Goal: Task Accomplishment & Management: Manage account settings

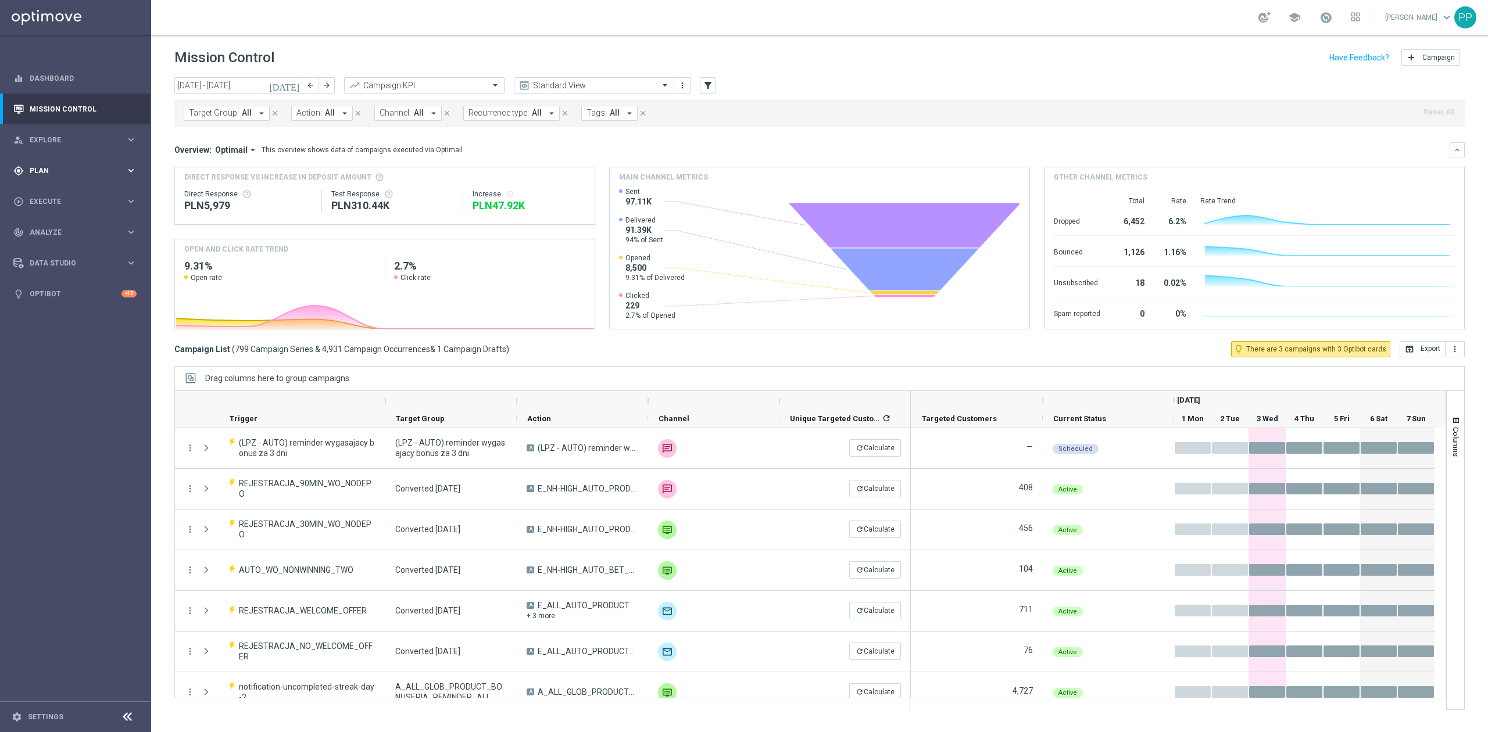
click at [58, 173] on span "Plan" at bounding box center [78, 170] width 96 height 7
click at [63, 194] on link "Target Groups" at bounding box center [75, 194] width 91 height 9
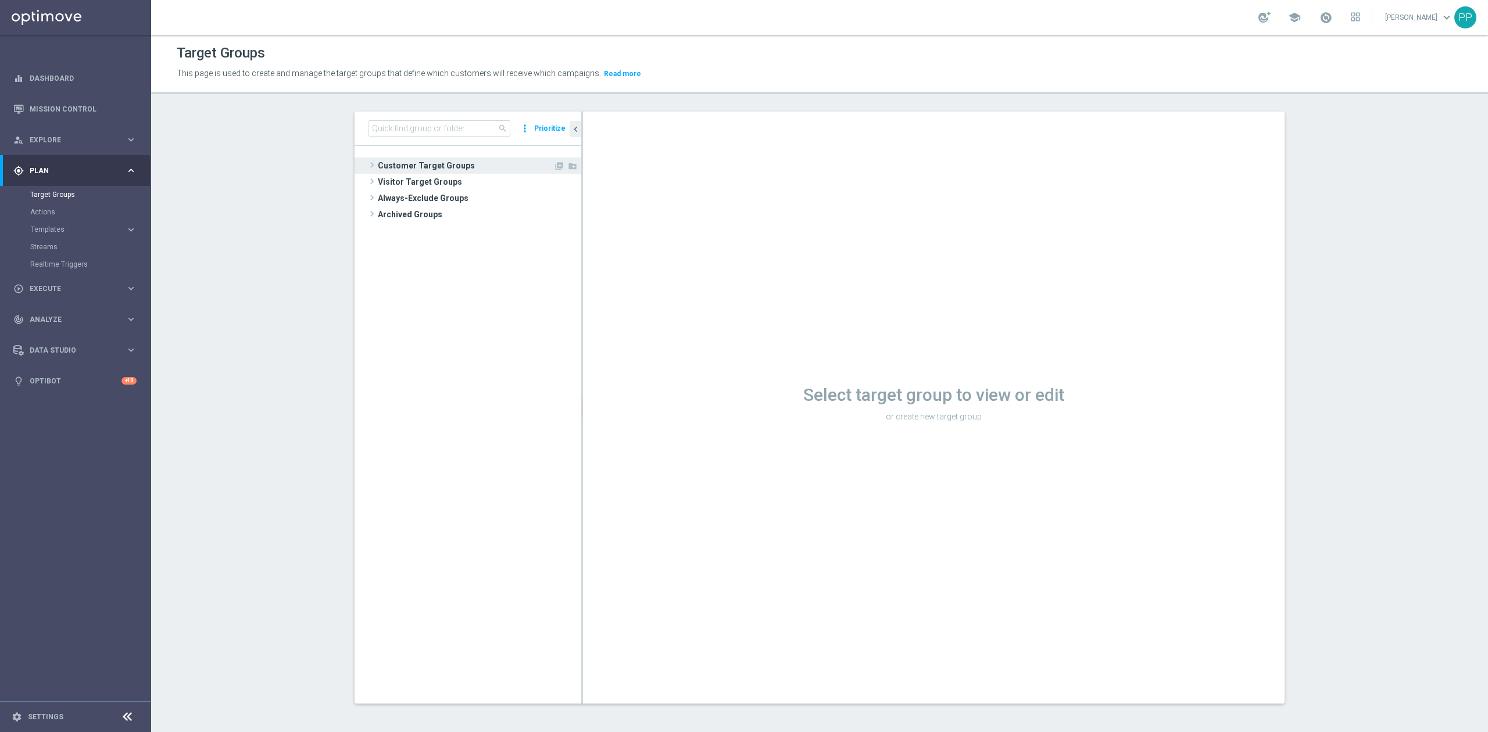
click at [438, 160] on span "Customer Target Groups" at bounding box center [466, 166] width 176 height 16
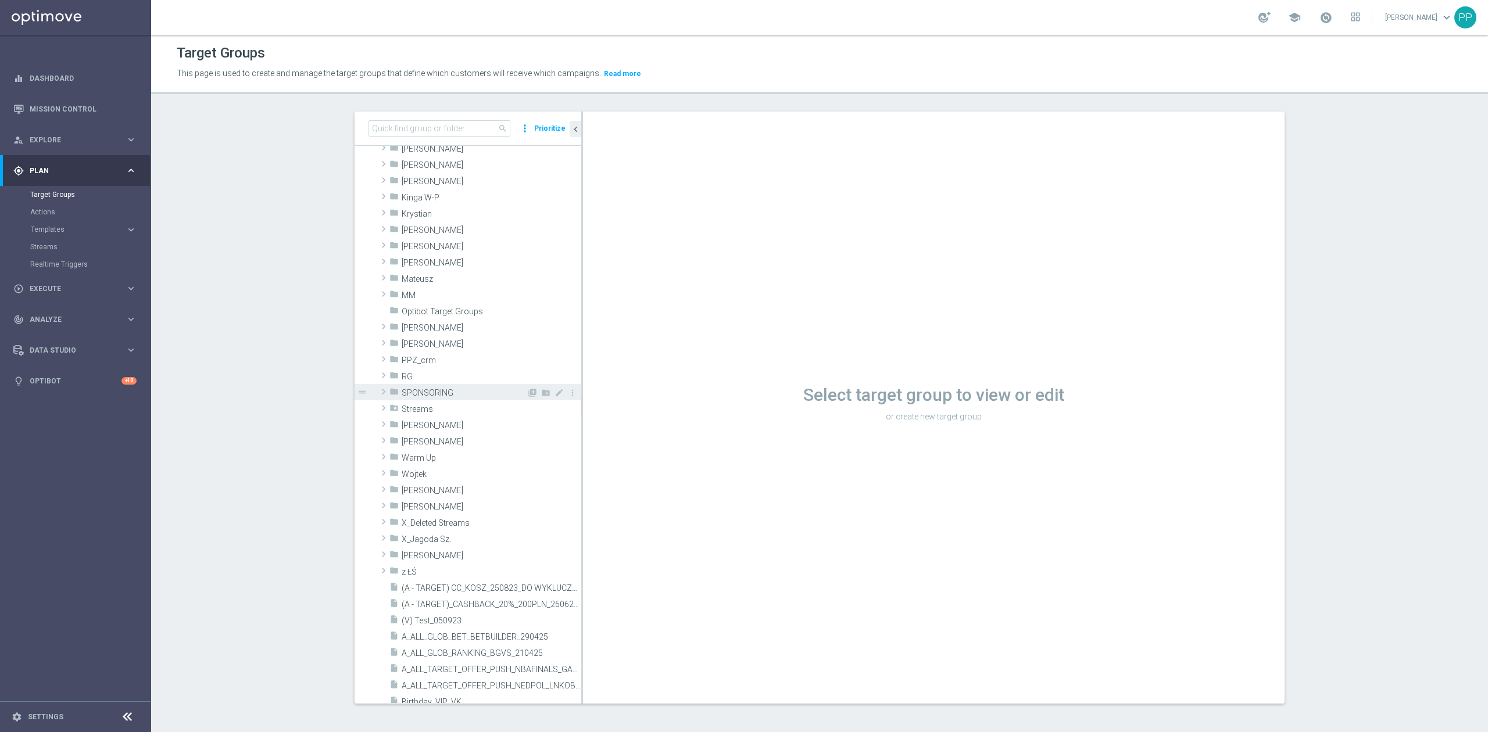
scroll to position [233, 0]
click at [416, 104] on div "folder Elżbieta S." at bounding box center [457, 96] width 137 height 16
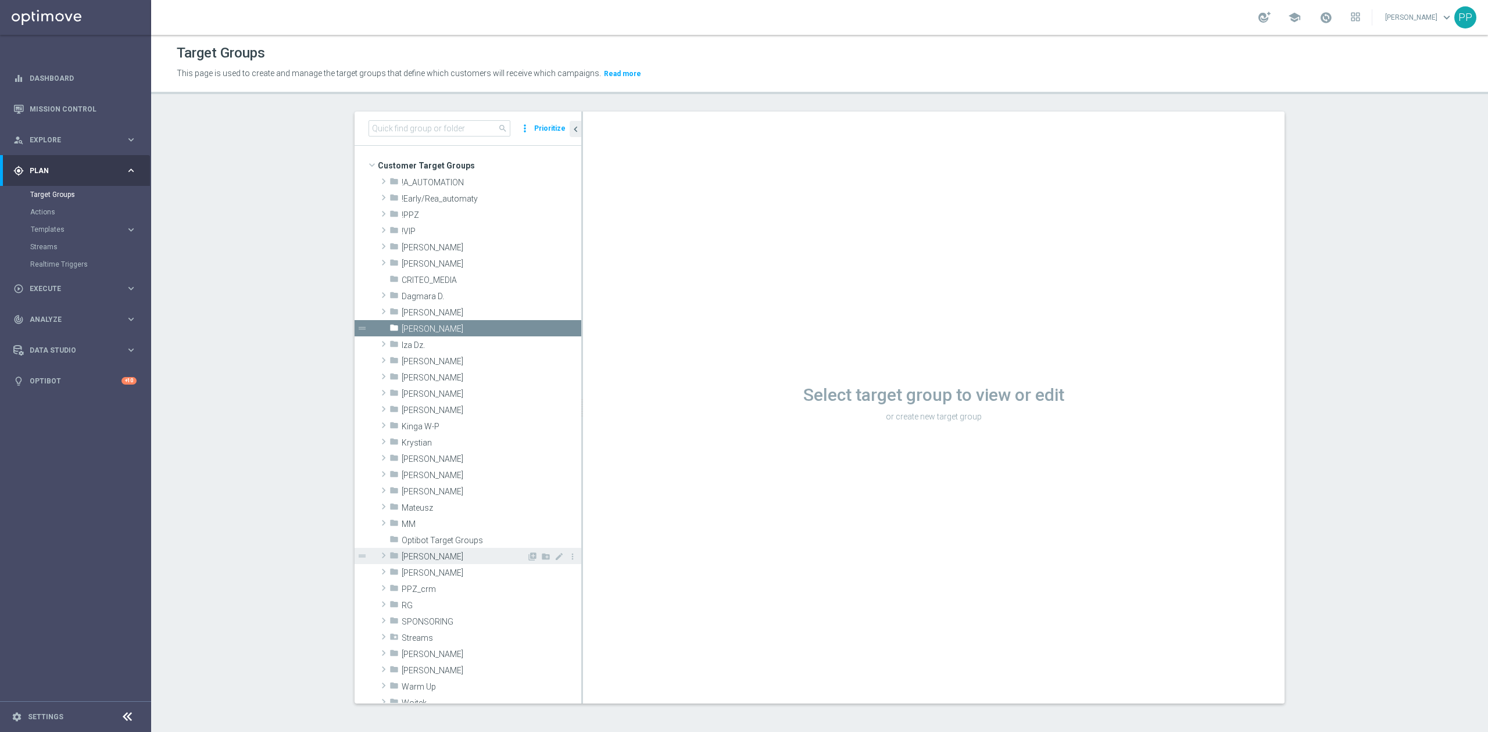
click at [449, 558] on span "[PERSON_NAME]" at bounding box center [464, 557] width 125 height 10
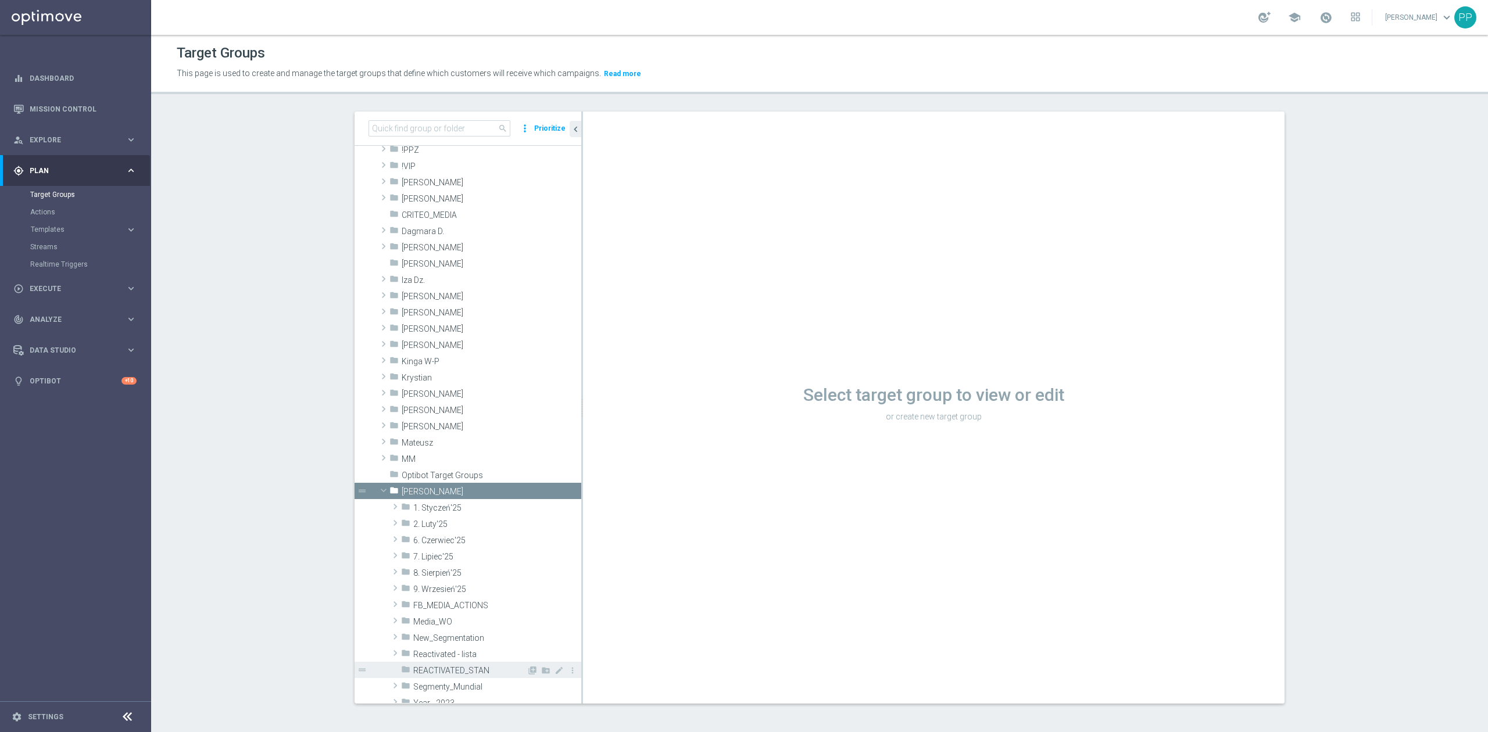
scroll to position [233, 0]
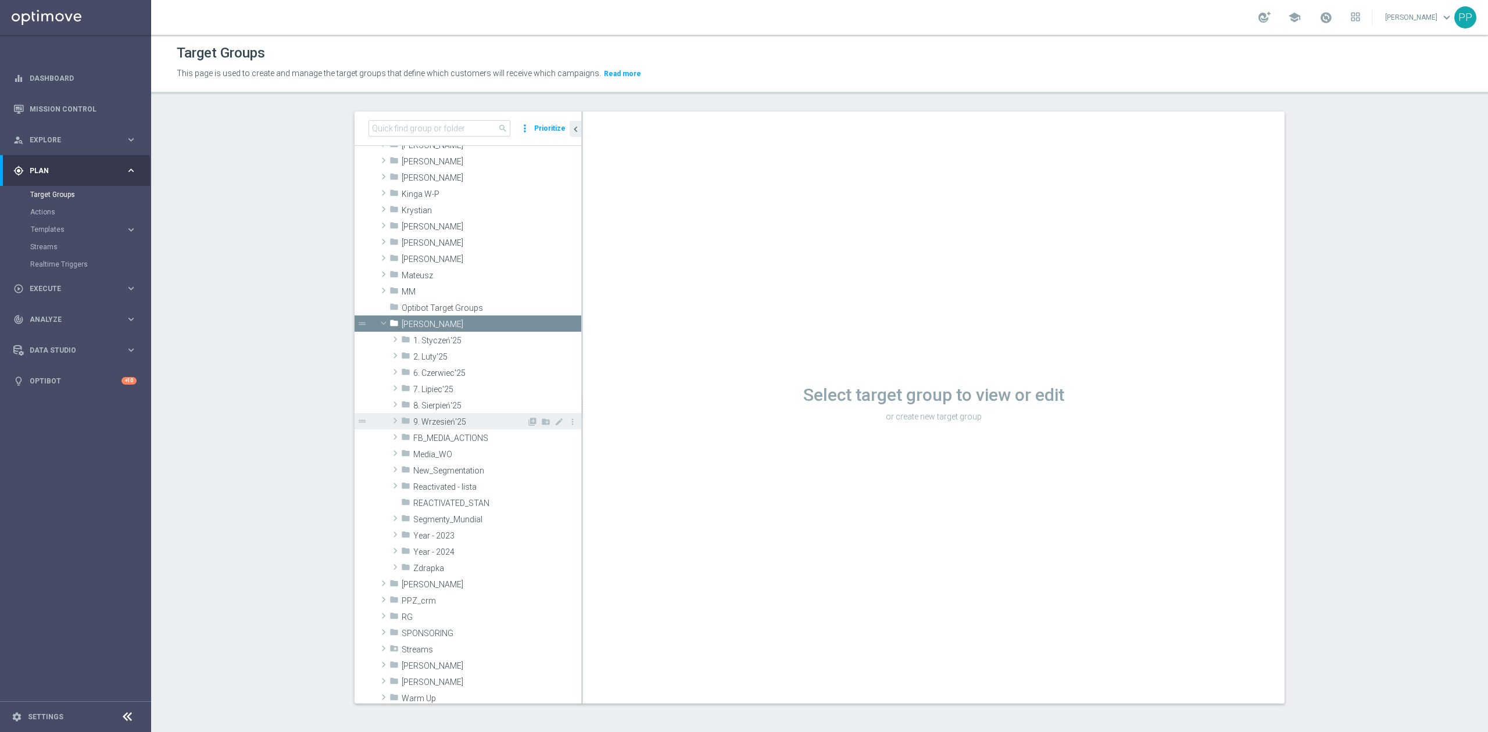
click at [431, 421] on span "9. Wrzesień'25" at bounding box center [469, 422] width 113 height 10
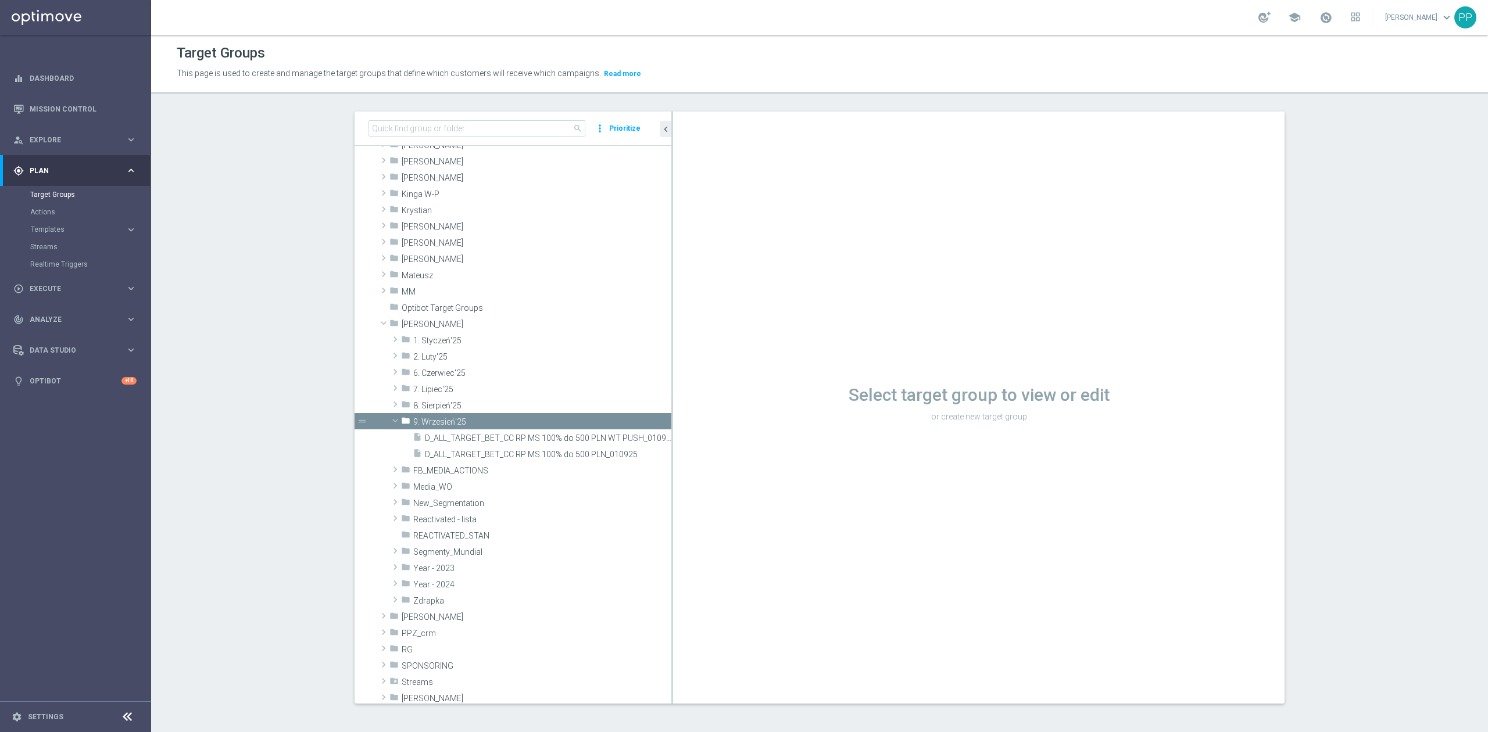
drag, startPoint x: 575, startPoint y: 487, endPoint x: 679, endPoint y: 472, distance: 104.6
click at [679, 472] on as-split "search more_vert Prioritize Customer Target Groups library_add create_new_folder" at bounding box center [820, 408] width 930 height 592
click at [605, 457] on span "D_ALL_TARGET_BET_CC RP MS 100% do 500 PLN_010925" at bounding box center [534, 455] width 219 height 10
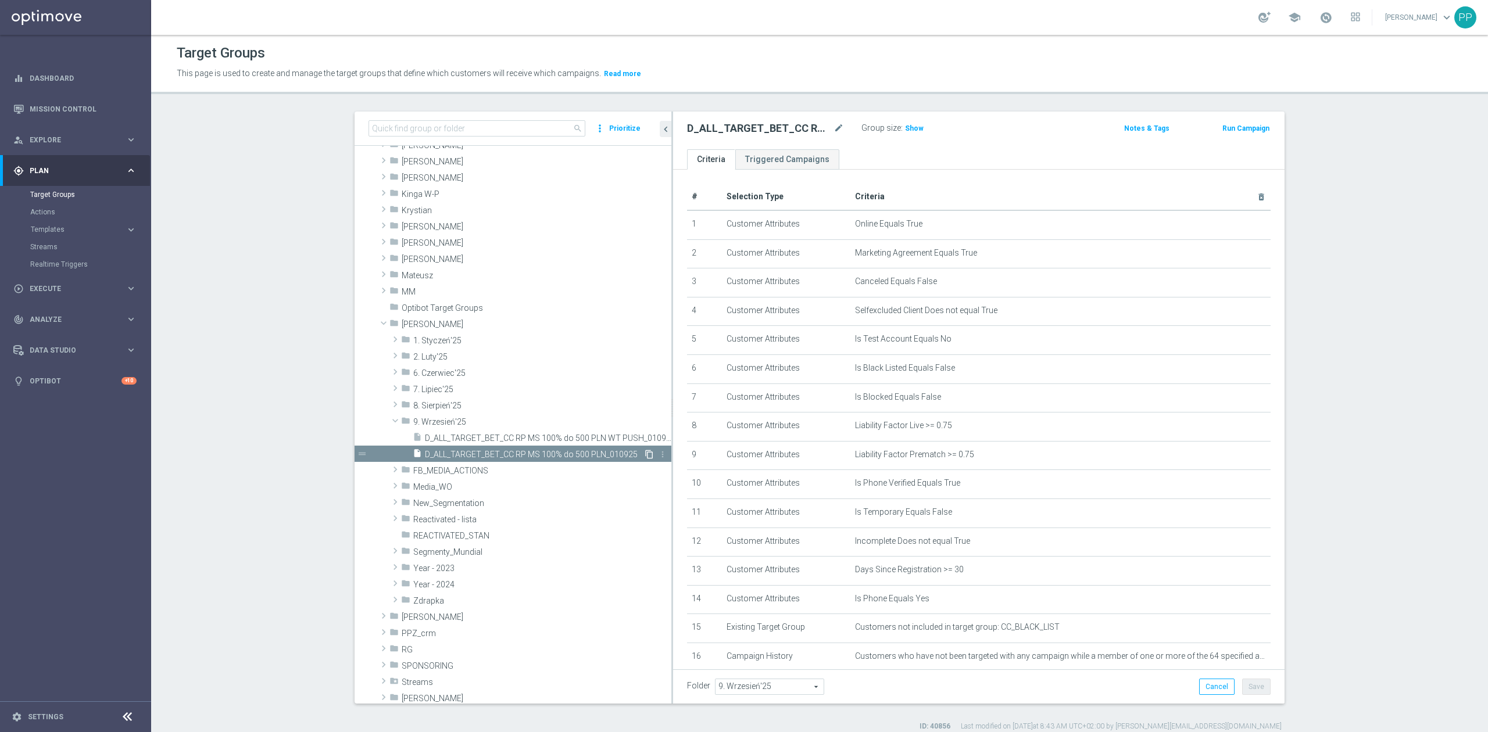
click at [645, 457] on icon "content_copy" at bounding box center [649, 454] width 9 height 9
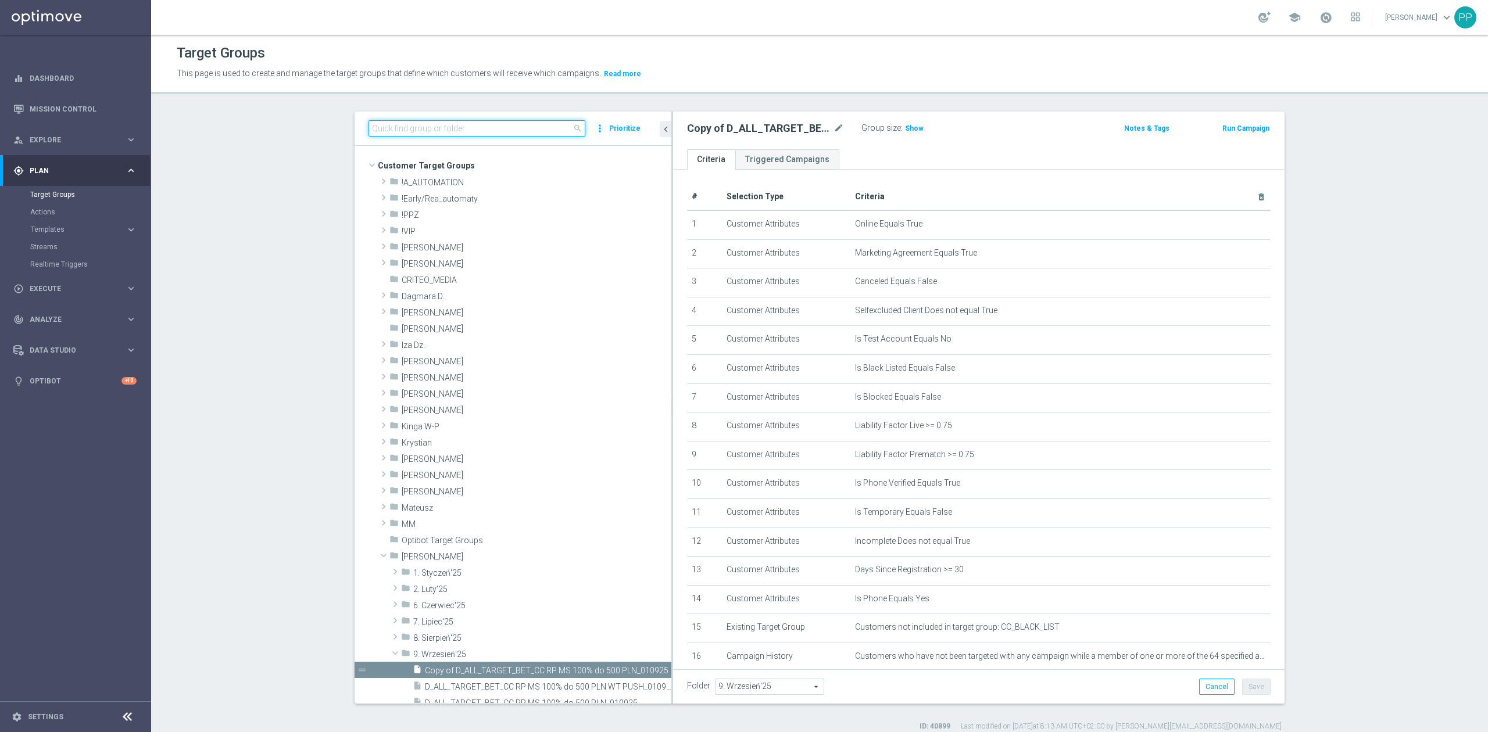
click at [512, 131] on input at bounding box center [477, 128] width 217 height 16
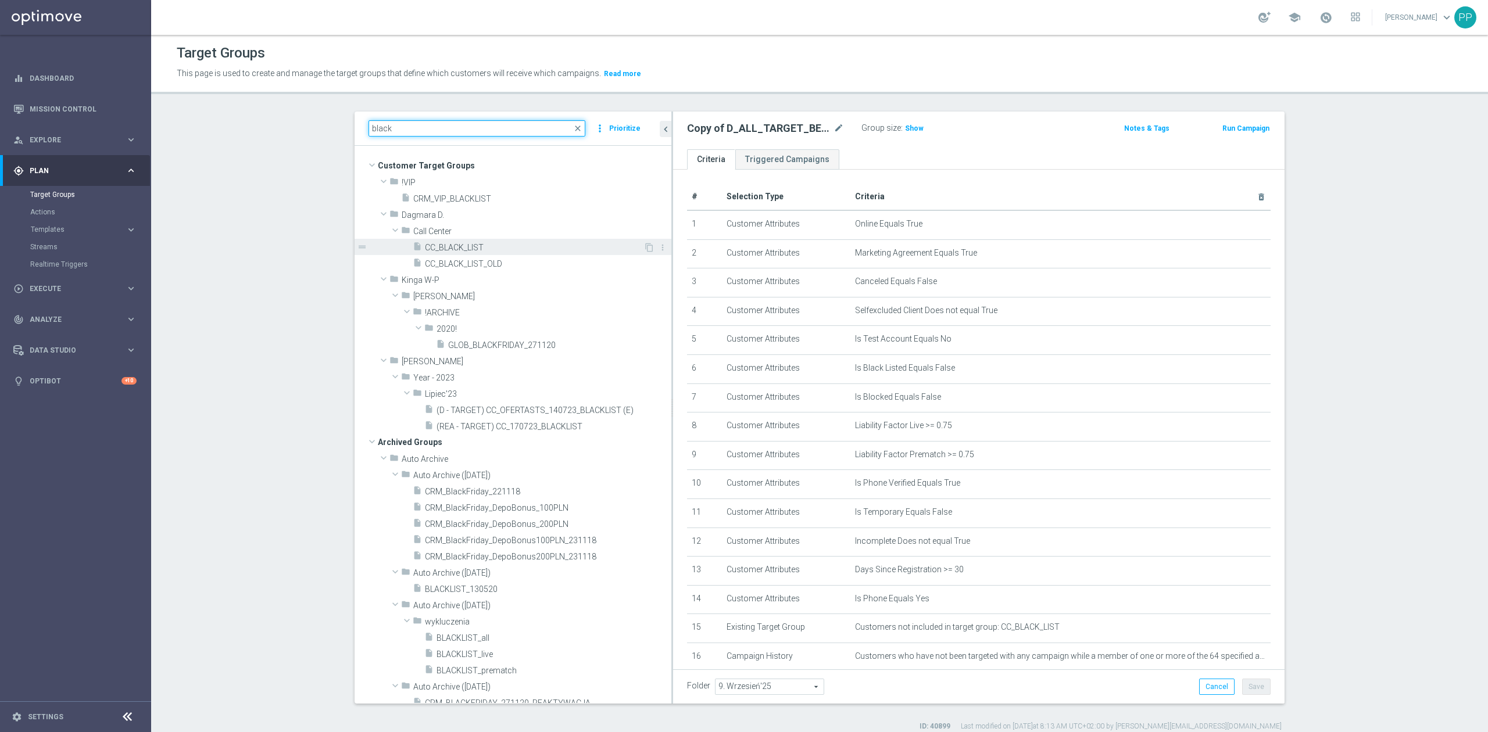
type input "black"
click at [505, 252] on span "CC_BLACK_LIST" at bounding box center [534, 248] width 219 height 10
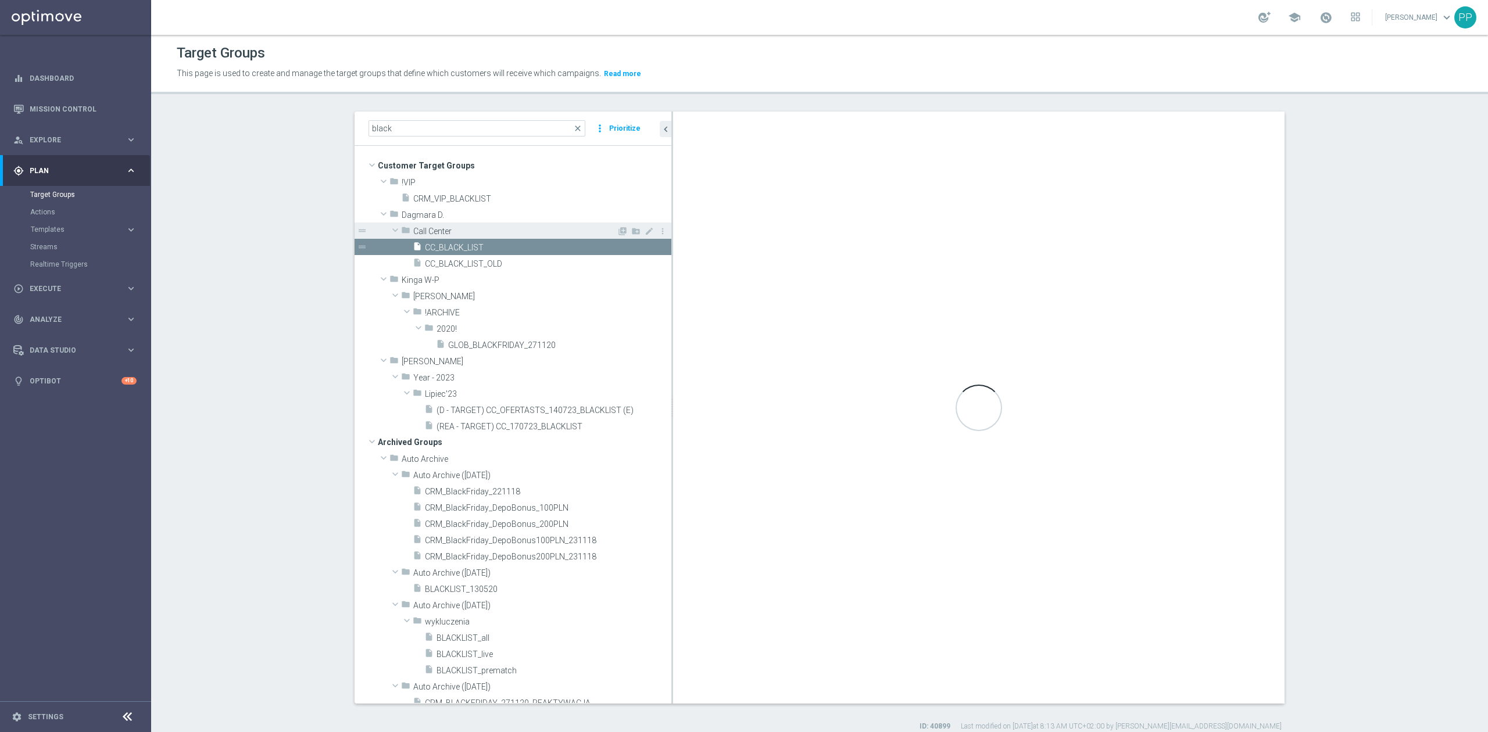
checkbox input "true"
type input "Call Center"
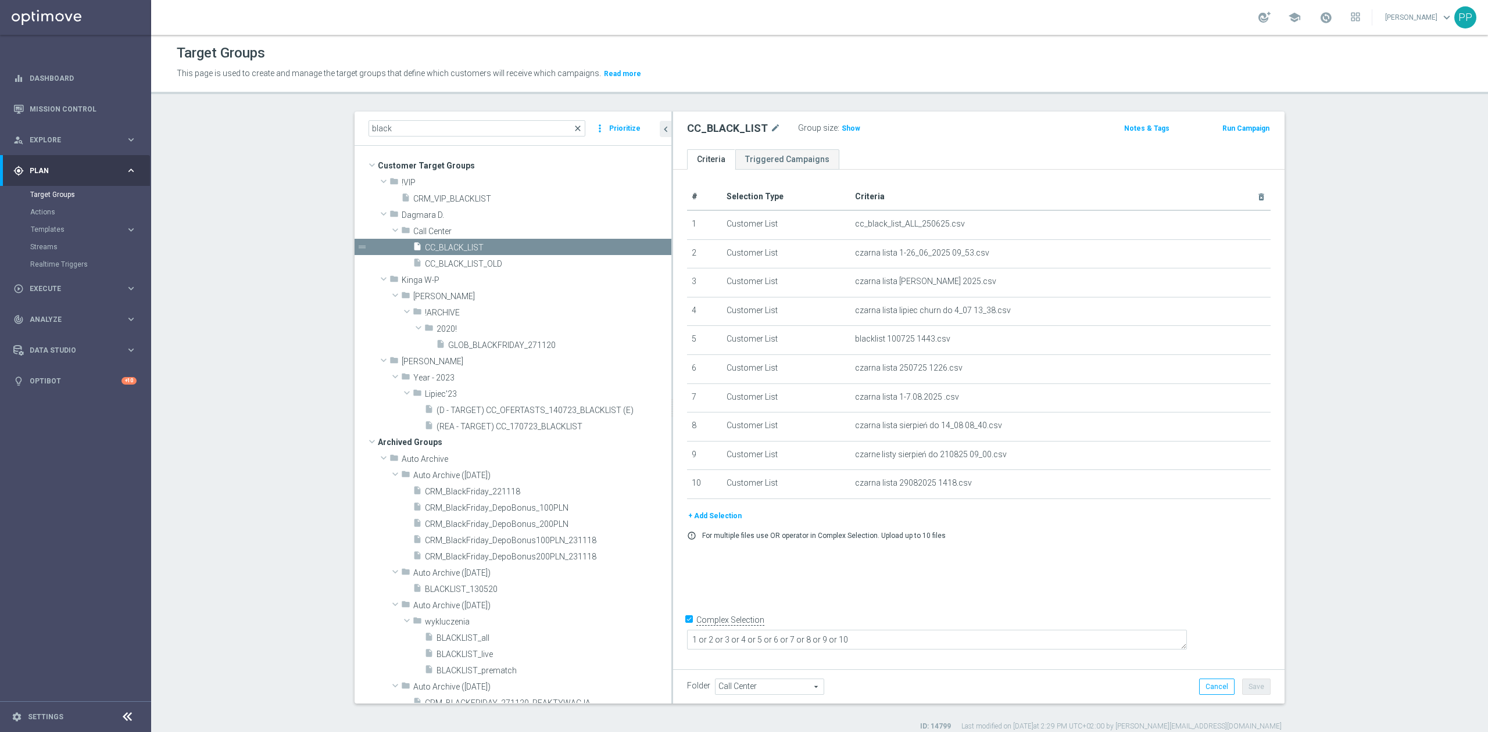
click at [575, 128] on span "close" at bounding box center [577, 128] width 9 height 9
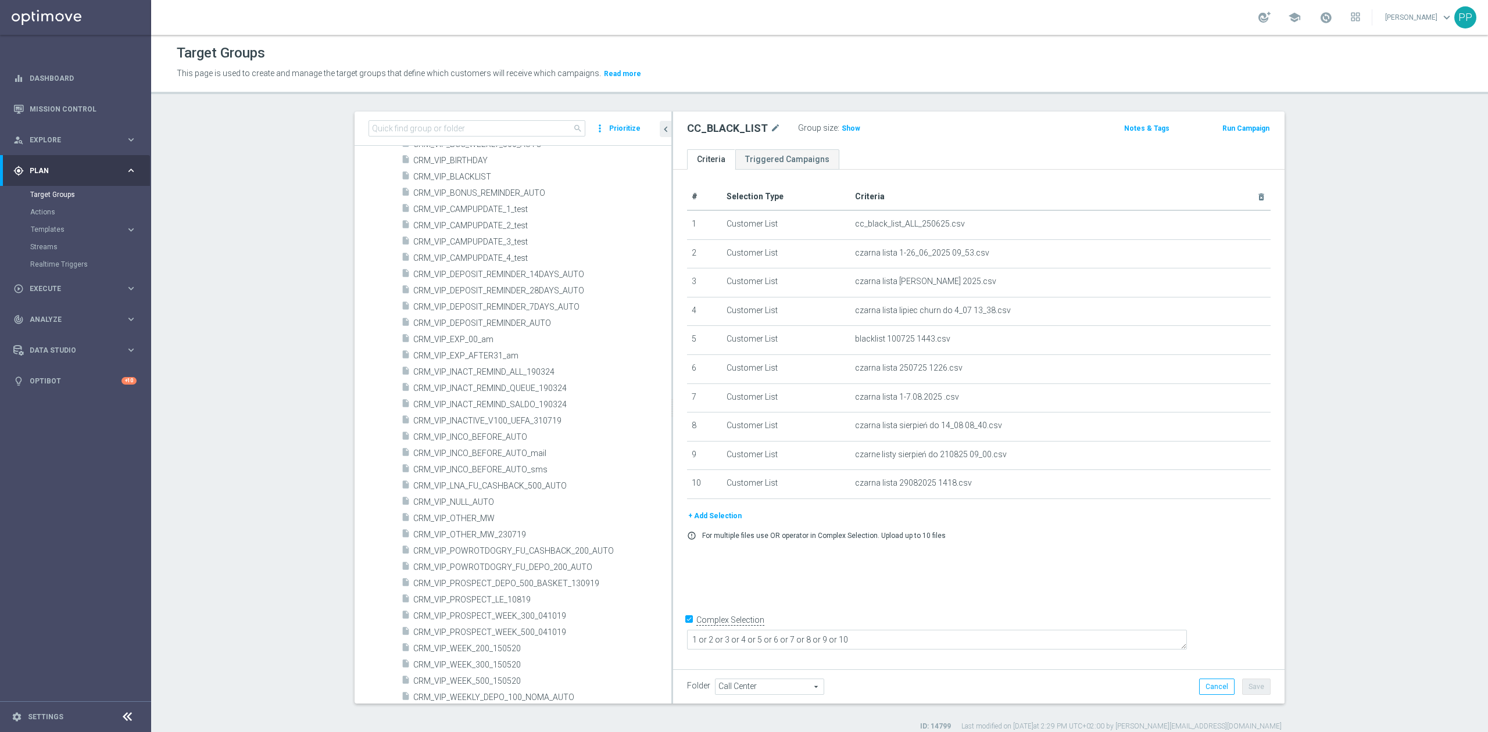
scroll to position [14244, 0]
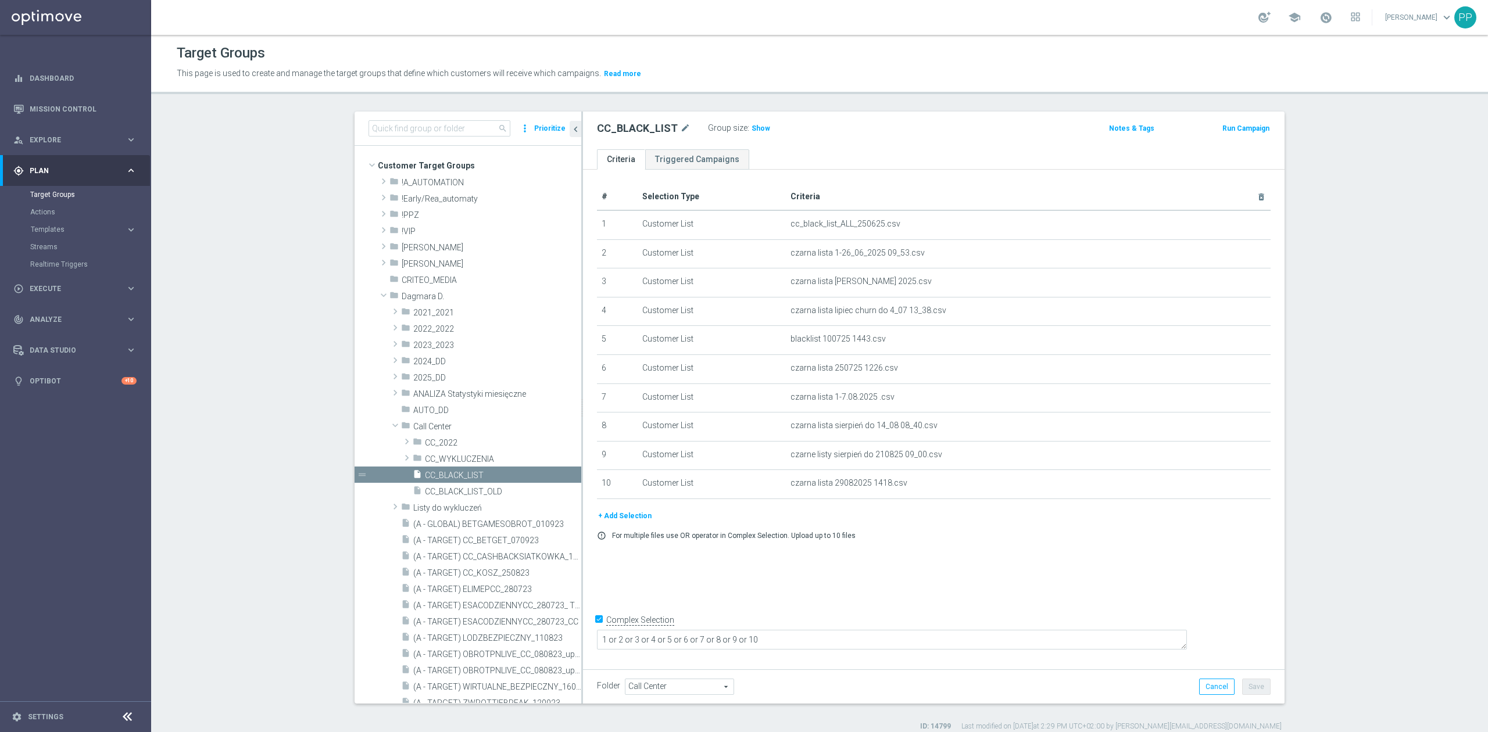
click at [312, 412] on section "search more_vert Prioritize Customer Target Groups library_add create_new_folder" at bounding box center [819, 422] width 1337 height 620
click at [377, 296] on span at bounding box center [384, 295] width 14 height 12
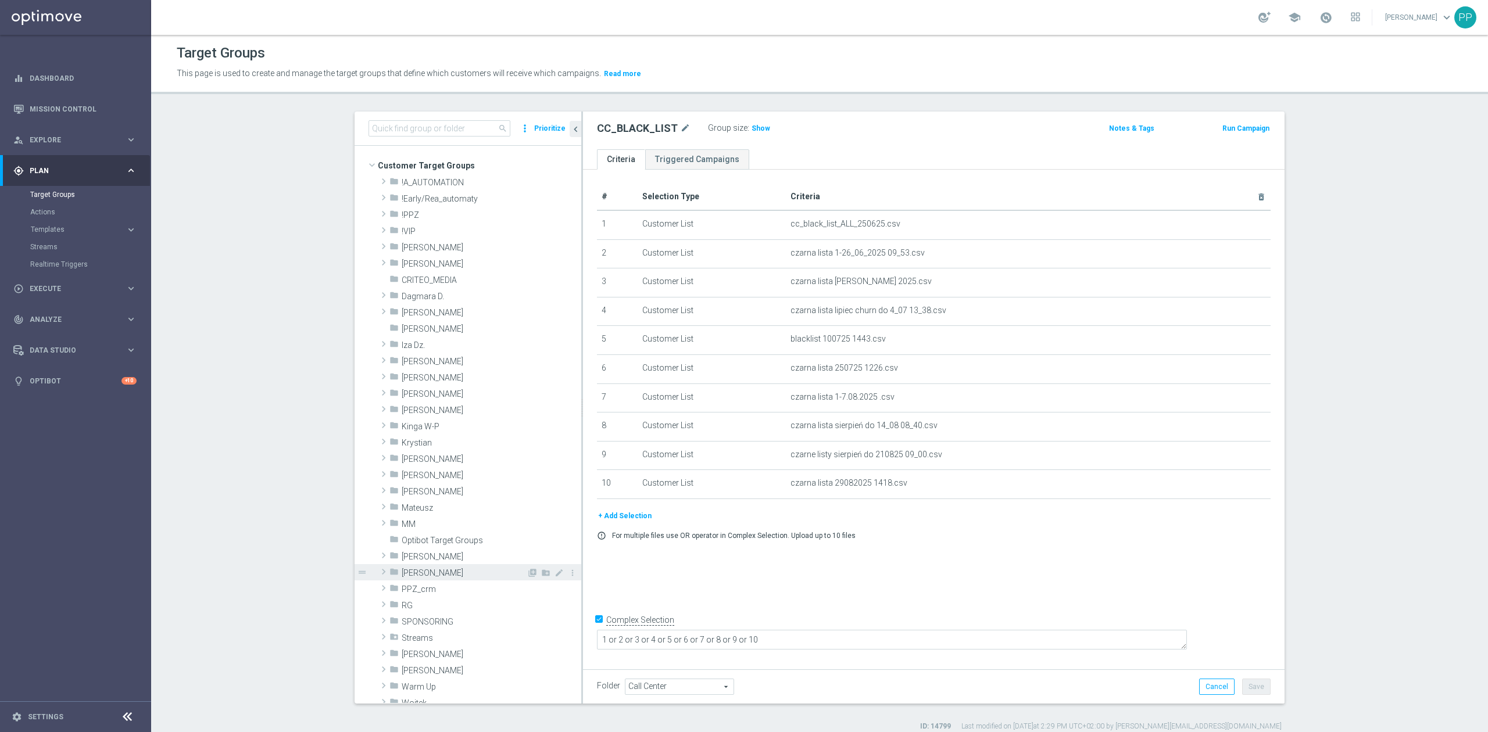
scroll to position [77, 0]
click at [439, 470] on div "folder Optibot Target Groups" at bounding box center [458, 463] width 138 height 16
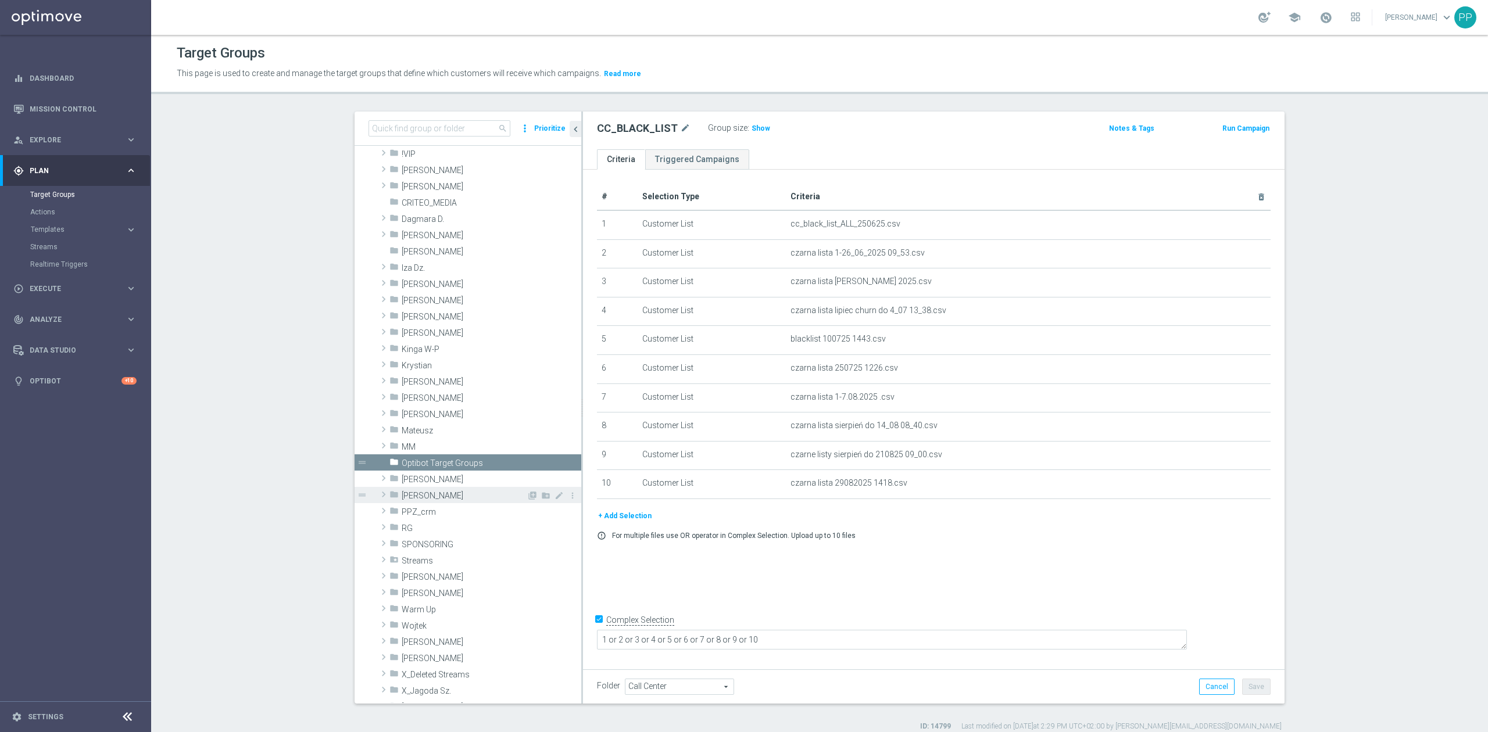
click at [439, 487] on div "folder Piotr G." at bounding box center [457, 495] width 137 height 16
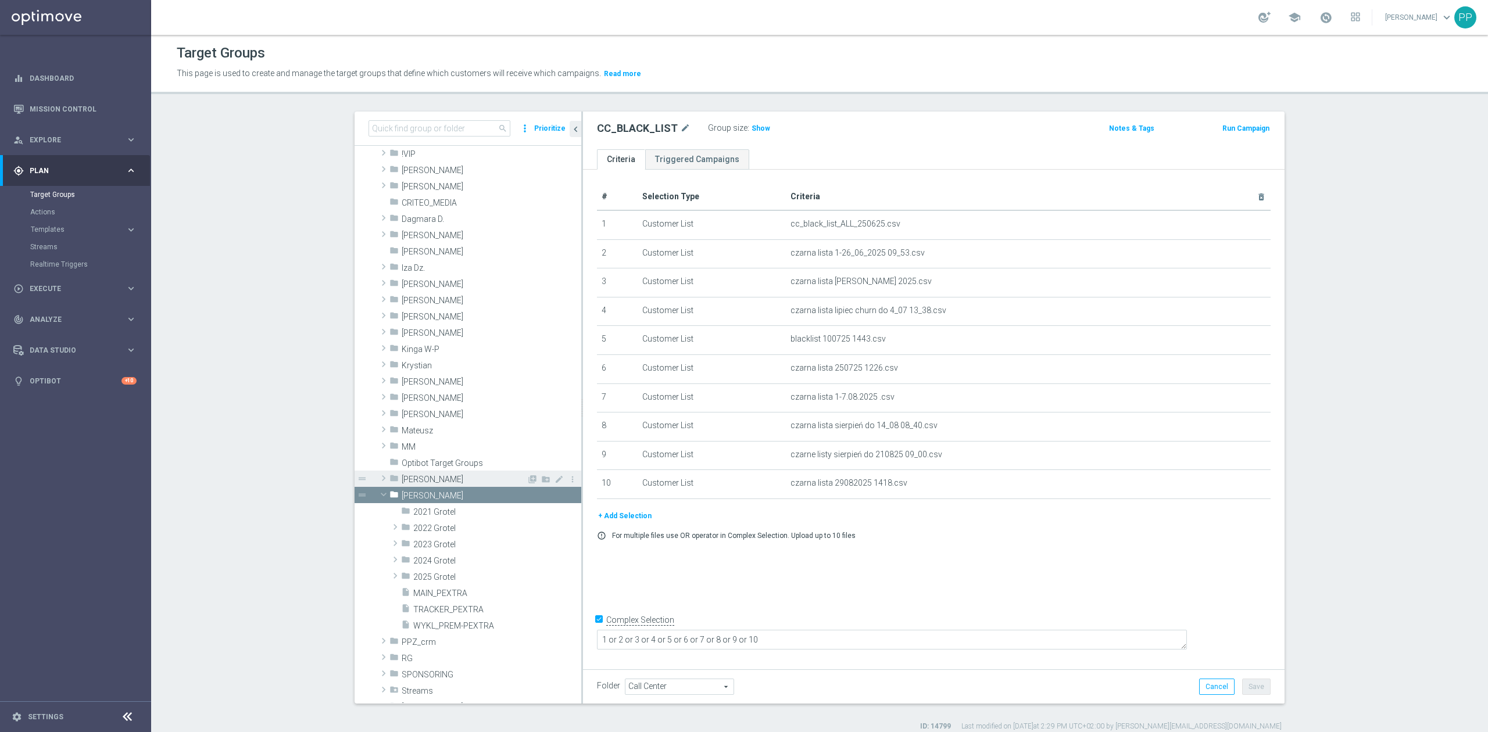
click at [440, 481] on span "[PERSON_NAME]" at bounding box center [464, 480] width 125 height 10
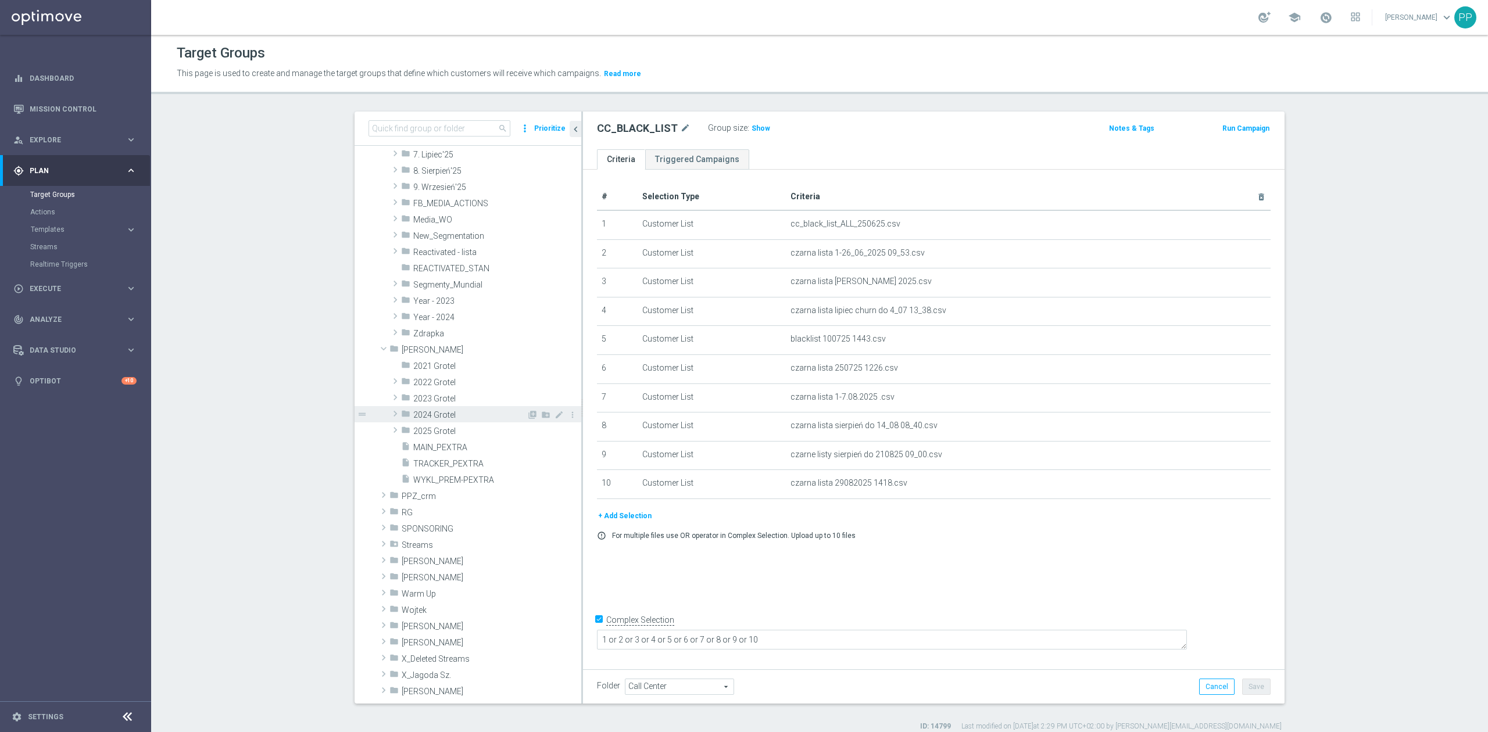
scroll to position [465, 0]
click at [424, 343] on span "[PERSON_NAME]" at bounding box center [464, 342] width 125 height 10
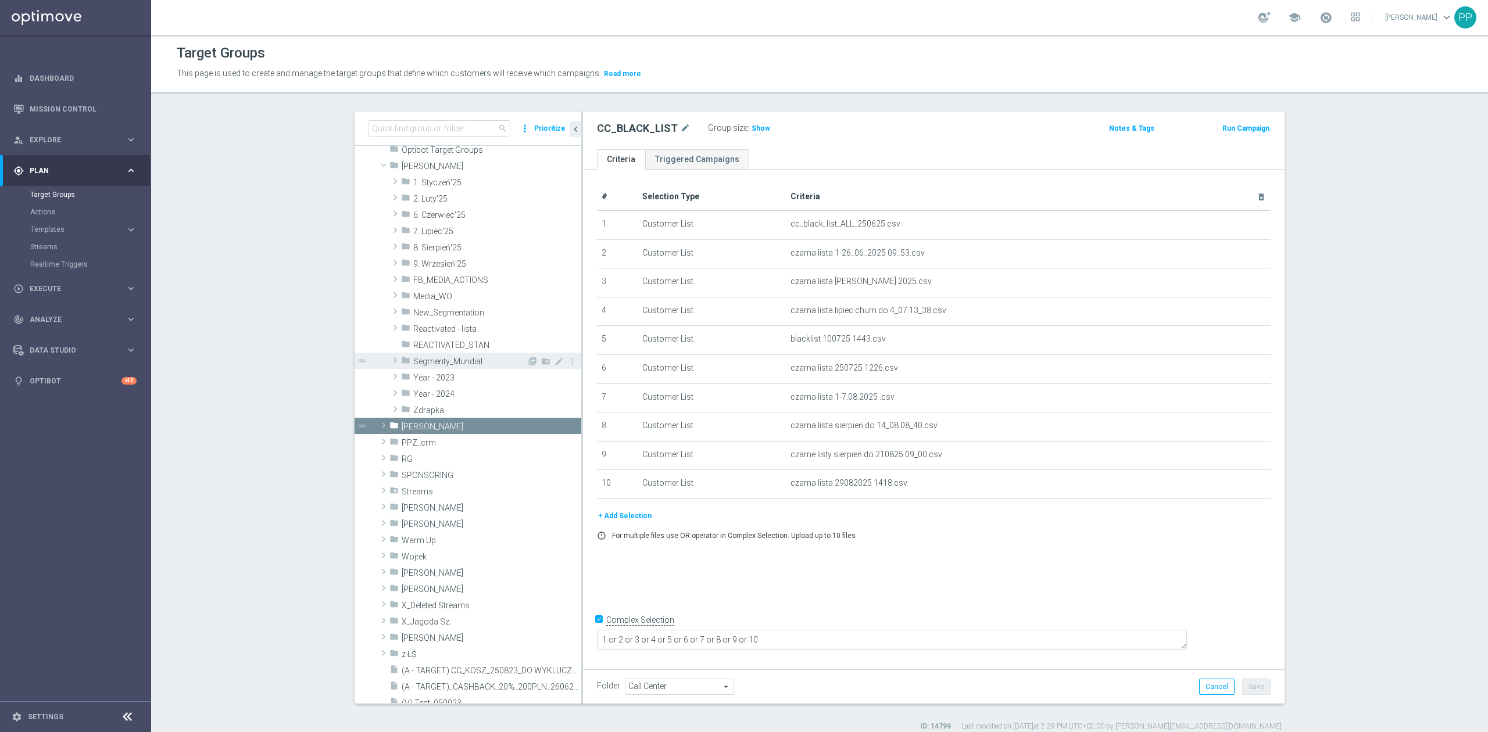
scroll to position [310, 0]
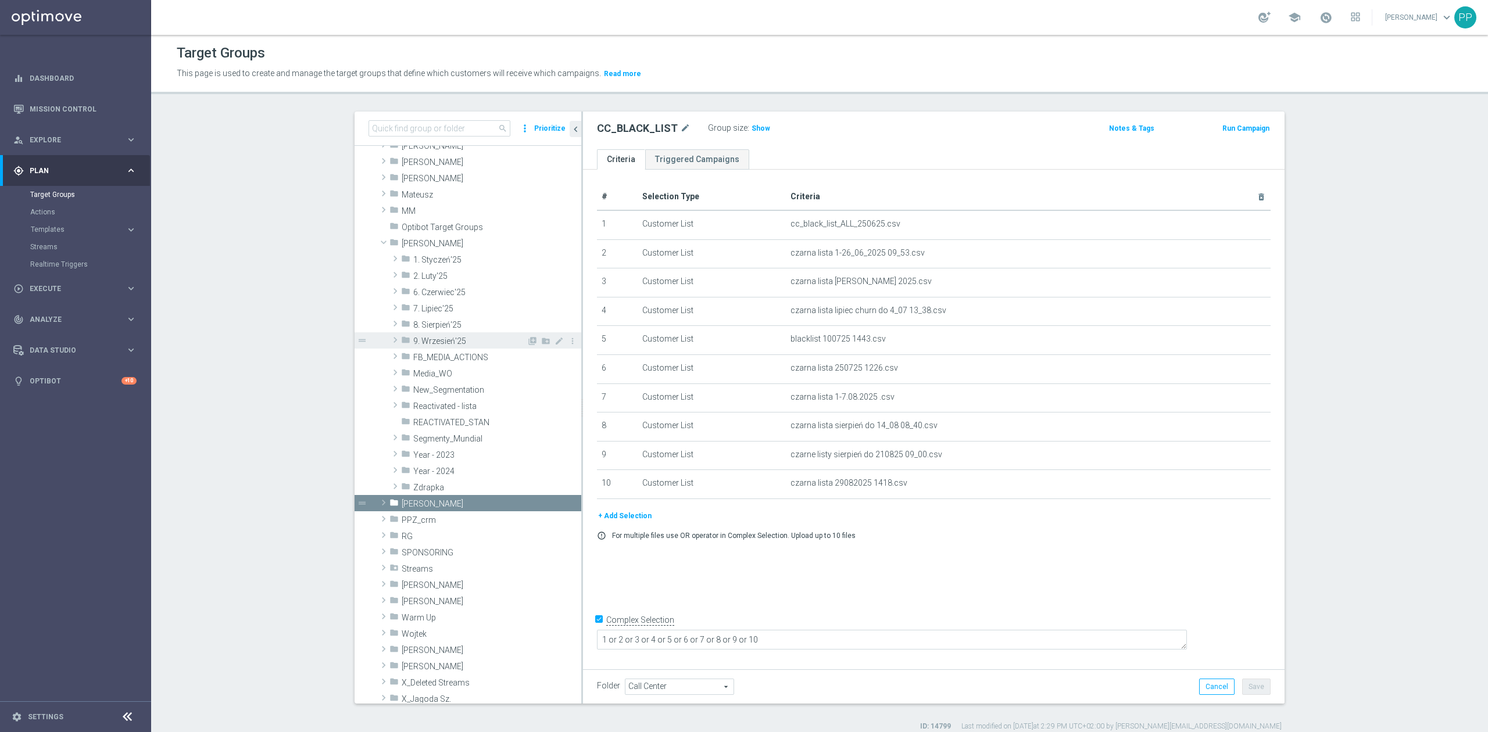
click at [454, 343] on span "9. Wrzesień'25" at bounding box center [469, 342] width 113 height 10
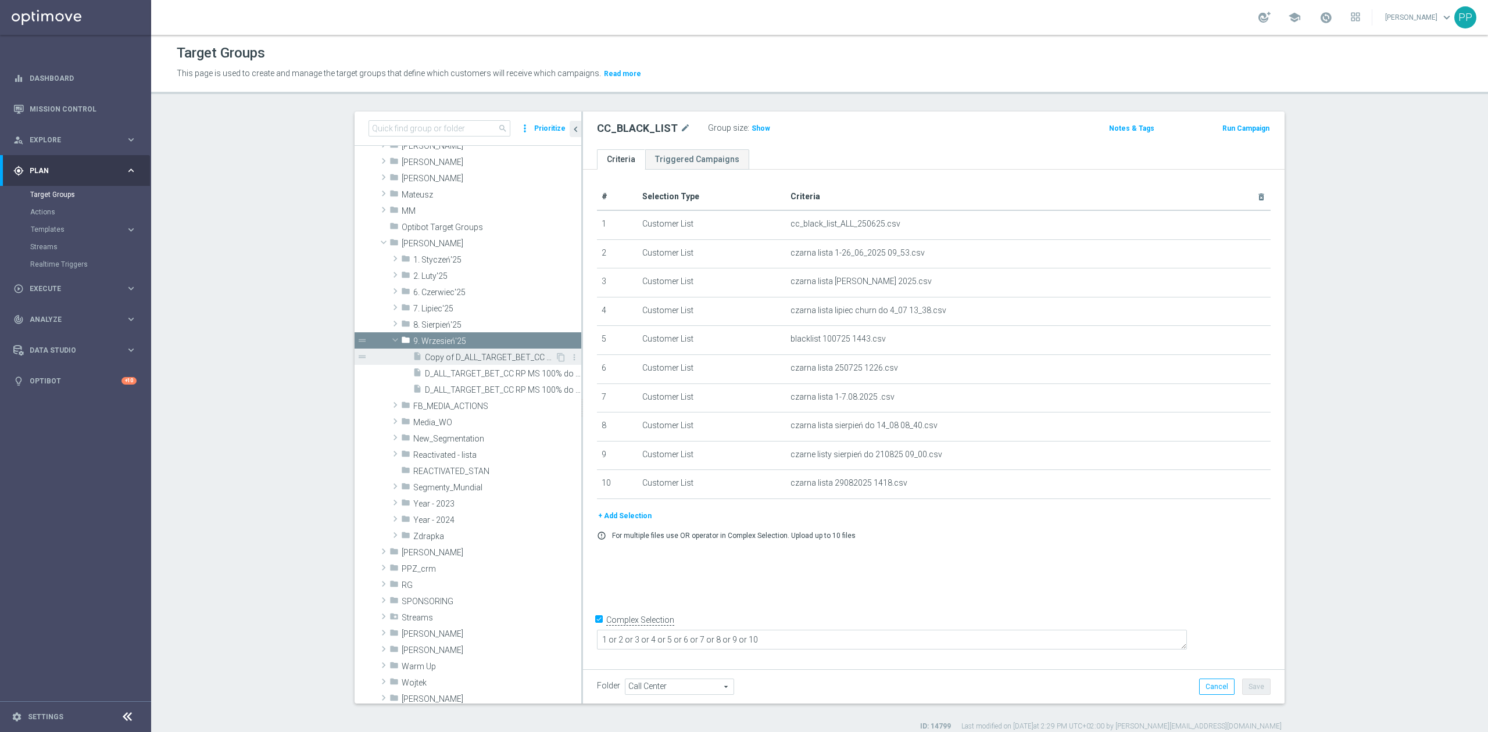
click at [516, 358] on span "Copy of D_ALL_TARGET_BET_CC RP MS 100% do 500 PLN_010925" at bounding box center [490, 358] width 130 height 10
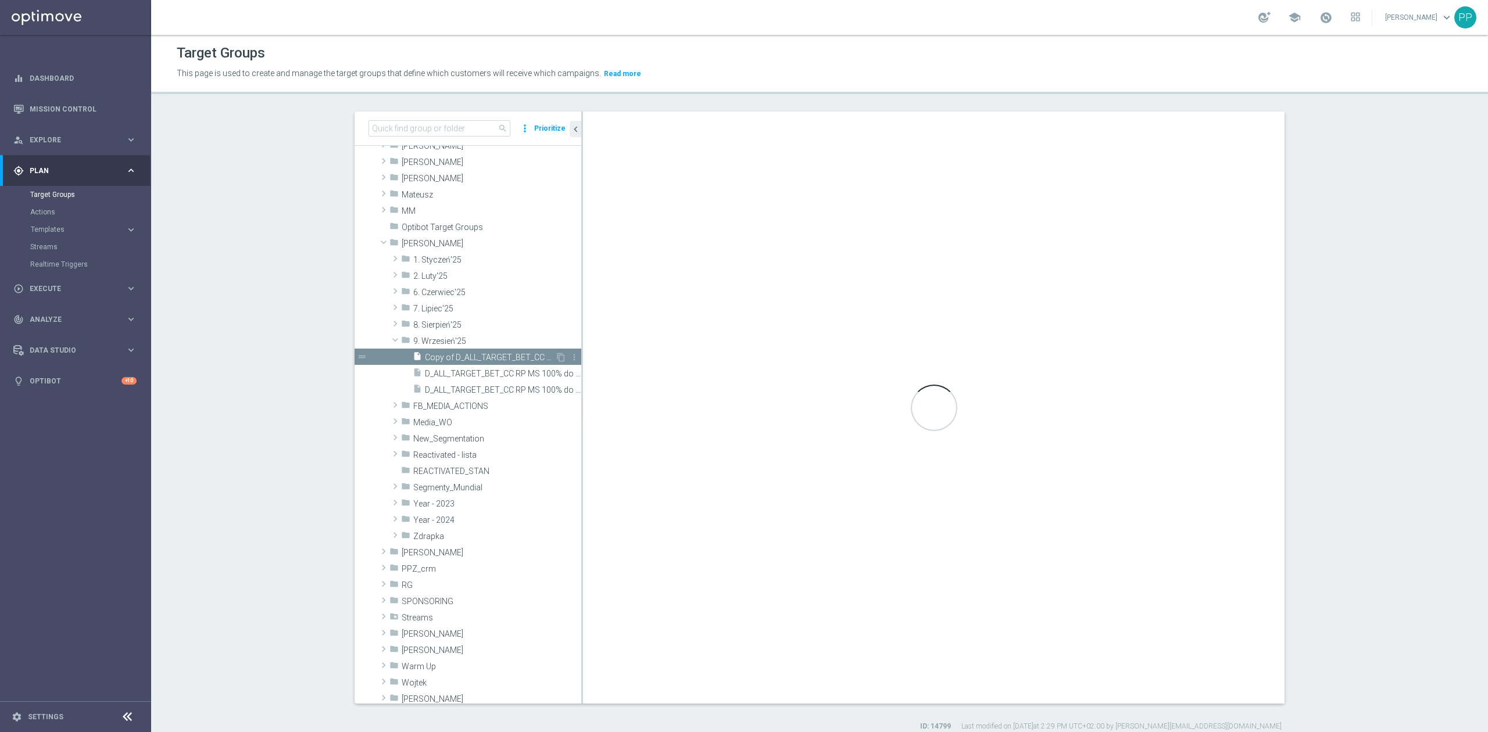
checkbox input "false"
type input "9. Wrzesień'25"
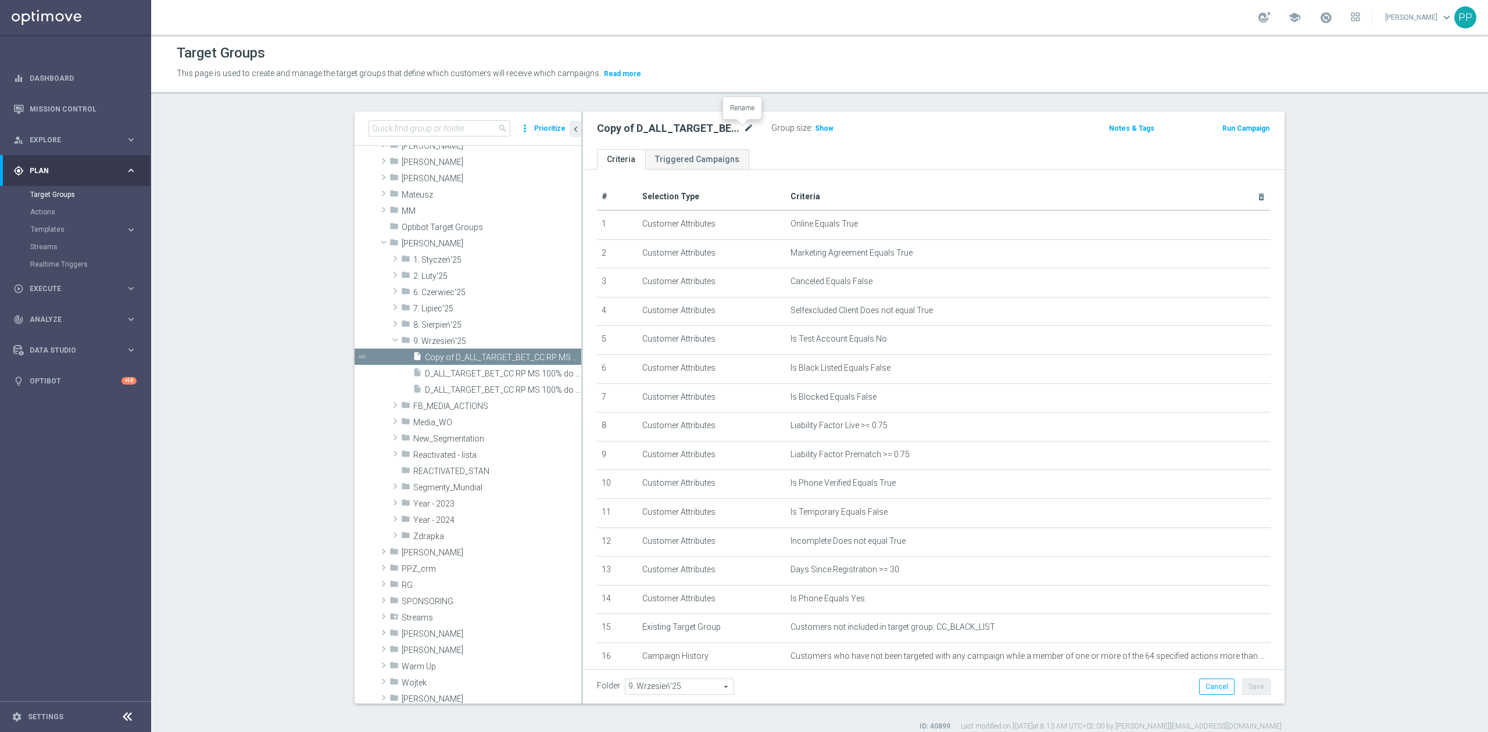
click at [743, 133] on icon "mode_edit" at bounding box center [748, 128] width 10 height 14
click at [717, 130] on input "Copy of D_ALL_TARGET_BET_CC RP MS 100% do 500 PLN_010925" at bounding box center [675, 129] width 157 height 16
drag, startPoint x: 721, startPoint y: 128, endPoint x: 538, endPoint y: 133, distance: 183.2
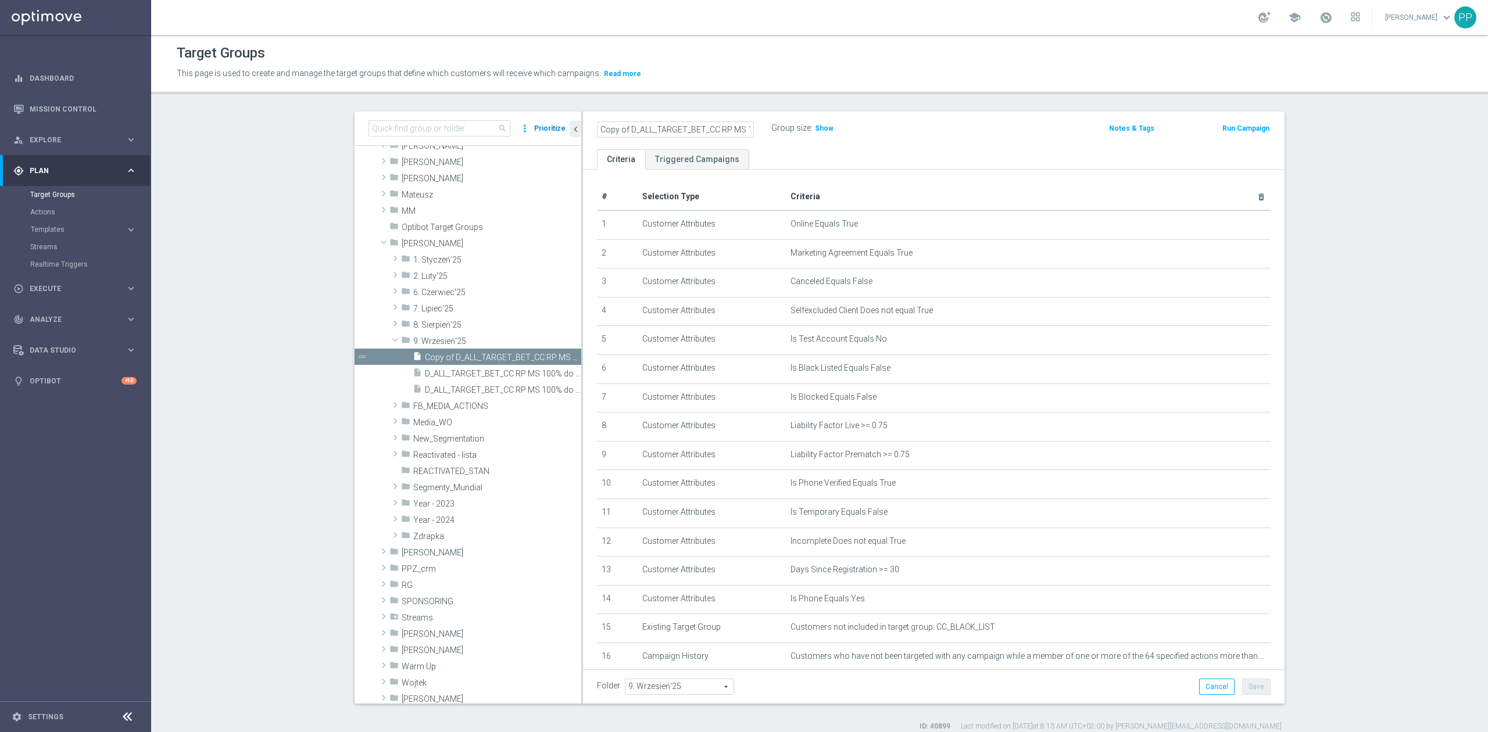
click at [538, 133] on as-split "search more_vert Prioritize Customer Target Groups library_add create_new_folder" at bounding box center [820, 408] width 930 height 592
click at [611, 128] on input "Copy of D_ALL_TARGET_BET_CC RP MS 100% do 500 PLN_010925" at bounding box center [675, 129] width 157 height 16
type input "B"
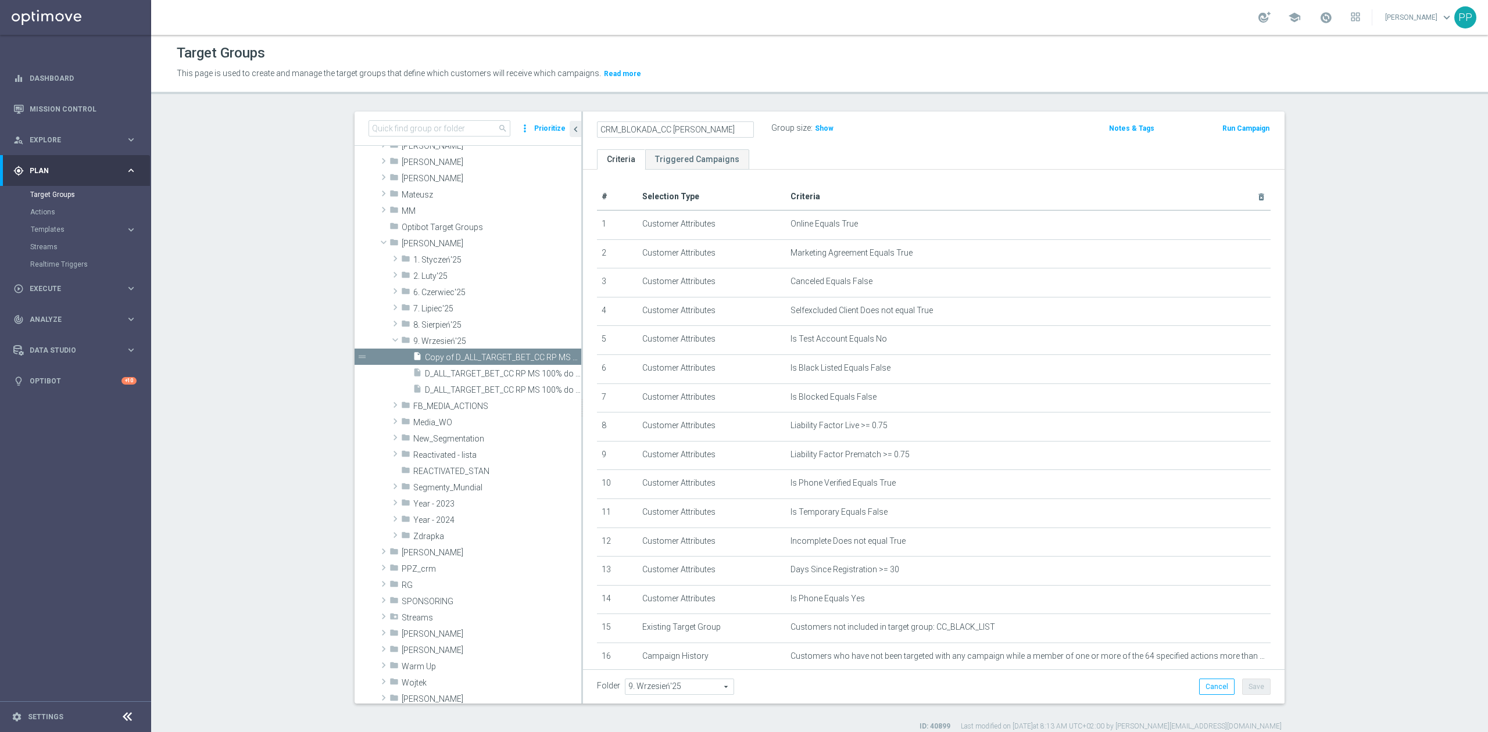
type input "CRM_BLOKADA_CC REPKA"
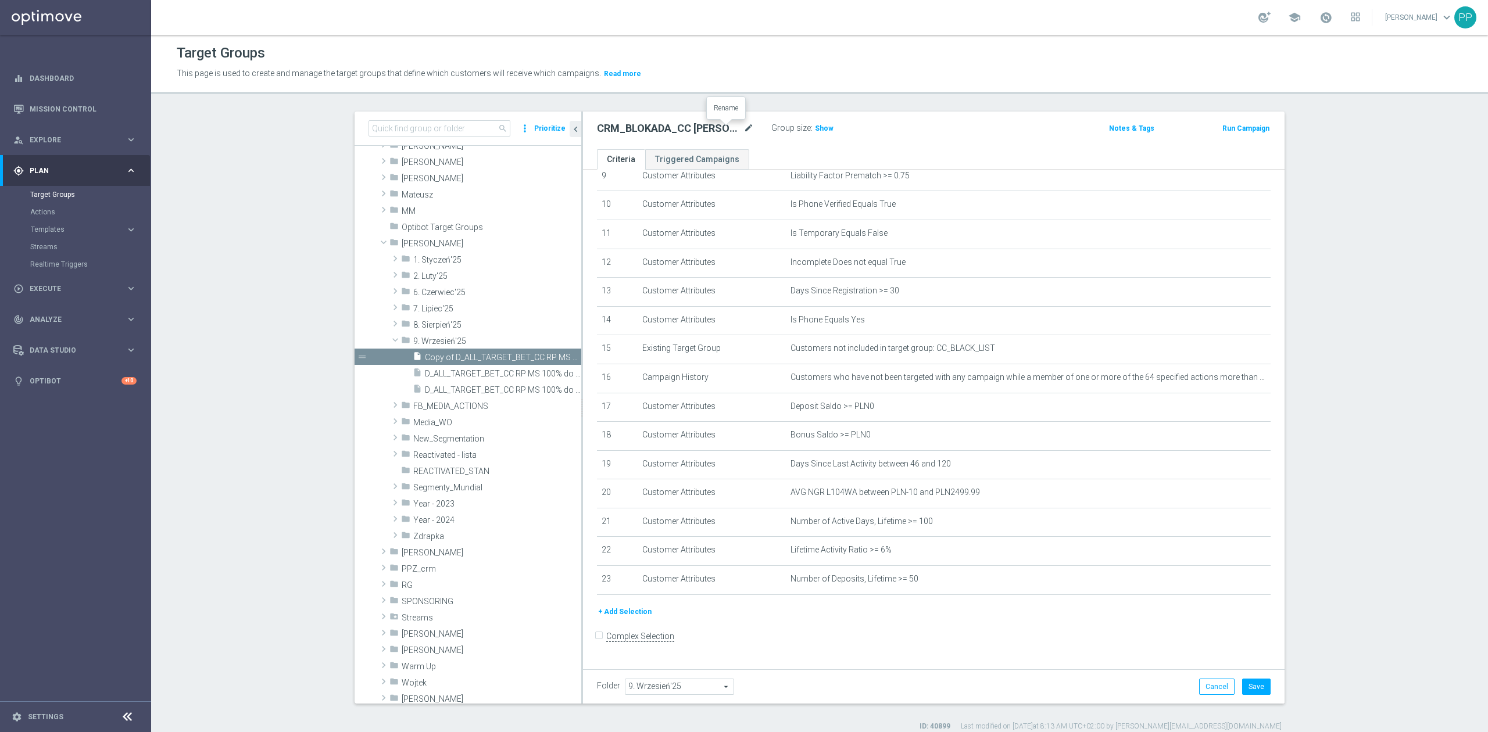
click at [743, 128] on icon "mode_edit" at bounding box center [748, 128] width 10 height 14
click at [717, 129] on input "CRM_BLOKADA_CC REPKA" at bounding box center [675, 129] width 157 height 16
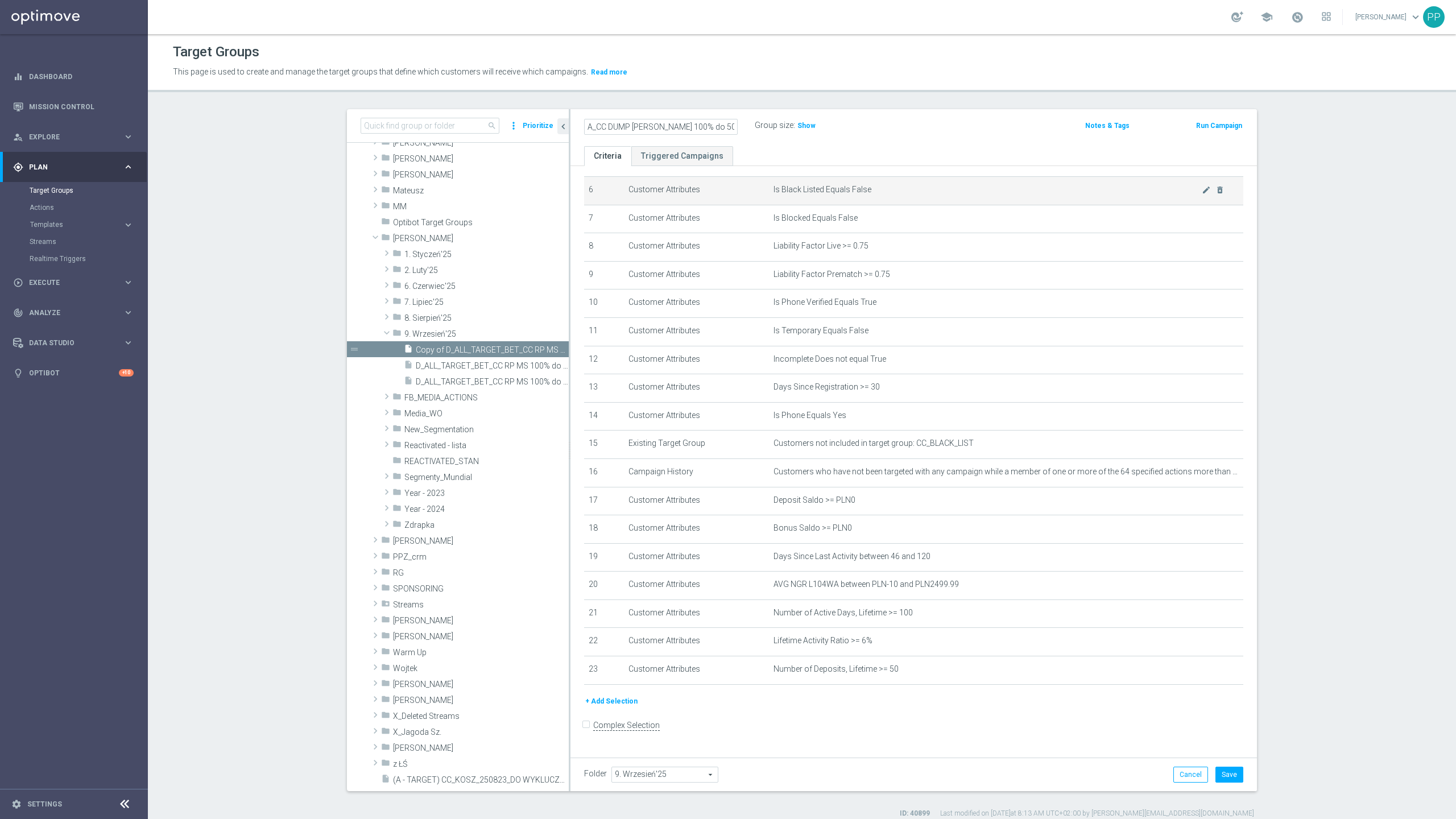
scroll to position [180, 0]
type input "CRM_BLOKADA_CC DUMP REPKA 100% do 500 PLN_04."
click at [722, 68] on p "This page is used to create and manage the target groups that define which cust…" at bounding box center [643, 71] width 939 height 13
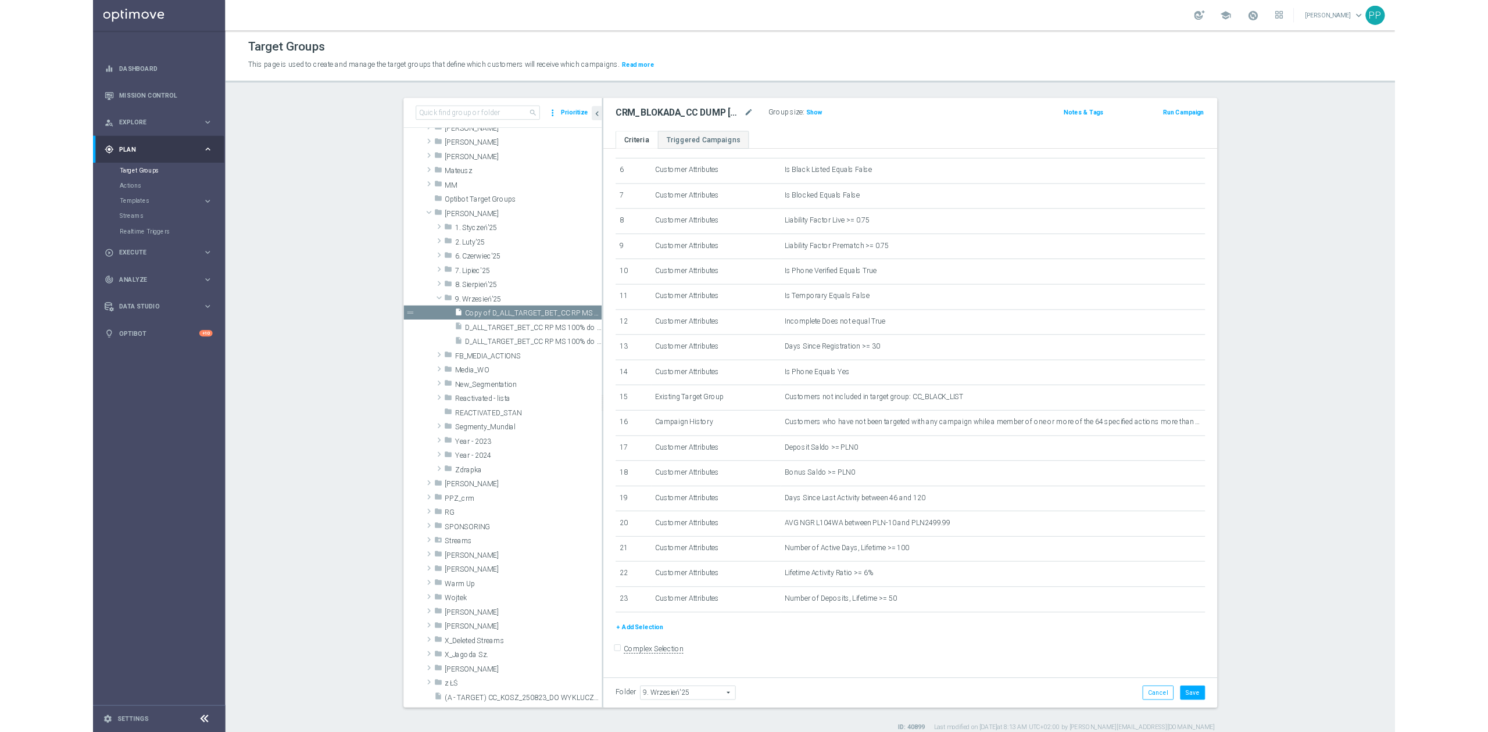
scroll to position [287, 0]
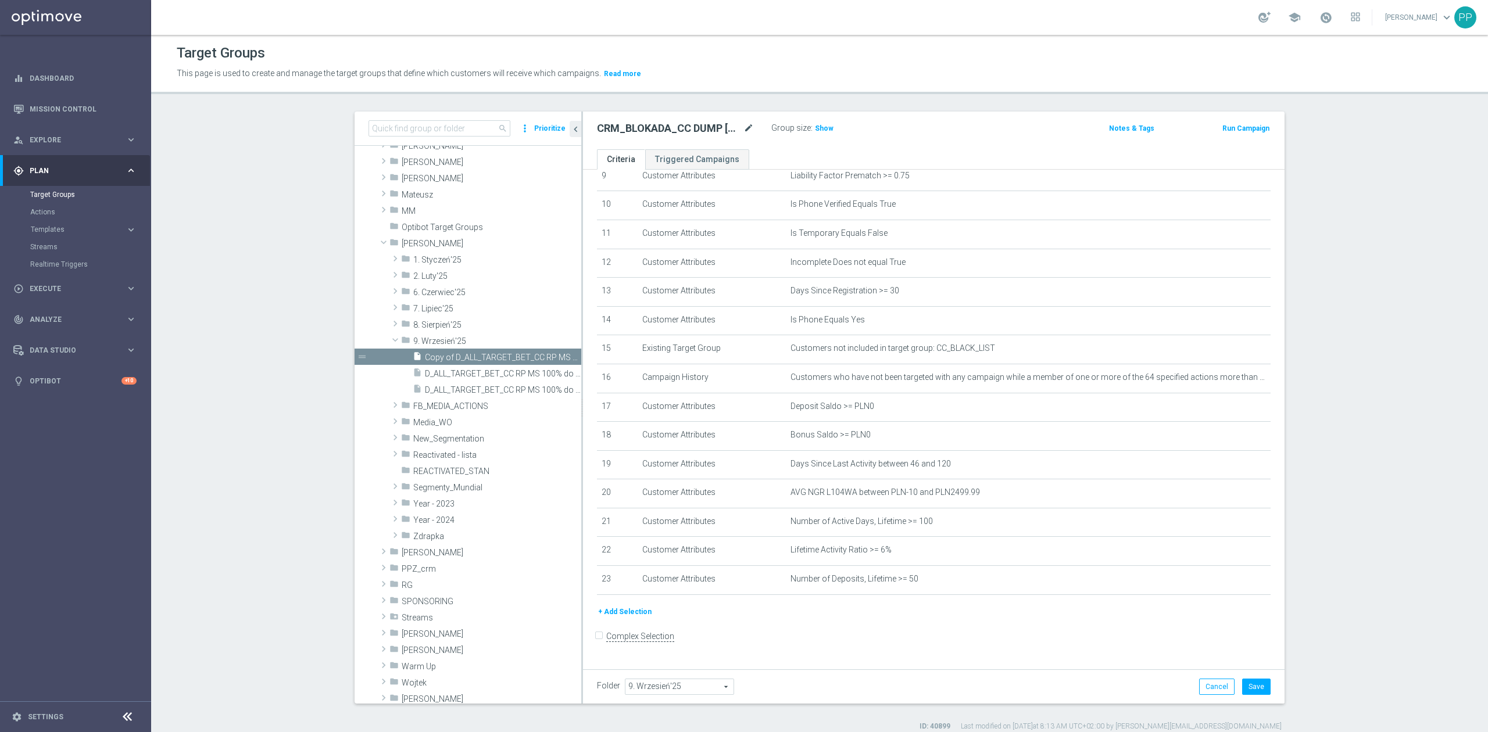
click at [743, 128] on icon "mode_edit" at bounding box center [748, 128] width 10 height 14
click at [727, 130] on input "CRM_BLOKADA_CC DUMP REPKA 100% do 500 PLN_04." at bounding box center [675, 129] width 157 height 16
click at [731, 130] on input "CRM_BLOKADA_CC DUMP REPKA 100% do 500 PLN_04." at bounding box center [675, 129] width 157 height 16
drag, startPoint x: 735, startPoint y: 131, endPoint x: 768, endPoint y: 138, distance: 34.0
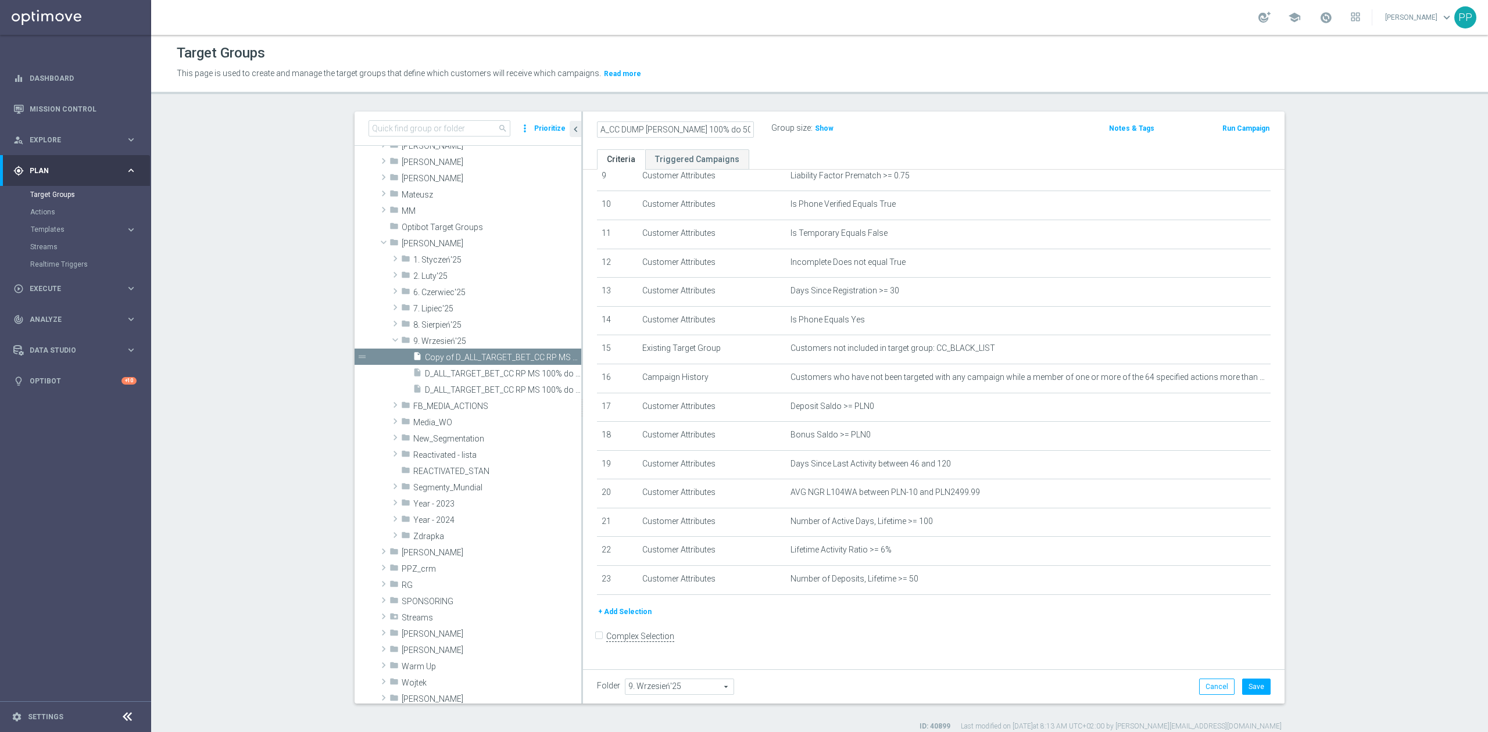
click at [768, 138] on div "CRM_BLOKADA_CC DUMP REPKA 100% do 500 PLN_04. Group size : Show Notes & Tags Ru…" at bounding box center [934, 131] width 702 height 38
click at [743, 135] on input "CRM_BLOKADA_CC DUMP REPKA 100% do 500 PLN_04." at bounding box center [675, 129] width 157 height 16
click at [734, 131] on input "CRM_BLOKADA_CC DUMP [PERSON_NAME] 100% do 500 PLN_040925" at bounding box center [675, 129] width 157 height 16
type input "CRM_BLOKADA_CC DUMP [PERSON_NAME] 100% do 500 PLN_040925"
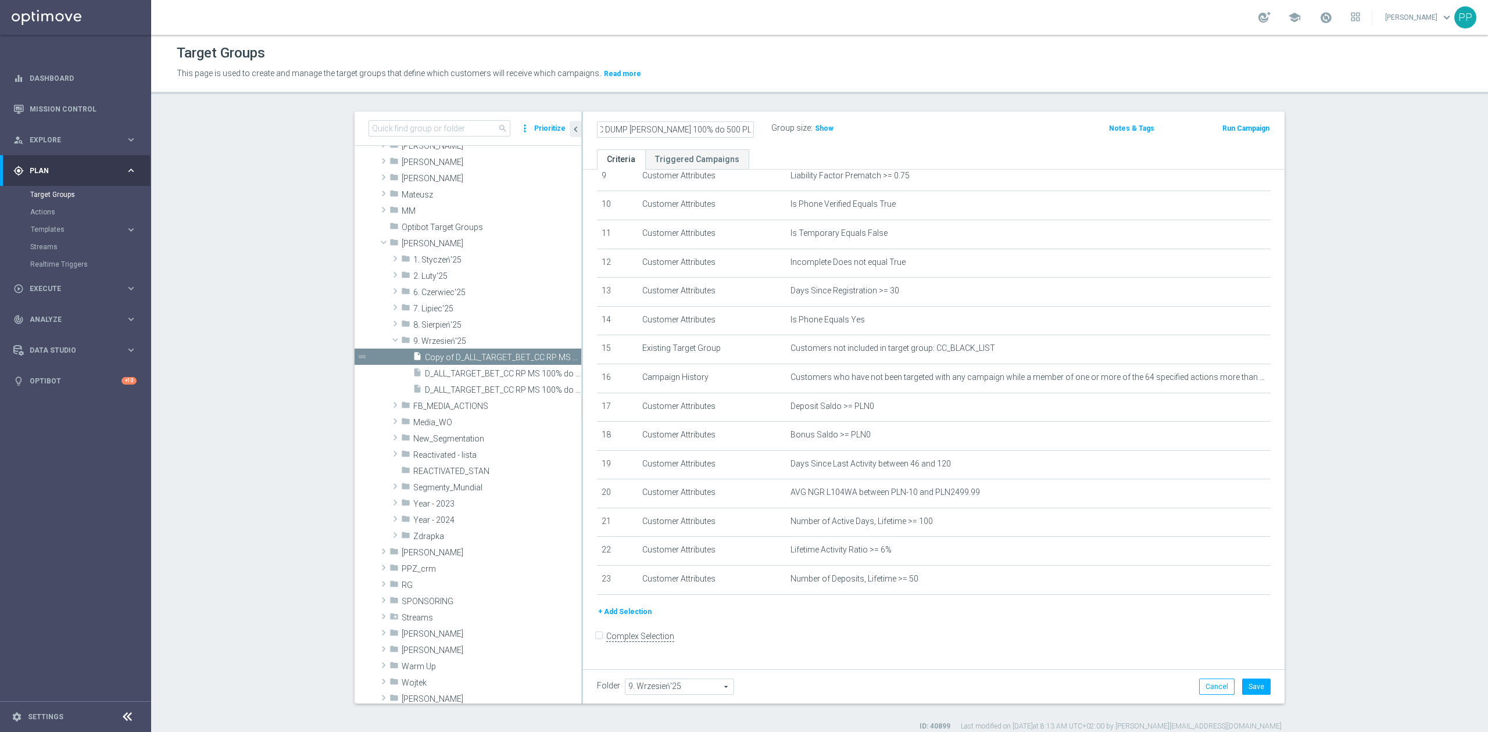
scroll to position [0, 0]
click at [1249, 691] on button "Save" at bounding box center [1256, 687] width 28 height 16
drag, startPoint x: 1213, startPoint y: 379, endPoint x: 1130, endPoint y: 379, distance: 82.5
click at [1228, 379] on icon "mode_edit" at bounding box center [1232, 377] width 9 height 9
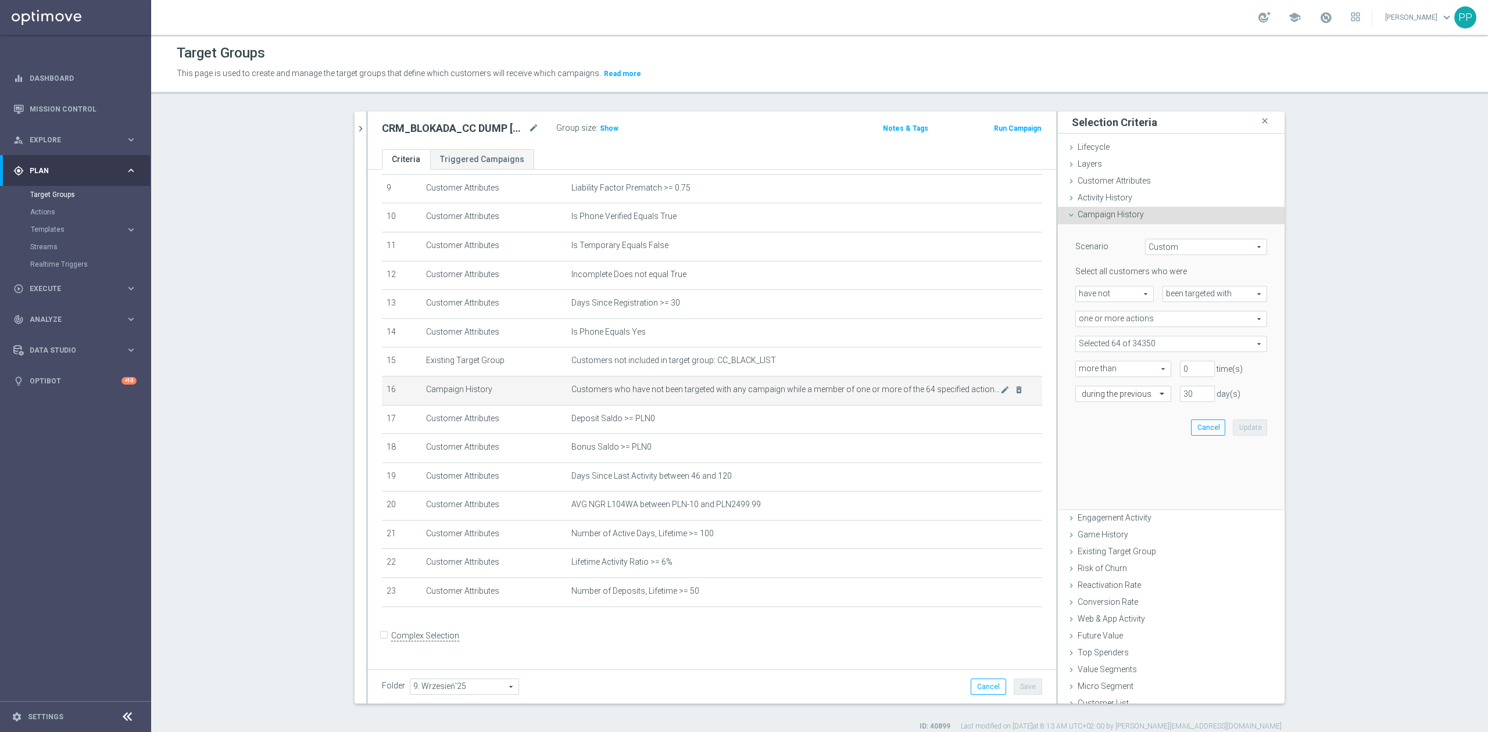
scroll to position [275, 0]
click at [1119, 346] on span at bounding box center [1171, 344] width 191 height 15
click at [1119, 346] on input "search" at bounding box center [1171, 344] width 192 height 16
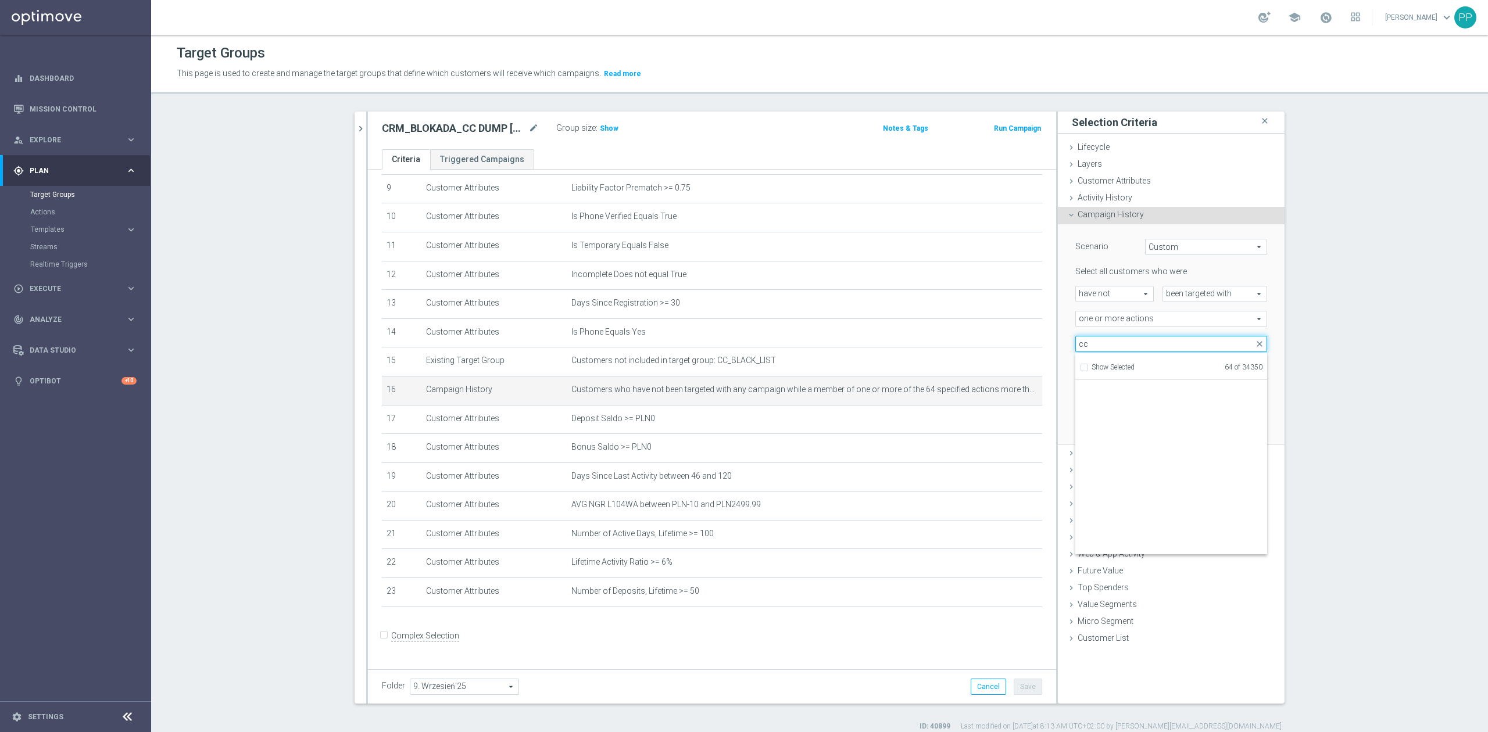
scroll to position [36278, 0]
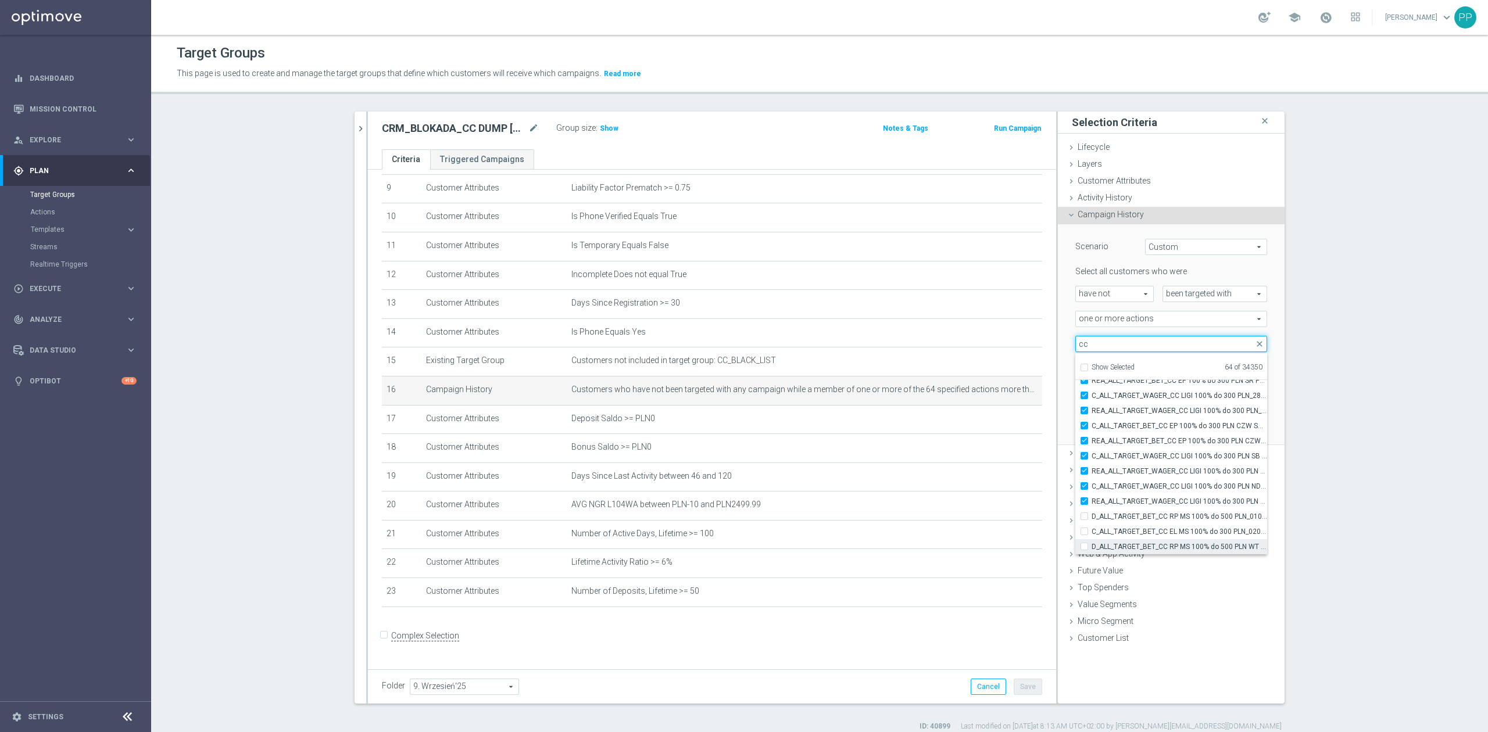
type input "cc"
click at [1200, 540] on label "D_ALL_TARGET_BET_CC RP MS 100% do 500 PLN WT PUSH_010925" at bounding box center [1180, 546] width 176 height 15
click at [1092, 543] on input "D_ALL_TARGET_BET_CC RP MS 100% do 500 PLN WT PUSH_010925" at bounding box center [1088, 547] width 8 height 8
checkbox input "true"
type input "Selected 65 of 34350"
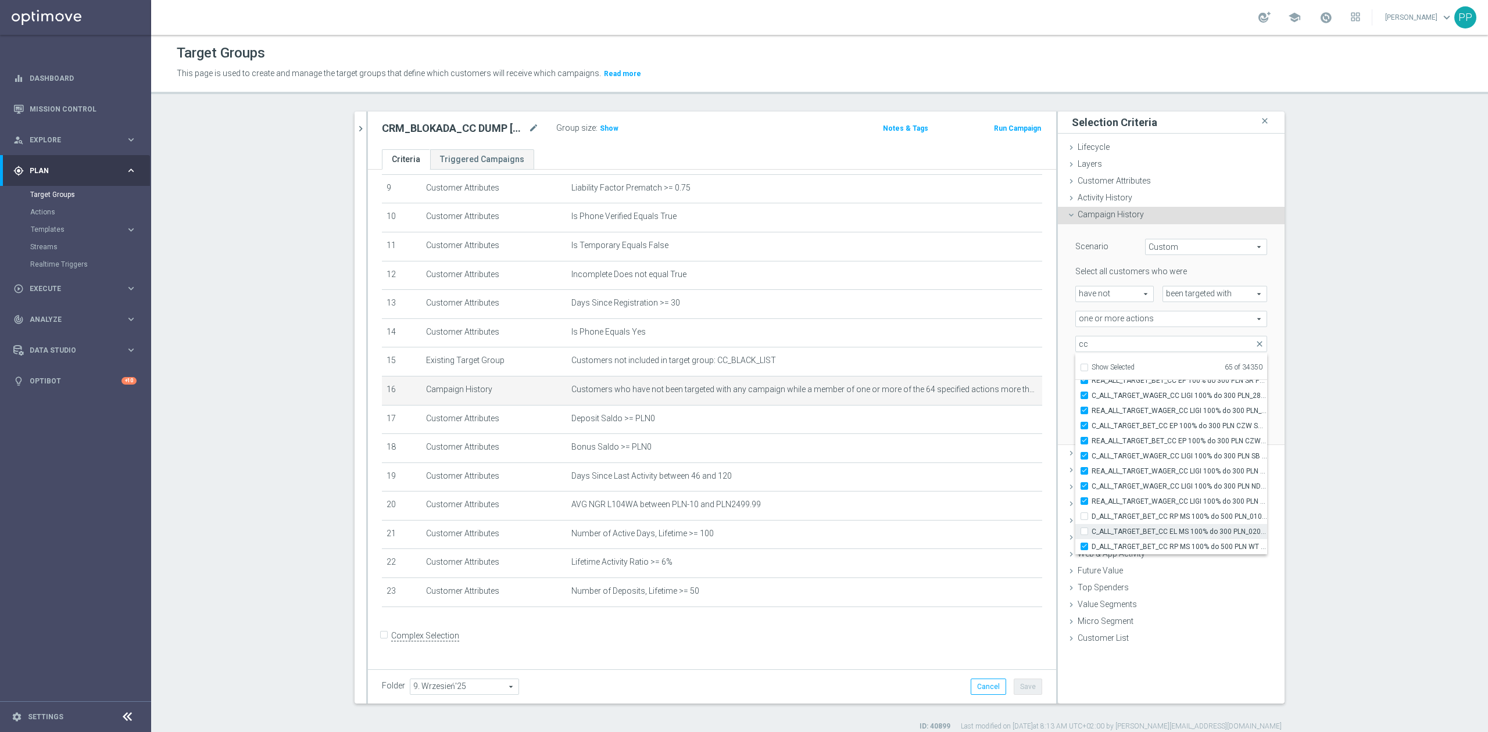
click at [1192, 534] on span "C_ALL_TARGET_BET_CC EL MS 100% do 300 PLN_020925" at bounding box center [1180, 531] width 176 height 9
click at [1092, 534] on input "C_ALL_TARGET_BET_CC EL MS 100% do 300 PLN_020925" at bounding box center [1088, 532] width 8 height 8
checkbox input "true"
type input "Selected 66 of 34350"
click at [1186, 519] on span "D_ALL_TARGET_BET_CC RP MS 100% do 500 PLN_010925" at bounding box center [1180, 516] width 176 height 9
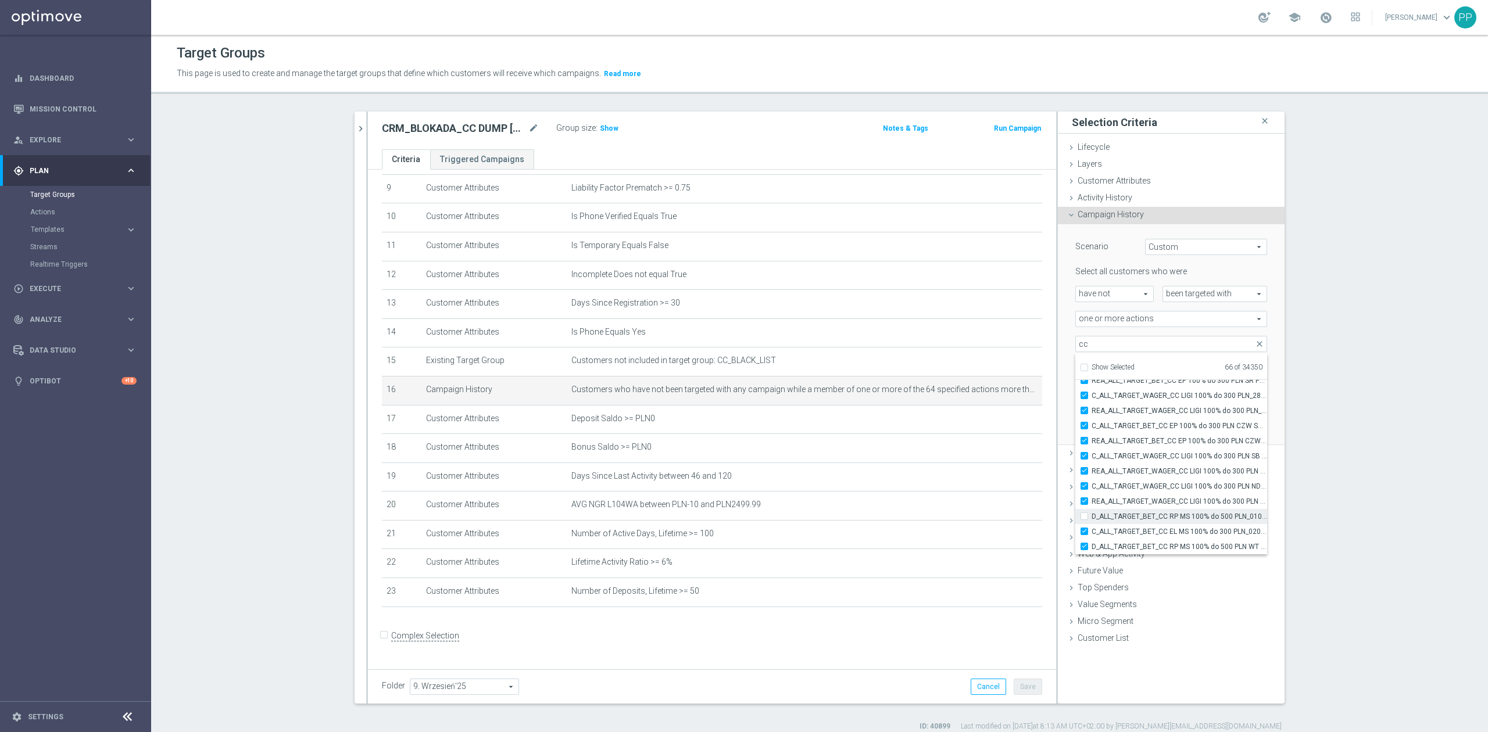
click at [1092, 519] on input "D_ALL_TARGET_BET_CC RP MS 100% do 500 PLN_010925" at bounding box center [1088, 517] width 8 height 8
checkbox input "true"
type input "Selected 67 of 34350"
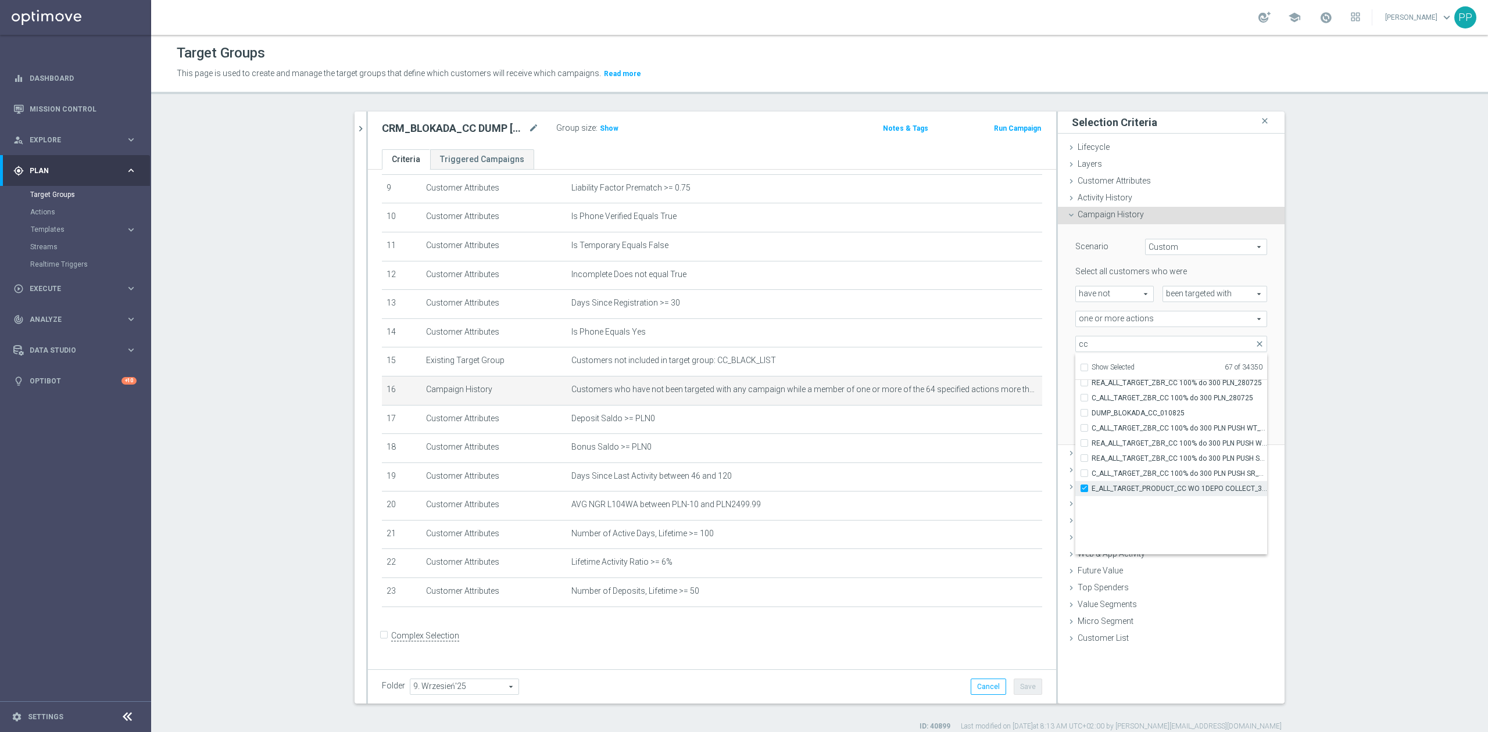
scroll to position [35313, 0]
click at [1169, 484] on span "E_ALL_TARGET_PRODUCT_CC WO 1DEPO COLLECT_310725" at bounding box center [1180, 484] width 176 height 9
click at [1092, 484] on input "E_ALL_TARGET_PRODUCT_CC WO 1DEPO COLLECT_310725" at bounding box center [1088, 484] width 8 height 8
checkbox input "false"
type input "Selected 66 of 34350"
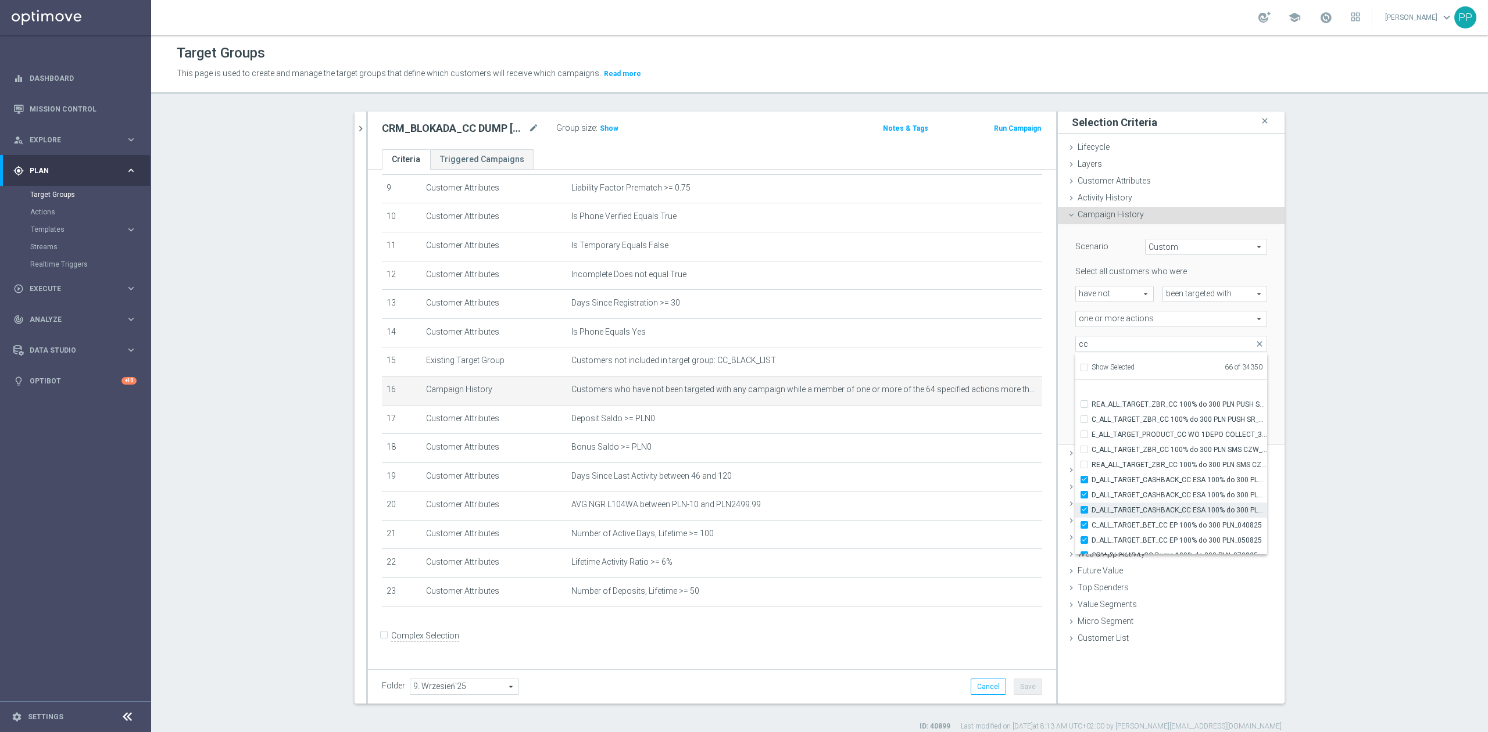
scroll to position [35390, 0]
drag, startPoint x: 1142, startPoint y: 449, endPoint x: 1095, endPoint y: 370, distance: 91.2
drag, startPoint x: 1095, startPoint y: 370, endPoint x: 1109, endPoint y: 339, distance: 33.8
click at [1109, 337] on input "cc" at bounding box center [1171, 344] width 192 height 16
click at [1139, 448] on span "D_ALL_TARGET_CASHBACK_CC ESA 100% do 300 PLN_010825" at bounding box center [1180, 452] width 176 height 9
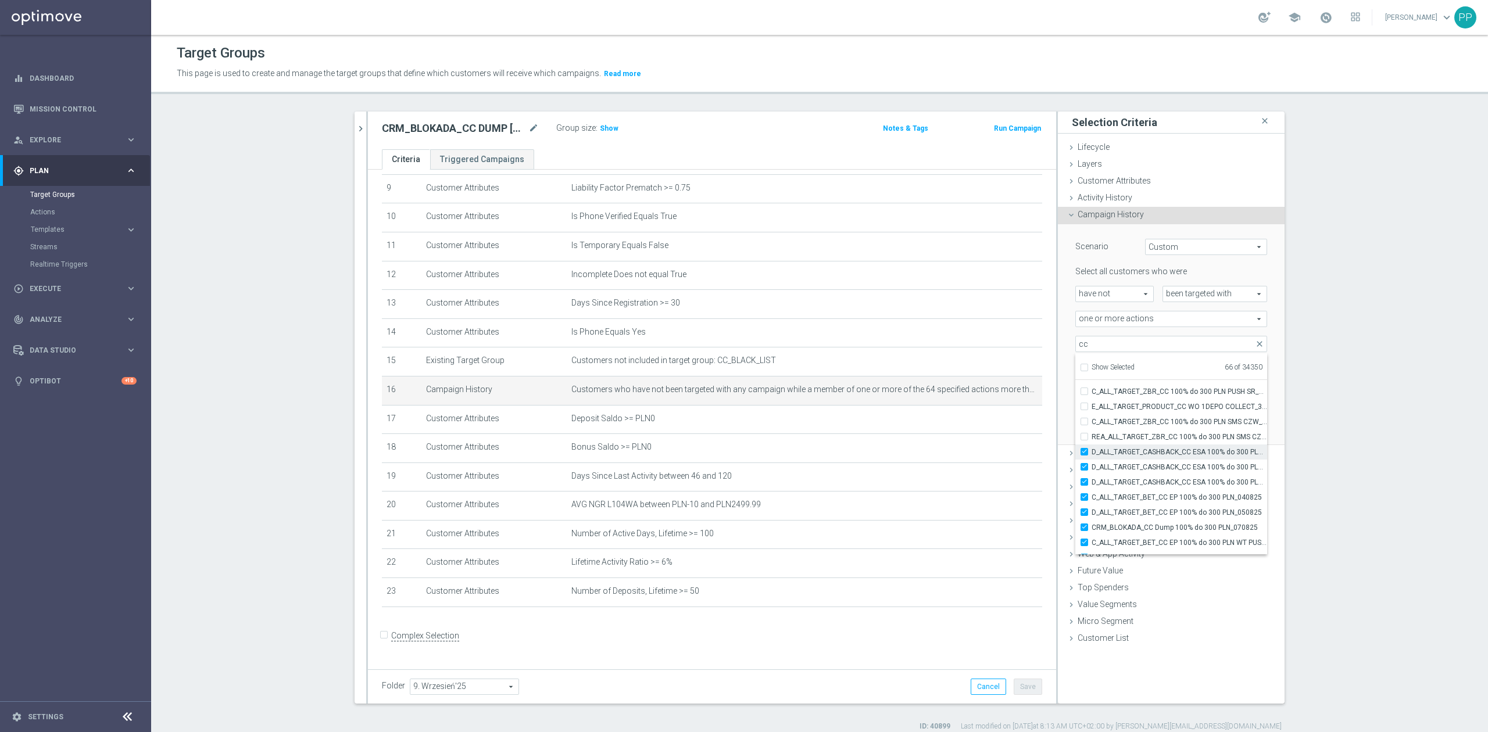
click at [1092, 448] on input "D_ALL_TARGET_CASHBACK_CC ESA 100% do 300 PLN_010825" at bounding box center [1088, 452] width 8 height 8
checkbox input "false"
type input "Selected 65 of 34350"
click at [1142, 464] on span "D_ALL_TARGET_CASHBACK_CC ESA 100% do 300 PLN PUSH_010825" at bounding box center [1180, 467] width 176 height 9
click at [1092, 464] on input "D_ALL_TARGET_CASHBACK_CC ESA 100% do 300 PLN PUSH_010825" at bounding box center [1088, 467] width 8 height 8
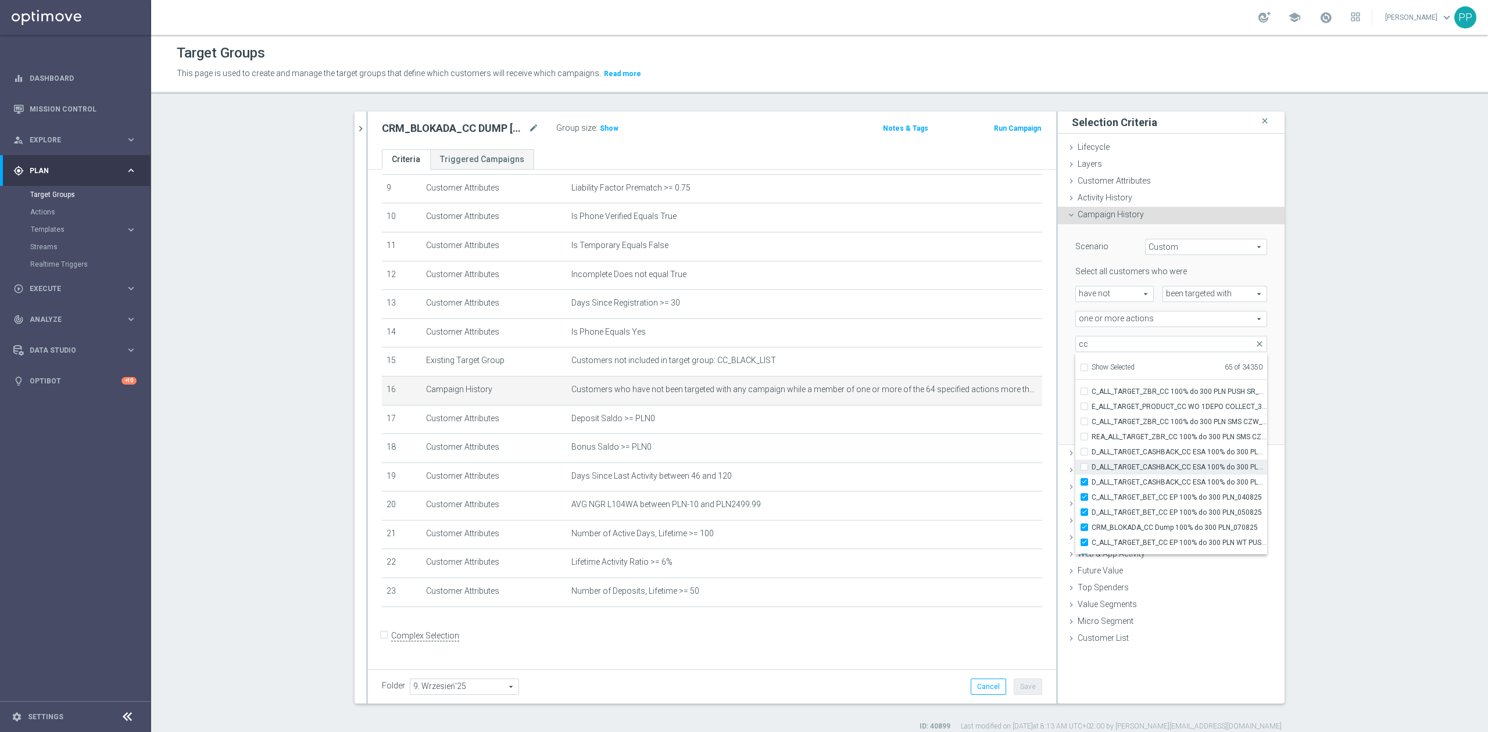
checkbox input "false"
type input "Selected 64 of 34350"
click at [1146, 480] on span "D_ALL_TARGET_CASHBACK_CC ESA 100% do 300 PLN SMS_010825" at bounding box center [1180, 482] width 176 height 9
click at [1092, 480] on input "D_ALL_TARGET_CASHBACK_CC ESA 100% do 300 PLN SMS_010825" at bounding box center [1088, 482] width 8 height 8
checkbox input "false"
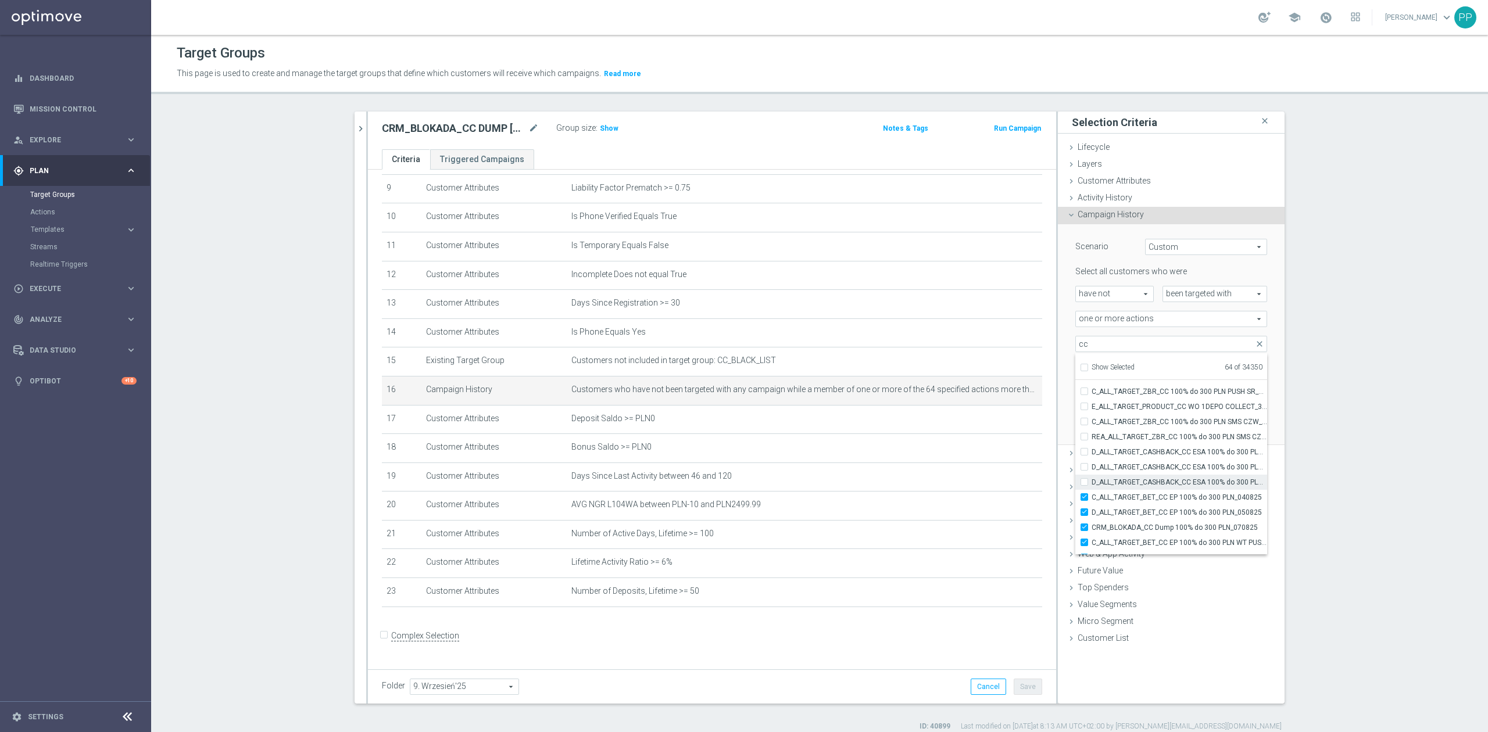
type input "Selected 63 of 34350"
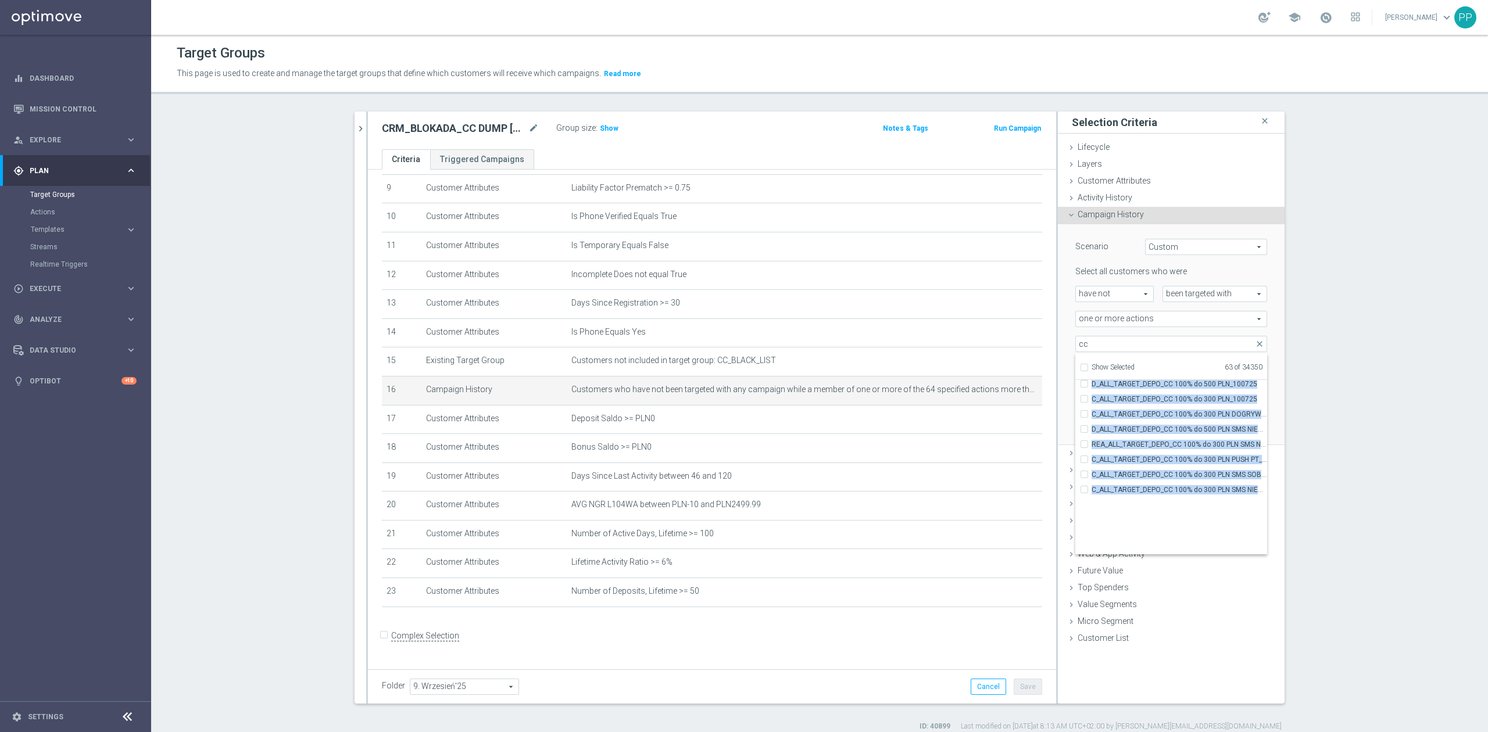
scroll to position [34555, 0]
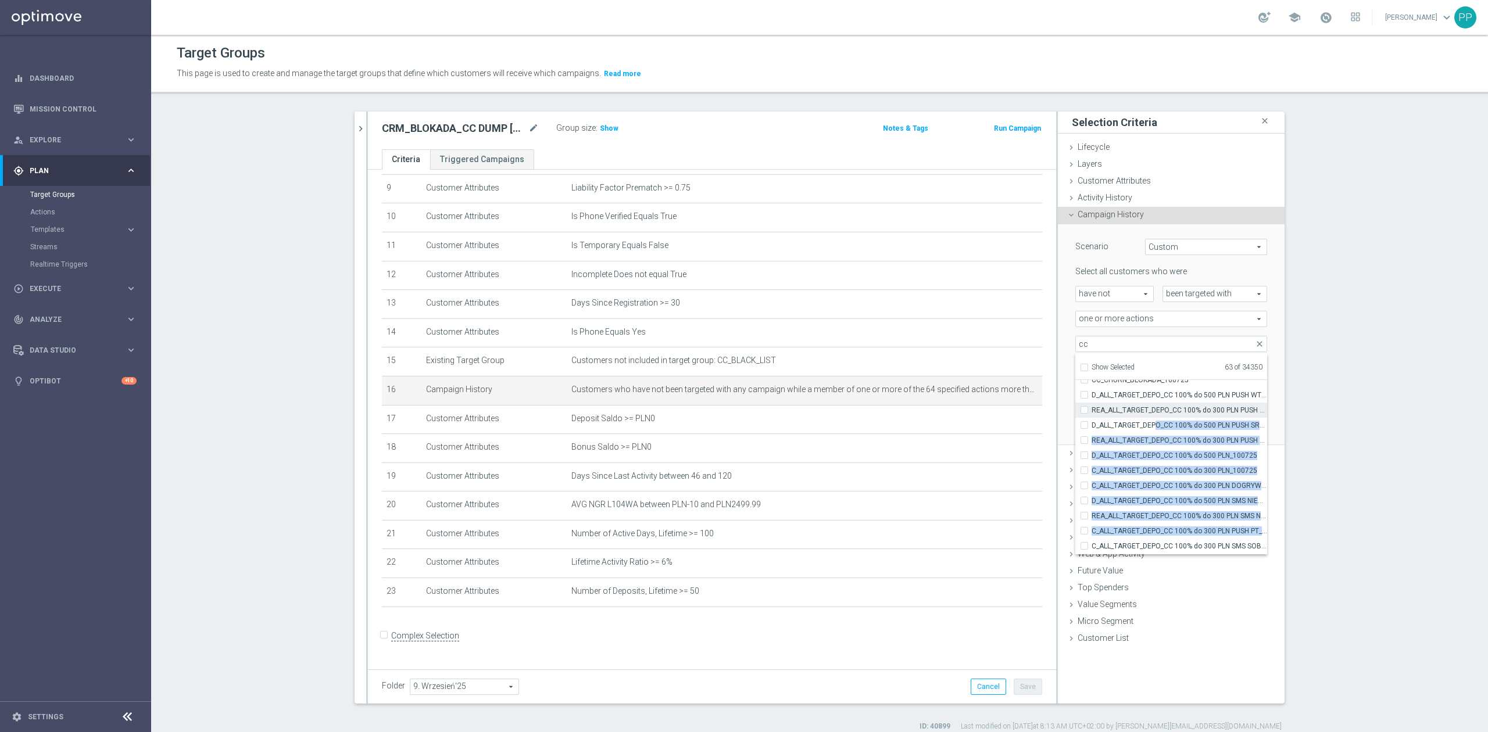
drag, startPoint x: 1146, startPoint y: 494, endPoint x: 1147, endPoint y: 410, distance: 84.3
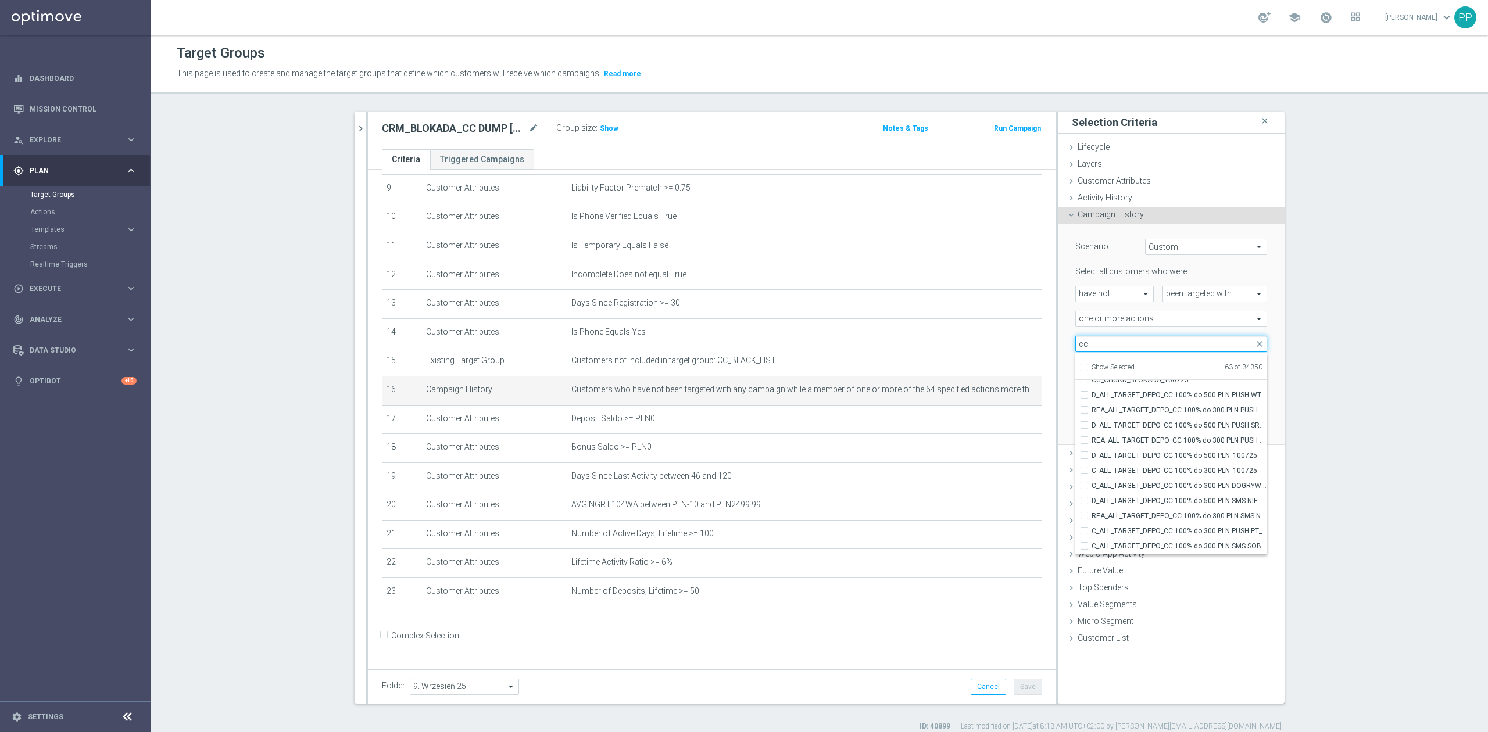
click at [1145, 338] on input "cc" at bounding box center [1171, 344] width 192 height 16
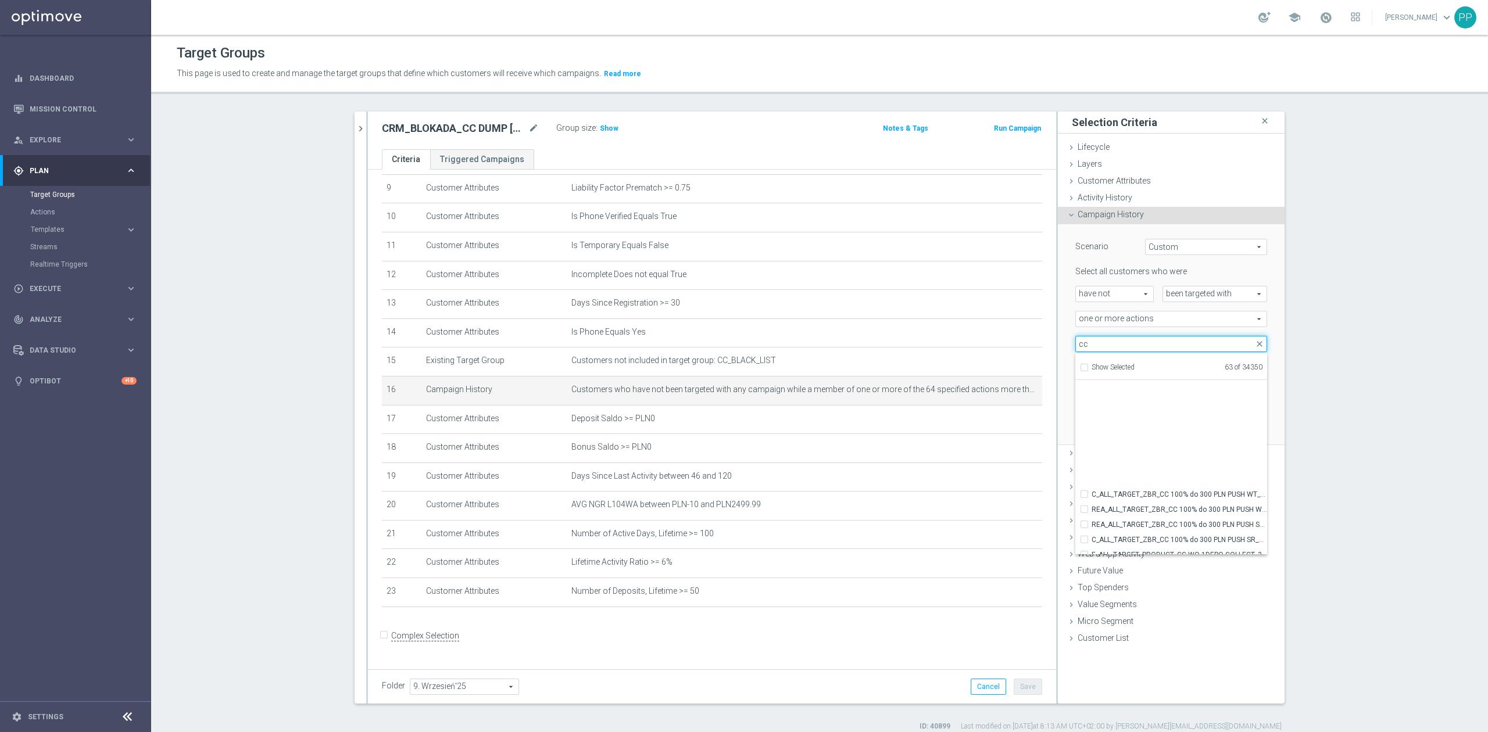
scroll to position [35408, 0]
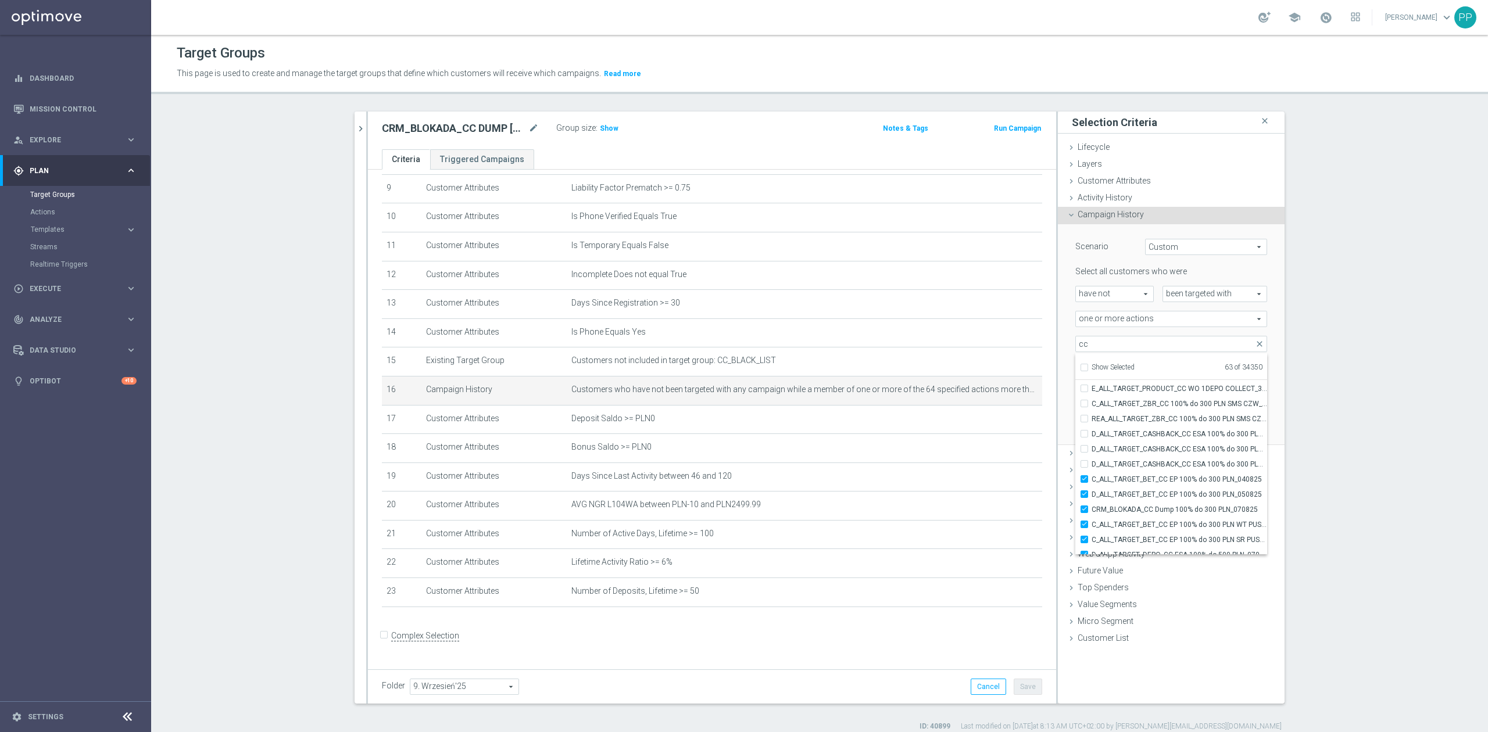
click at [1058, 375] on div "Scenario Custom Custom arrow_drop_down search Select all customers who were hav…" at bounding box center [1171, 334] width 227 height 221
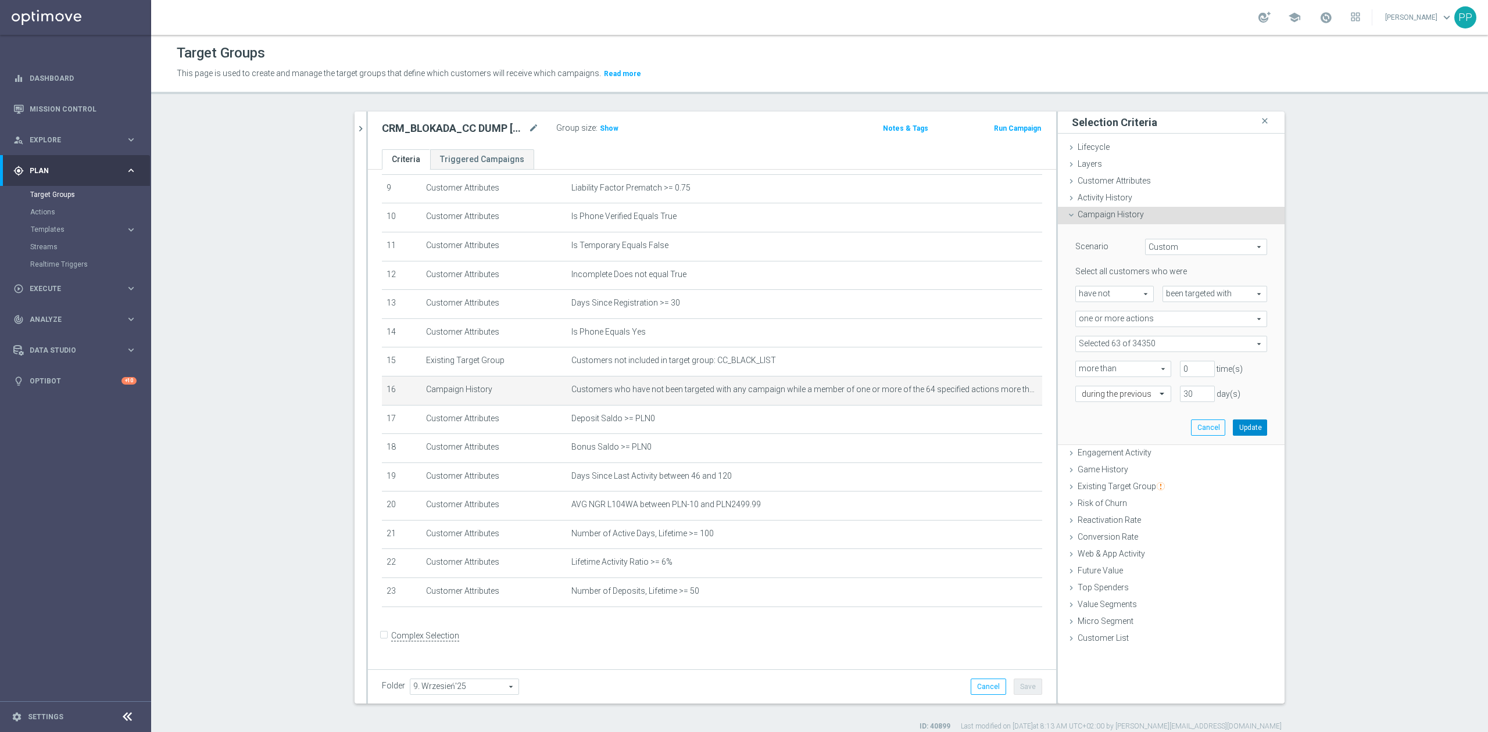
click at [1244, 428] on button "Update" at bounding box center [1250, 428] width 34 height 16
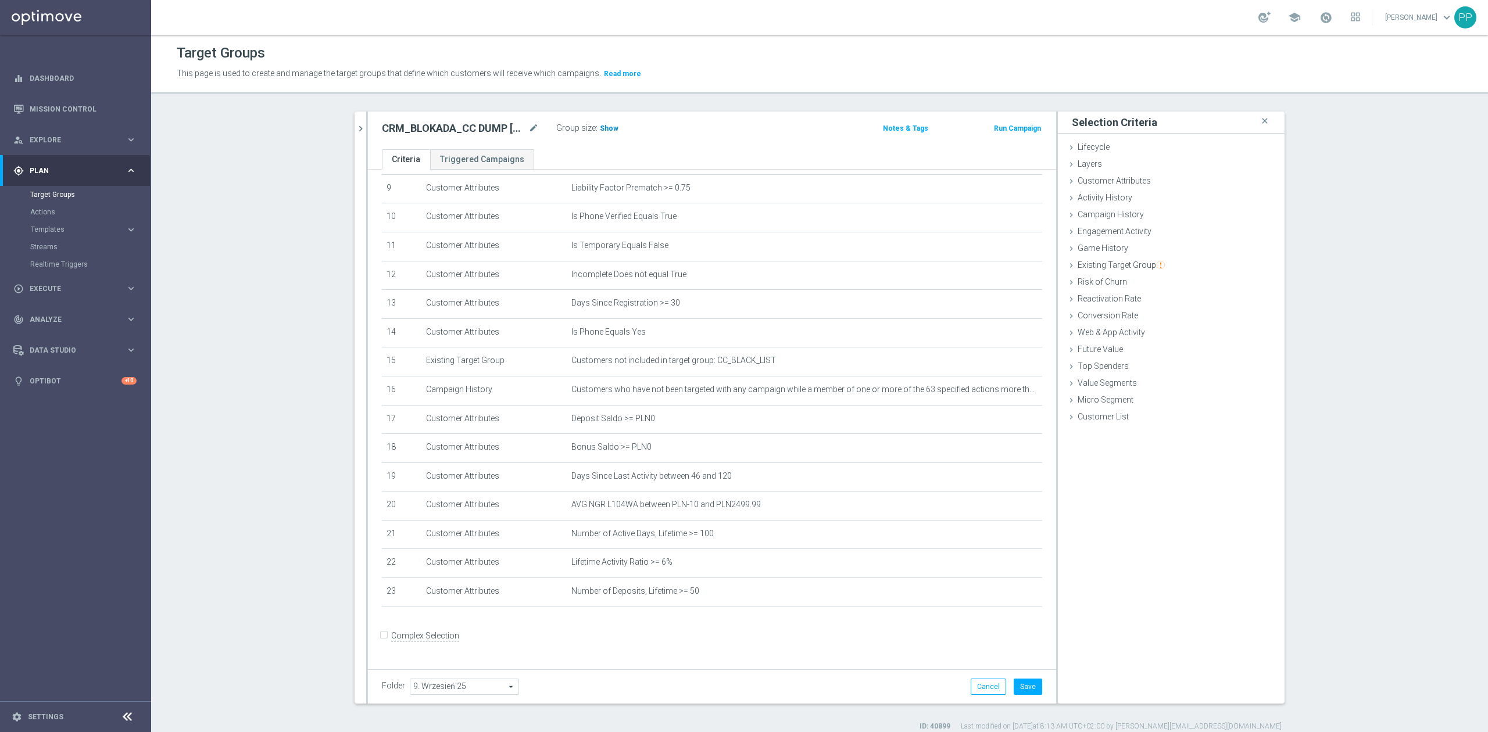
click at [605, 126] on span "Show" at bounding box center [609, 128] width 19 height 8
click at [1019, 685] on button "Save" at bounding box center [1028, 687] width 28 height 16
click at [1000, 481] on icon "mode_edit" at bounding box center [1004, 475] width 9 height 9
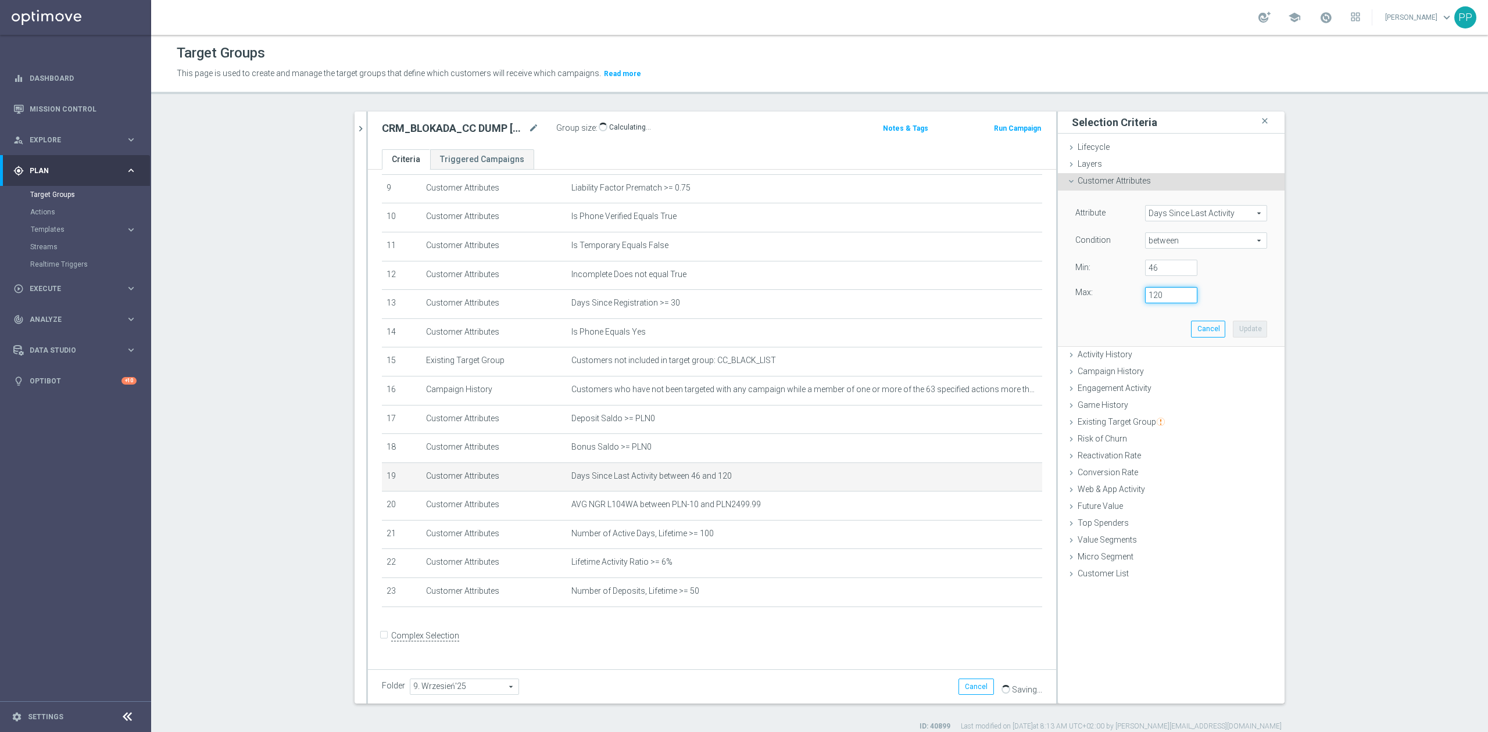
drag, startPoint x: 1172, startPoint y: 300, endPoint x: 1110, endPoint y: 291, distance: 63.4
click at [1110, 291] on div "Max: 120" at bounding box center [1171, 295] width 209 height 16
type input "200"
click at [1246, 331] on button "Update" at bounding box center [1250, 329] width 34 height 16
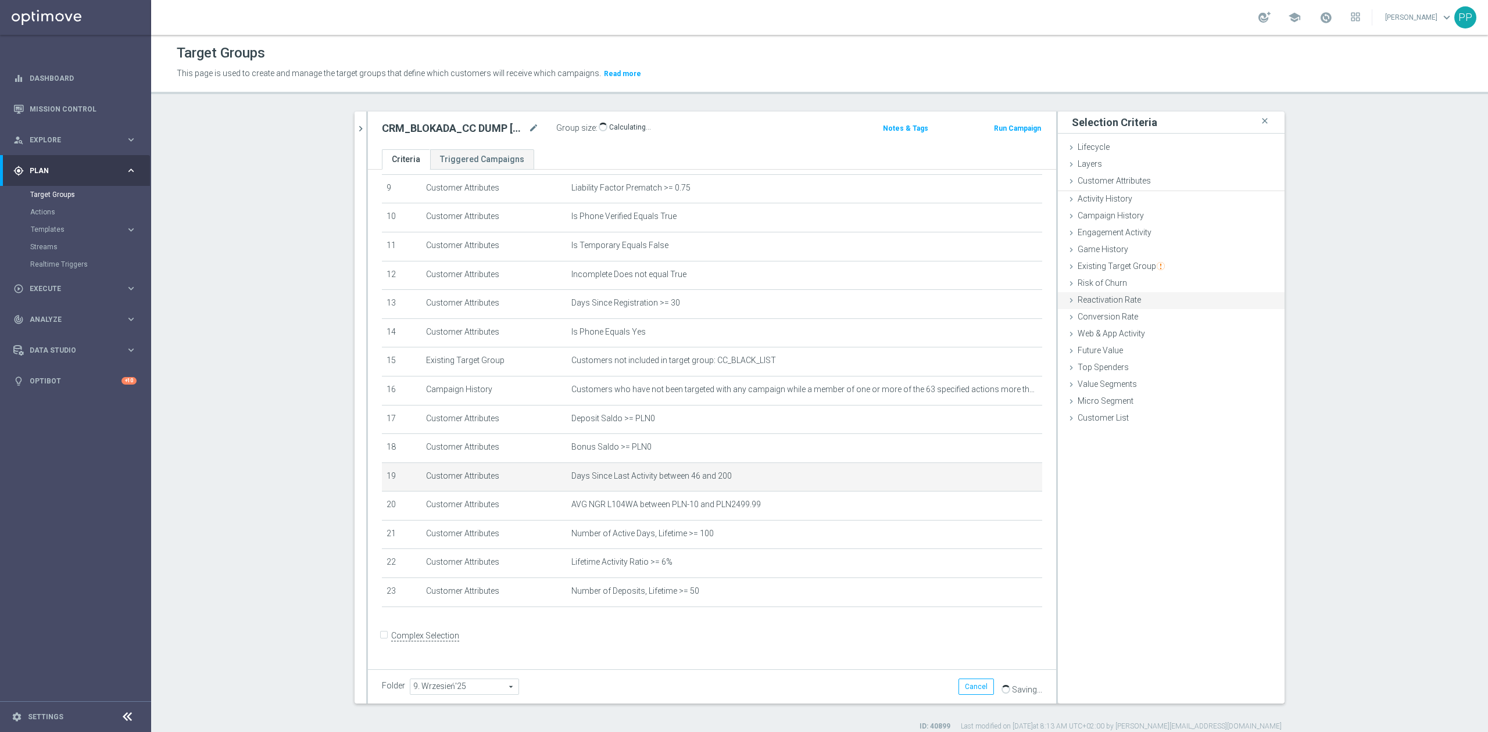
click at [1124, 326] on ul "Lifecycle done Cancel Update Layers done Cancel Update Customer Attributes" at bounding box center [1171, 284] width 227 height 288
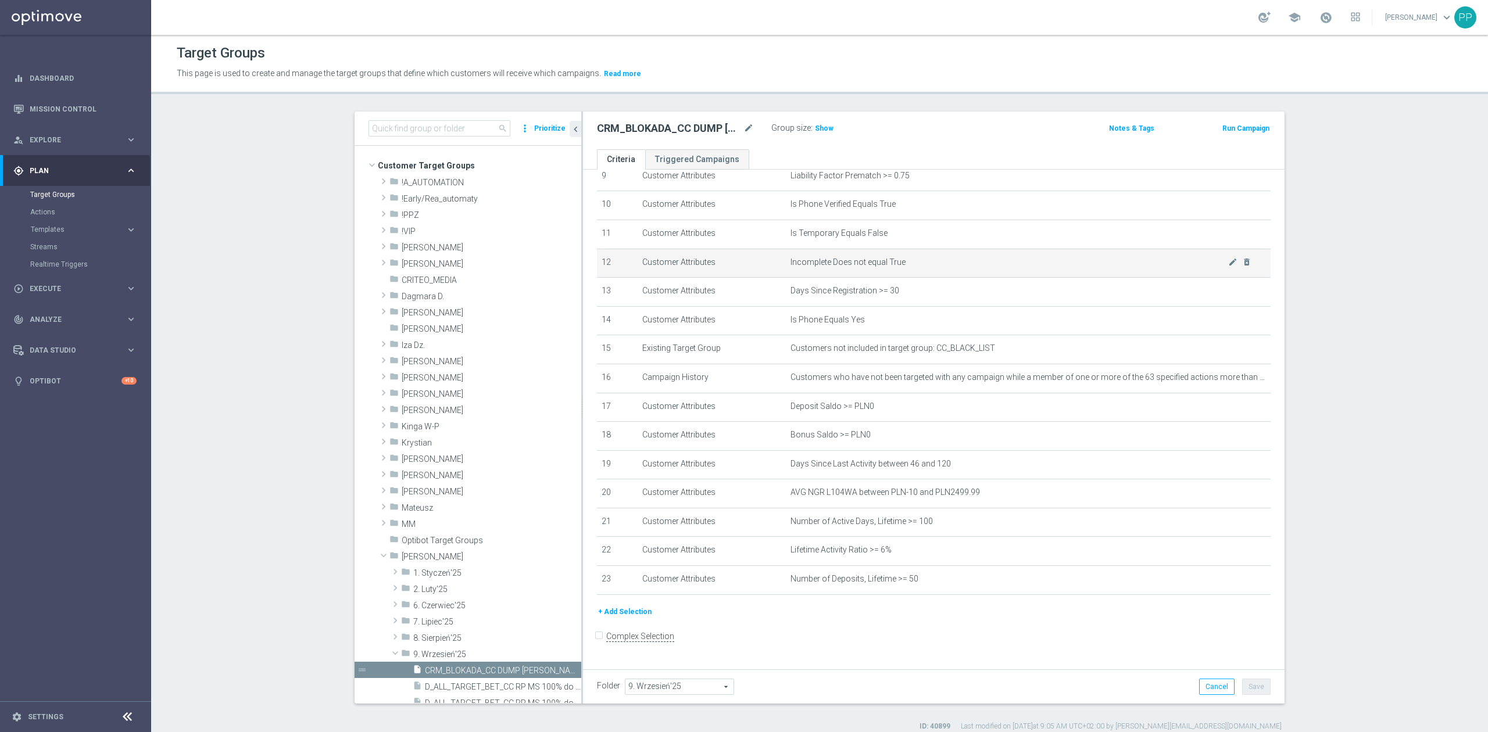
scroll to position [10, 0]
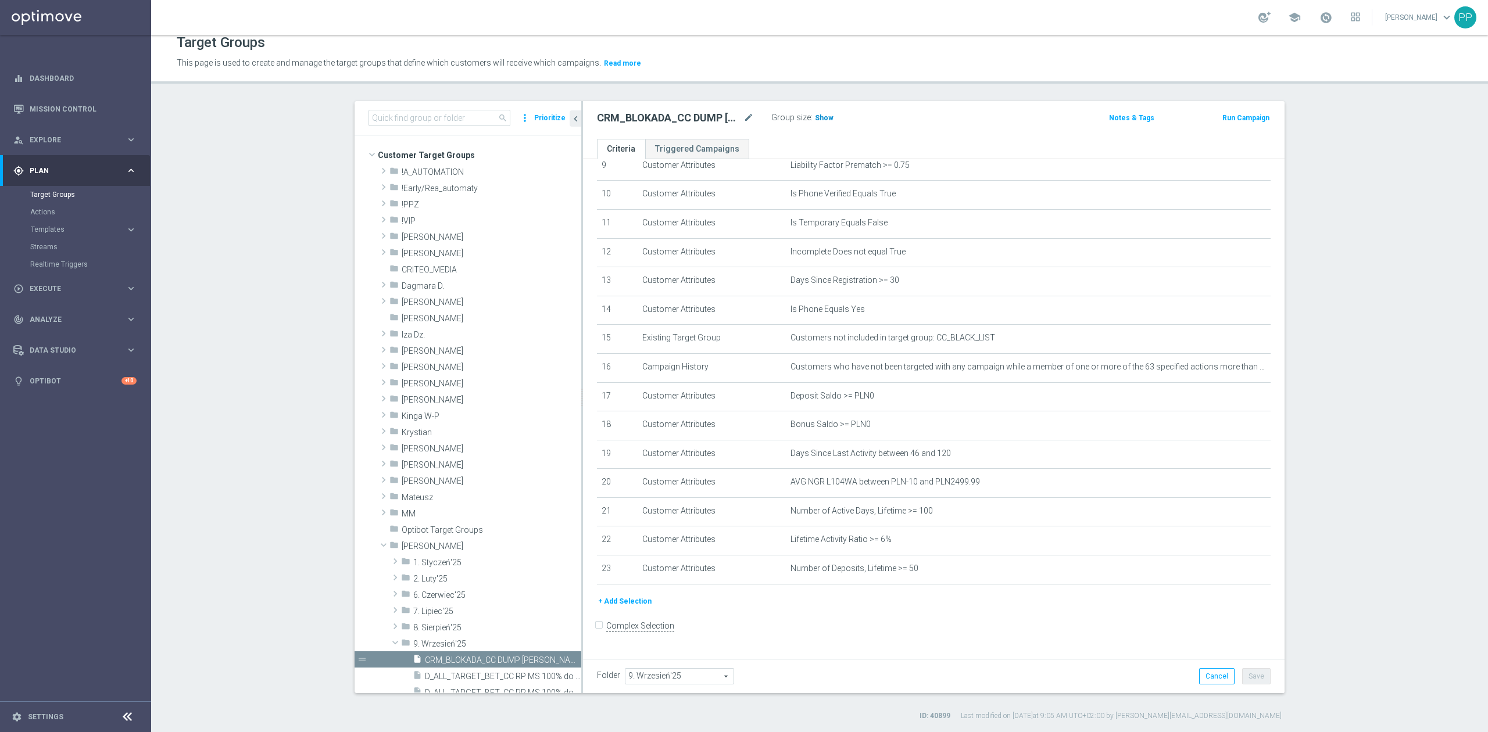
click at [815, 121] on span "Show" at bounding box center [824, 118] width 19 height 8
click at [0, 0] on icon "mode_edit" at bounding box center [0, 0] width 0 height 0
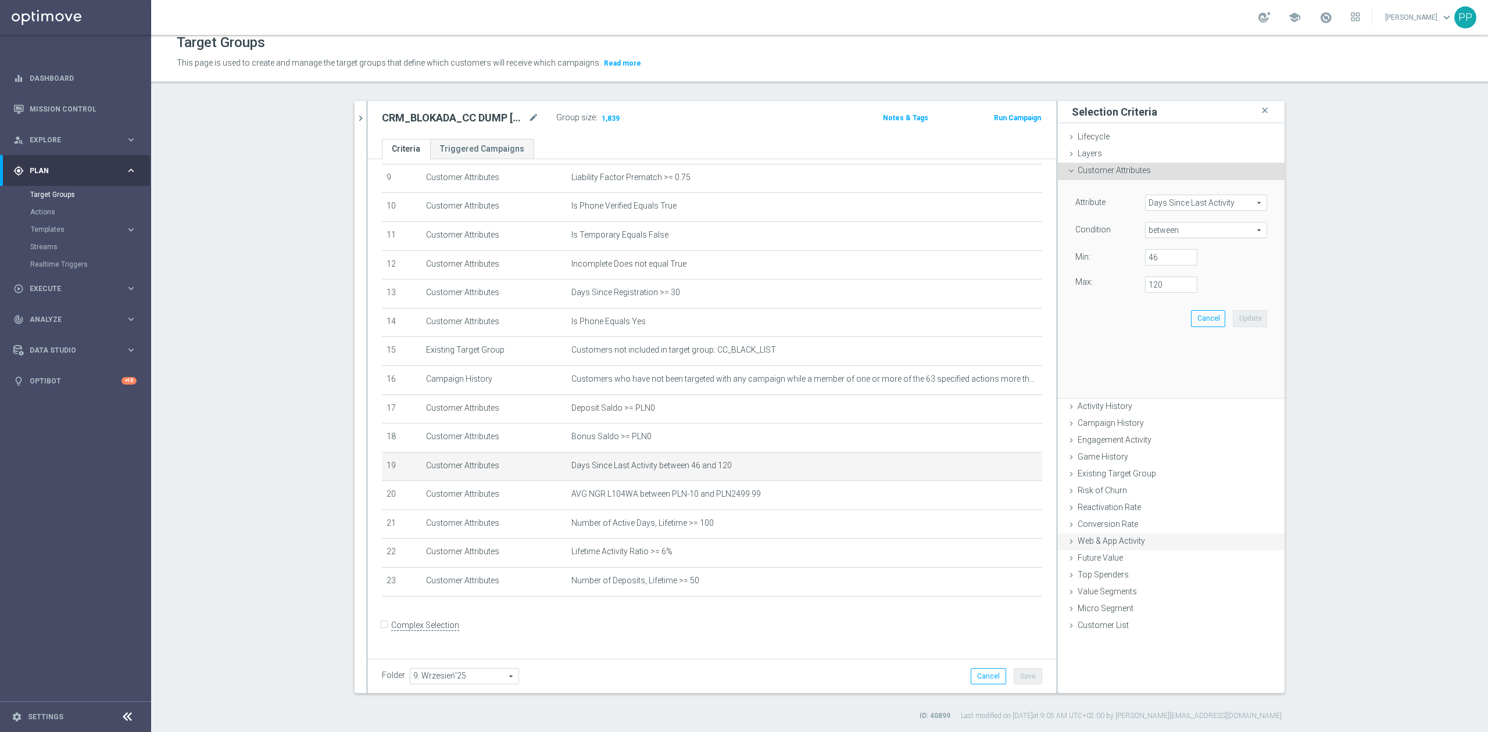
scroll to position [275, 0]
drag, startPoint x: 1158, startPoint y: 287, endPoint x: 1128, endPoint y: 286, distance: 30.2
click at [1128, 286] on div "Max: 120" at bounding box center [1171, 285] width 209 height 16
type input "150"
click at [1239, 319] on button "Update" at bounding box center [1250, 318] width 34 height 16
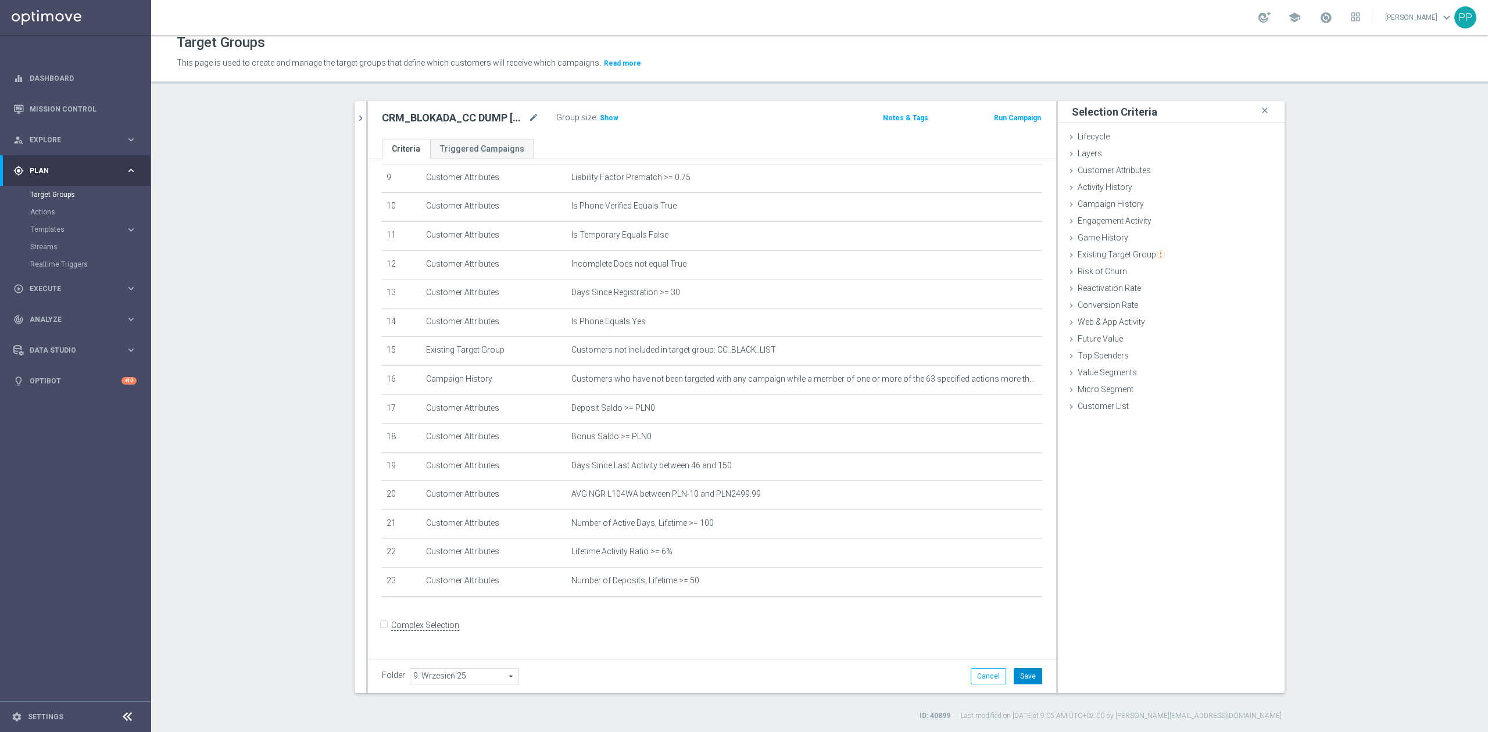
click at [1015, 679] on button "Save" at bounding box center [1028, 676] width 28 height 16
click at [607, 119] on span "Show" at bounding box center [609, 118] width 19 height 8
click at [1000, 528] on icon "mode_edit" at bounding box center [1004, 523] width 9 height 9
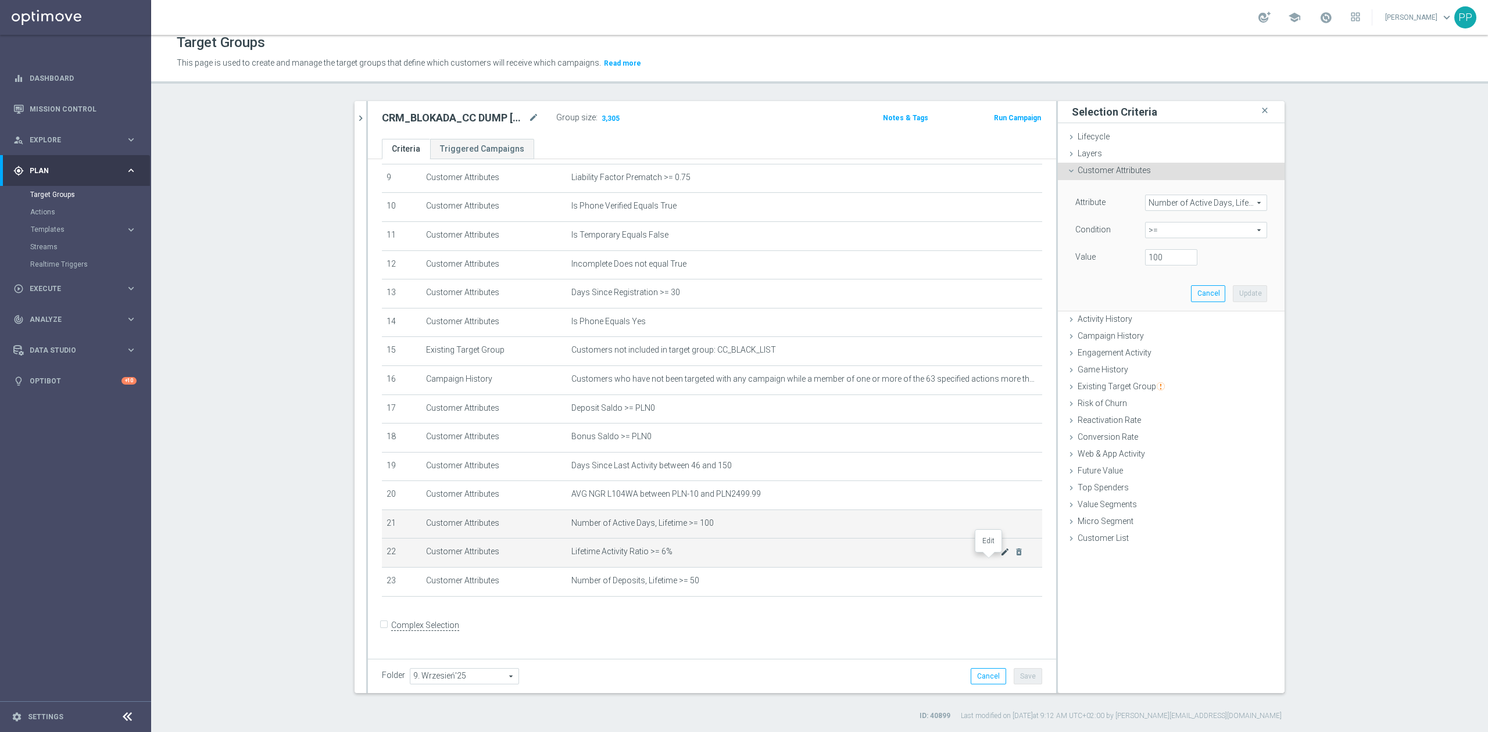
click at [1000, 557] on icon "mode_edit" at bounding box center [1004, 552] width 9 height 9
drag, startPoint x: 1143, startPoint y: 261, endPoint x: 1132, endPoint y: 260, distance: 10.5
click at [1136, 260] on div "6 %" at bounding box center [1171, 257] width 70 height 16
click at [1000, 526] on icon "mode_edit" at bounding box center [1004, 523] width 9 height 9
drag, startPoint x: 1157, startPoint y: 259, endPoint x: 1125, endPoint y: 255, distance: 31.7
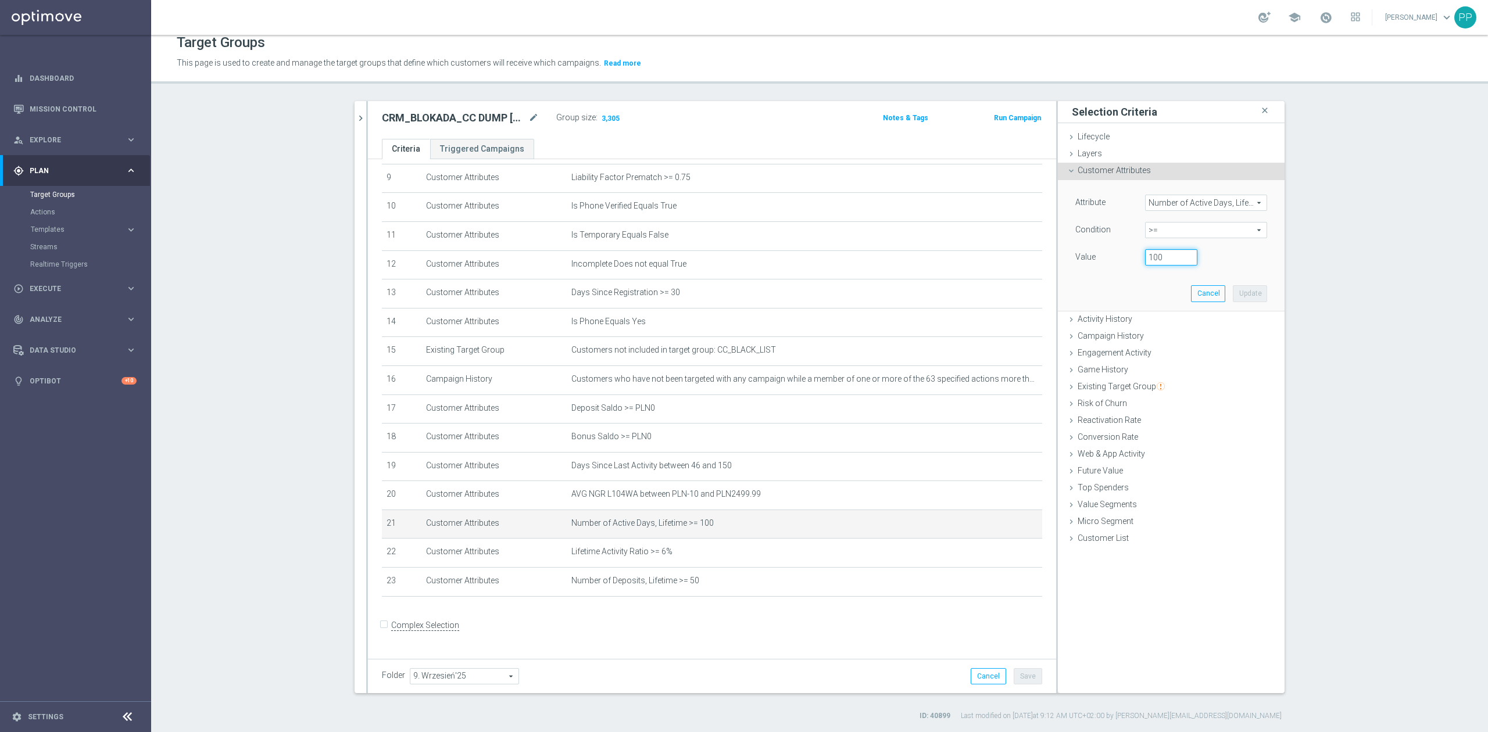
click at [1125, 256] on div "Value 100" at bounding box center [1171, 258] width 209 height 19
type input "50"
click at [1246, 294] on button "Update" at bounding box center [1250, 293] width 34 height 16
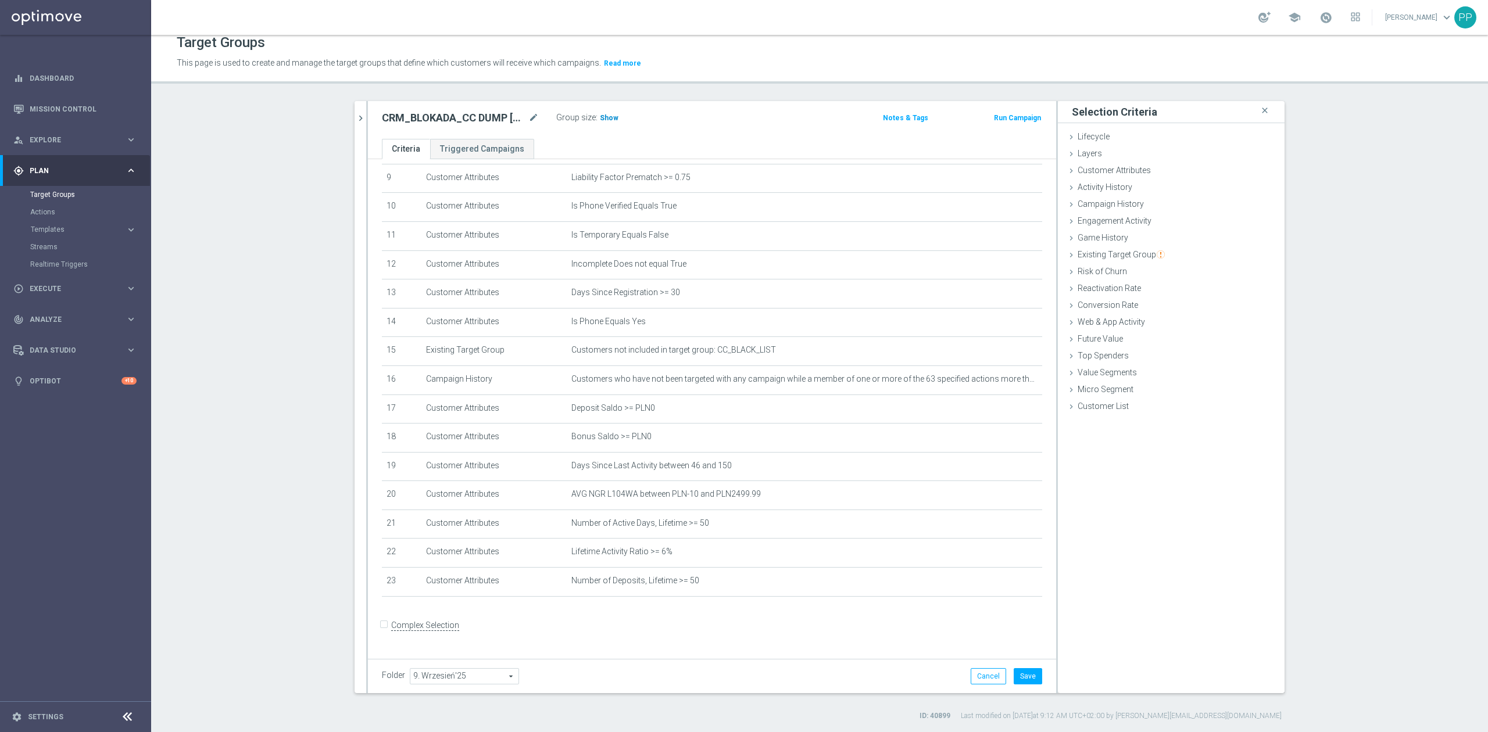
click at [606, 117] on span "Show" at bounding box center [609, 118] width 19 height 8
click at [1031, 674] on button "Save" at bounding box center [1028, 676] width 28 height 16
drag, startPoint x: 986, startPoint y: 564, endPoint x: 1126, endPoint y: 364, distance: 244.1
click at [0, 0] on icon "mode_edit" at bounding box center [0, 0] width 0 height 0
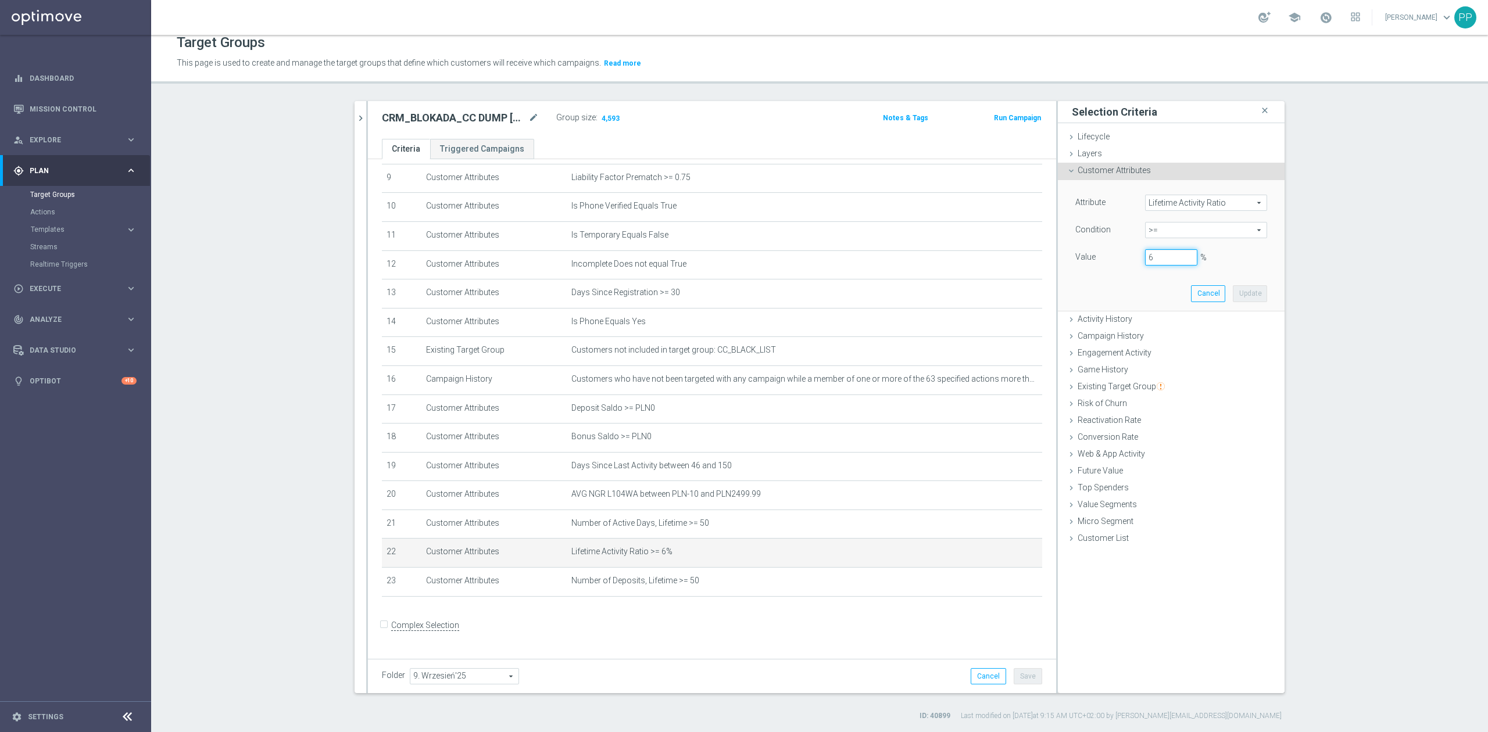
click at [1145, 262] on input "6" at bounding box center [1171, 257] width 52 height 16
drag, startPoint x: 1254, startPoint y: 296, endPoint x: 1188, endPoint y: 257, distance: 77.2
click at [1254, 296] on button "Update" at bounding box center [1250, 293] width 34 height 16
type input "0.1"
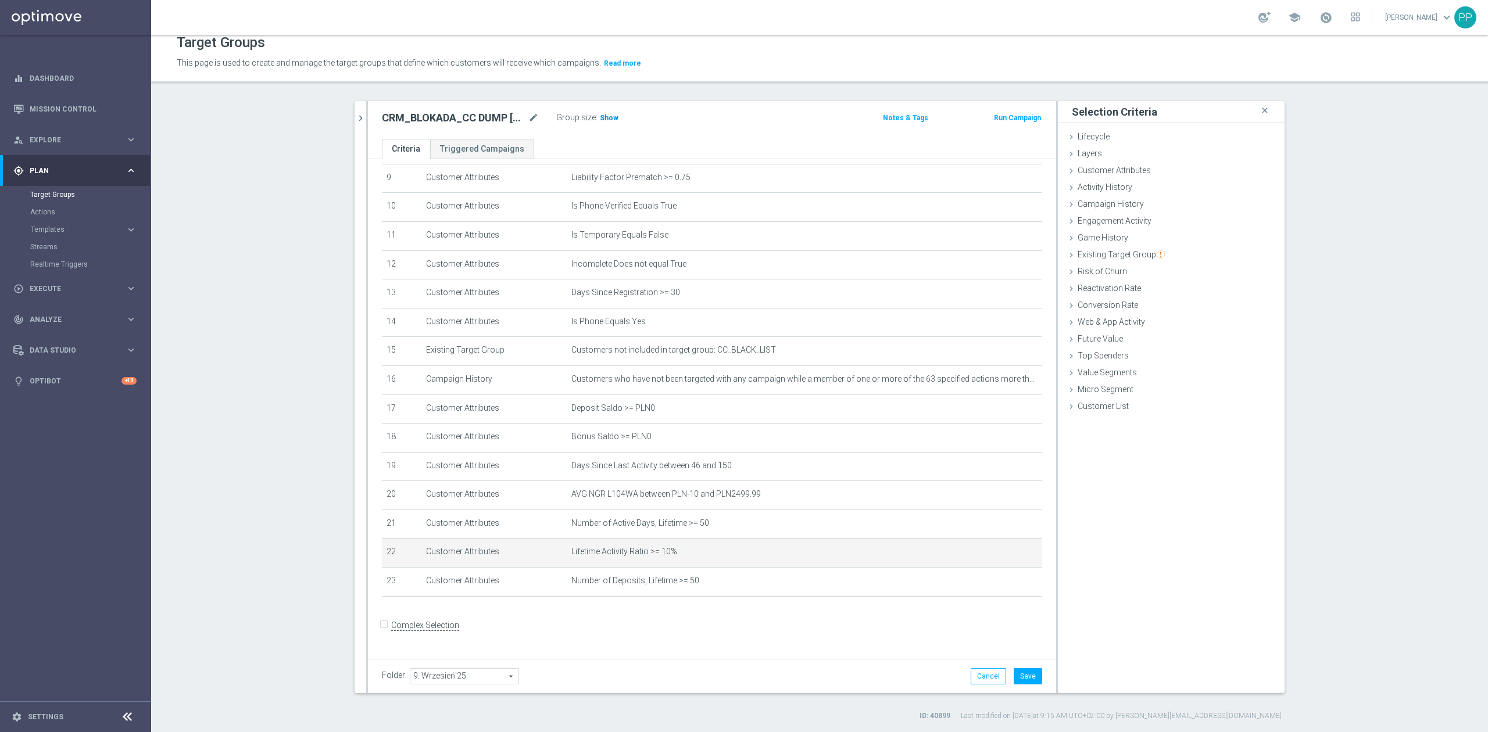
click at [603, 117] on span "Show" at bounding box center [609, 118] width 19 height 8
click at [1020, 675] on button "Save" at bounding box center [1028, 676] width 28 height 16
click at [323, 466] on section "search more_vert Prioritize Customer Target Groups library_add create_new_folder" at bounding box center [819, 411] width 1337 height 620
click at [1000, 470] on icon "mode_edit" at bounding box center [1004, 465] width 9 height 9
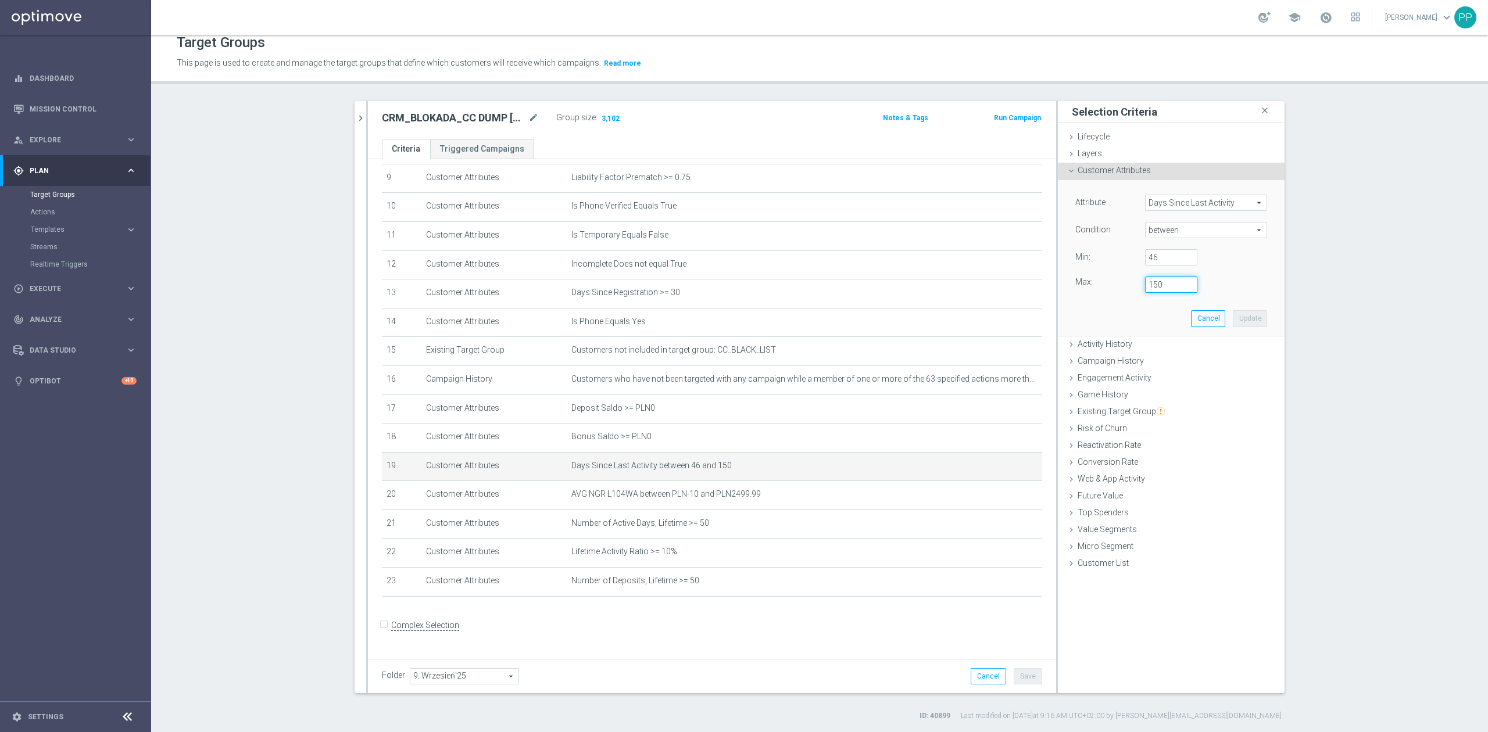
drag, startPoint x: 1140, startPoint y: 291, endPoint x: 1128, endPoint y: 289, distance: 12.9
click at [1128, 289] on div "Max: 150" at bounding box center [1171, 285] width 209 height 16
type input "160"
click at [1238, 315] on button "Update" at bounding box center [1250, 318] width 34 height 16
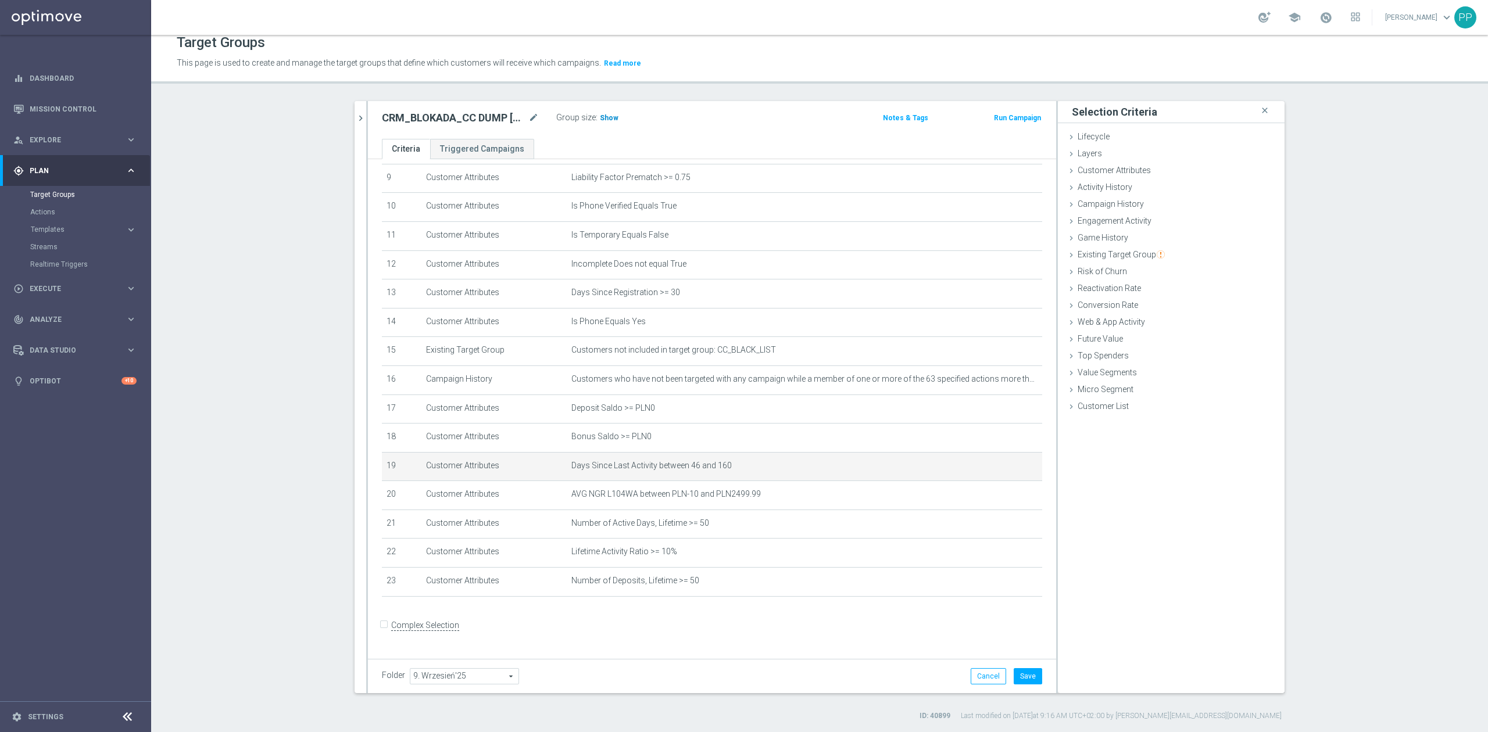
click at [600, 116] on span "Show" at bounding box center [609, 118] width 19 height 8
click at [1031, 670] on button "Save" at bounding box center [1028, 676] width 28 height 16
drag, startPoint x: 982, startPoint y: 561, endPoint x: 1090, endPoint y: 377, distance: 213.6
click at [0, 0] on icon "mode_edit" at bounding box center [0, 0] width 0 height 0
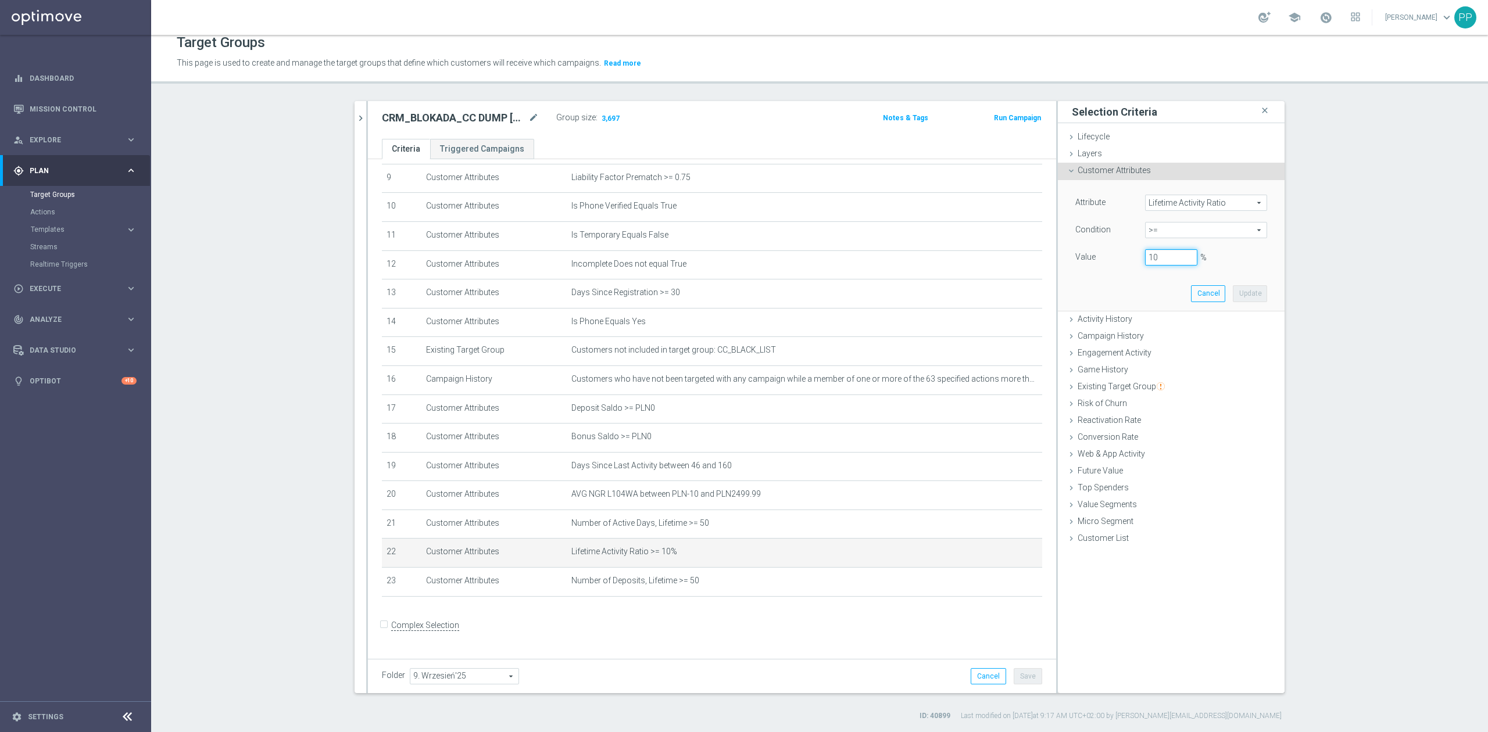
drag, startPoint x: 1152, startPoint y: 263, endPoint x: 1129, endPoint y: 259, distance: 23.5
click at [1136, 259] on div "10 %" at bounding box center [1171, 257] width 70 height 16
click at [1256, 306] on div "Attribute Lifetime Activity Ratio Lifetime Activity Ratio arrow_drop_down searc…" at bounding box center [1171, 245] width 209 height 130
click at [1250, 298] on button "Update" at bounding box center [1250, 293] width 34 height 16
type input "0.12"
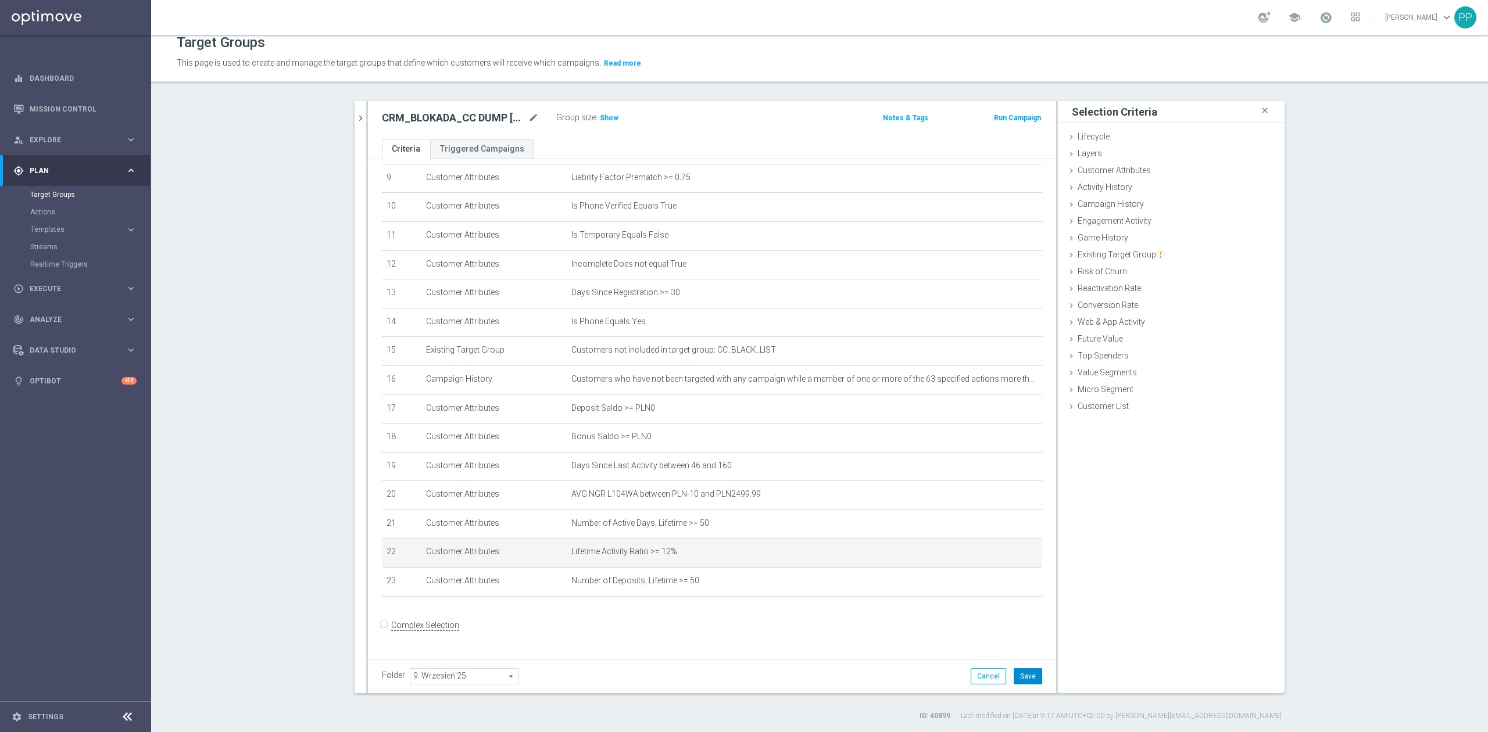
click at [1023, 681] on button "Save" at bounding box center [1028, 676] width 28 height 16
click at [603, 116] on span "Show" at bounding box center [609, 118] width 19 height 8
click at [1000, 557] on icon "mode_edit" at bounding box center [1004, 552] width 9 height 9
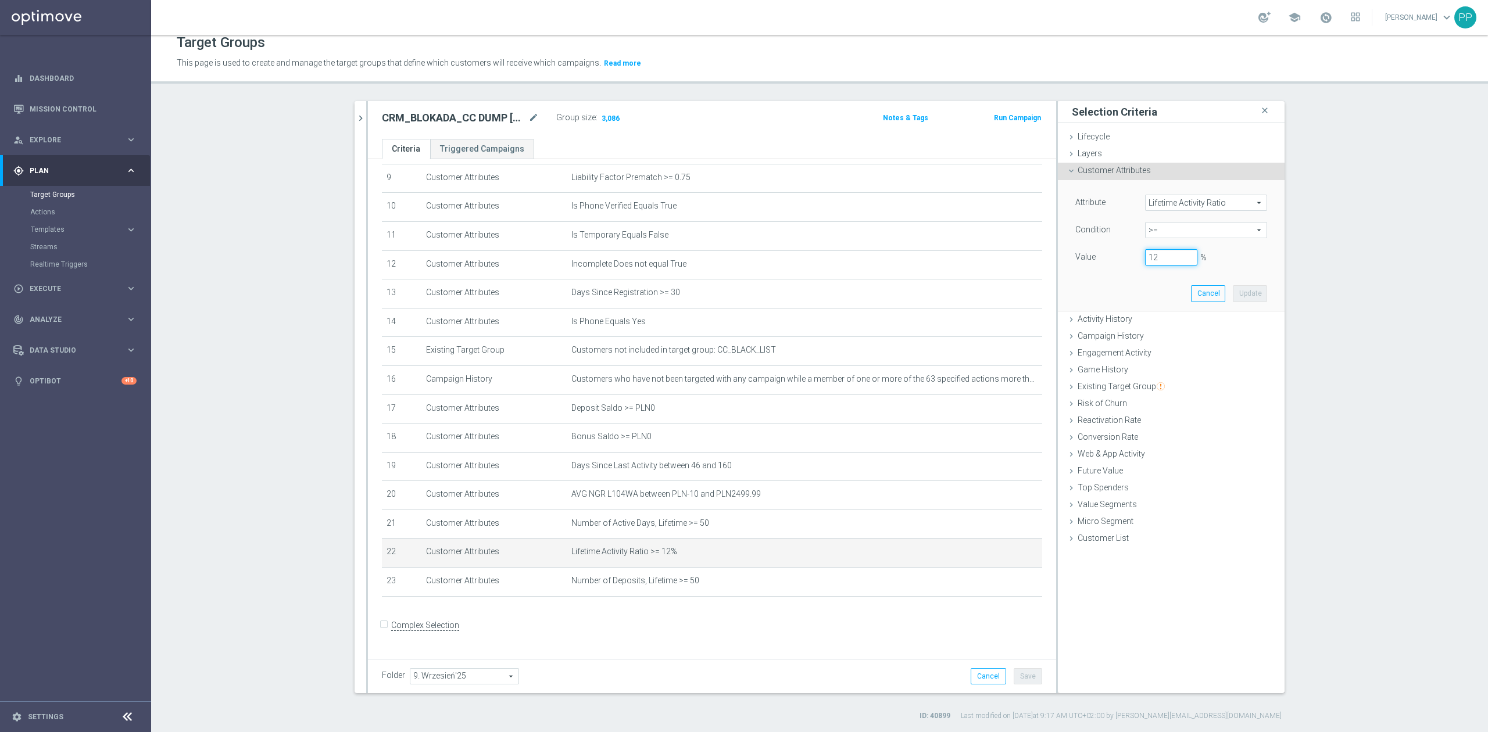
drag, startPoint x: 1160, startPoint y: 257, endPoint x: 1124, endPoint y: 258, distance: 36.6
click at [1124, 258] on div "Value 12 %" at bounding box center [1171, 258] width 209 height 19
click at [1233, 292] on button "Update" at bounding box center [1250, 293] width 34 height 16
type input "0.11"
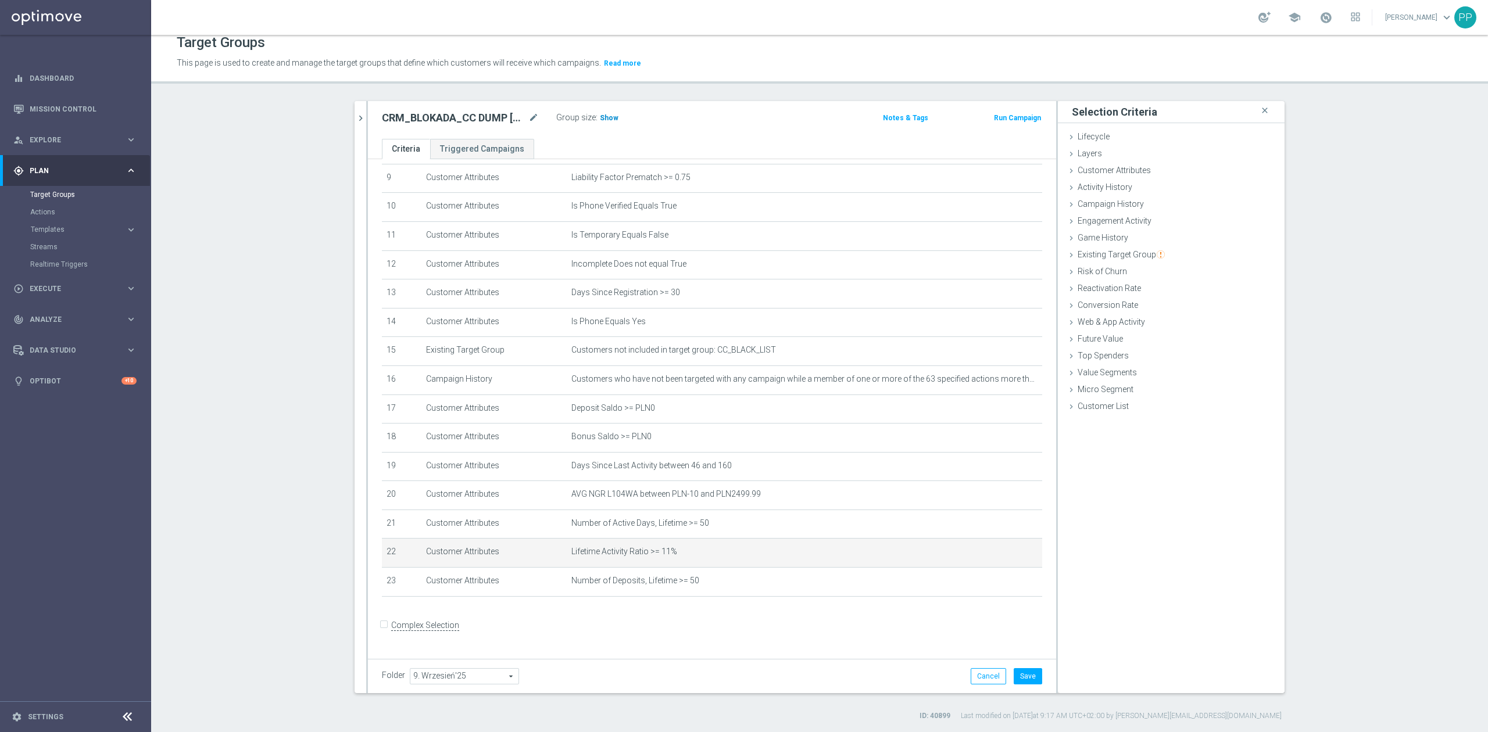
click at [606, 121] on span "Show" at bounding box center [609, 118] width 19 height 8
click at [1015, 674] on button "Save" at bounding box center [1028, 676] width 28 height 16
click at [249, 509] on section "search more_vert Prioritize Customer Target Groups library_add create_new_folder" at bounding box center [819, 411] width 1337 height 620
click at [528, 119] on icon "mode_edit" at bounding box center [533, 118] width 10 height 14
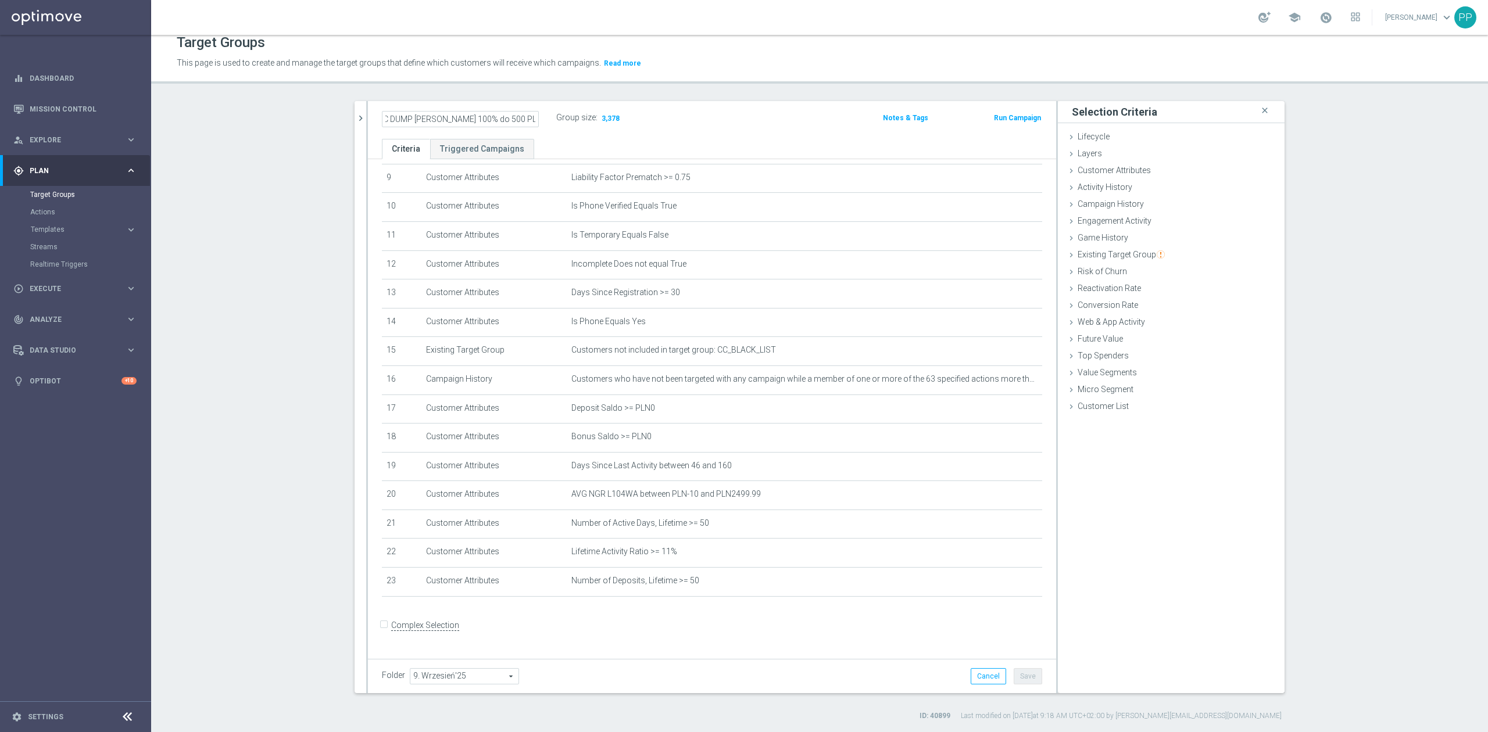
drag, startPoint x: 280, startPoint y: 156, endPoint x: 268, endPoint y: 156, distance: 11.6
click at [277, 156] on section "search more_vert Prioritize Customer Target Groups library_add create_new_folder" at bounding box center [819, 411] width 1337 height 620
click at [1000, 468] on icon "mode_edit" at bounding box center [1004, 465] width 9 height 9
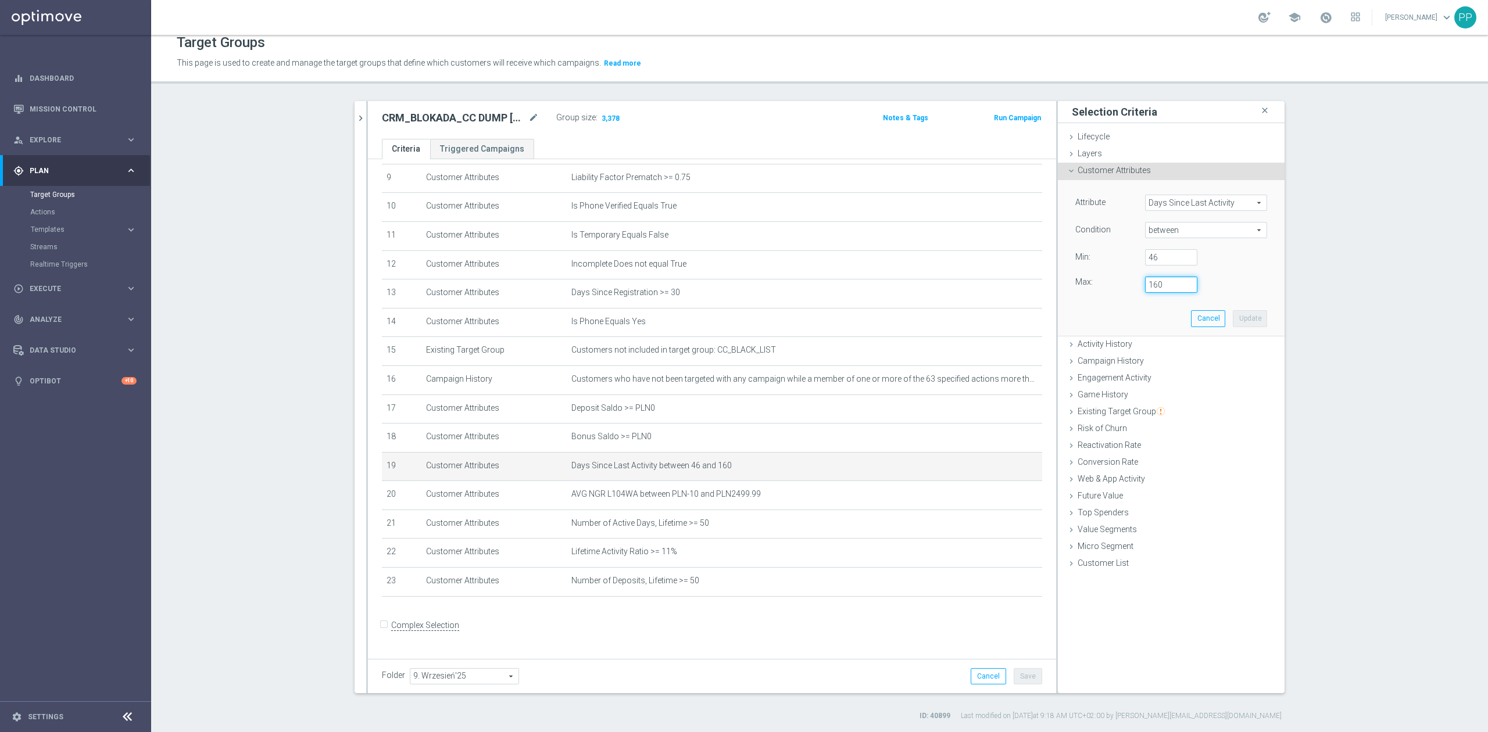
drag, startPoint x: 1157, startPoint y: 291, endPoint x: 1137, endPoint y: 286, distance: 20.3
click at [1137, 287] on div "160" at bounding box center [1171, 285] width 70 height 16
type input "200"
click at [1233, 322] on button "Update" at bounding box center [1250, 318] width 34 height 16
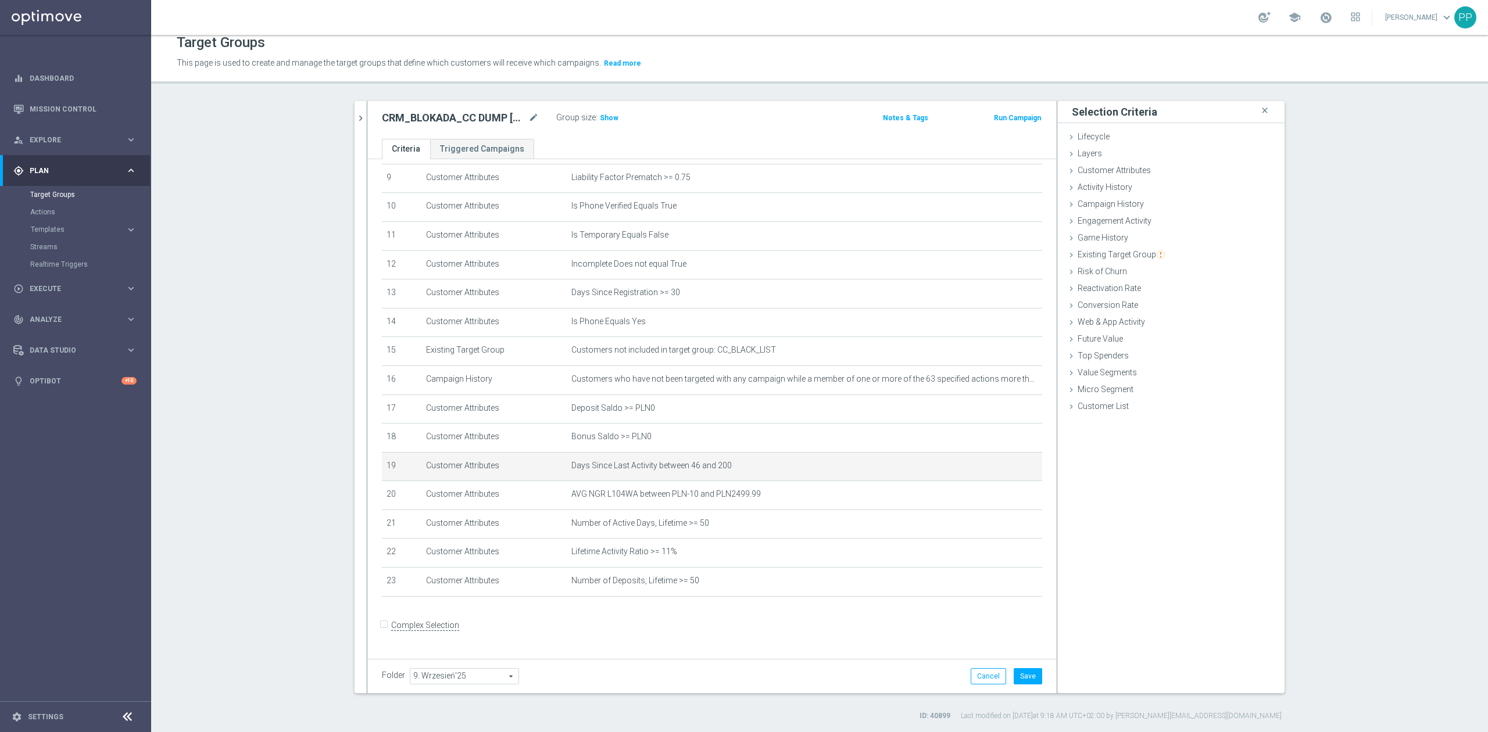
click at [938, 641] on form "Complex Selection Invalid Expression" at bounding box center [712, 638] width 660 height 43
click at [1031, 674] on button "Save" at bounding box center [1028, 676] width 28 height 16
click at [610, 114] on div "Group size : Show" at bounding box center [614, 117] width 116 height 14
click at [607, 119] on span "Show" at bounding box center [609, 118] width 19 height 8
click at [282, 288] on section "search more_vert Prioritize Customer Target Groups library_add create_new_folder" at bounding box center [819, 411] width 1337 height 620
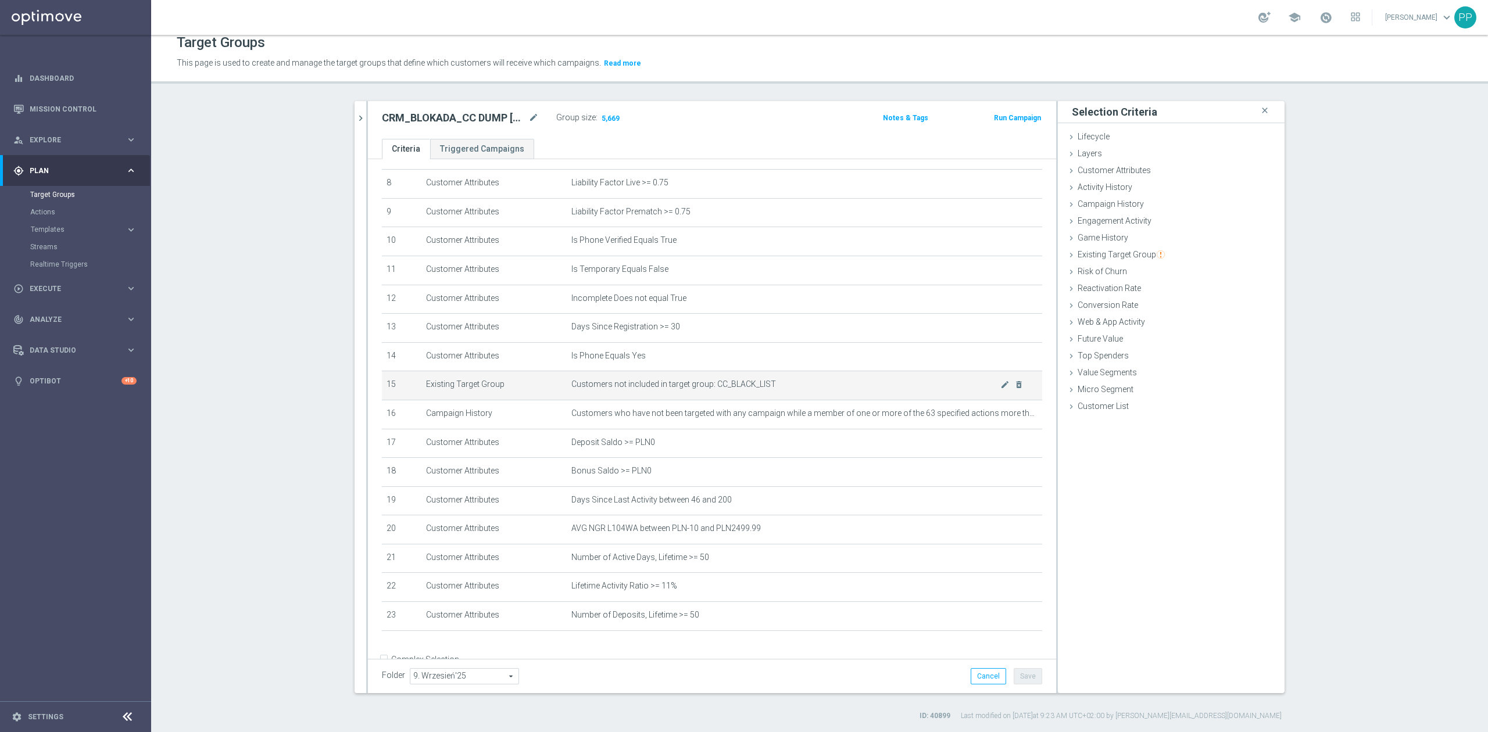
scroll to position [275, 0]
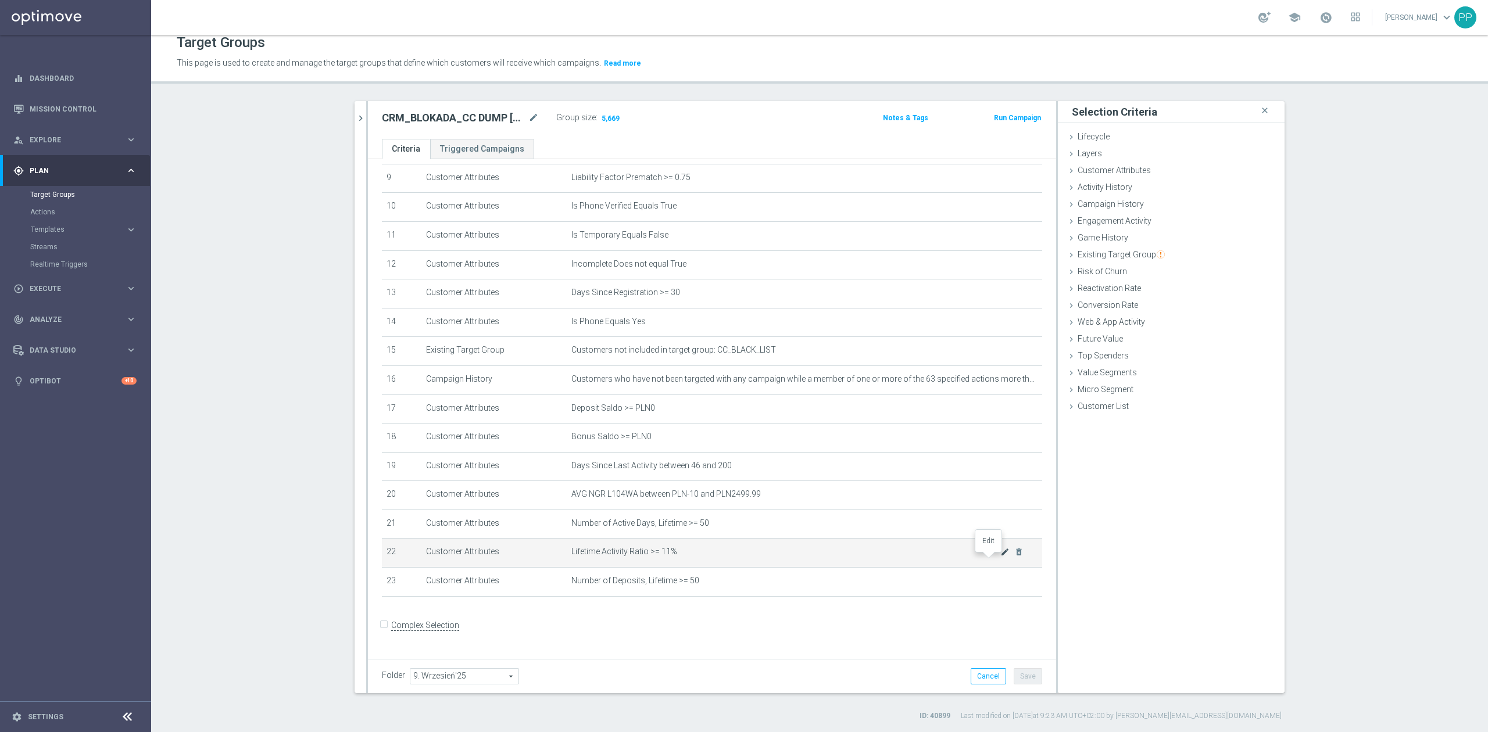
click at [1000, 557] on icon "mode_edit" at bounding box center [1004, 552] width 9 height 9
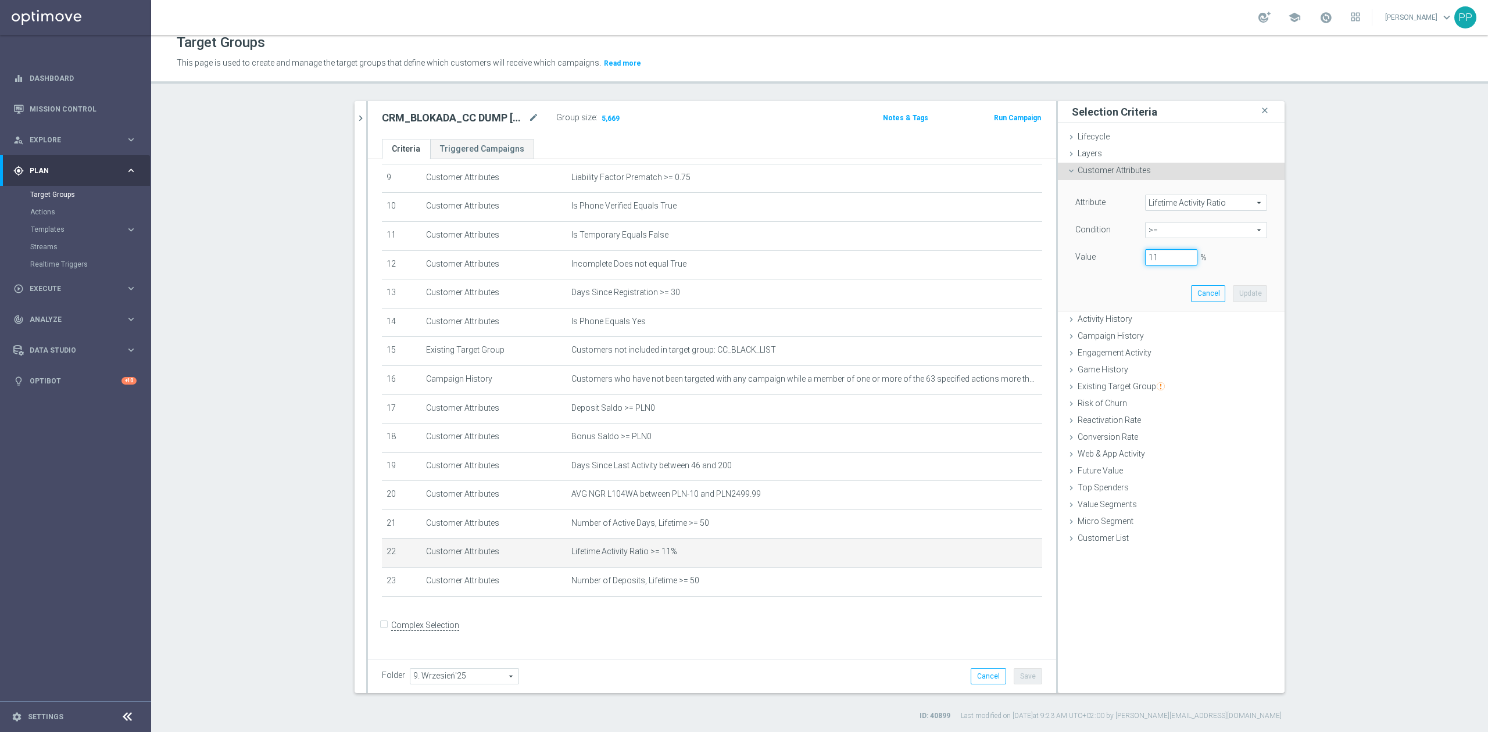
drag, startPoint x: 1153, startPoint y: 263, endPoint x: 1139, endPoint y: 262, distance: 14.0
click at [1145, 262] on input "11" at bounding box center [1171, 257] width 52 height 16
click at [1235, 298] on button "Update" at bounding box center [1250, 293] width 34 height 16
type input "0.15"
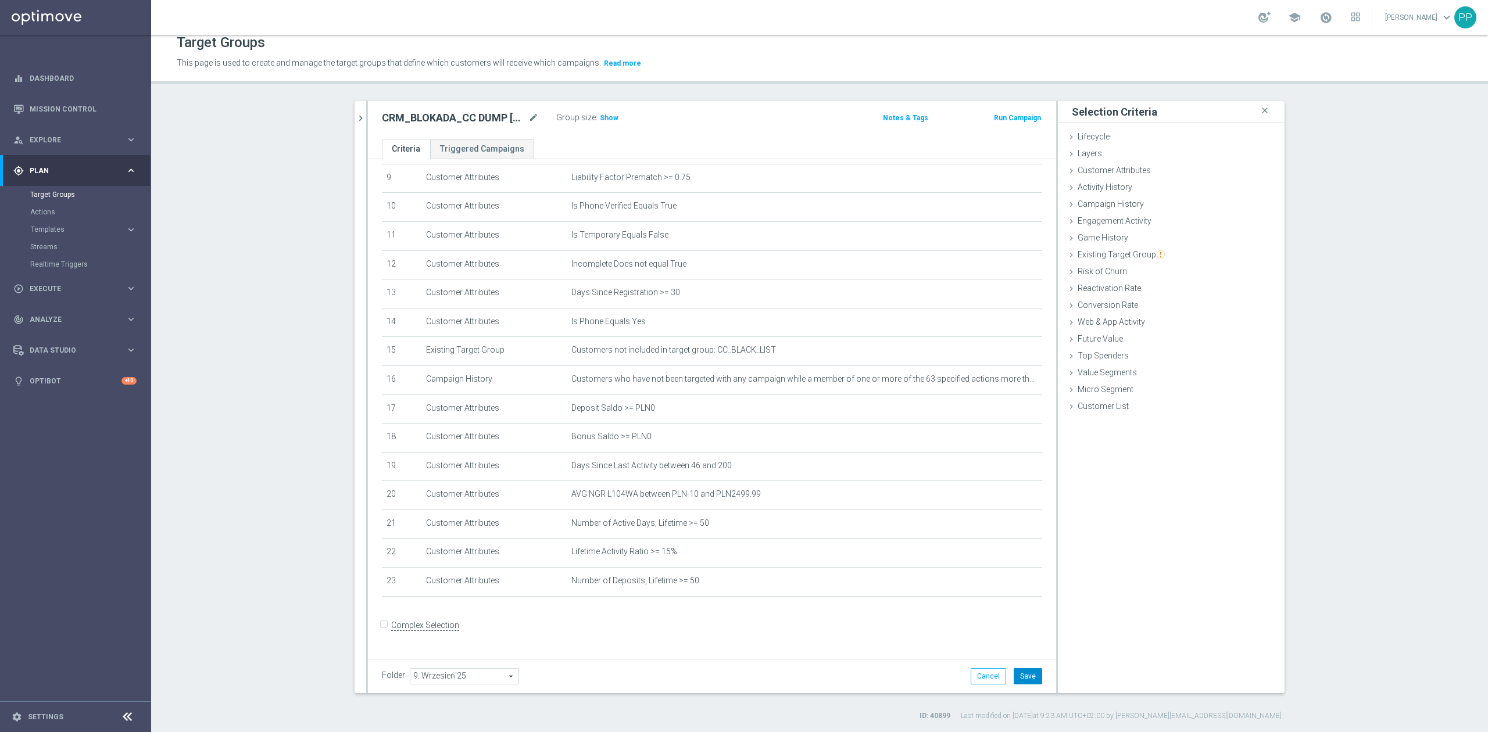
click at [1035, 677] on button "Save" at bounding box center [1028, 676] width 28 height 16
click at [600, 120] on span "Show" at bounding box center [609, 118] width 19 height 8
click at [532, 119] on icon "mode_edit" at bounding box center [533, 118] width 10 height 14
click at [298, 213] on section "search more_vert Prioritize Customer Target Groups library_add create_new_folder" at bounding box center [819, 411] width 1337 height 620
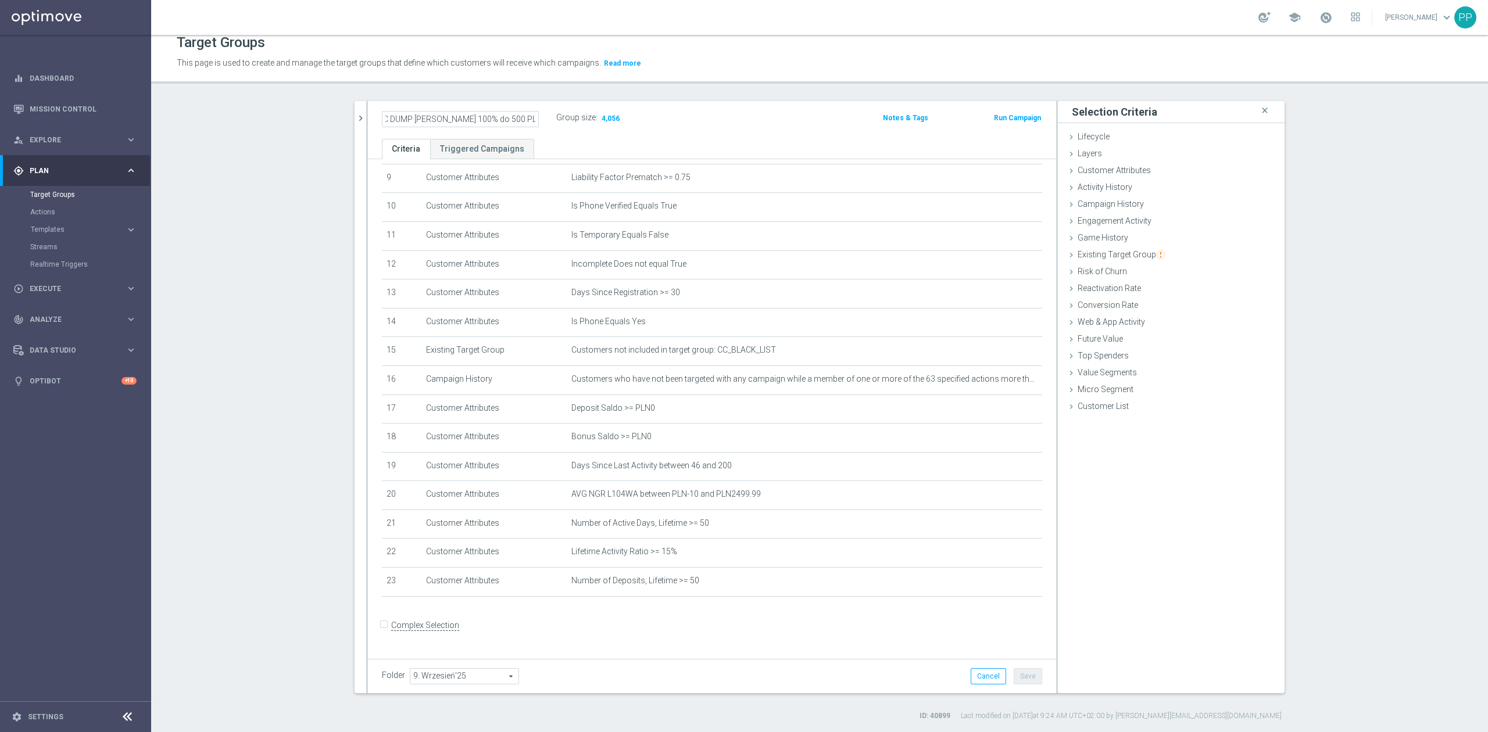
scroll to position [0, 0]
drag, startPoint x: 600, startPoint y: 12, endPoint x: 248, endPoint y: 242, distance: 421.3
click at [248, 242] on section "search more_vert Prioritize Customer Target Groups library_add create_new_folder" at bounding box center [819, 411] width 1337 height 620
click at [1000, 557] on icon "mode_edit" at bounding box center [1004, 552] width 9 height 9
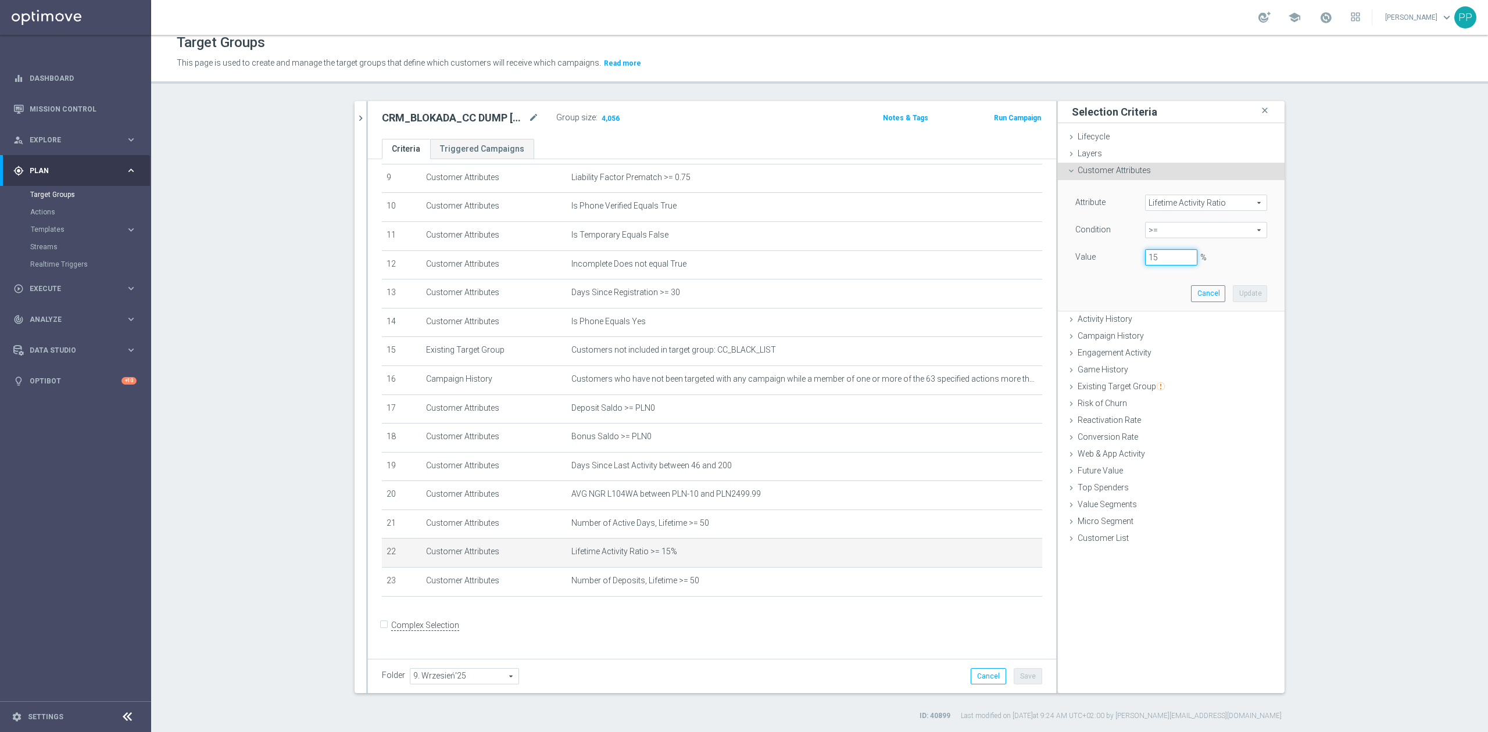
drag, startPoint x: 1159, startPoint y: 261, endPoint x: 1100, endPoint y: 259, distance: 58.7
click at [1100, 259] on div "Value 15 %" at bounding box center [1171, 258] width 209 height 19
click at [1243, 294] on button "Update" at bounding box center [1250, 293] width 34 height 16
type input "0.14"
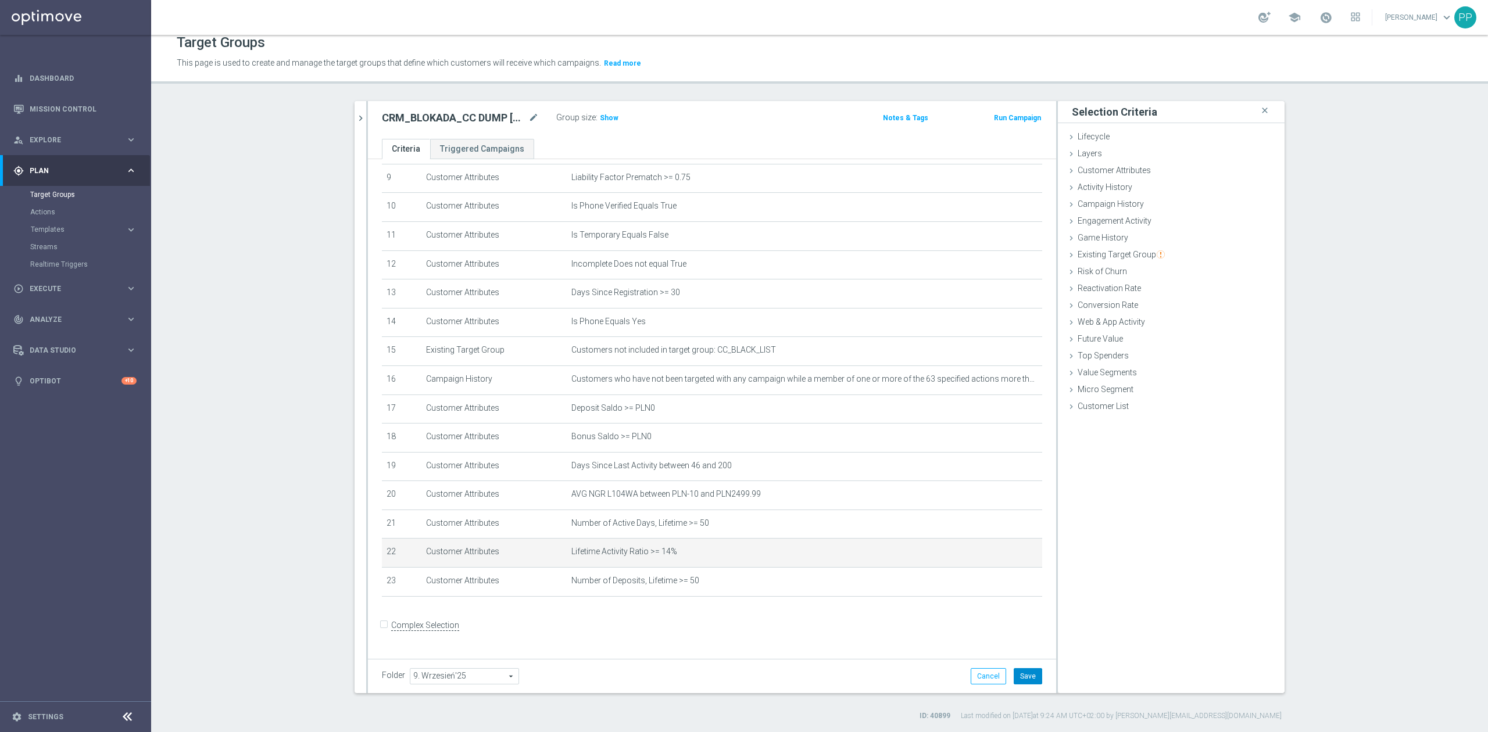
click at [1025, 675] on button "Save" at bounding box center [1028, 676] width 28 height 16
click at [600, 120] on span "Show" at bounding box center [609, 118] width 19 height 8
click at [528, 117] on icon "mode_edit" at bounding box center [533, 118] width 10 height 14
click at [534, 94] on div "Target Groups This page is used to create and manage the target groups that def…" at bounding box center [819, 384] width 1337 height 698
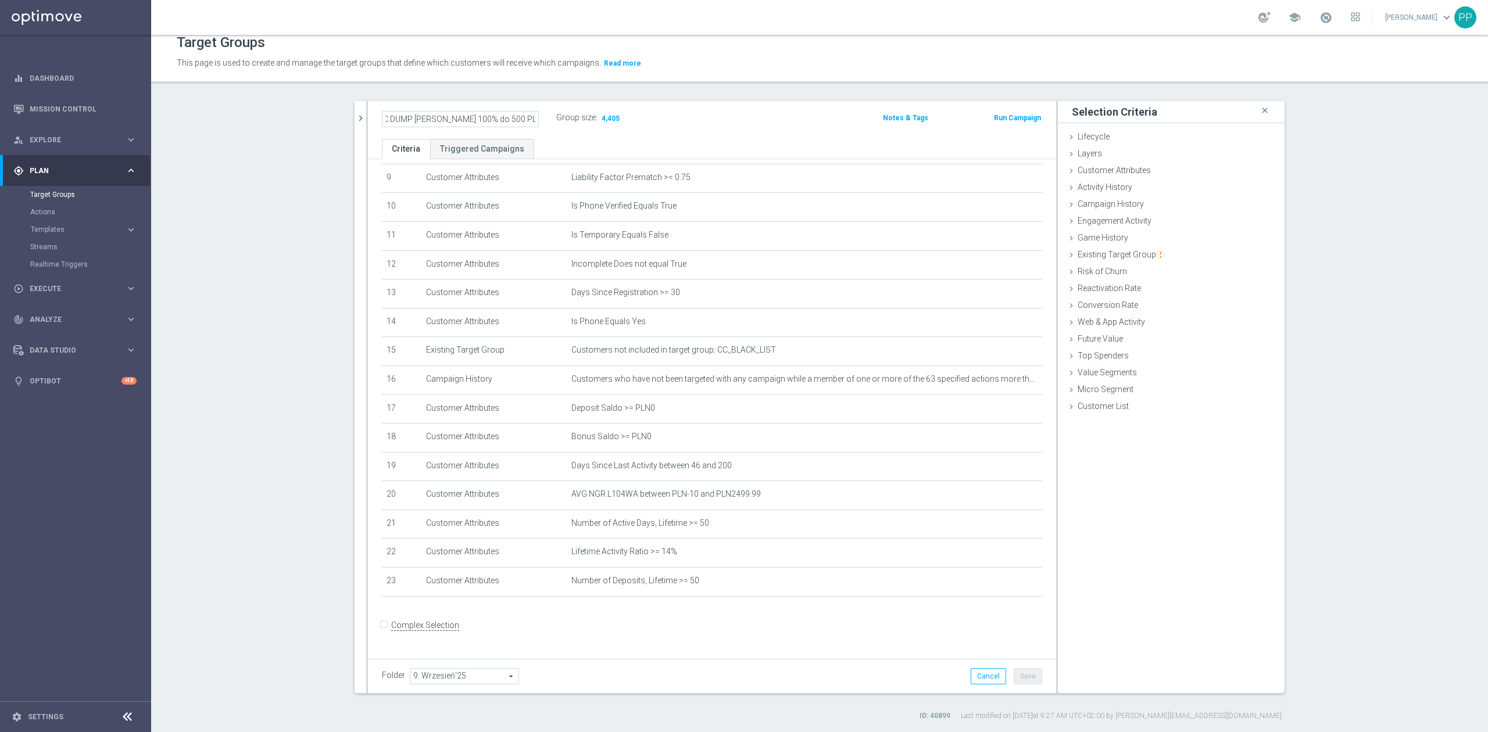
scroll to position [0, 0]
drag, startPoint x: 1, startPoint y: 157, endPoint x: 384, endPoint y: 149, distance: 383.1
click at [277, 234] on section "search more_vert Prioritize Customer Target Groups library_add create_new_folder" at bounding box center [819, 411] width 1337 height 620
click at [530, 115] on icon "mode_edit" at bounding box center [533, 118] width 10 height 14
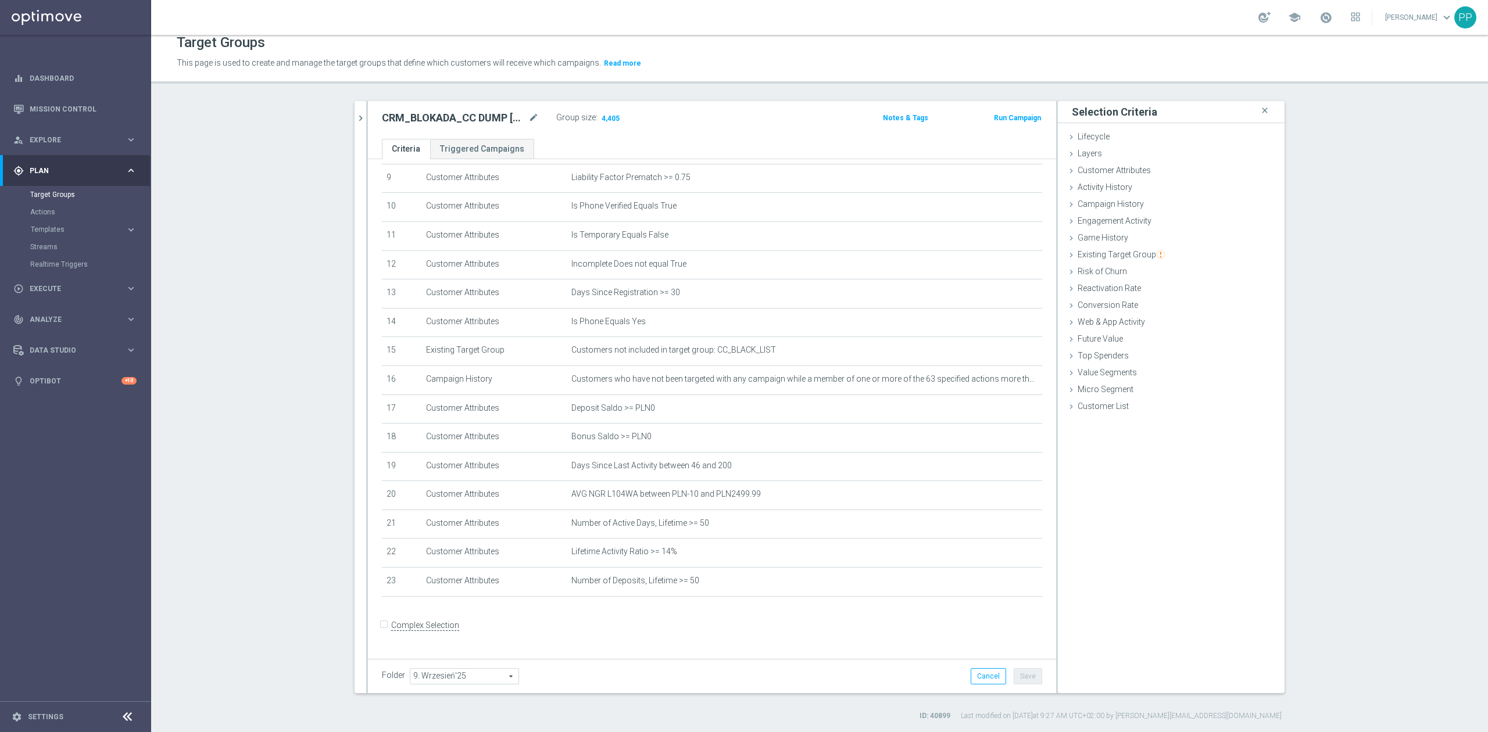
drag, startPoint x: 432, startPoint y: 114, endPoint x: 462, endPoint y: 119, distance: 29.5
click at [432, 114] on h2 "CRM_BLOKADA_CC DUMP [PERSON_NAME] 100% do 500 PLN_040925" at bounding box center [454, 118] width 144 height 14
click at [528, 119] on icon "mode_edit" at bounding box center [533, 118] width 10 height 14
click at [530, 117] on icon "mode_edit" at bounding box center [533, 118] width 10 height 14
click at [493, 117] on input "CRM_BLOKADA_CC DUMP [PERSON_NAME] 100% do 500 PLN_040925" at bounding box center [460, 119] width 157 height 16
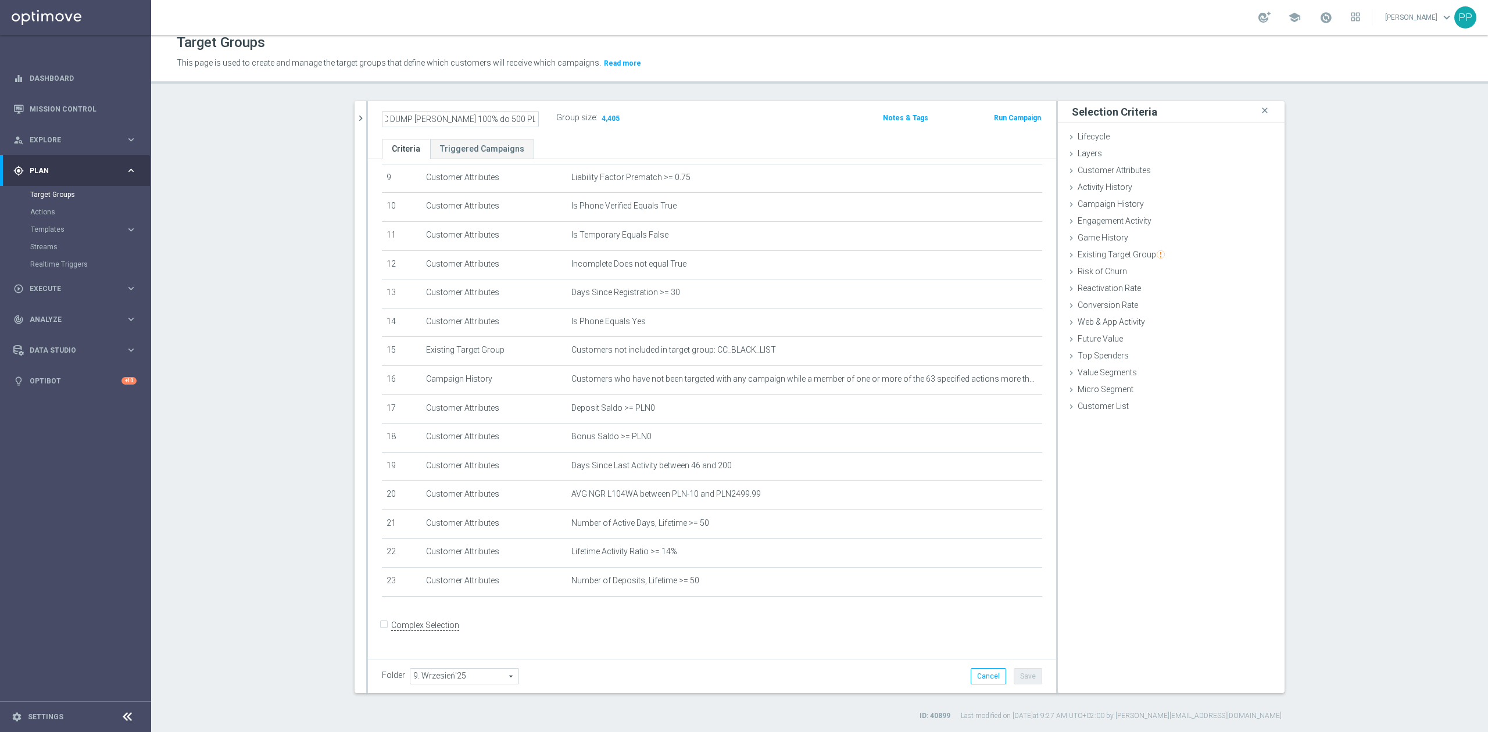
scroll to position [0, 0]
drag, startPoint x: 493, startPoint y: 117, endPoint x: 373, endPoint y: 108, distance: 120.6
click at [373, 108] on div "CRM_BLOKADA_CC DUMP REPKA 100% do 500 PLN_040925 Group size : 4,405 Notes & Tag…" at bounding box center [712, 120] width 688 height 38
click at [428, 120] on input "CRM_BLOKADA_CC DUMP [PERSON_NAME] 100% do 500 PLN_040925" at bounding box center [460, 119] width 157 height 16
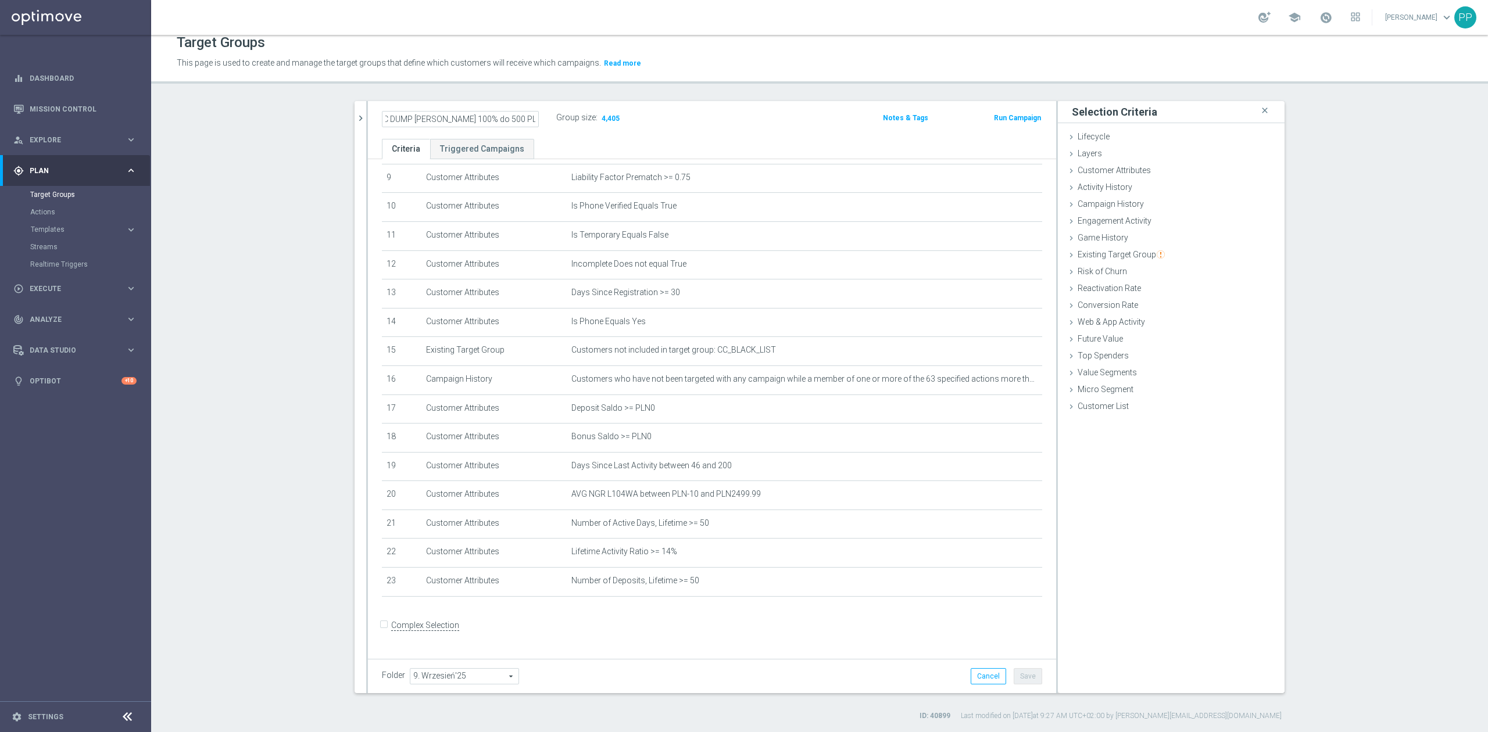
drag, startPoint x: 424, startPoint y: 115, endPoint x: 524, endPoint y: 119, distance: 100.6
click at [524, 119] on input "CRM_BLOKADA_CC DUMP [PERSON_NAME] 100% do 500 PLN_040925" at bounding box center [460, 119] width 157 height 16
click at [518, 119] on input "CRM_BLOKADA_CC DUMP [PERSON_NAME] 100% do 500 PLN_040925" at bounding box center [460, 119] width 157 height 16
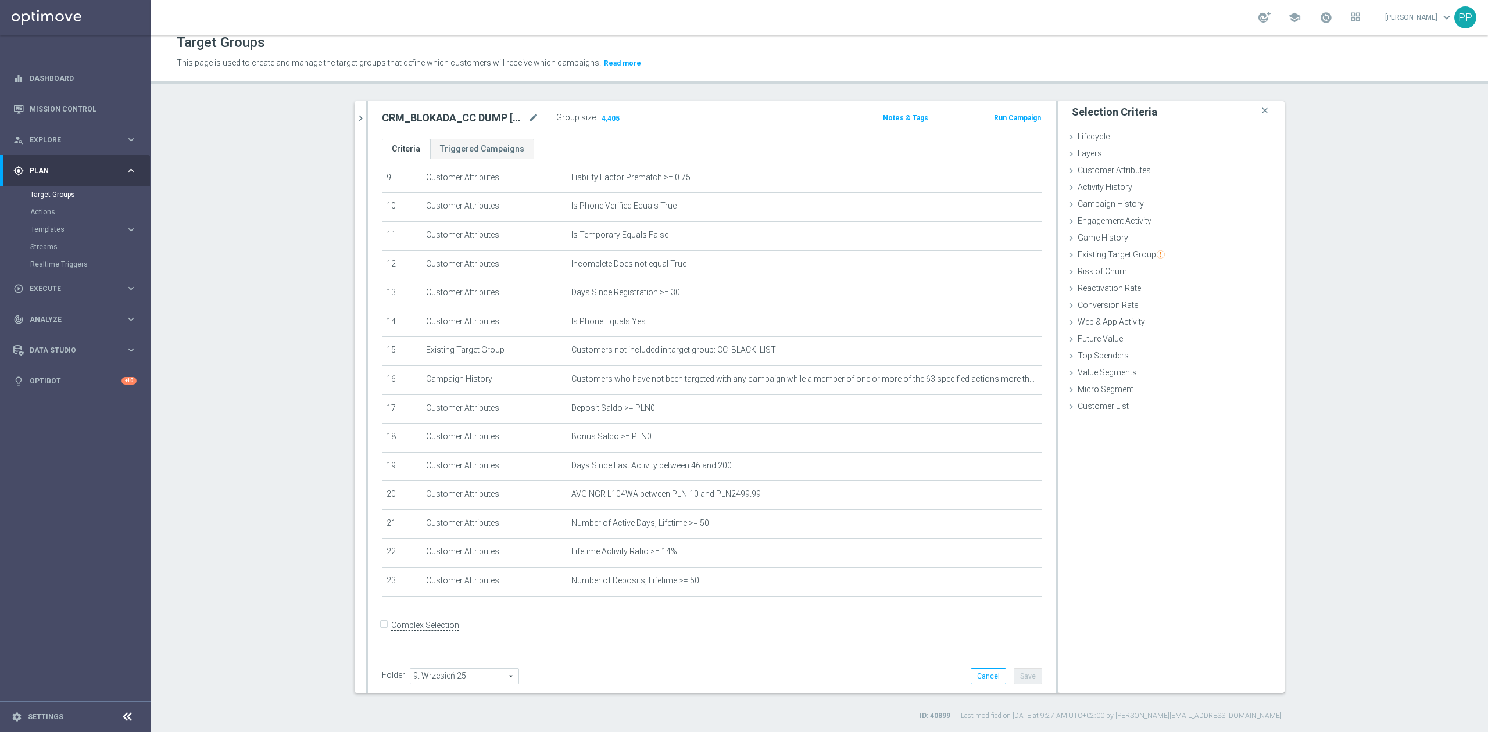
click at [295, 115] on section "search more_vert Prioritize Customer Target Groups library_add create_new_folder" at bounding box center [819, 411] width 1337 height 620
click at [529, 120] on icon "mode_edit" at bounding box center [533, 118] width 10 height 14
click at [507, 115] on input "CRM_BLOKADA_CC DUMP [PERSON_NAME] 100% do 500 PLN_040925" at bounding box center [460, 119] width 157 height 16
drag, startPoint x: 484, startPoint y: 120, endPoint x: 273, endPoint y: 115, distance: 211.0
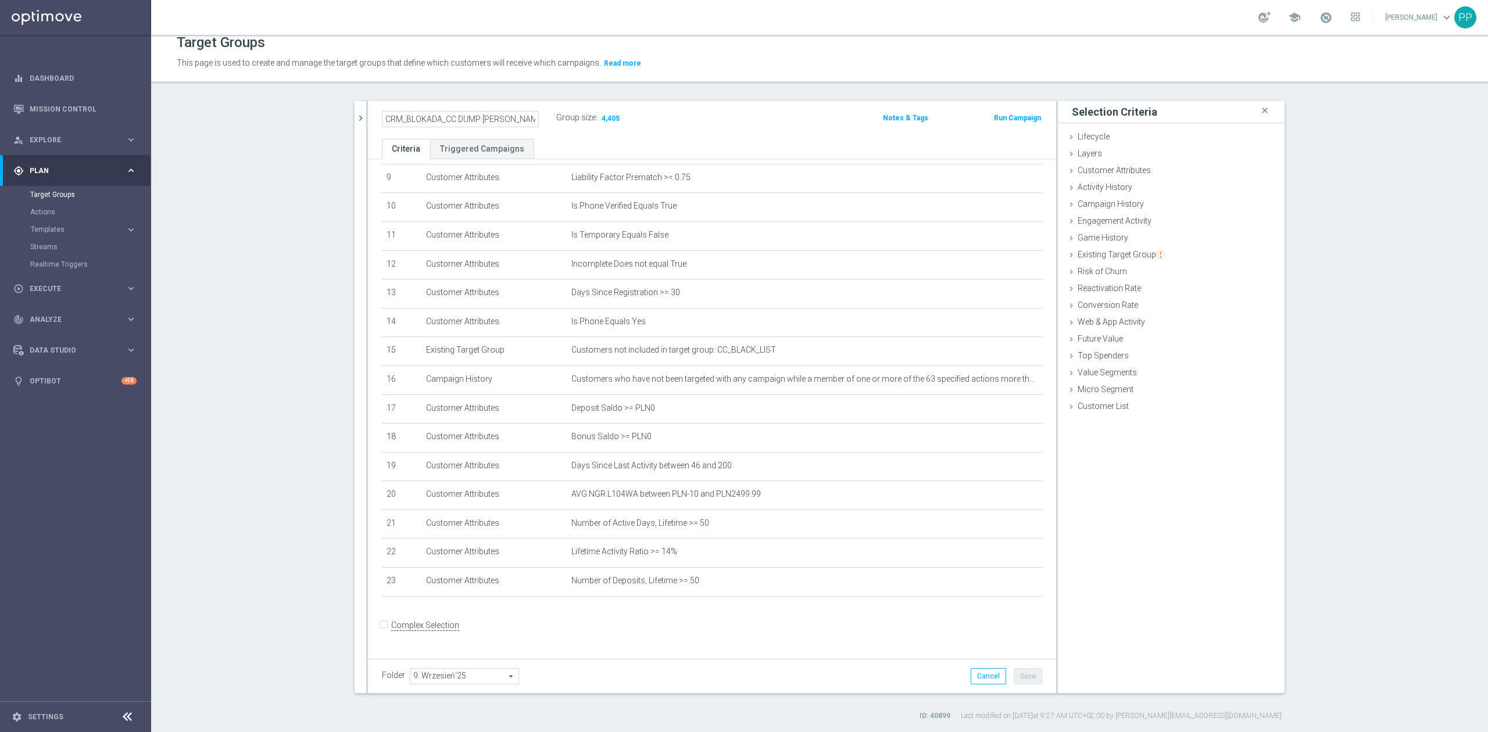
click at [273, 115] on section "search more_vert Prioritize Customer Target Groups library_add create_new_folder" at bounding box center [819, 411] width 1337 height 620
click at [355, 117] on icon "chevron_right" at bounding box center [360, 118] width 11 height 11
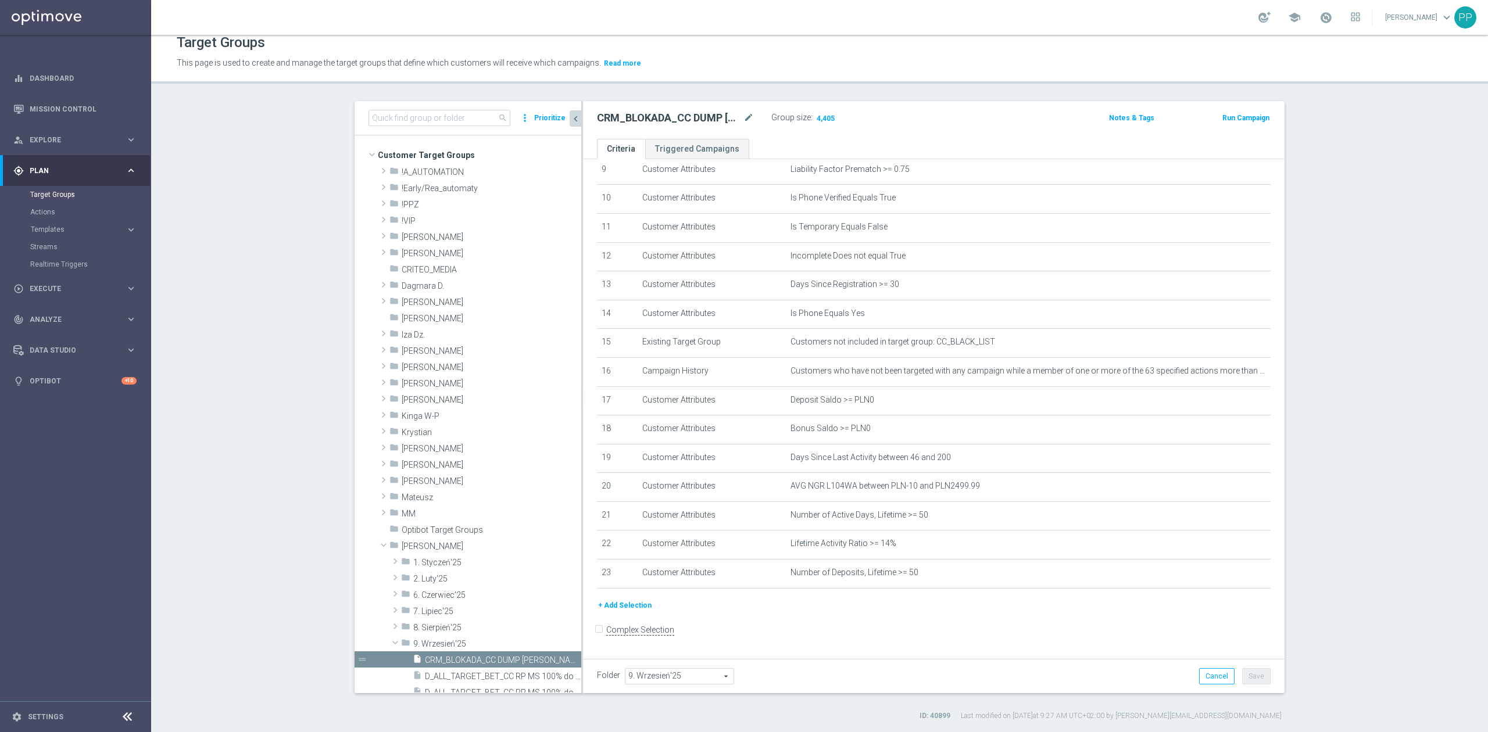
click at [242, 302] on section "search more_vert Prioritize Customer Target Groups library_add create_new_folder" at bounding box center [819, 411] width 1337 height 620
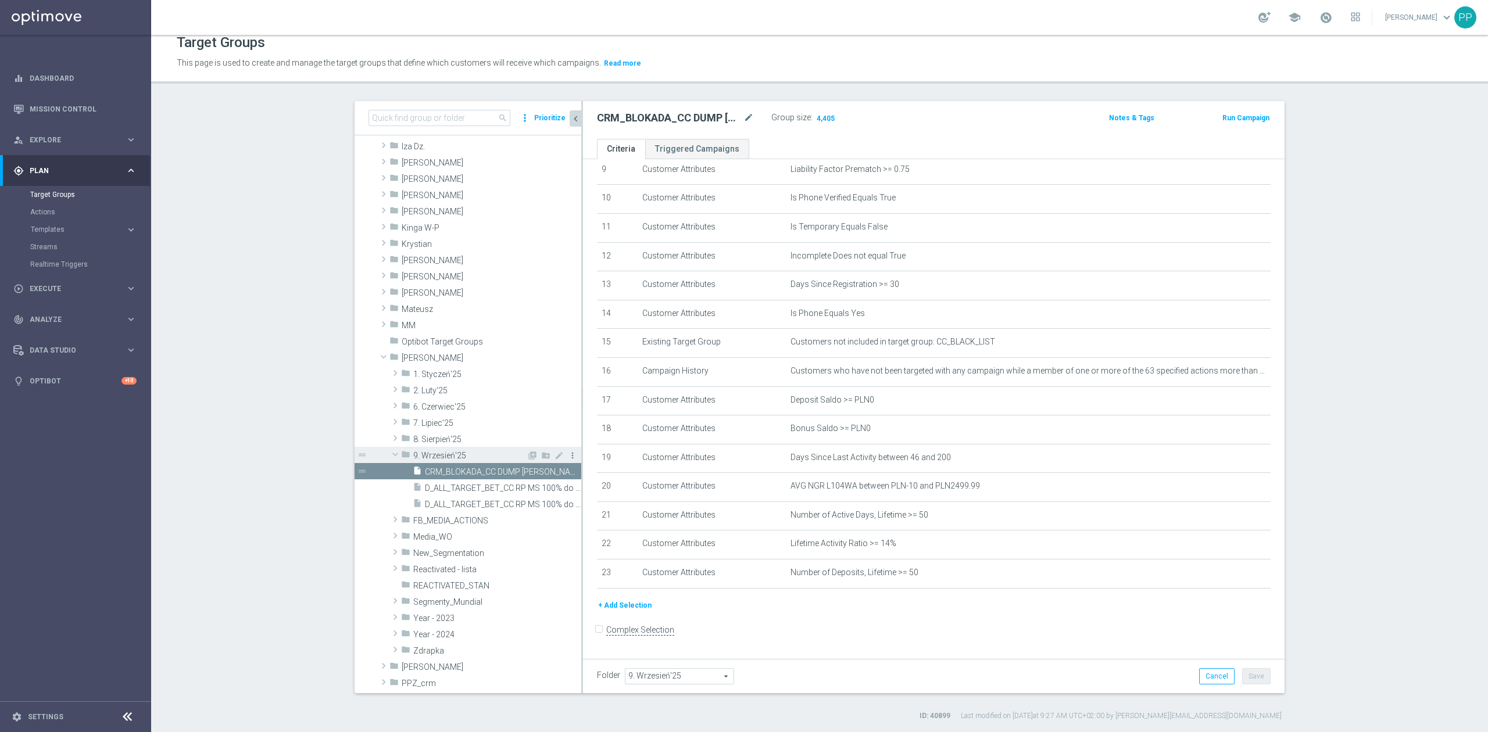
scroll to position [233, 0]
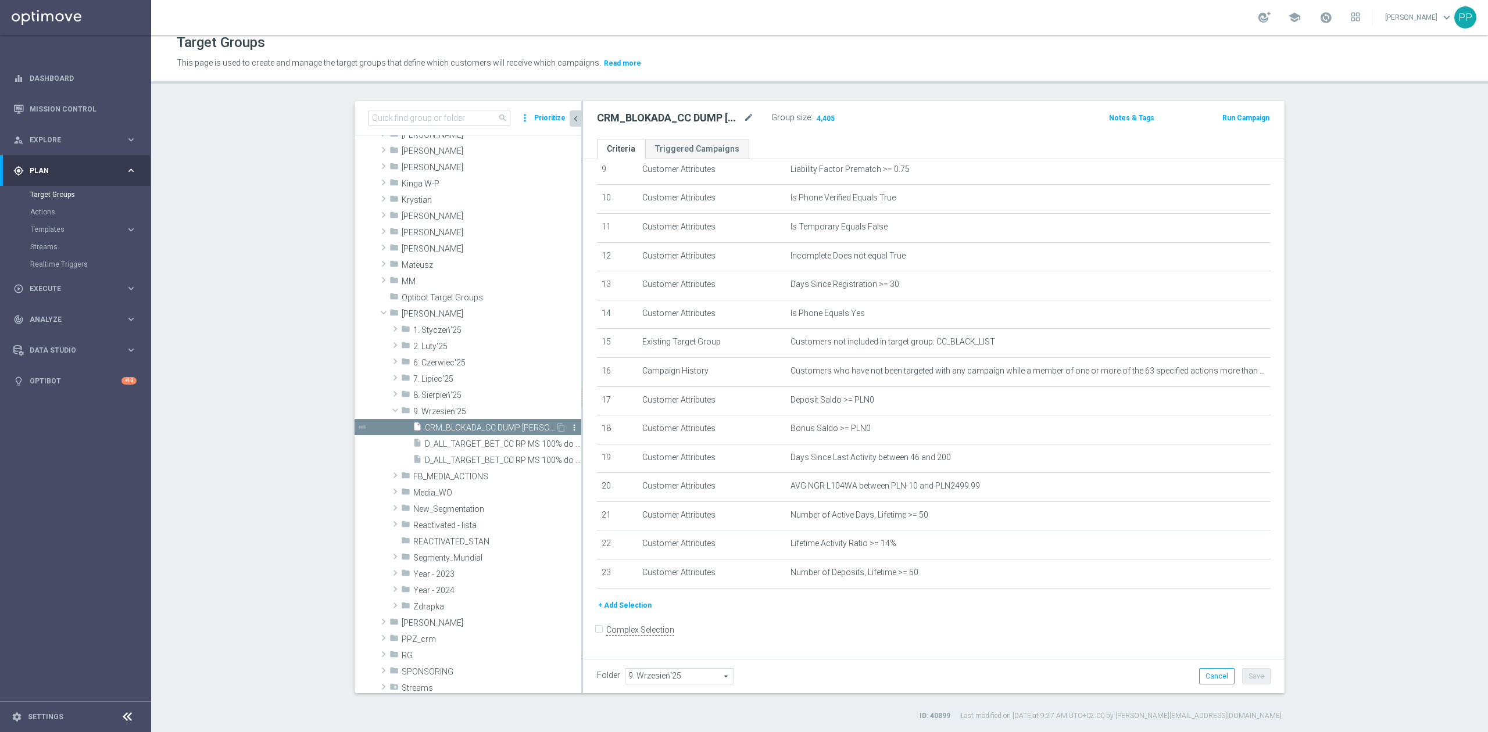
click at [570, 428] on icon "more_vert" at bounding box center [574, 427] width 9 height 9
click at [288, 419] on section "search more_vert Prioritize Customer Target Groups library_add create_new_folder" at bounding box center [819, 411] width 1337 height 620
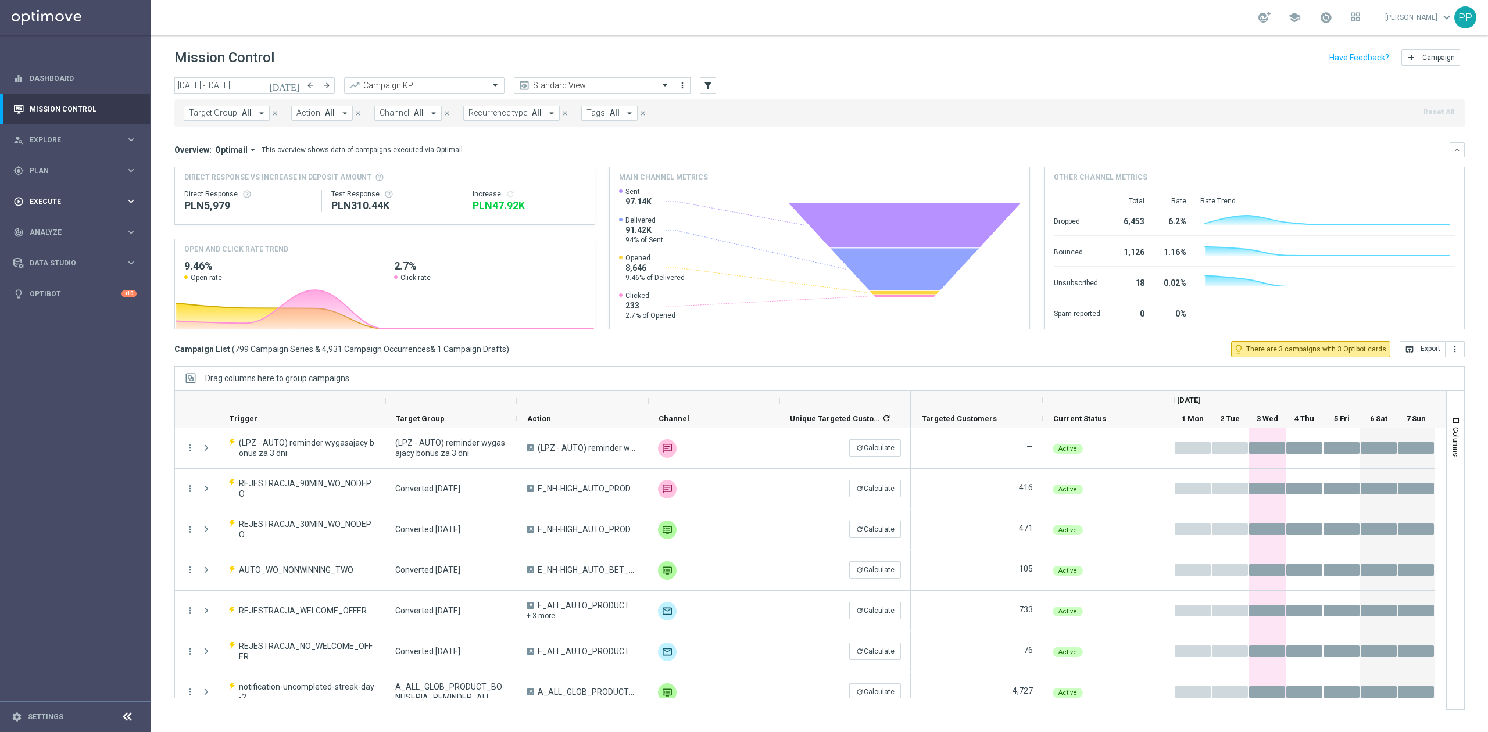
drag, startPoint x: 58, startPoint y: 198, endPoint x: 65, endPoint y: 213, distance: 16.1
click at [58, 198] on span "Execute" at bounding box center [78, 201] width 96 height 7
click at [66, 223] on link "Campaign Builder" at bounding box center [75, 225] width 91 height 9
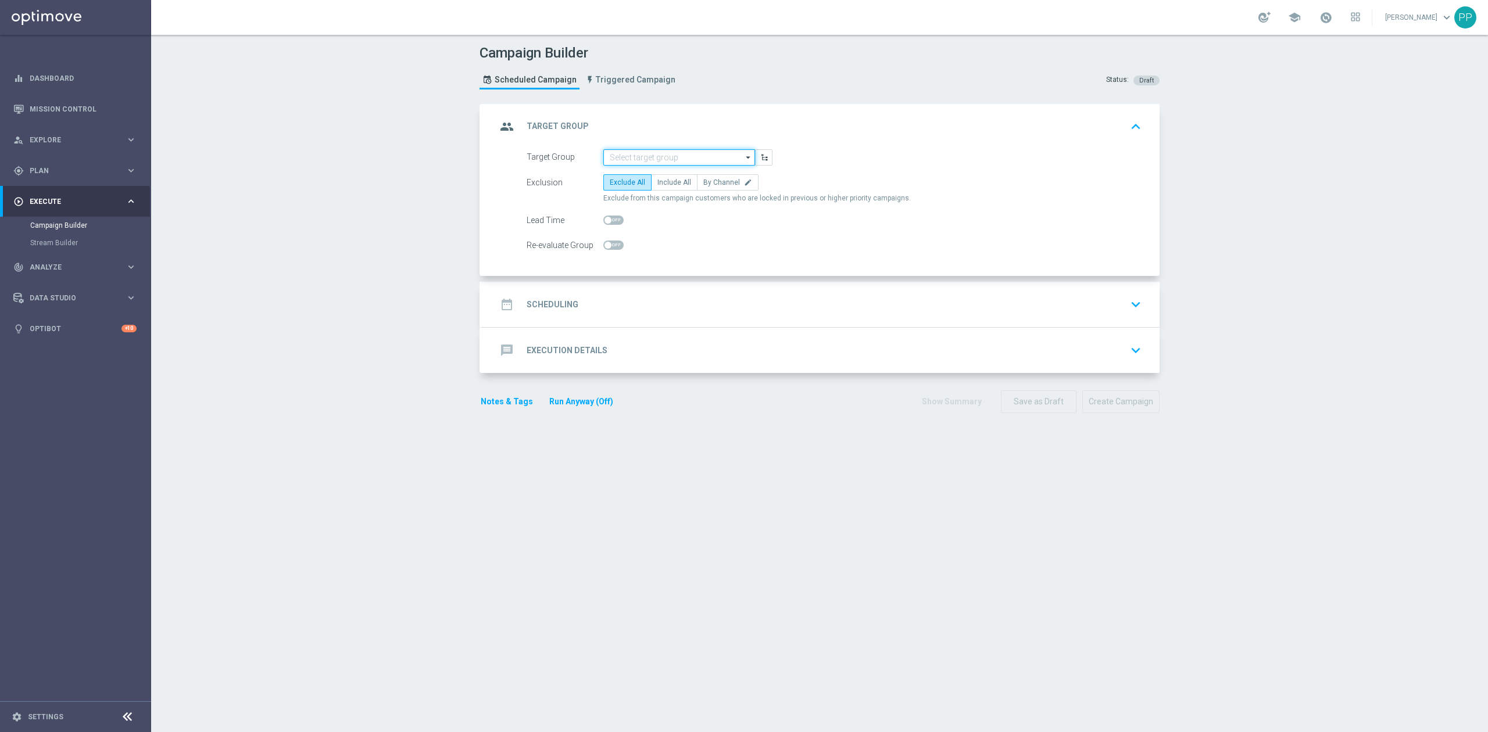
click at [663, 158] on input at bounding box center [679, 157] width 152 height 16
paste input "CRM_BLOKADA_CC DUMP [PERSON_NAME] 100% do 500 PLN_040925"
click at [663, 182] on div "CRM_BLOKADA_CC DUMP [PERSON_NAME] 100% do 500 PLN_040925" at bounding box center [679, 179] width 141 height 21
type input "CRM_BLOKADA_CC DUMP [PERSON_NAME] 100% do 500 PLN_040925"
click at [697, 186] on label "By Channel edit" at bounding box center [728, 182] width 62 height 16
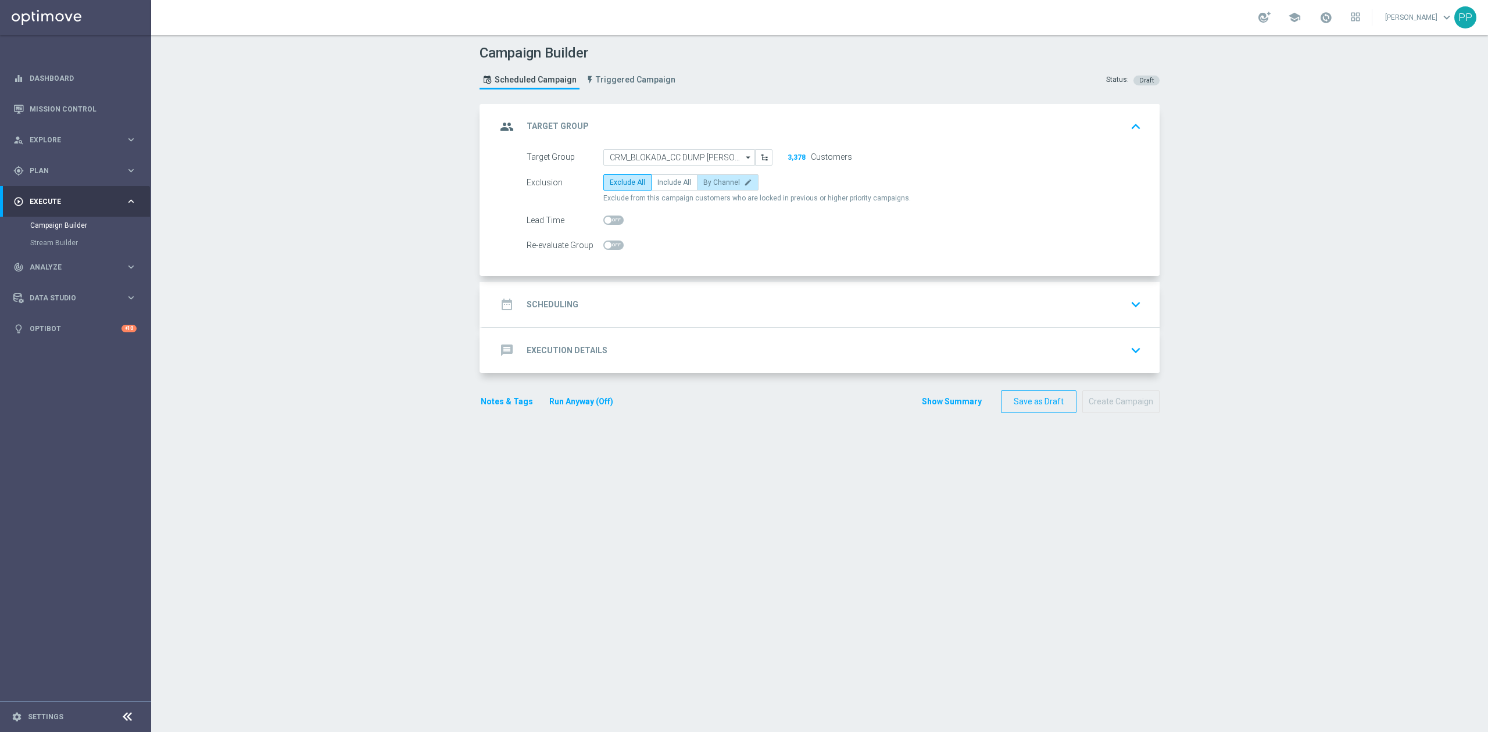
click at [703, 186] on input "By Channel edit" at bounding box center [707, 185] width 8 height 8
radio input "true"
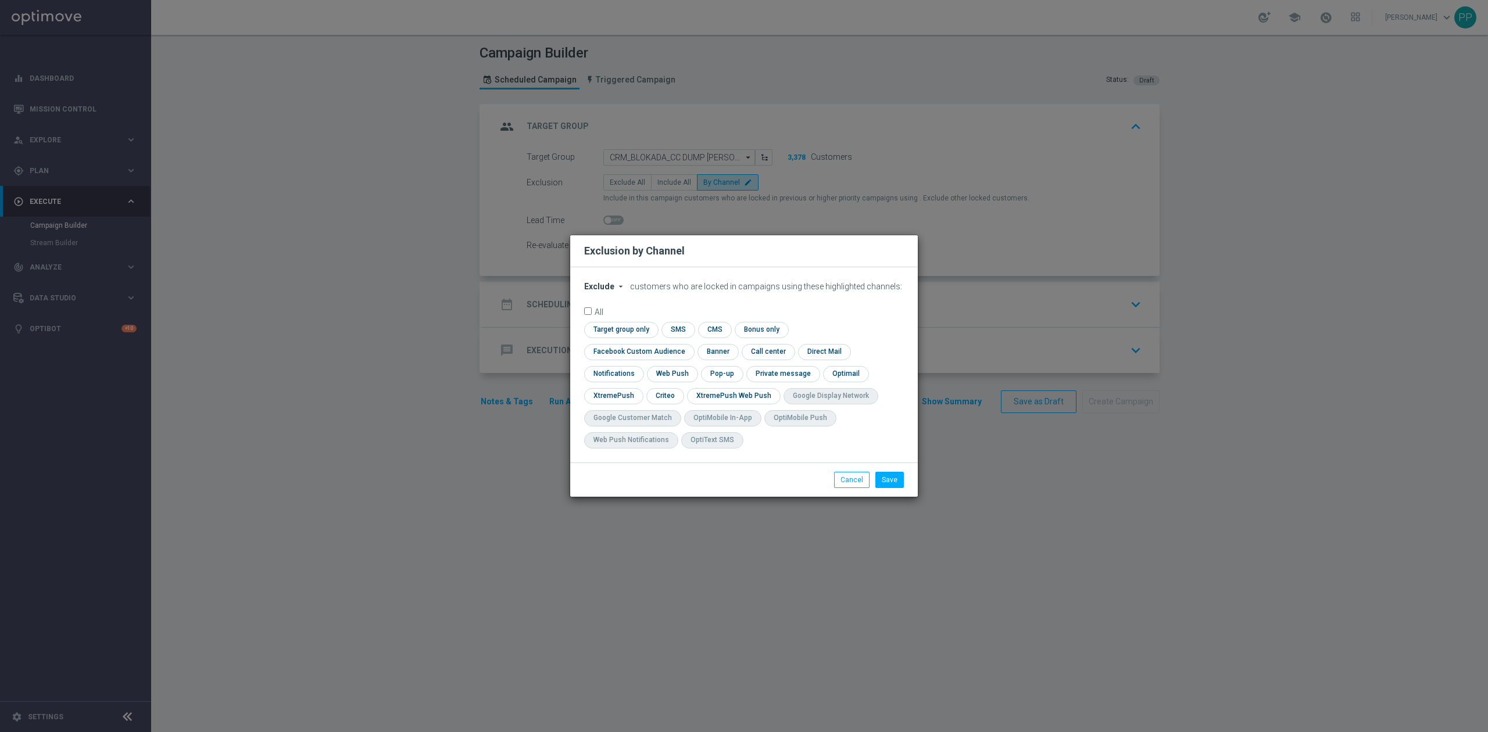
click at [602, 291] on span "Exclude" at bounding box center [599, 286] width 30 height 9
click at [606, 319] on div "Include" at bounding box center [606, 313] width 43 height 14
drag, startPoint x: 809, startPoint y: 344, endPoint x: 778, endPoint y: 369, distance: 39.8
click at [689, 344] on input "checkbox" at bounding box center [636, 352] width 105 height 16
checkbox input "true"
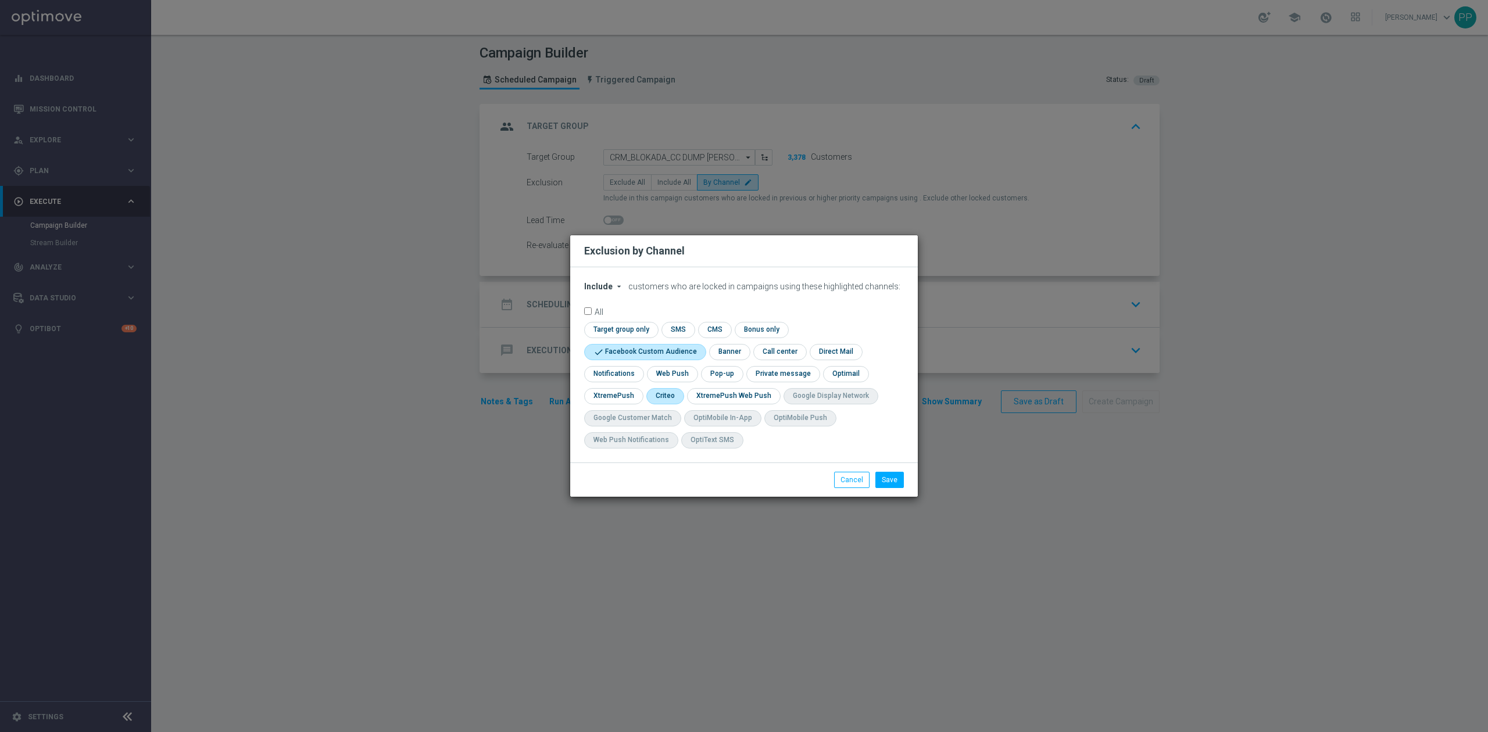
click at [675, 399] on input "checkbox" at bounding box center [664, 396] width 36 height 16
checkbox input "true"
click at [879, 484] on button "Save" at bounding box center [889, 480] width 28 height 16
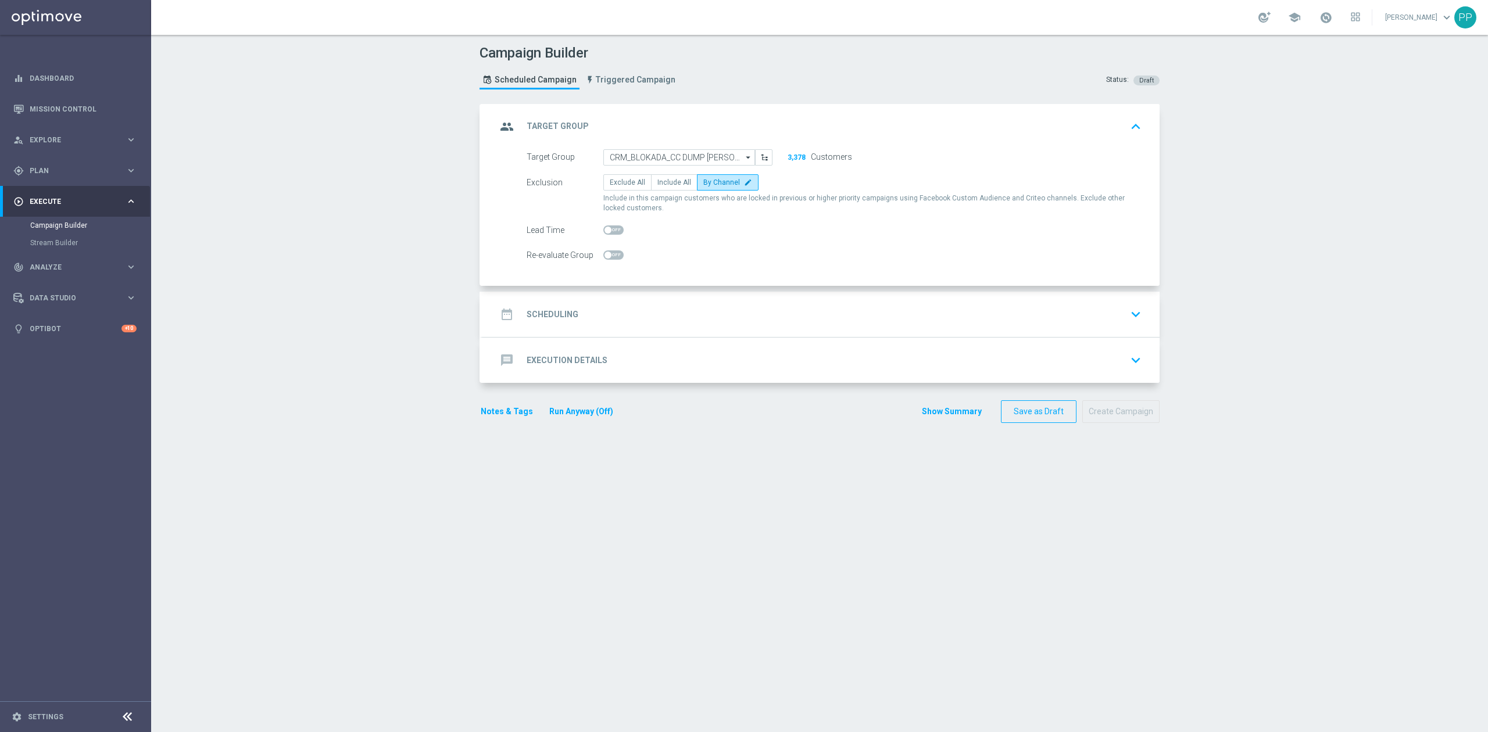
click at [674, 312] on div "date_range Scheduling keyboard_arrow_down" at bounding box center [820, 314] width 649 height 22
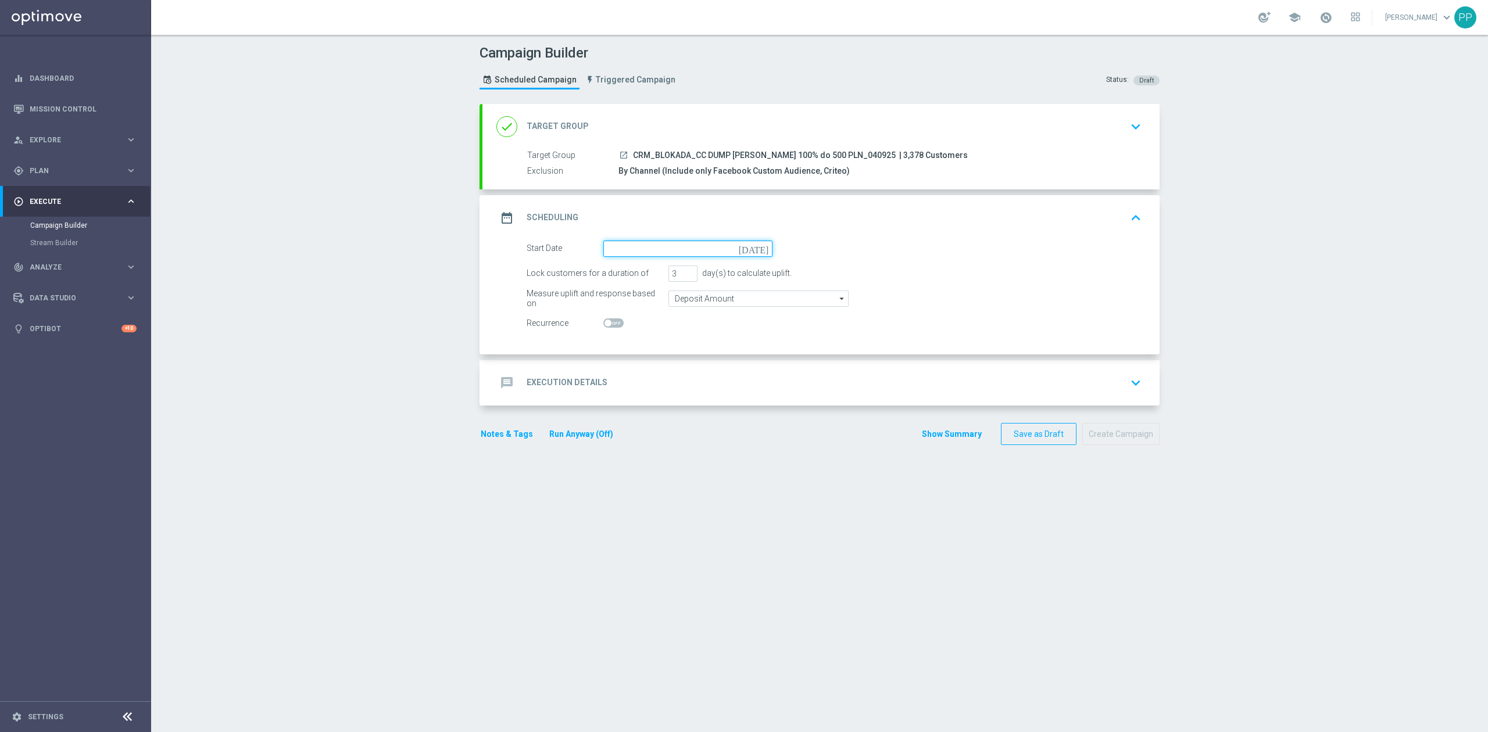
click at [638, 252] on input at bounding box center [687, 249] width 169 height 16
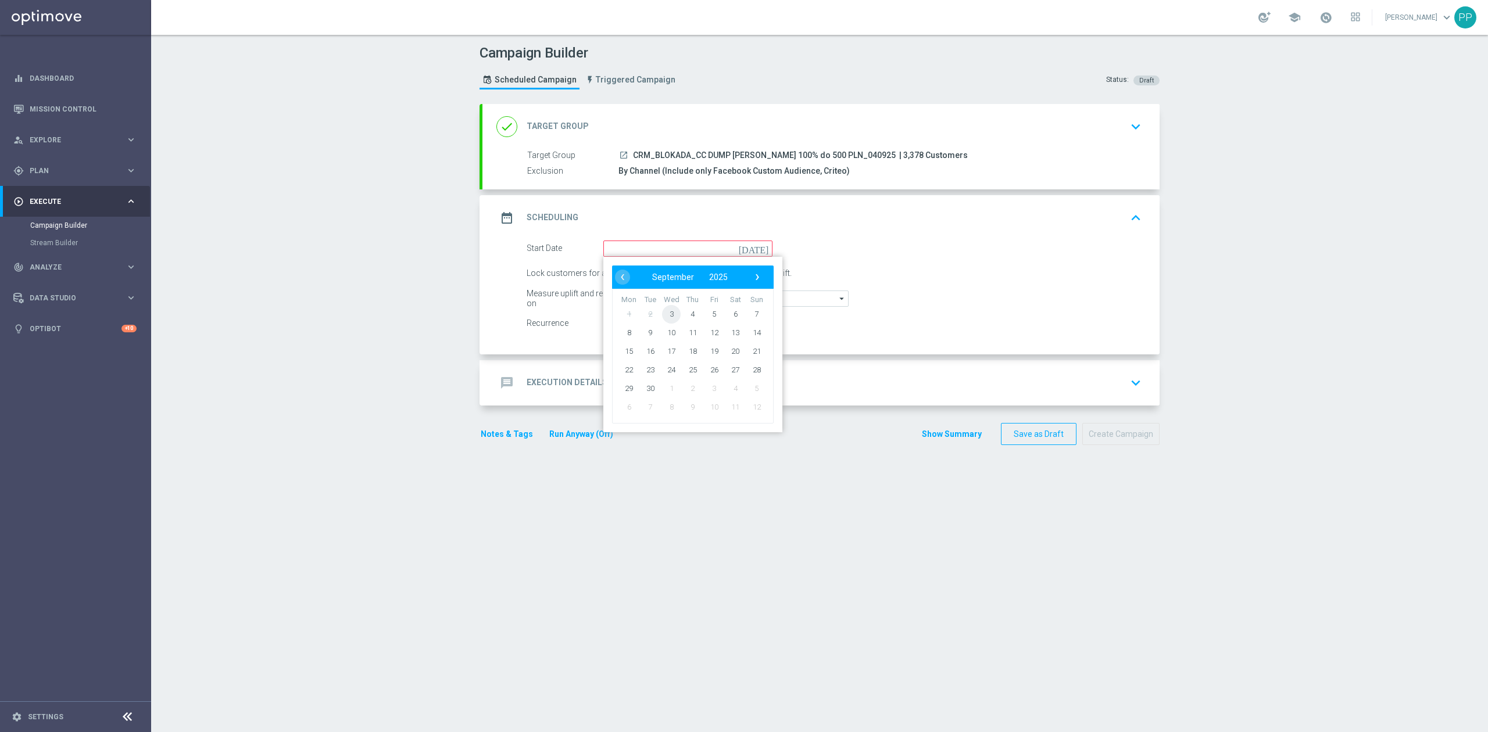
click at [668, 319] on span "3" at bounding box center [671, 314] width 19 height 19
type input "03 Sep 2025"
drag, startPoint x: 671, startPoint y: 274, endPoint x: 664, endPoint y: 275, distance: 7.0
click at [668, 275] on input "3" at bounding box center [682, 274] width 29 height 16
type input "2"
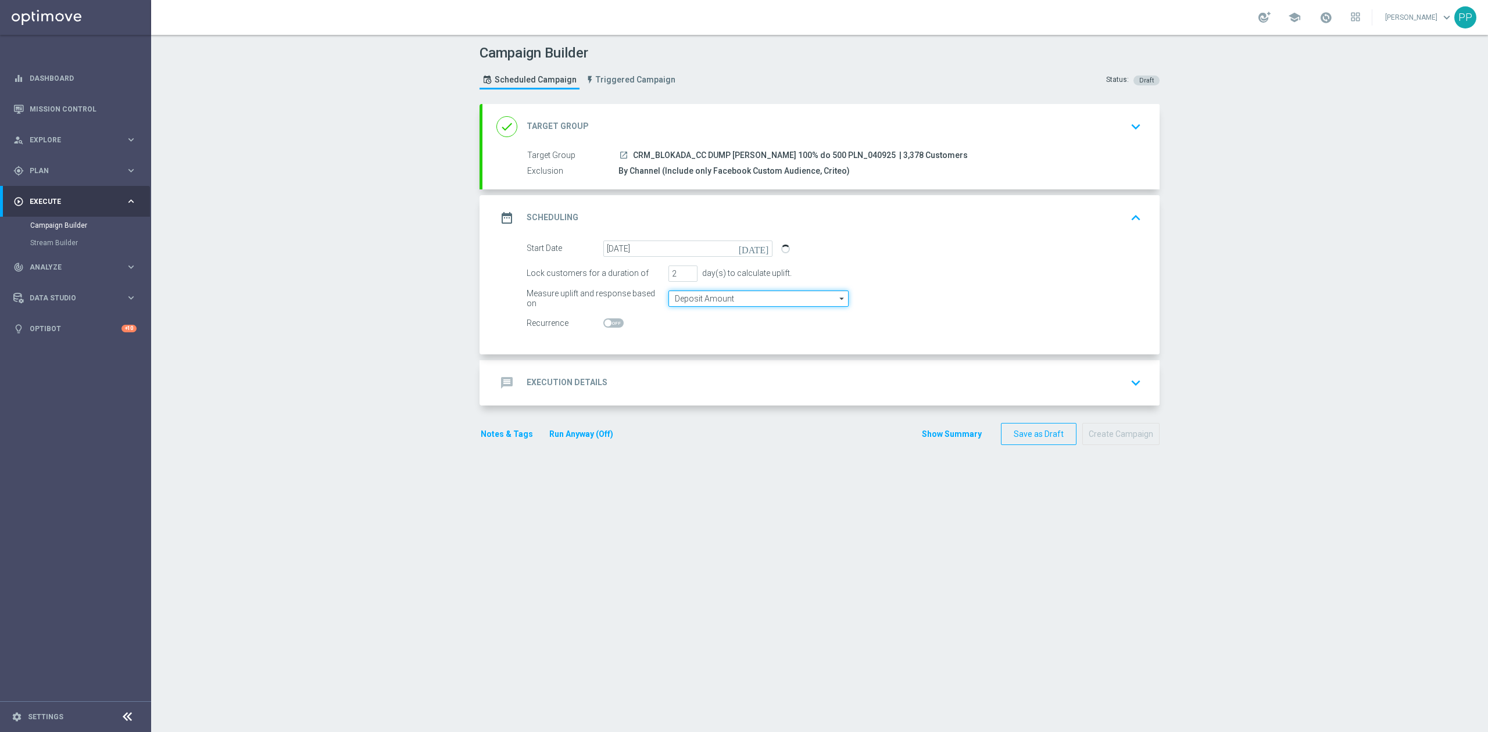
click at [696, 296] on input "Deposit Amount" at bounding box center [758, 299] width 180 height 16
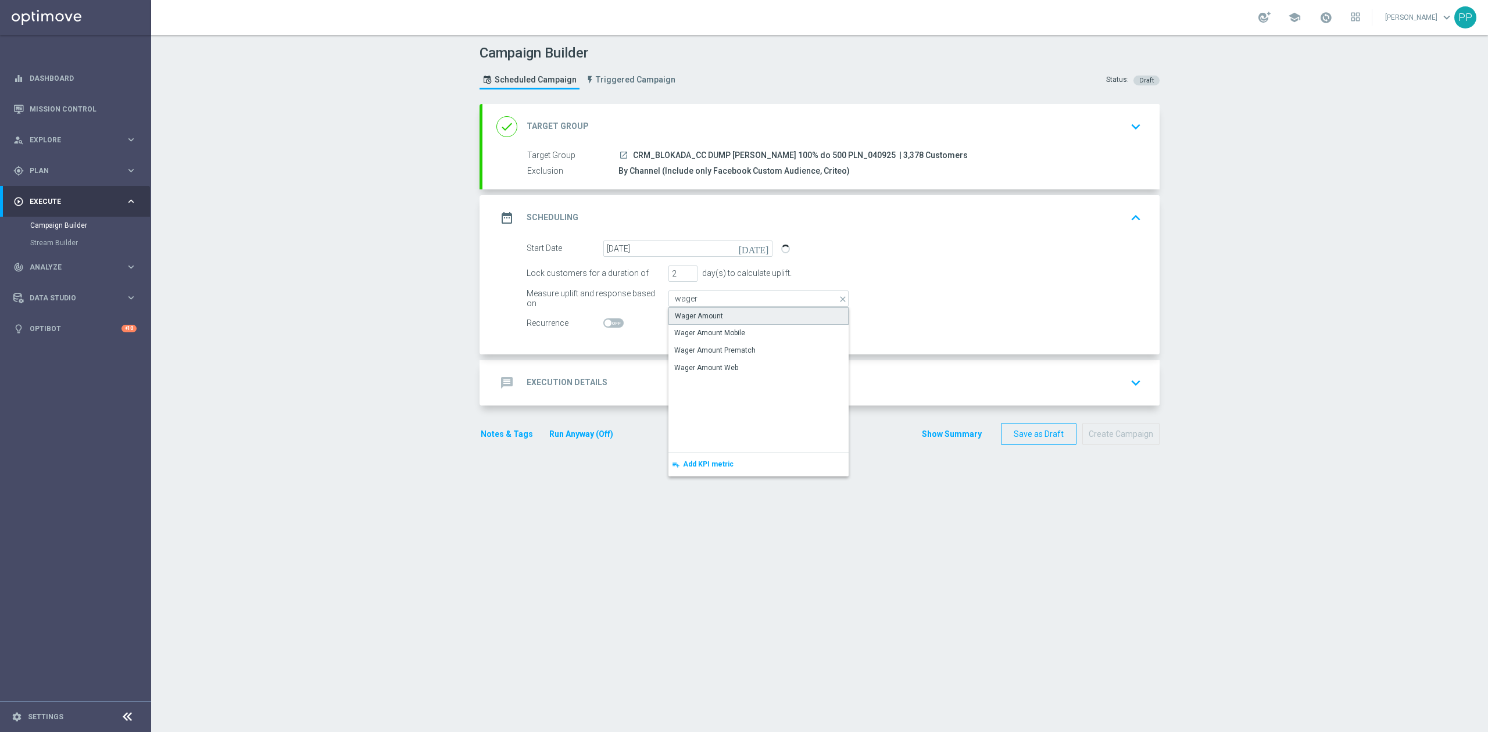
click at [706, 315] on div "Wager Amount" at bounding box center [699, 316] width 48 height 10
type input "Wager Amount"
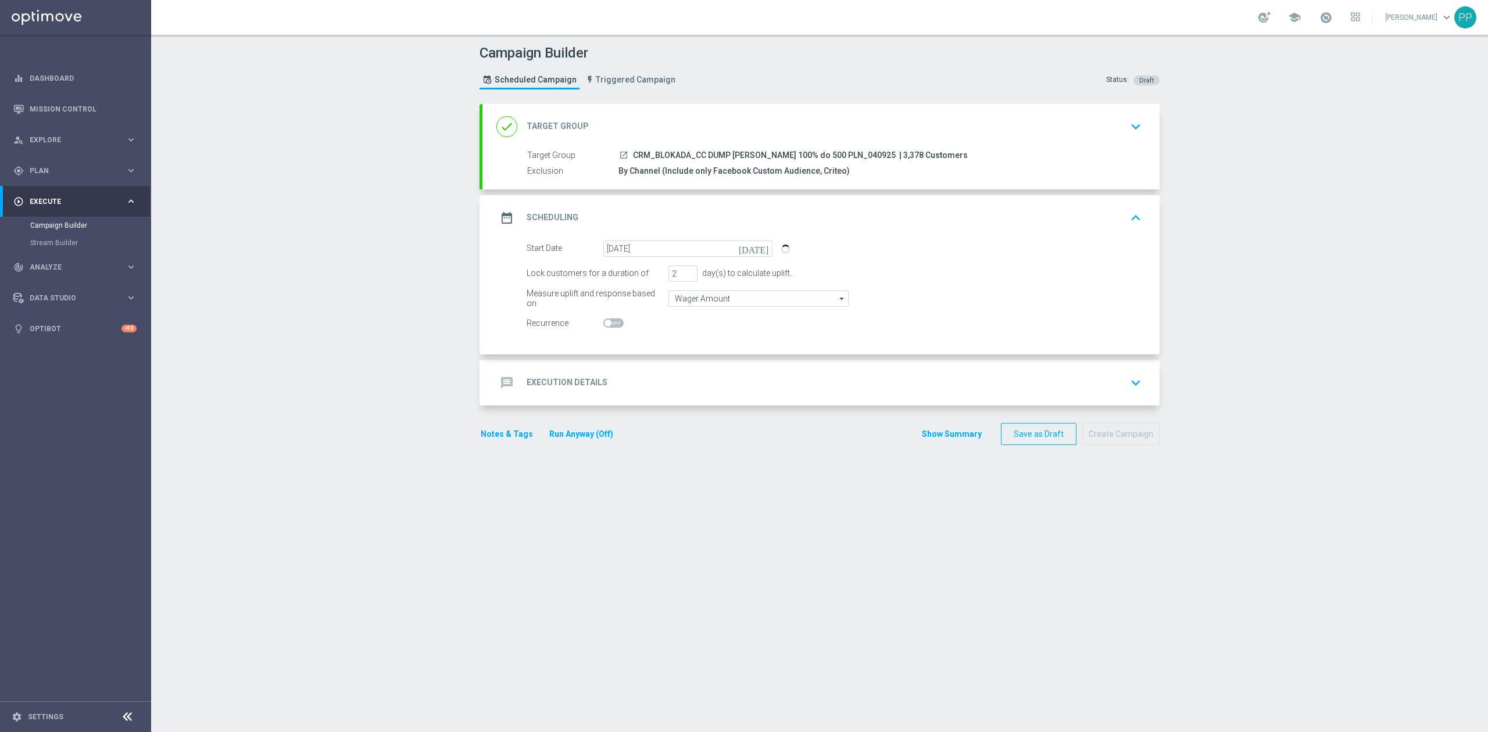
click at [681, 375] on div "message Execution Details keyboard_arrow_down" at bounding box center [820, 383] width 649 height 22
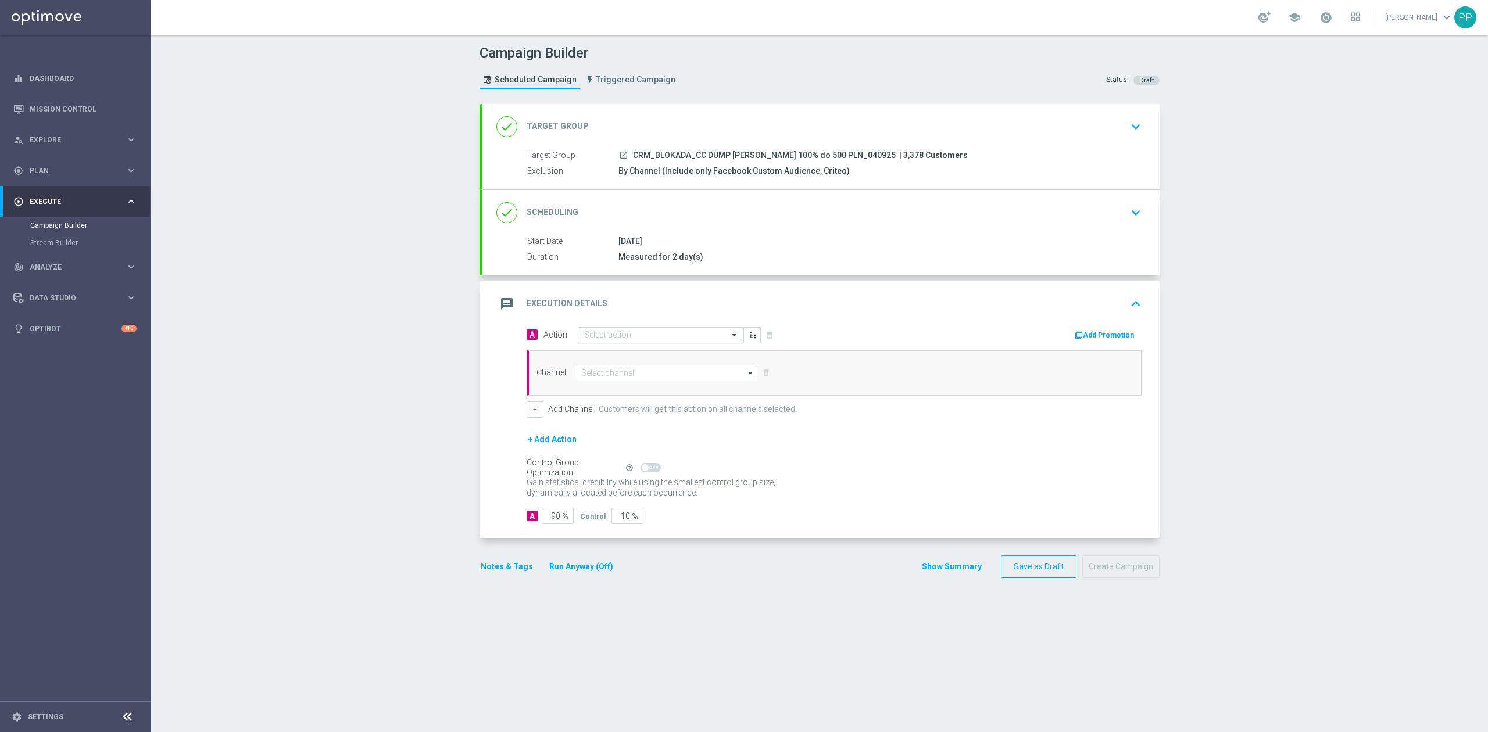
click at [663, 335] on input "text" at bounding box center [649, 336] width 130 height 10
click at [628, 494] on span "Create new action" at bounding box center [625, 493] width 61 height 8
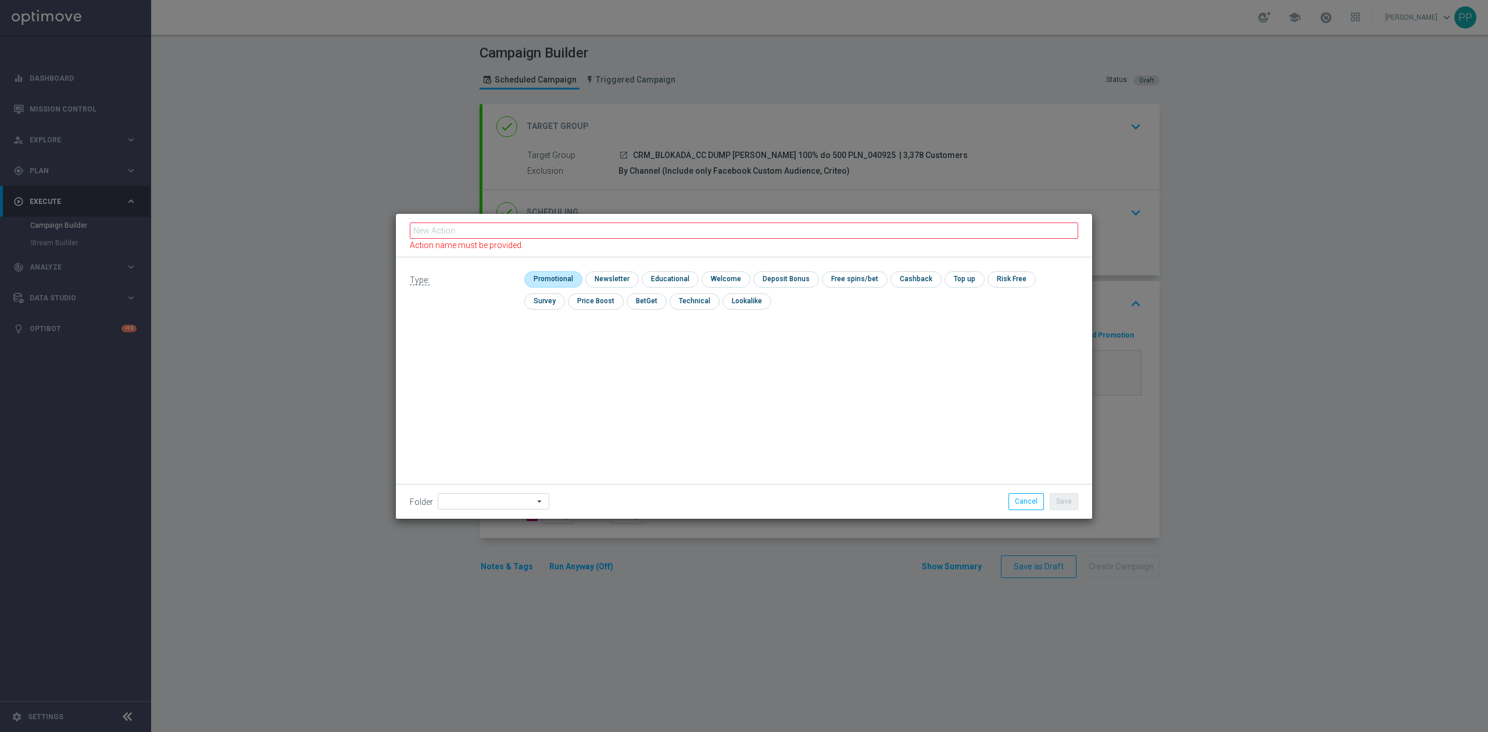
click at [568, 282] on input "checkbox" at bounding box center [551, 279] width 55 height 16
checkbox input "true"
click at [486, 499] on input at bounding box center [494, 501] width 112 height 16
click at [473, 355] on div "9. Wrzesień 2025" at bounding box center [472, 356] width 56 height 10
type input "9. Wrzesień 2025"
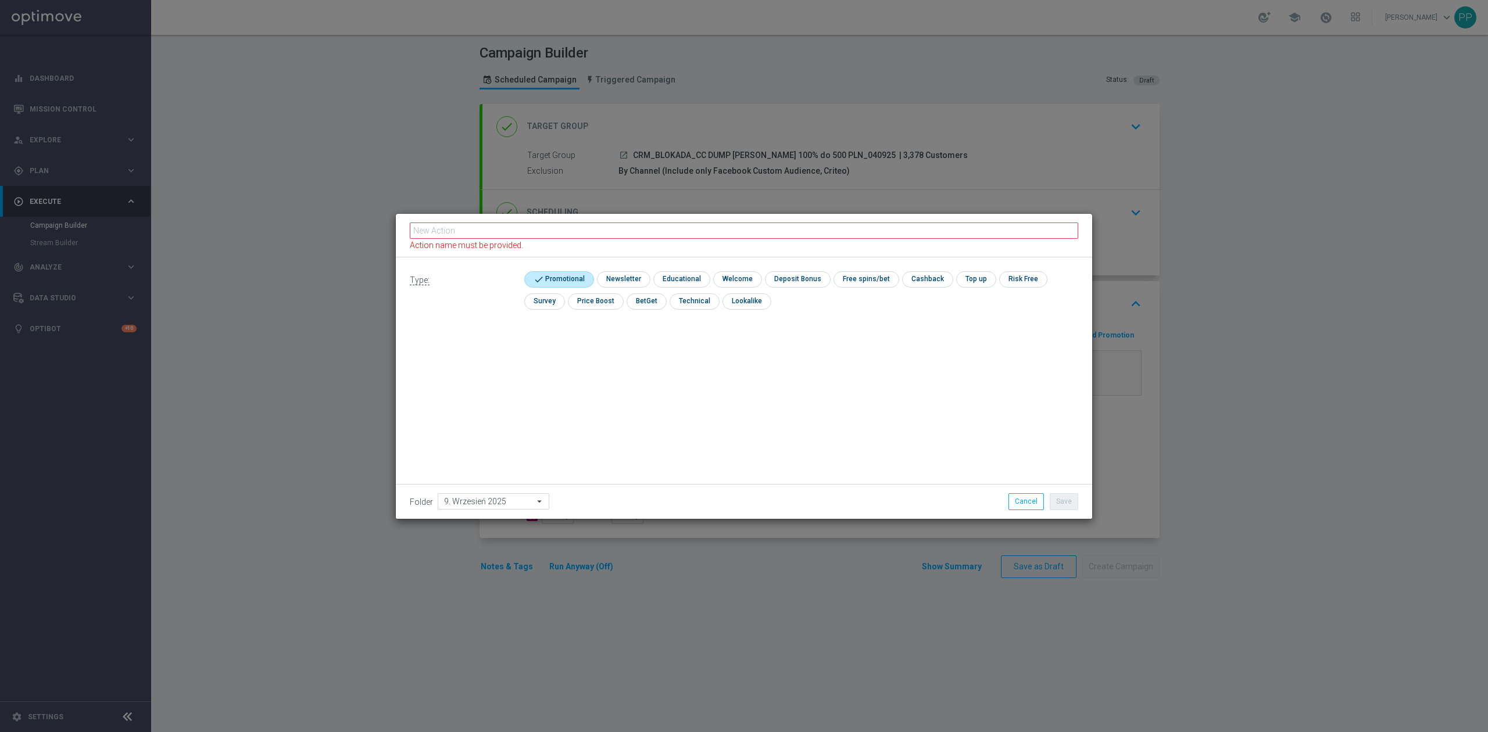
drag, startPoint x: 763, startPoint y: 385, endPoint x: 968, endPoint y: 466, distance: 220.7
click at [764, 386] on div "Type: check Promotional check Newsletter check Educational check Welcome check …" at bounding box center [744, 388] width 696 height 262
click at [634, 238] on input "text" at bounding box center [744, 231] width 668 height 16
click at [630, 233] on input "text" at bounding box center [744, 235] width 668 height 16
paste input "CRM_BLOKADA_CC DUMP [PERSON_NAME] 100% do 500 PLN_040925"
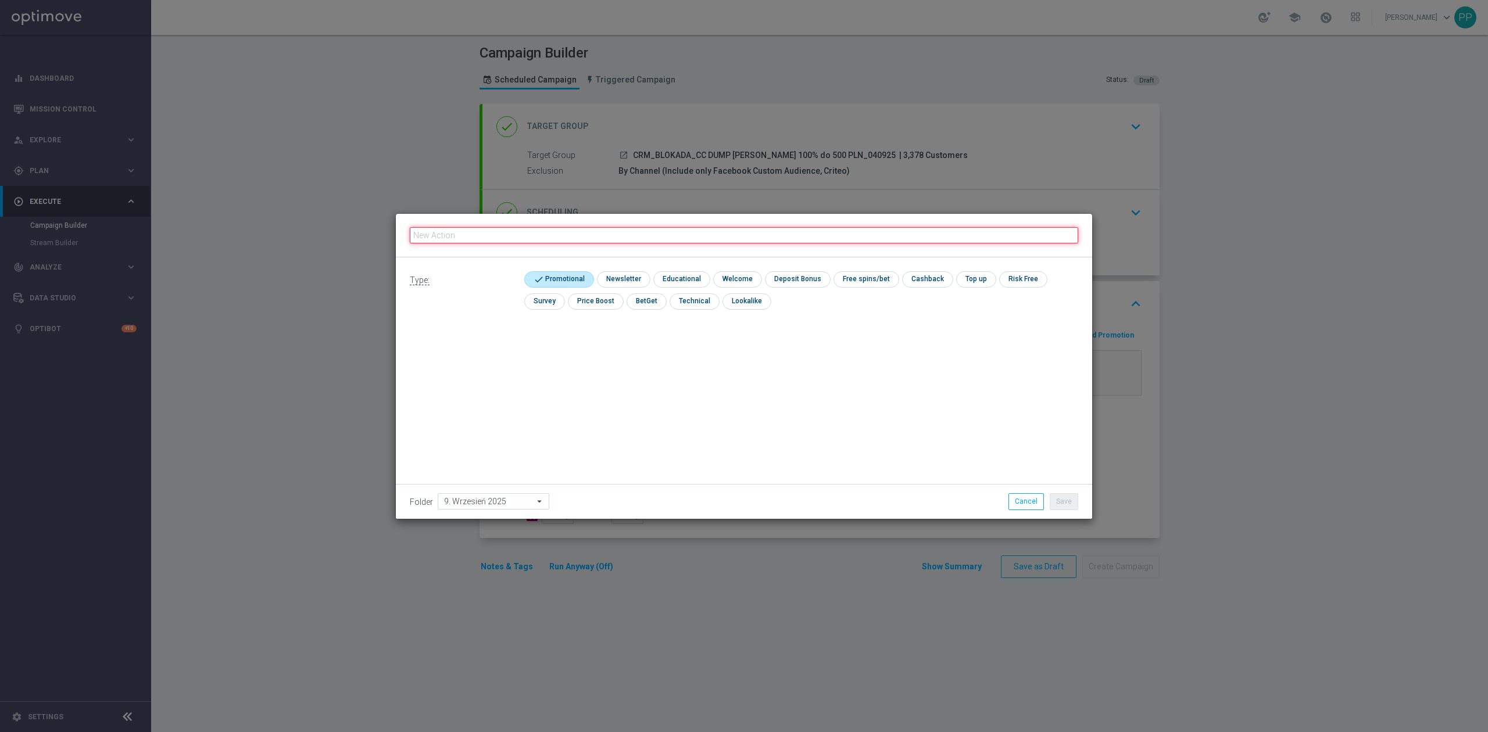
type input "CRM_BLOKADA_CC DUMP [PERSON_NAME] 100% do 500 PLN_040925"
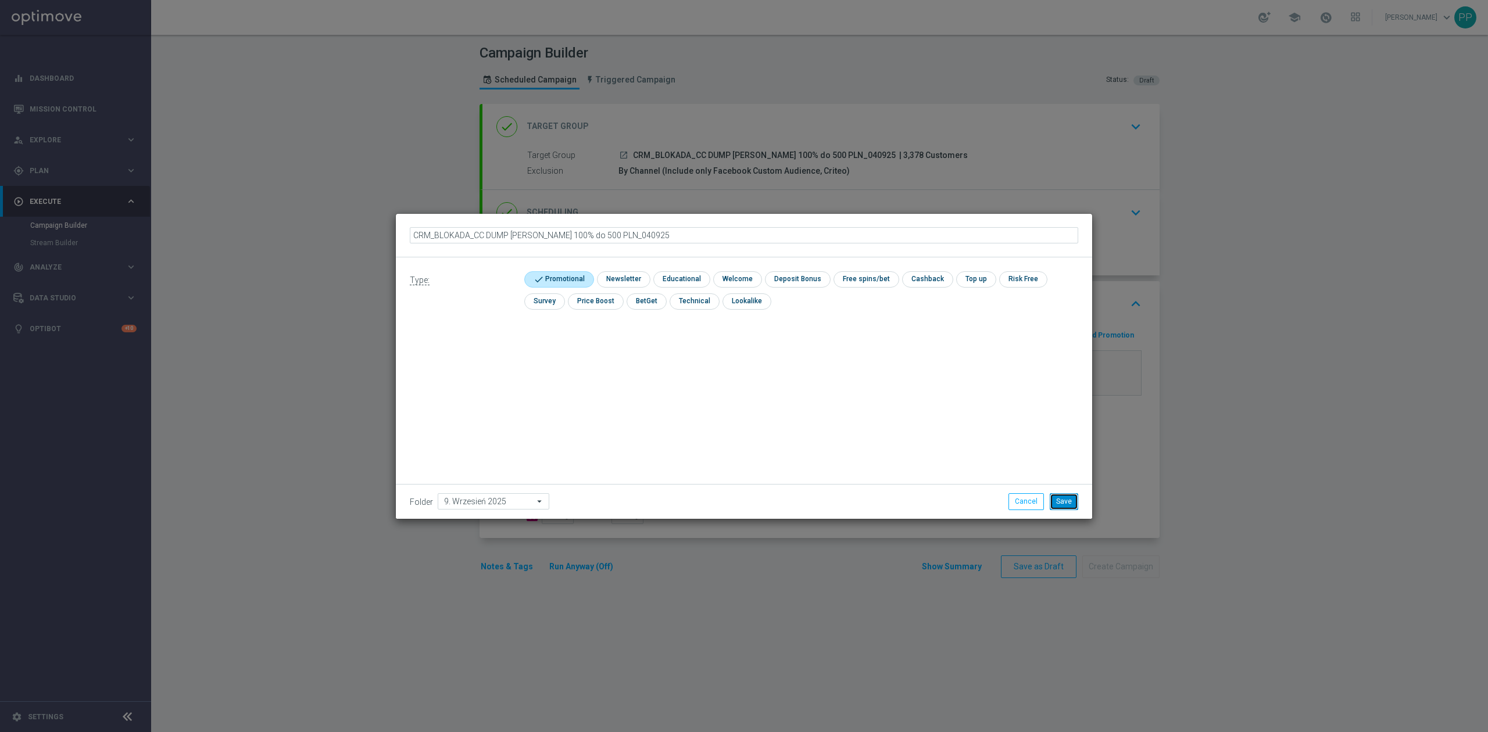
click at [1067, 502] on button "Save" at bounding box center [1064, 501] width 28 height 16
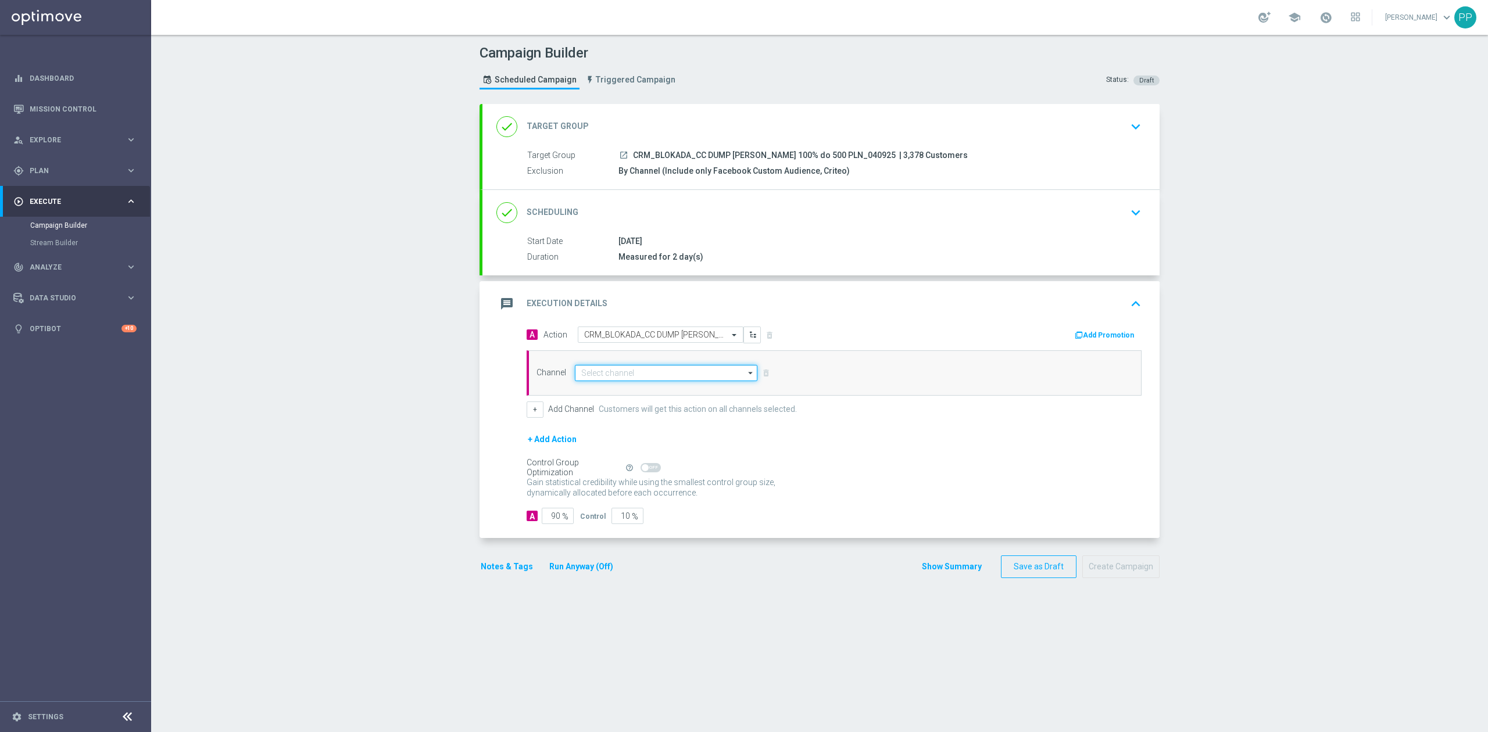
click at [672, 370] on input at bounding box center [666, 373] width 183 height 16
click at [653, 396] on div "Target group only" at bounding box center [661, 390] width 173 height 16
type input "Target group only"
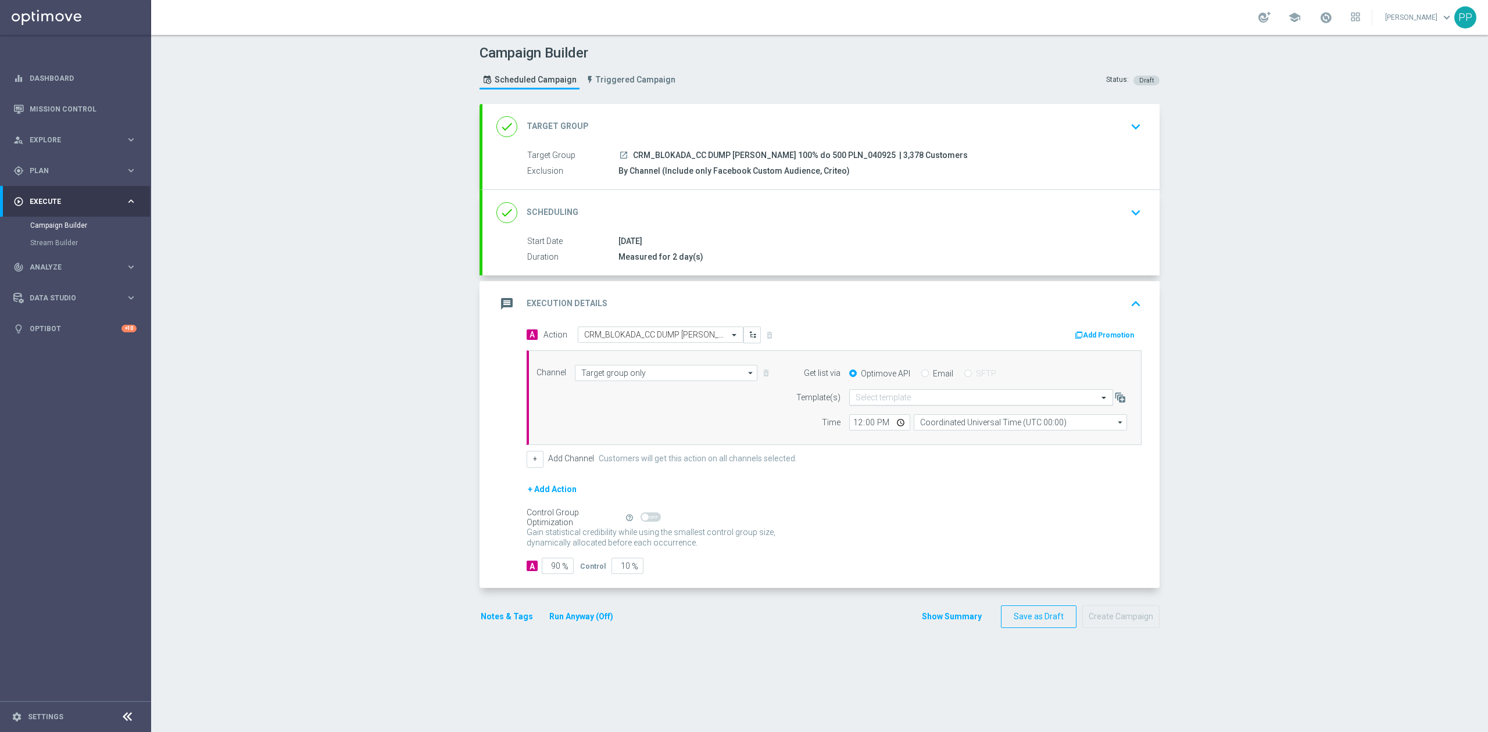
click at [887, 399] on input "text" at bounding box center [970, 398] width 228 height 10
click at [896, 414] on label "Default Email template" at bounding box center [890, 415] width 69 height 10
click at [919, 424] on input "Coordinated Universal Time (UTC 00:00)" at bounding box center [1020, 422] width 213 height 16
click at [929, 441] on div "Central European Time (Warsaw) (UTC +02:00)" at bounding box center [1015, 439] width 190 height 10
type input "Central European Time (Warsaw) (UTC +02:00)"
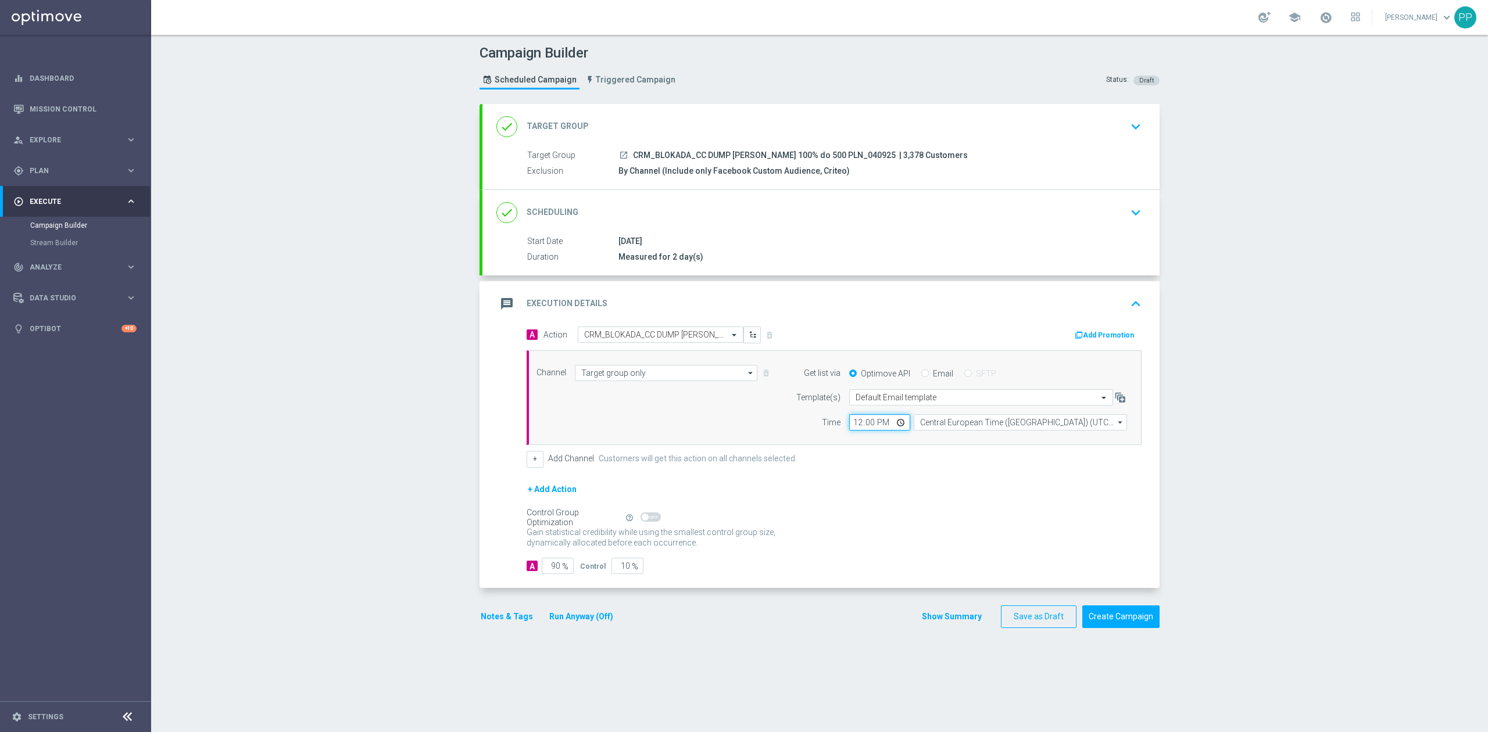
click at [852, 425] on input "12:00" at bounding box center [879, 422] width 61 height 16
type input "09:35"
click at [417, 465] on div "Campaign Builder Scheduled Campaign Triggered Campaign Status: Draft done Targe…" at bounding box center [819, 384] width 1337 height 698
click at [553, 572] on input "90" at bounding box center [558, 566] width 32 height 16
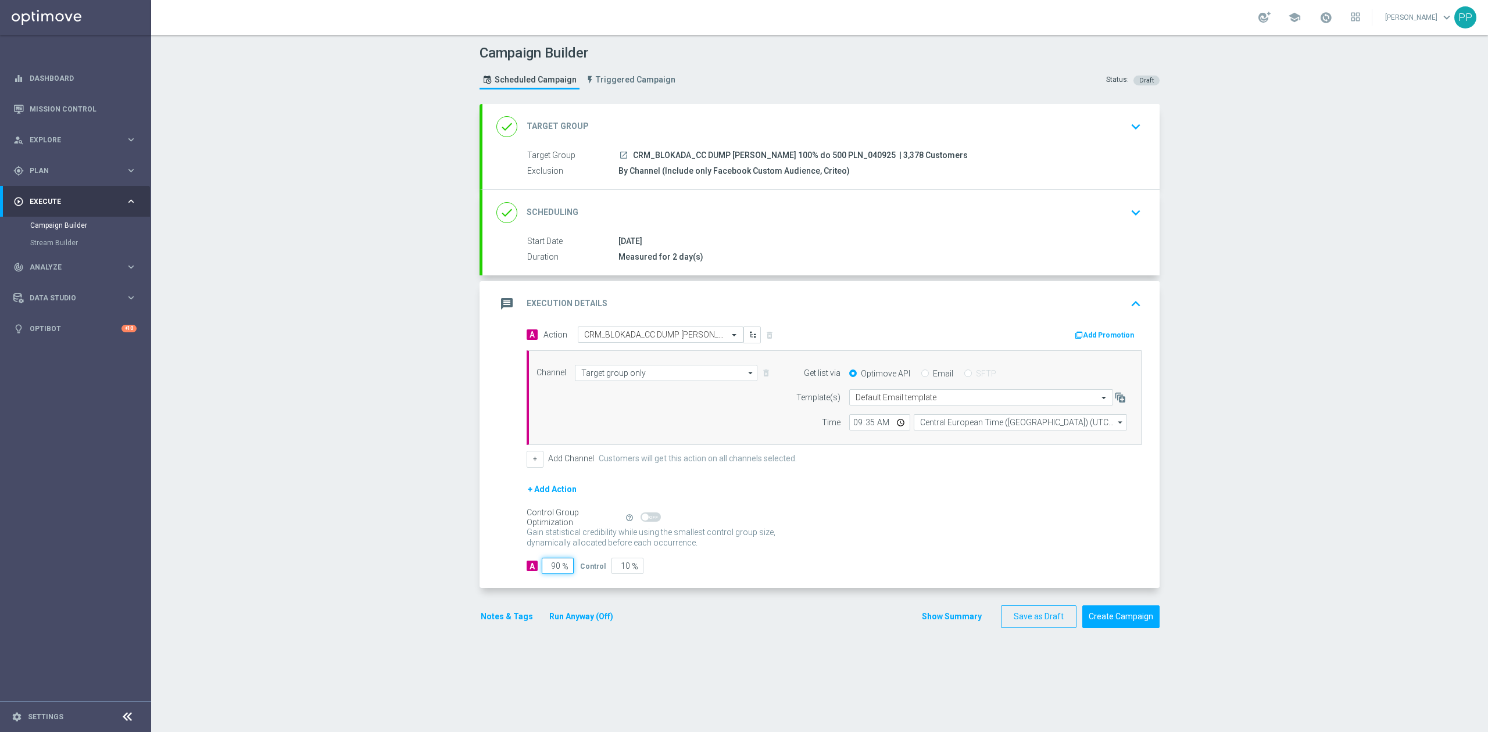
click at [550, 570] on input "90" at bounding box center [558, 566] width 32 height 16
type input "9"
type input "91"
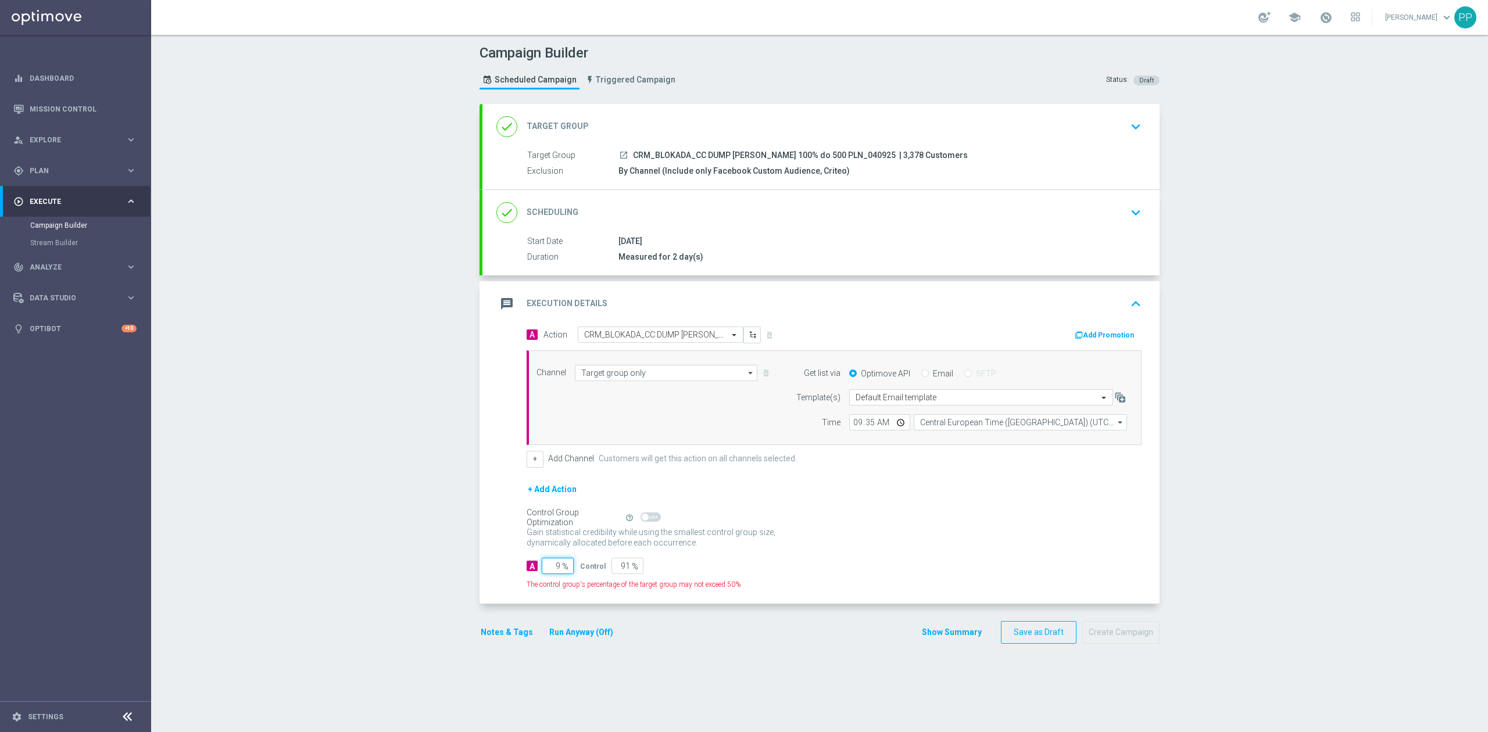
type input "95"
type input "5"
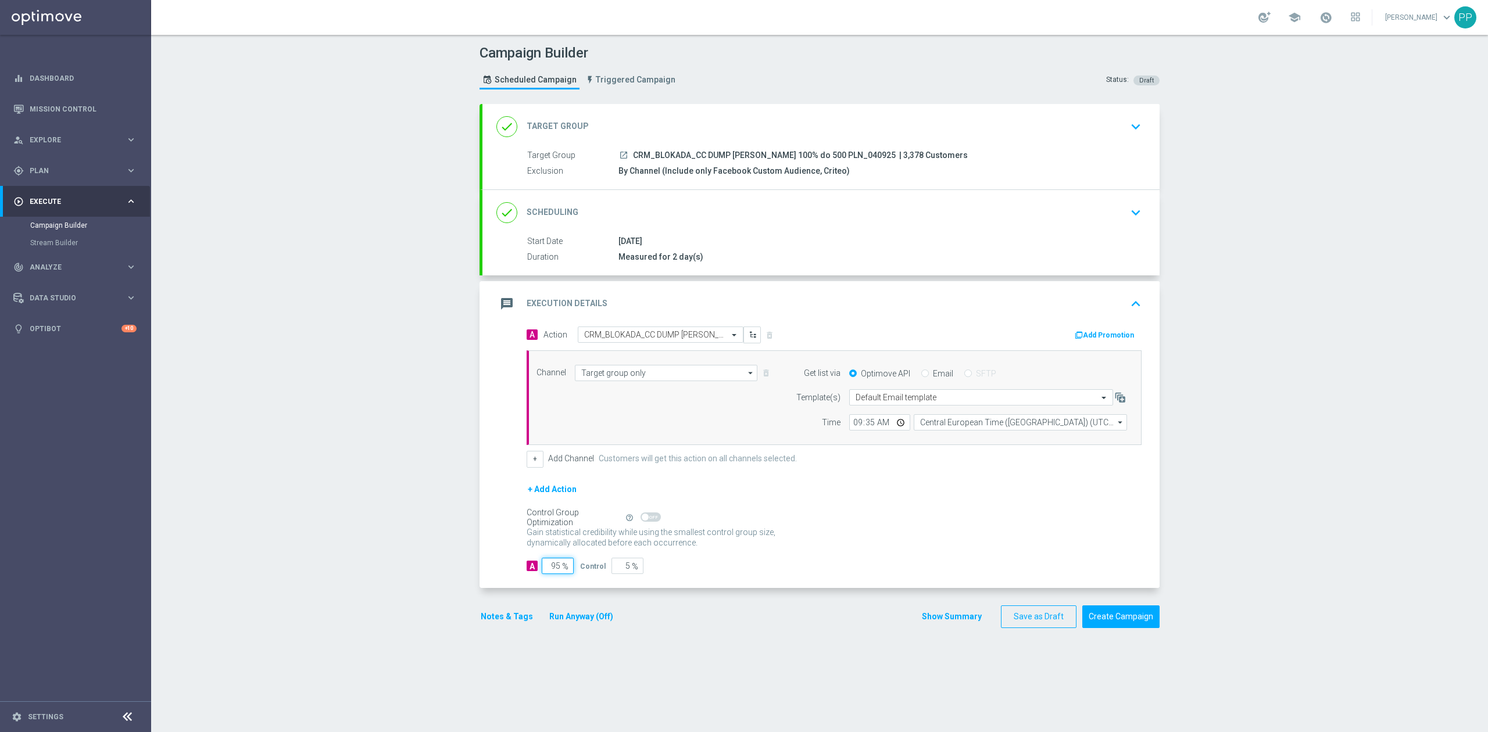
type input "95"
click at [471, 519] on section "done Target Group keyboard_arrow_down Target Group launch CRM_BLOKADA_CC DUMP R…" at bounding box center [820, 412] width 698 height 617
click at [510, 624] on button "Notes & Tags" at bounding box center [507, 617] width 55 height 15
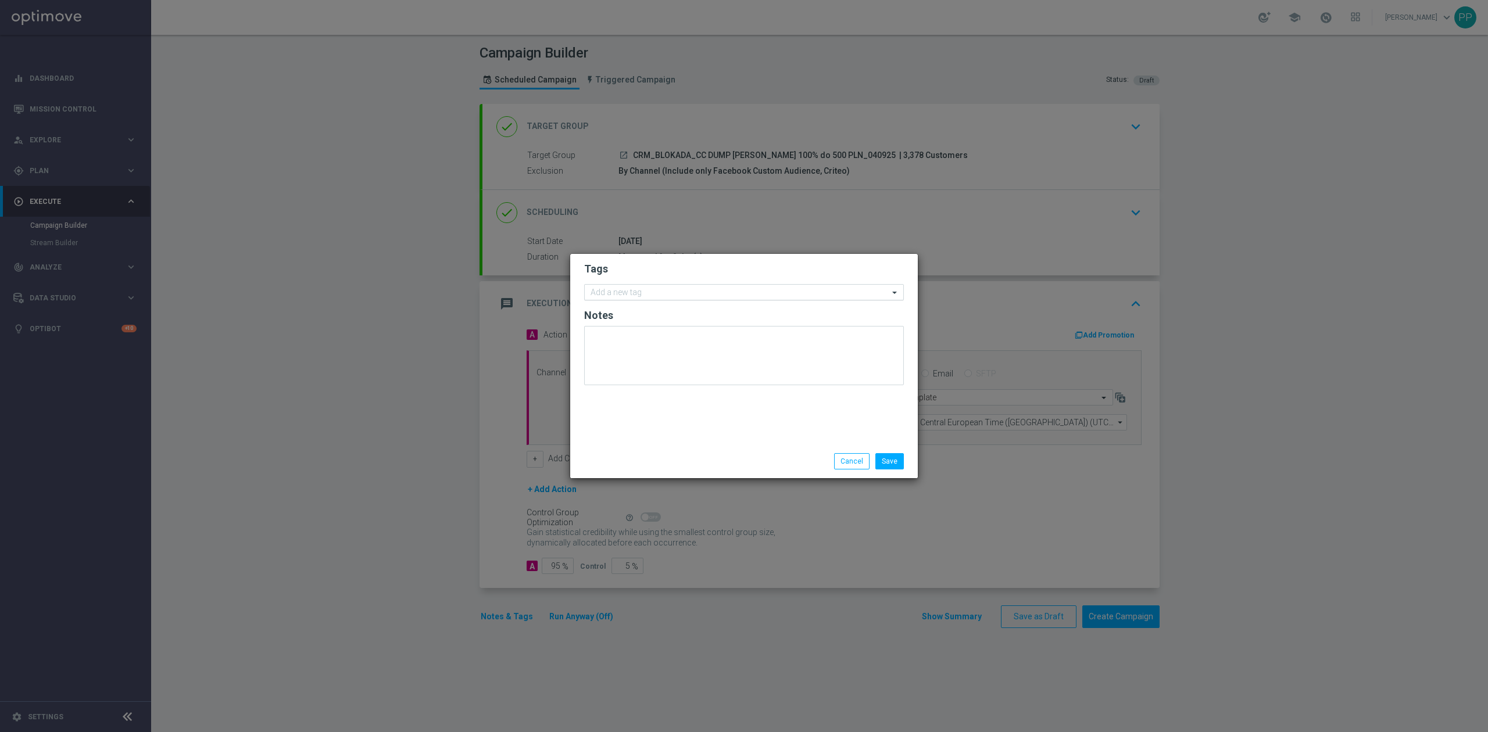
click at [623, 289] on input "text" at bounding box center [740, 293] width 298 height 10
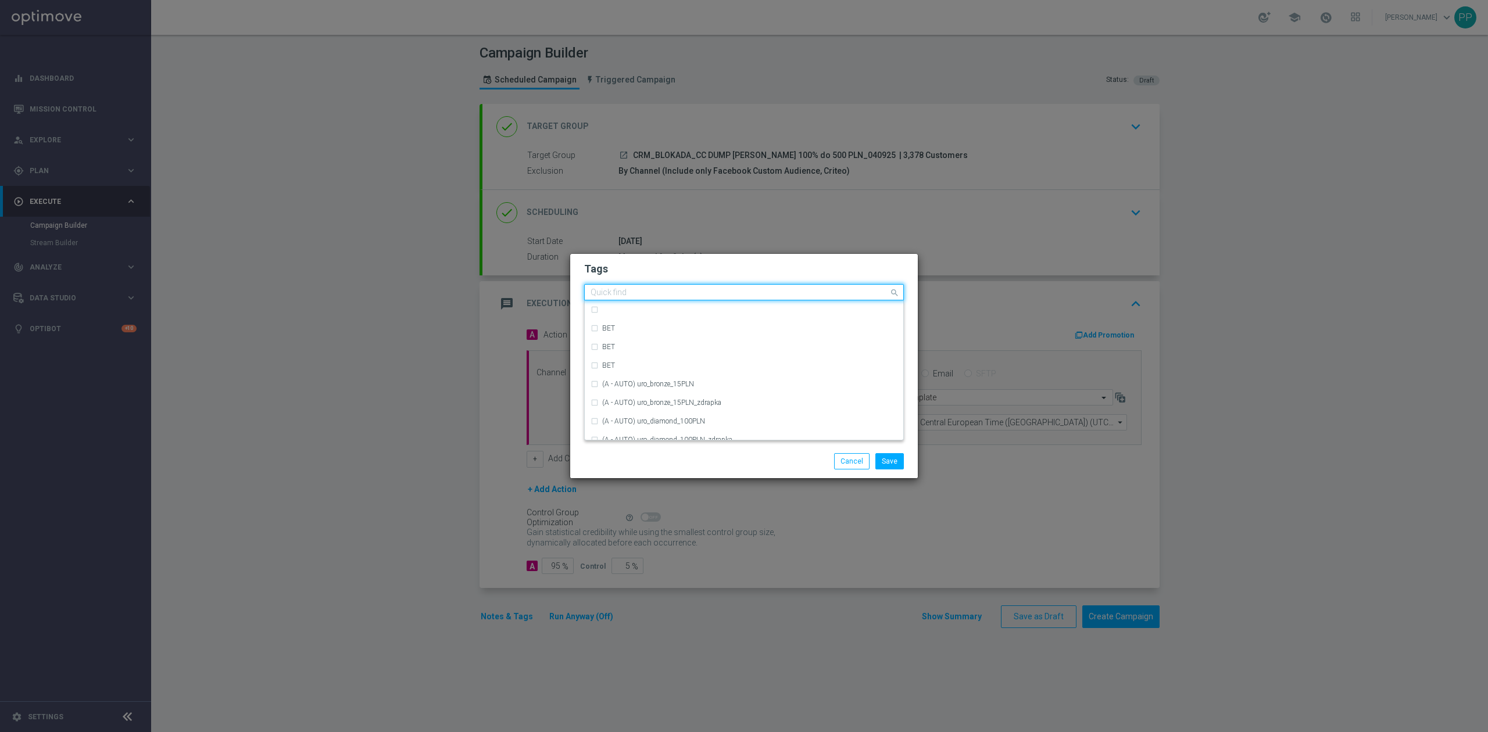
click at [424, 305] on modal-container "Tags Quick find BET BET BET (A - AUTO) uro_bronze_15PLN (A - AUTO) uro_bronze_1…" at bounding box center [744, 366] width 1488 height 732
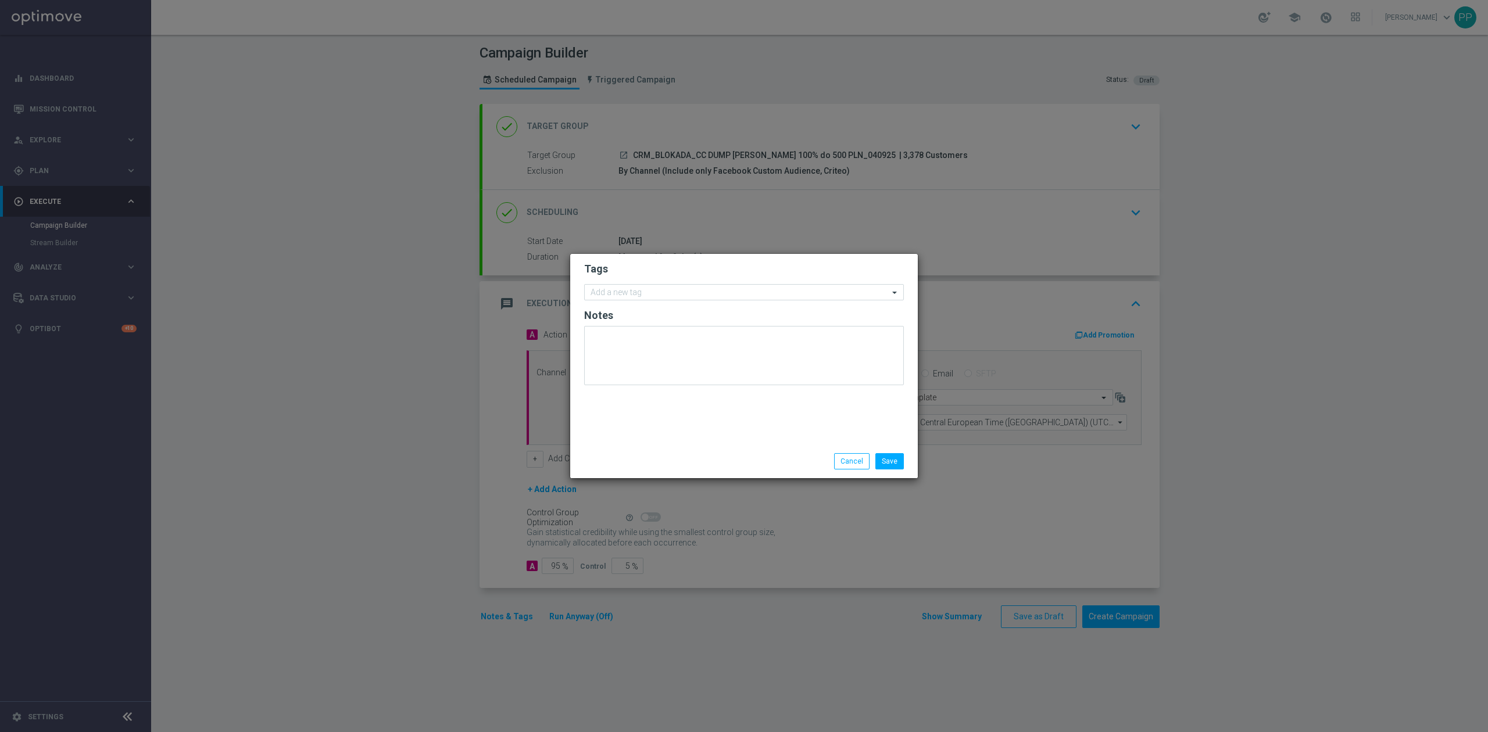
drag, startPoint x: 900, startPoint y: 472, endPoint x: 914, endPoint y: 517, distance: 46.7
click at [914, 517] on modal-container "Tags Add a new tag Notes Save Cancel" at bounding box center [744, 366] width 1488 height 732
click at [865, 468] on button "Cancel" at bounding box center [851, 461] width 35 height 16
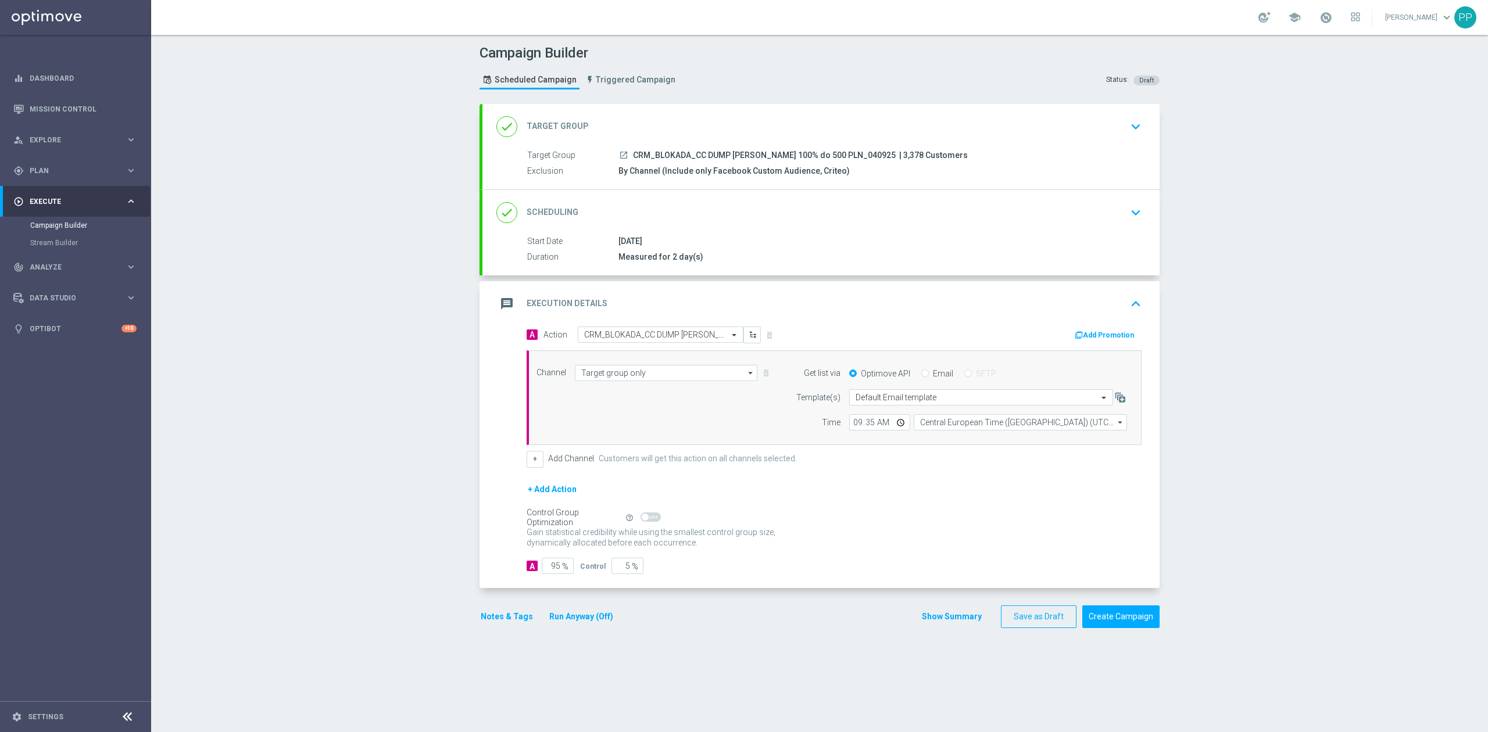
click at [735, 312] on div "message Execution Details keyboard_arrow_up" at bounding box center [820, 304] width 649 height 22
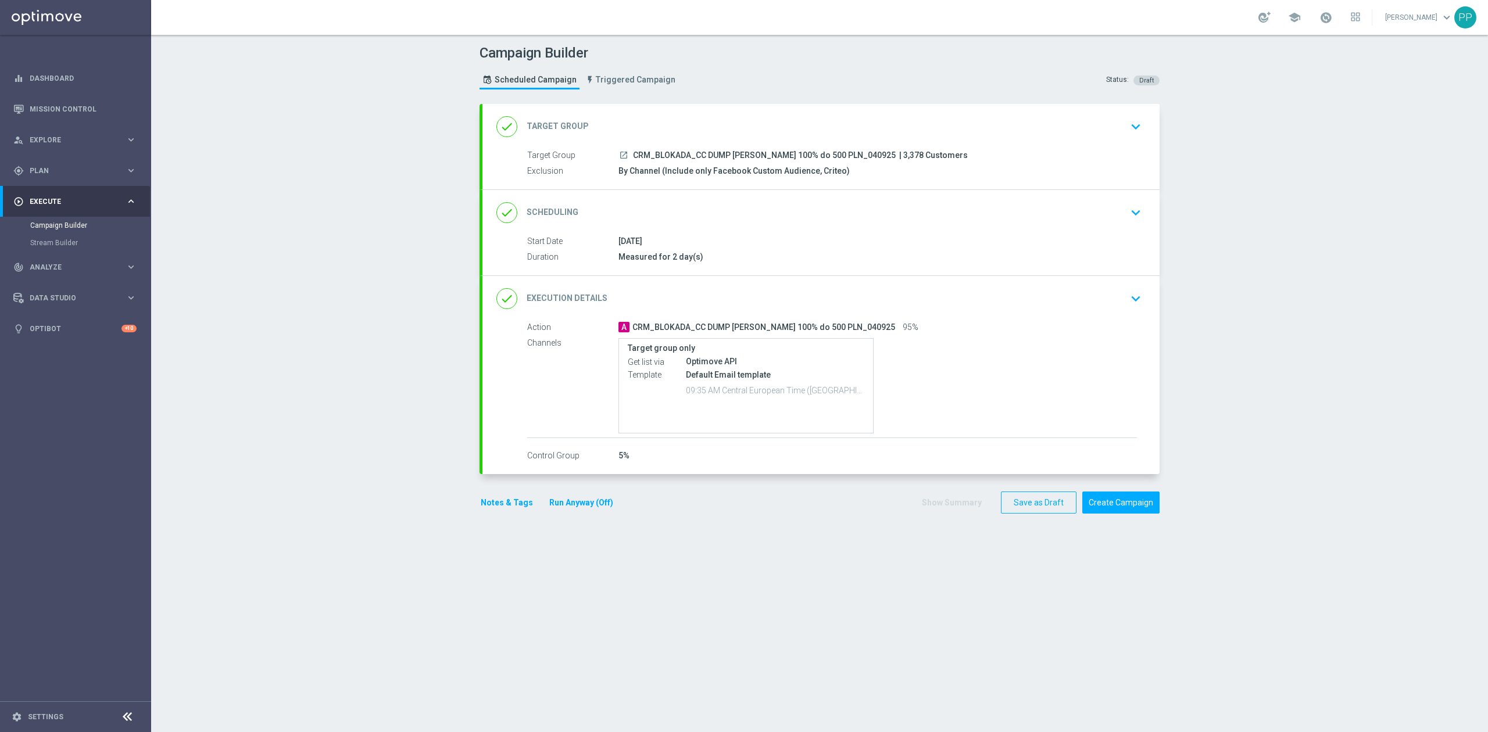
click at [728, 301] on div "done Execution Details keyboard_arrow_down" at bounding box center [820, 299] width 649 height 22
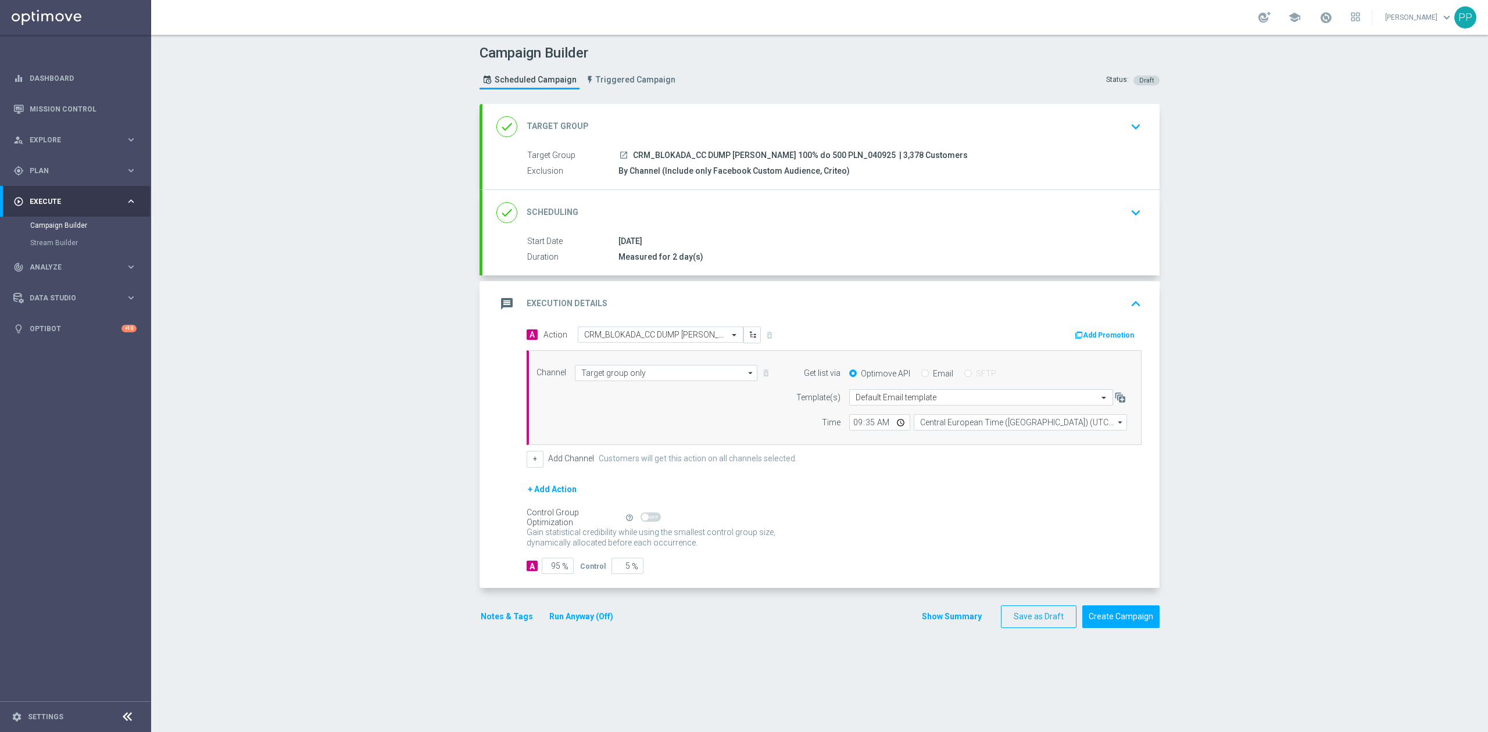
click at [672, 228] on div "done Scheduling keyboard_arrow_down" at bounding box center [820, 212] width 677 height 45
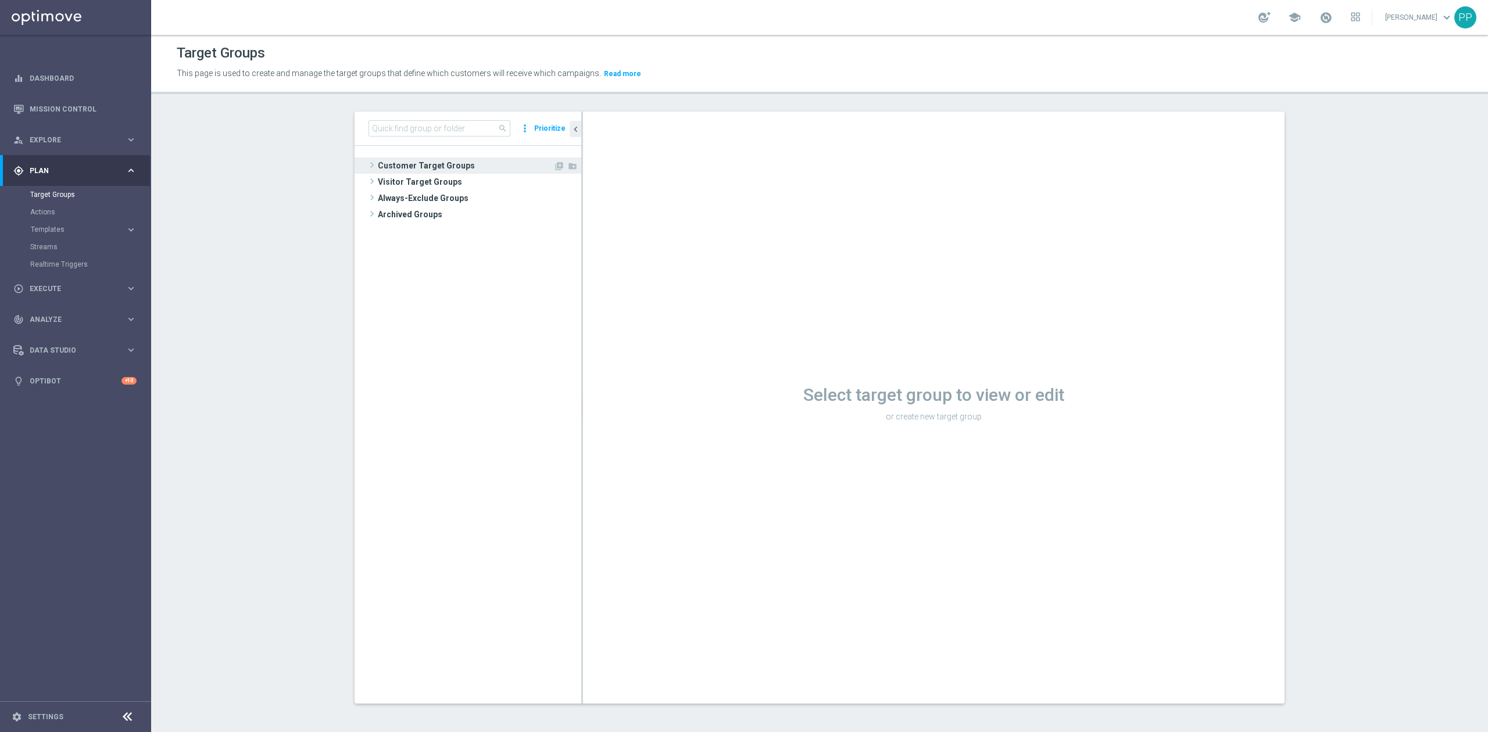
click at [425, 163] on span "Customer Target Groups" at bounding box center [466, 166] width 176 height 16
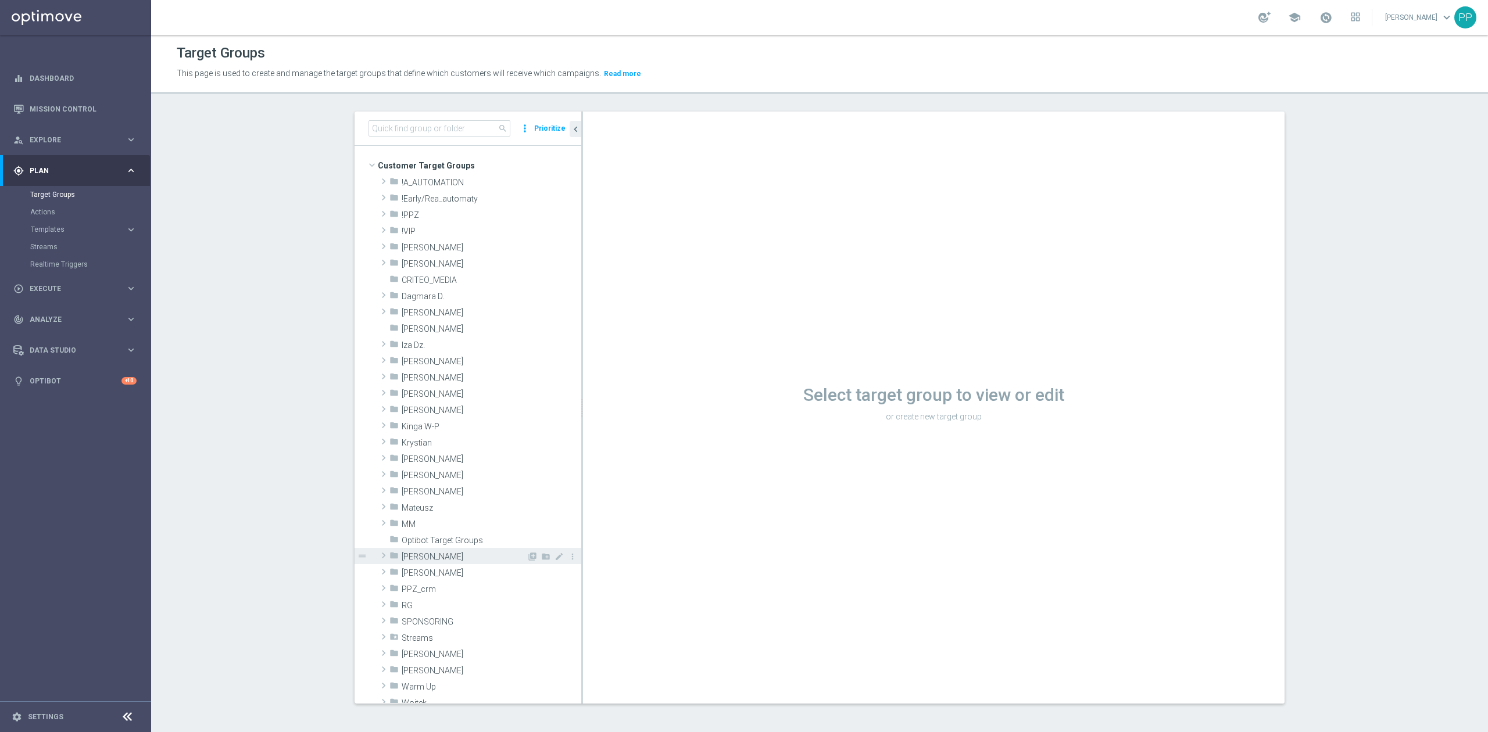
click at [458, 549] on div "folder [PERSON_NAME]" at bounding box center [457, 556] width 137 height 16
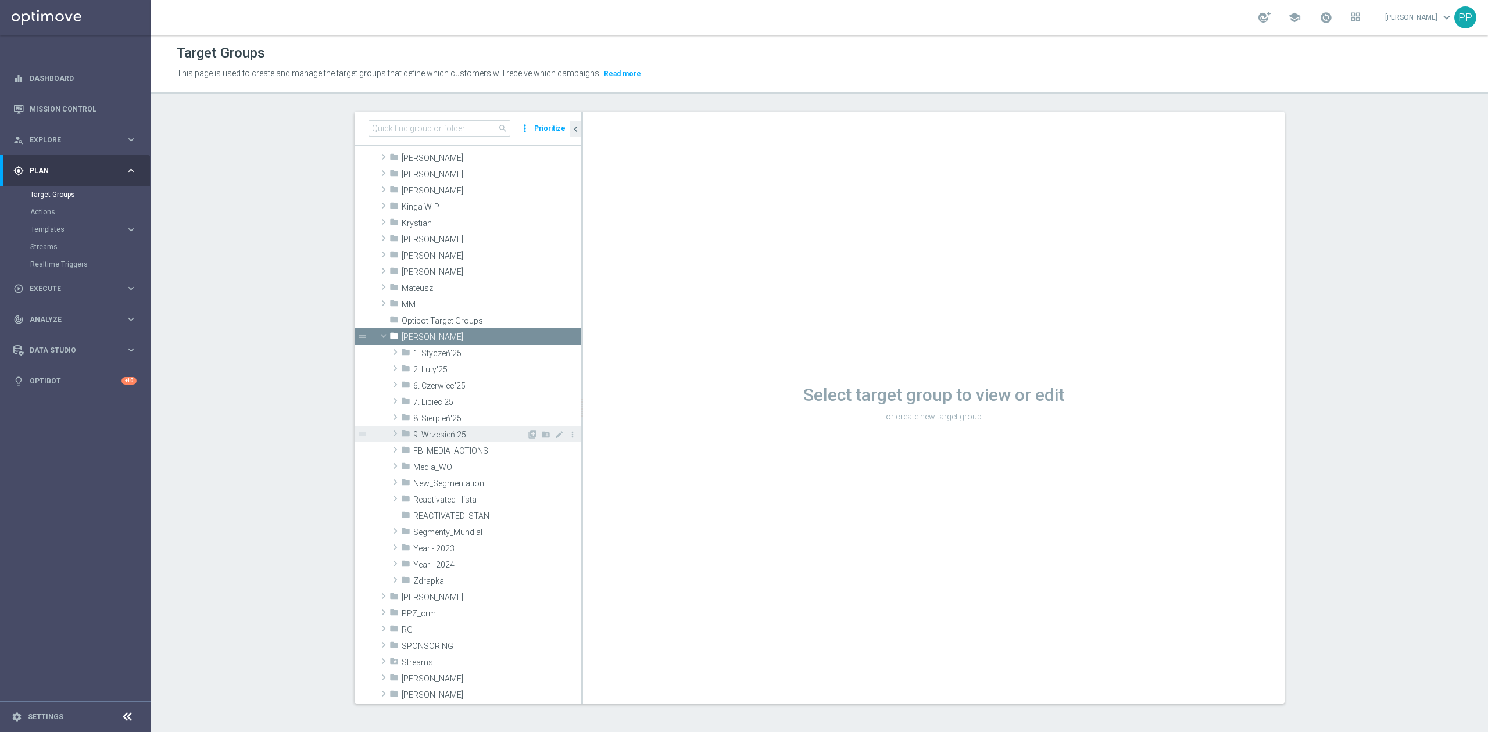
scroll to position [233, 0]
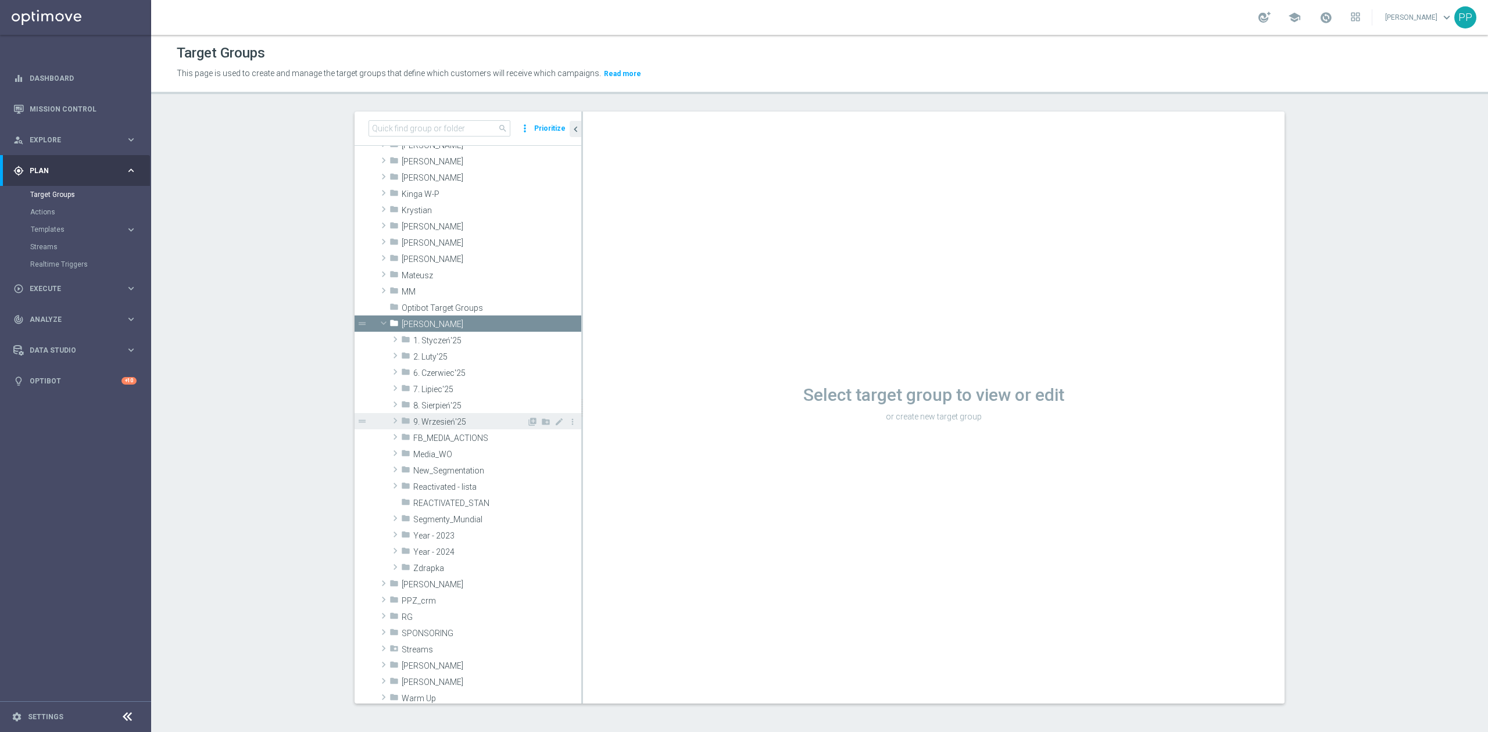
click at [468, 424] on span "9. Wrzesień'25" at bounding box center [469, 422] width 113 height 10
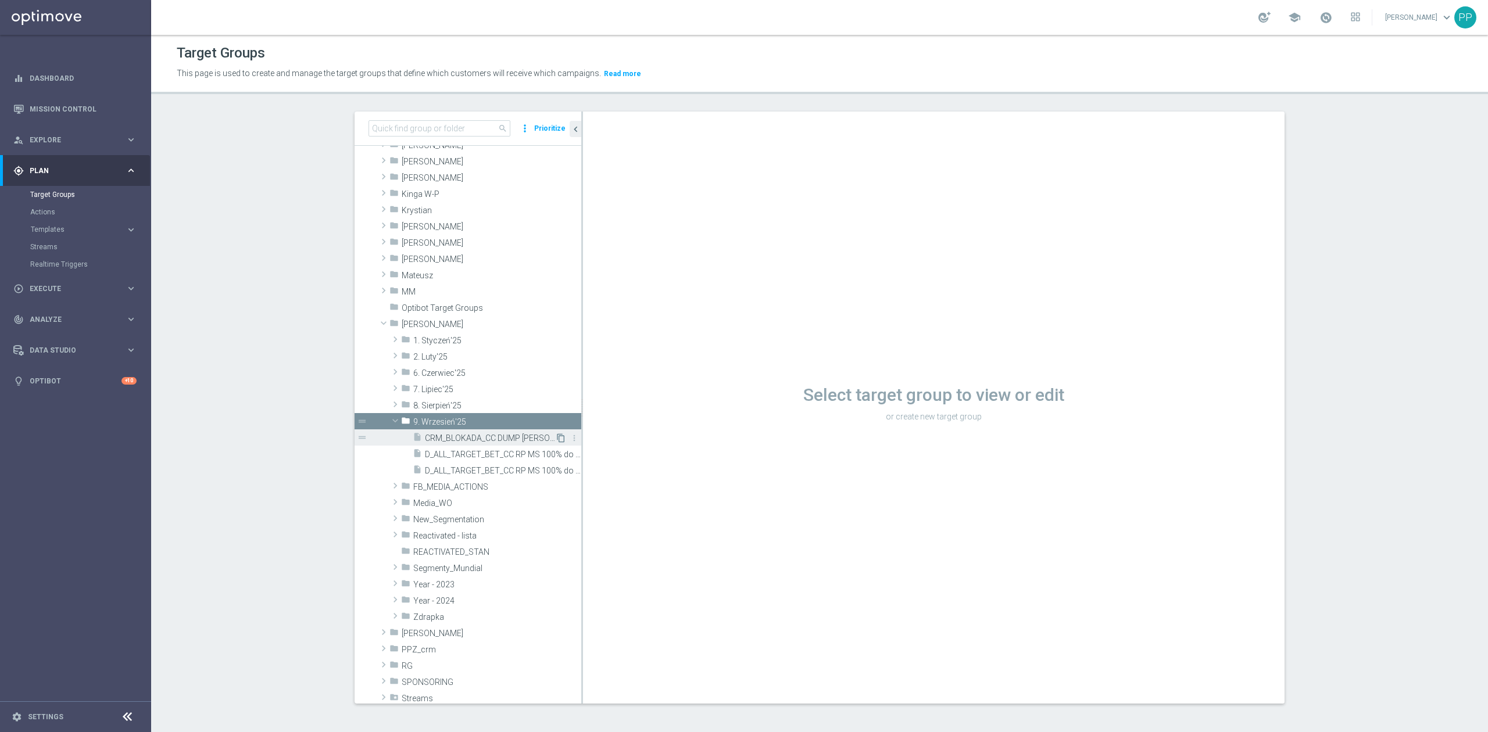
click at [556, 441] on icon "content_copy" at bounding box center [560, 438] width 9 height 9
click at [438, 436] on span "CRM_BLOKADA_CC DUMP [PERSON_NAME] 100% do 500 PLN_040925" at bounding box center [490, 439] width 130 height 10
click at [439, 436] on span "CRM_BLOKADA_CC DUMP [PERSON_NAME] 100% do 500 PLN_040925" at bounding box center [490, 439] width 130 height 10
click at [439, 435] on span "CRM_BLOKADA_CC DUMP [PERSON_NAME] 100% do 500 PLN_040925" at bounding box center [490, 439] width 130 height 10
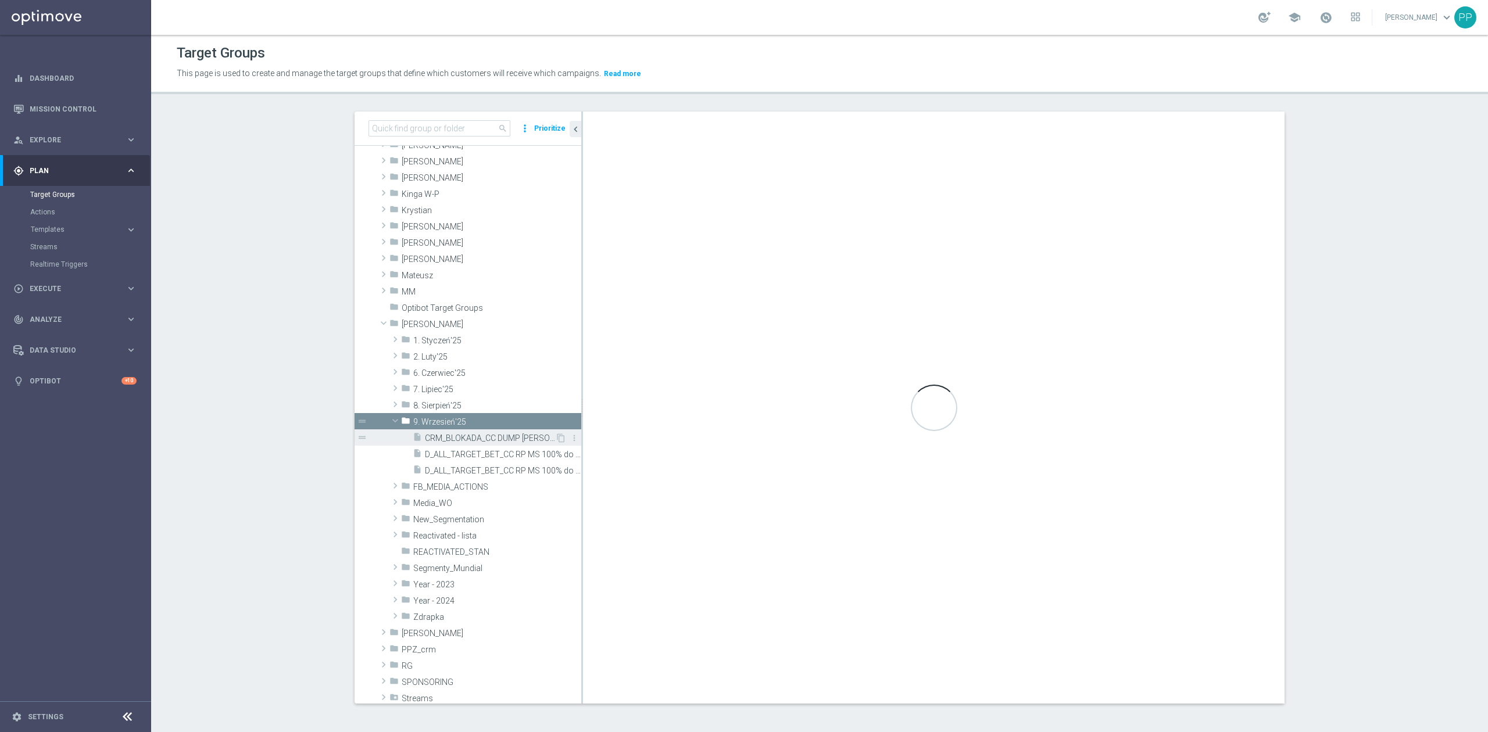
click at [439, 435] on span "CRM_BLOKADA_CC DUMP [PERSON_NAME] 100% do 500 PLN_040925" at bounding box center [490, 439] width 130 height 10
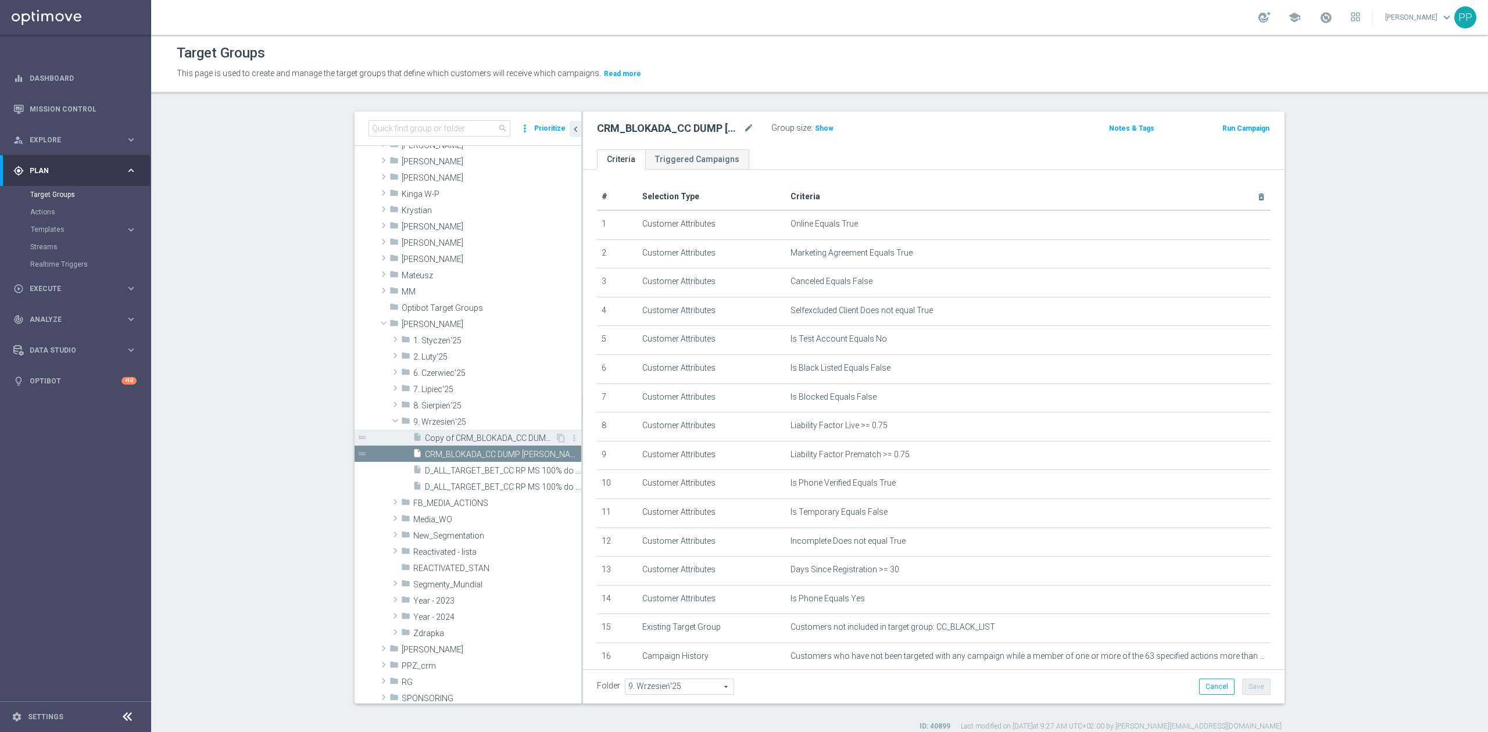
click at [523, 435] on span "Copy of CRM_BLOKADA_CC DUMP [PERSON_NAME] 100% do 500 PLN_040925" at bounding box center [490, 439] width 130 height 10
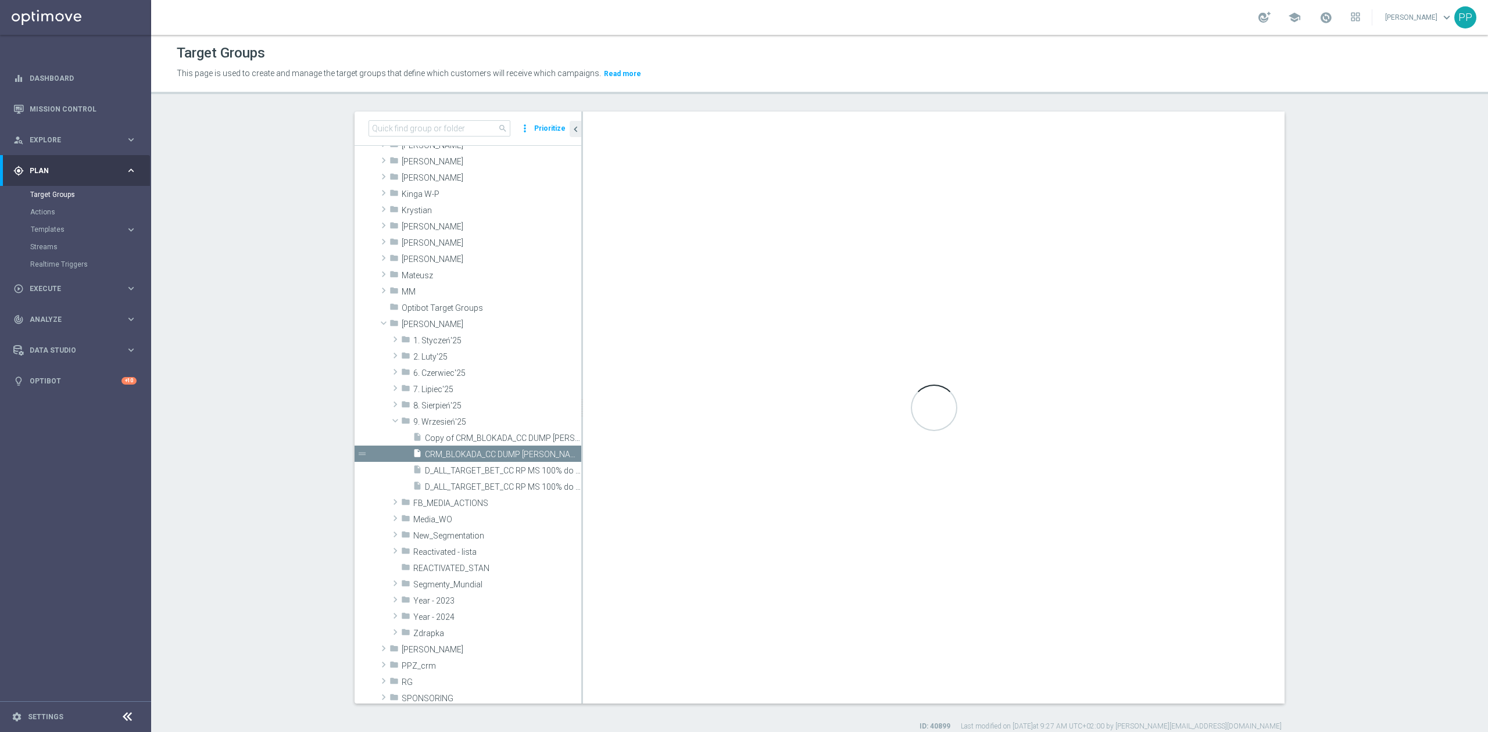
click at [735, 127] on div "Loading..." at bounding box center [934, 408] width 702 height 592
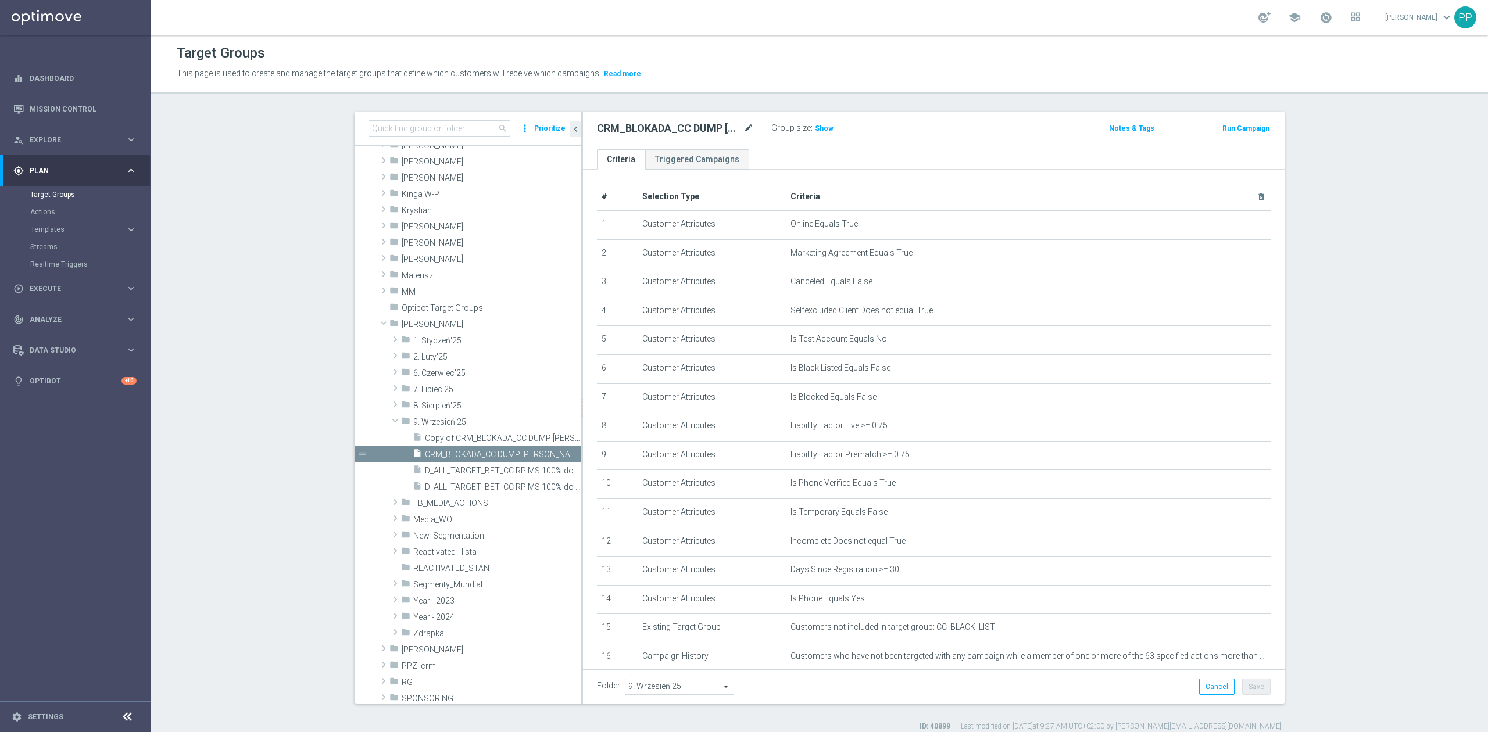
click at [743, 128] on icon "mode_edit" at bounding box center [748, 128] width 10 height 14
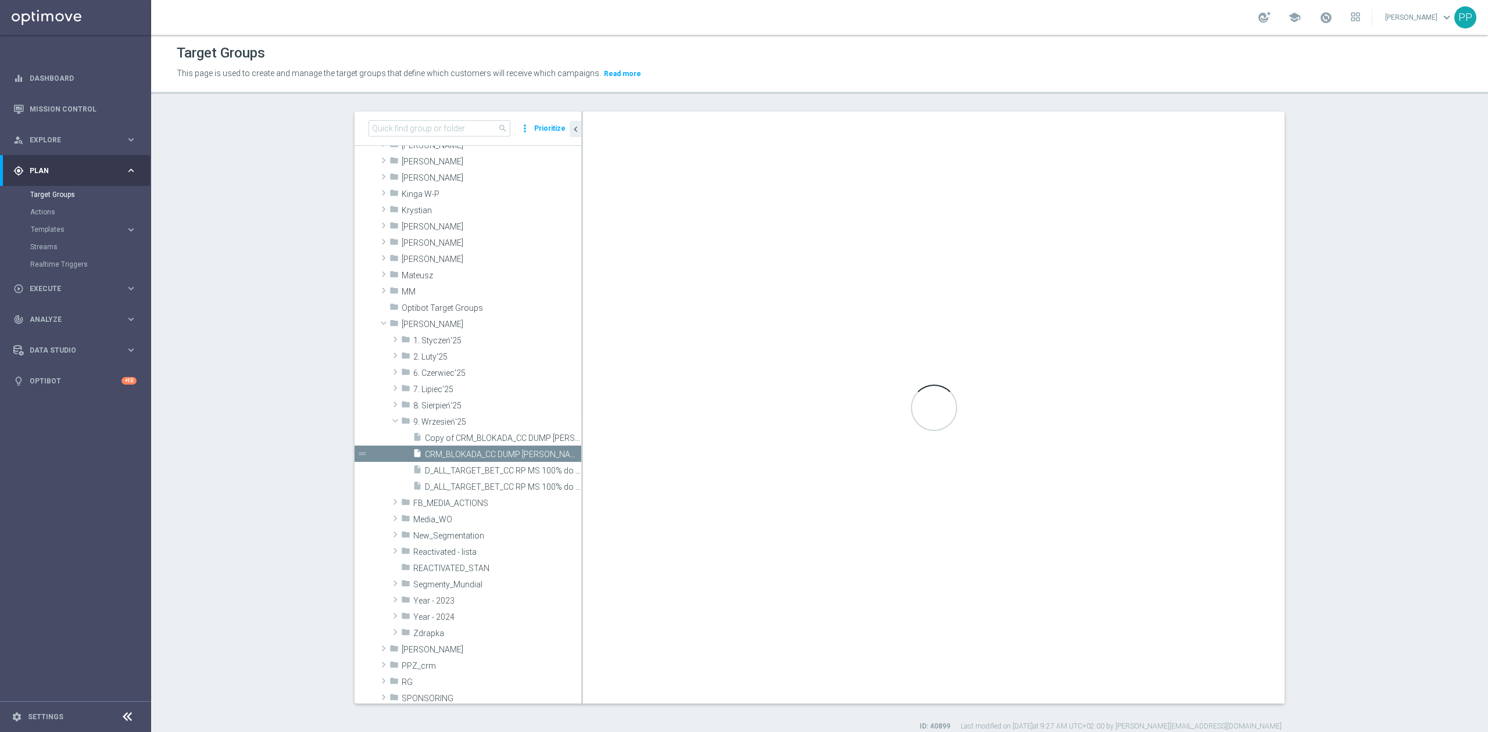
scroll to position [0, 68]
click at [686, 127] on div "CRM_BLOKADA_CC DUMP [PERSON_NAME] 100% do 500 PLN_040925 Group size : Show Note…" at bounding box center [934, 408] width 702 height 592
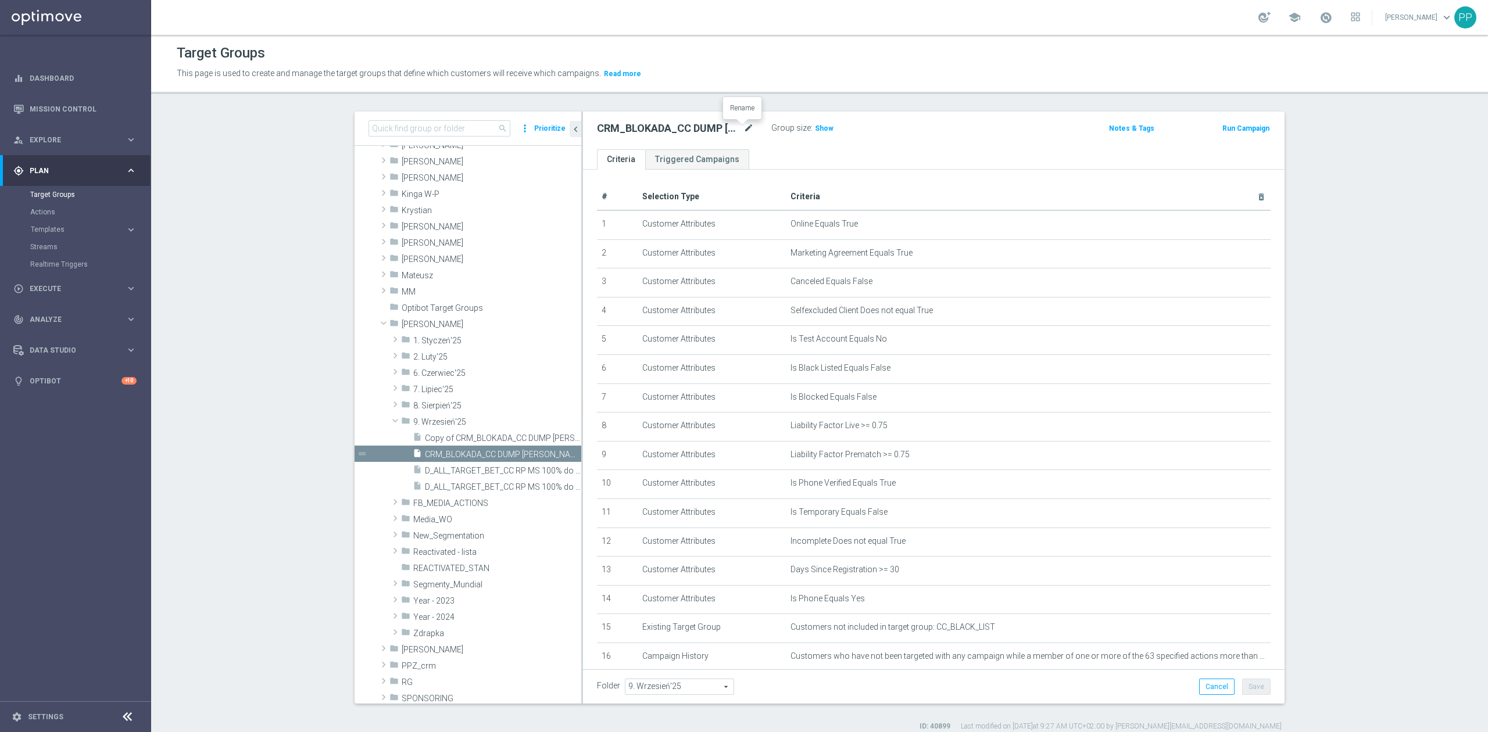
click at [743, 130] on icon "mode_edit" at bounding box center [748, 128] width 10 height 14
click at [721, 129] on input "CRM_BLOKADA_CC DUMP [PERSON_NAME] 100% do 500 PLN_040925" at bounding box center [675, 129] width 157 height 16
drag, startPoint x: 723, startPoint y: 128, endPoint x: 561, endPoint y: 128, distance: 162.2
click at [561, 128] on as-split "search more_vert Prioritize Customer Target Groups library_add create_new_folder" at bounding box center [820, 408] width 930 height 592
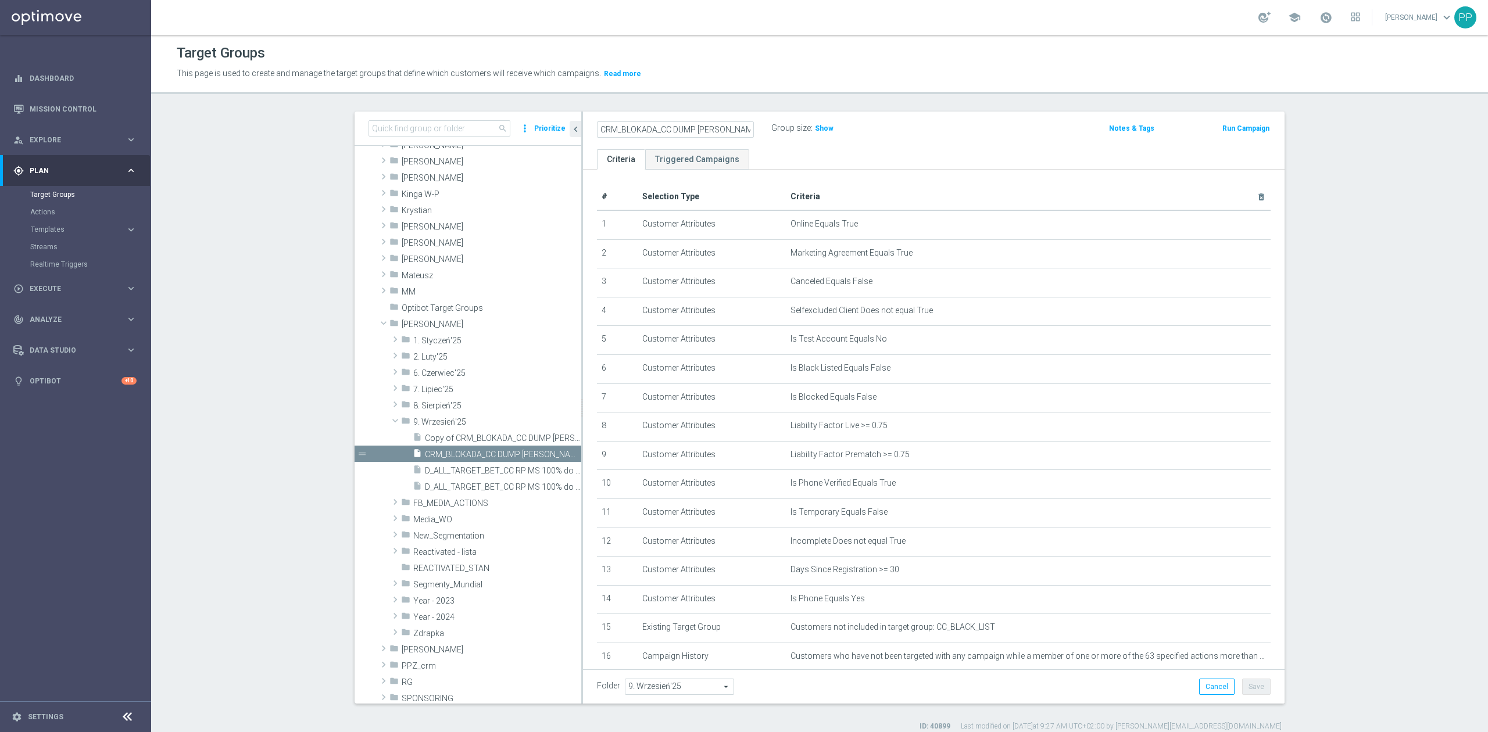
click at [629, 129] on input "CRM_BLOKADA_CC DUMP [PERSON_NAME] 100% do 500 PLN_040925" at bounding box center [675, 129] width 157 height 16
click at [689, 130] on input "CRM_BLOKADA_CC DUMP [PERSON_NAME] 100% do 500 PLN_040925" at bounding box center [675, 129] width 157 height 16
type input "CRM_BLOKADA_CC CHURN REPKA 100% do 500 PLN_040925"
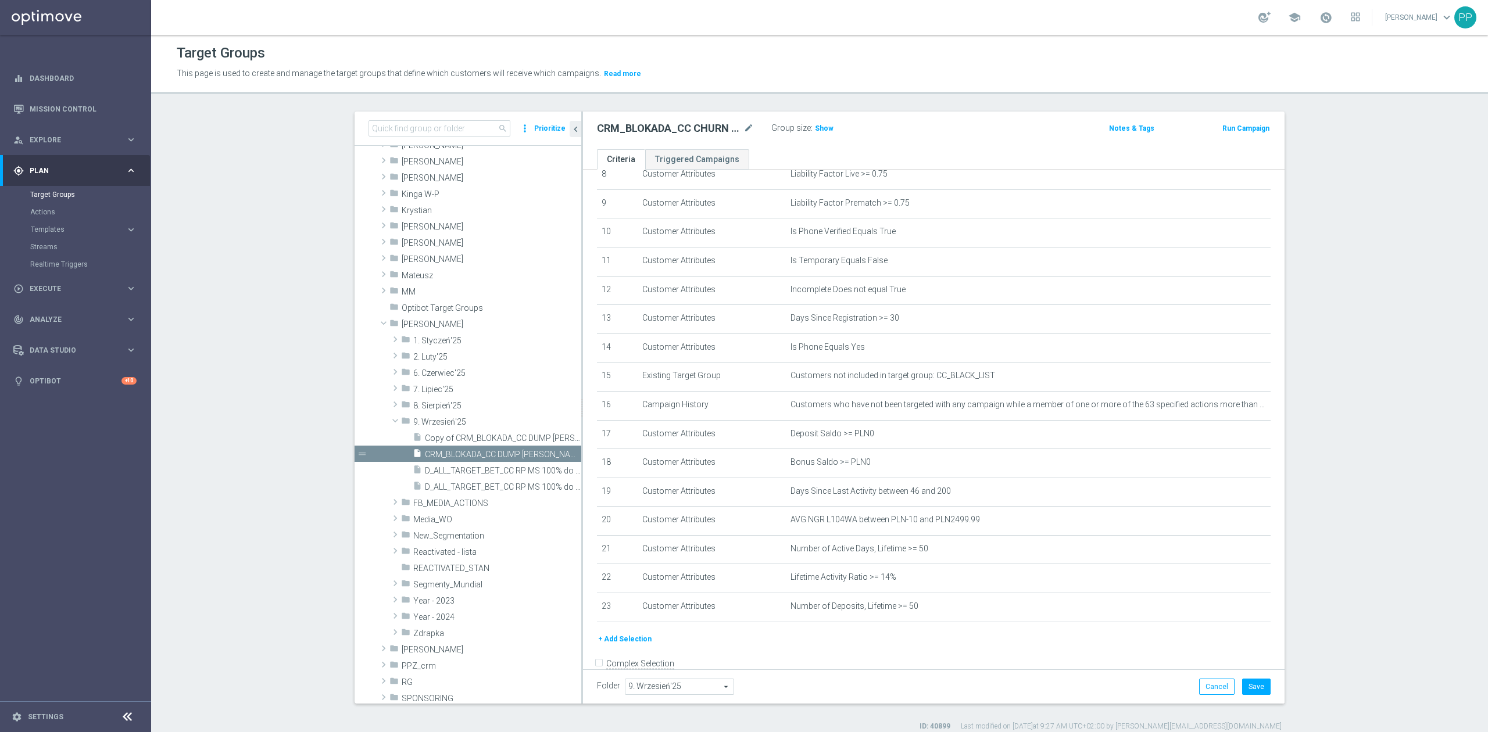
scroll to position [287, 0]
click at [743, 133] on icon "mode_edit" at bounding box center [748, 128] width 10 height 14
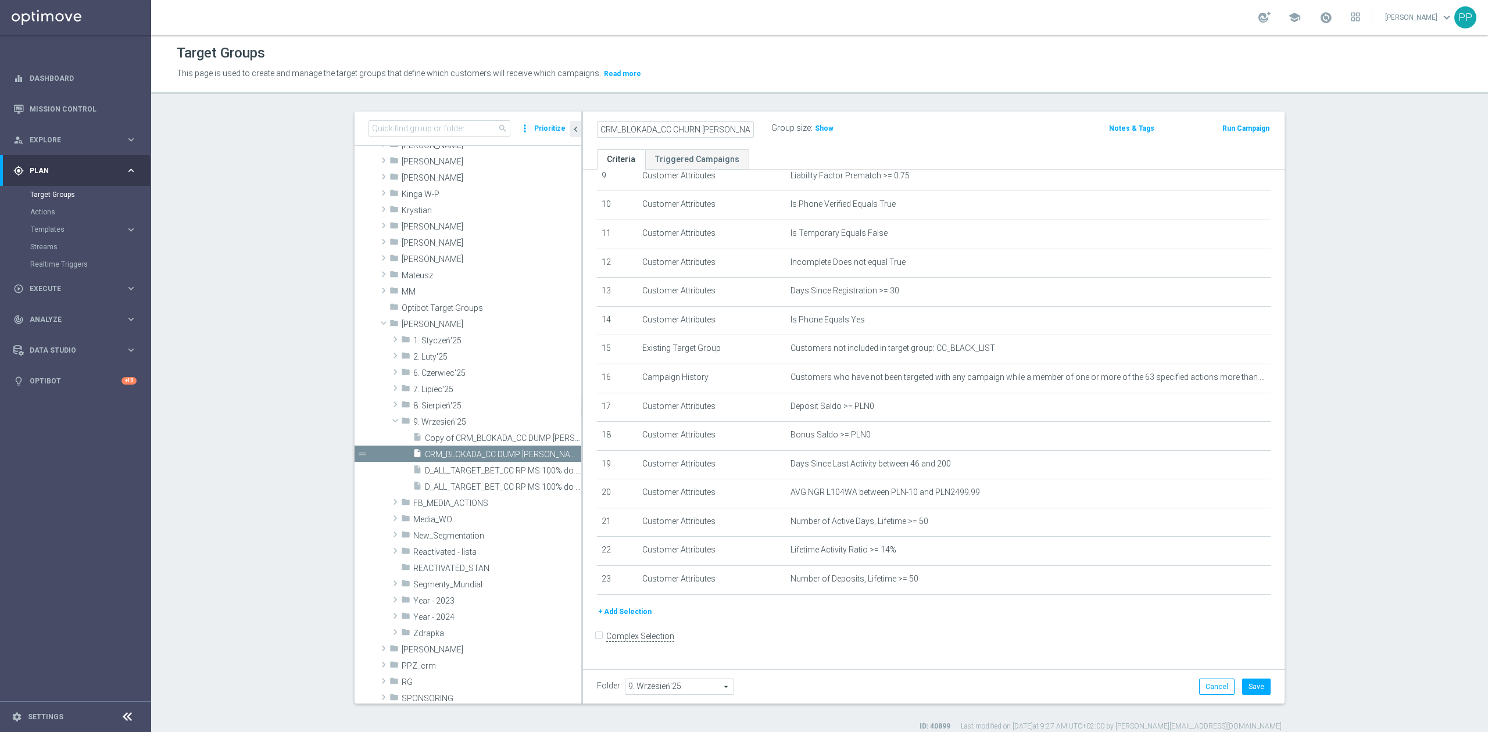
scroll to position [0, 73]
click at [684, 128] on input "CRM_BLOKADA_CC CHURN REPKA 100% do 500 PLN_040925" at bounding box center [675, 129] width 157 height 16
click at [686, 126] on input "CRM_BLOKADA_CC CHURN REPKA 100% do 500 PLN_040925" at bounding box center [675, 129] width 157 height 16
type input "CRM_BLOKADA_CC CHURN REPKA 100% do 300 PLN_040925"
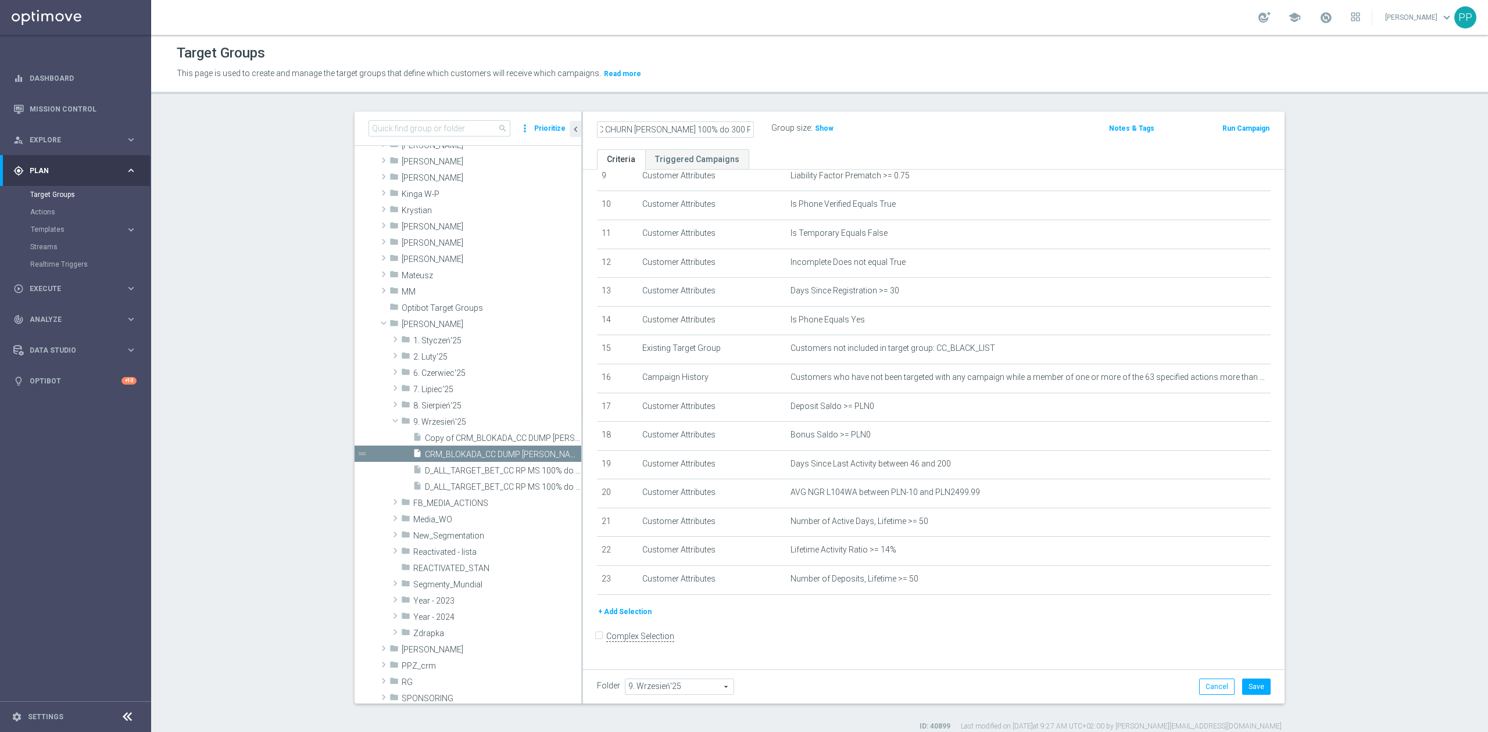
scroll to position [0, 0]
drag, startPoint x: 1246, startPoint y: 689, endPoint x: 1199, endPoint y: 654, distance: 59.4
click at [1246, 689] on button "Save" at bounding box center [1256, 687] width 28 height 16
click at [747, 131] on icon "mode_edit" at bounding box center [748, 128] width 10 height 14
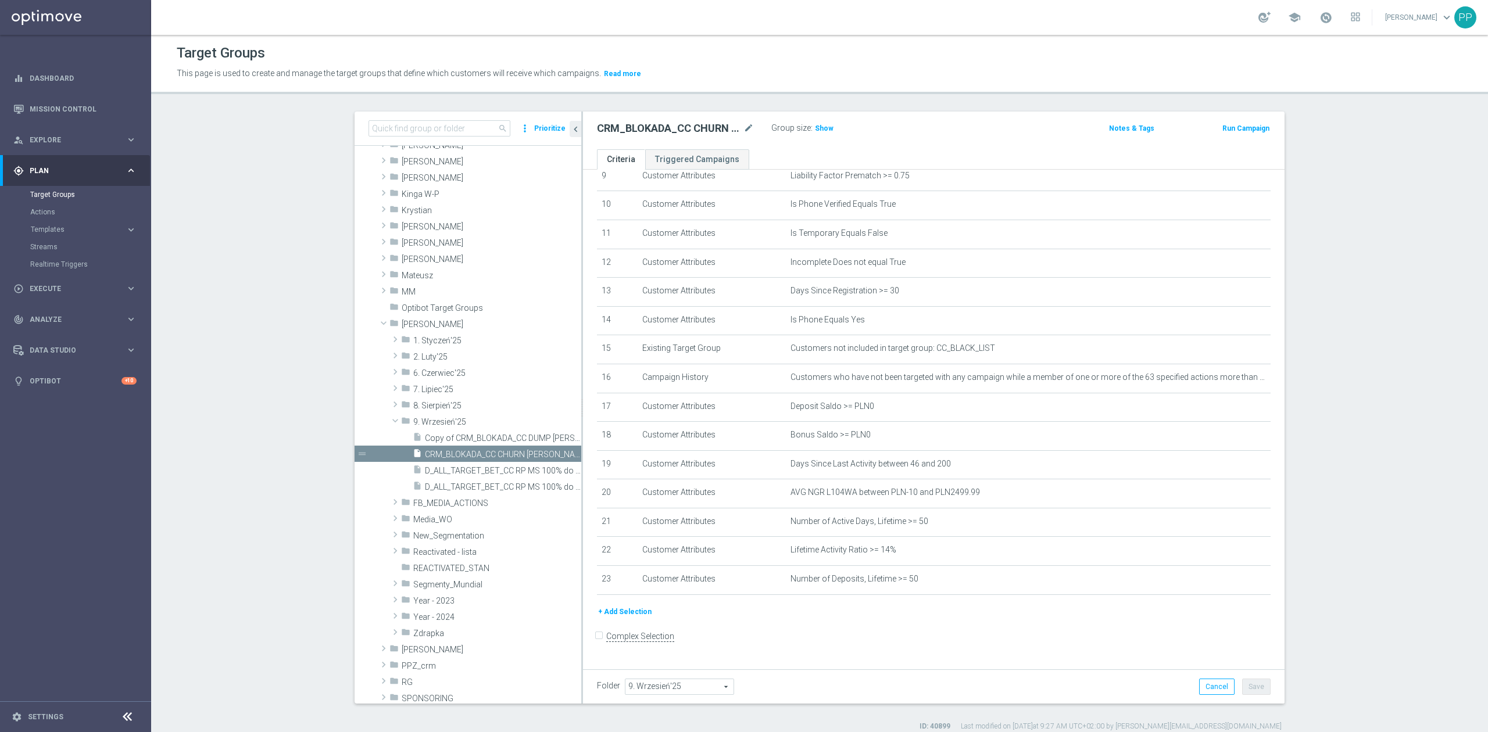
click at [742, 95] on div "Target Groups This page is used to create and manage the target groups that def…" at bounding box center [819, 384] width 1337 height 698
click at [1228, 466] on icon "mode_edit" at bounding box center [1232, 463] width 9 height 9
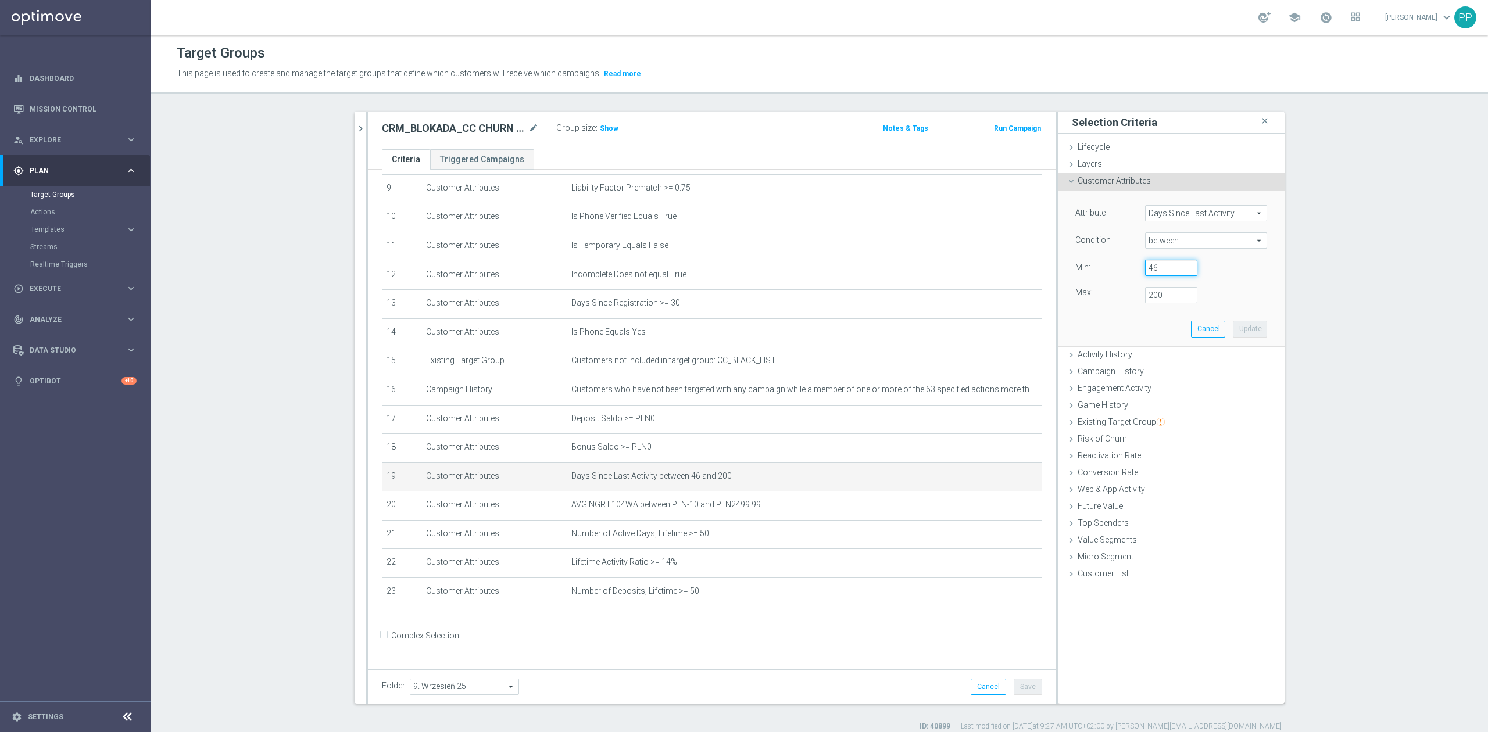
drag, startPoint x: 1159, startPoint y: 269, endPoint x: 1091, endPoint y: 277, distance: 68.5
click at [1091, 277] on div "Value Min: 46" at bounding box center [1171, 269] width 209 height 19
type input "15"
drag, startPoint x: 1161, startPoint y: 298, endPoint x: 1078, endPoint y: 298, distance: 83.7
click at [1078, 298] on div "Max: 200" at bounding box center [1171, 295] width 209 height 16
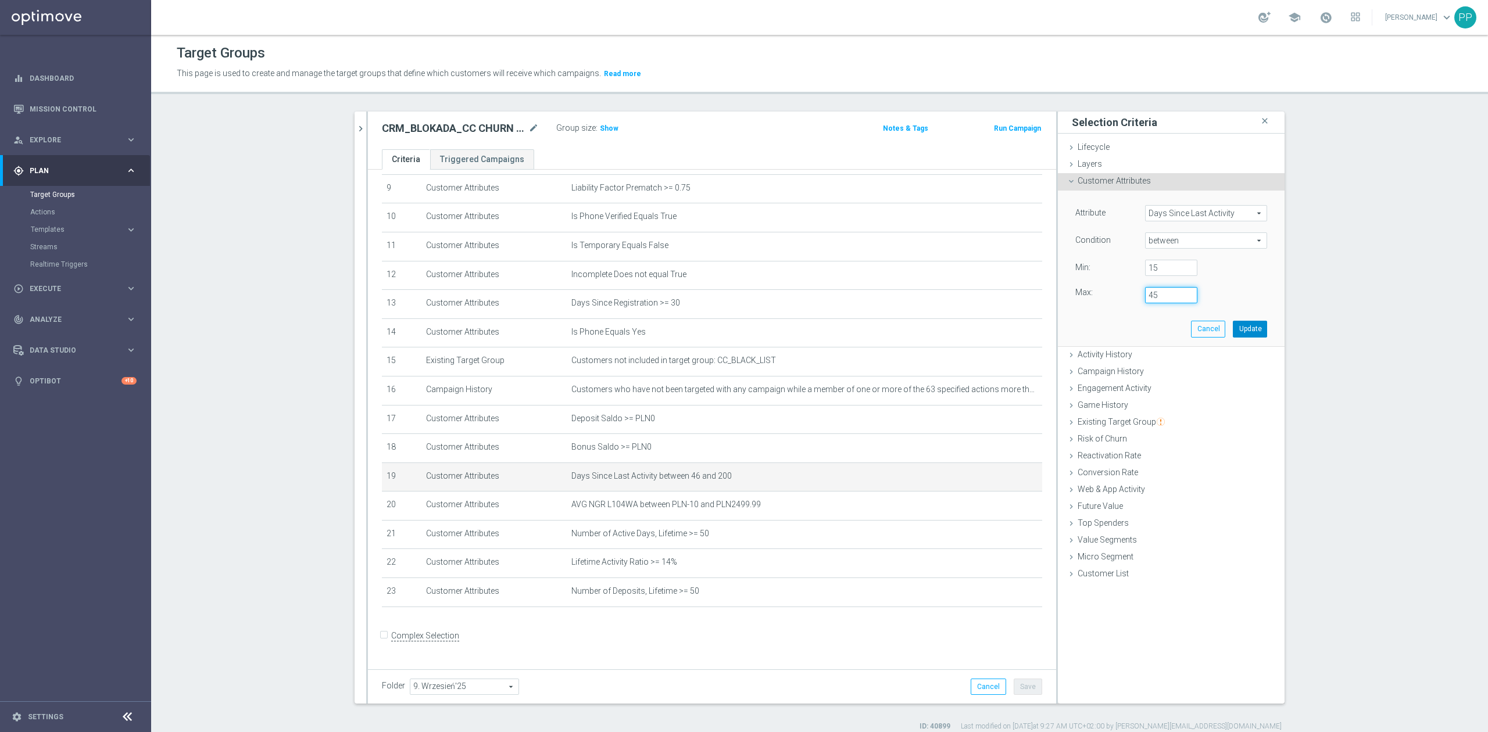
type input "45"
click at [1246, 332] on button "Update" at bounding box center [1250, 329] width 34 height 16
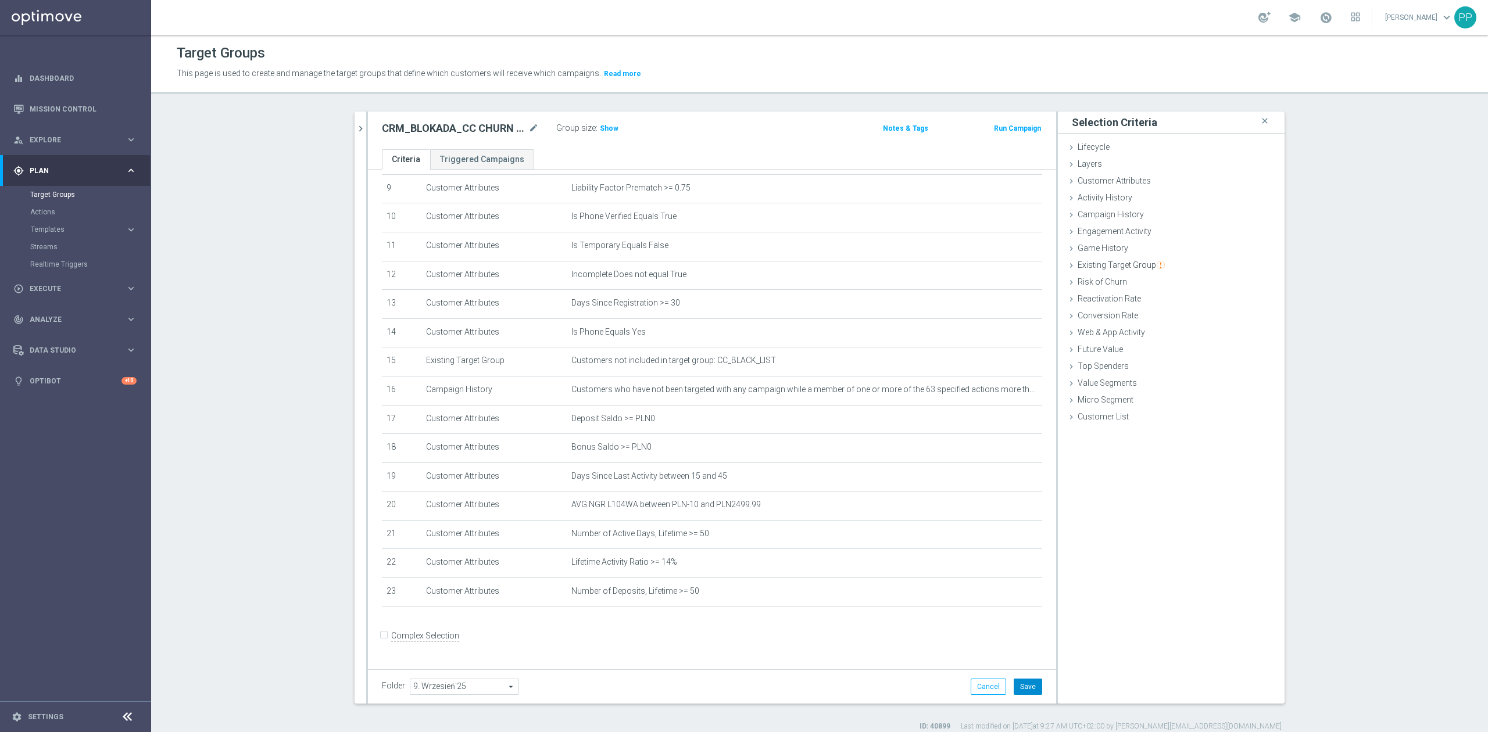
click at [1032, 692] on button "Save" at bounding box center [1028, 687] width 28 height 16
click at [1000, 537] on icon "mode_edit" at bounding box center [1004, 534] width 9 height 9
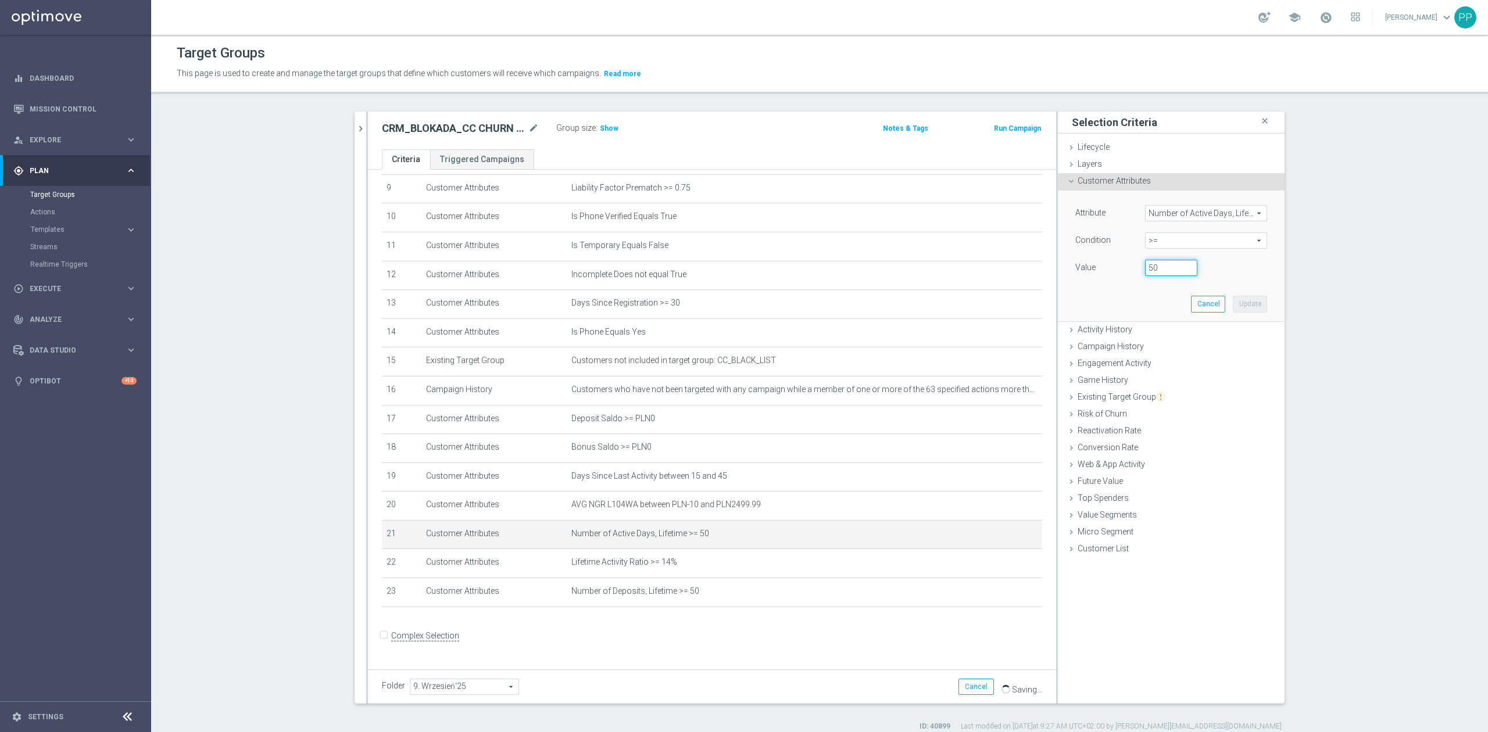
drag, startPoint x: 1144, startPoint y: 269, endPoint x: 1103, endPoint y: 268, distance: 41.3
click at [1103, 268] on div "Value 50" at bounding box center [1171, 269] width 209 height 19
type input "30"
click at [1233, 301] on button "Update" at bounding box center [1250, 304] width 34 height 16
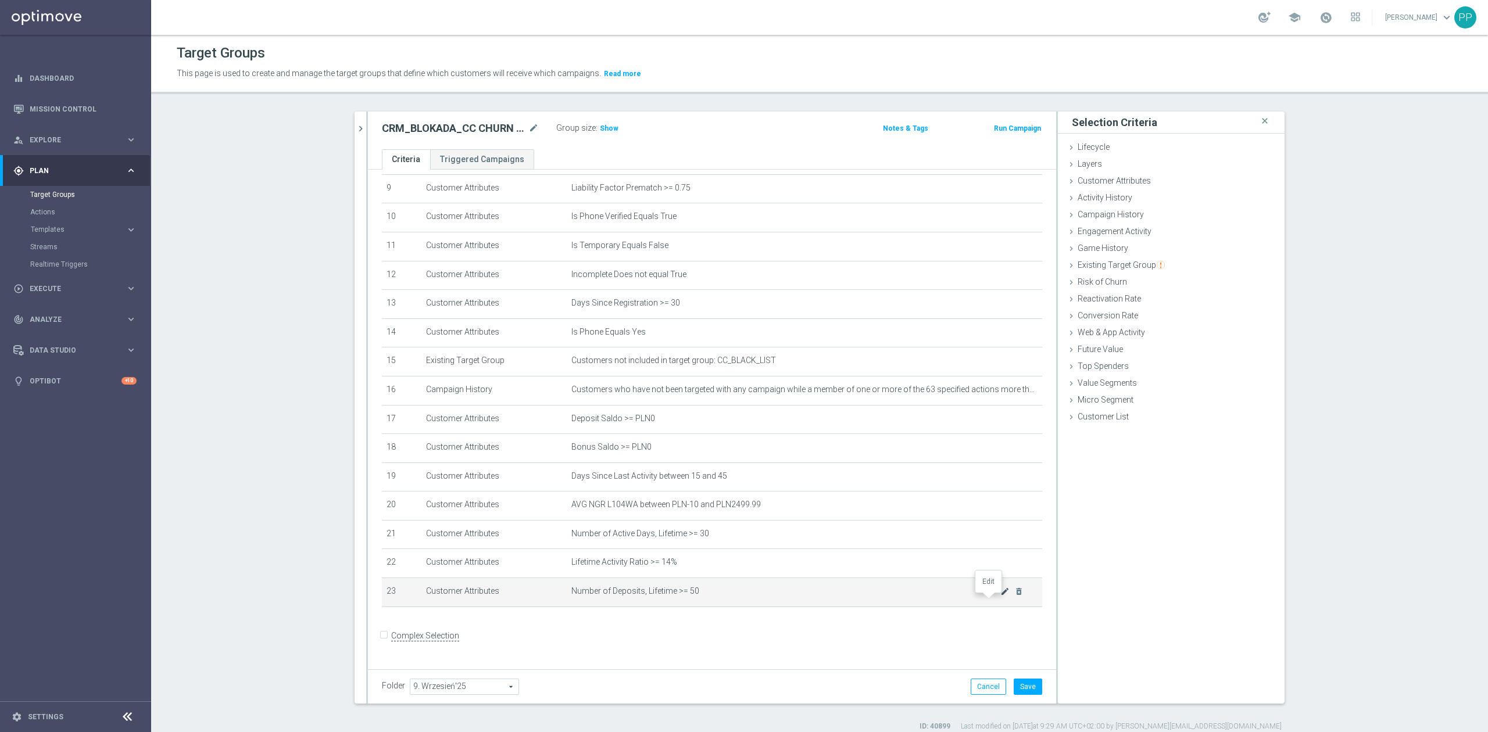
click at [1000, 596] on icon "mode_edit" at bounding box center [1004, 591] width 9 height 9
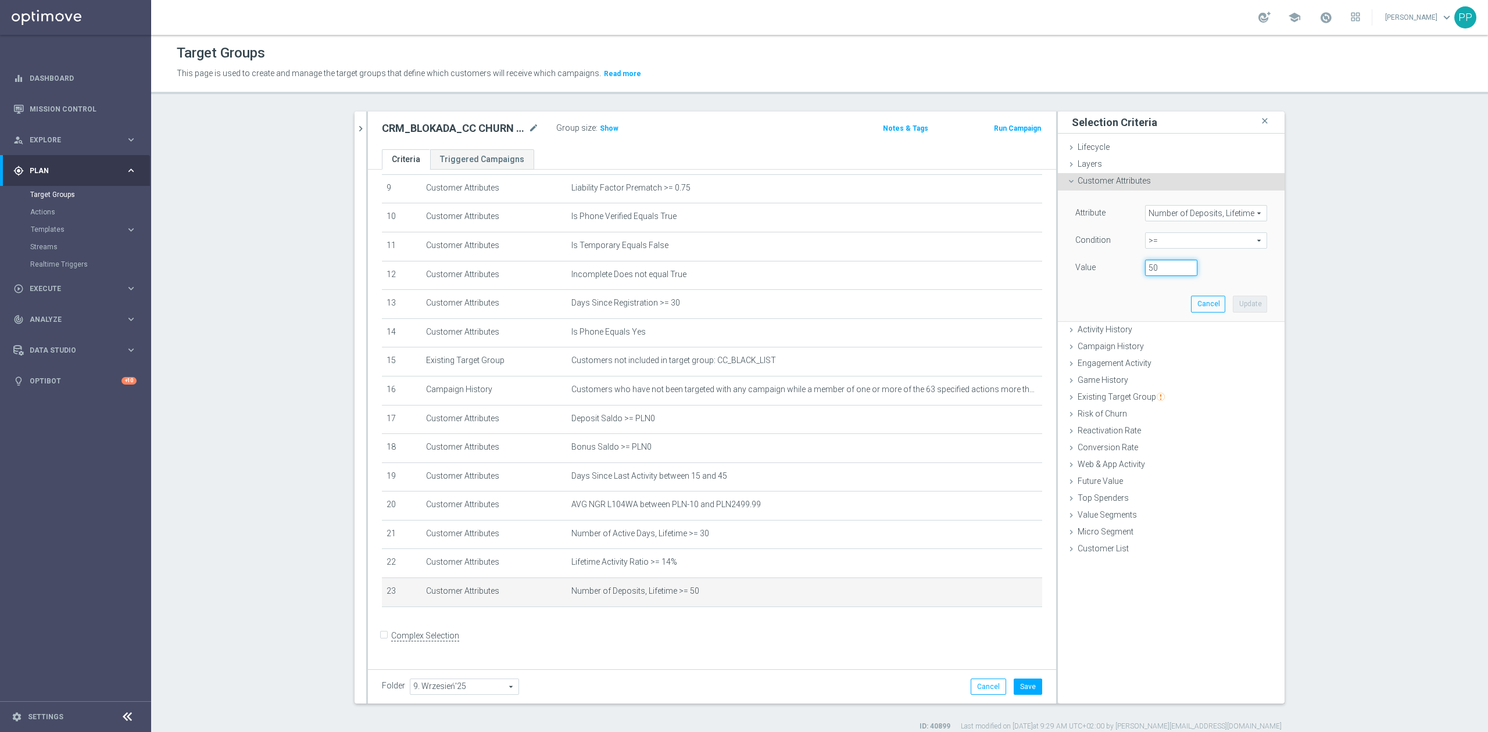
drag, startPoint x: 1129, startPoint y: 270, endPoint x: 1087, endPoint y: 271, distance: 41.9
click at [1087, 271] on div "Value 50" at bounding box center [1171, 269] width 209 height 19
type input "30"
click at [1237, 307] on button "Update" at bounding box center [1250, 304] width 34 height 16
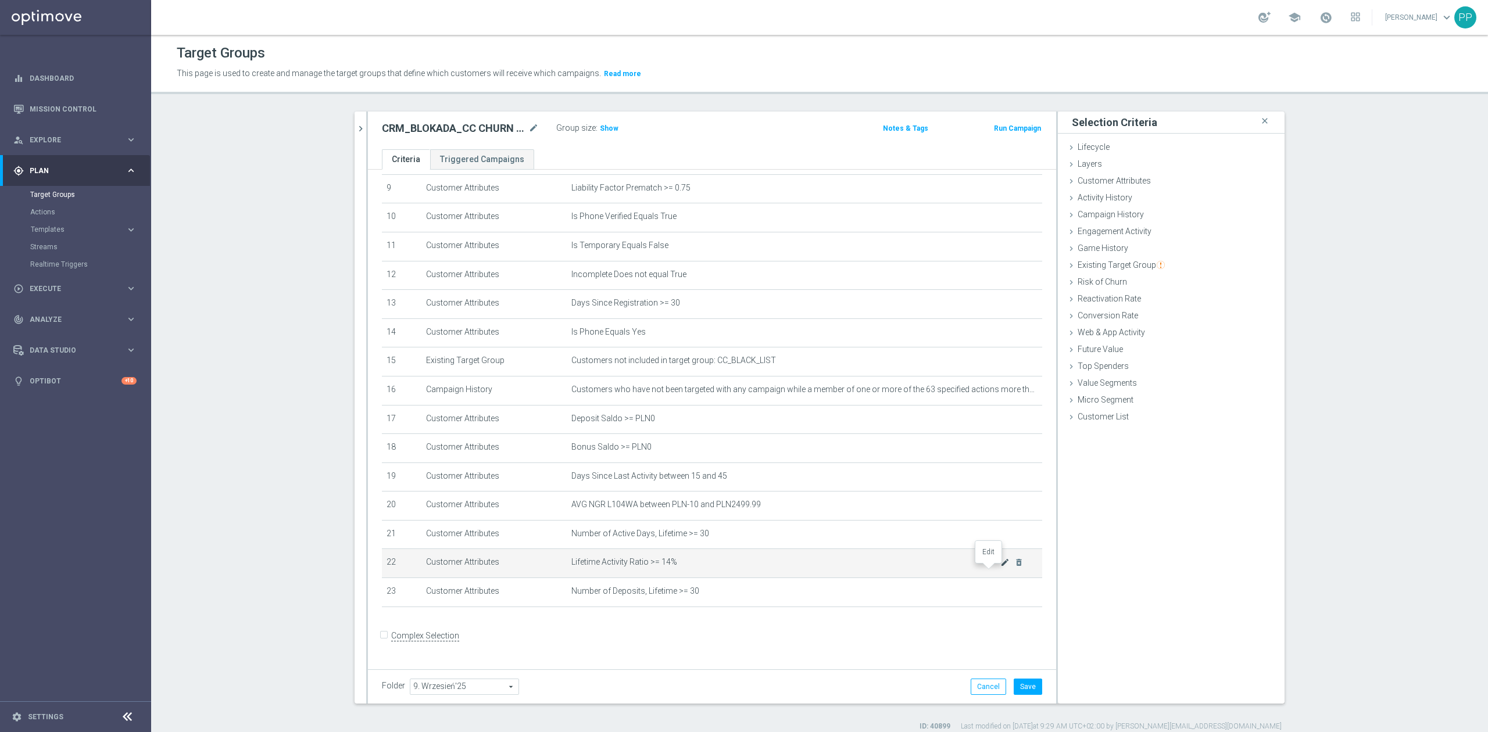
click at [1000, 567] on icon "mode_edit" at bounding box center [1004, 562] width 9 height 9
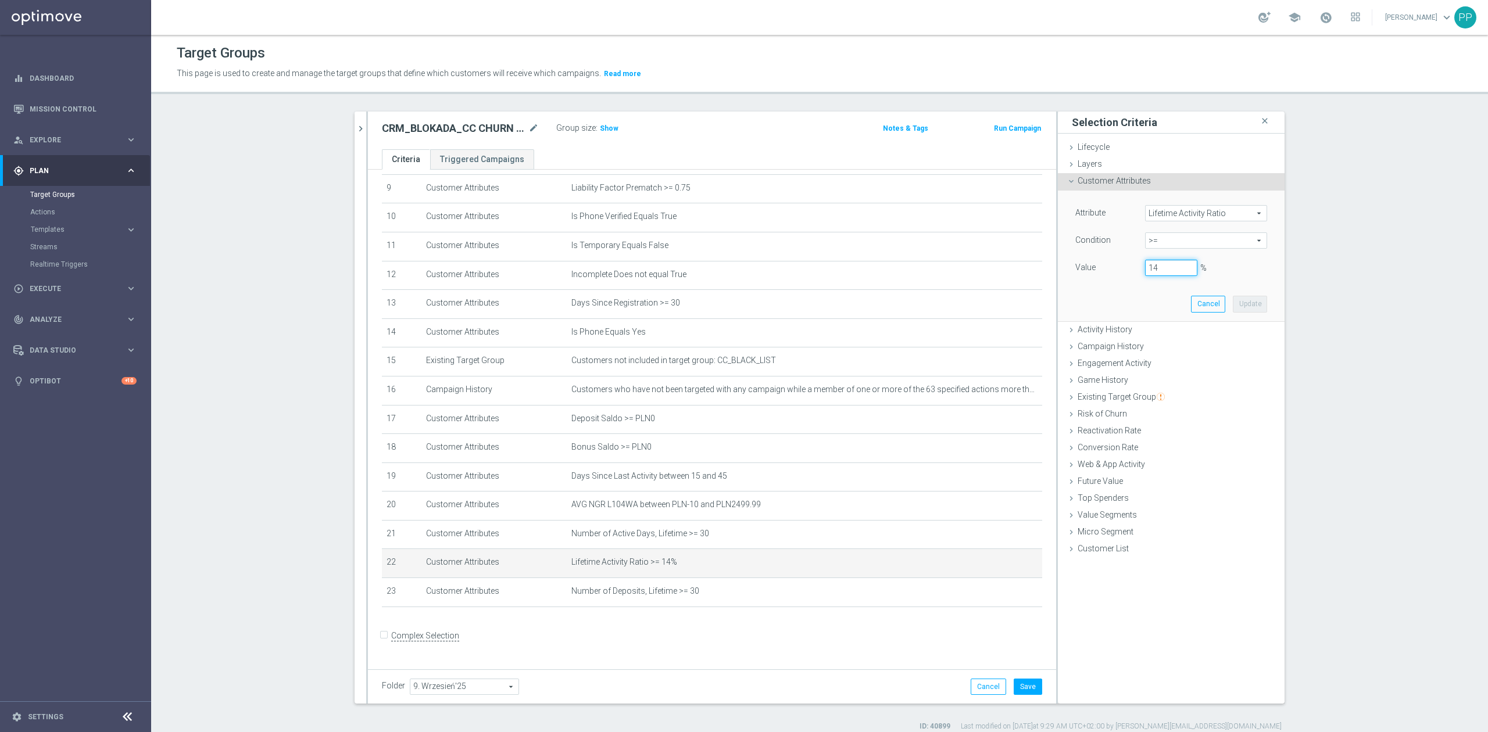
drag, startPoint x: 1159, startPoint y: 269, endPoint x: 1121, endPoint y: 270, distance: 37.8
click at [1121, 270] on div "Value 14 %" at bounding box center [1171, 269] width 209 height 19
click at [1252, 308] on button "Update" at bounding box center [1250, 304] width 34 height 16
type input "0.1"
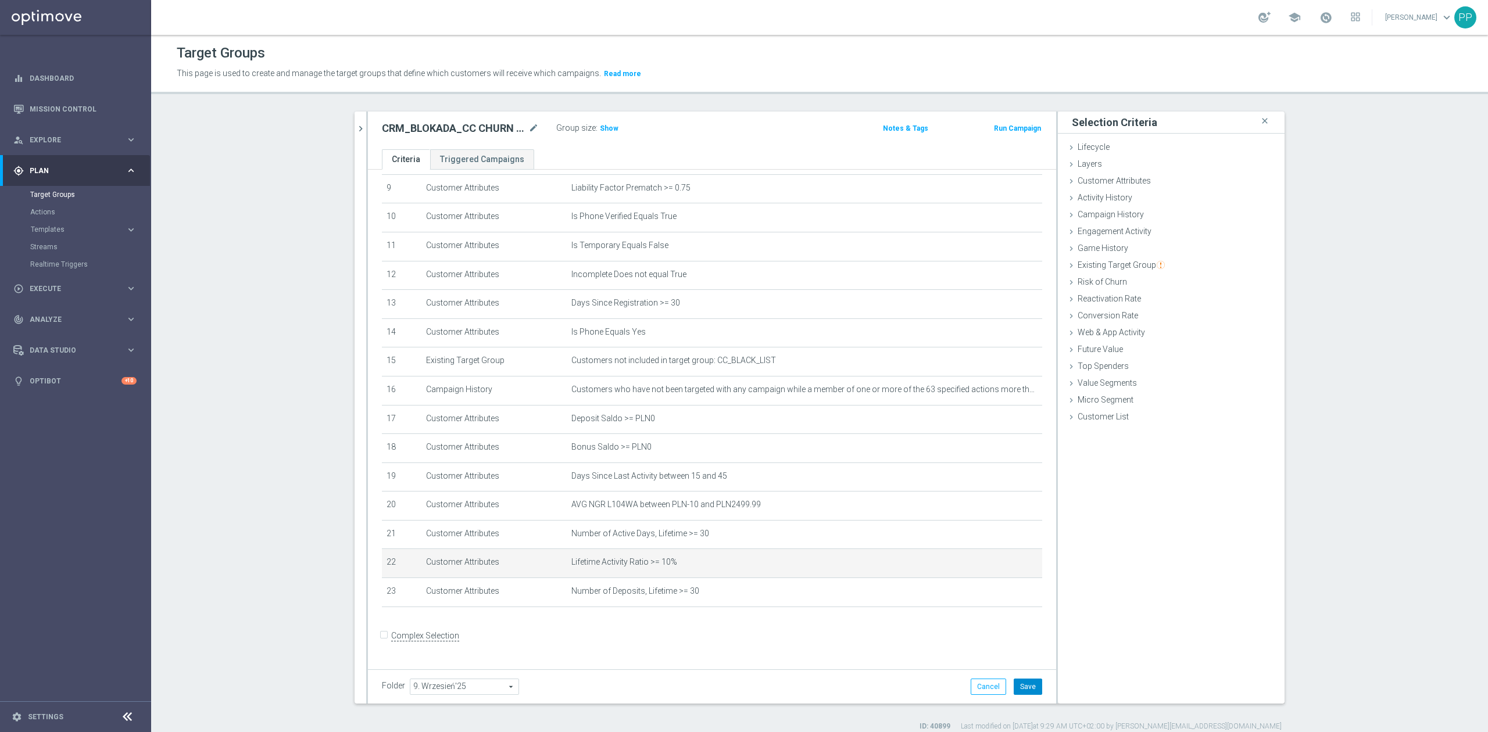
click at [1024, 692] on button "Save" at bounding box center [1028, 687] width 28 height 16
click at [605, 129] on span "Show" at bounding box center [609, 128] width 19 height 8
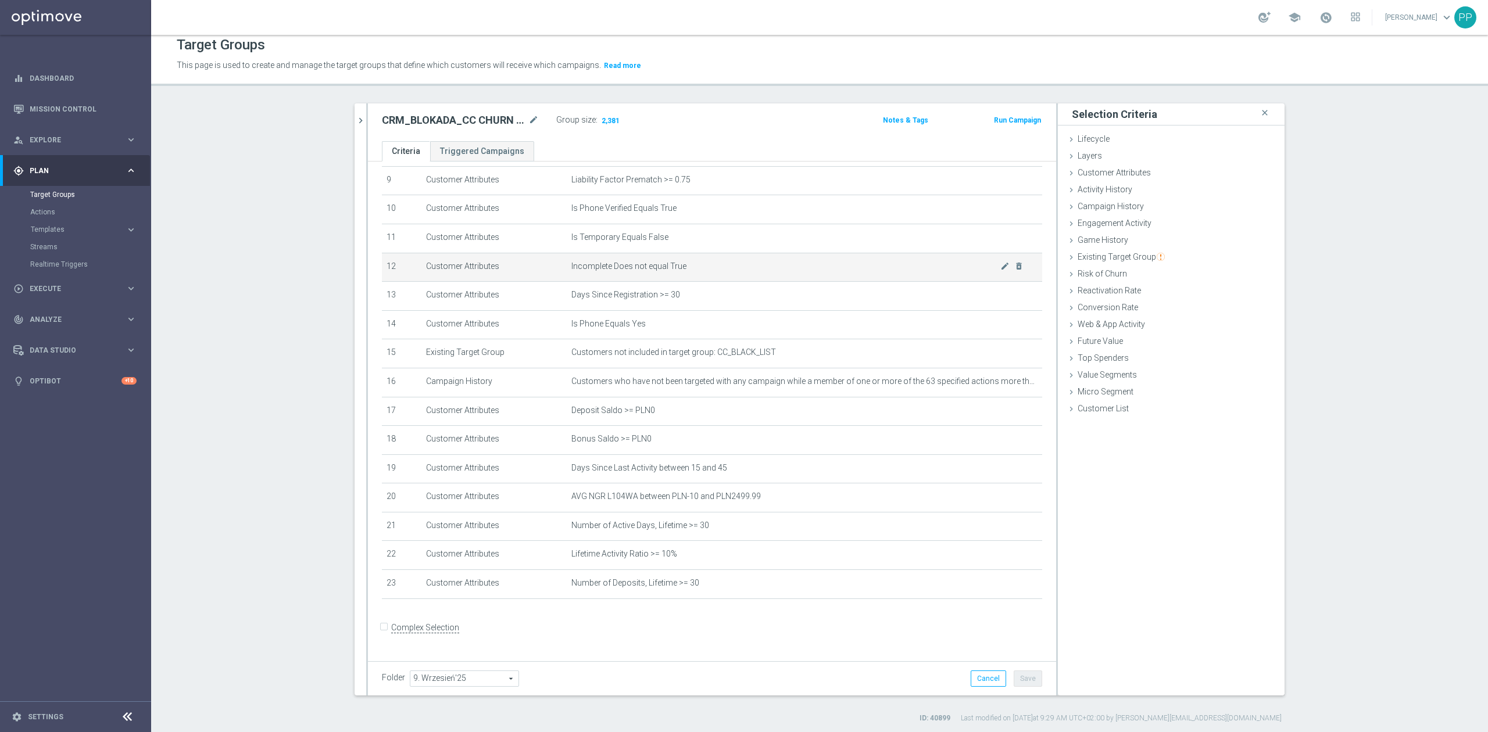
scroll to position [10, 0]
click at [1000, 557] on icon "mode_edit" at bounding box center [1004, 552] width 9 height 9
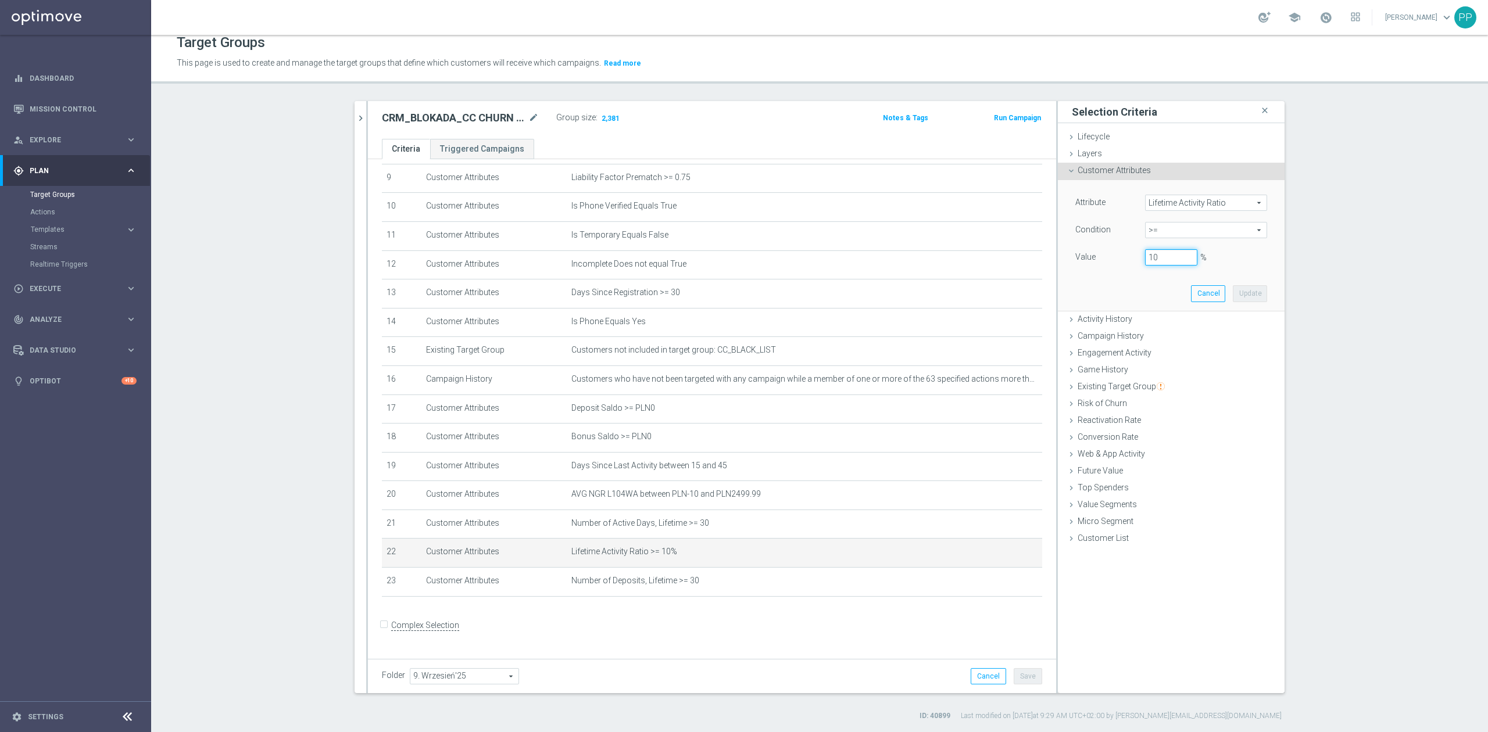
drag, startPoint x: 1156, startPoint y: 256, endPoint x: 1121, endPoint y: 252, distance: 34.5
click at [1121, 253] on div "Value 10 %" at bounding box center [1171, 258] width 209 height 19
click at [1254, 293] on button "Update" at bounding box center [1250, 293] width 34 height 16
type input "0.05"
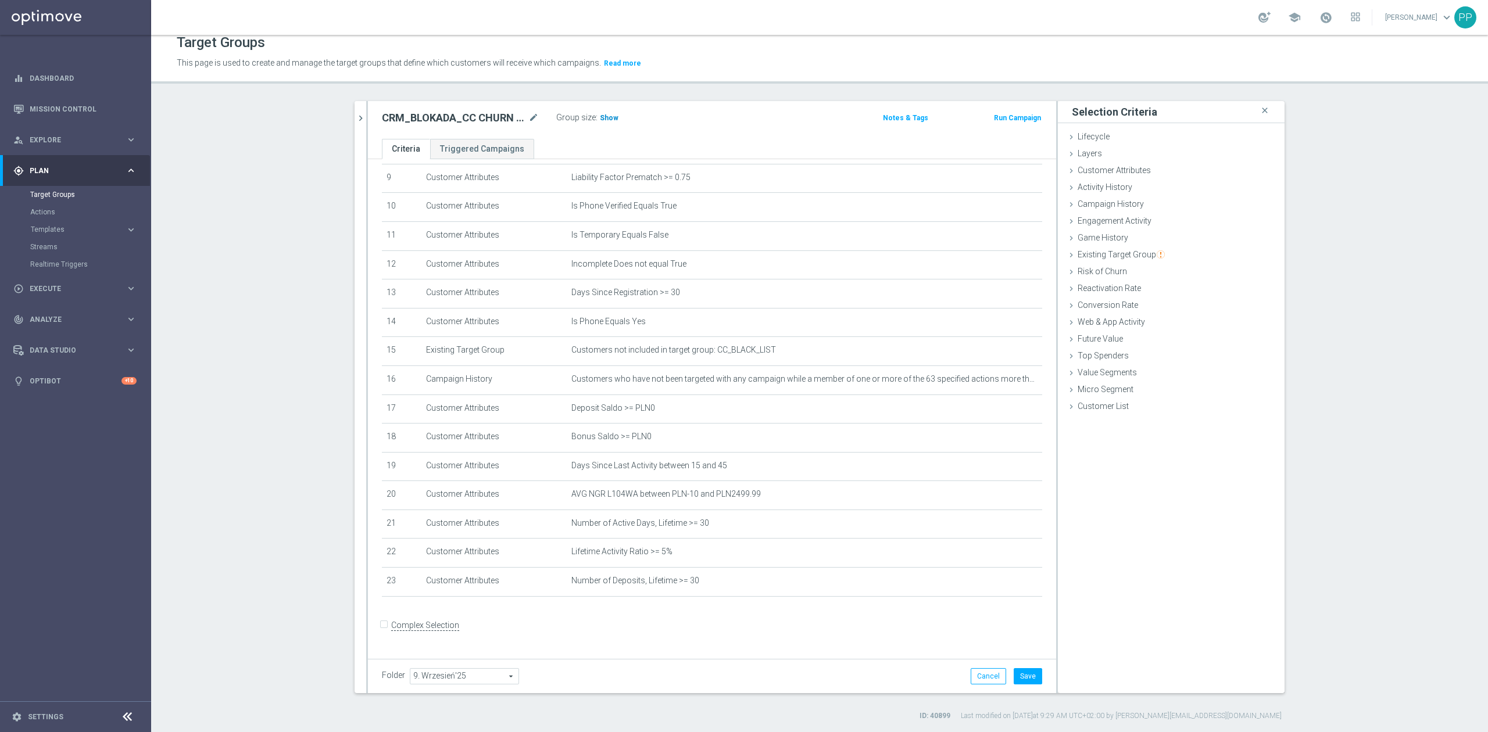
click at [600, 119] on span "Show" at bounding box center [609, 118] width 19 height 8
click at [1020, 675] on button "Save" at bounding box center [1028, 676] width 28 height 16
click at [355, 124] on button "chevron_right" at bounding box center [361, 118] width 12 height 34
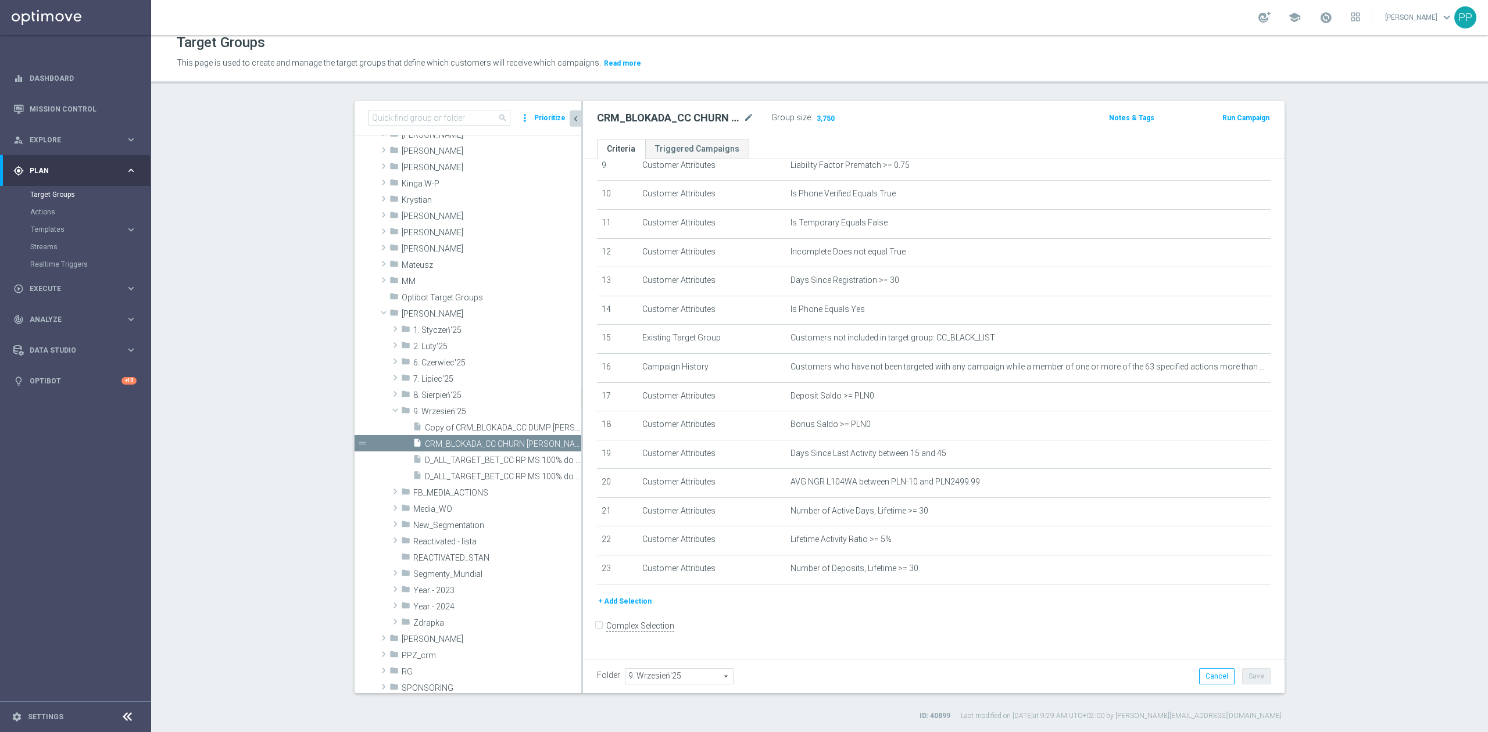
scroll to position [216, 0]
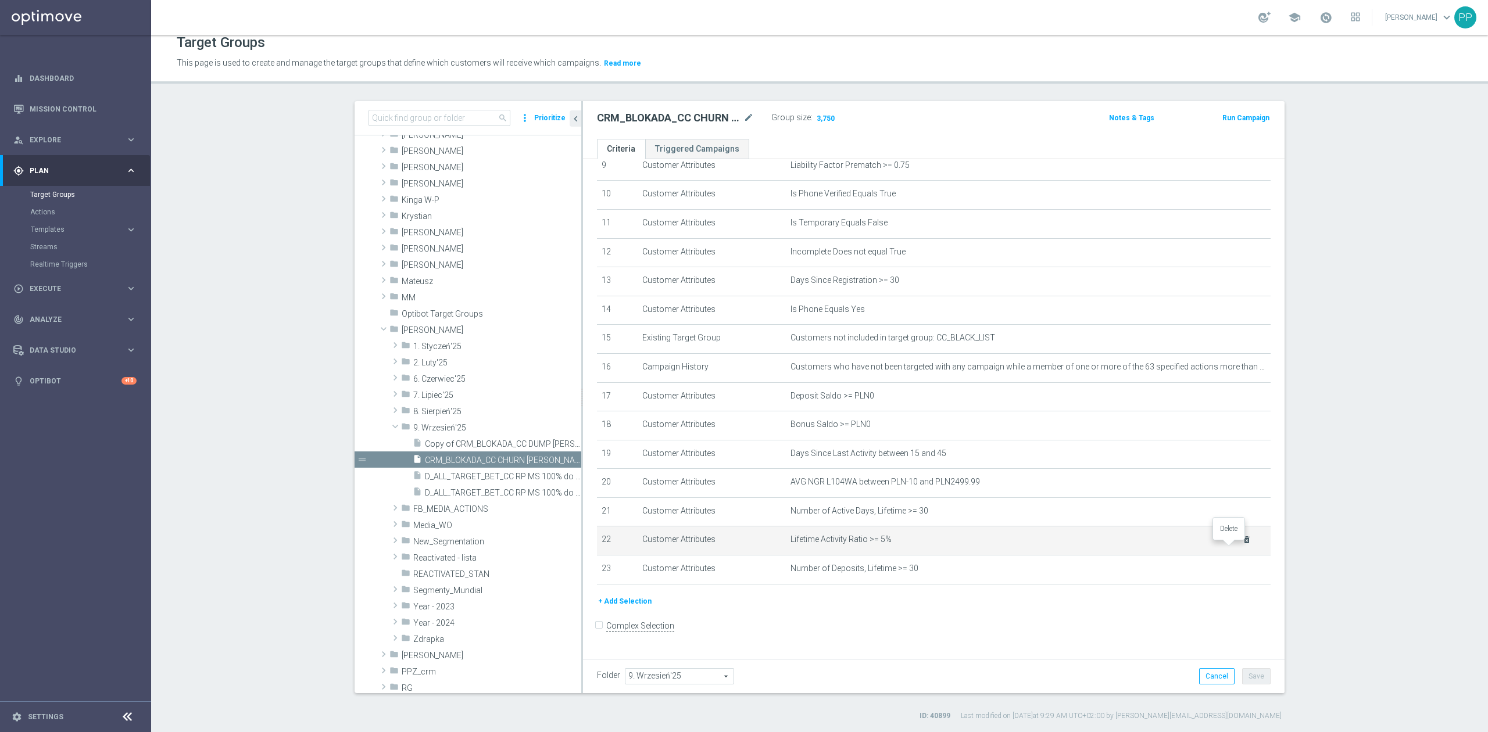
click at [1242, 545] on icon "delete_forever" at bounding box center [1246, 539] width 9 height 9
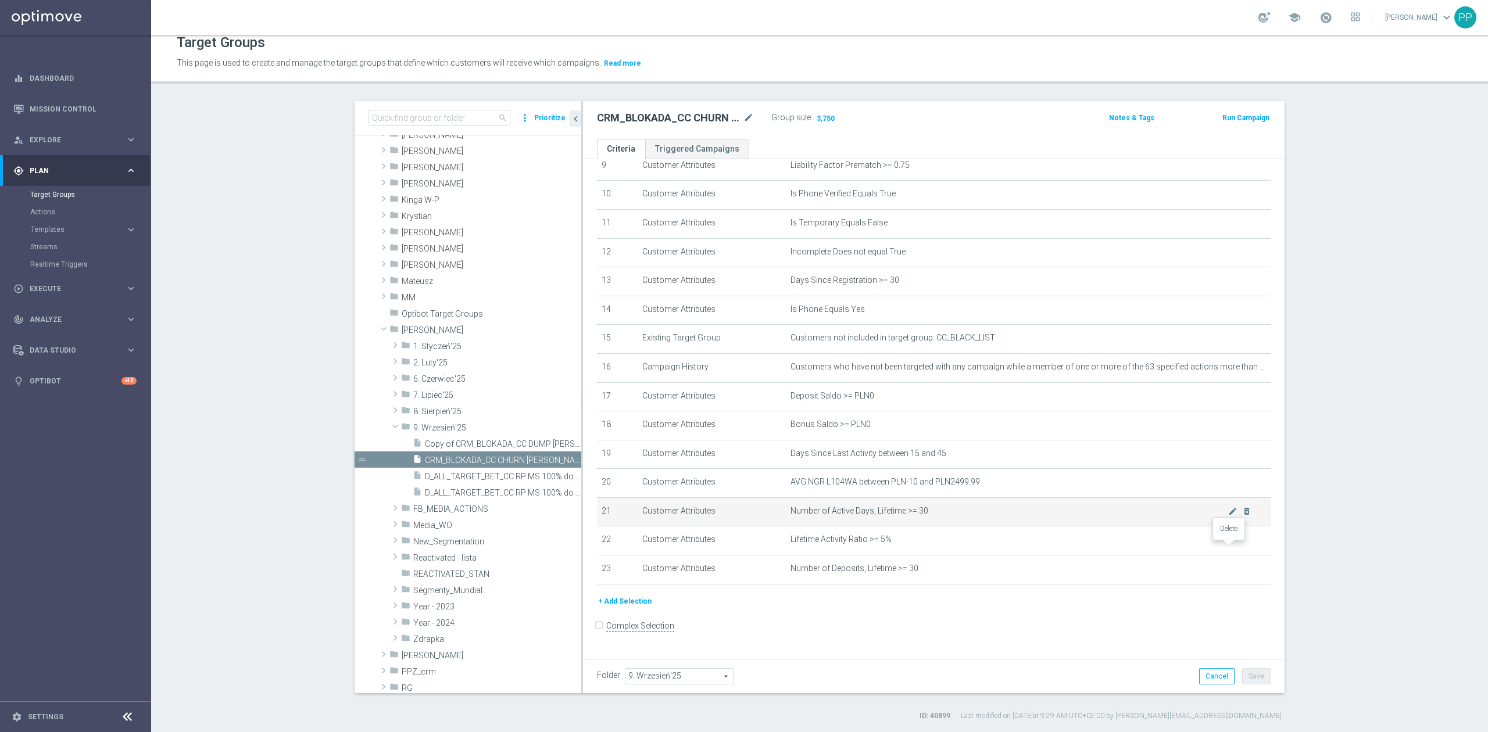
scroll to position [258, 0]
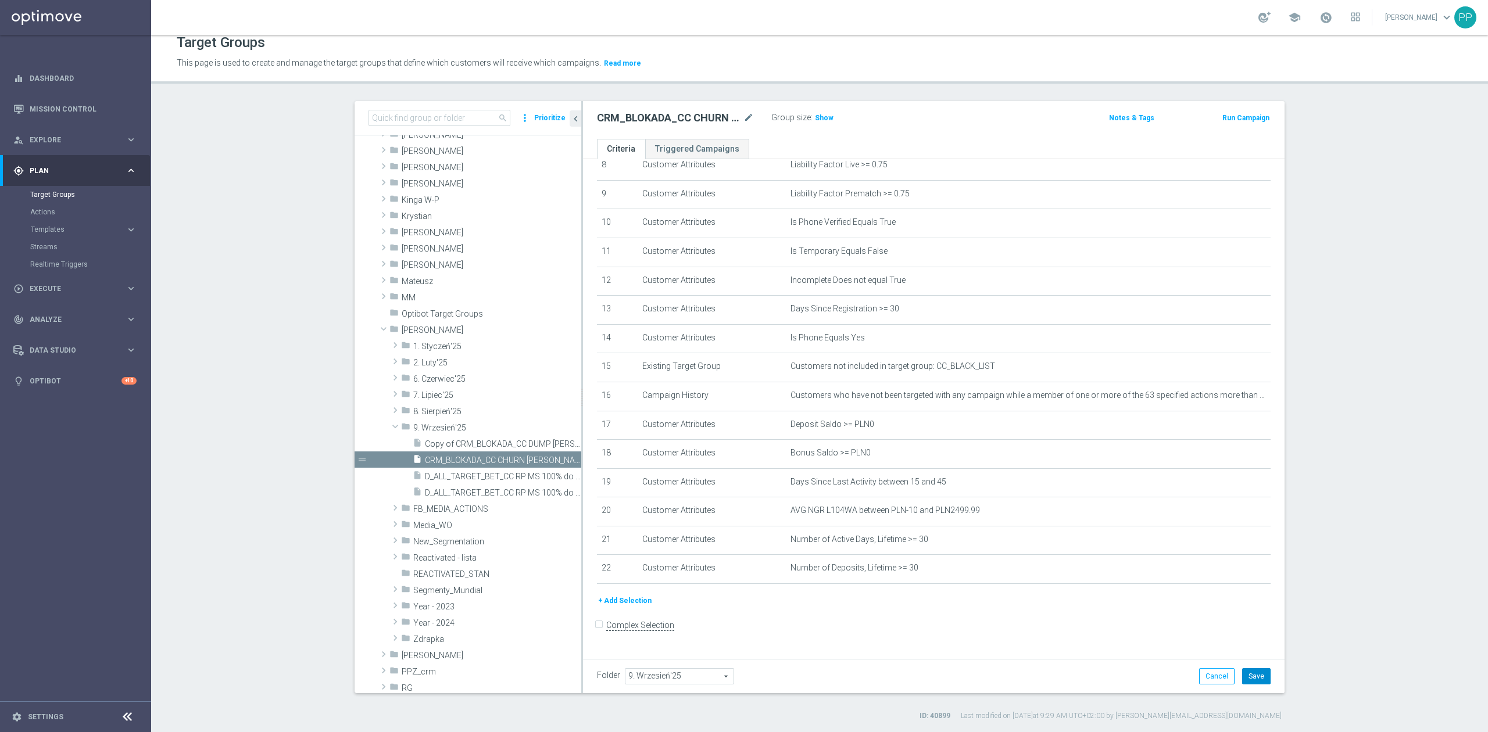
click at [1247, 678] on button "Save" at bounding box center [1256, 676] width 28 height 16
click at [816, 119] on span "Show" at bounding box center [824, 118] width 19 height 8
click at [743, 114] on icon "mode_edit" at bounding box center [748, 118] width 10 height 14
click at [735, 75] on header "Target Groups This page is used to create and manage the target groups that def…" at bounding box center [819, 53] width 1337 height 59
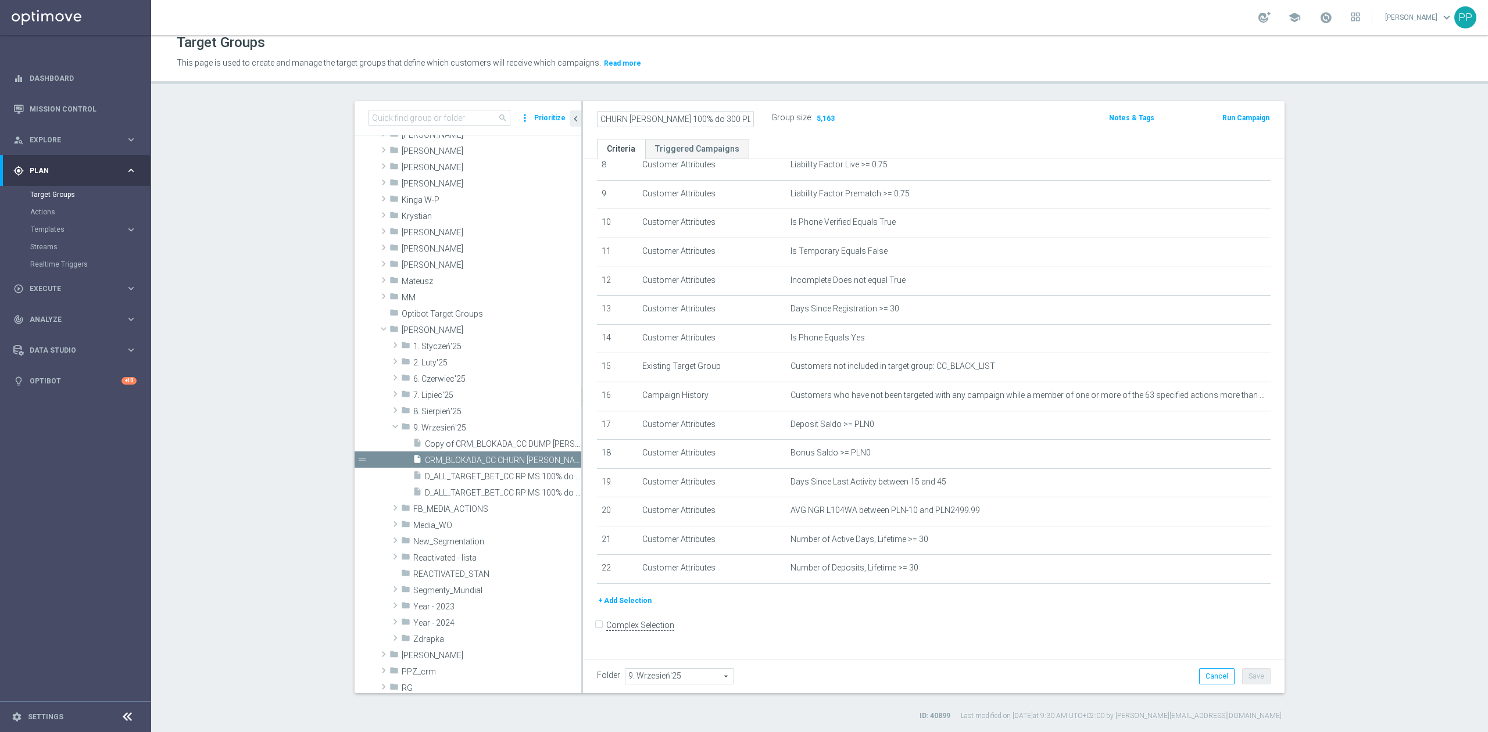
scroll to position [0, 0]
click at [1228, 399] on icon "mode_edit" at bounding box center [1232, 395] width 9 height 9
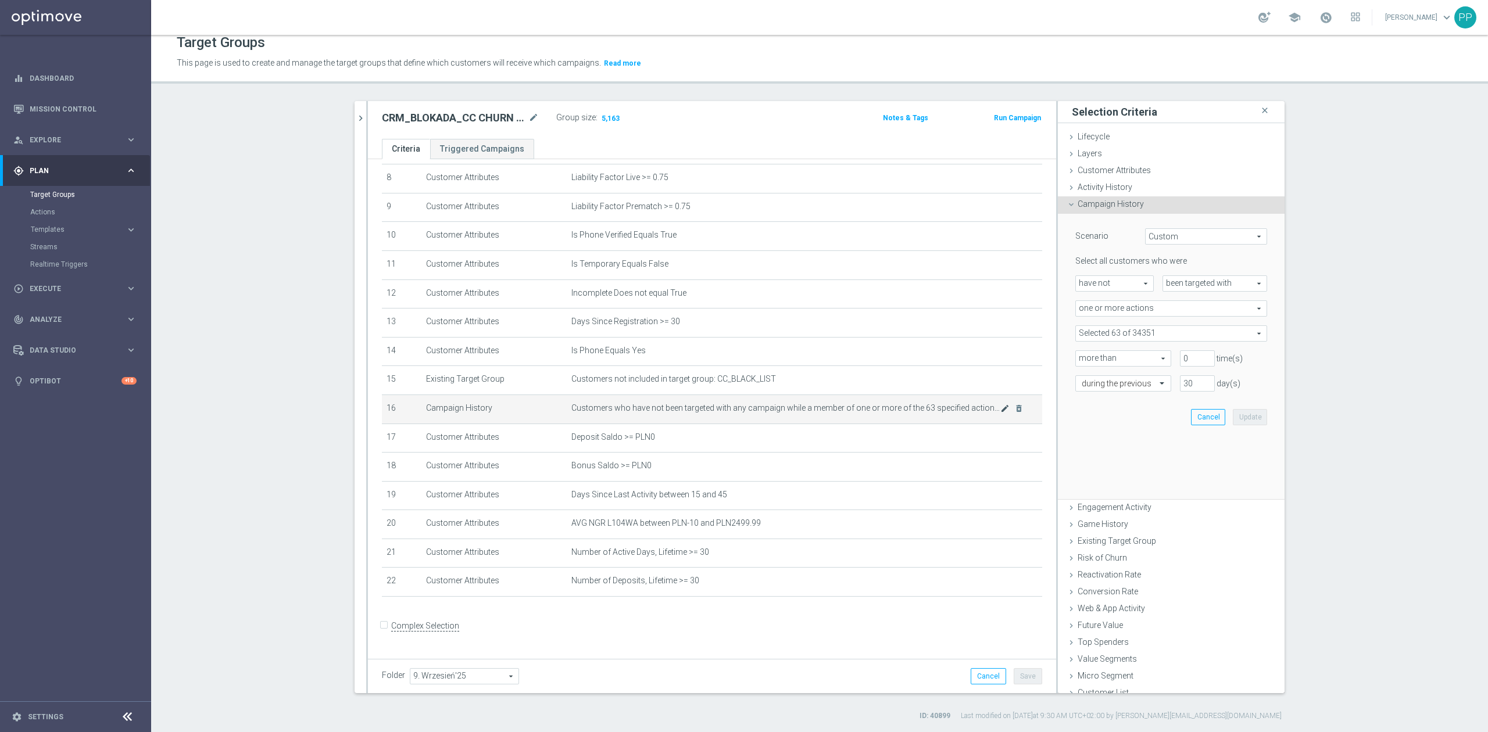
scroll to position [245, 0]
click at [1122, 329] on span at bounding box center [1171, 333] width 191 height 15
click at [1121, 332] on input "search" at bounding box center [1171, 334] width 192 height 16
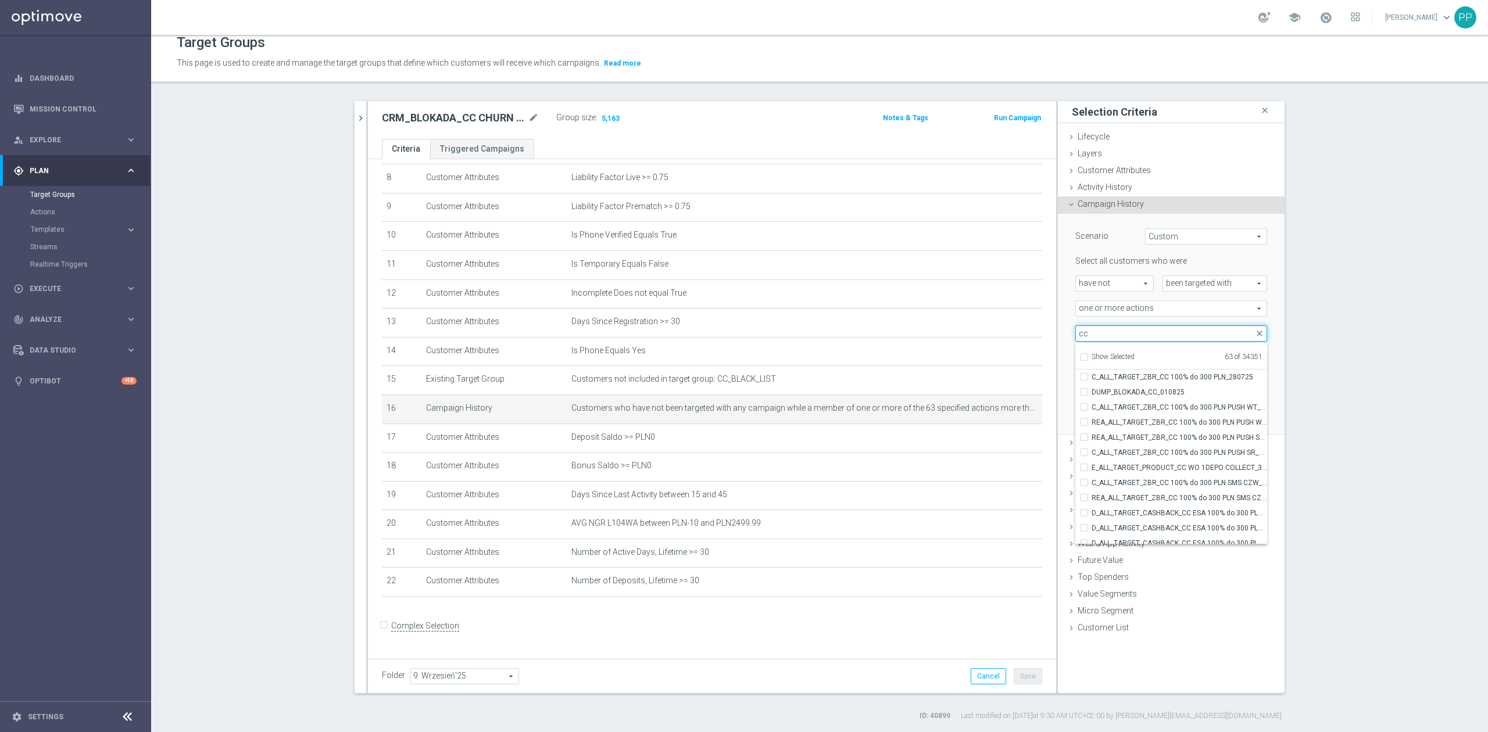
scroll to position [35381, 0]
type input "cc"
click at [1379, 500] on section "search more_vert Prioritize Customer Target Groups library_add create_new_folder" at bounding box center [819, 411] width 1337 height 620
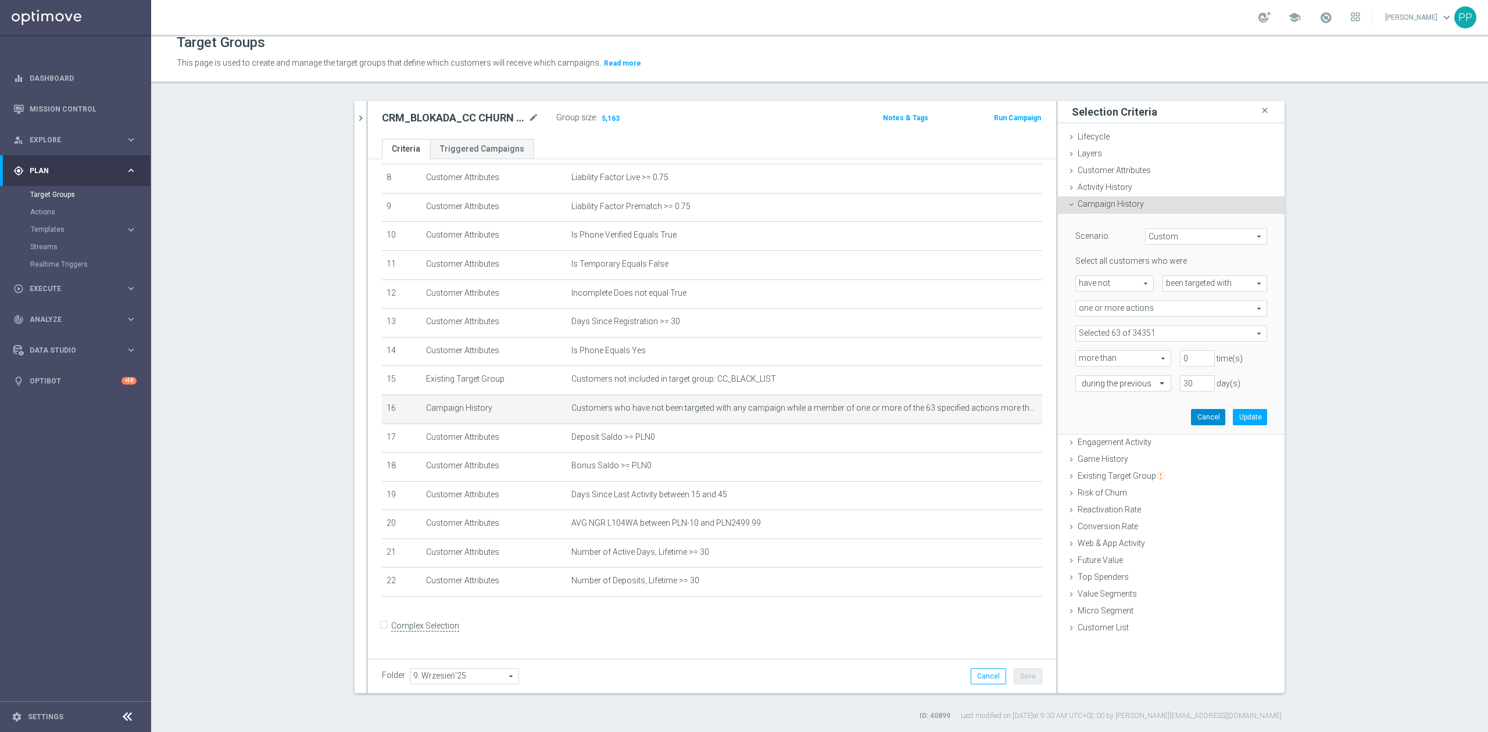
click at [1208, 417] on button "Cancel" at bounding box center [1208, 417] width 34 height 16
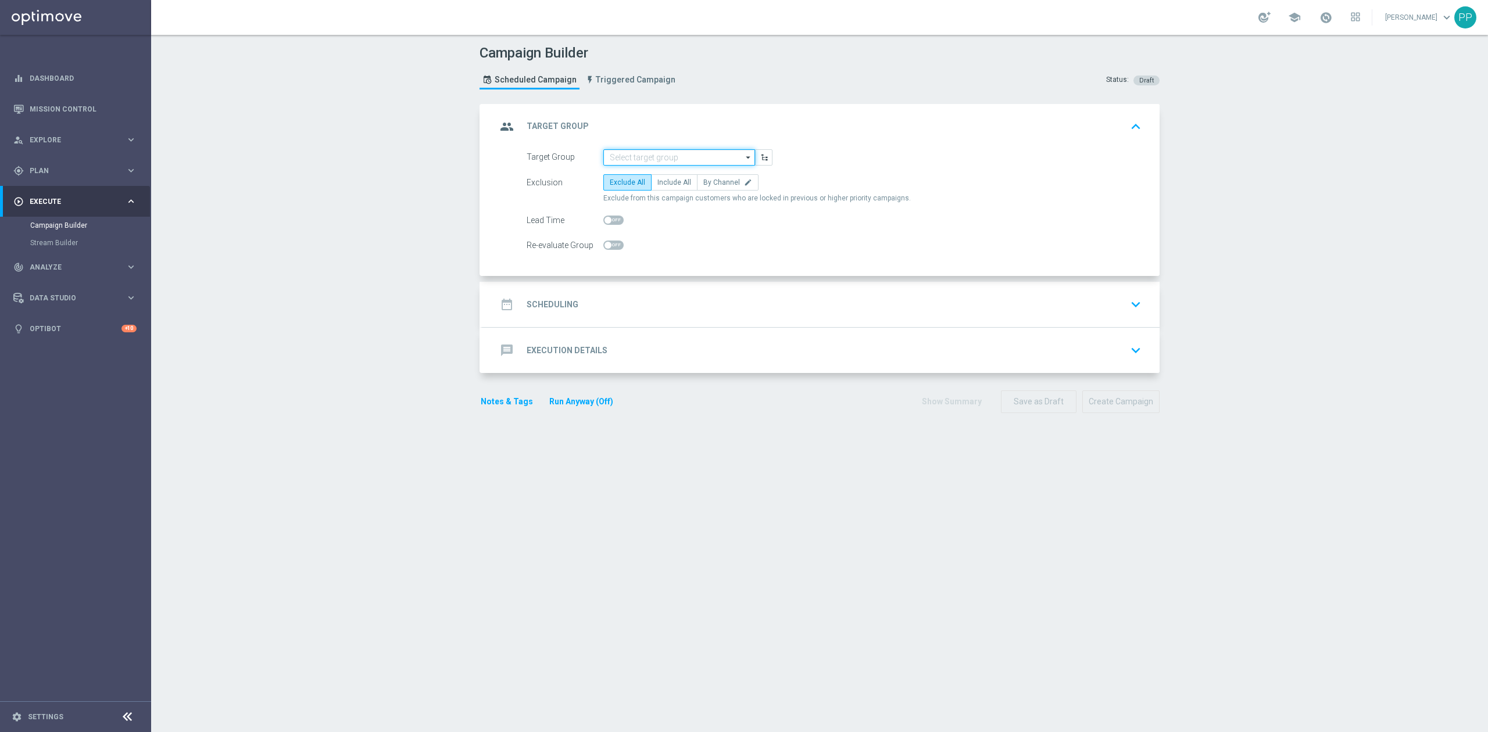
click at [684, 157] on input at bounding box center [679, 157] width 152 height 16
paste input "CRM_BLOKADA_CC DUMP [PERSON_NAME] 100% do 500 PLN_040925"
click at [674, 186] on div "CRM_BLOKADA_CC DUMP [PERSON_NAME] 100% do 500 PLN_040925" at bounding box center [679, 179] width 141 height 21
type input "CRM_BLOKADA_CC DUMP [PERSON_NAME] 100% do 500 PLN_040925"
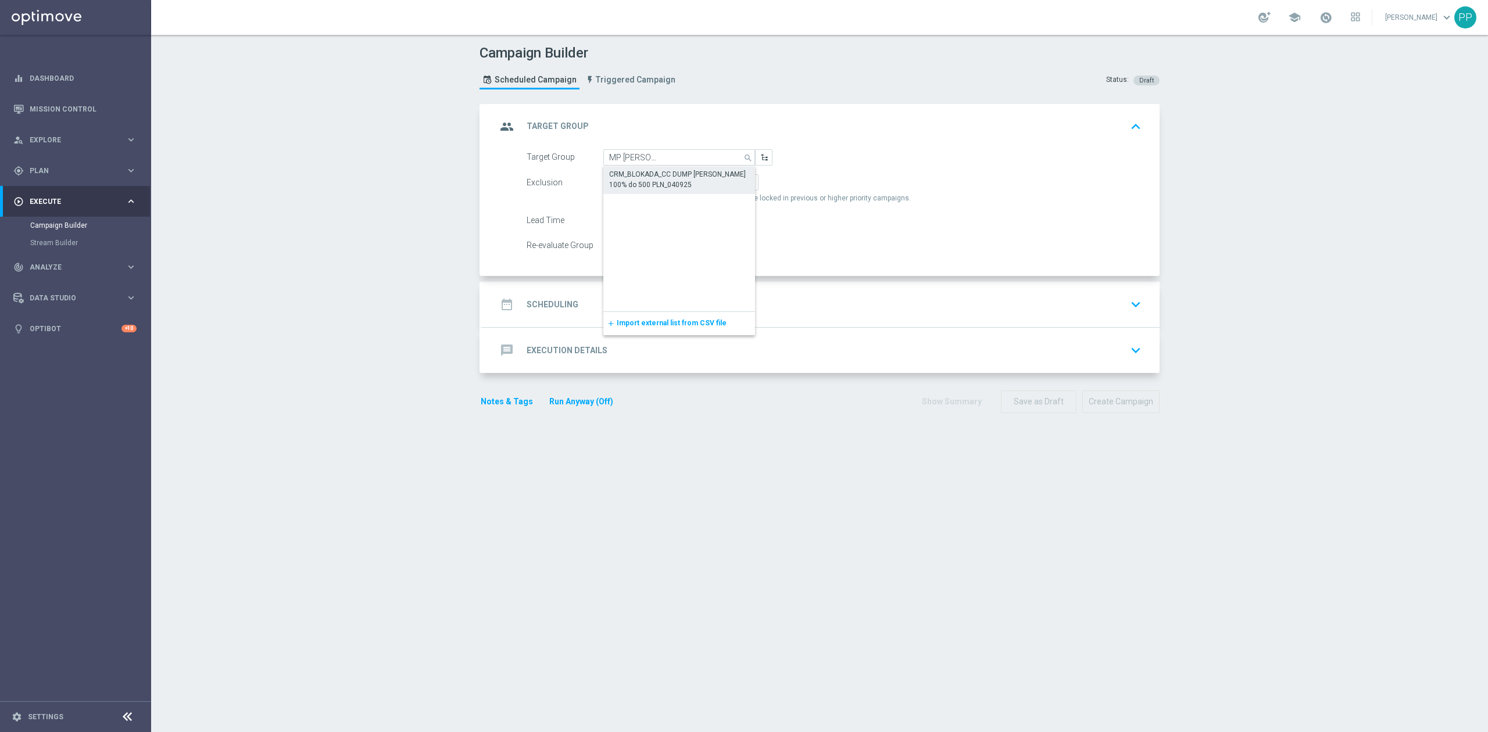
scroll to position [0, 0]
click at [703, 180] on span "By Channel" at bounding box center [721, 182] width 37 height 8
click at [703, 181] on input "By Channel edit" at bounding box center [707, 185] width 8 height 8
radio input "true"
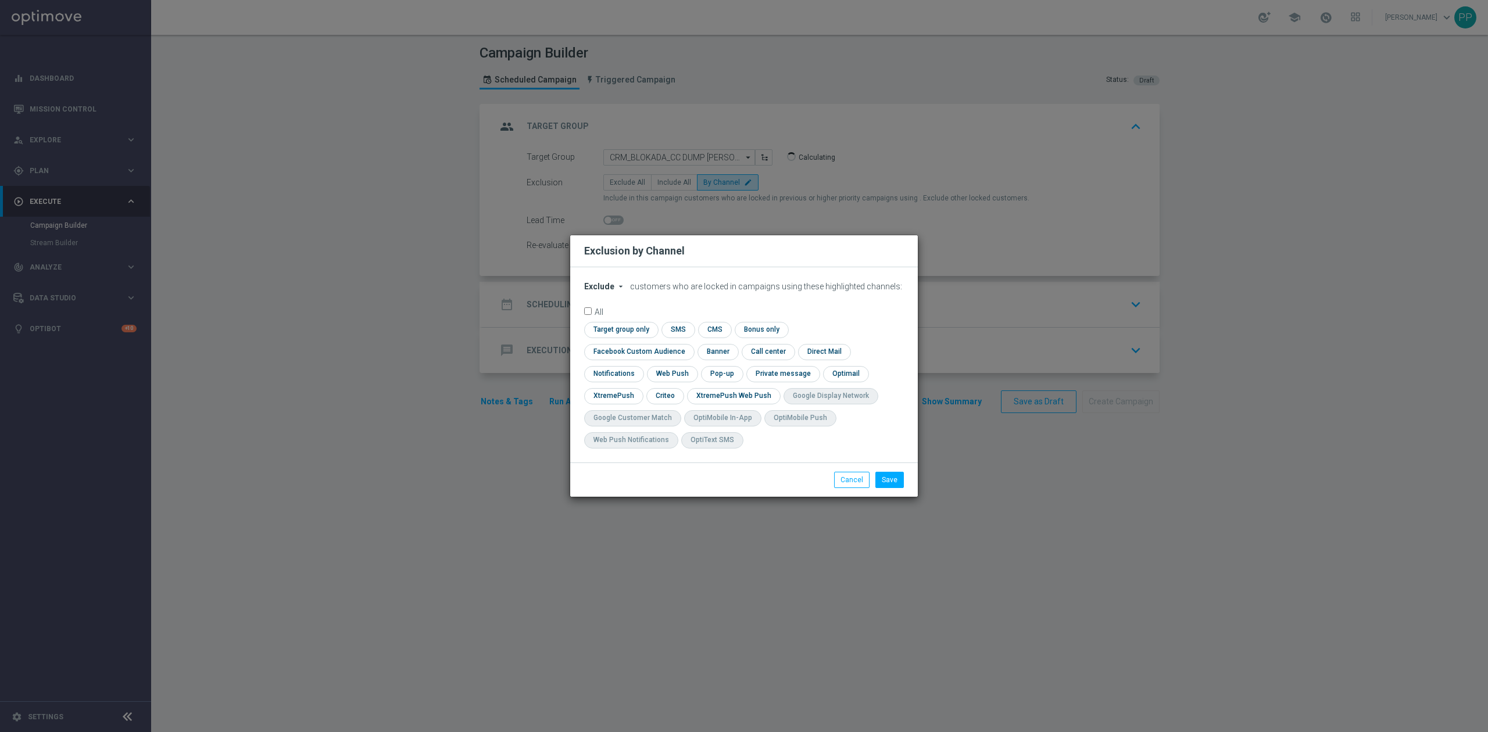
click at [612, 291] on span "Exclude" at bounding box center [599, 286] width 30 height 9
click at [0, 0] on span "Include" at bounding box center [0, 0] width 0 height 0
click at [689, 344] on input "checkbox" at bounding box center [636, 352] width 105 height 16
checkbox input "true"
click at [677, 399] on input "checkbox" at bounding box center [664, 396] width 36 height 16
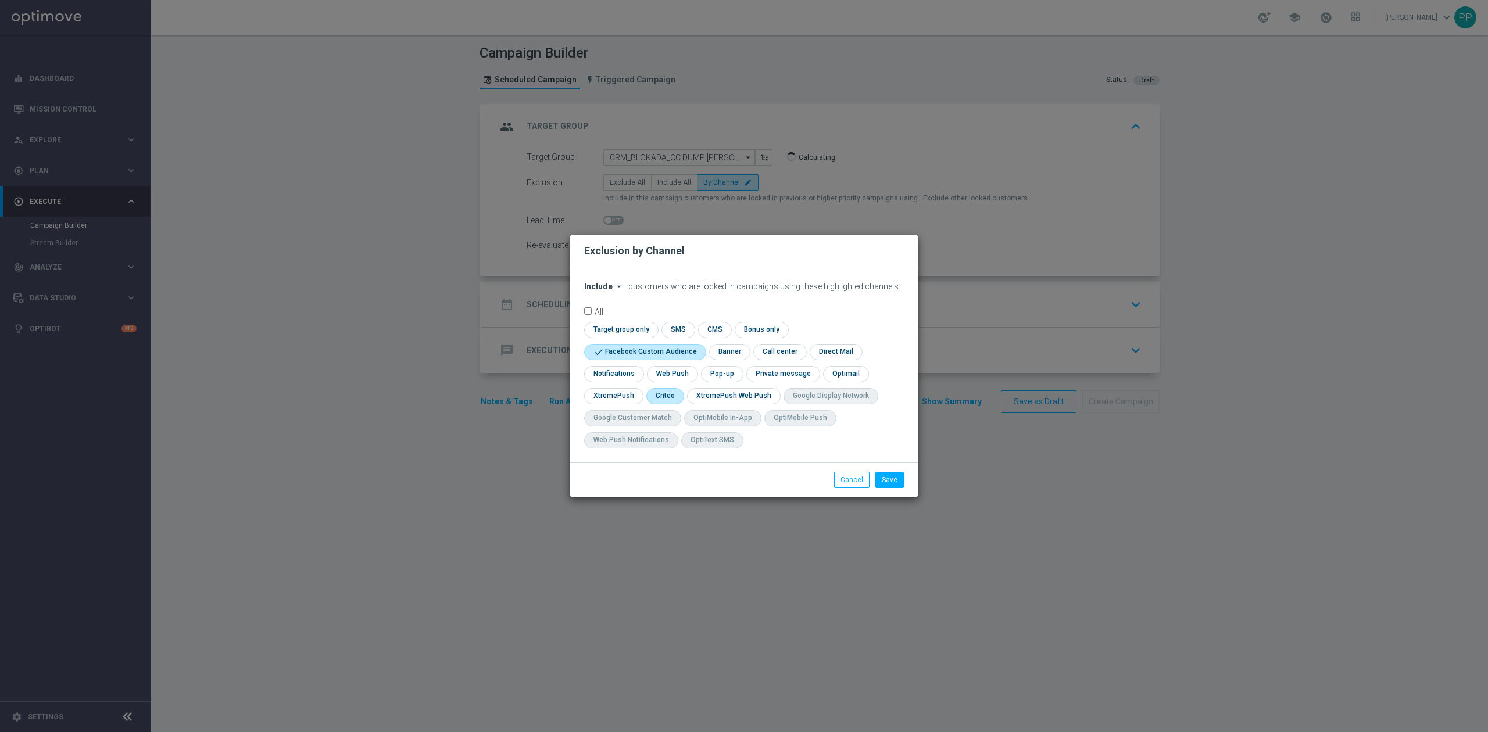
checkbox input "true"
click at [889, 482] on button "Save" at bounding box center [889, 480] width 28 height 16
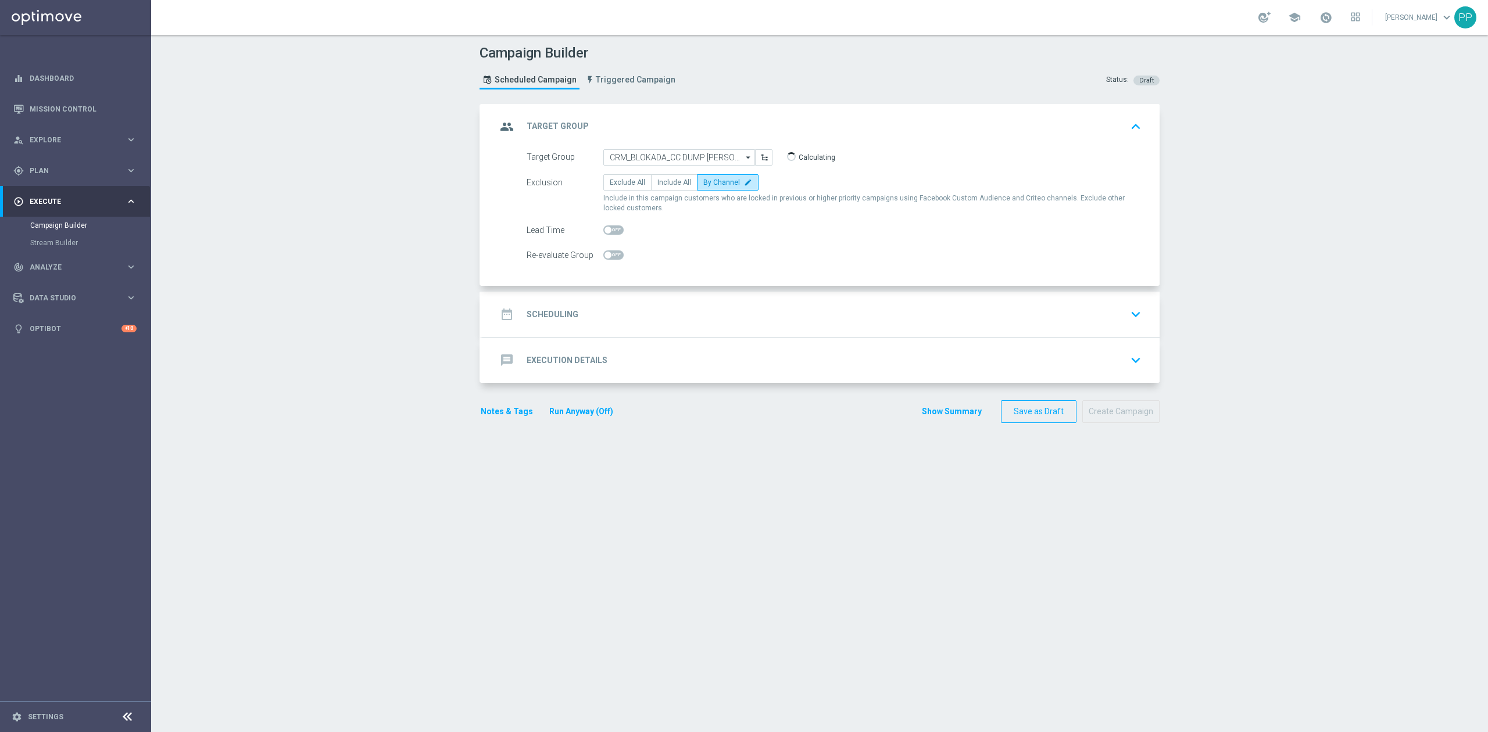
click at [610, 289] on accordion "group Target Group keyboard_arrow_up Target Group CRM_BLOKADA_CC DUMP [PERSON_N…" at bounding box center [820, 243] width 680 height 279
click at [617, 316] on div "date_range Scheduling keyboard_arrow_down" at bounding box center [820, 314] width 649 height 22
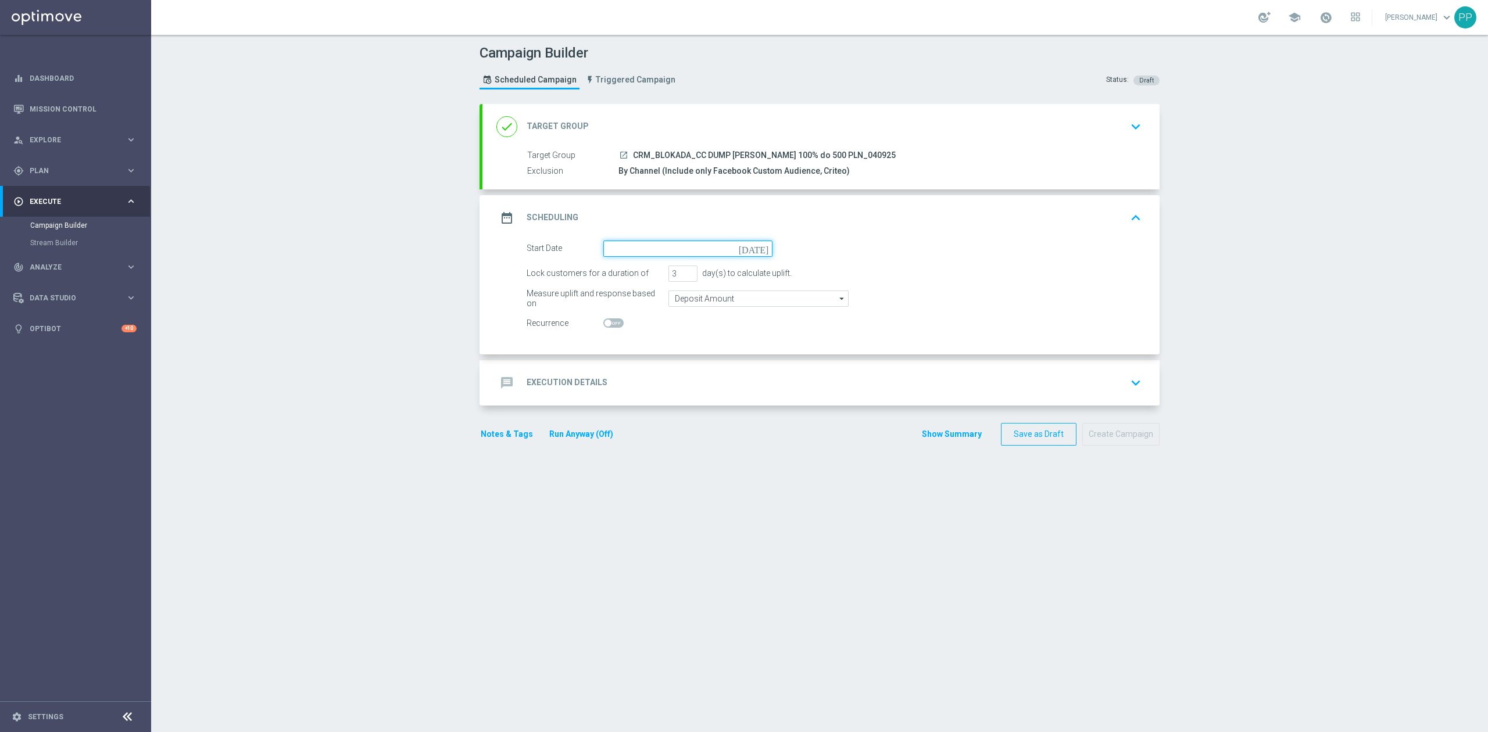
click at [620, 256] on input at bounding box center [687, 249] width 169 height 16
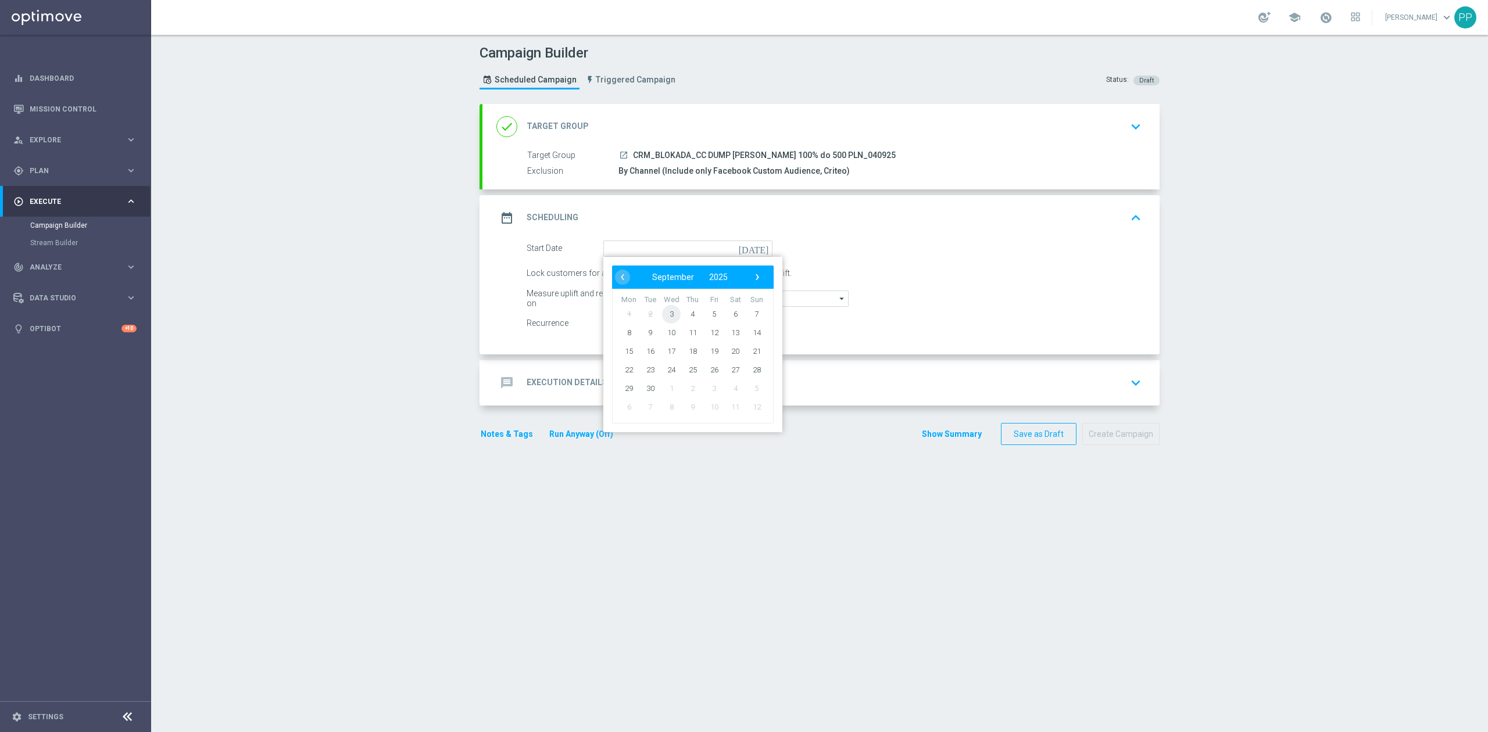
click at [667, 317] on span "3" at bounding box center [671, 314] width 19 height 19
type input "[DATE]"
drag, startPoint x: 677, startPoint y: 274, endPoint x: 666, endPoint y: 272, distance: 11.3
click at [668, 272] on input "3" at bounding box center [682, 274] width 29 height 16
type input "2"
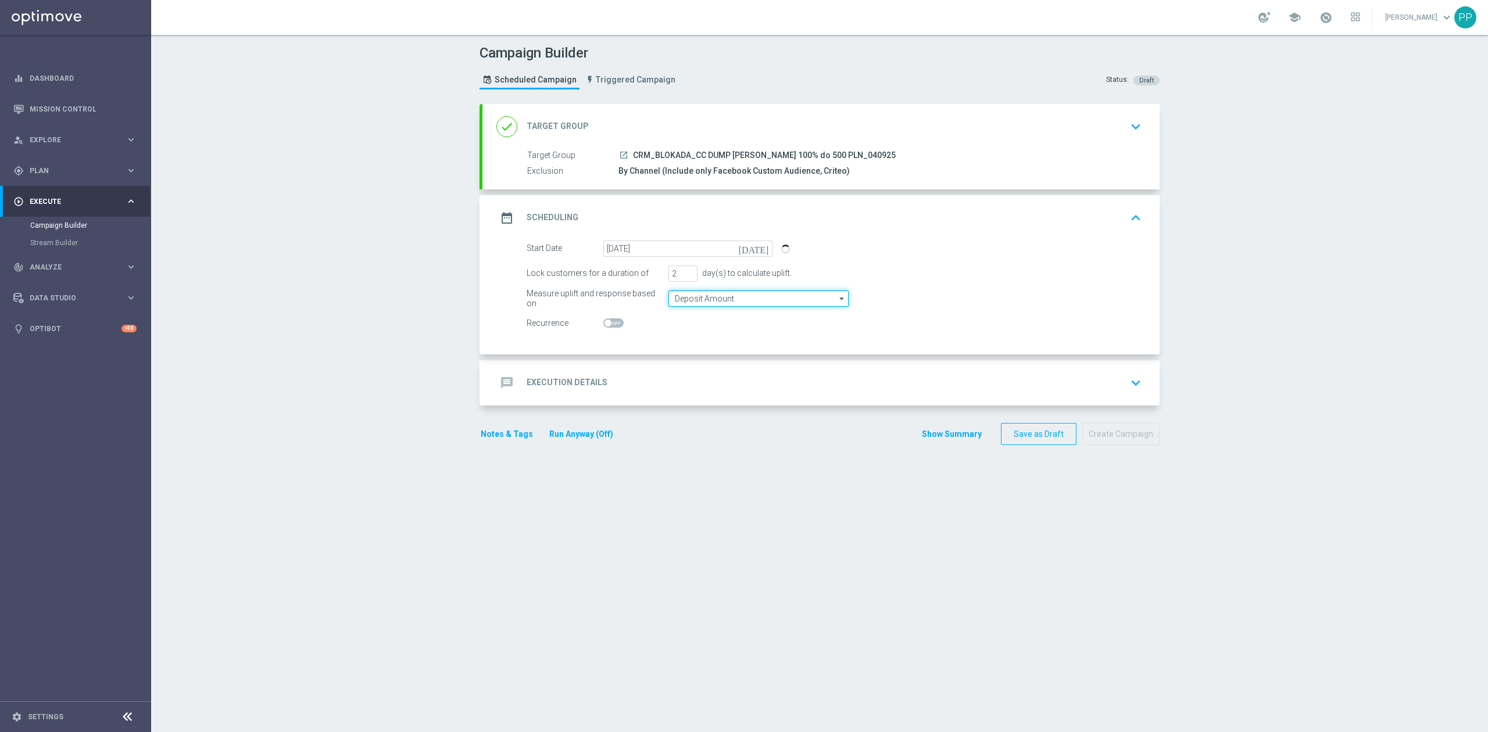
click at [686, 291] on input "Deposit Amount" at bounding box center [758, 299] width 180 height 16
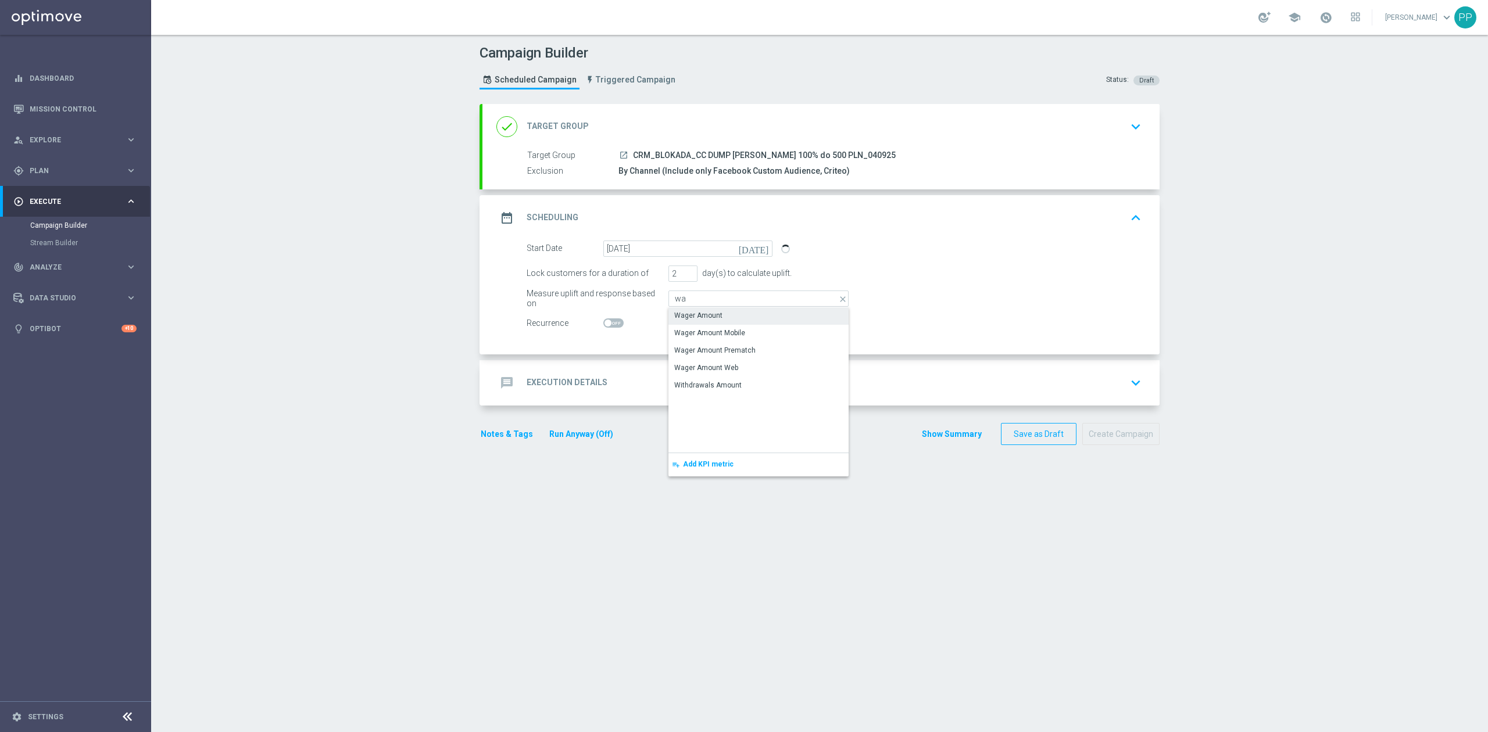
click at [693, 315] on div "Wager Amount" at bounding box center [698, 315] width 48 height 10
type input "Wager Amount"
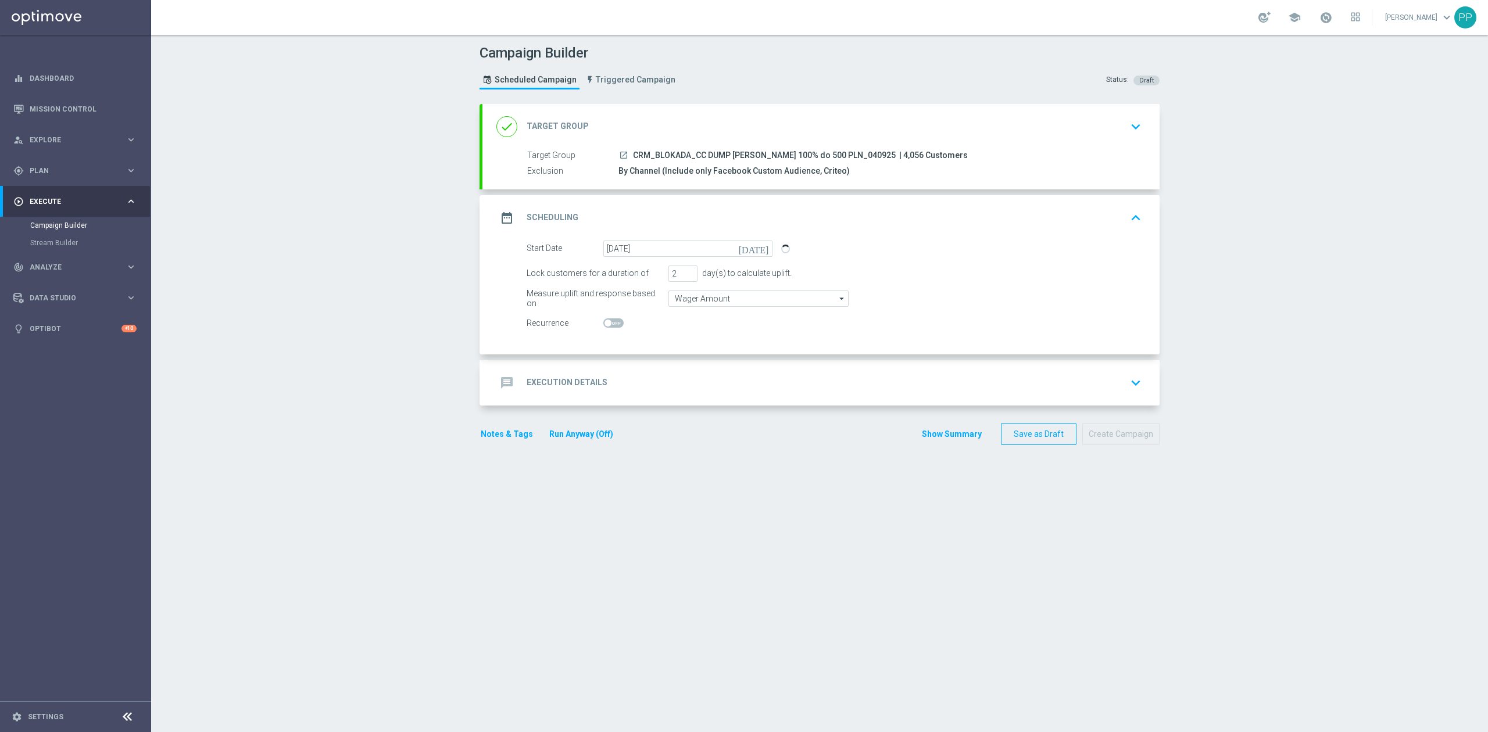
click at [647, 381] on div "message Execution Details keyboard_arrow_down" at bounding box center [820, 383] width 649 height 22
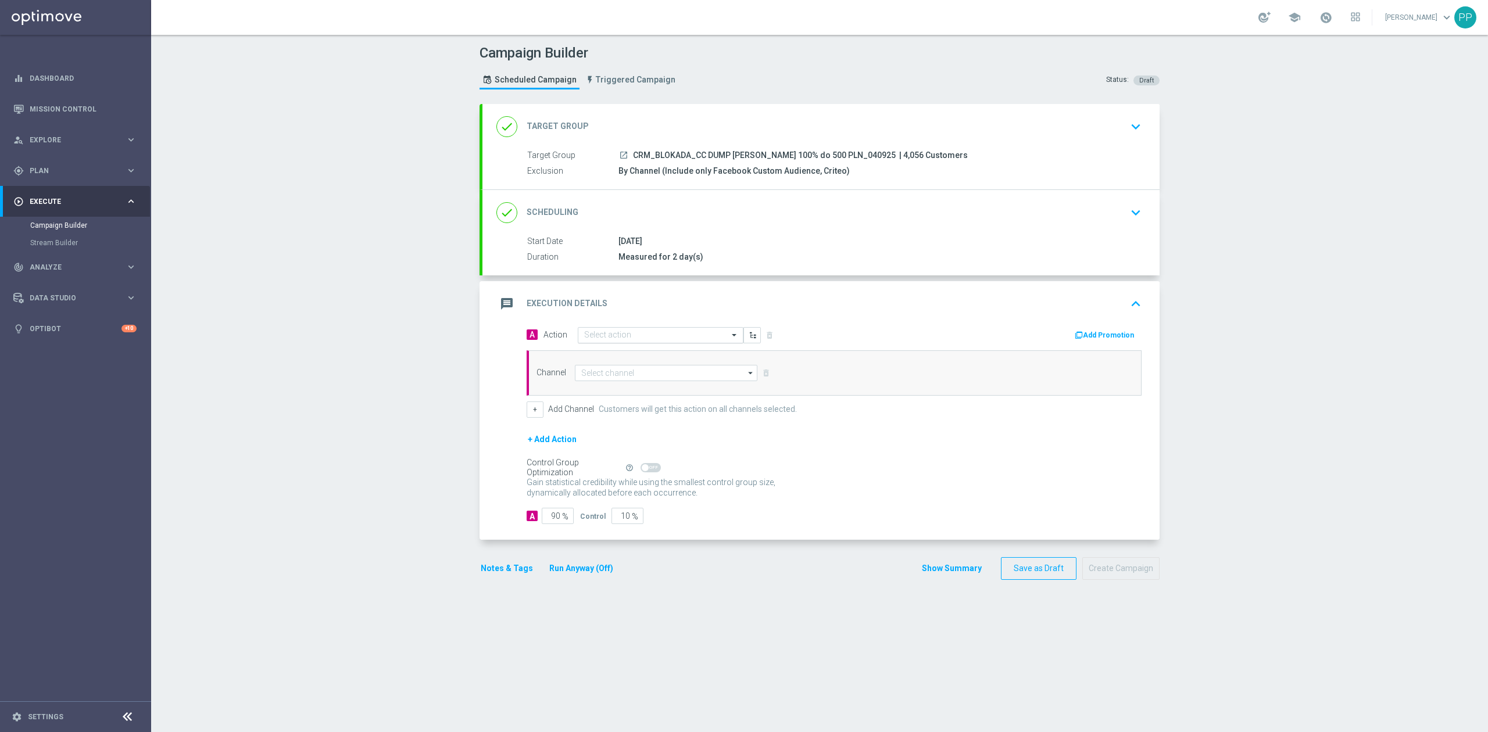
click at [644, 340] on input "text" at bounding box center [649, 336] width 130 height 10
paste input "CRM_BLOKADA_CC DUMP [PERSON_NAME] 100% do 500 PLN_040925"
type input "CRM_BLOKADA_CC DUMP [PERSON_NAME] 100% do 500 PLN_040925"
click at [646, 352] on label "CRM_BLOKADA_CC DUMP [PERSON_NAME] 100% do 500 PLN_040925" at bounding box center [696, 355] width 224 height 10
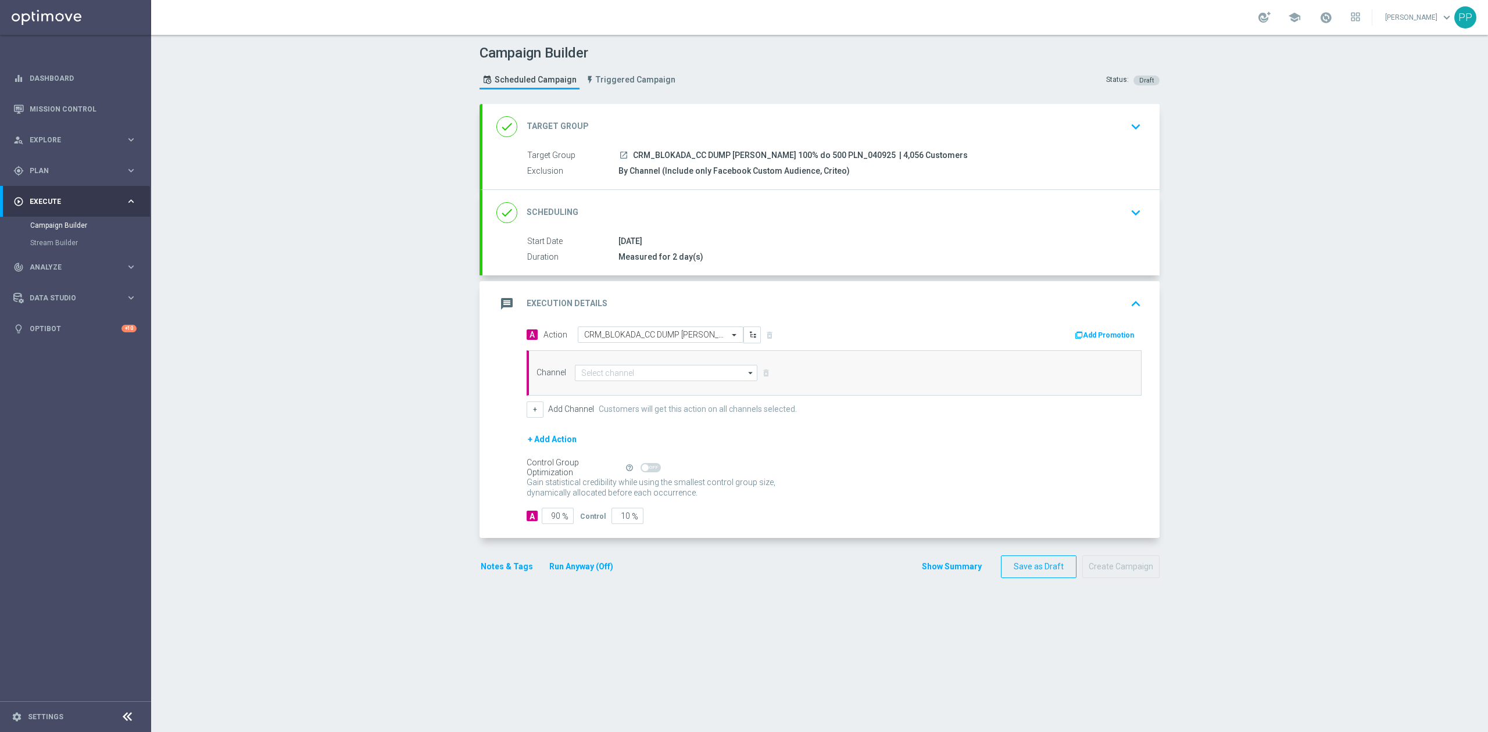
scroll to position [0, 0]
click at [632, 371] on input at bounding box center [666, 373] width 183 height 16
click at [617, 395] on div "Target group only" at bounding box center [608, 390] width 55 height 10
type input "Target group only"
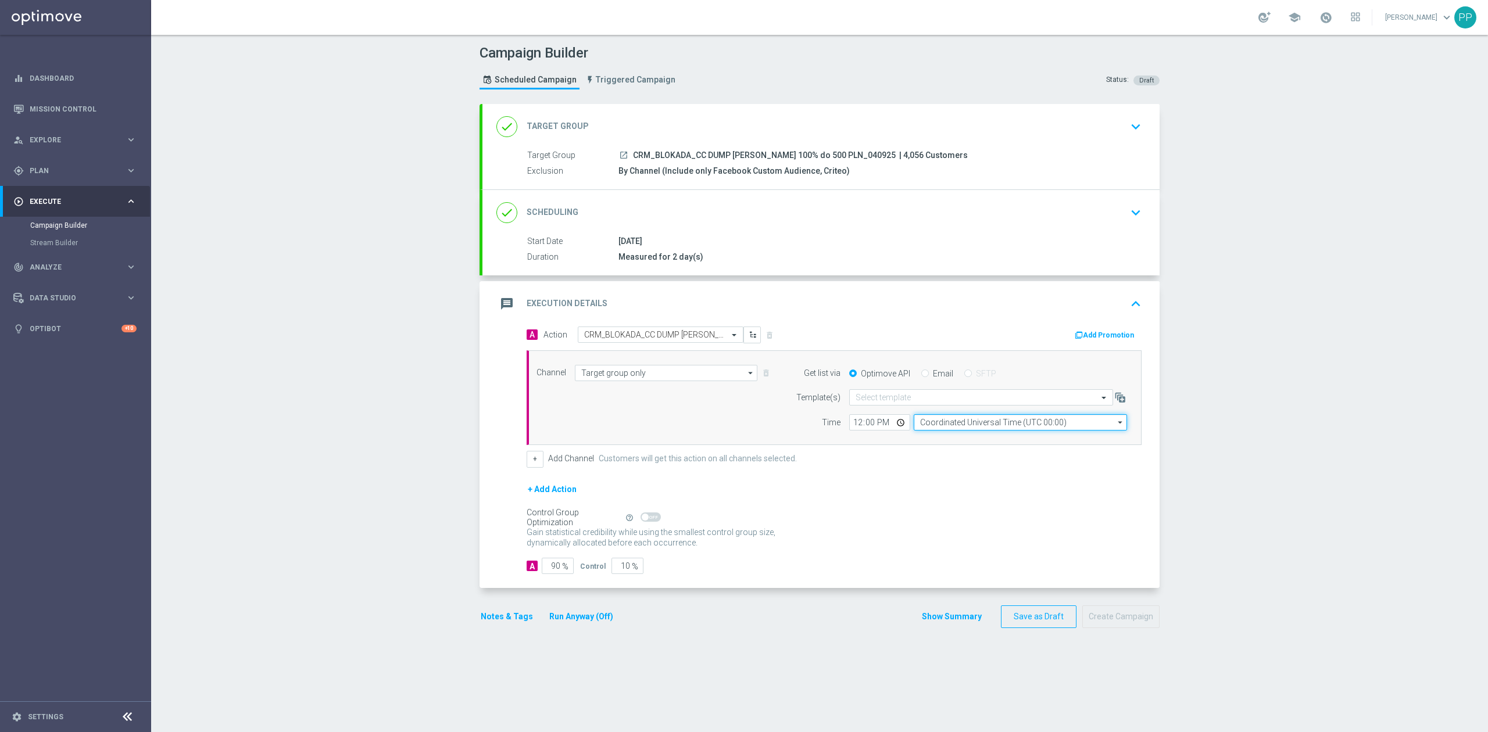
click at [968, 424] on input "Coordinated Universal Time (UTC 00:00)" at bounding box center [1020, 422] width 213 height 16
click at [968, 444] on div "Central European Time (Warsaw) (UTC +02:00)" at bounding box center [1015, 439] width 190 height 10
type input "Central European Time (Warsaw) (UTC +02:00)"
click at [896, 401] on input "text" at bounding box center [970, 398] width 228 height 10
click at [892, 413] on label "Default Email template" at bounding box center [890, 415] width 69 height 10
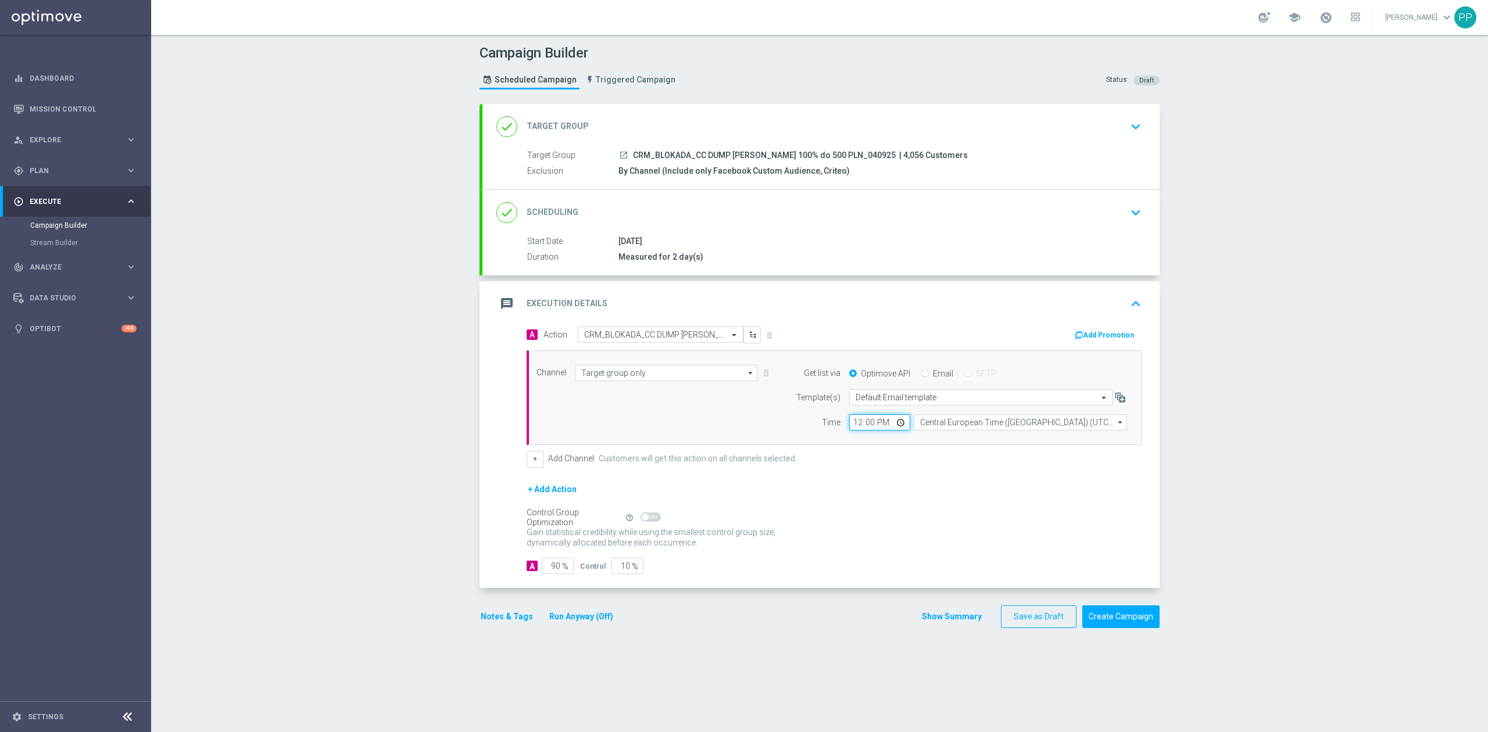
click at [854, 426] on input "12:00" at bounding box center [879, 422] width 61 height 16
type input "09:35"
drag, startPoint x: 370, startPoint y: 465, endPoint x: 406, endPoint y: 477, distance: 37.3
click at [372, 463] on div "Campaign Builder Scheduled Campaign Triggered Campaign Status: Draft done Targe…" at bounding box center [819, 384] width 1337 height 698
click at [542, 566] on input "90" at bounding box center [558, 566] width 32 height 16
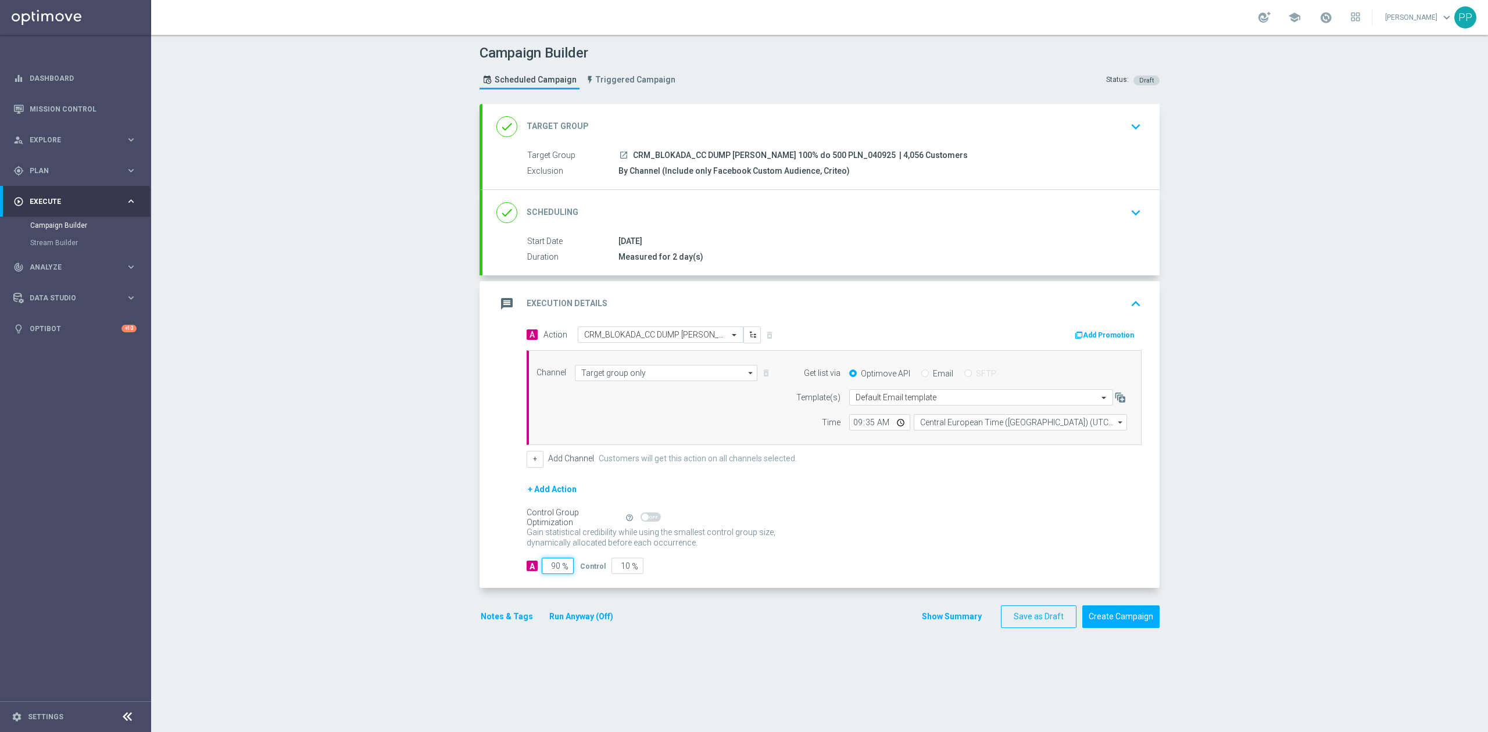
click at [542, 566] on input "90" at bounding box center [558, 566] width 32 height 16
type input "9"
type input "91"
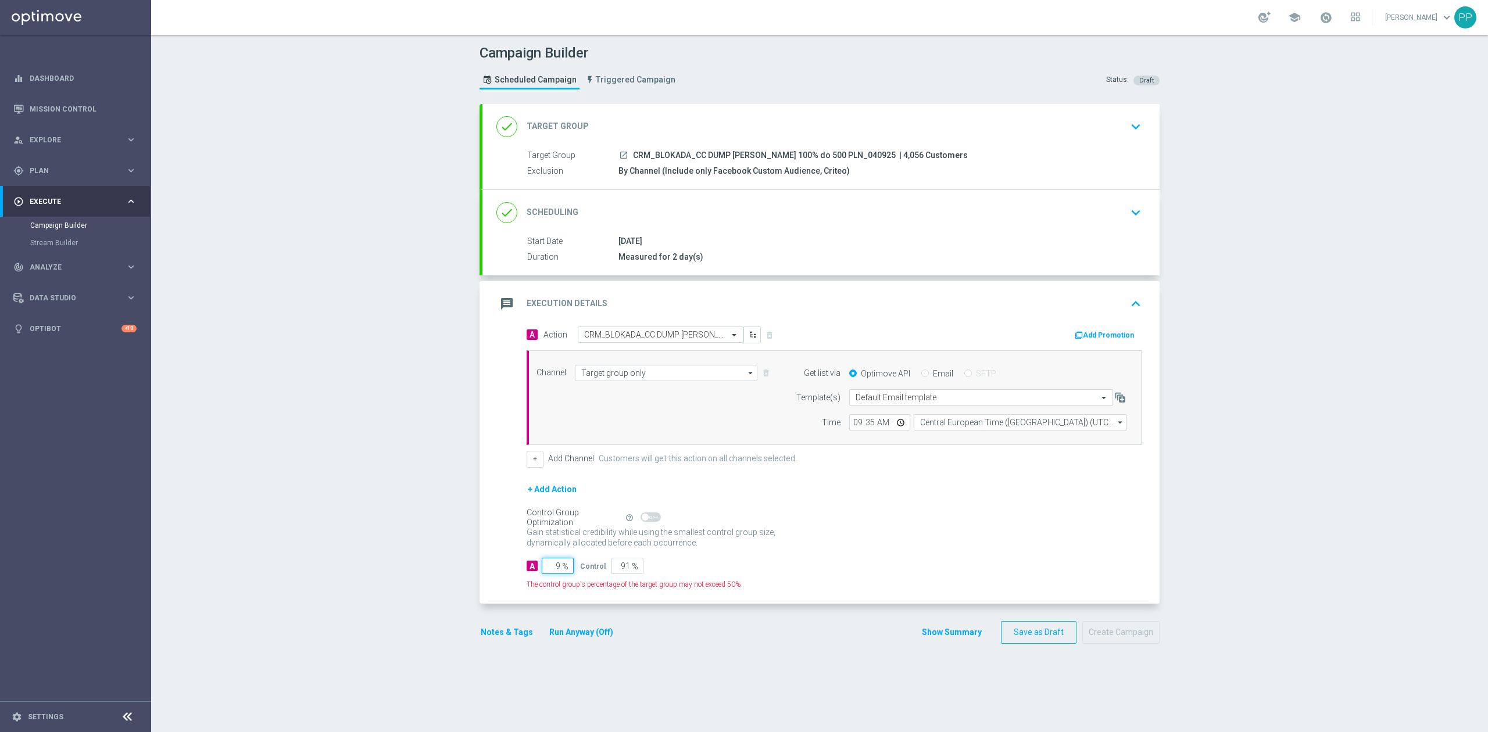
type input "95"
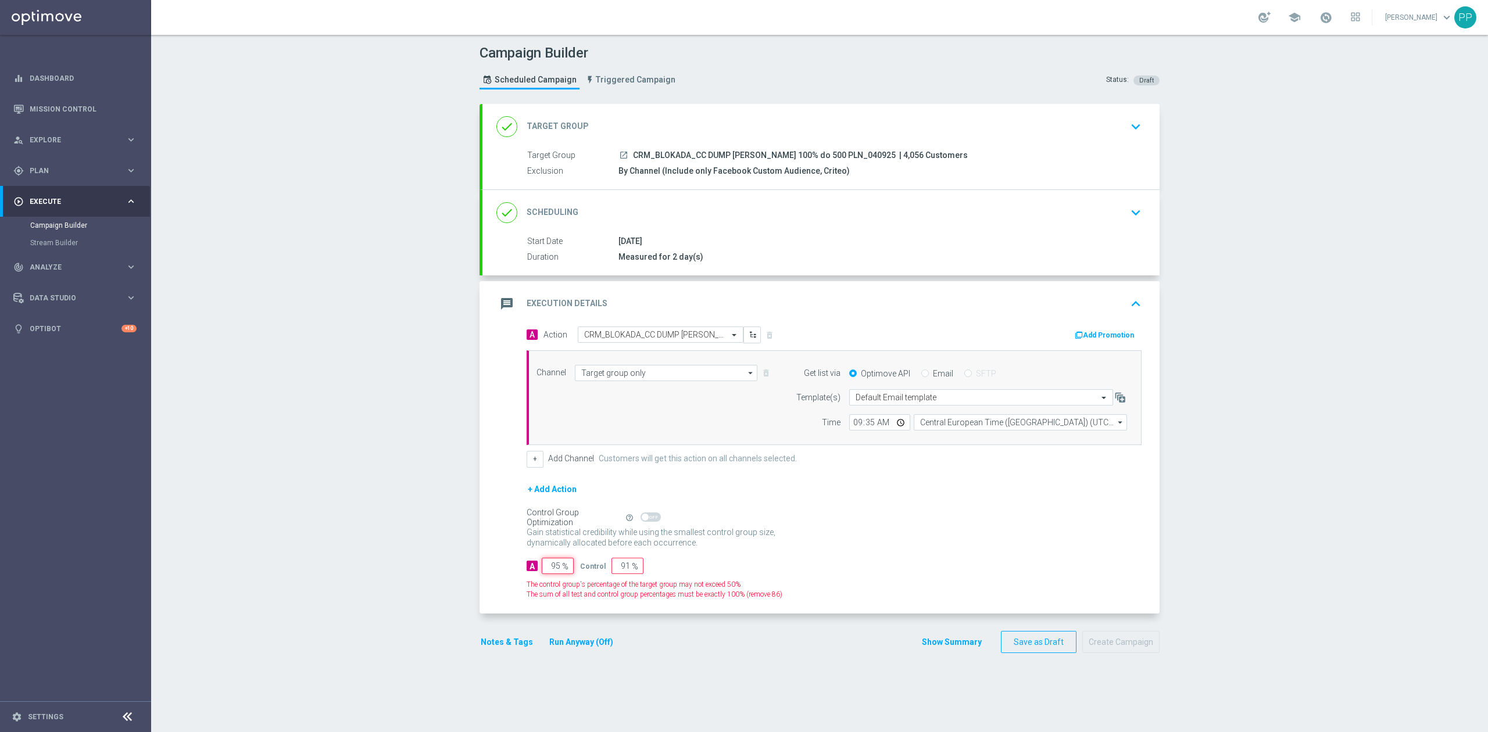
type input "5"
type input "95"
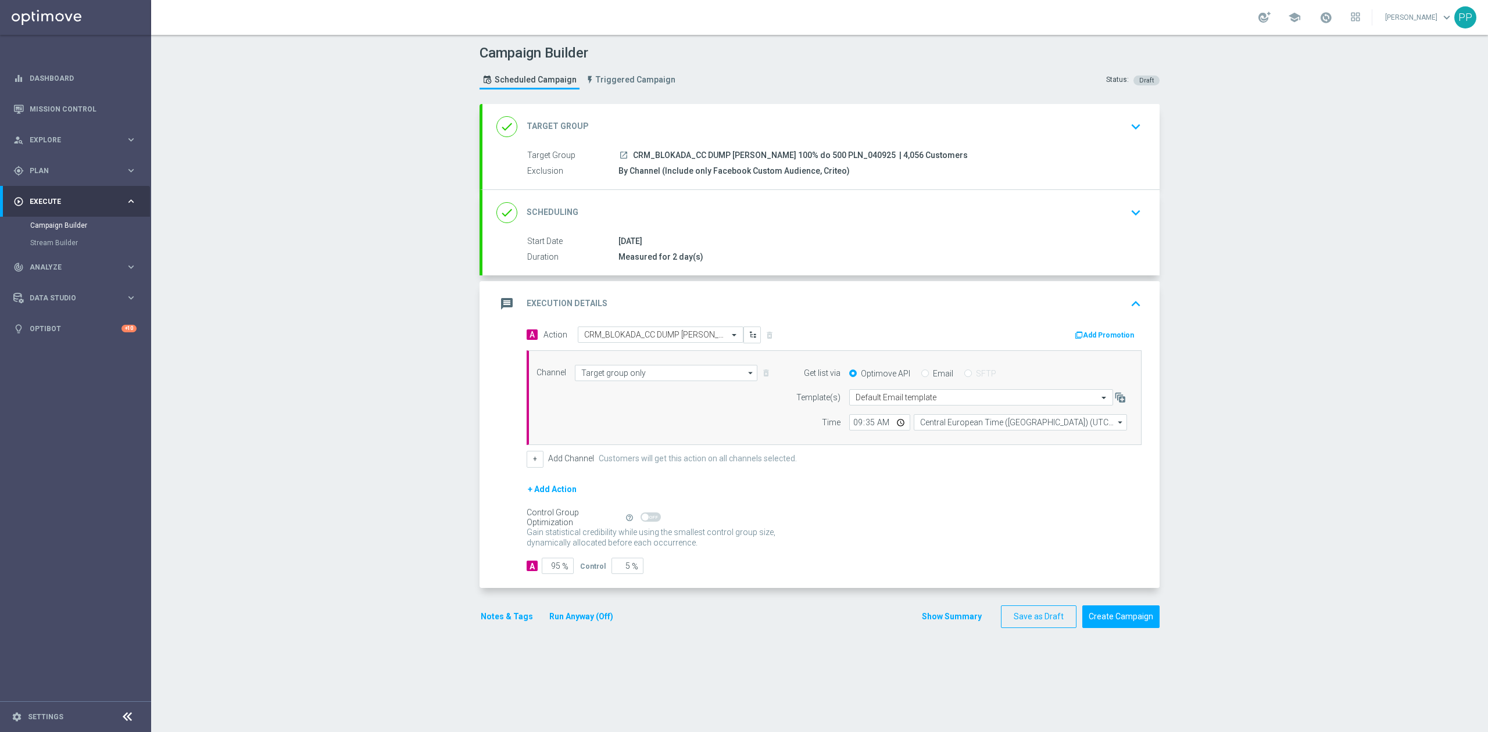
click at [417, 538] on div "Campaign Builder Scheduled Campaign Triggered Campaign Status: Draft done Targe…" at bounding box center [819, 384] width 1337 height 698
click at [853, 224] on div "done Scheduling keyboard_arrow_down" at bounding box center [820, 212] width 677 height 45
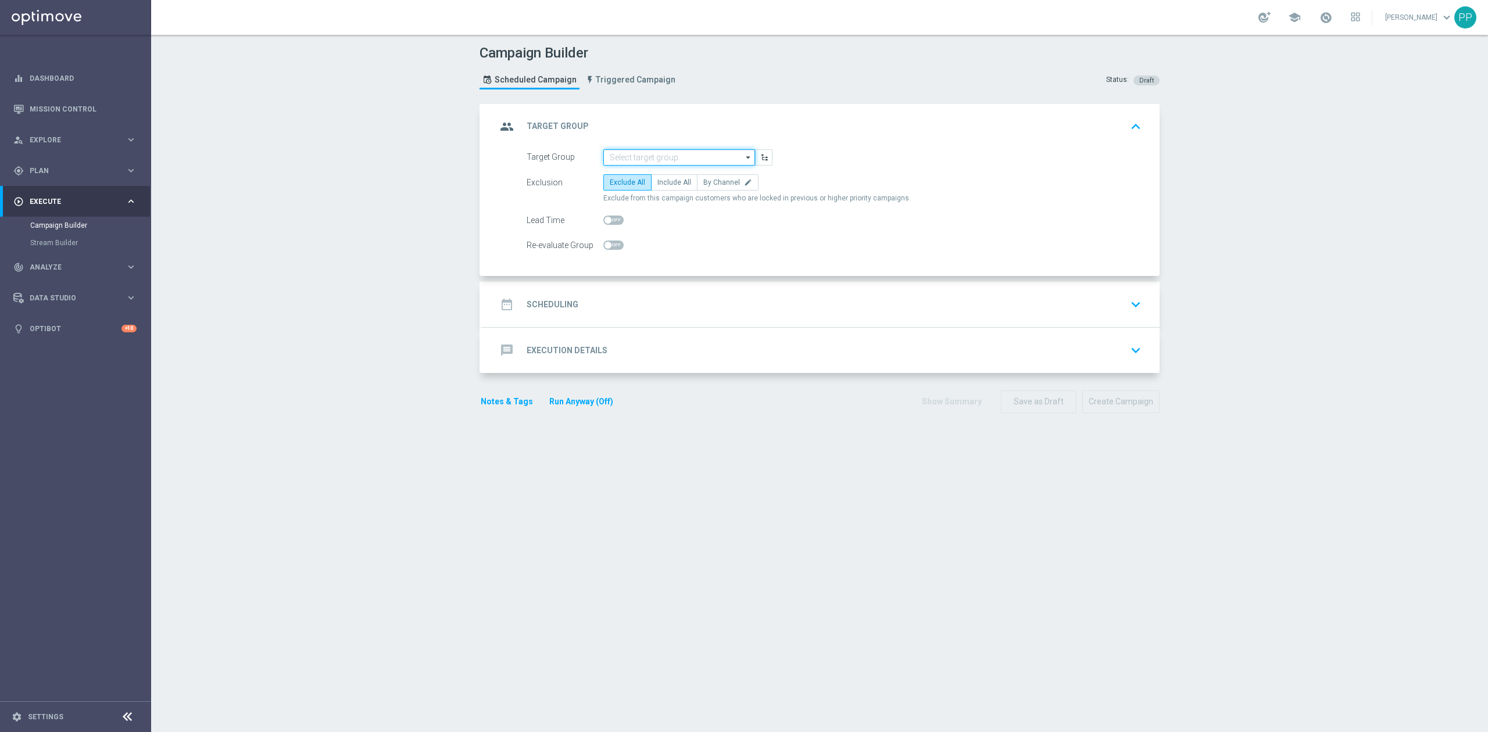
click at [713, 154] on input at bounding box center [679, 157] width 152 height 16
paste input "CRM_BLOKADA_CC DUMP [PERSON_NAME] 100% do 500 PLN_040925"
click at [705, 166] on div "Copy of CRM_BLOKADA_CC DUMP [PERSON_NAME] 100% do 500 PLN_040925" at bounding box center [679, 180] width 152 height 28
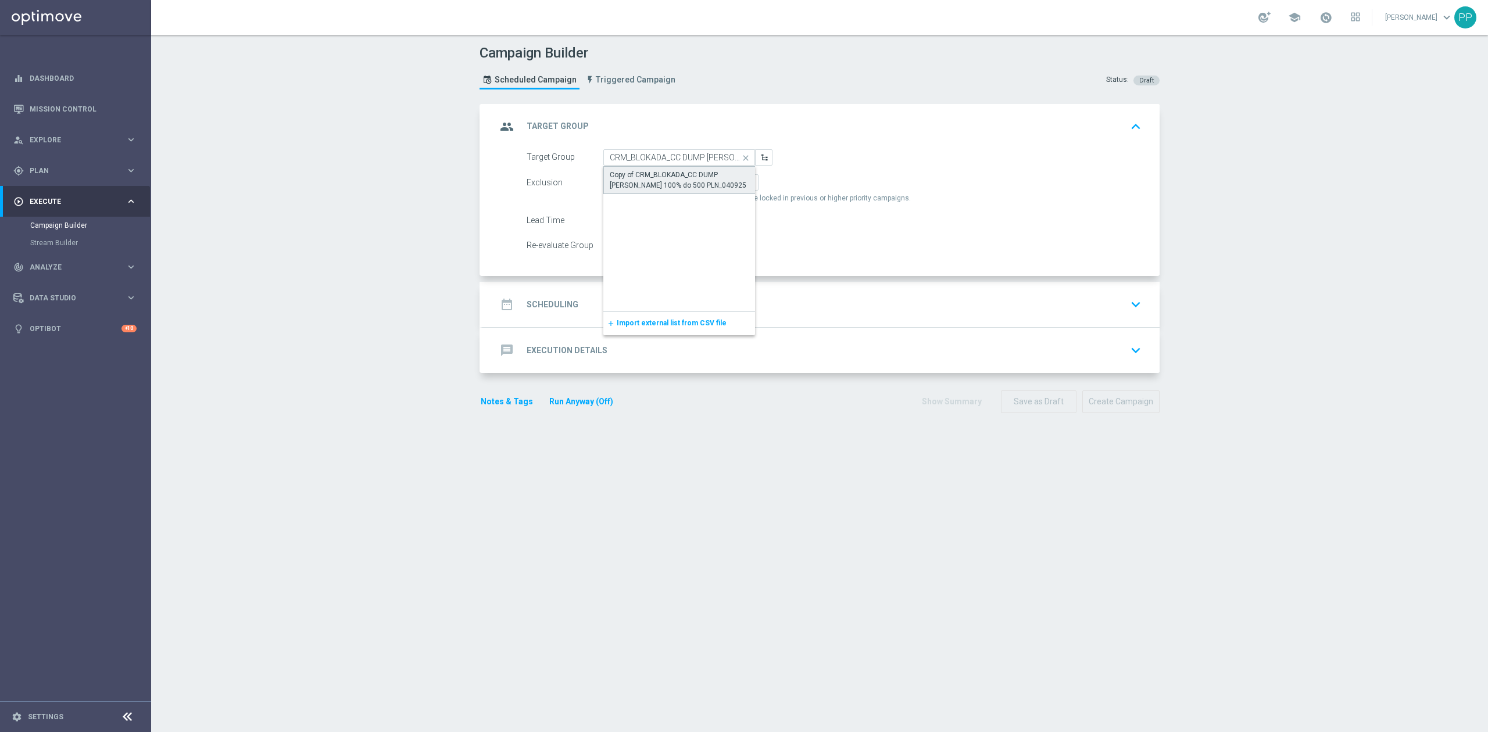
type input "Copy of CRM_BLOKADA_CC DUMP [PERSON_NAME] 100% do 500 PLN_040925"
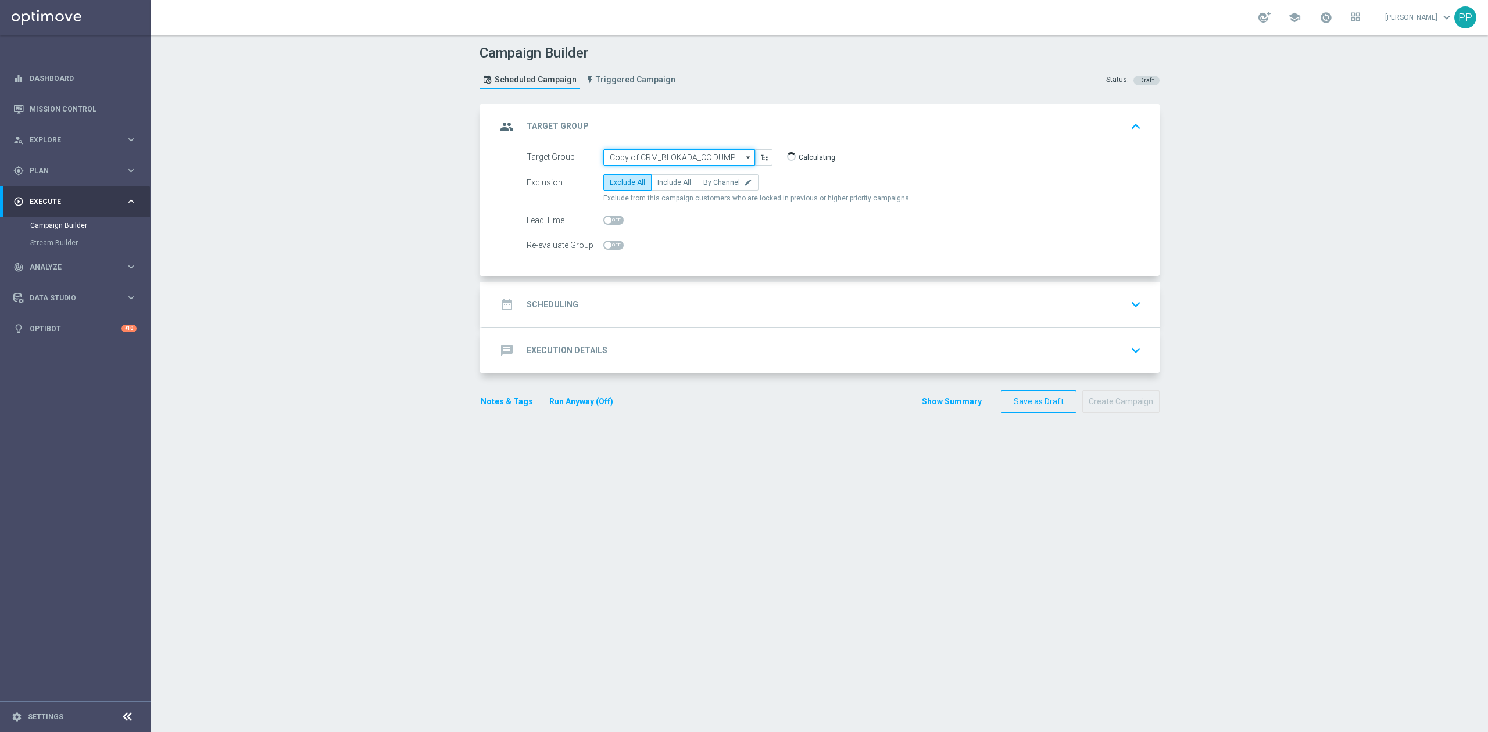
click at [670, 157] on input "Copy of CRM_BLOKADA_CC DUMP [PERSON_NAME] 100% do 500 PLN_040925" at bounding box center [679, 157] width 152 height 16
paste input "CRM_BLOKADA_CC DUMP [PERSON_NAME] 100% do 500 PLN_040925"
click at [666, 177] on div "Copy of CRM_BLOKADA_CC DUMP [PERSON_NAME] 100% do 500 PLN_040925" at bounding box center [679, 179] width 141 height 21
type input "Copy of CRM_BLOKADA_CC DUMP [PERSON_NAME] 100% do 500 PLN_040925"
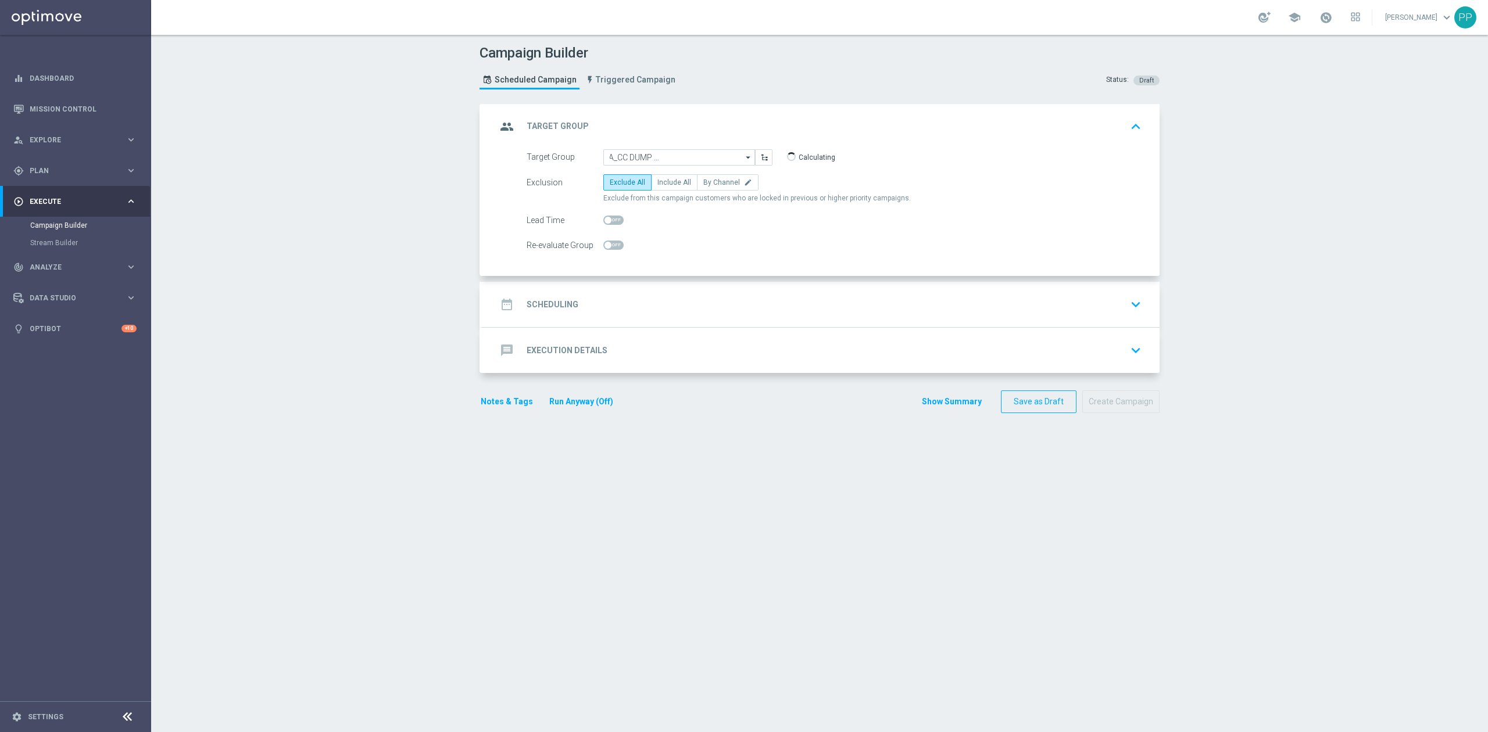
scroll to position [0, 0]
click at [661, 154] on input "Copy of CRM_BLOKADA_CC DUMP [PERSON_NAME] 100% do 500 PLN_040925" at bounding box center [679, 157] width 152 height 16
paste input "CRM_BLOKADA_CC DUMP [PERSON_NAME] 100% do 500 PLN_040925"
click at [424, 203] on div "Campaign Builder Scheduled Campaign Triggered Campaign Status: Draft group Targ…" at bounding box center [819, 384] width 1337 height 698
type input "Copy of CRM_BLOKADA_CC DUMP [PERSON_NAME] 100% do 500 PLN_040925"
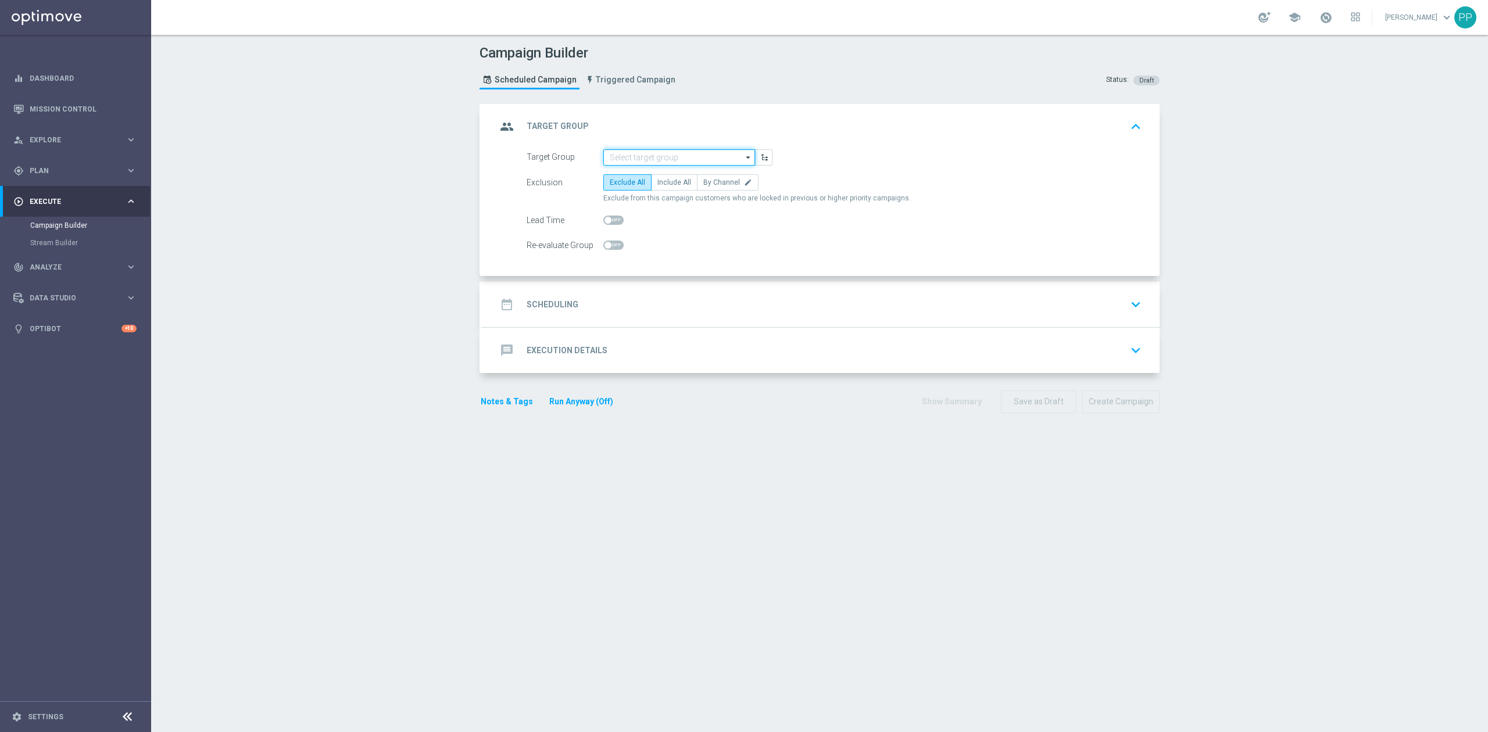
click at [609, 159] on input at bounding box center [679, 157] width 152 height 16
paste input "CRM_BLOKADA_CC DUMP [PERSON_NAME] 100% do 500 PLN_040925"
type input "CRM_BLOKADA_CC DUMP [PERSON_NAME] 100% do 500 PLN_040925"
click at [384, 163] on div "Campaign Builder Scheduled Campaign Triggered Campaign Status: Draft group Targ…" at bounding box center [819, 384] width 1337 height 698
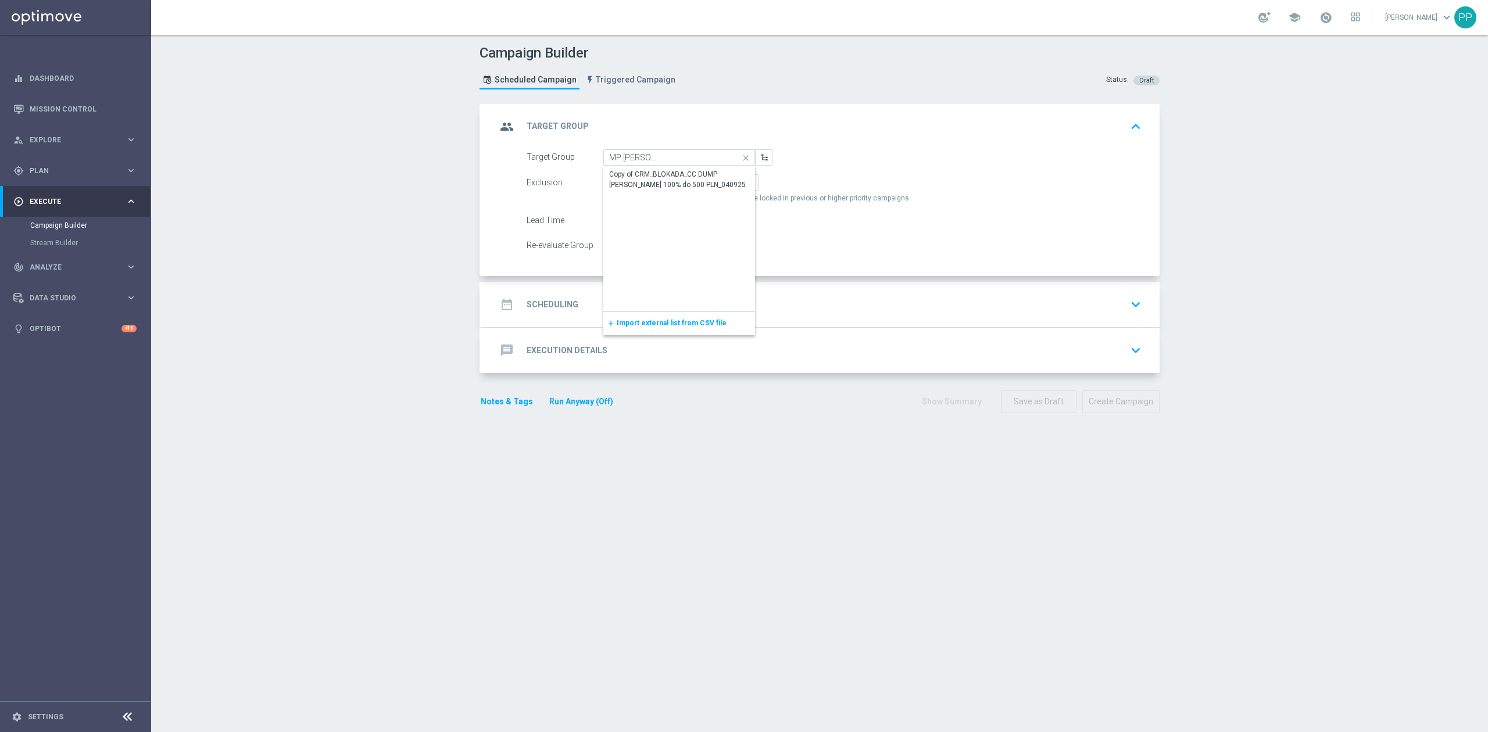
scroll to position [0, 0]
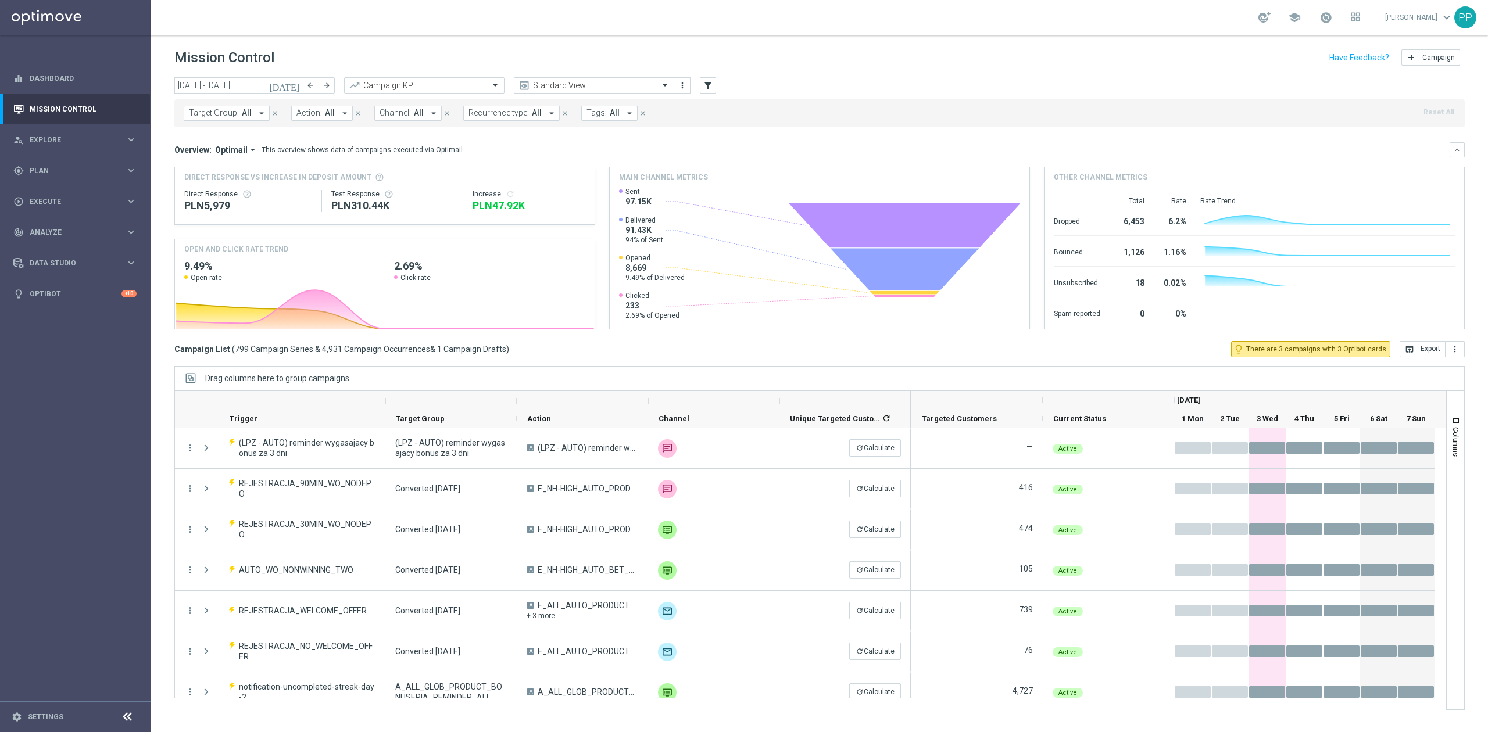
click at [205, 112] on span "Target Group:" at bounding box center [214, 113] width 50 height 10
drag, startPoint x: 249, startPoint y: 128, endPoint x: 220, endPoint y: 137, distance: 30.5
click at [188, 135] on ng-select "CRM_BLOKADA_CC DUMP [PERSON_NAME] 100% do 500 PLN_040925 Selected 0 Of 6930 (Al…" at bounding box center [285, 162] width 203 height 70
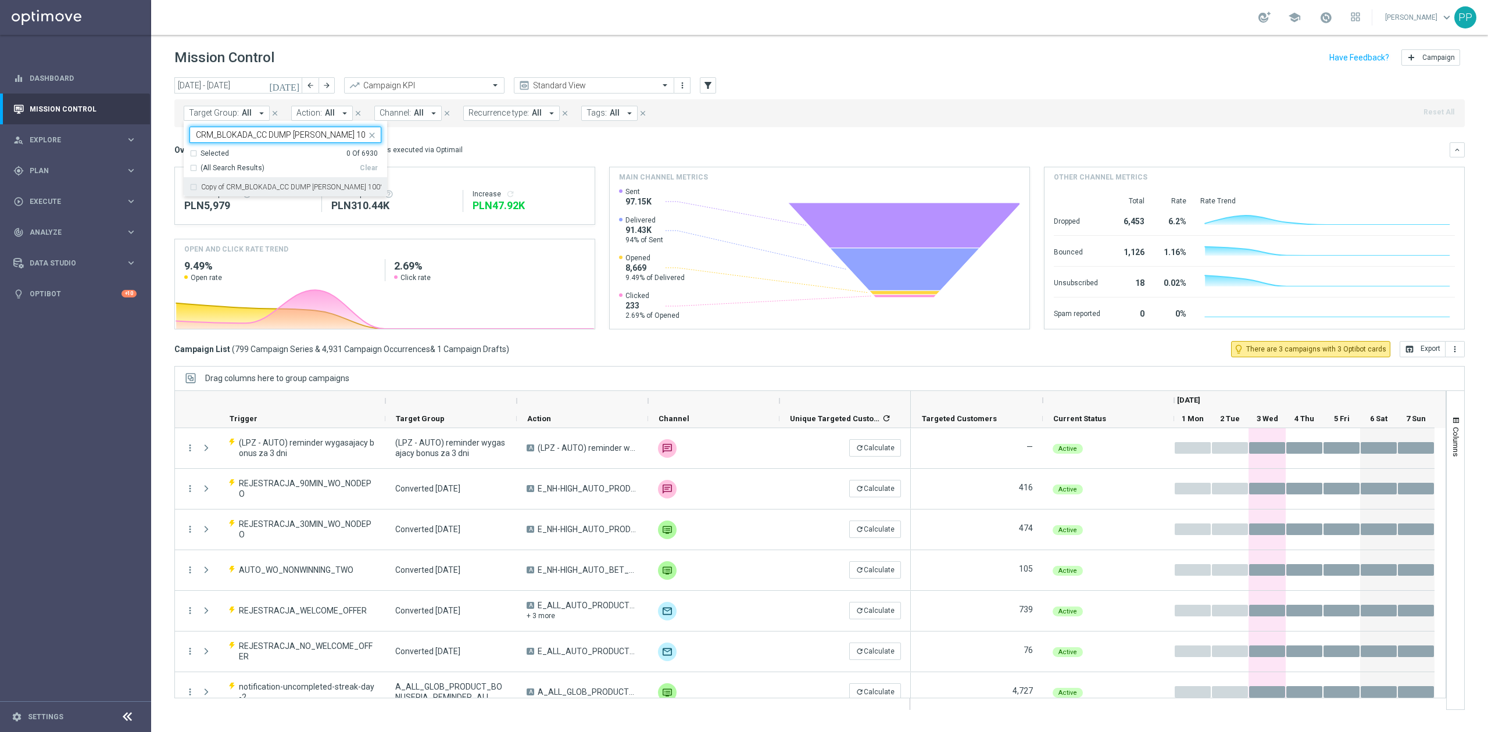
click at [195, 140] on div "CRM_BLOKADA_CC DUMP [PERSON_NAME] 100% do 500 PLN_040925" at bounding box center [280, 136] width 172 height 12
type input "CRM_BLOKADA_CC DUMP [PERSON_NAME] 100% do 500 PLN_040925"
drag, startPoint x: 195, startPoint y: 140, endPoint x: 260, endPoint y: 28, distance: 129.2
click at [260, 28] on div "school Patryk Przybolewski keyboard_arrow_down PP" at bounding box center [819, 17] width 1337 height 35
click at [80, 186] on div "play_circle_outline Execute keyboard_arrow_right" at bounding box center [75, 201] width 150 height 31
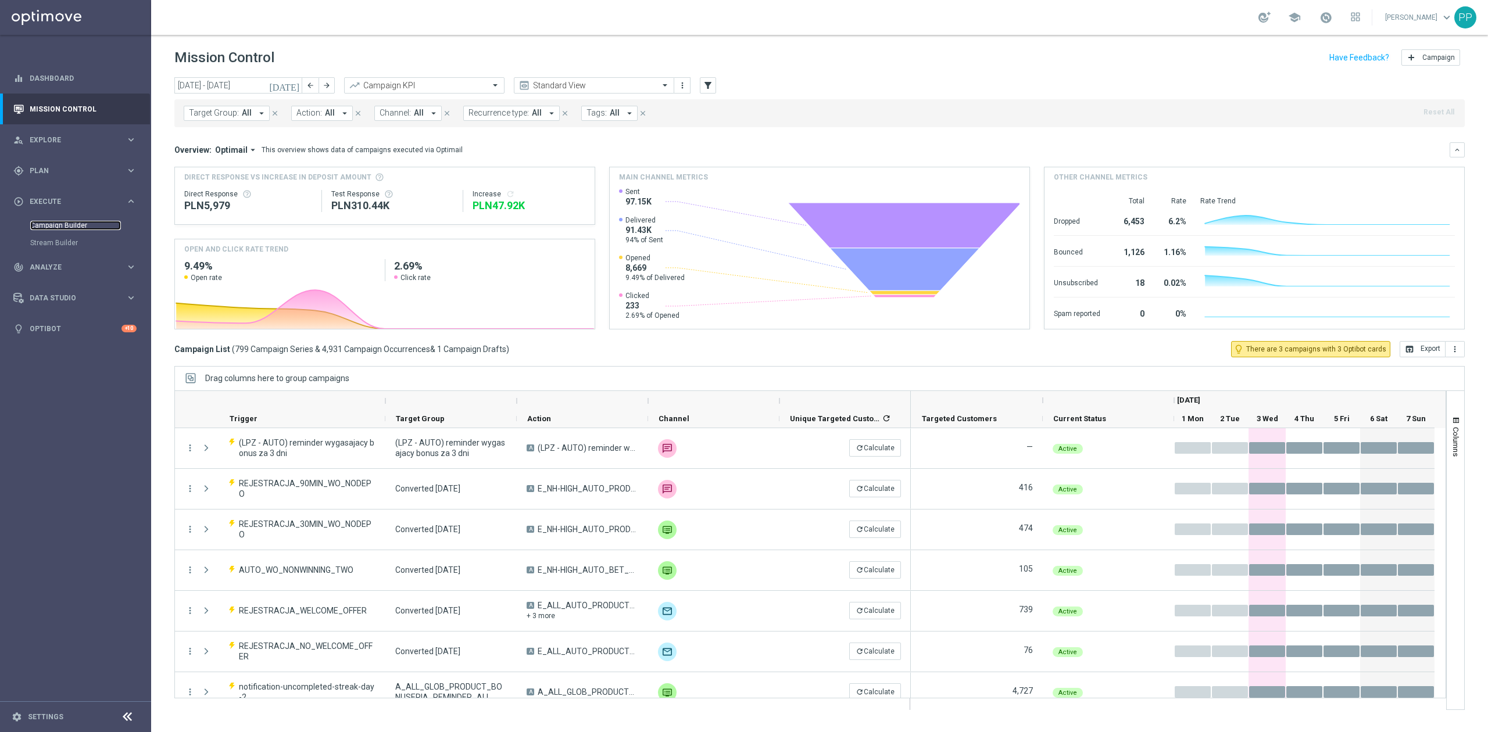
click at [73, 221] on link "Campaign Builder" at bounding box center [75, 225] width 91 height 9
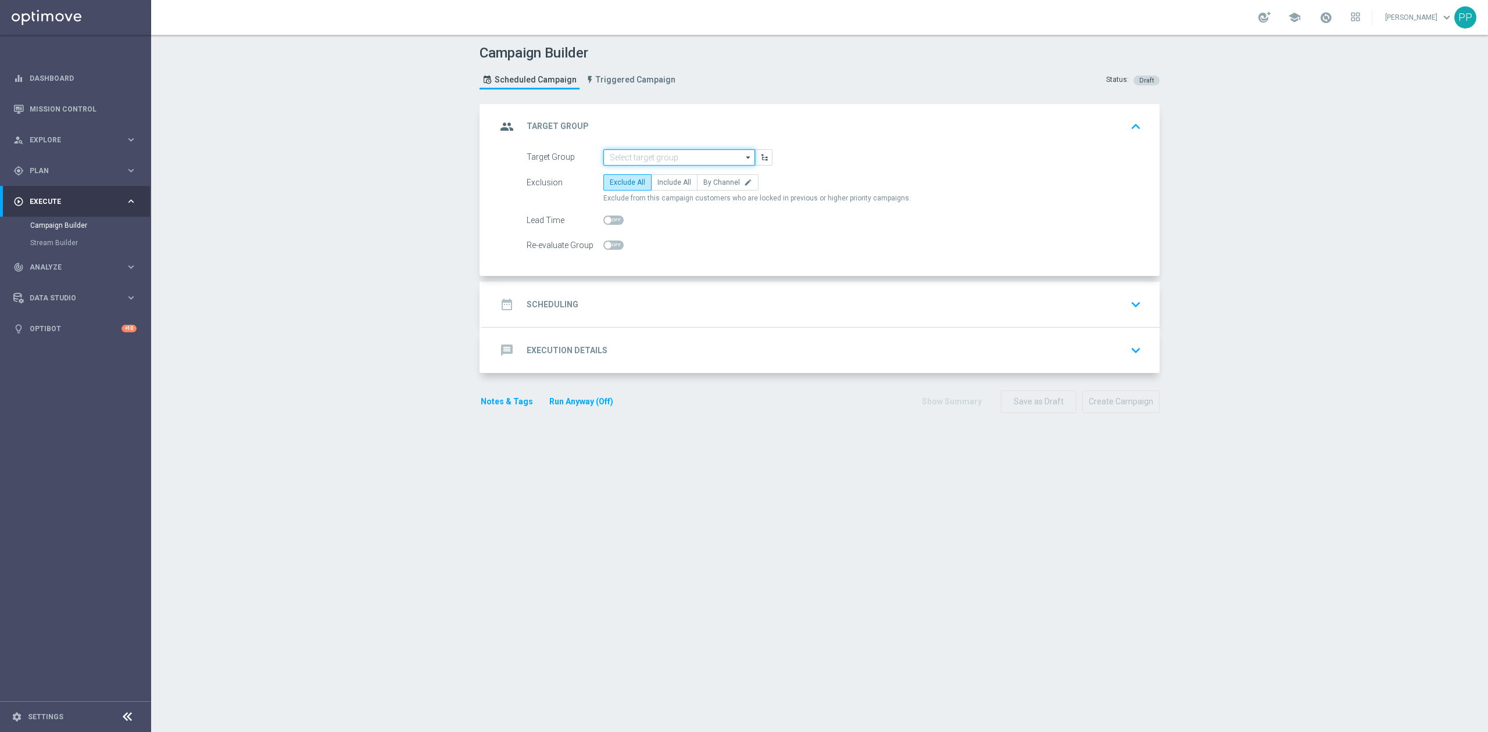
click at [684, 162] on input at bounding box center [679, 157] width 152 height 16
paste input "CRM_BLOKADA_CC DUMP [PERSON_NAME] 100% do 500 PLN_040925"
click at [666, 182] on div "Copy of CRM_BLOKADA_CC DUMP [PERSON_NAME] 100% do 500 PLN_040925" at bounding box center [680, 180] width 140 height 21
type input "Copy of CRM_BLOKADA_CC DUMP [PERSON_NAME] 100% do 500 PLN_040925"
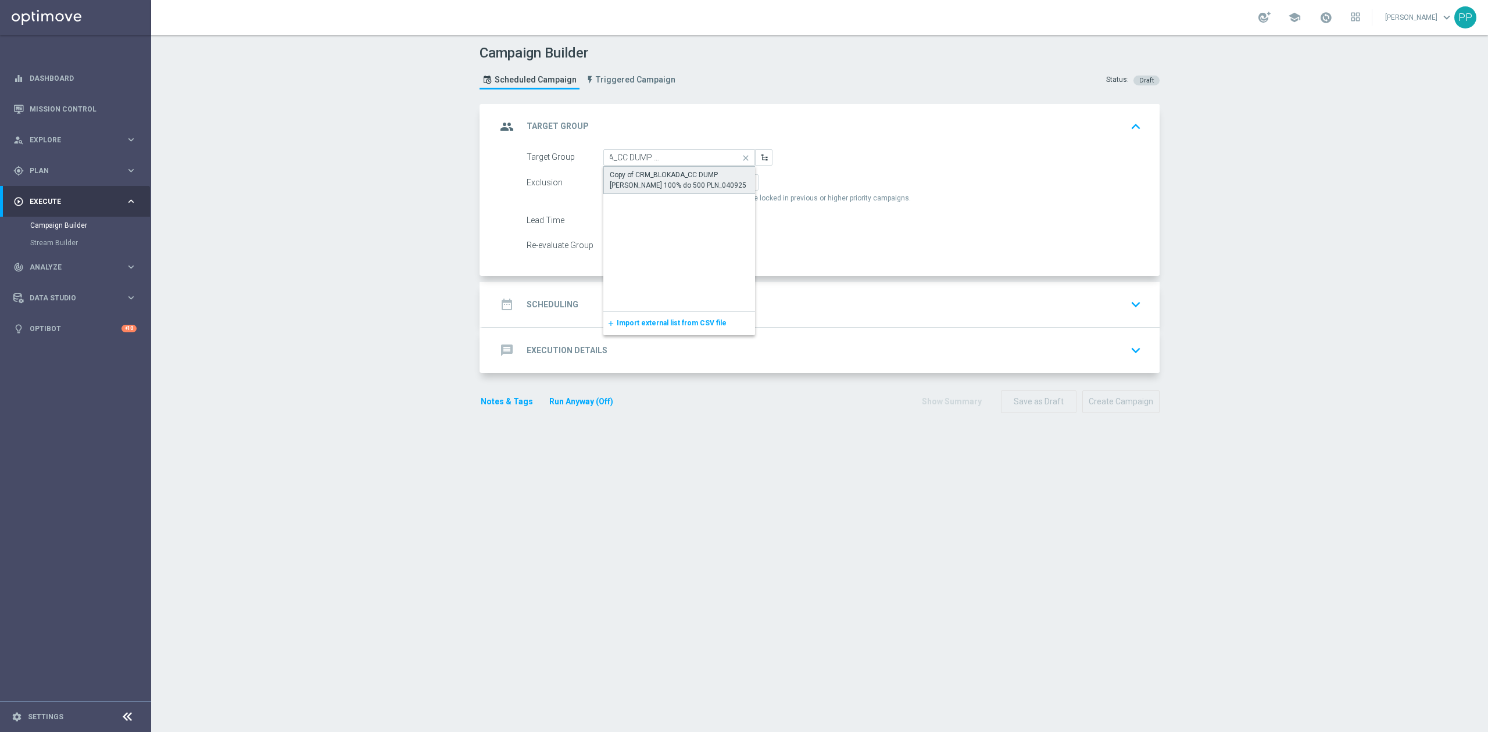
scroll to position [0, 0]
drag, startPoint x: 666, startPoint y: 182, endPoint x: 580, endPoint y: 146, distance: 93.6
click at [666, 182] on span "Include All" at bounding box center [674, 182] width 34 height 8
click at [665, 182] on input "Include All" at bounding box center [661, 185] width 8 height 8
radio input "true"
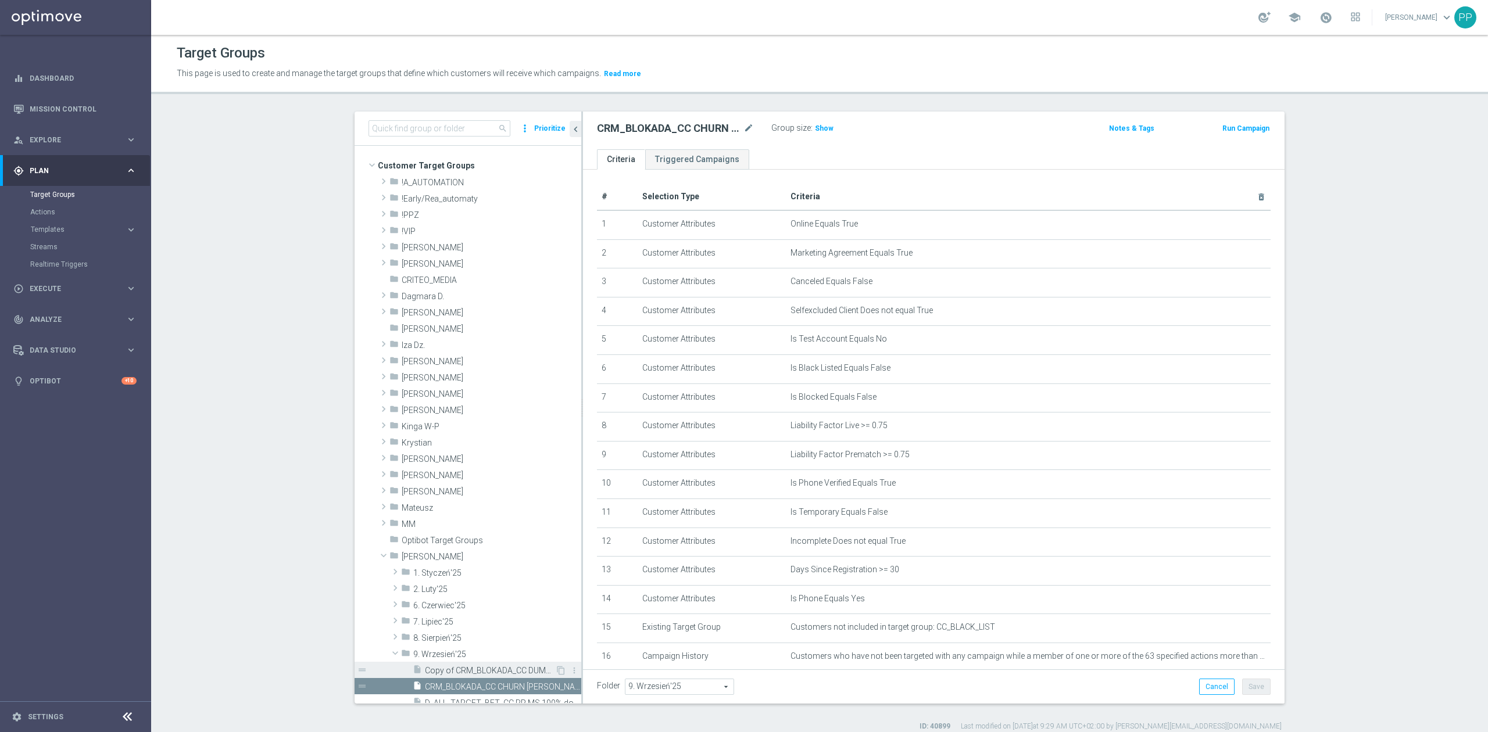
scroll to position [155, 0]
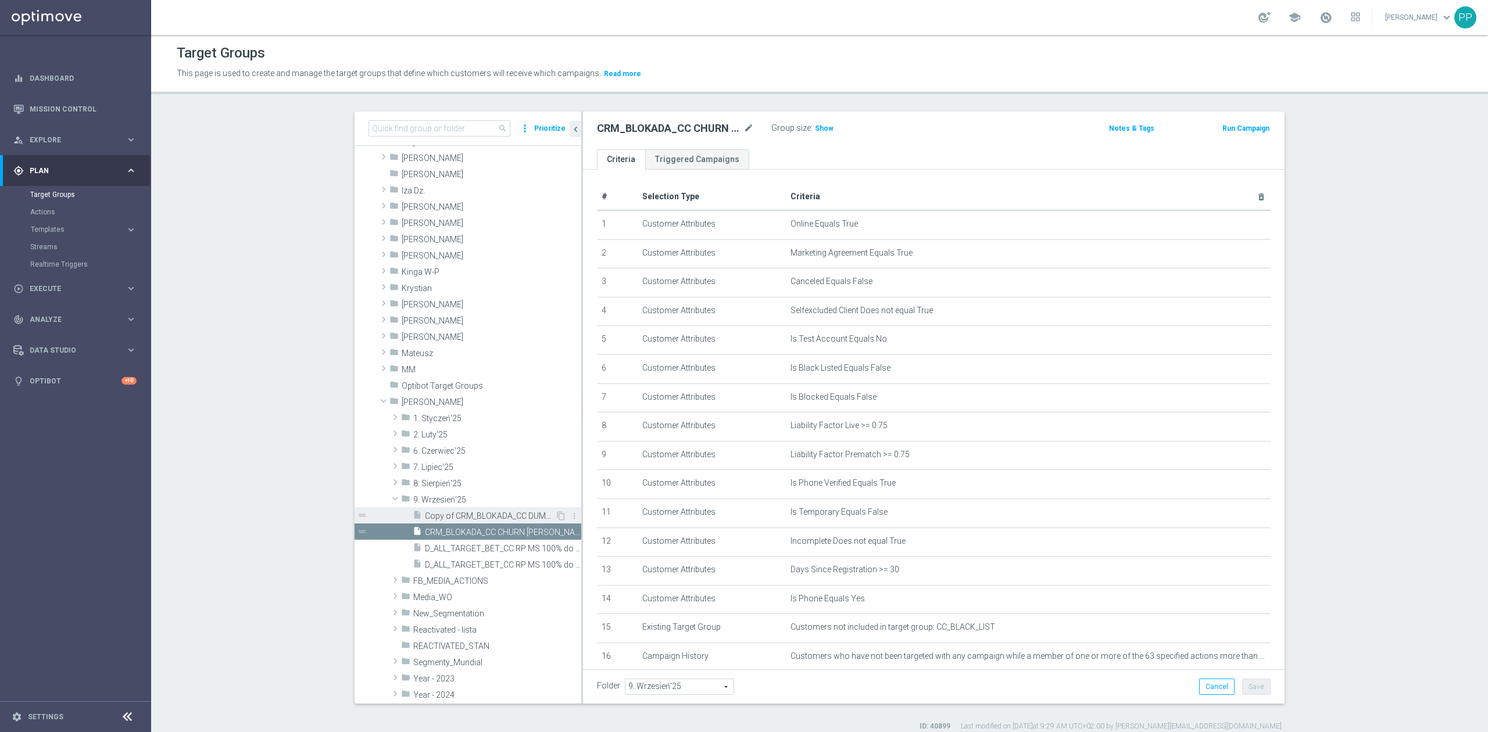
click at [506, 514] on span "Copy of CRM_BLOKADA_CC DUMP REPKA 100% do 500 PLN_040925" at bounding box center [490, 517] width 130 height 10
click at [743, 133] on icon "mode_edit" at bounding box center [748, 128] width 10 height 14
click at [728, 130] on input "Copy of CRM_BLOKADA_CC DUMP REPKA 100% do 500 PLN_040925" at bounding box center [675, 129] width 157 height 16
drag, startPoint x: 728, startPoint y: 129, endPoint x: 696, endPoint y: 127, distance: 31.5
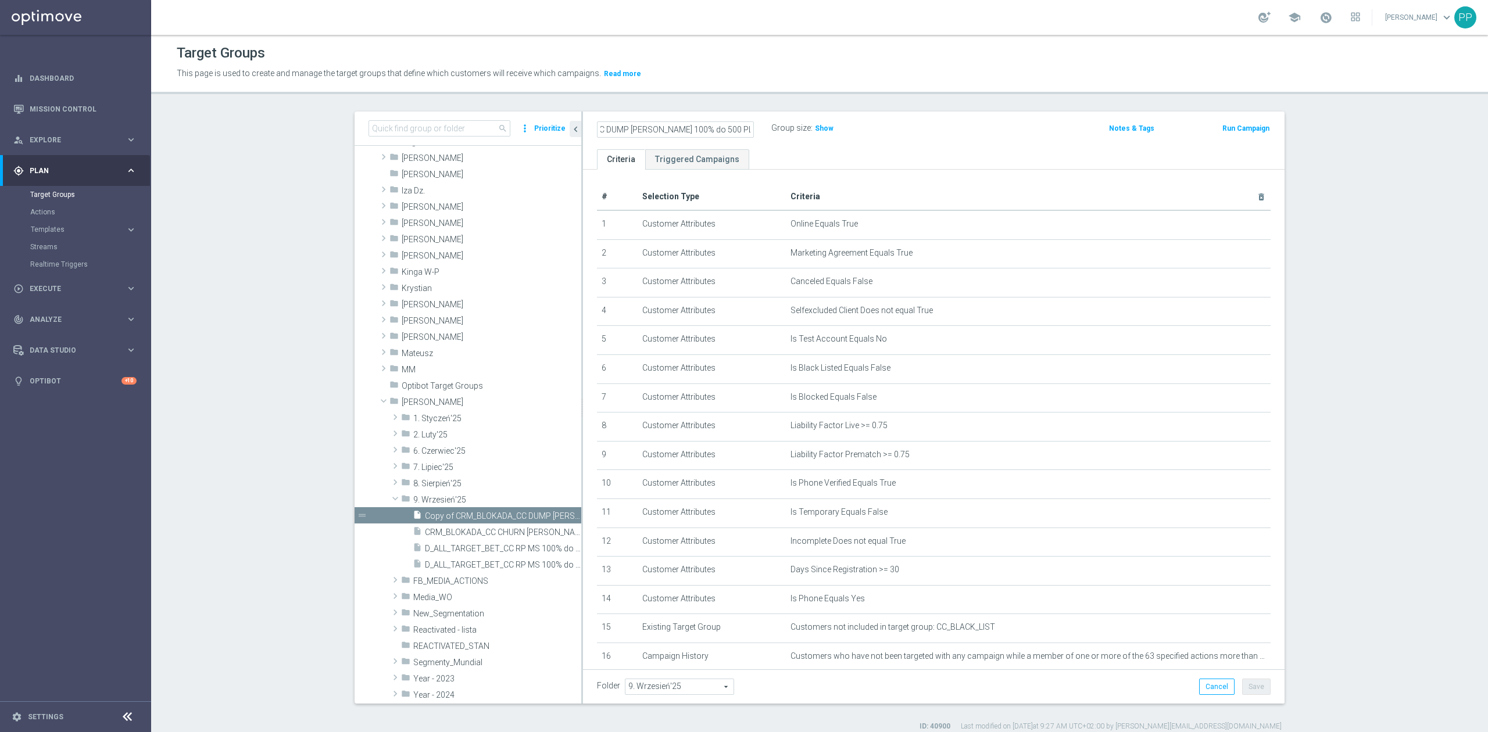
click at [696, 128] on input "Copy of CRM_BLOKADA_CC DUMP REPKA 100% do 500 PLN_040925" at bounding box center [675, 129] width 157 height 16
drag, startPoint x: 707, startPoint y: 124, endPoint x: 514, endPoint y: 123, distance: 192.4
click at [514, 123] on as-split "search more_vert Prioritize Customer Target Groups library_add create_new_folder" at bounding box center [820, 408] width 930 height 592
click at [624, 128] on input "Copy of CRM_BLOKADA_CC DUMP REPKA 100% do 500 PLN_040925" at bounding box center [675, 129] width 157 height 16
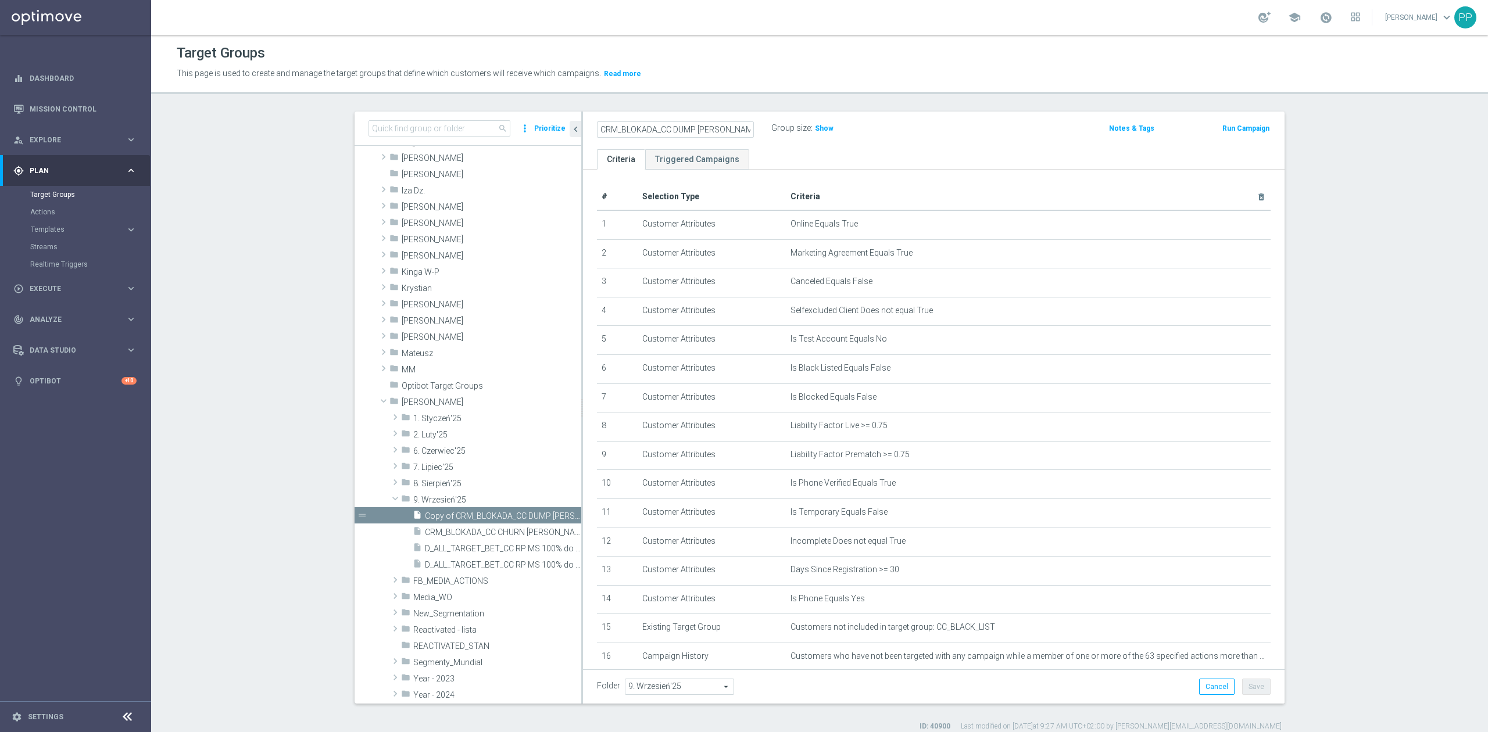
type input "CRM_BLOKADA_CC DUMP [PERSON_NAME] 100% do 500 PLN_040925"
click at [696, 71] on p "This page is used to create and manage the target groups that define which cust…" at bounding box center [657, 73] width 960 height 13
click at [1249, 686] on button "Save" at bounding box center [1256, 687] width 28 height 16
click at [744, 129] on icon "mode_edit" at bounding box center [748, 128] width 10 height 14
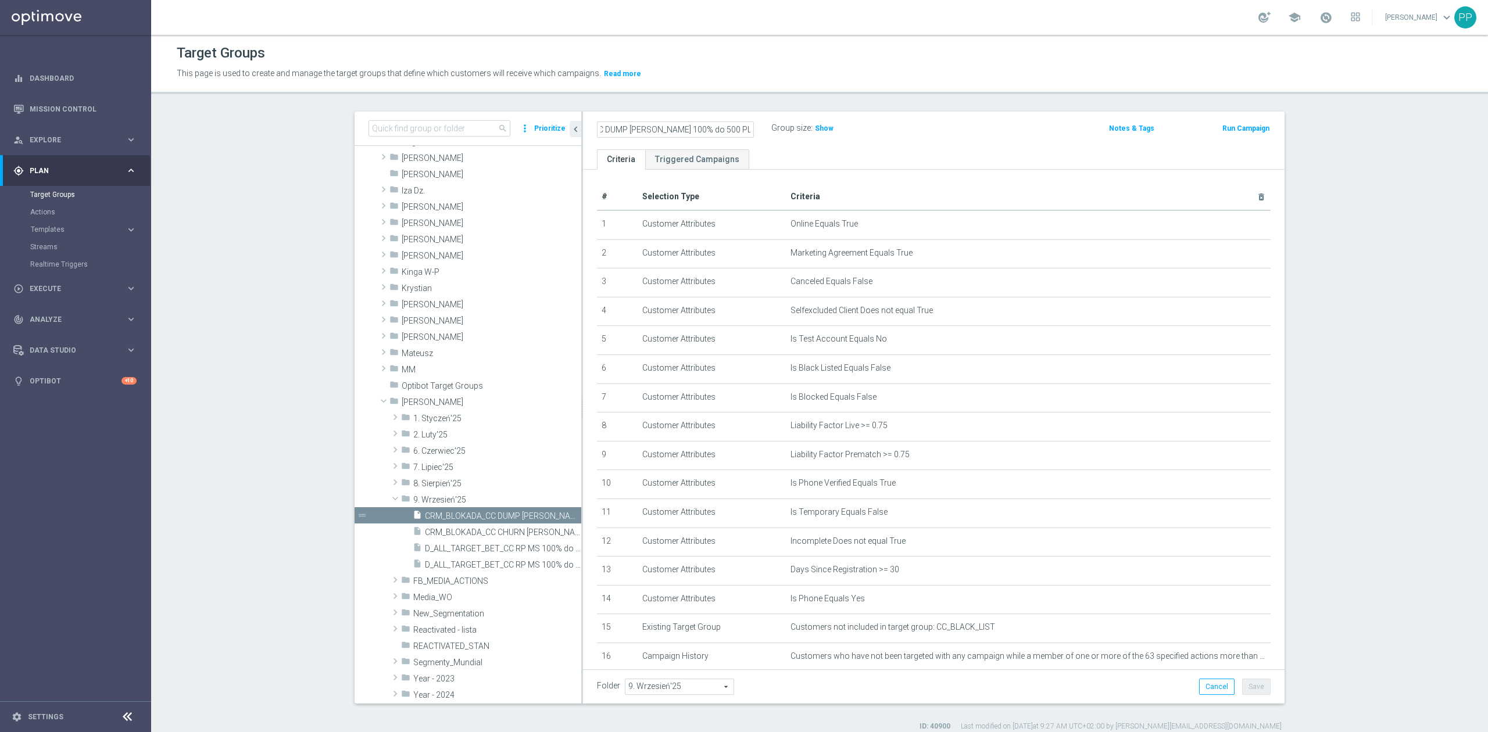
click at [691, 133] on input "CRM_BLOKADA_CC DUMP [PERSON_NAME] 100% do 500 PLN_040925" at bounding box center [675, 129] width 157 height 16
drag, startPoint x: 747, startPoint y: 58, endPoint x: 633, endPoint y: 106, distance: 123.5
click at [747, 58] on div "Target Groups" at bounding box center [820, 53] width 1286 height 23
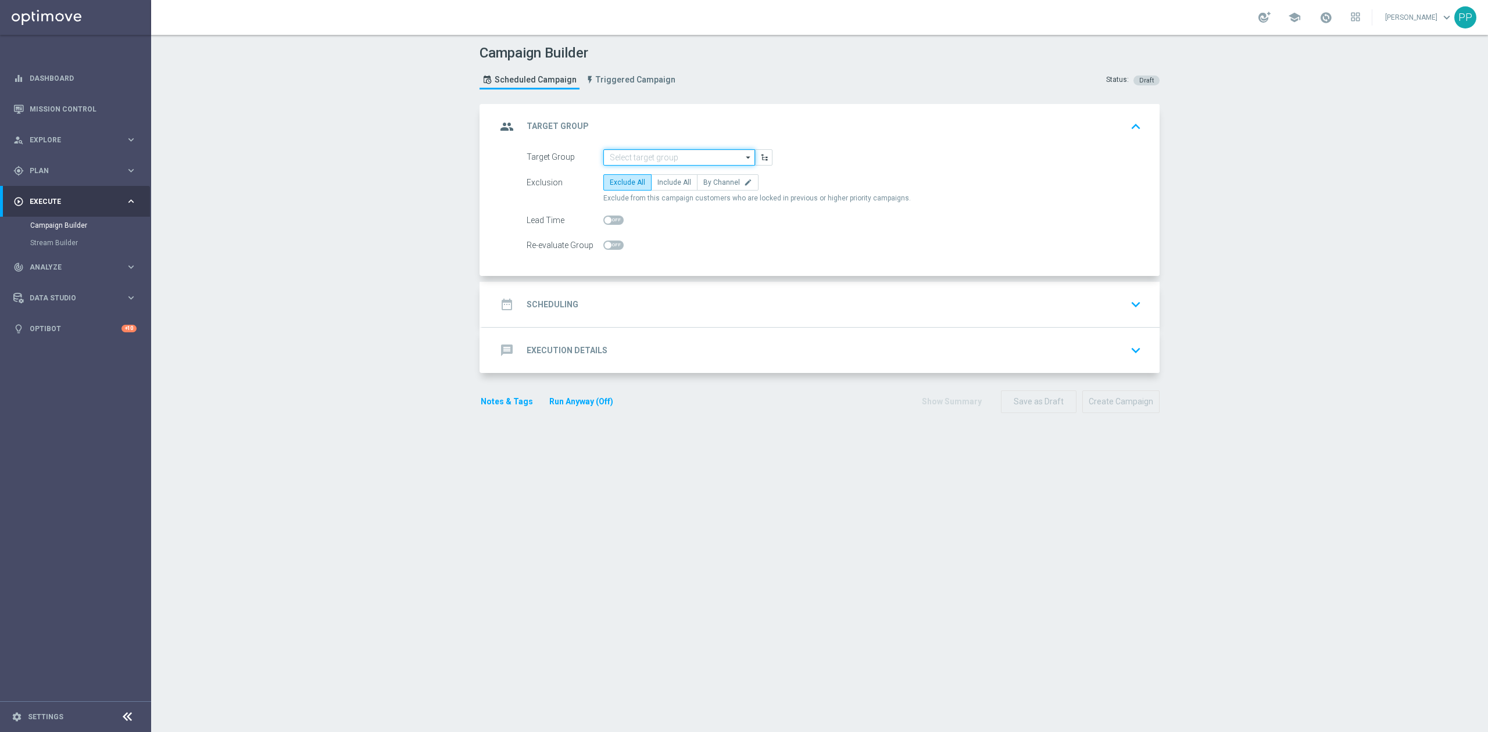
click at [682, 153] on input at bounding box center [679, 157] width 152 height 16
paste input "CRM_BLOKADA_CC DUMP [PERSON_NAME] 100% do 500 PLN_040925"
click at [682, 185] on div "CRM_BLOKADA_CC DUMP [PERSON_NAME] 100% do 500 PLN_040925" at bounding box center [680, 180] width 140 height 21
type input "CRM_BLOKADA_CC DUMP [PERSON_NAME] 100% do 500 PLN_040925"
click at [721, 183] on span "By Channel" at bounding box center [721, 182] width 37 height 8
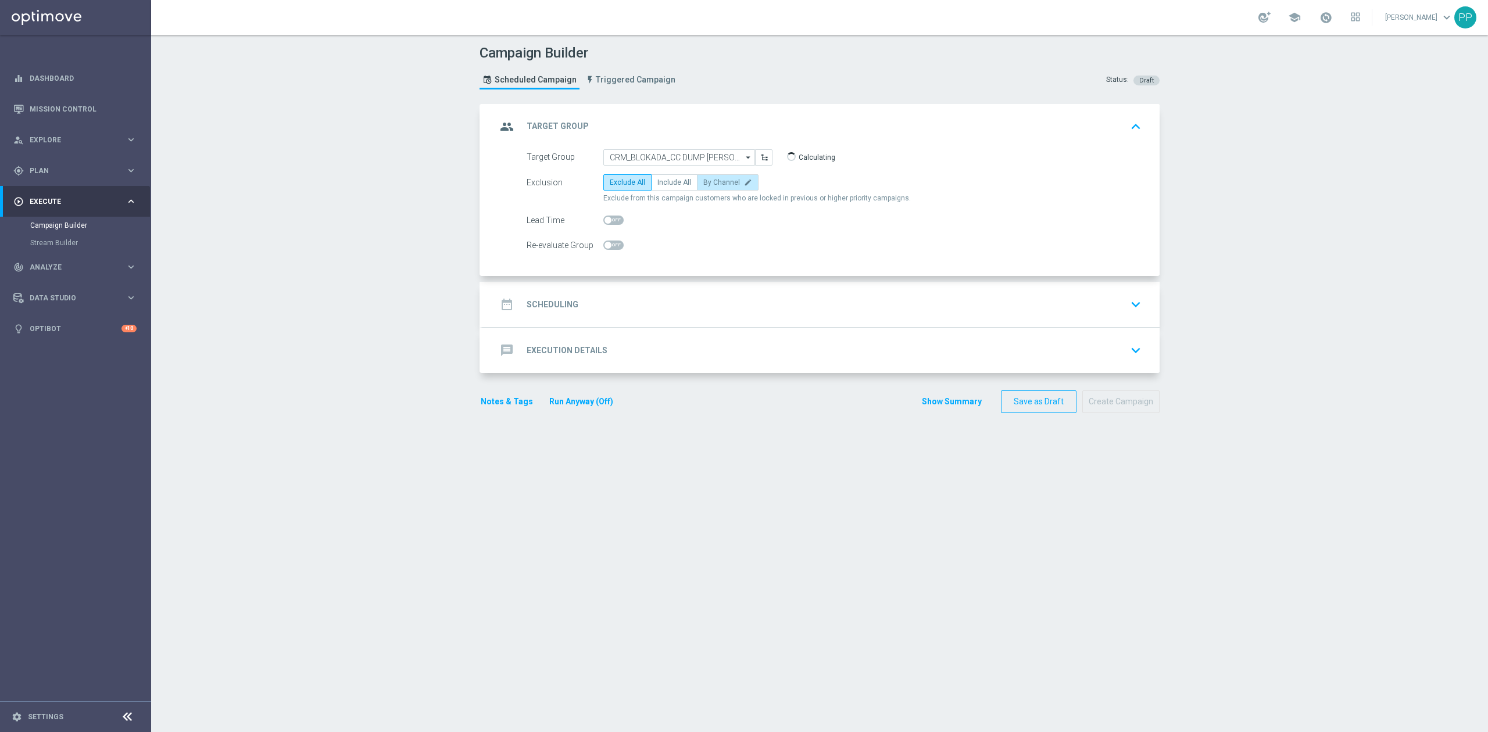
click at [711, 183] on input "By Channel edit" at bounding box center [707, 185] width 8 height 8
radio input "true"
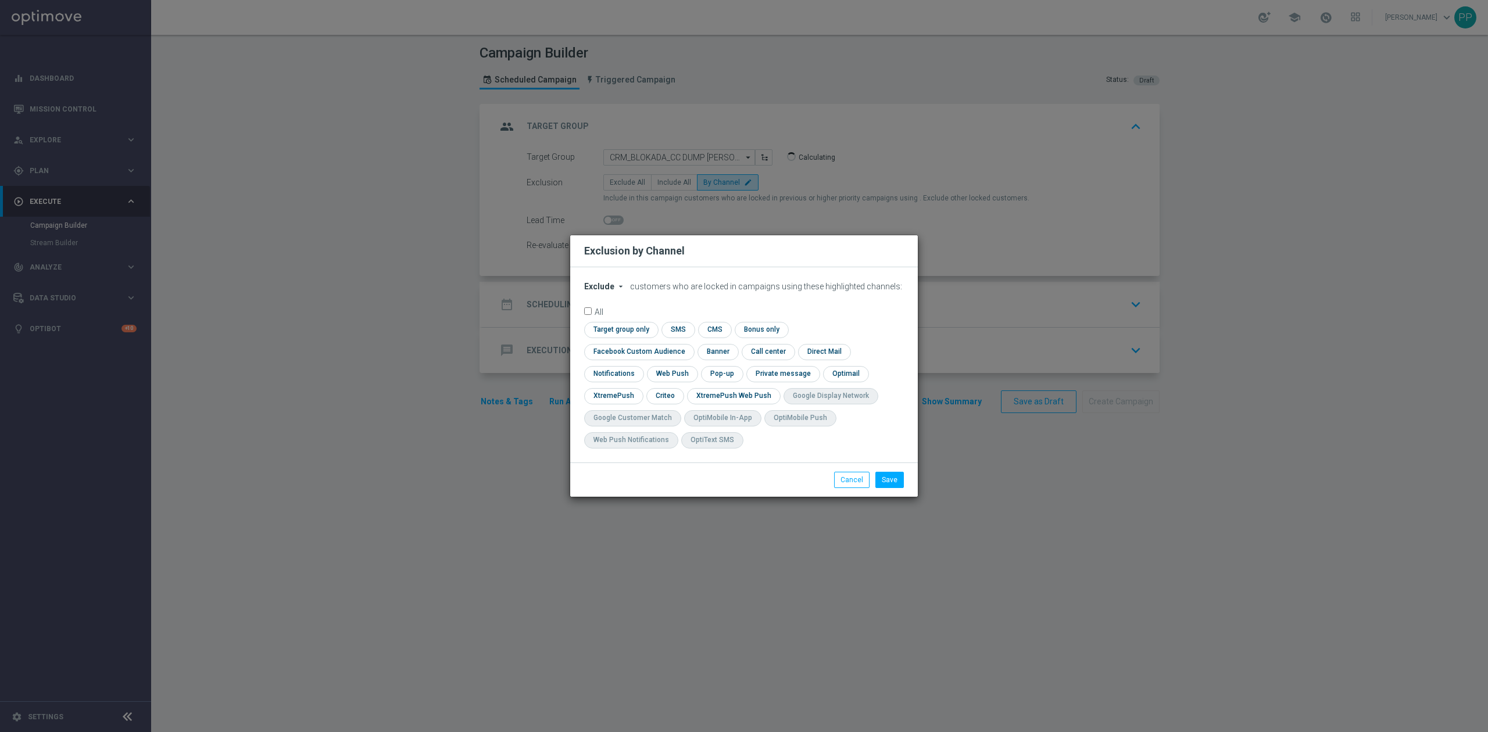
click at [586, 291] on span "Exclude" at bounding box center [599, 286] width 30 height 9
click at [0, 0] on span "Include" at bounding box center [0, 0] width 0 height 0
click at [689, 345] on input "checkbox" at bounding box center [636, 352] width 105 height 16
checkbox input "true"
click at [667, 398] on input "checkbox" at bounding box center [664, 396] width 36 height 16
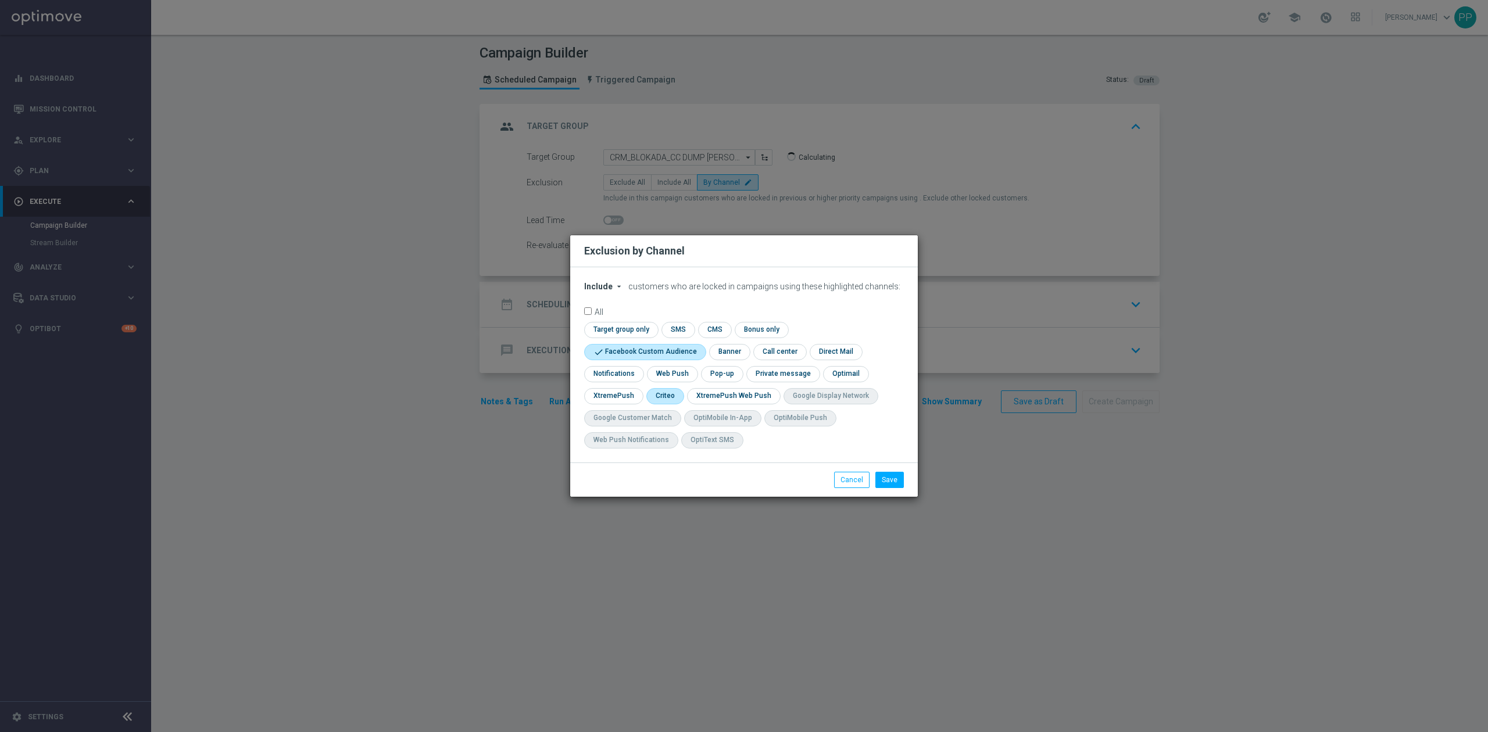
checkbox input "true"
click at [892, 486] on button "Save" at bounding box center [889, 480] width 28 height 16
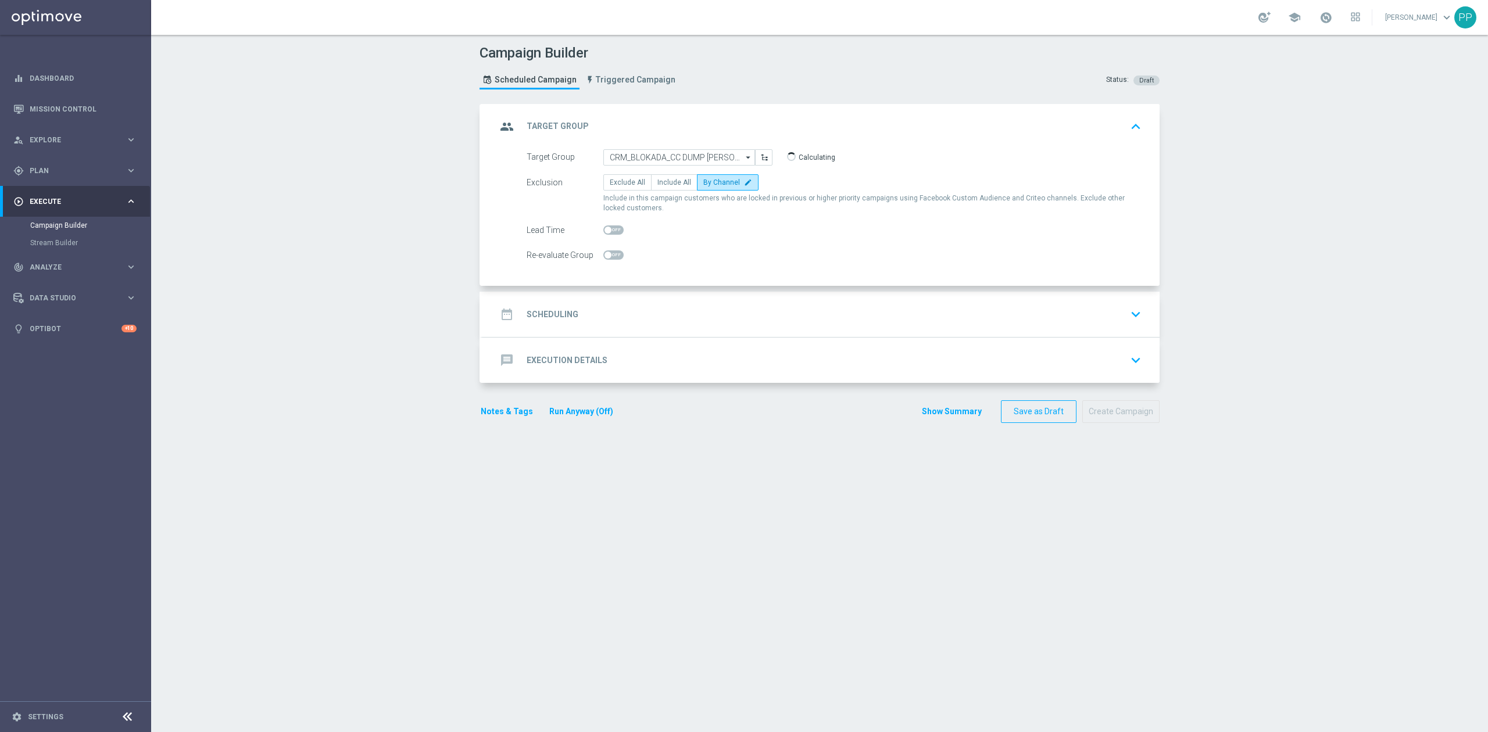
click at [758, 310] on div "date_range Scheduling keyboard_arrow_down" at bounding box center [820, 314] width 649 height 22
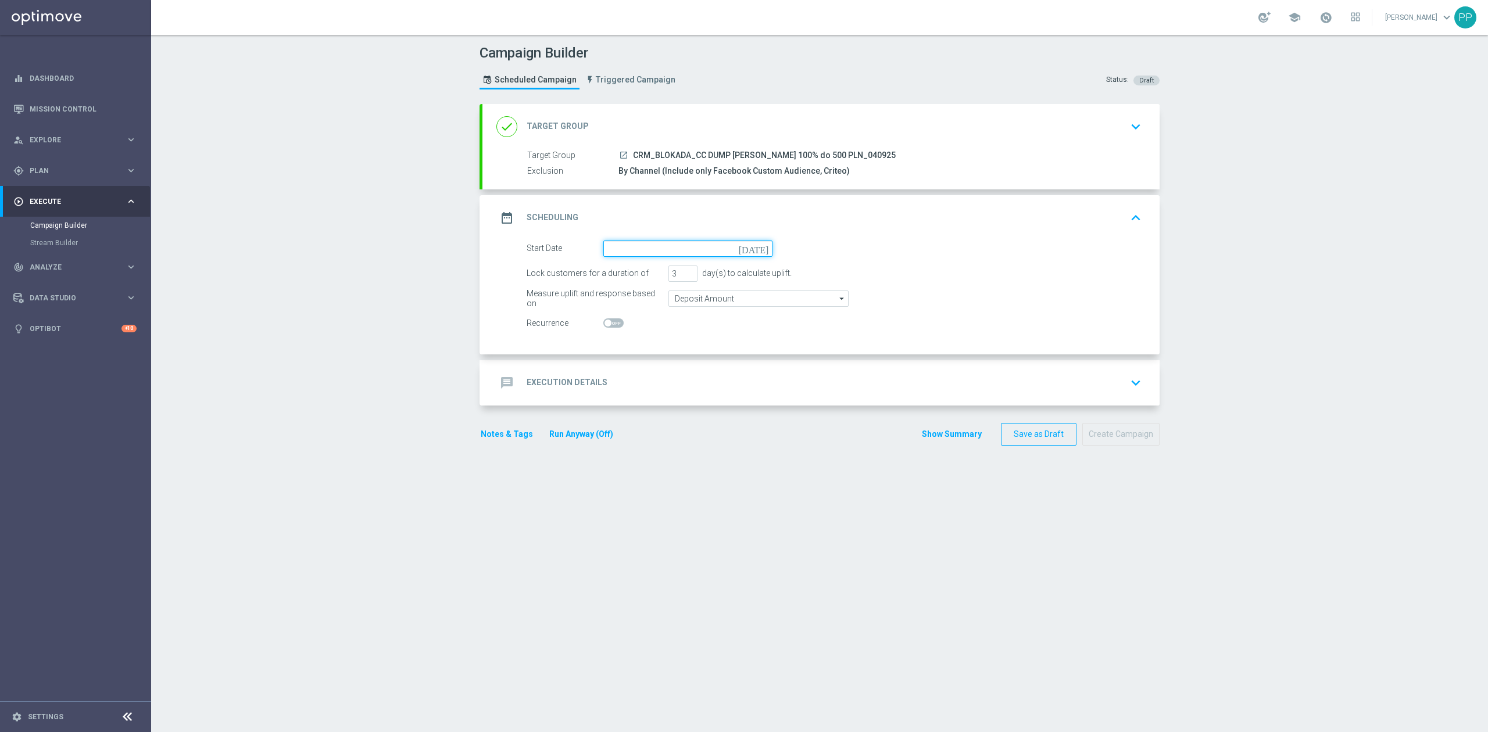
click at [717, 247] on input at bounding box center [687, 249] width 169 height 16
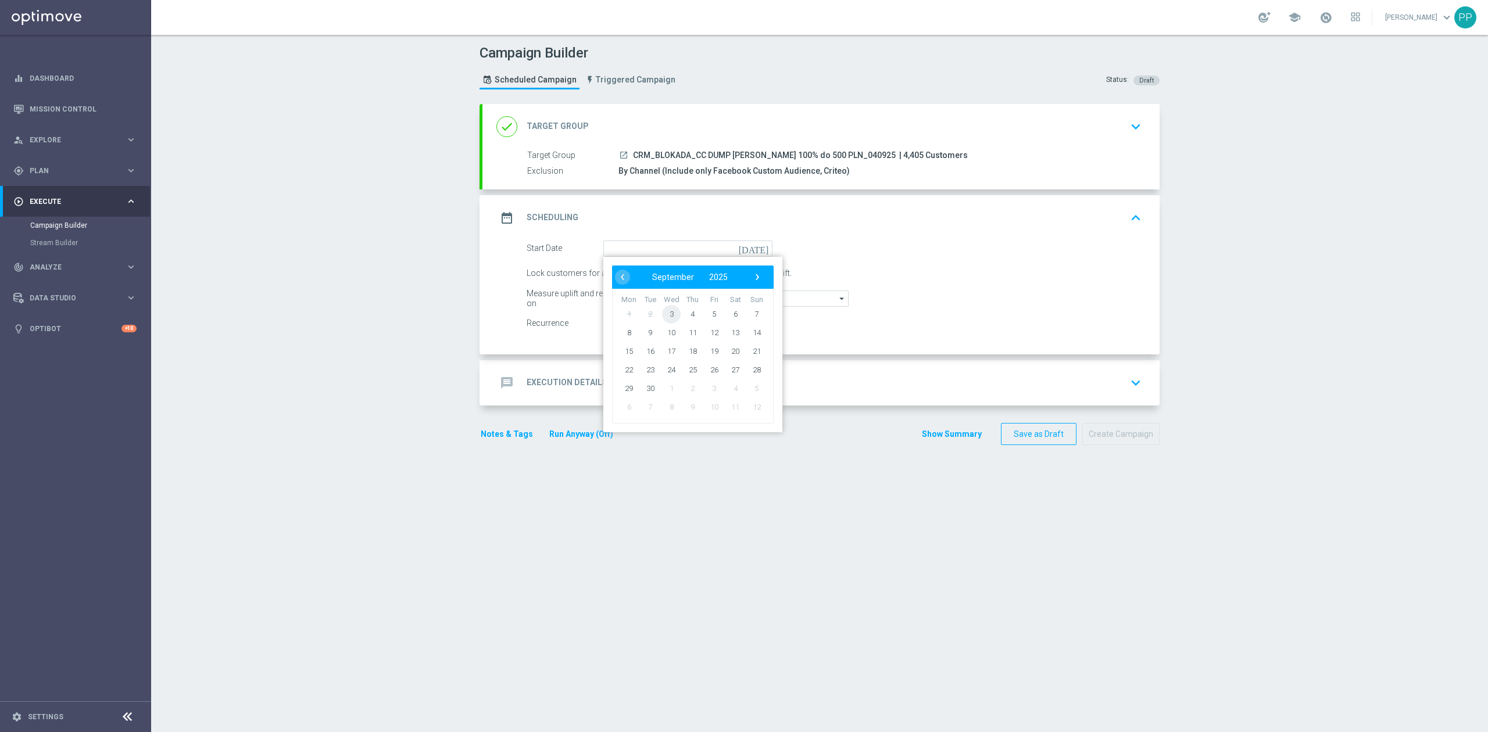
click at [666, 314] on span "3" at bounding box center [671, 314] width 19 height 19
type input "03 Sep 2025"
drag, startPoint x: 672, startPoint y: 275, endPoint x: 657, endPoint y: 277, distance: 15.2
click at [657, 277] on div "Lock customers for a duration of 3 day(s) to calculate uplift." at bounding box center [834, 274] width 632 height 16
type input "2"
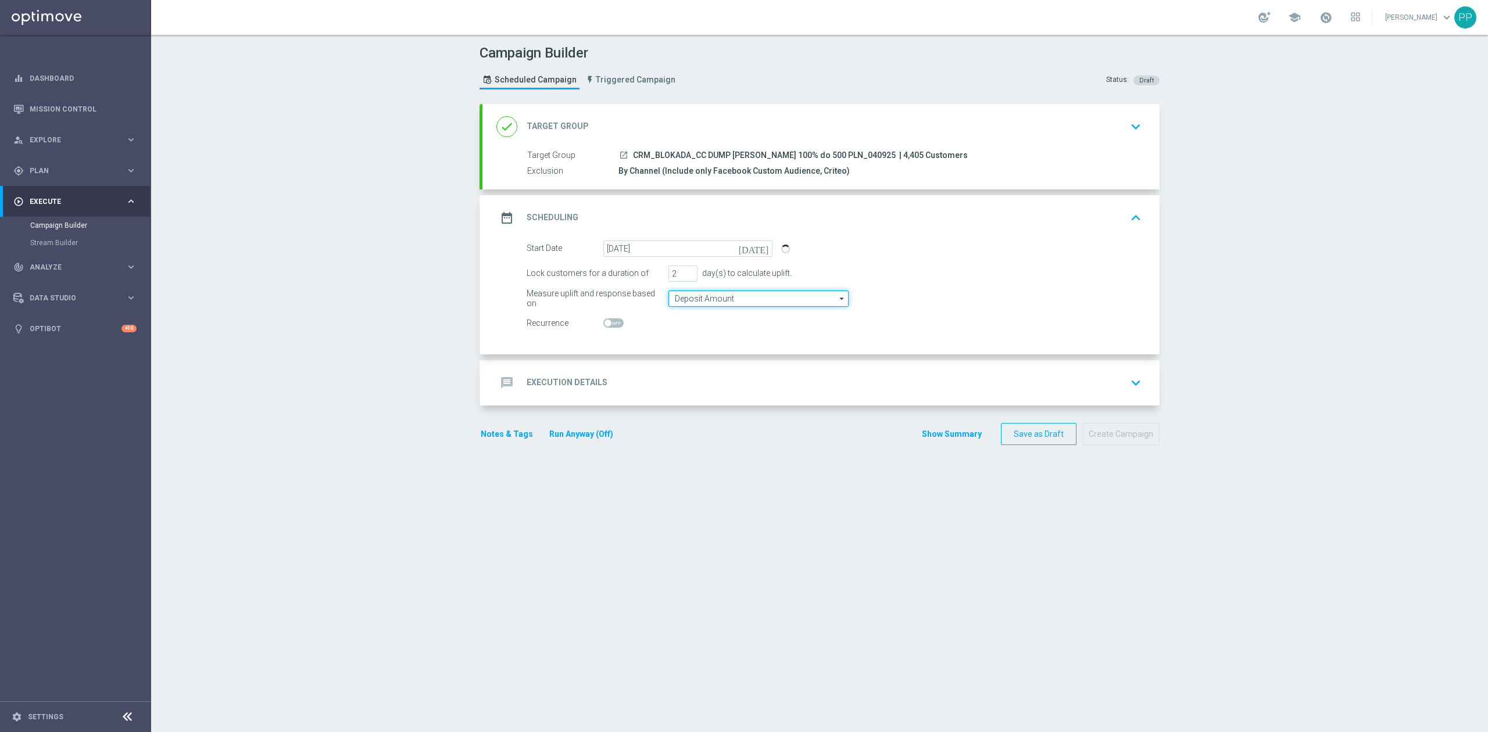
click at [679, 295] on input "Deposit Amount" at bounding box center [758, 299] width 180 height 16
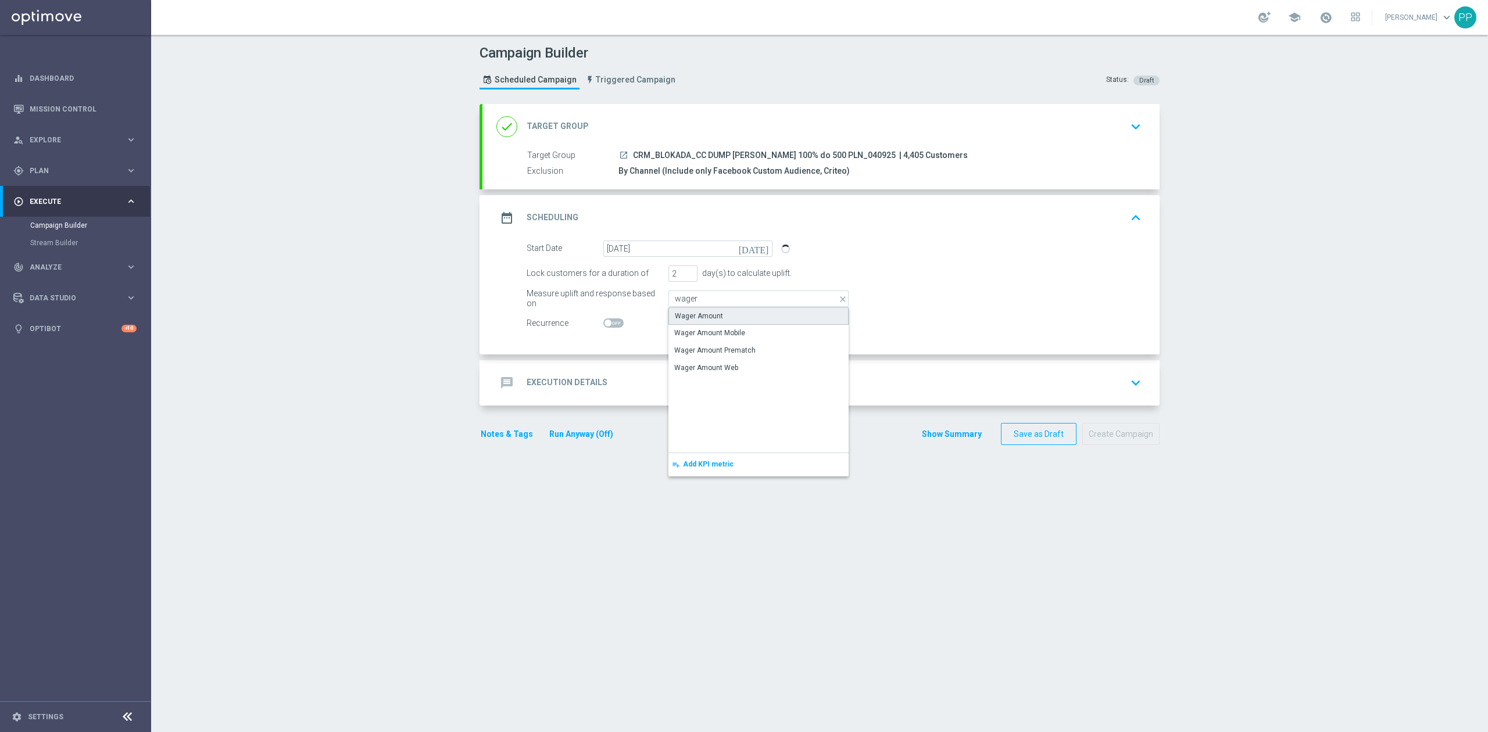
click at [702, 324] on div "Wager Amount" at bounding box center [758, 315] width 180 height 17
type input "Wager Amount"
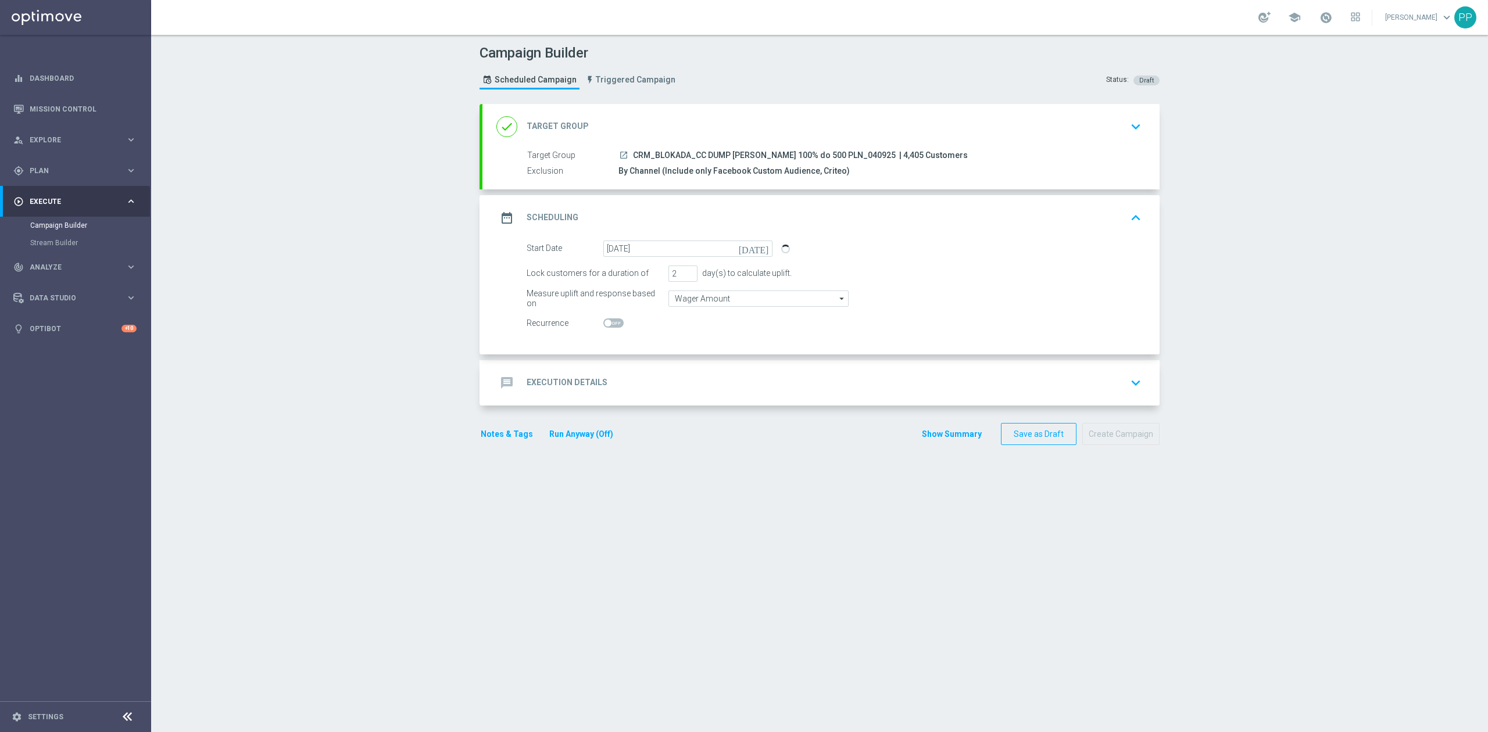
drag, startPoint x: 305, startPoint y: 310, endPoint x: 312, endPoint y: 310, distance: 7.0
click at [309, 310] on div "Campaign Builder Scheduled Campaign Triggered Campaign Status: Draft done Targe…" at bounding box center [819, 384] width 1337 height 698
click at [659, 367] on div "message Execution Details keyboard_arrow_down" at bounding box center [820, 382] width 677 height 45
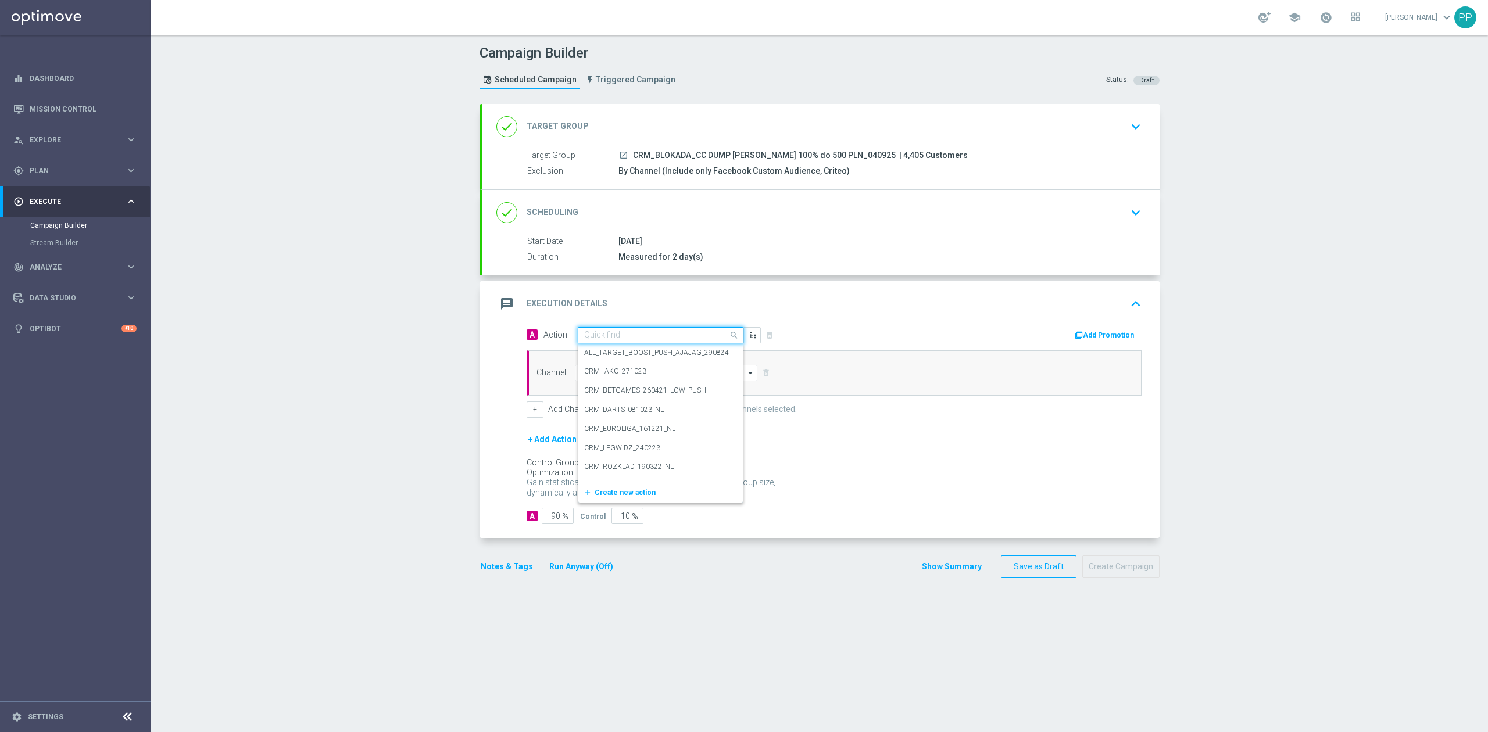
click at [645, 338] on input "text" at bounding box center [649, 336] width 130 height 10
paste input "CRM_BLOKADA_CC DUMP [PERSON_NAME] 100% do 500 PLN_040925"
type input "CRM_BLOKADA_CC DUMP [PERSON_NAME] 100% do 500 PLN_040925"
click at [649, 353] on label "CRM_BLOKADA_CC DUMP [PERSON_NAME] 100% do 500 PLN_040925" at bounding box center [696, 355] width 224 height 10
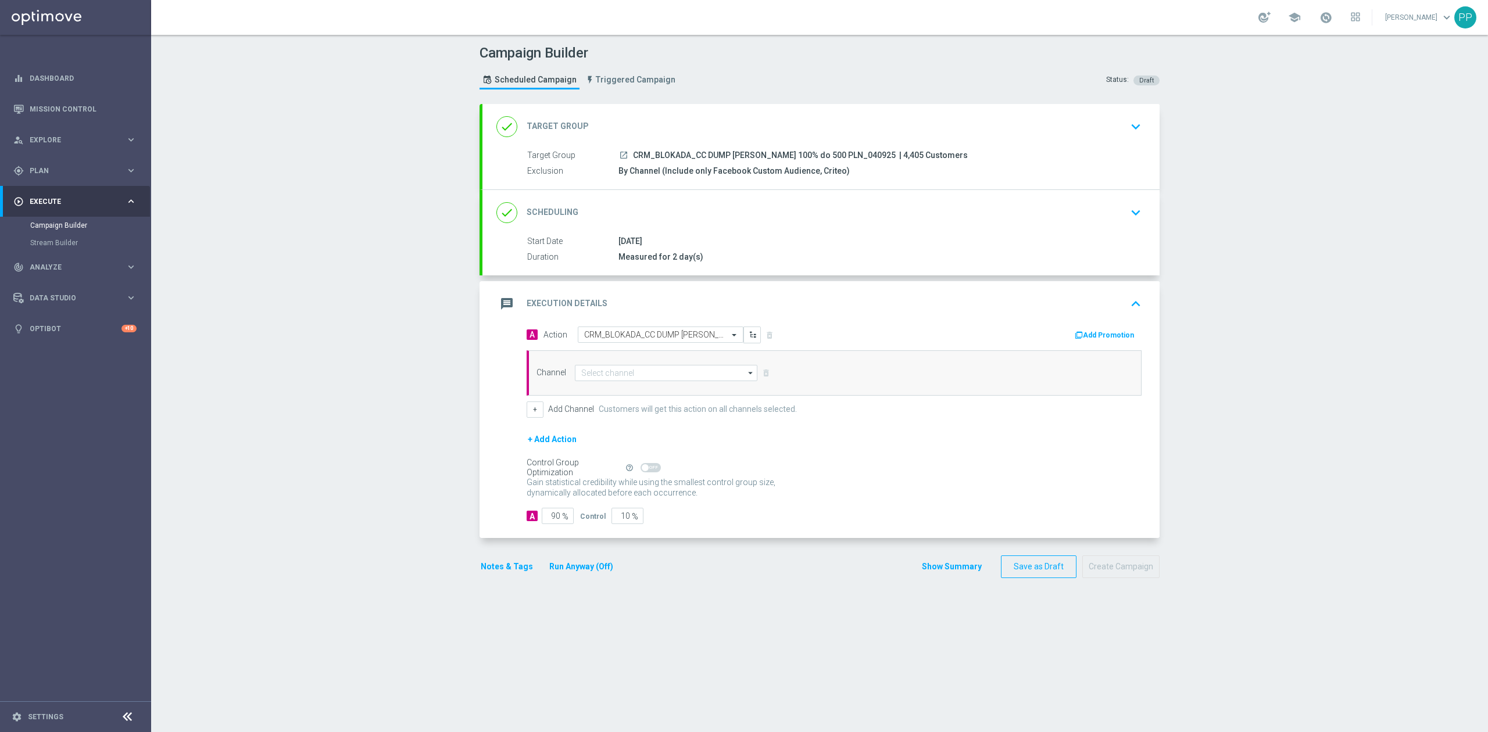
scroll to position [0, 0]
click at [632, 367] on input at bounding box center [666, 373] width 183 height 16
click at [631, 392] on div "Target group only" at bounding box center [661, 390] width 173 height 16
type input "Target group only"
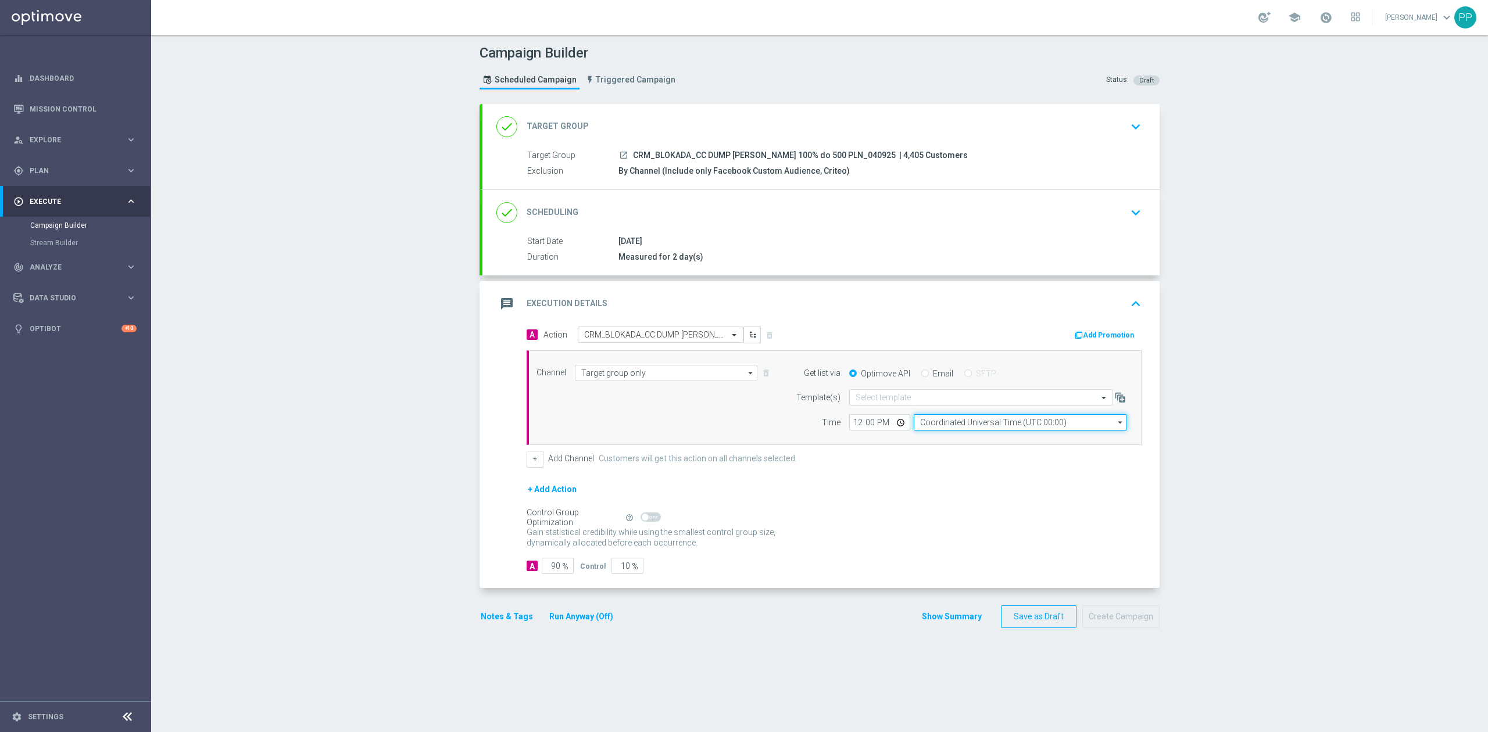
click at [950, 425] on input "Coordinated Universal Time (UTC 00:00)" at bounding box center [1020, 422] width 213 height 16
click at [957, 437] on div "Central European Time (Warsaw) (UTC +02:00)" at bounding box center [1015, 440] width 190 height 10
type input "Central European Time (Warsaw) (UTC +02:00)"
click at [851, 424] on input "12:00" at bounding box center [879, 422] width 61 height 16
type input "09:40"
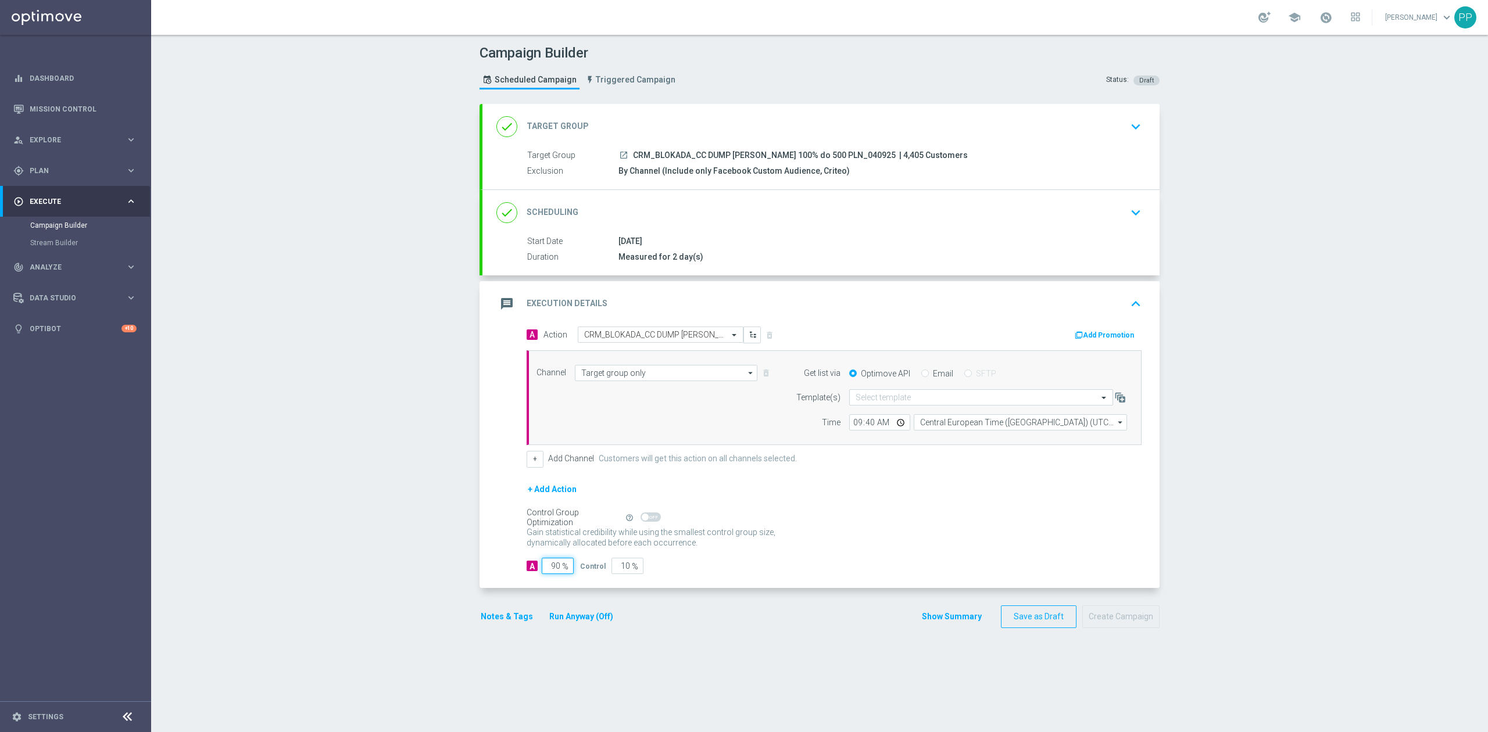
click at [551, 574] on input "90" at bounding box center [558, 566] width 32 height 16
click at [550, 573] on input "90" at bounding box center [558, 566] width 32 height 16
type input "1"
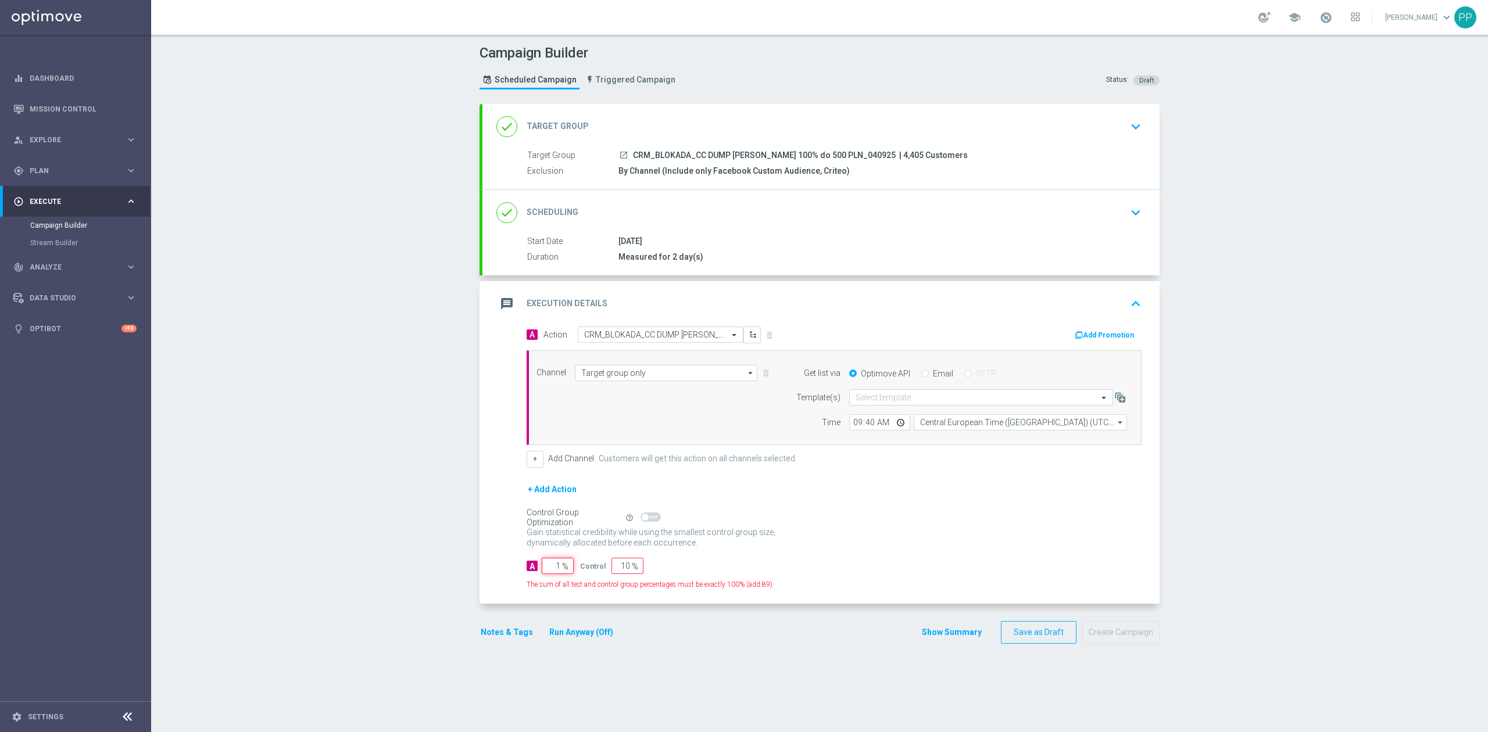
type input "99"
type input "10"
type input "90"
type input "100"
type input "0"
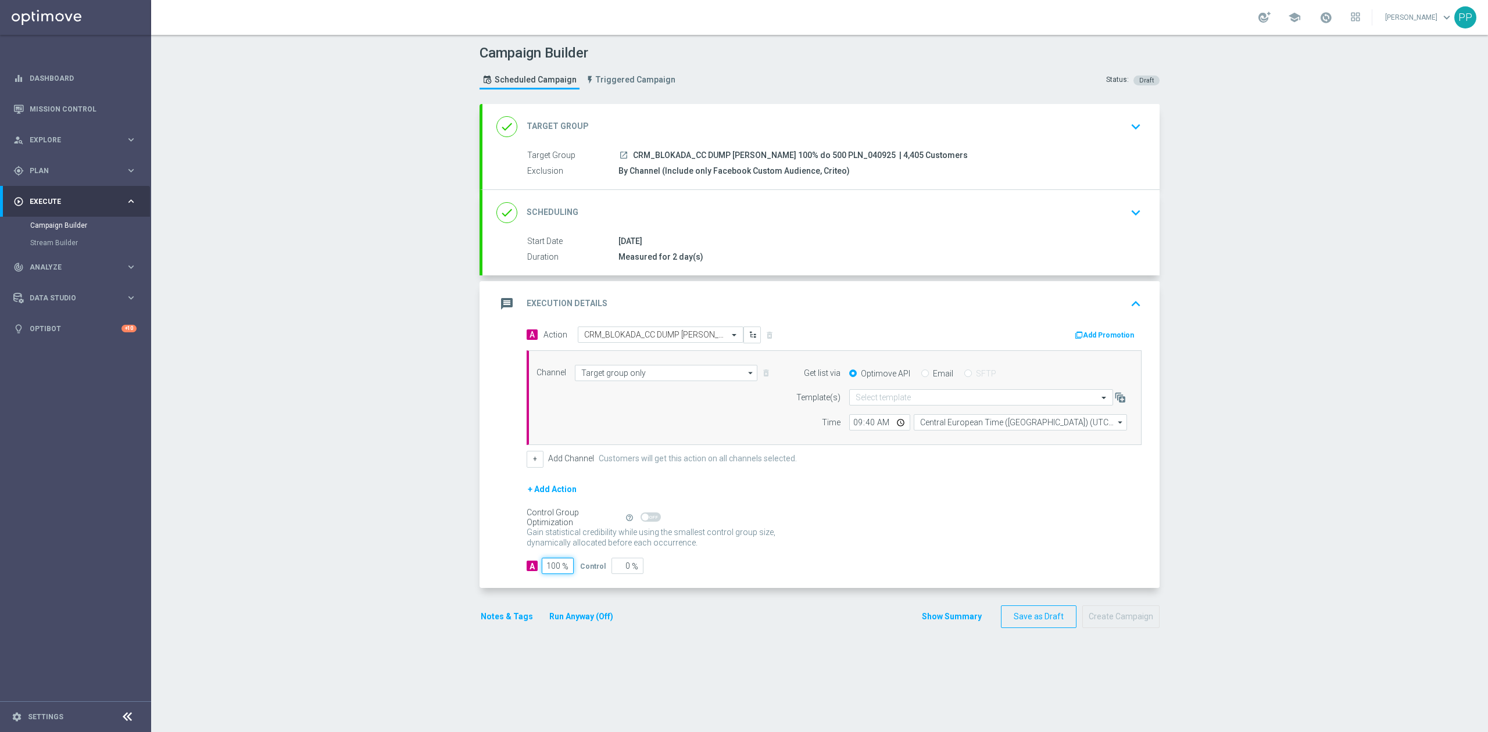
type input "100"
click at [430, 552] on div "Campaign Builder Scheduled Campaign Triggered Campaign Status: Draft done Targe…" at bounding box center [819, 384] width 1337 height 698
click at [789, 635] on div "done Target Group keyboard_arrow_down Target Group launch CRM_BLOKADA_CC DUMP R…" at bounding box center [820, 372] width 680 height 536
click at [800, 293] on div "message Execution Details keyboard_arrow_up" at bounding box center [820, 304] width 649 height 22
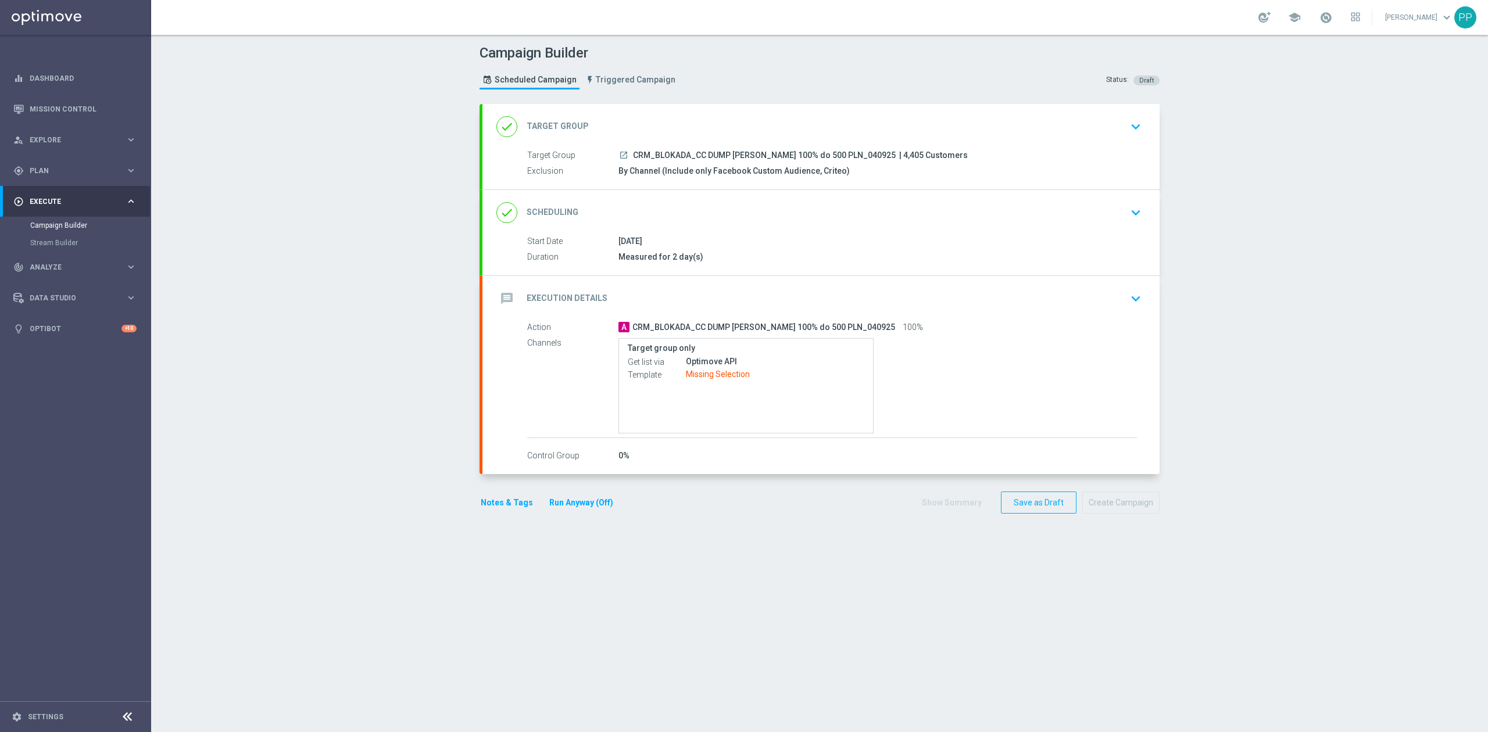
click at [763, 299] on div "message Execution Details keyboard_arrow_down" at bounding box center [820, 299] width 649 height 22
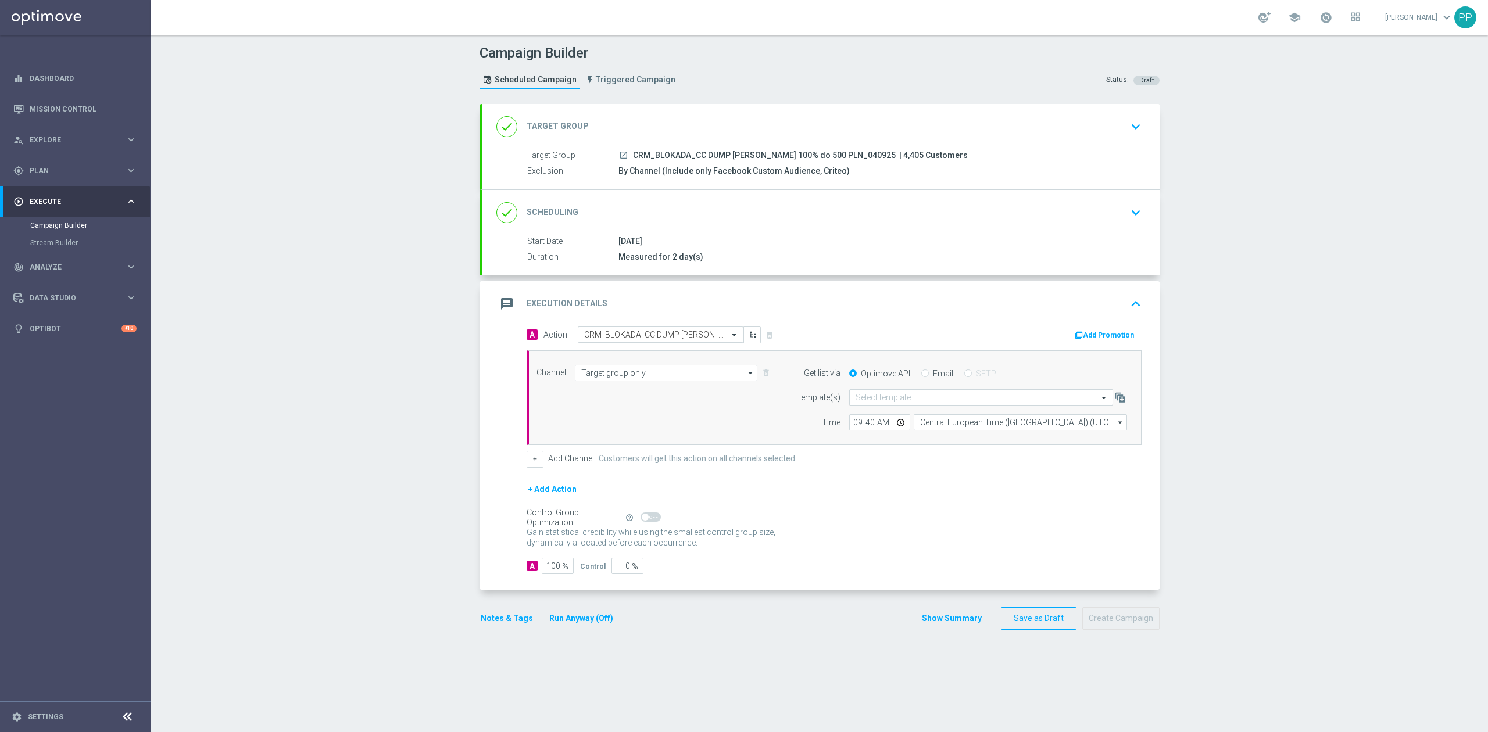
click at [884, 396] on input "text" at bounding box center [970, 398] width 228 height 10
click at [884, 414] on label "Default Email template" at bounding box center [890, 415] width 69 height 10
click at [821, 296] on div "message Execution Details keyboard_arrow_up" at bounding box center [820, 304] width 649 height 22
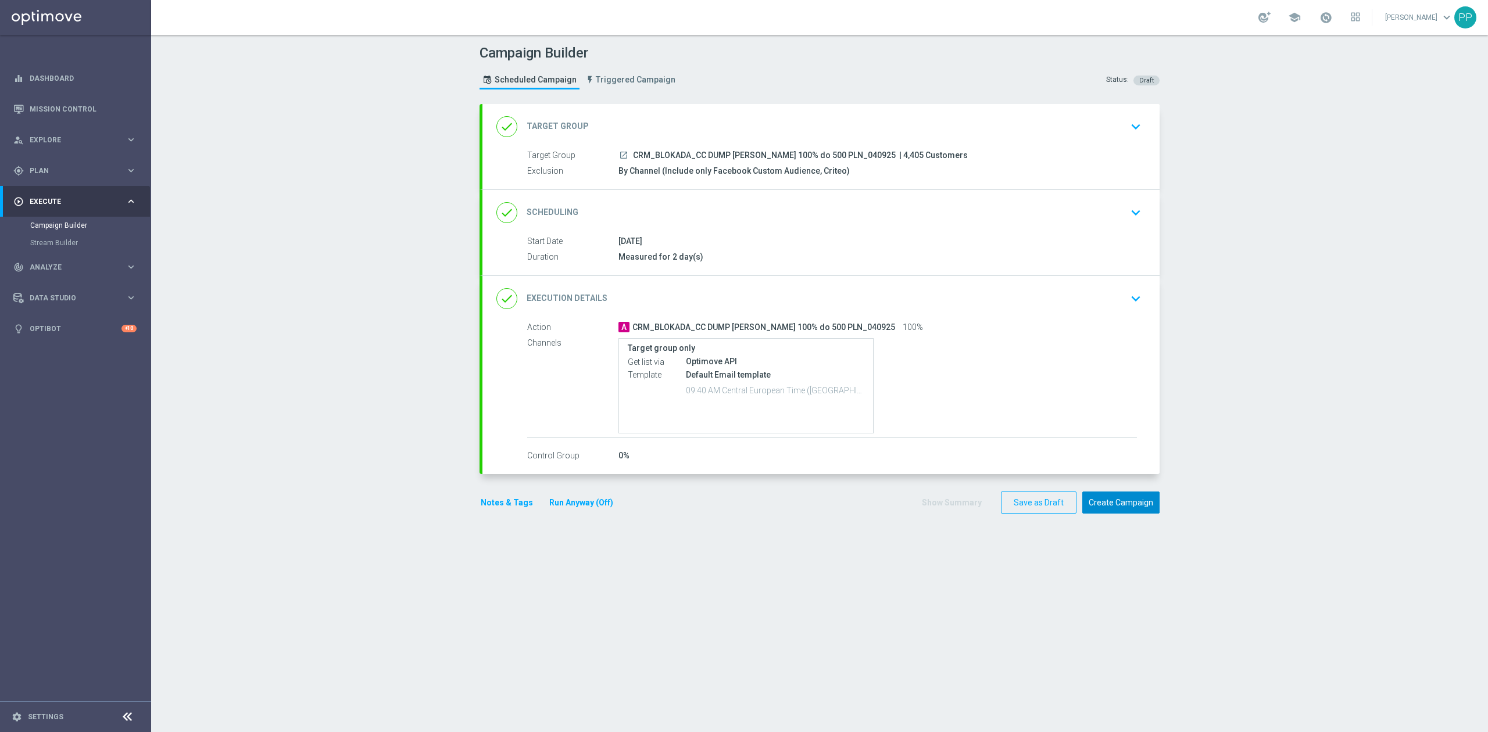
click at [1101, 508] on button "Create Campaign" at bounding box center [1120, 503] width 77 height 23
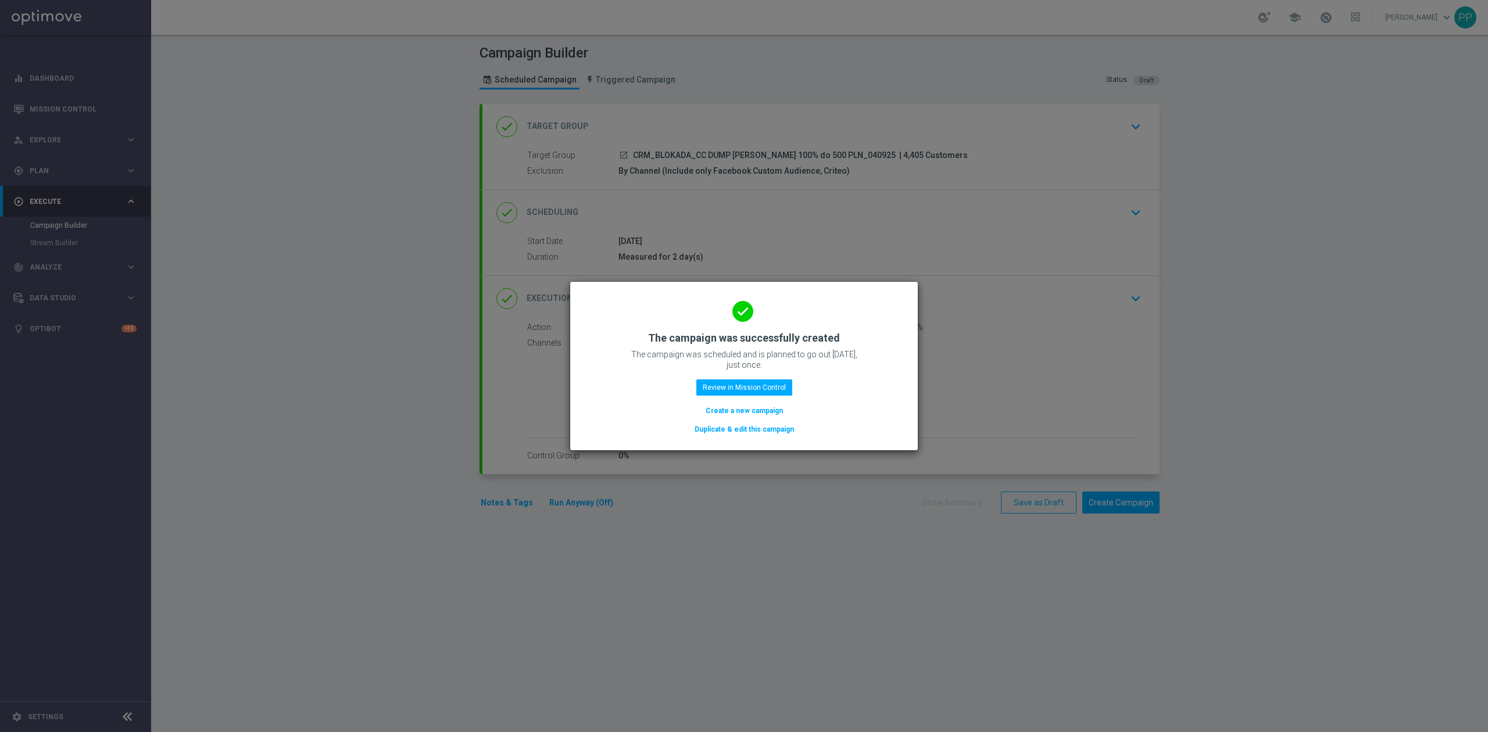
click at [767, 410] on button "Create a new campaign" at bounding box center [744, 411] width 80 height 13
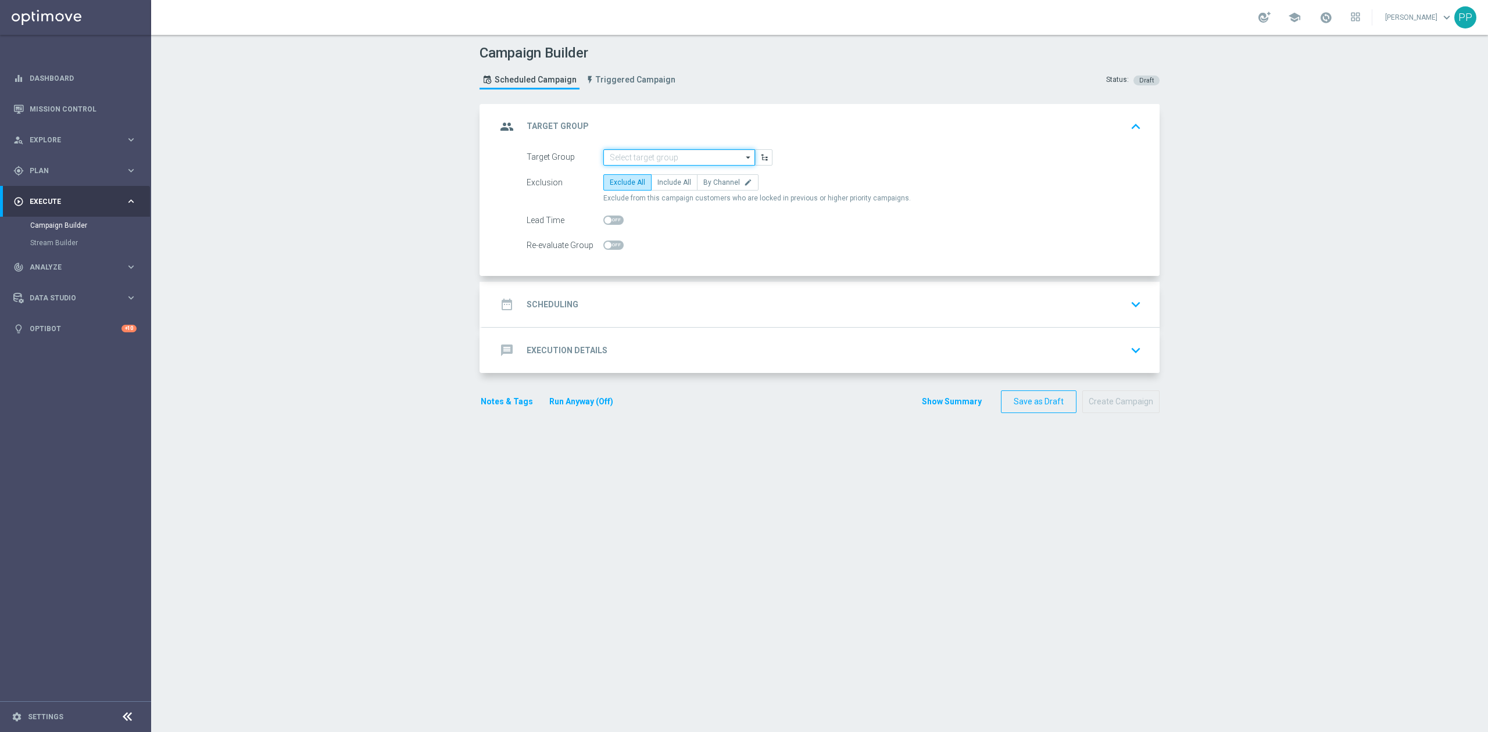
click at [668, 152] on input at bounding box center [679, 157] width 152 height 16
paste input "CRM_BLOKADA_CC CHURN [PERSON_NAME] 100% do 300 PLN_040925"
click at [659, 178] on div "CRM_BLOKADA_CC CHURN [PERSON_NAME] 100% do 300 PLN_040925" at bounding box center [680, 180] width 140 height 21
type input "CRM_BLOKADA_CC CHURN [PERSON_NAME] 100% do 300 PLN_040925"
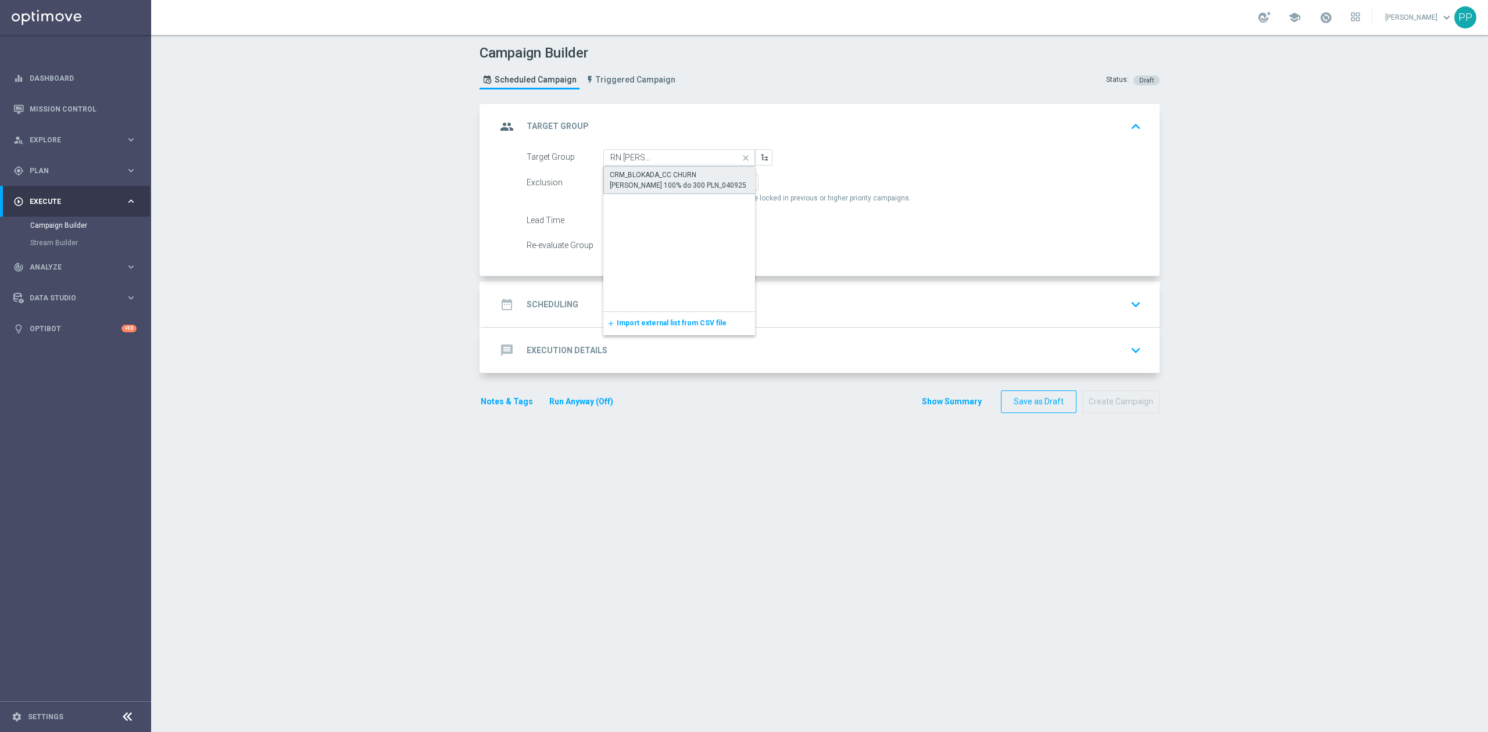
scroll to position [0, 0]
click at [709, 186] on span "By Channel" at bounding box center [721, 182] width 37 height 8
click at [709, 186] on input "By Channel edit" at bounding box center [707, 185] width 8 height 8
radio input "true"
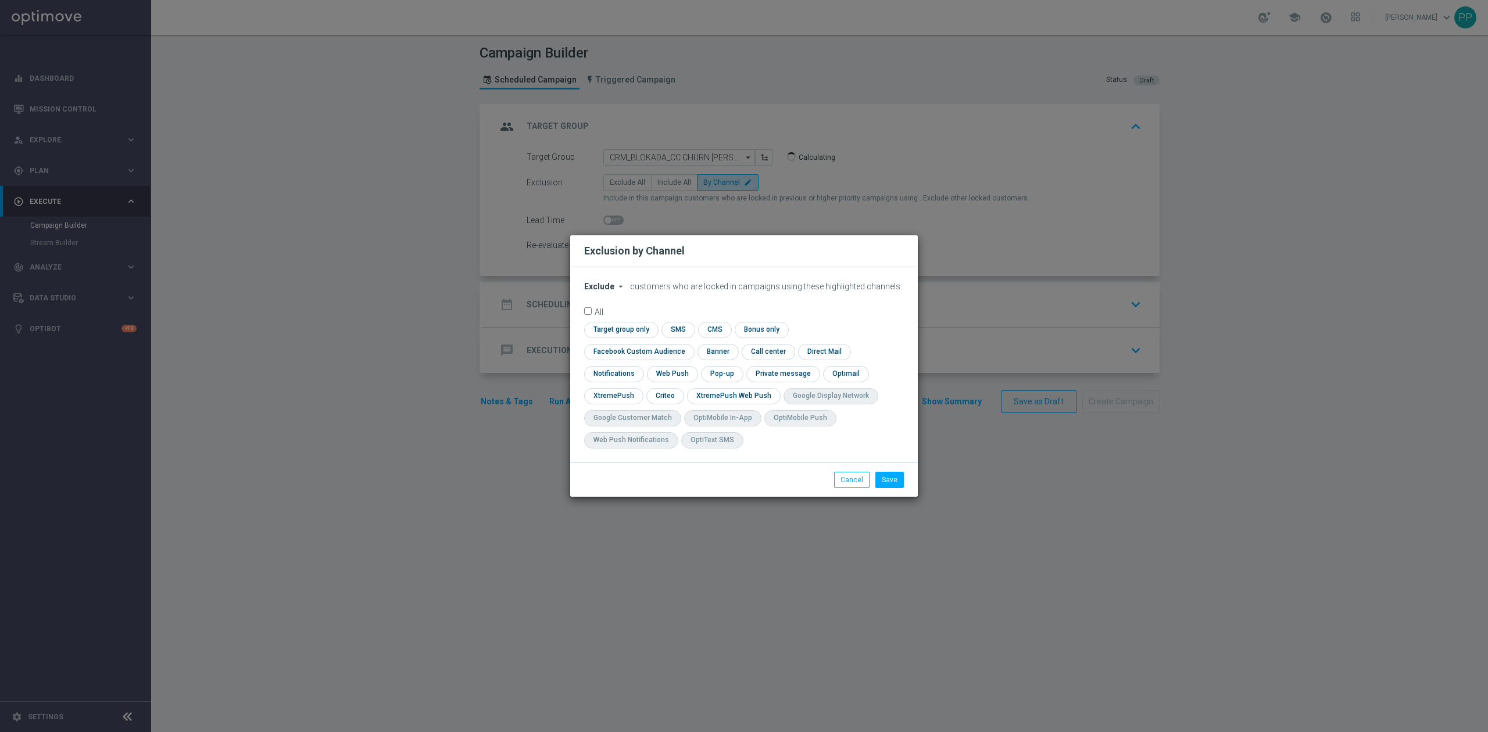
click at [592, 291] on span "Exclude" at bounding box center [599, 286] width 30 height 9
click at [0, 0] on span "Include" at bounding box center [0, 0] width 0 height 0
click at [689, 348] on input "checkbox" at bounding box center [636, 352] width 105 height 16
checkbox input "true"
click at [681, 399] on div "check Criteo" at bounding box center [665, 396] width 38 height 16
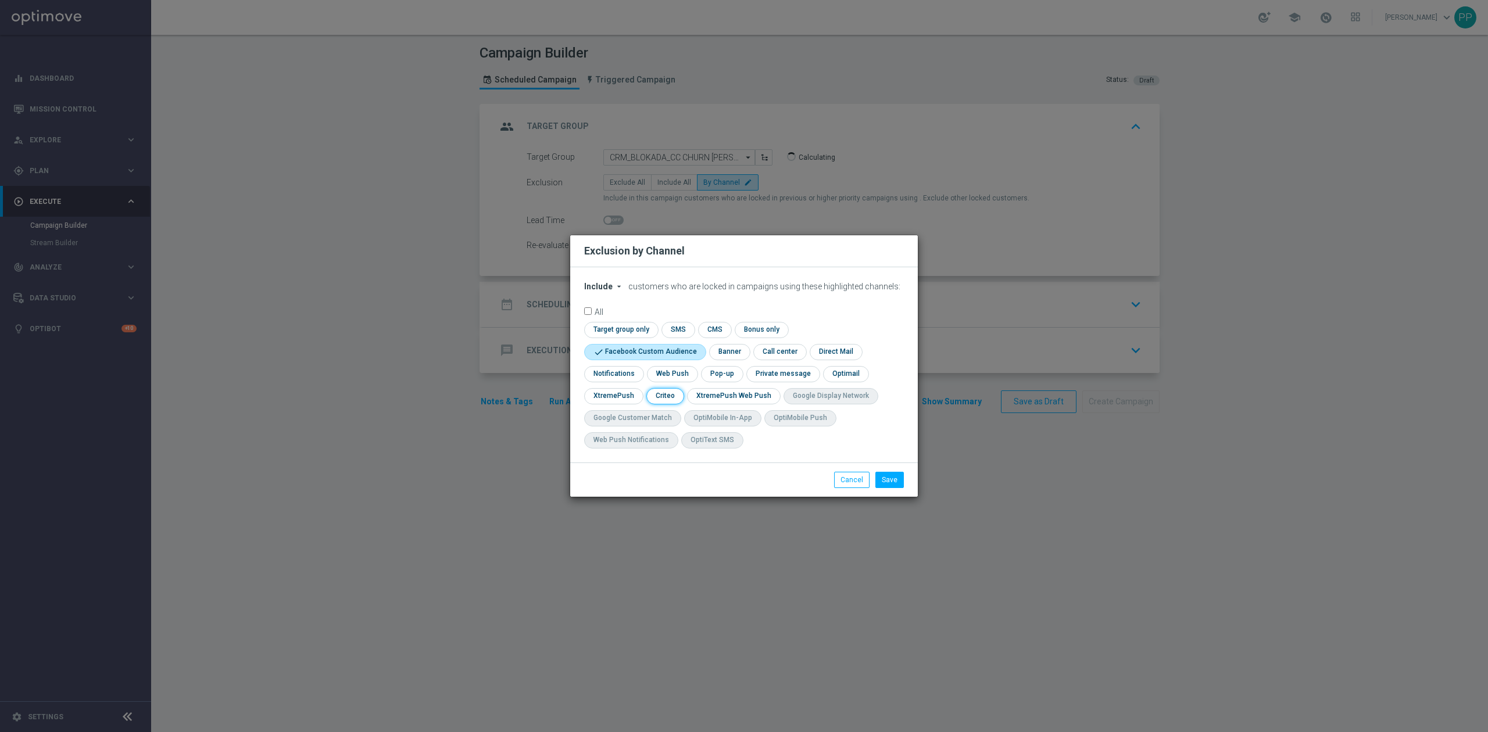
drag, startPoint x: 654, startPoint y: 395, endPoint x: 836, endPoint y: 454, distance: 191.2
click at [656, 395] on input "checkbox" at bounding box center [664, 396] width 36 height 16
checkbox input "true"
click at [879, 477] on button "Save" at bounding box center [889, 480] width 28 height 16
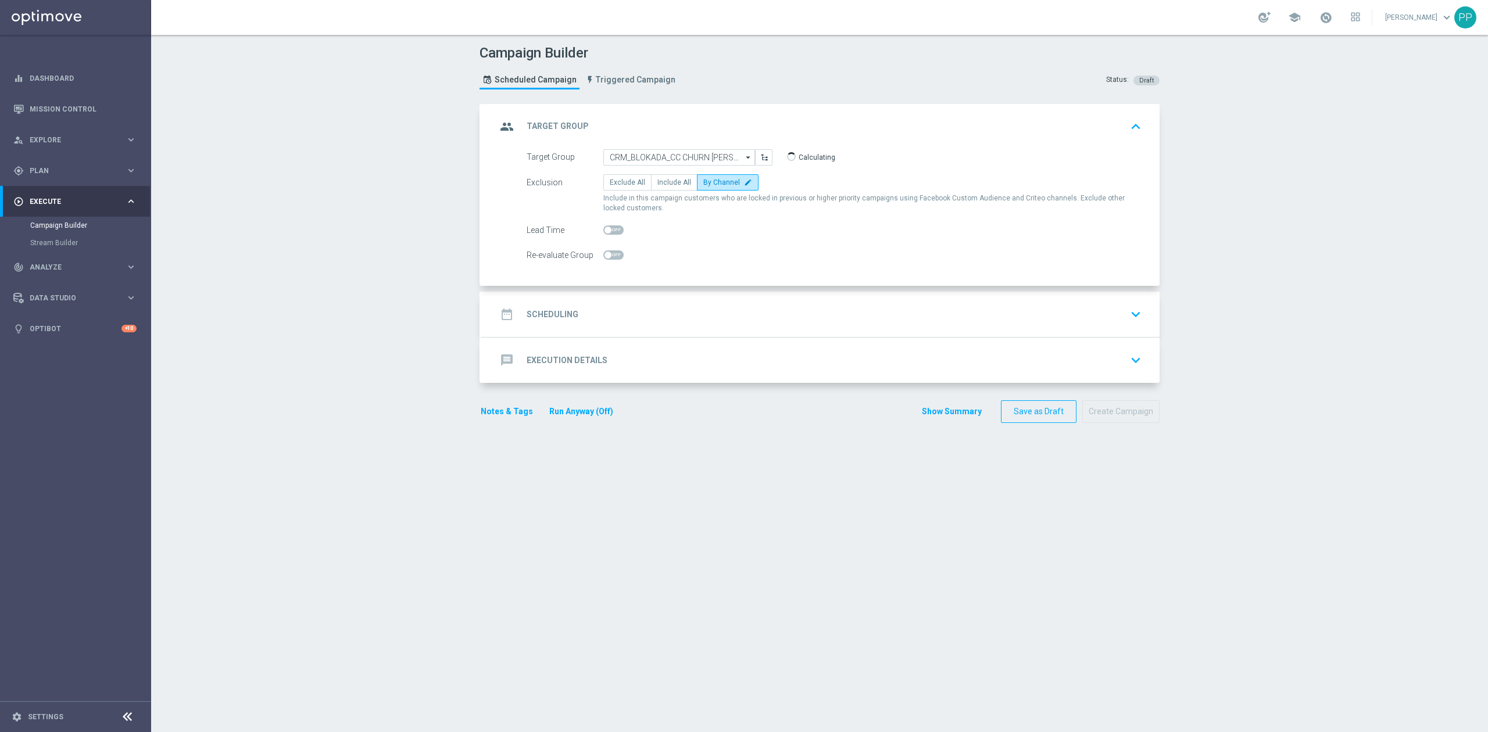
click at [725, 312] on div "date_range Scheduling keyboard_arrow_down" at bounding box center [820, 314] width 649 height 22
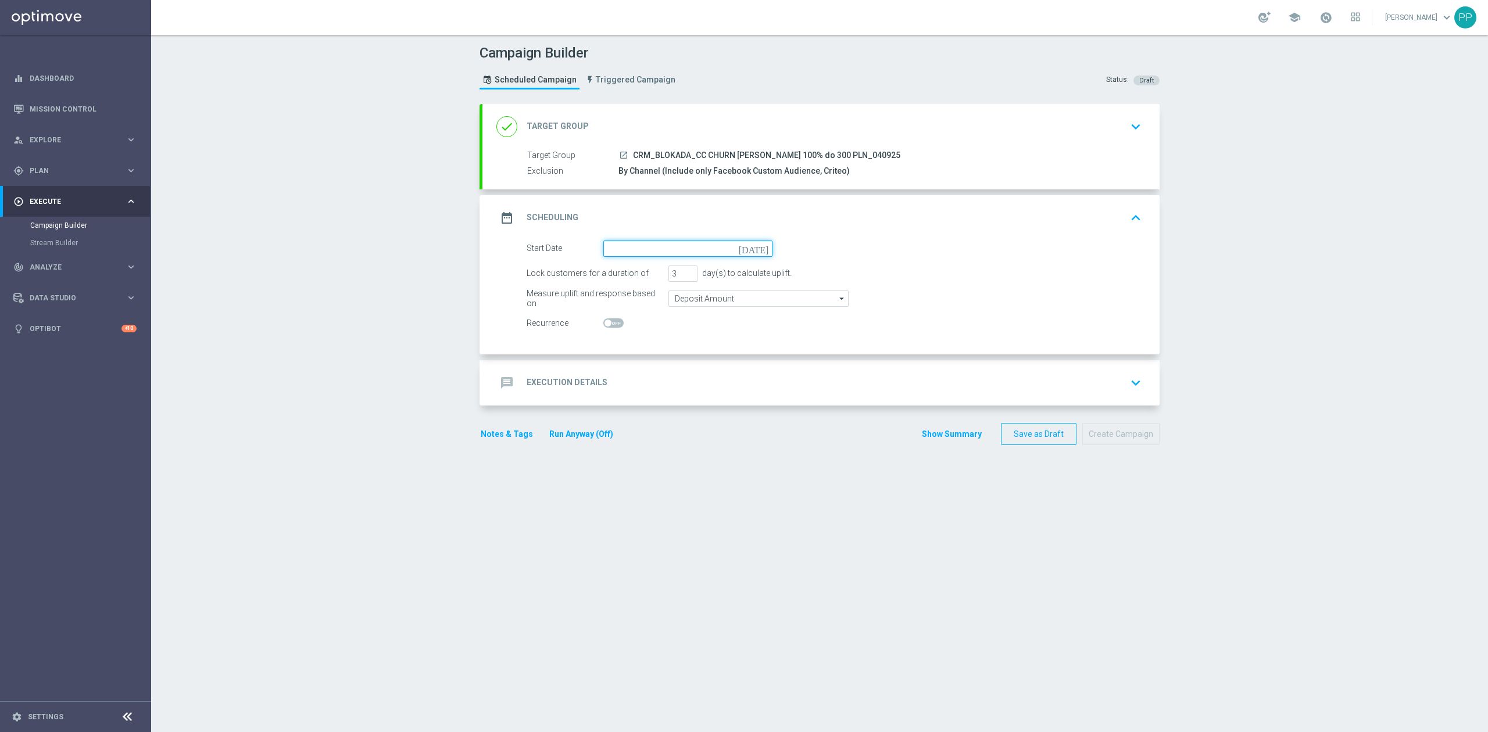
click at [663, 252] on input at bounding box center [687, 249] width 169 height 16
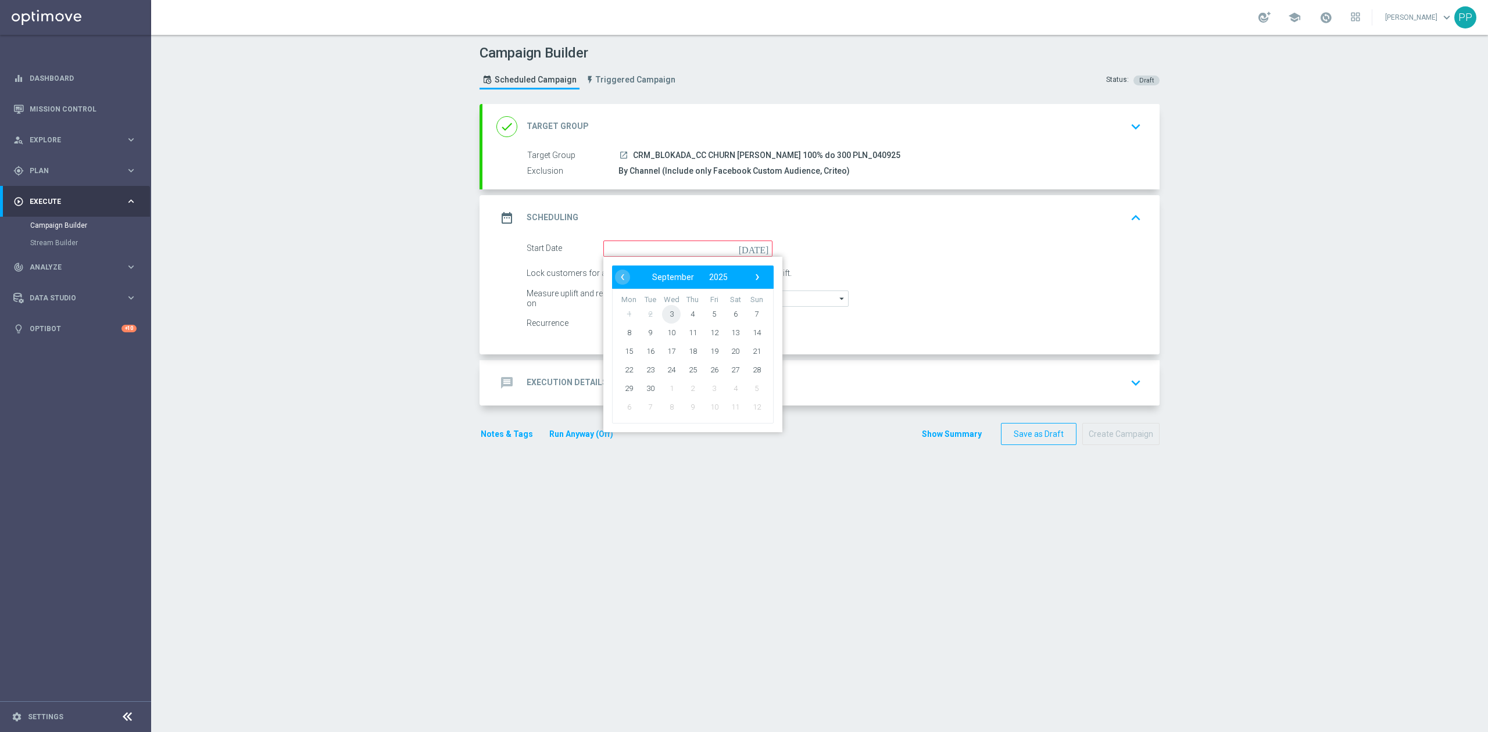
click at [668, 316] on span "3" at bounding box center [671, 314] width 19 height 19
type input "03 Sep 2025"
drag, startPoint x: 673, startPoint y: 279, endPoint x: 661, endPoint y: 280, distance: 11.1
click at [668, 280] on input "3" at bounding box center [682, 274] width 29 height 16
type input "2"
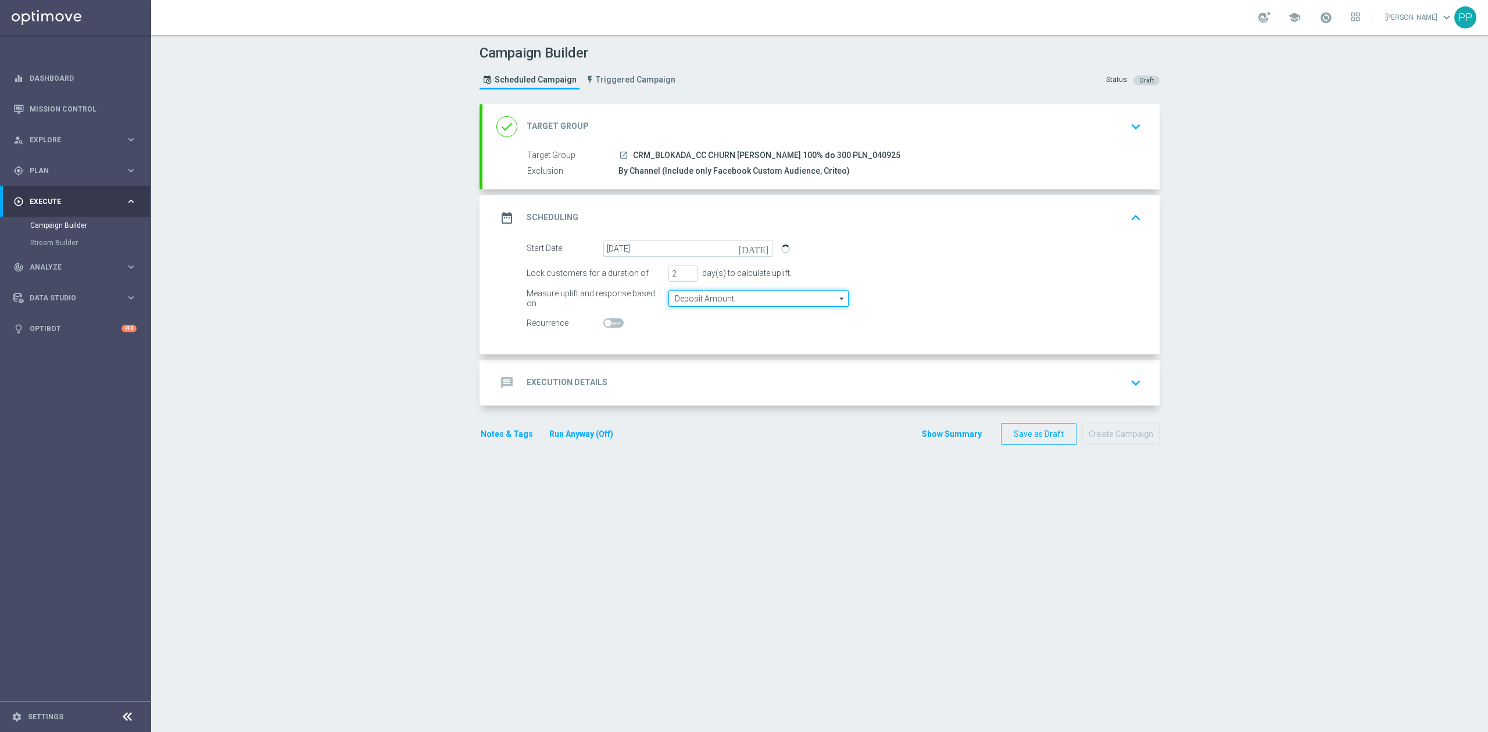
click at [693, 303] on input "Deposit Amount" at bounding box center [758, 299] width 180 height 16
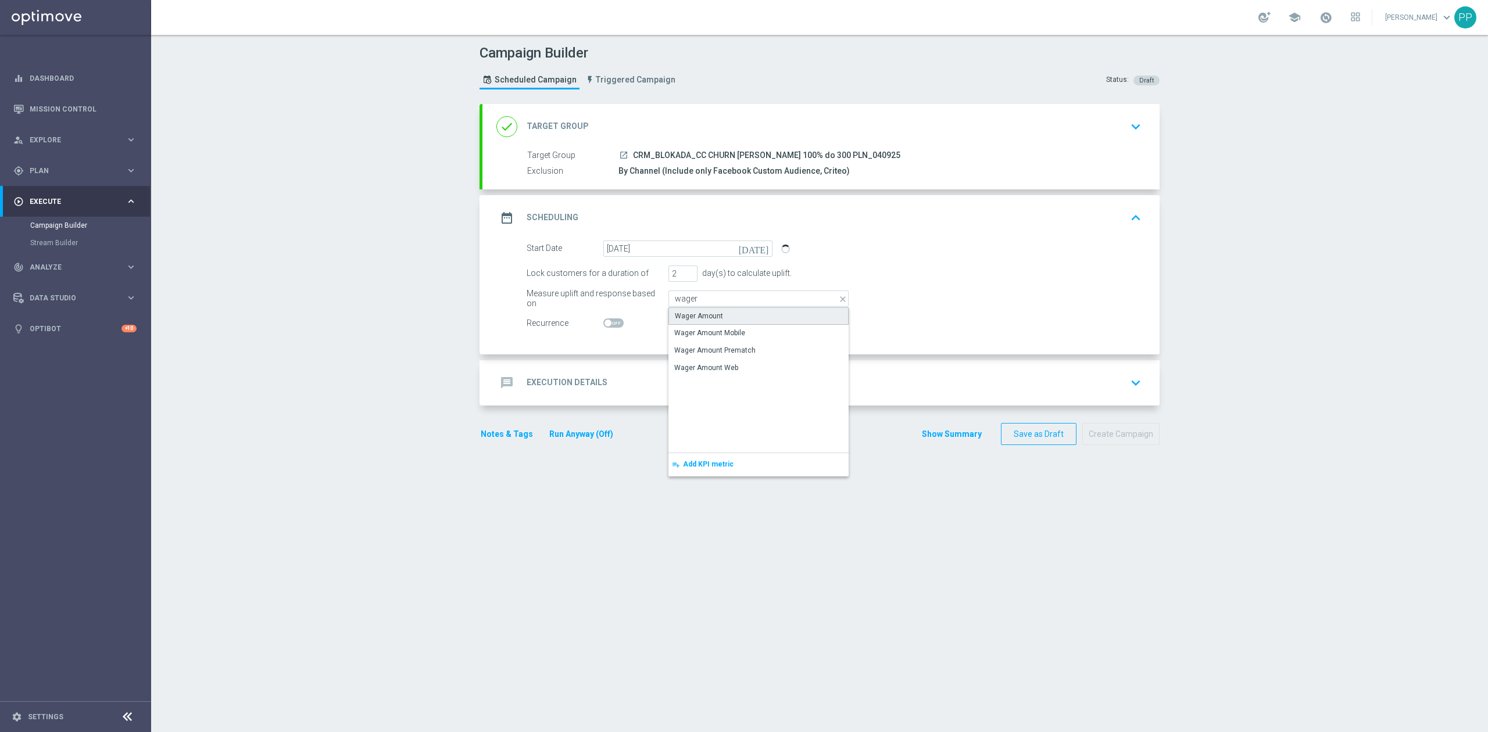
click at [696, 315] on div "Wager Amount" at bounding box center [699, 316] width 48 height 10
type input "Wager Amount"
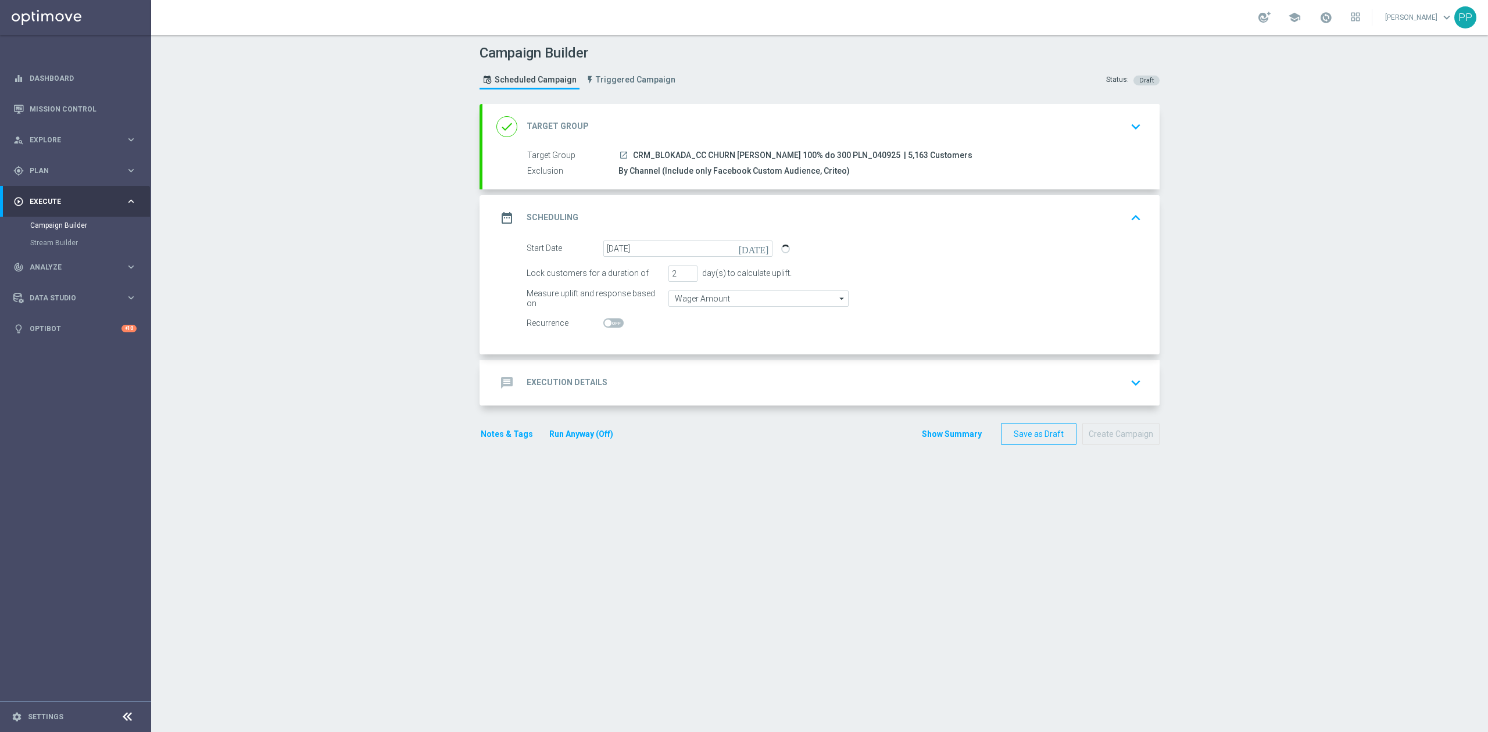
click at [722, 571] on section "done Target Group keyboard_arrow_down Target Group launch CRM_BLOKADA_CC CHURN …" at bounding box center [820, 412] width 698 height 617
click at [687, 361] on div "message Execution Details keyboard_arrow_down" at bounding box center [820, 382] width 677 height 45
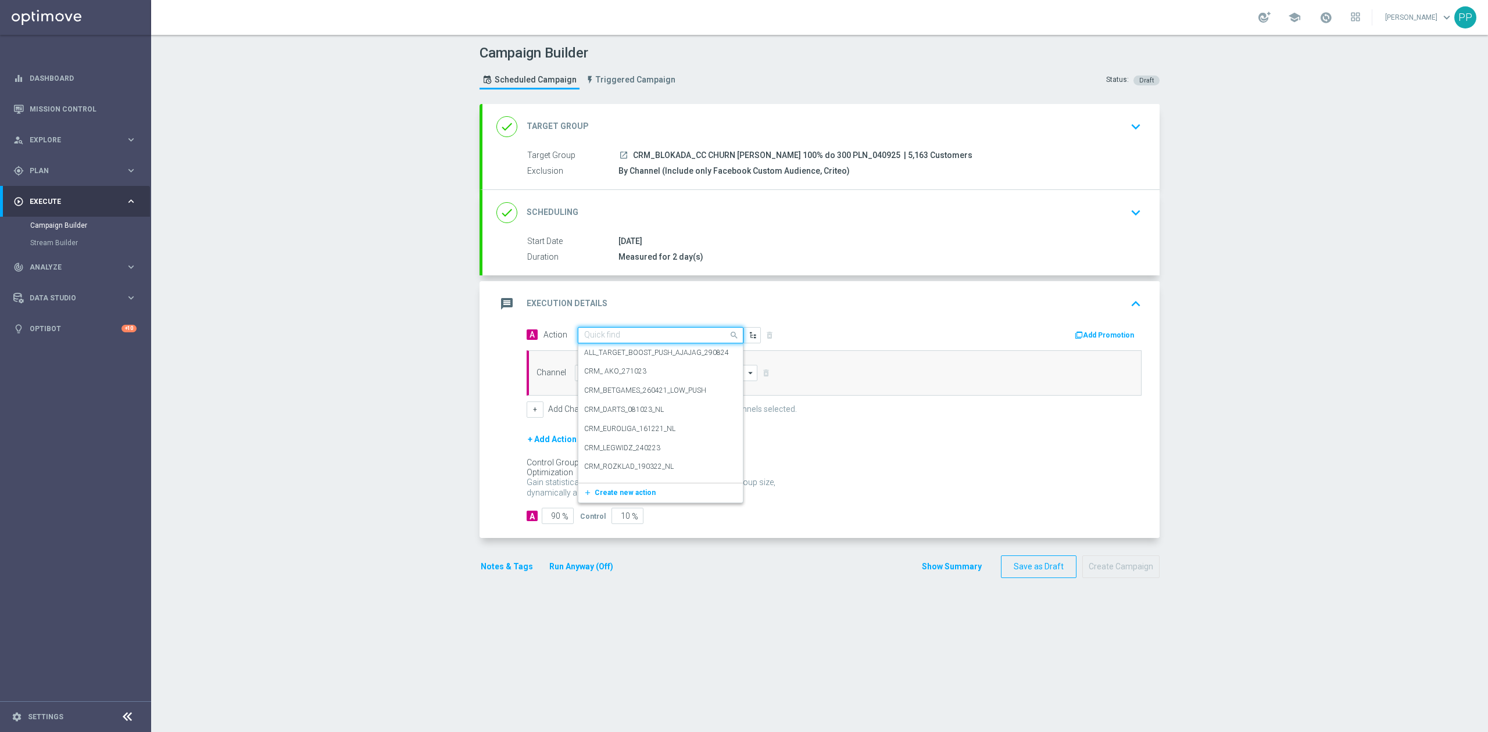
click at [661, 336] on input "text" at bounding box center [649, 336] width 130 height 10
paste input "CRM_BLOKADA_CC CHURN [PERSON_NAME] 100% do 300 PLN_040925"
type input "CRM_BLOKADA_CC CHURN [PERSON_NAME] 100% do 300 PLN_040925"
click at [628, 372] on span "Create new action" at bounding box center [625, 371] width 61 height 8
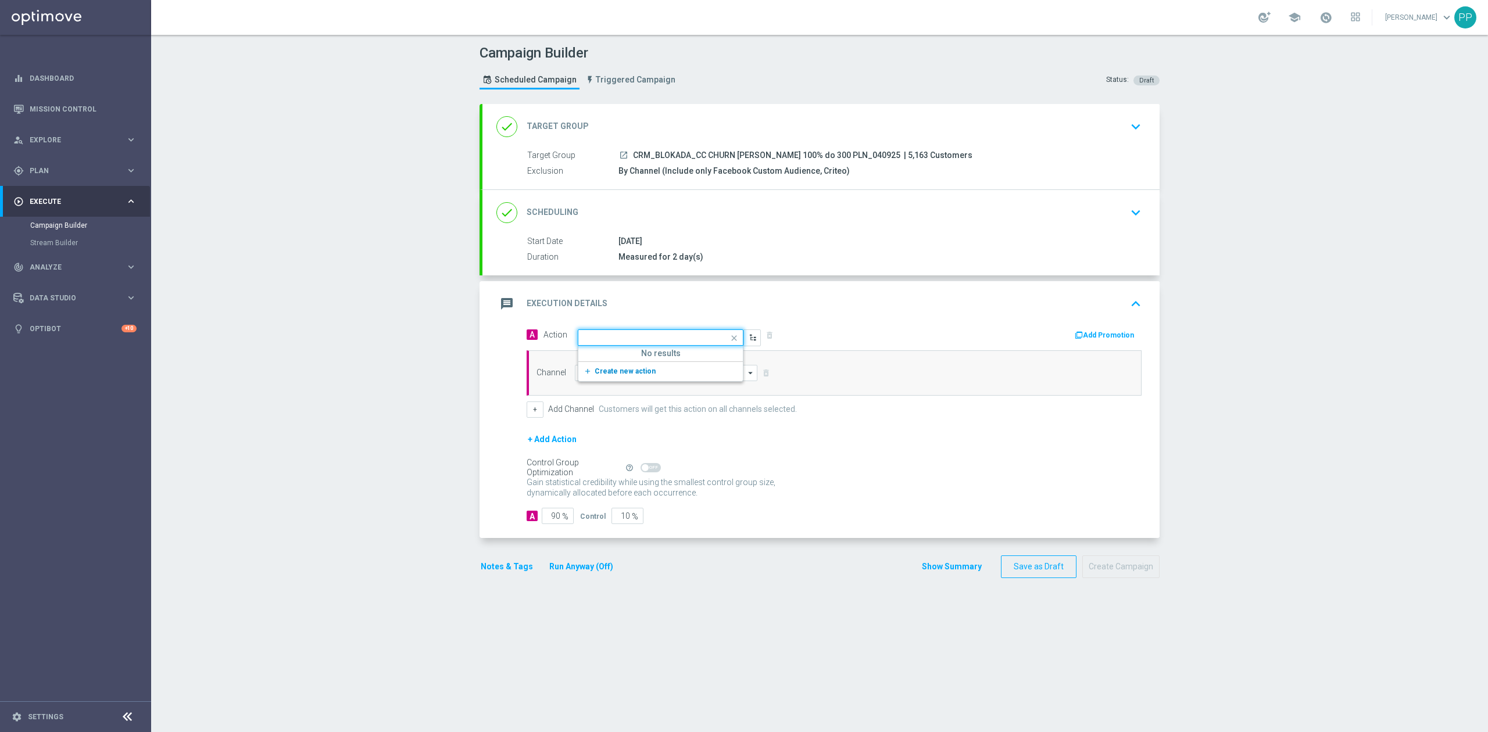
scroll to position [0, 0]
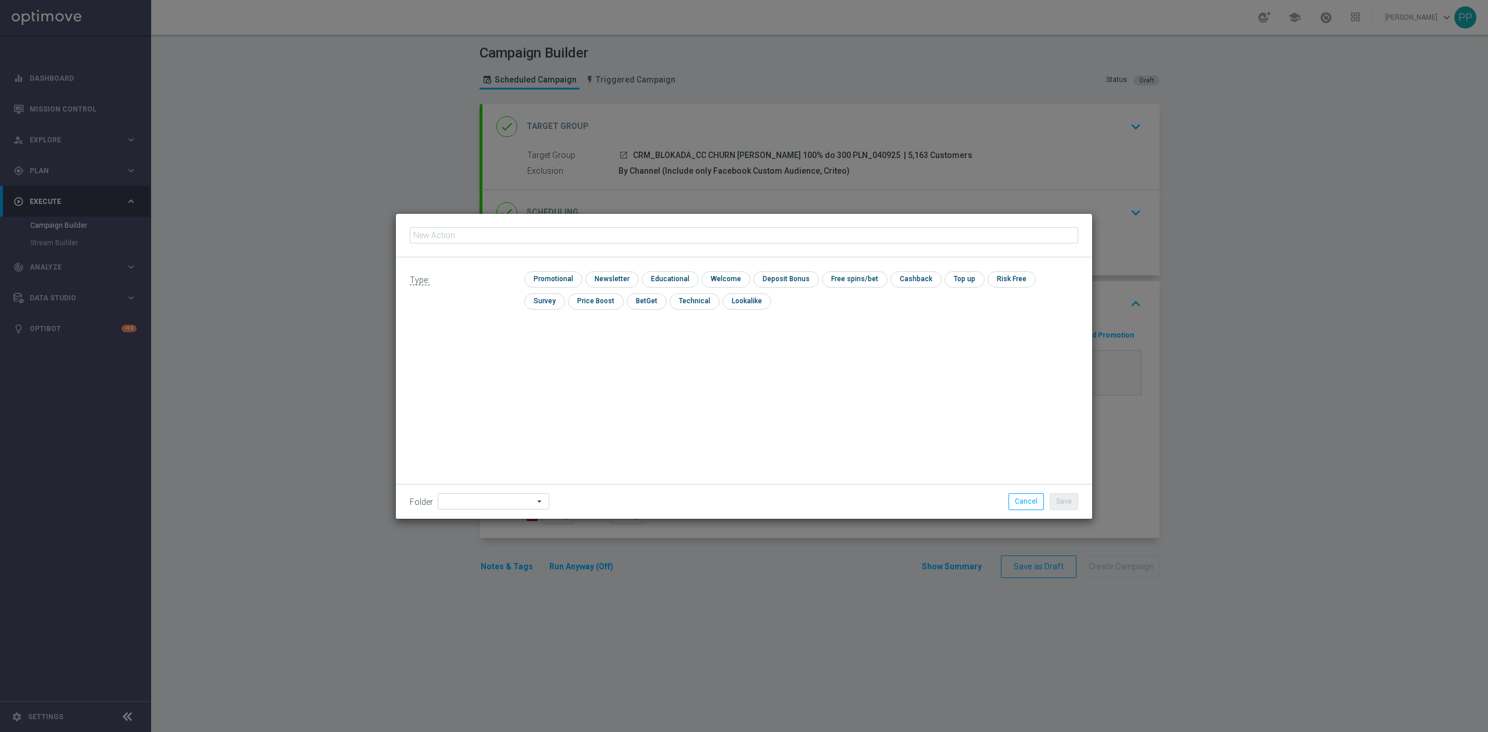
type input "CRM_BLOKADA_CC CHURN [PERSON_NAME] 100% do 300 PLN_040925"
click at [541, 273] on input "checkbox" at bounding box center [551, 279] width 55 height 16
checkbox input "true"
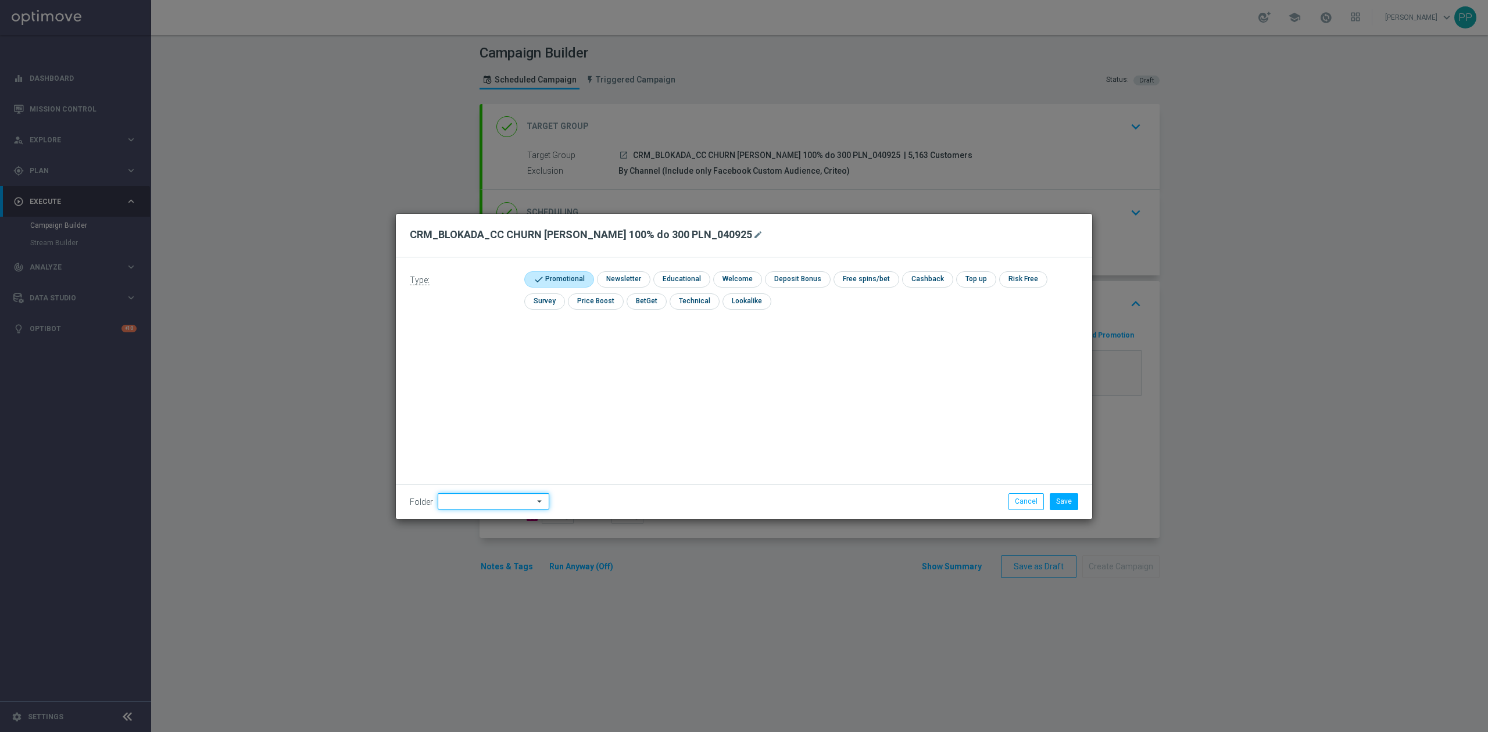
click at [460, 493] on input at bounding box center [494, 501] width 112 height 16
click at [459, 363] on div "9. Wrzesień 2025" at bounding box center [491, 356] width 106 height 16
type input "9. Wrzesień 2025"
click at [1051, 502] on button "Save" at bounding box center [1064, 501] width 28 height 16
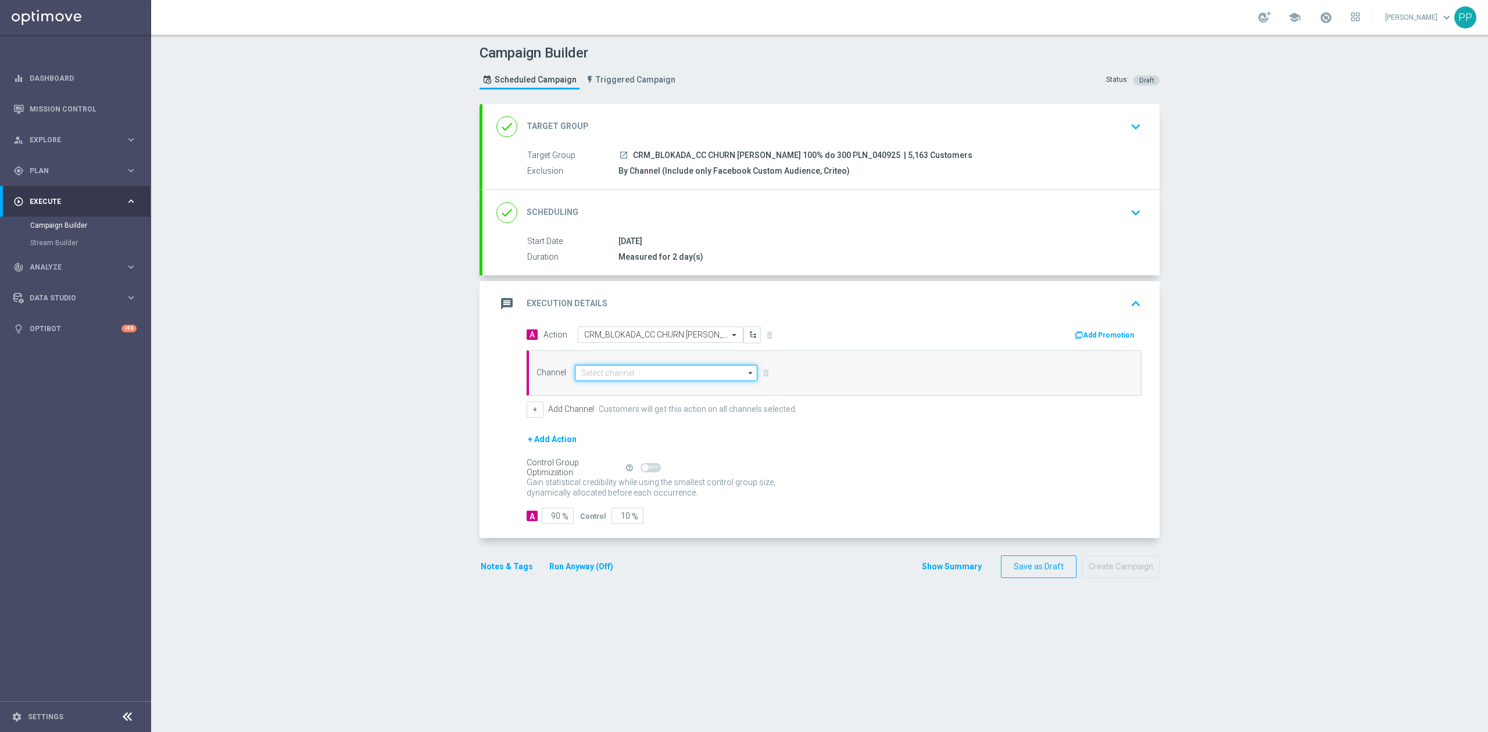
click at [617, 379] on input at bounding box center [666, 373] width 183 height 16
click at [616, 393] on div "Target group only" at bounding box center [608, 390] width 55 height 10
type input "Target group only"
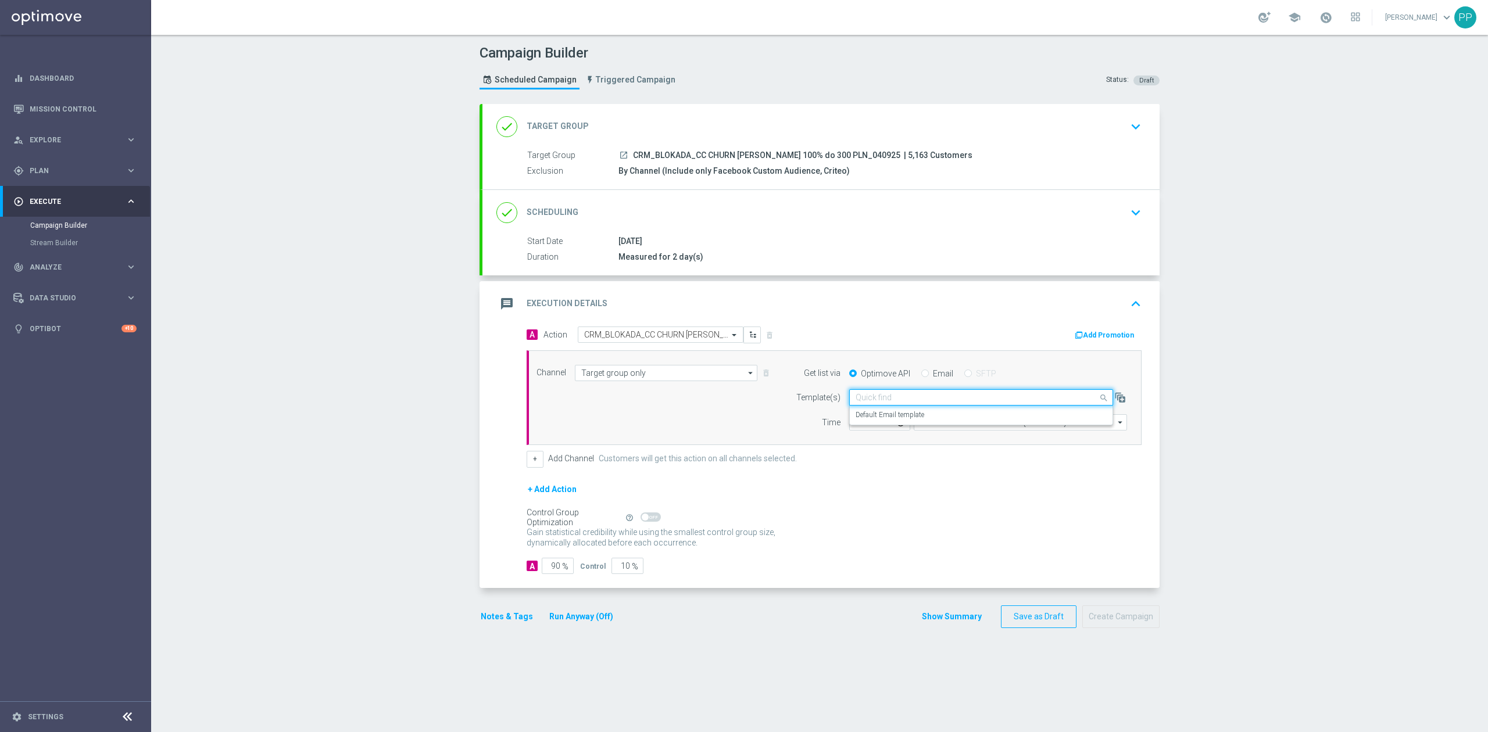
click at [863, 398] on input "text" at bounding box center [970, 398] width 228 height 10
drag, startPoint x: 870, startPoint y: 413, endPoint x: 903, endPoint y: 424, distance: 34.6
click at [872, 414] on label "Default Email template" at bounding box center [890, 415] width 69 height 10
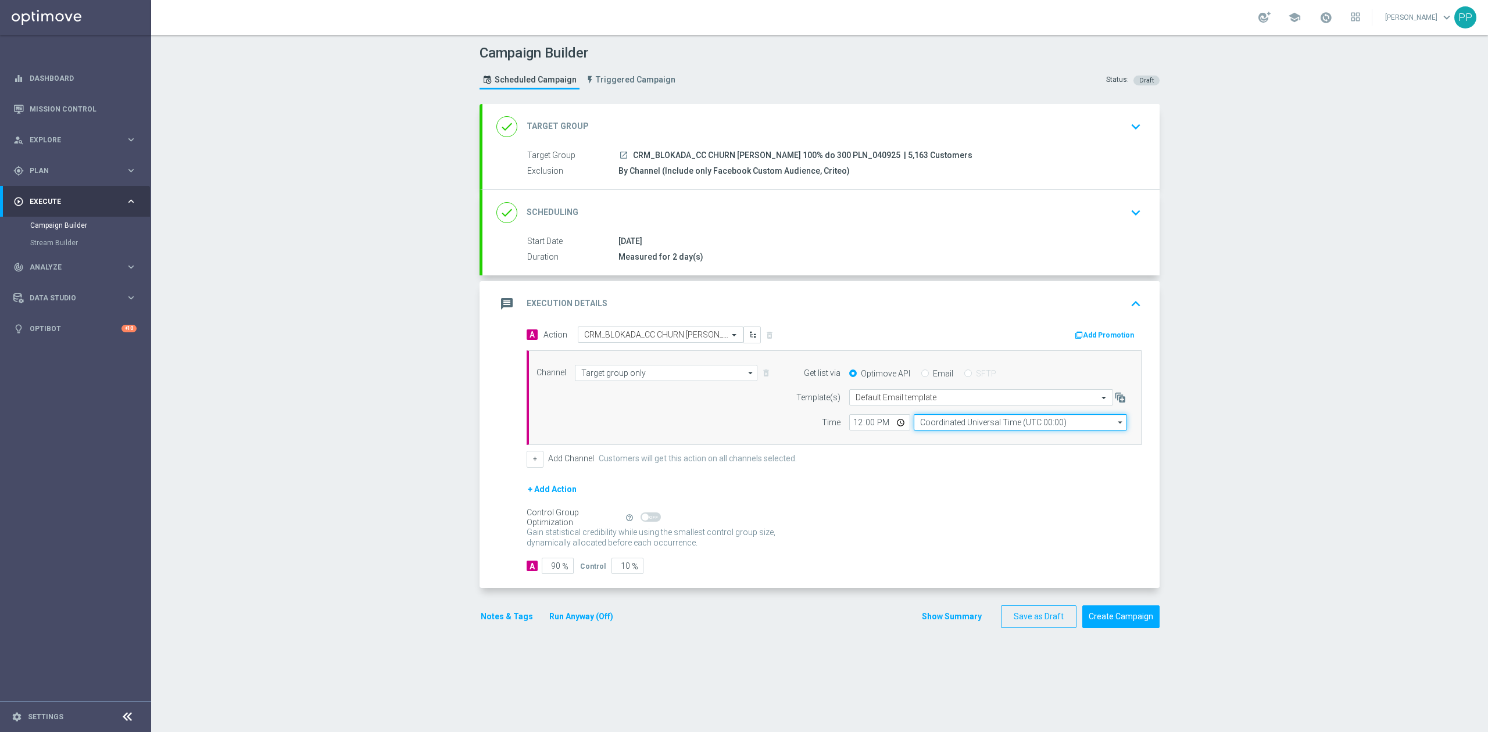
click at [920, 427] on input "Coordinated Universal Time (UTC 00:00)" at bounding box center [1020, 422] width 213 height 16
click at [931, 440] on div "Central European Time (Warsaw) (UTC +02:00)" at bounding box center [1015, 439] width 190 height 10
type input "Central European Time (Warsaw) (UTC +02:00)"
click at [849, 424] on input "12:00" at bounding box center [879, 422] width 61 height 16
type input "09:45"
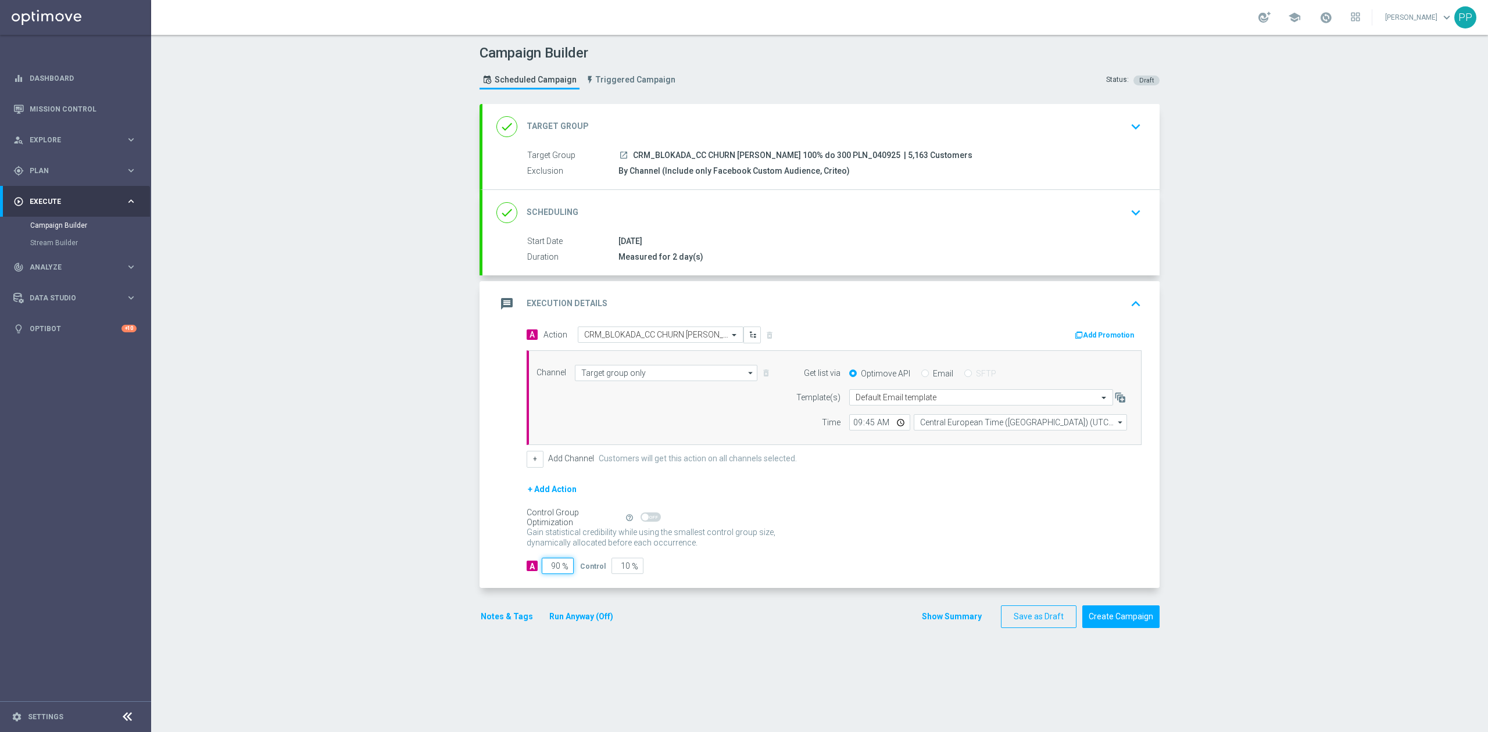
click at [547, 572] on input "90" at bounding box center [558, 566] width 32 height 16
type input "1"
type input "99"
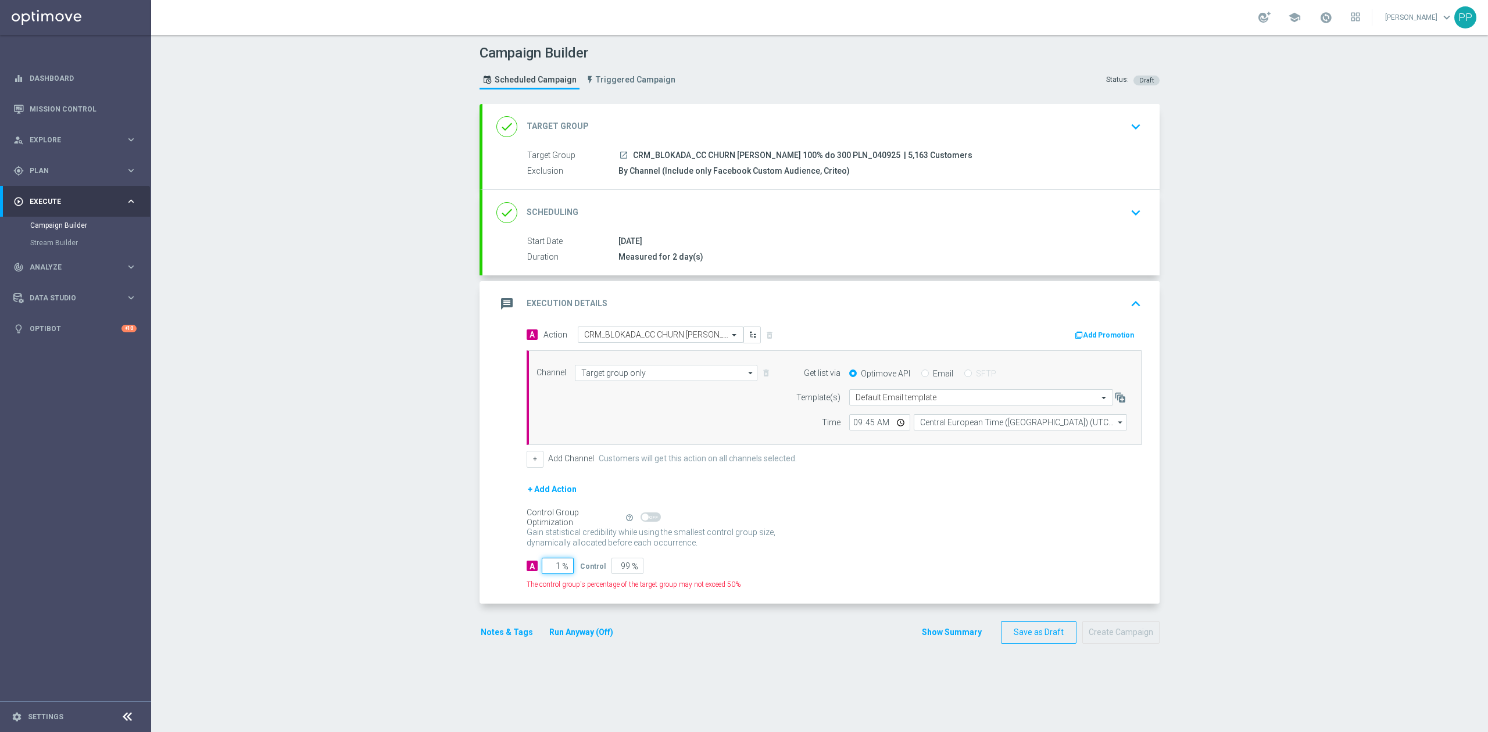
type input "10"
type input "90"
type input "100"
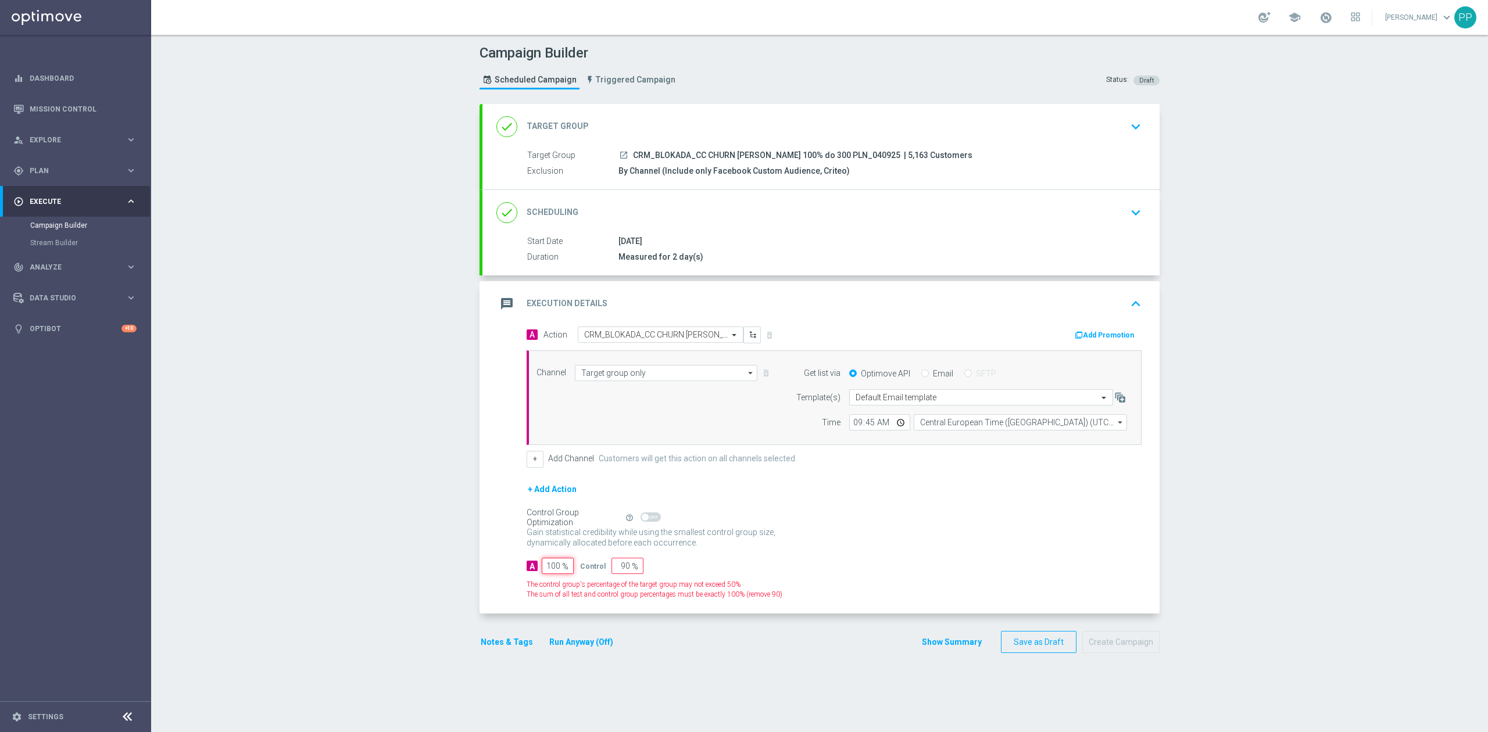
type input "0"
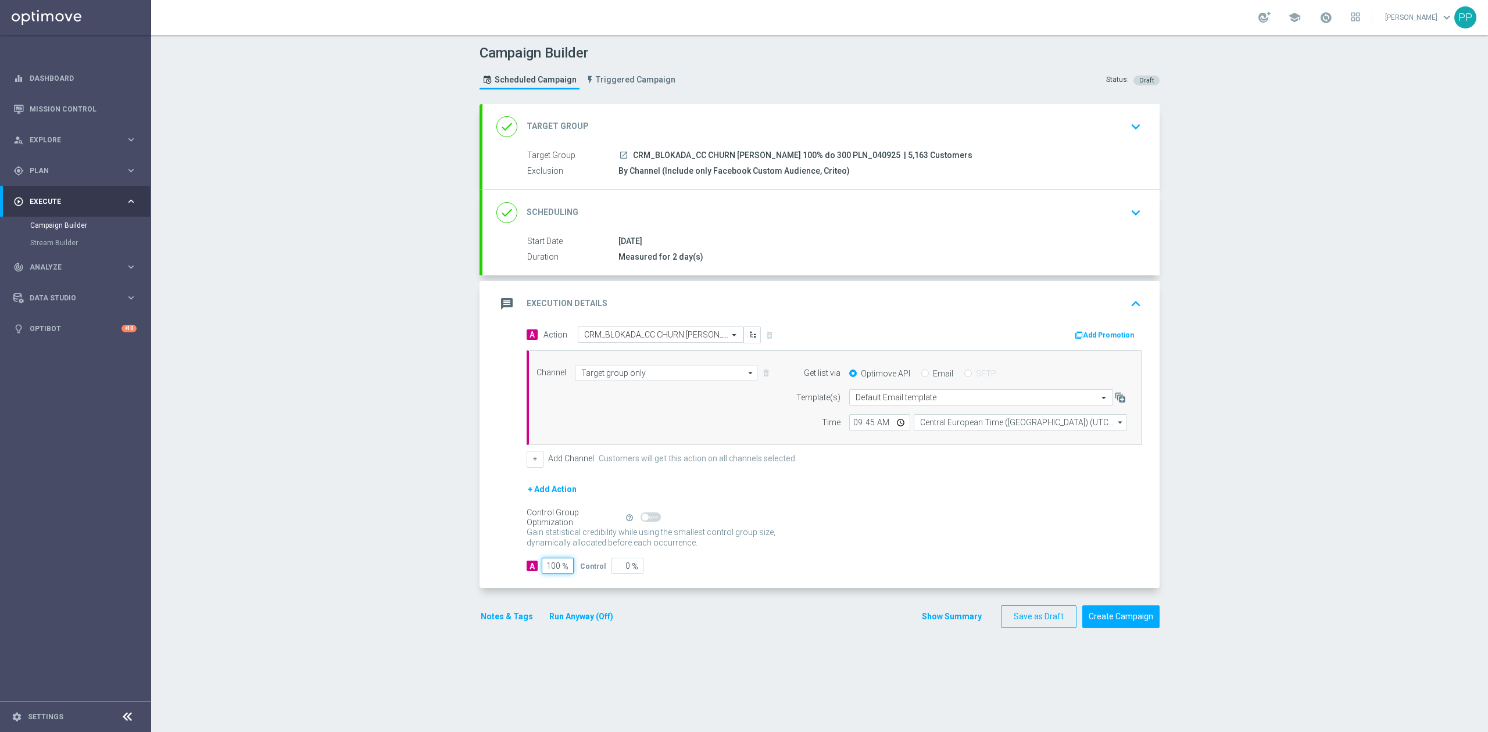
type input "100"
click at [808, 551] on div "Gain statistical credibility while using the smallest control group size, dynam…" at bounding box center [834, 538] width 615 height 28
click at [926, 303] on div "message Execution Details keyboard_arrow_up" at bounding box center [820, 304] width 649 height 22
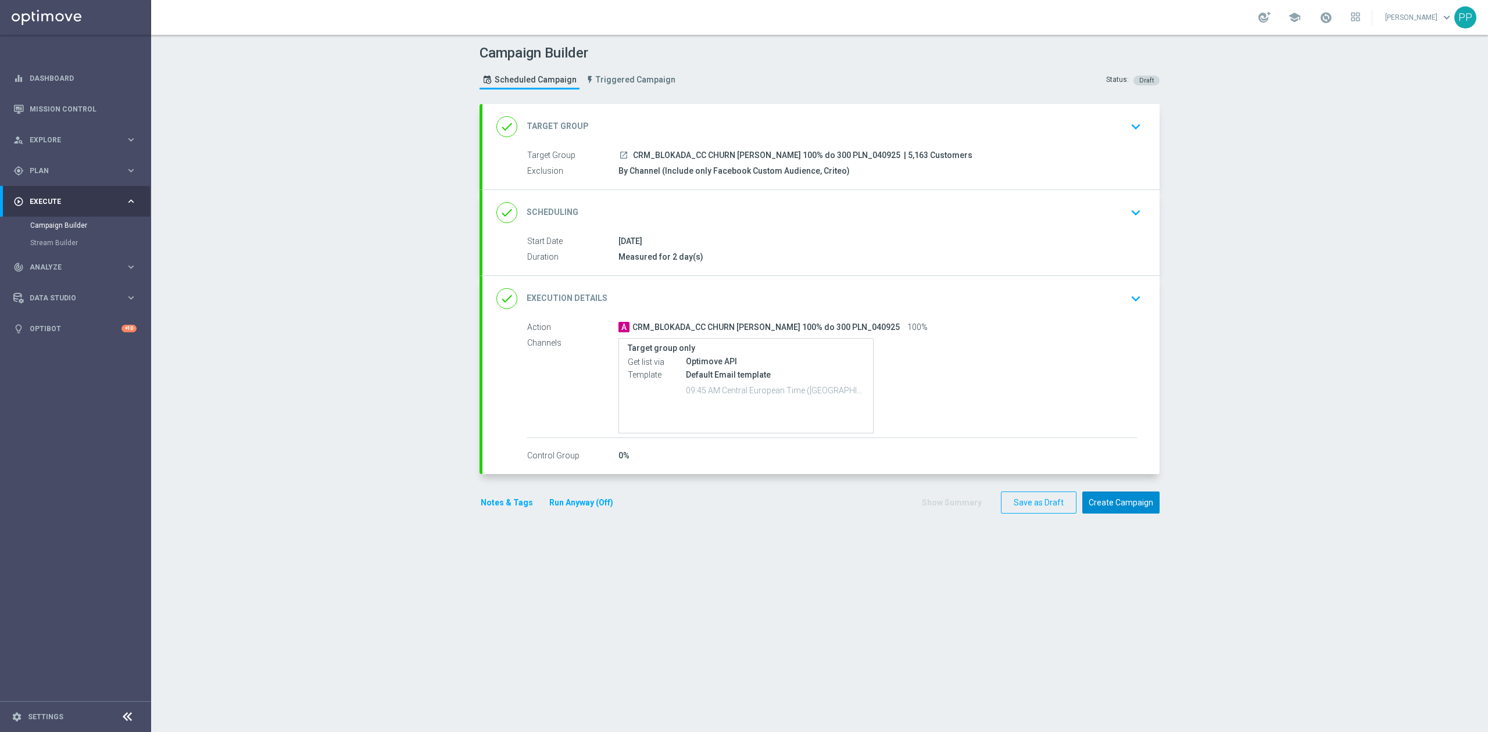
click at [1128, 503] on button "Create Campaign" at bounding box center [1120, 503] width 77 height 23
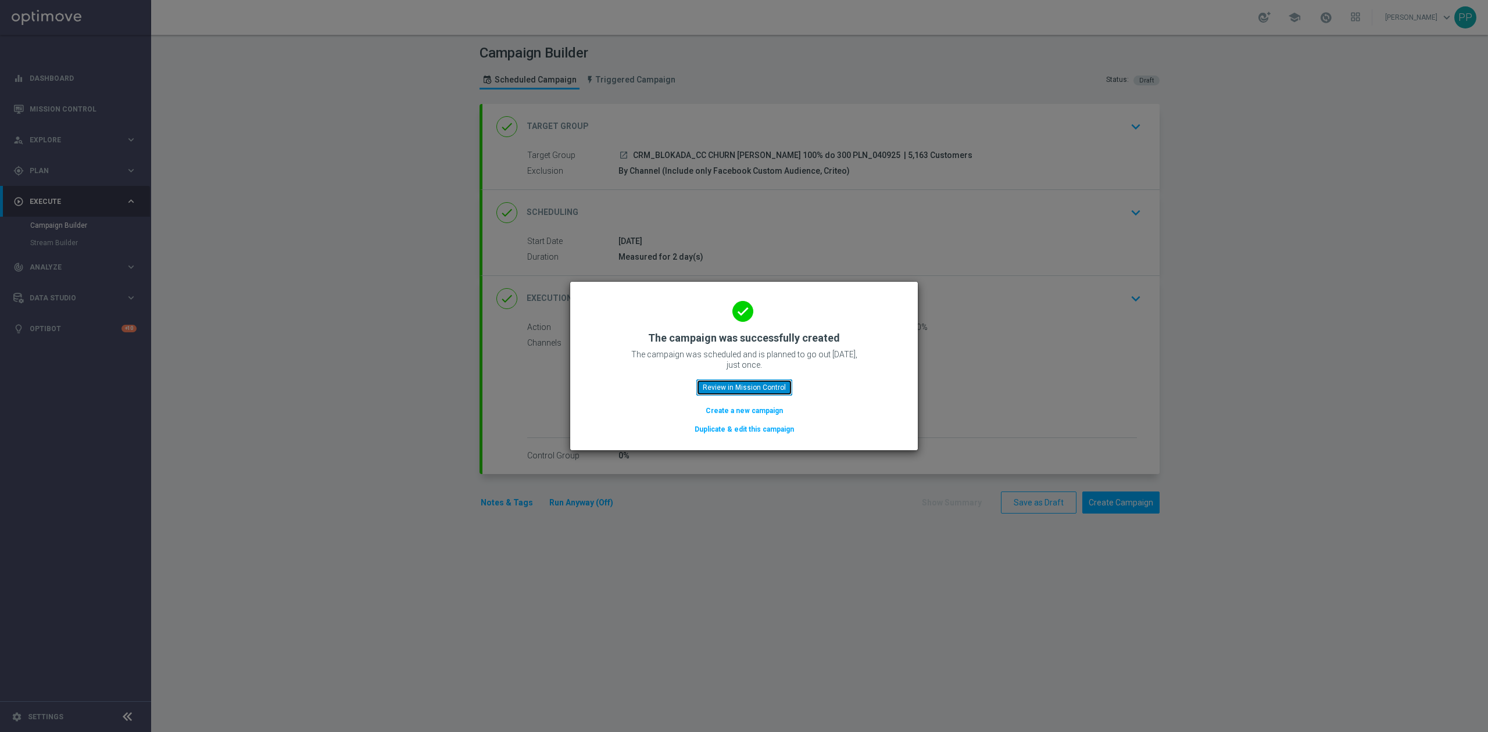
click at [761, 393] on button "Review in Mission Control" at bounding box center [744, 388] width 96 height 16
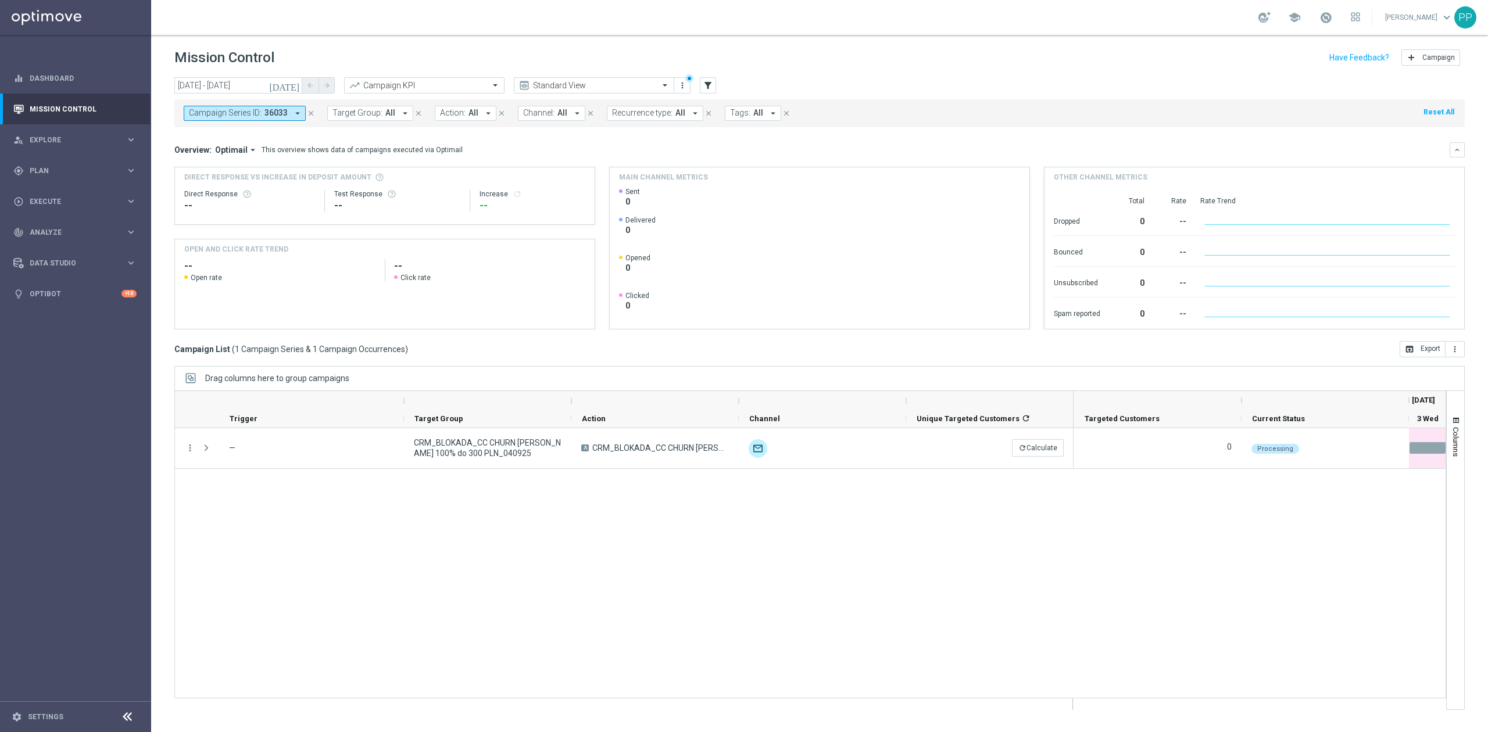
click at [314, 113] on button "close" at bounding box center [311, 113] width 10 height 13
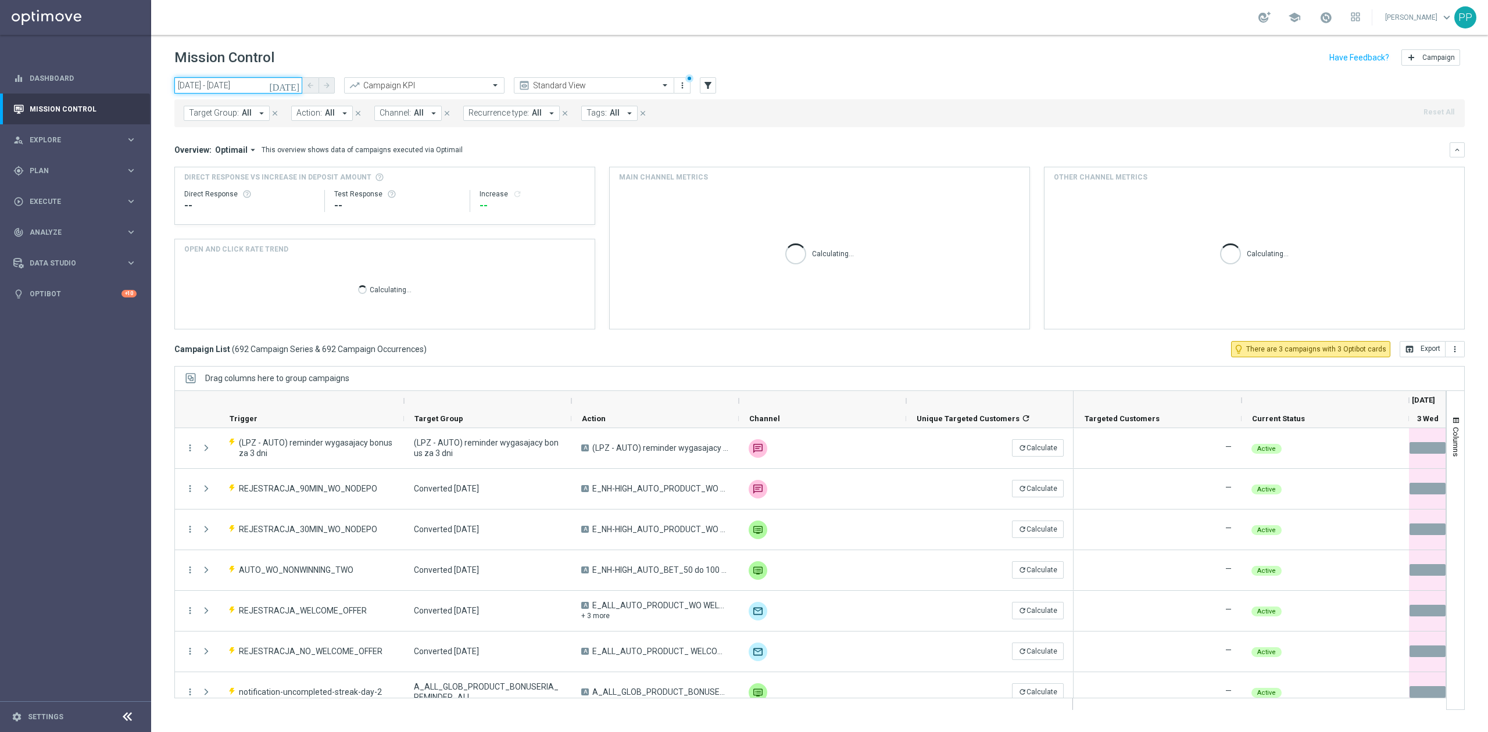
click at [271, 84] on input "03 Sep 2025 - 03 Sep 2025" at bounding box center [238, 85] width 128 height 16
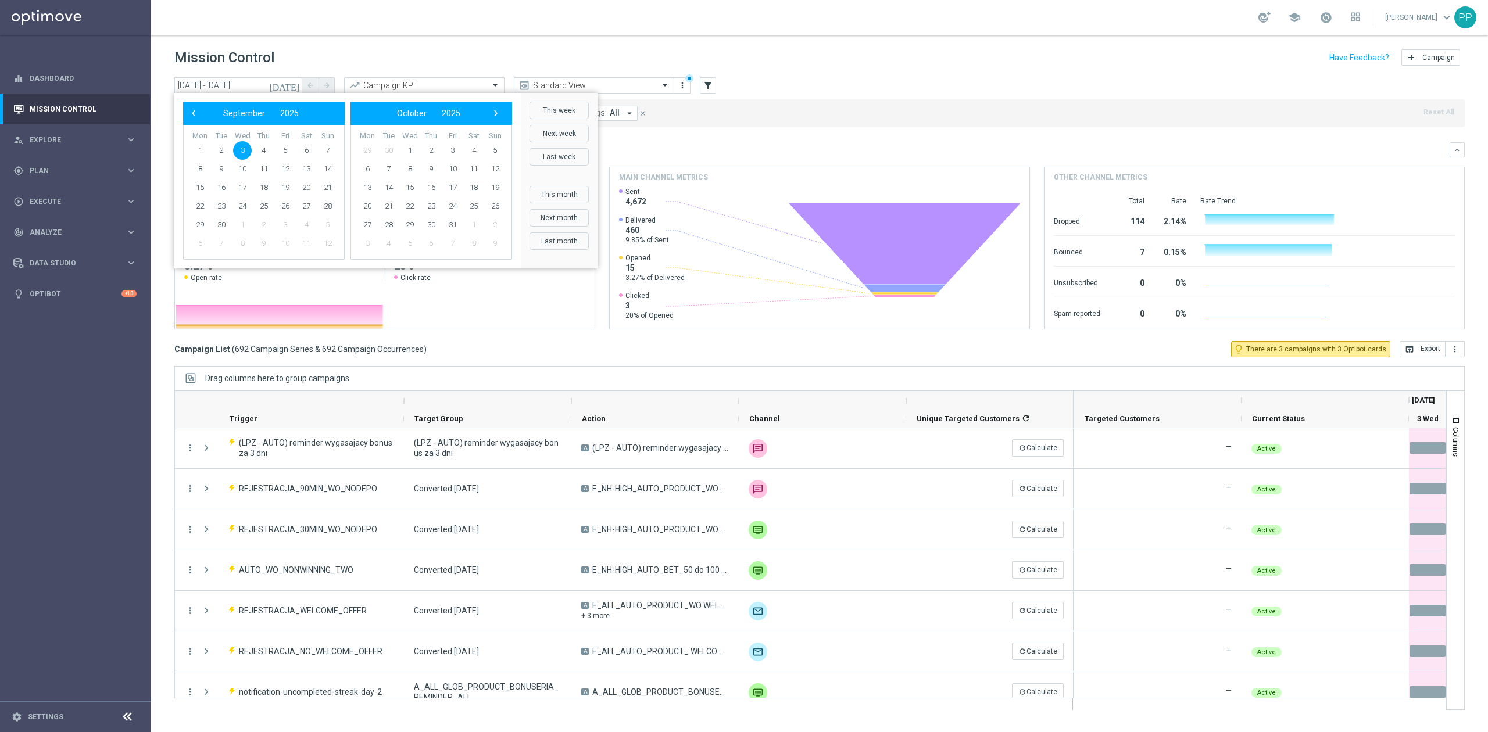
click at [247, 147] on span "3" at bounding box center [242, 150] width 19 height 19
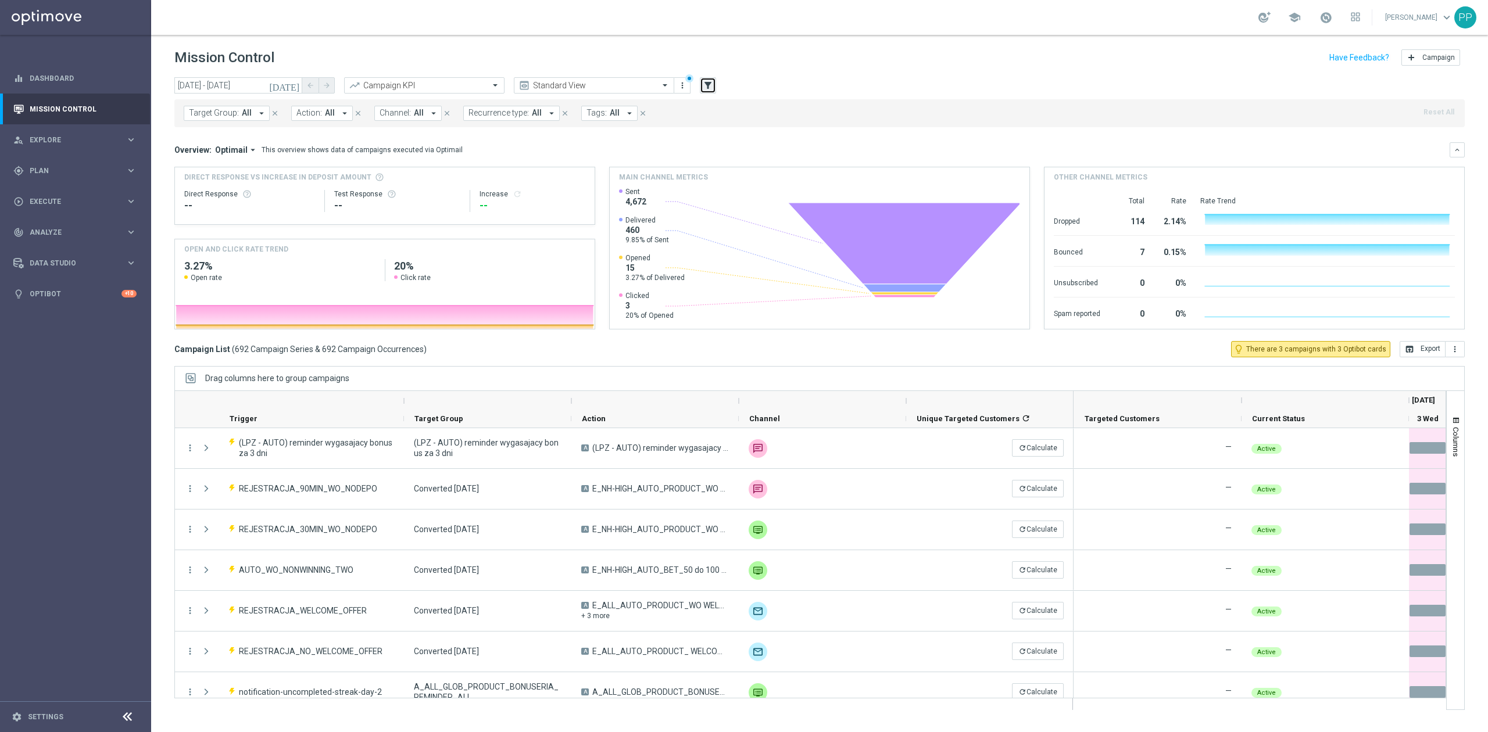
click at [707, 84] on icon "filter_alt" at bounding box center [708, 85] width 10 height 10
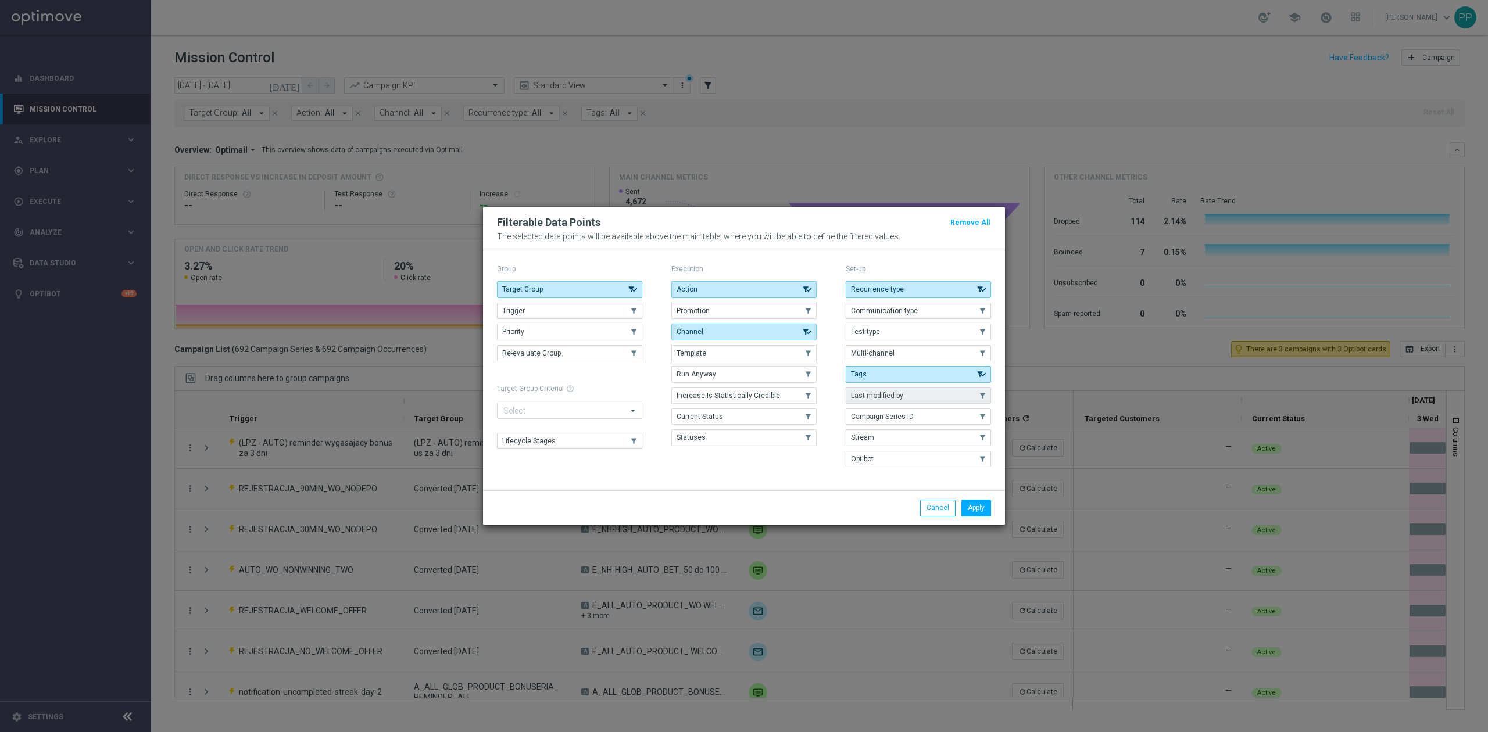
click at [885, 401] on button "Last modified by" at bounding box center [918, 396] width 145 height 16
click at [978, 514] on button "Apply" at bounding box center [976, 508] width 30 height 16
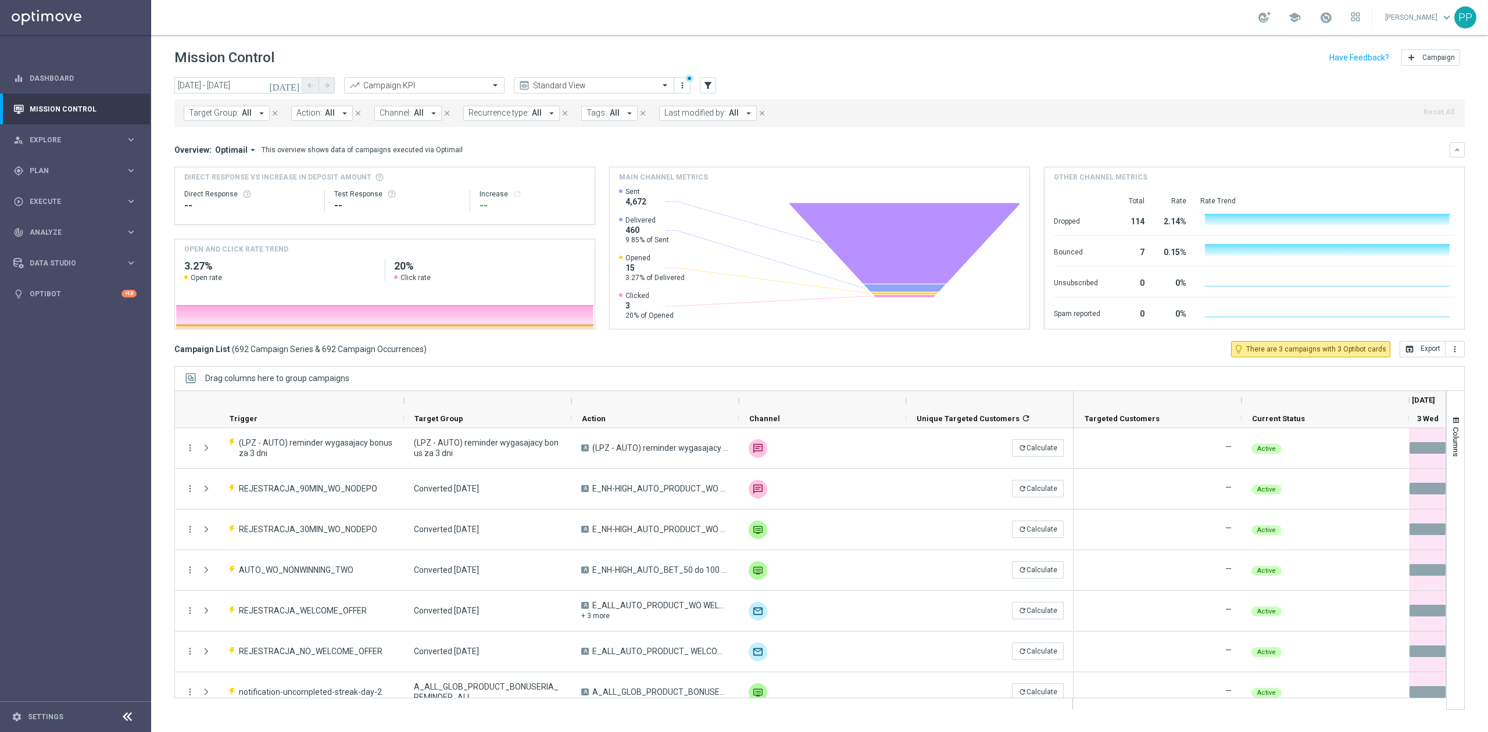
click at [721, 112] on span "Last modified by:" at bounding box center [695, 113] width 62 height 10
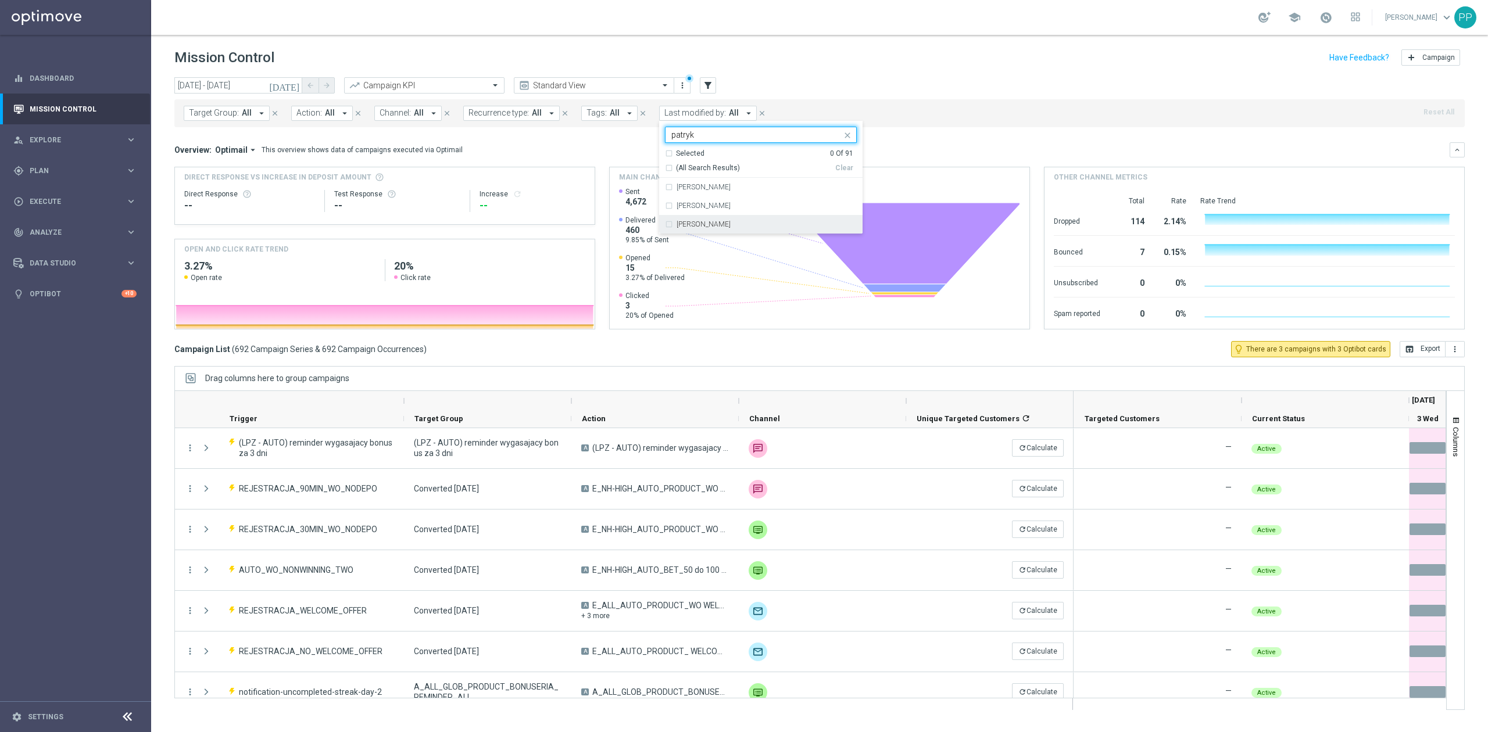
click at [724, 224] on label "[PERSON_NAME]" at bounding box center [704, 224] width 54 height 7
type input "patryk"
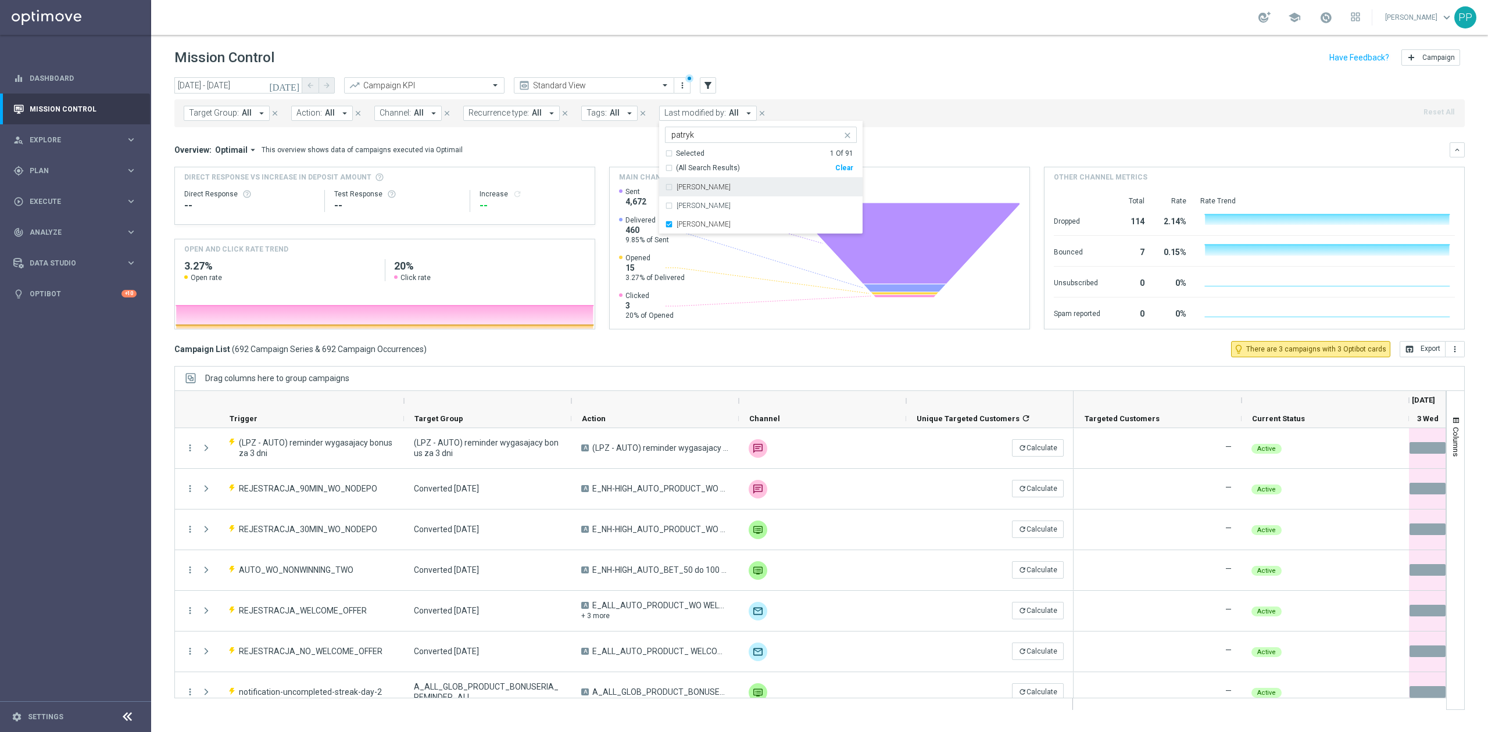
click at [788, 63] on div "Mission Control add Campaign" at bounding box center [819, 58] width 1290 height 23
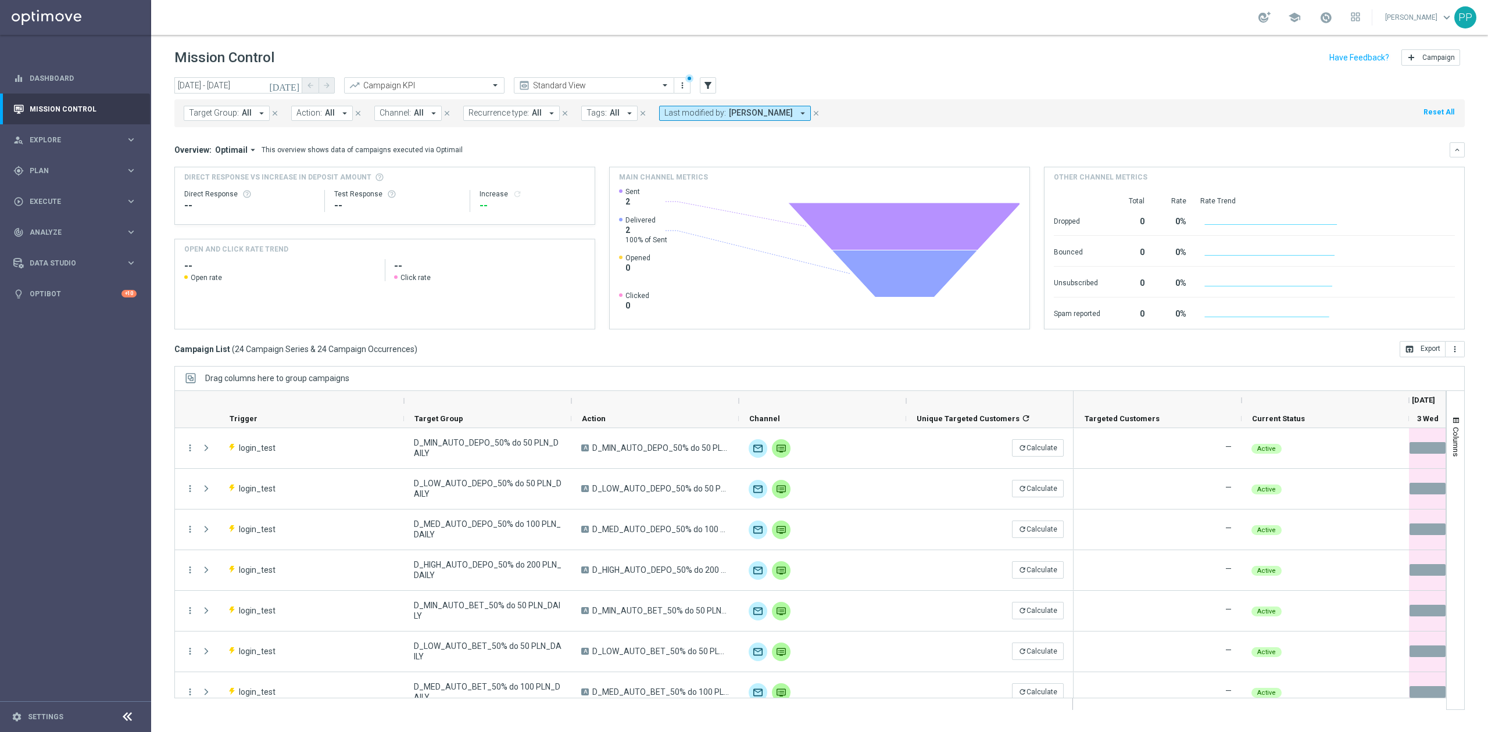
click at [512, 119] on button "Recurrence type: All arrow_drop_down" at bounding box center [511, 113] width 96 height 15
click at [509, 178] on label "Non-Recurring" at bounding box center [503, 177] width 44 height 7
click at [573, 52] on div "Mission Control add Campaign" at bounding box center [819, 58] width 1290 height 23
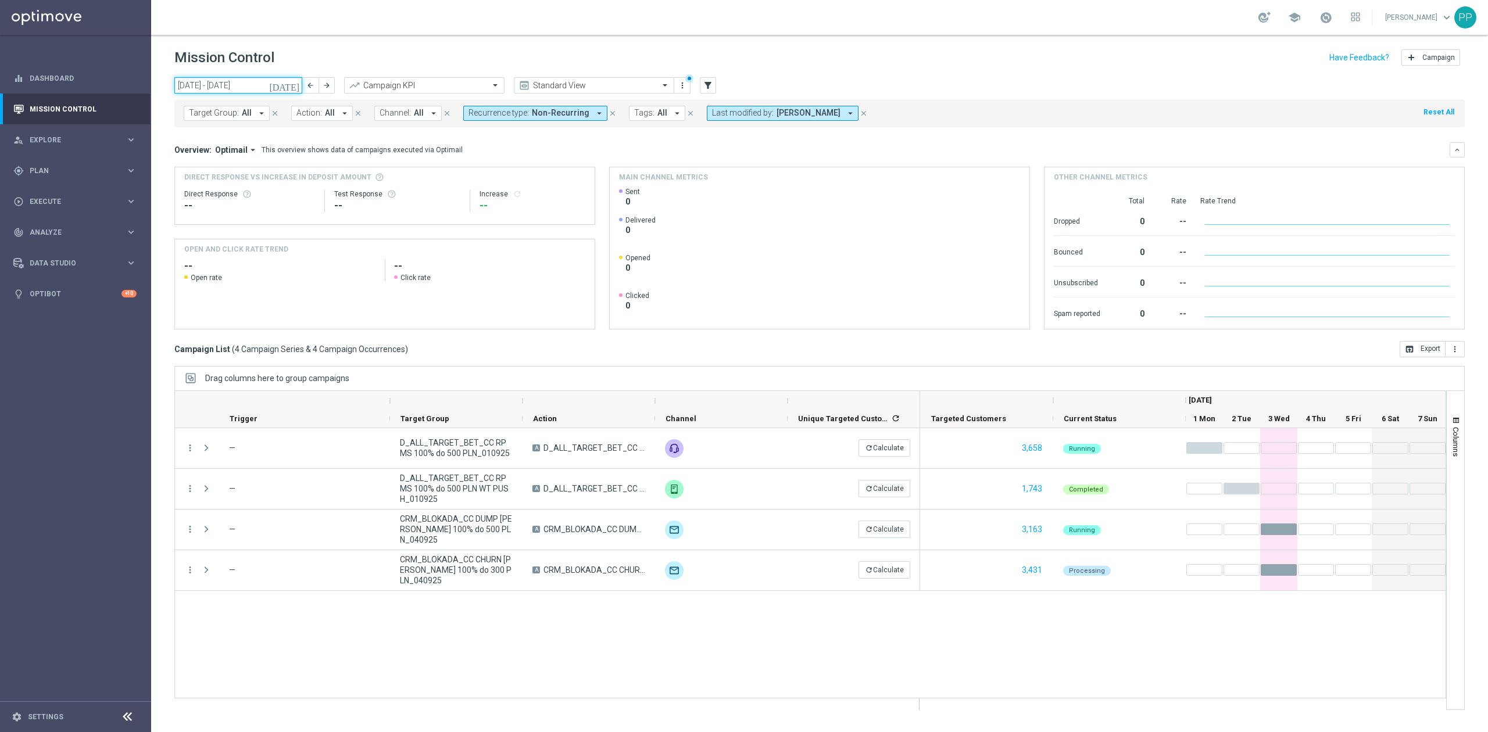
click at [282, 85] on input "[DATE] - [DATE]" at bounding box center [238, 85] width 128 height 16
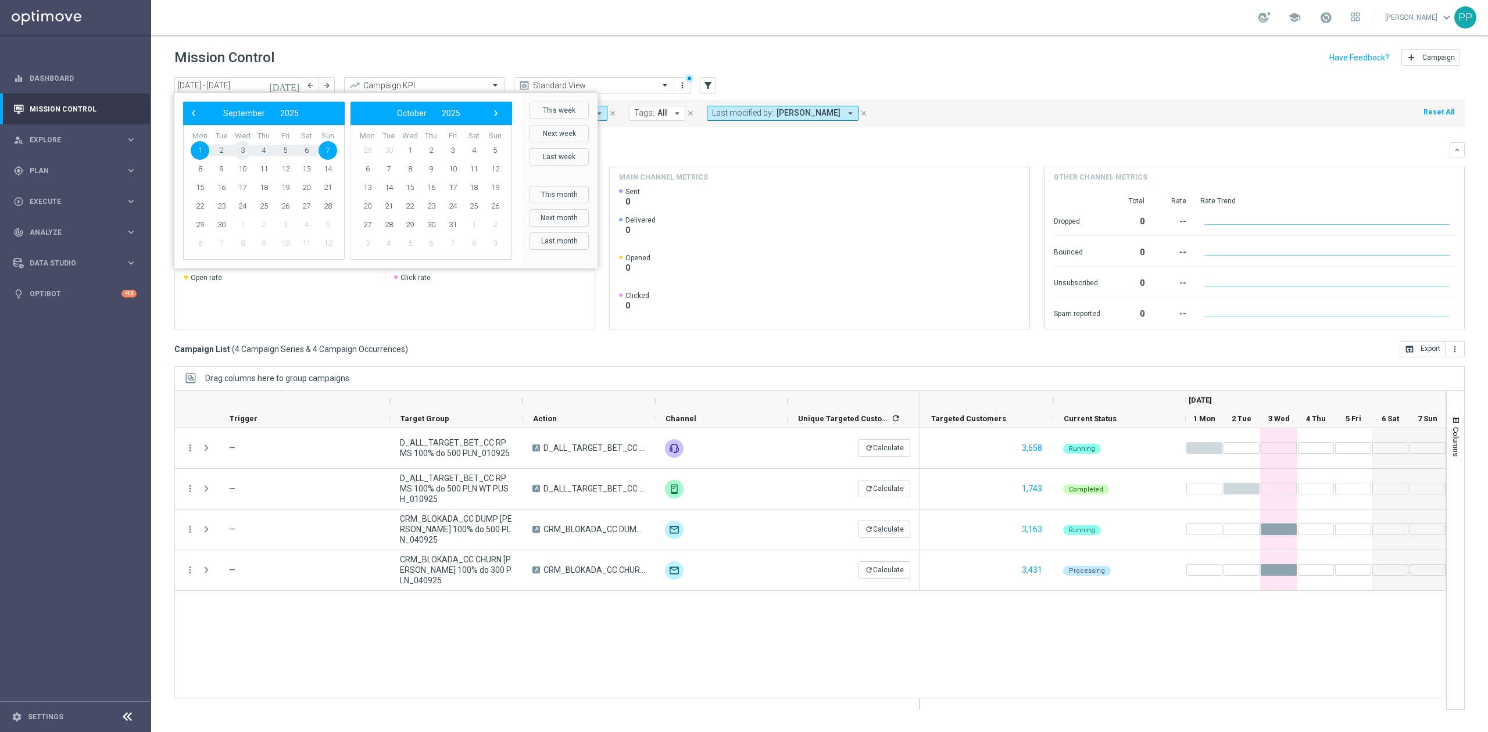
click at [249, 149] on span "3" at bounding box center [242, 150] width 19 height 19
type input "[DATE] - [DATE]"
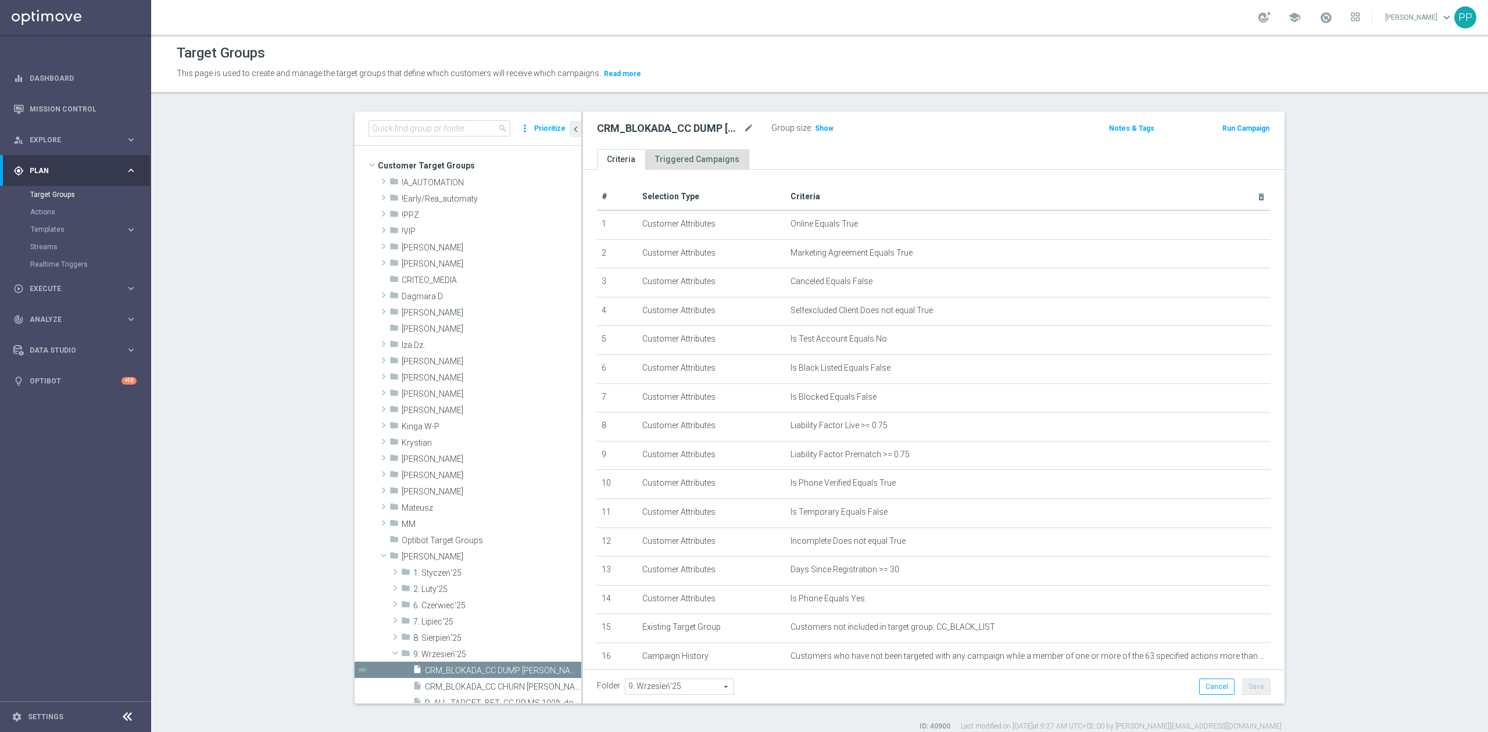
scroll to position [155, 0]
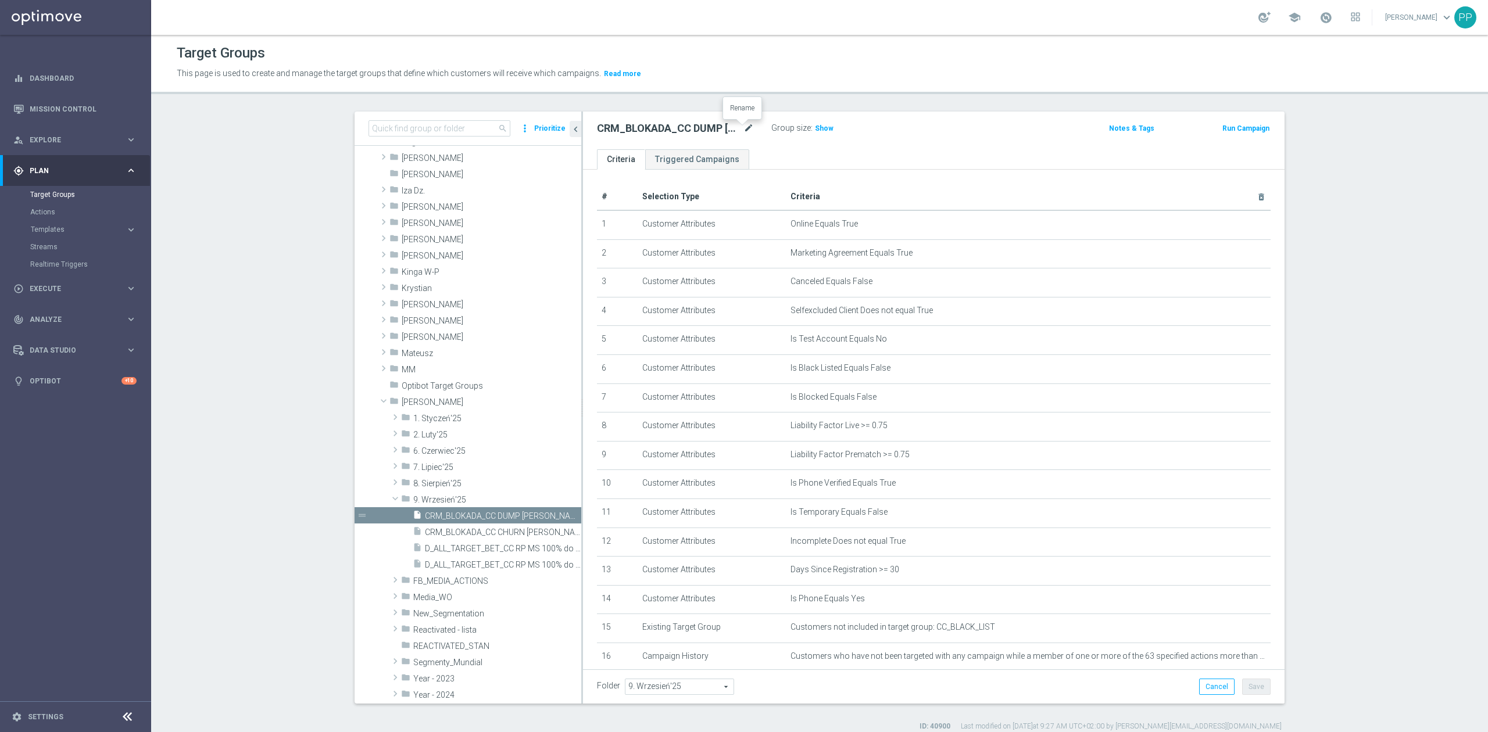
click at [746, 133] on icon "mode_edit" at bounding box center [748, 128] width 10 height 14
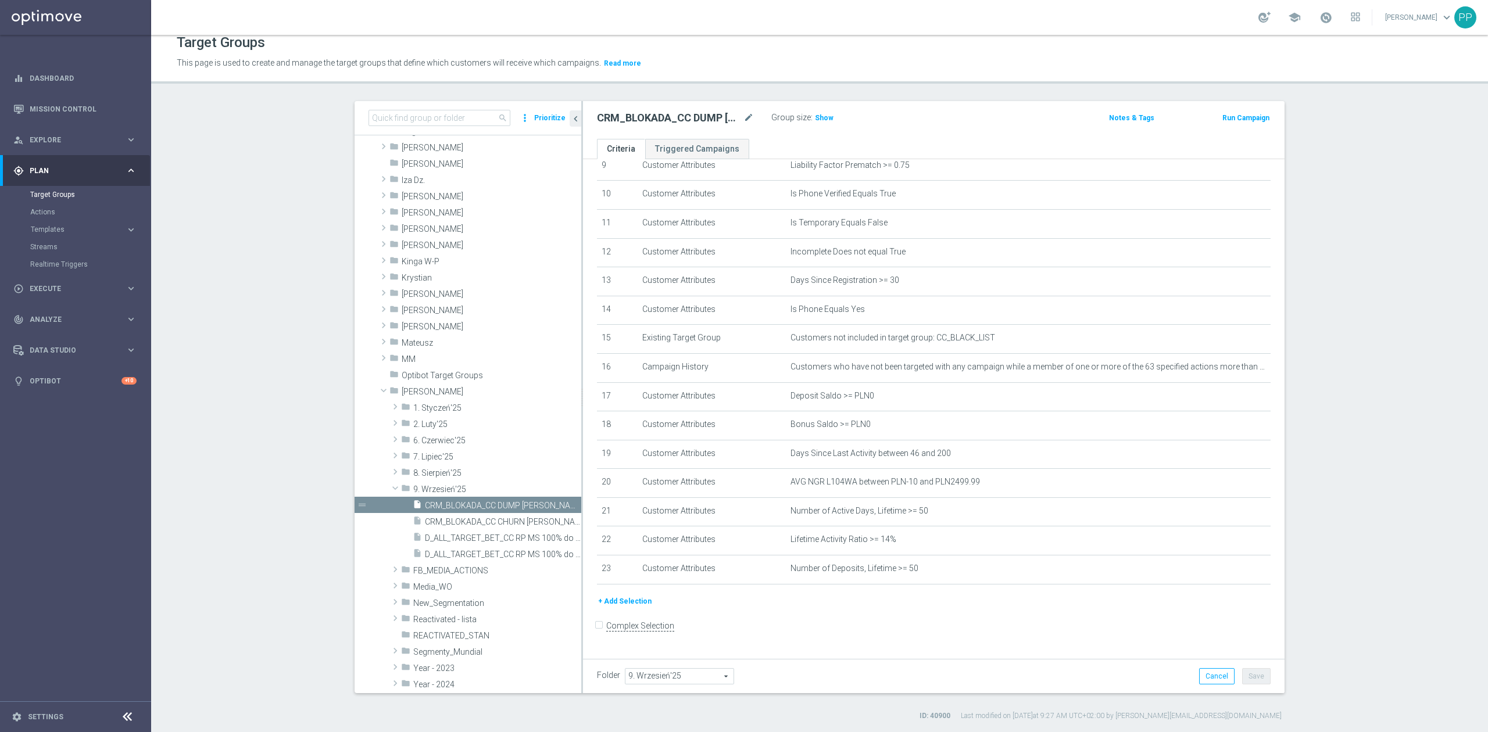
scroll to position [0, 0]
